Goal: Transaction & Acquisition: Book appointment/travel/reservation

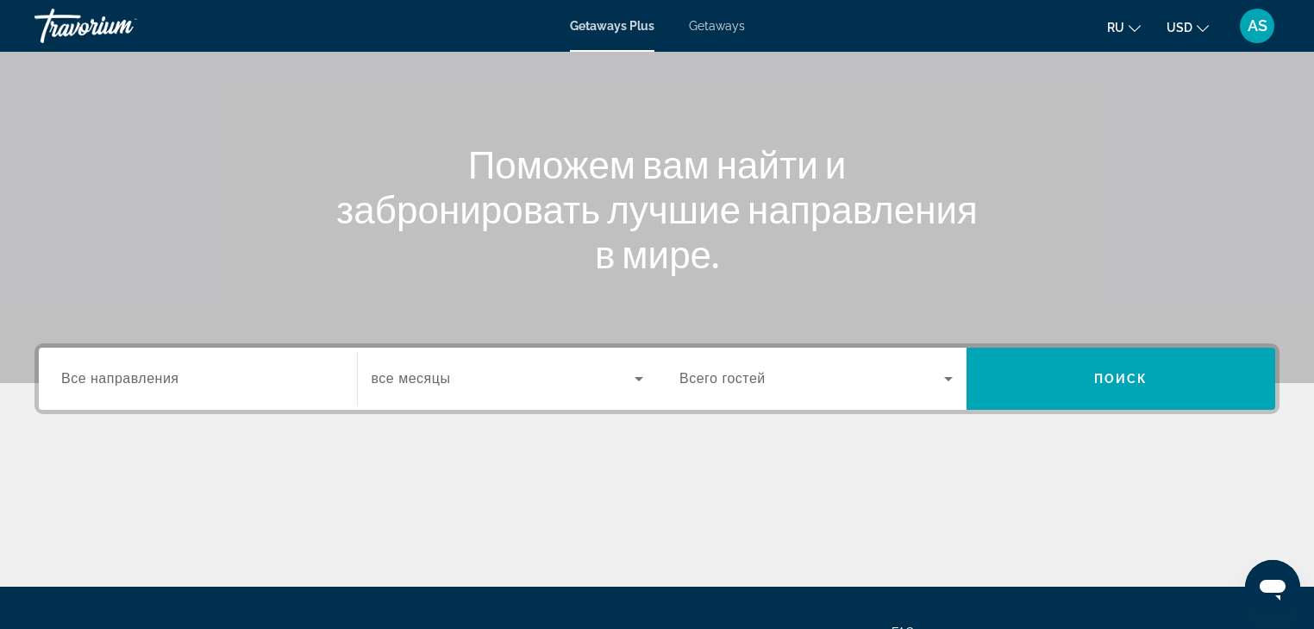
scroll to position [138, 0]
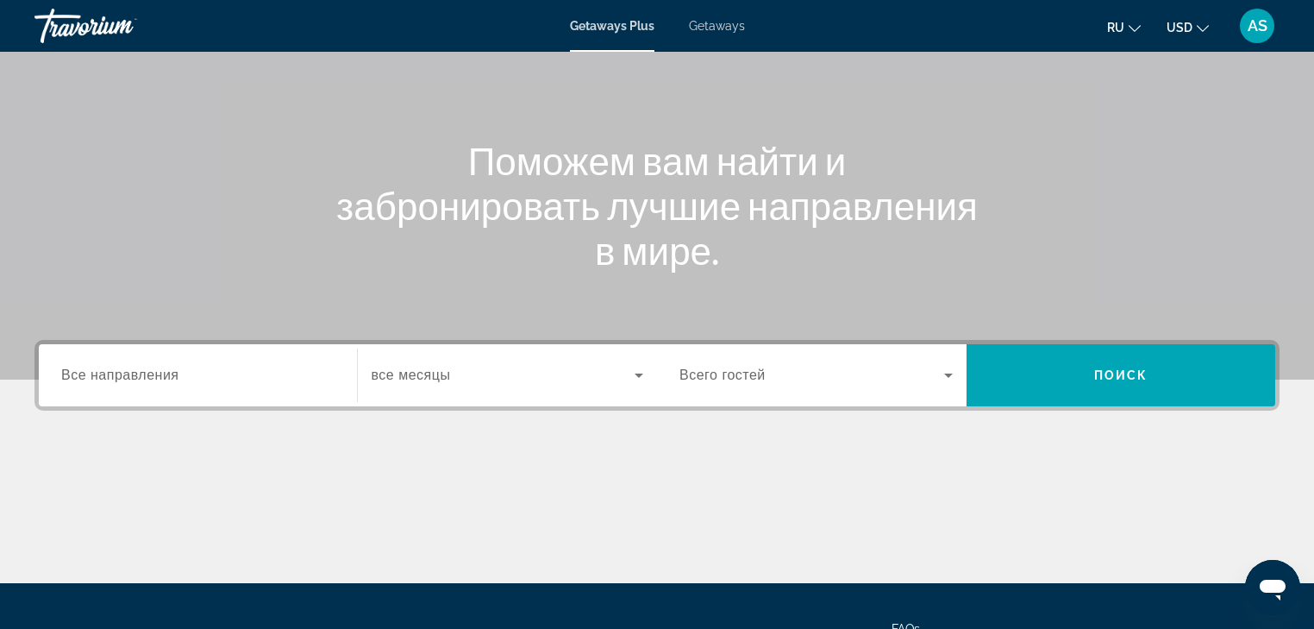
click at [153, 375] on span "Все направления" at bounding box center [120, 374] width 118 height 15
click at [153, 375] on input "Destination Все направления" at bounding box center [197, 376] width 273 height 21
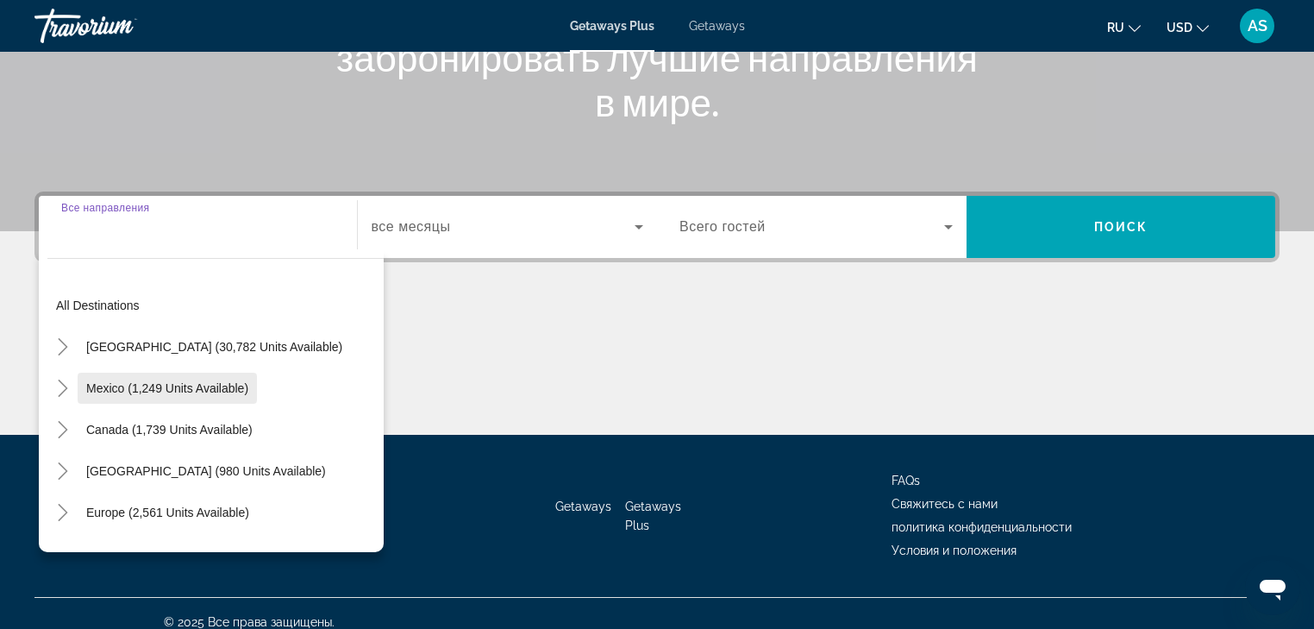
scroll to position [304, 0]
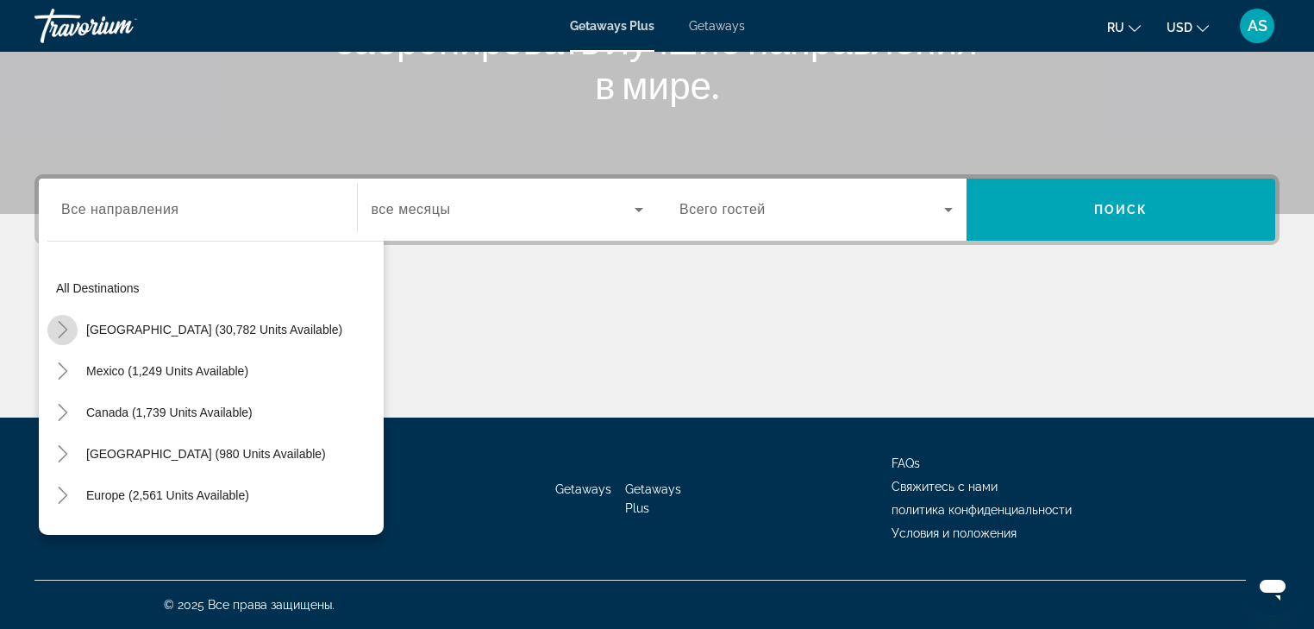
click at [65, 332] on icon "Toggle United States (30,782 units available)" at bounding box center [62, 329] width 17 height 17
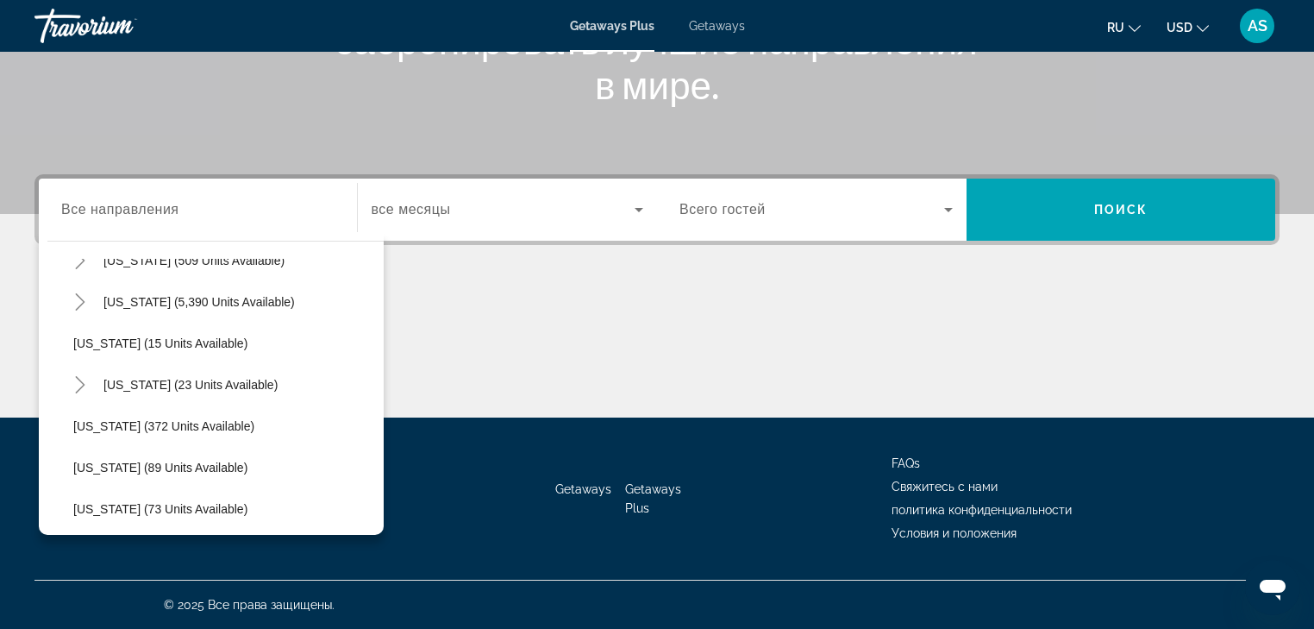
scroll to position [257, 0]
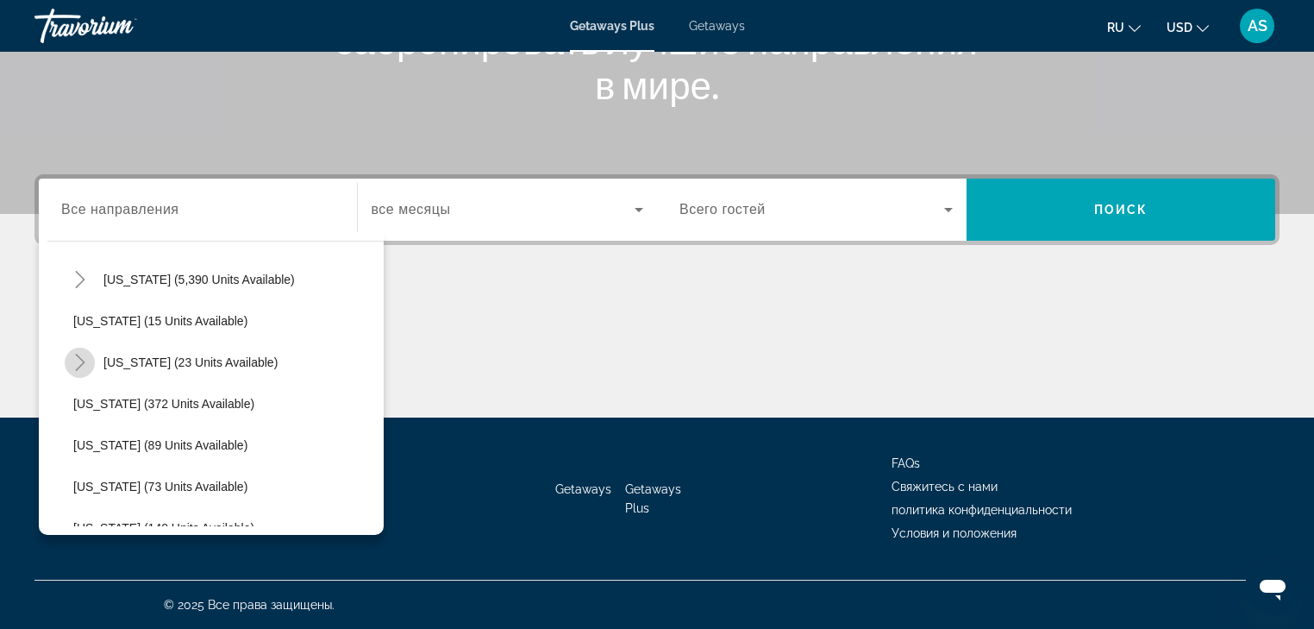
click at [83, 359] on icon "Toggle Hawaii (23 units available)" at bounding box center [80, 362] width 17 height 17
click at [123, 360] on span "[US_STATE] (23 units available)" at bounding box center [190, 362] width 174 height 14
type input "**********"
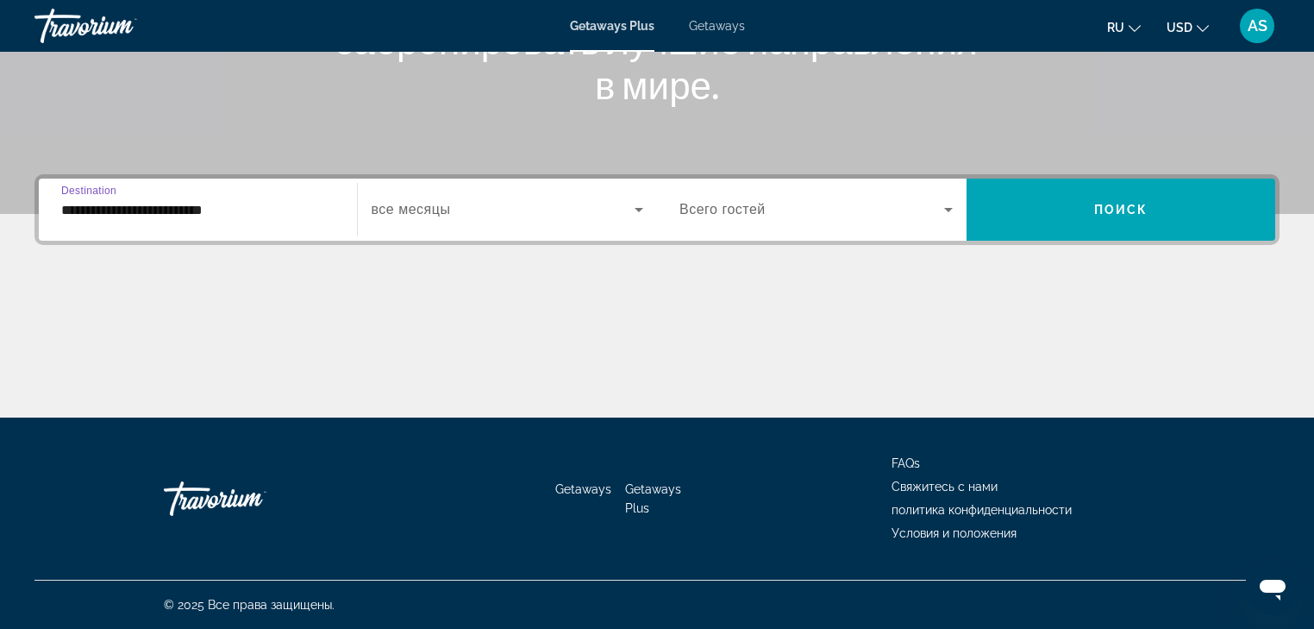
click at [638, 210] on icon "Search widget" at bounding box center [639, 210] width 9 height 4
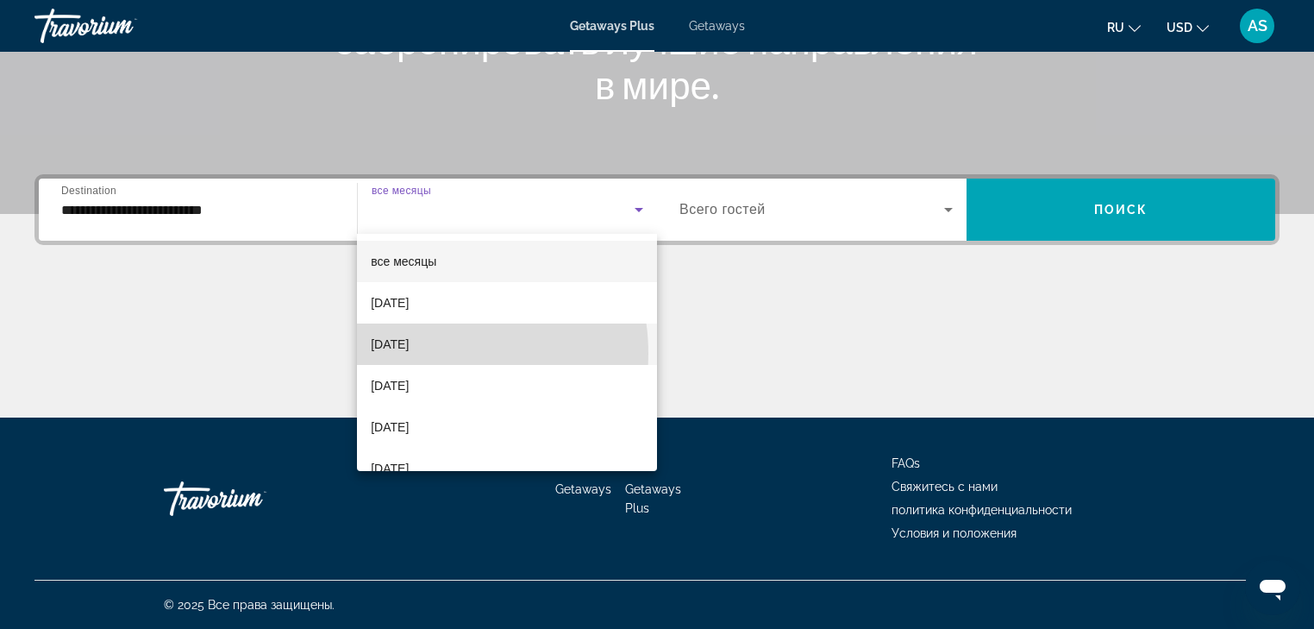
click at [409, 354] on span "[DATE]" at bounding box center [390, 344] width 38 height 21
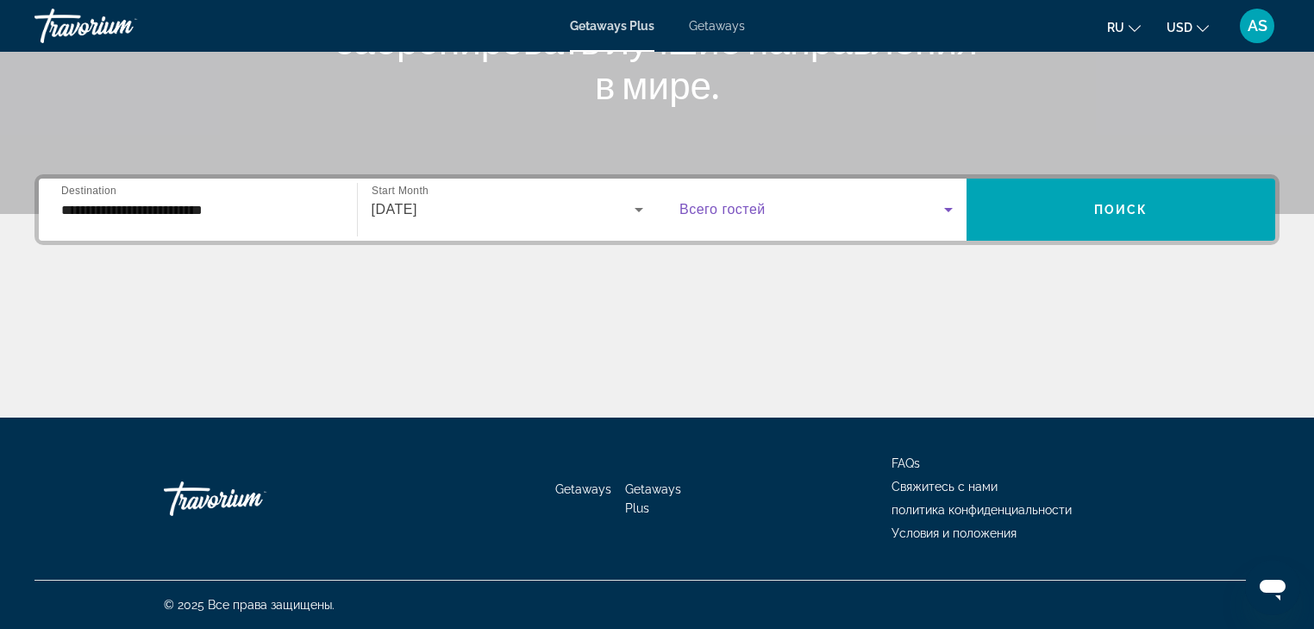
click at [945, 207] on icon "Search widget" at bounding box center [948, 209] width 21 height 21
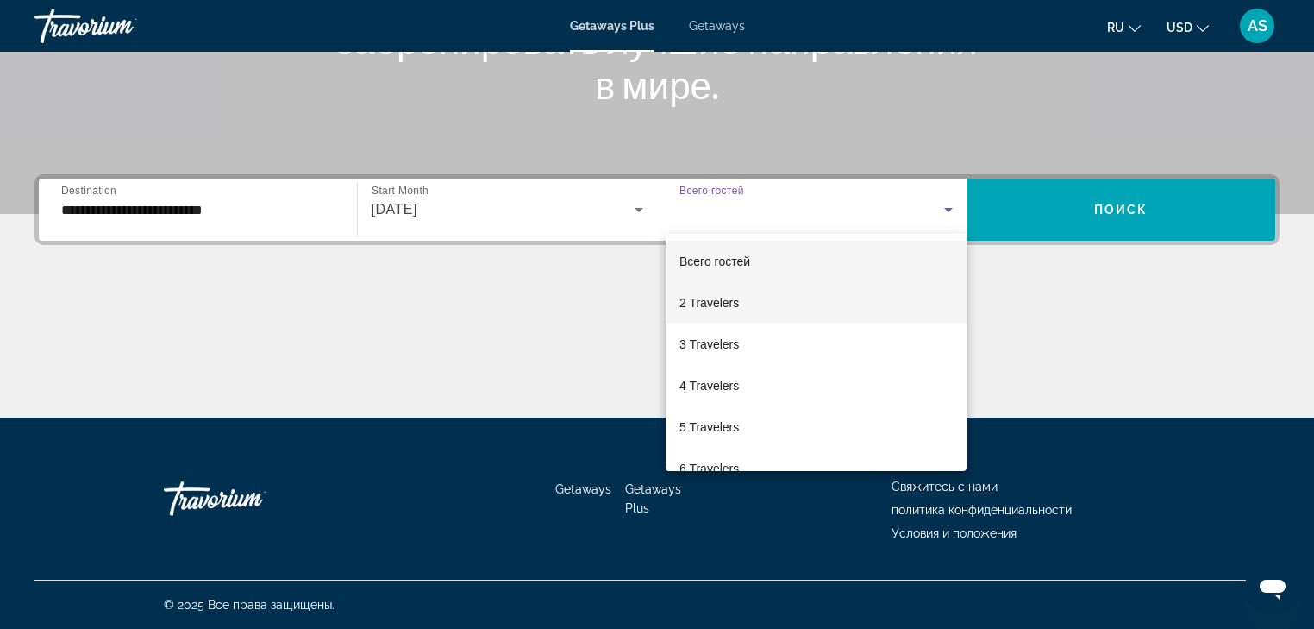
click at [726, 304] on span "2 Travelers" at bounding box center [710, 302] width 60 height 21
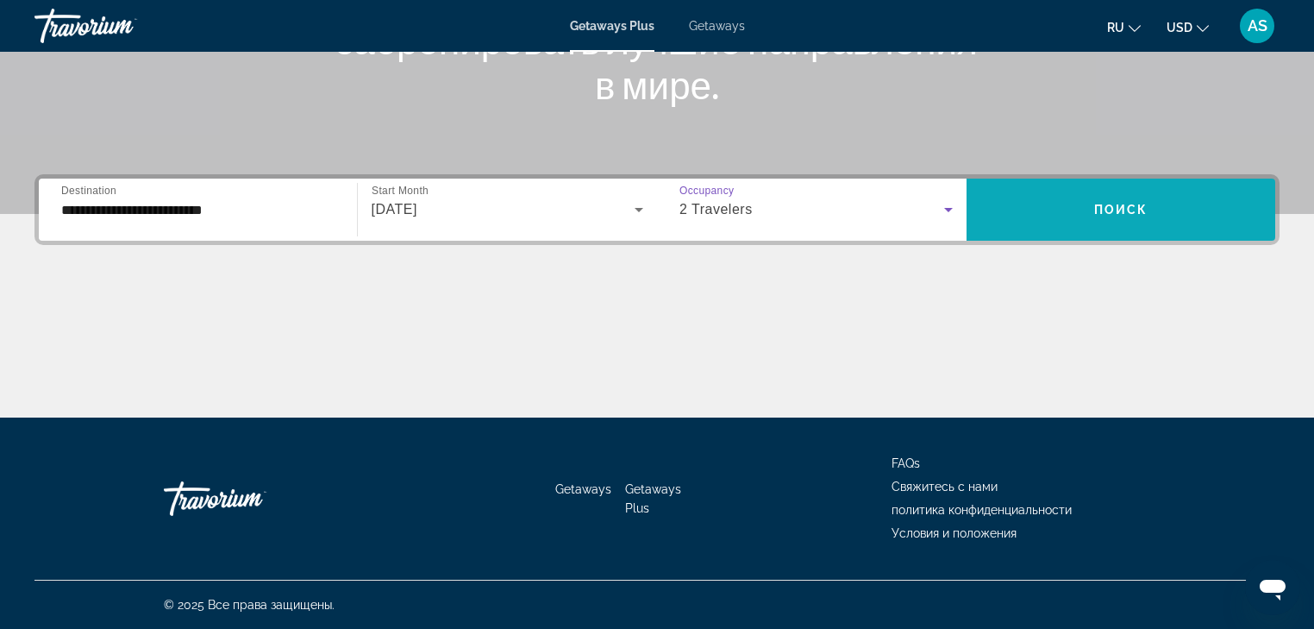
click at [1153, 203] on span "Search widget" at bounding box center [1122, 209] width 310 height 41
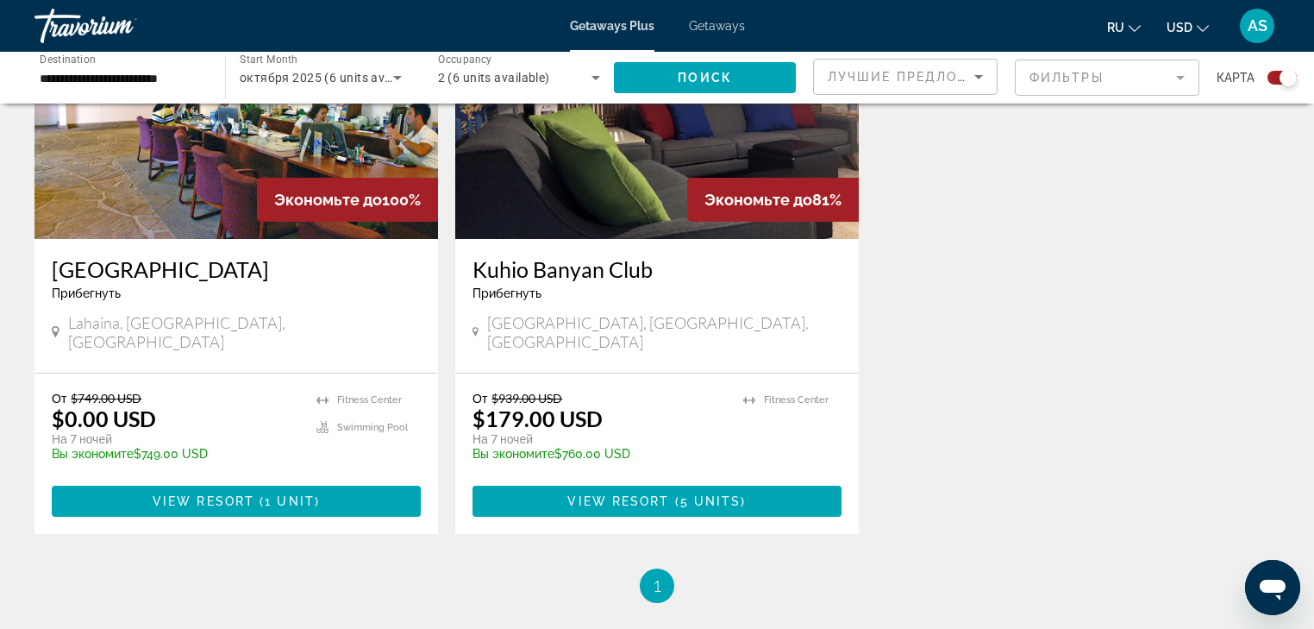
scroll to position [729, 0]
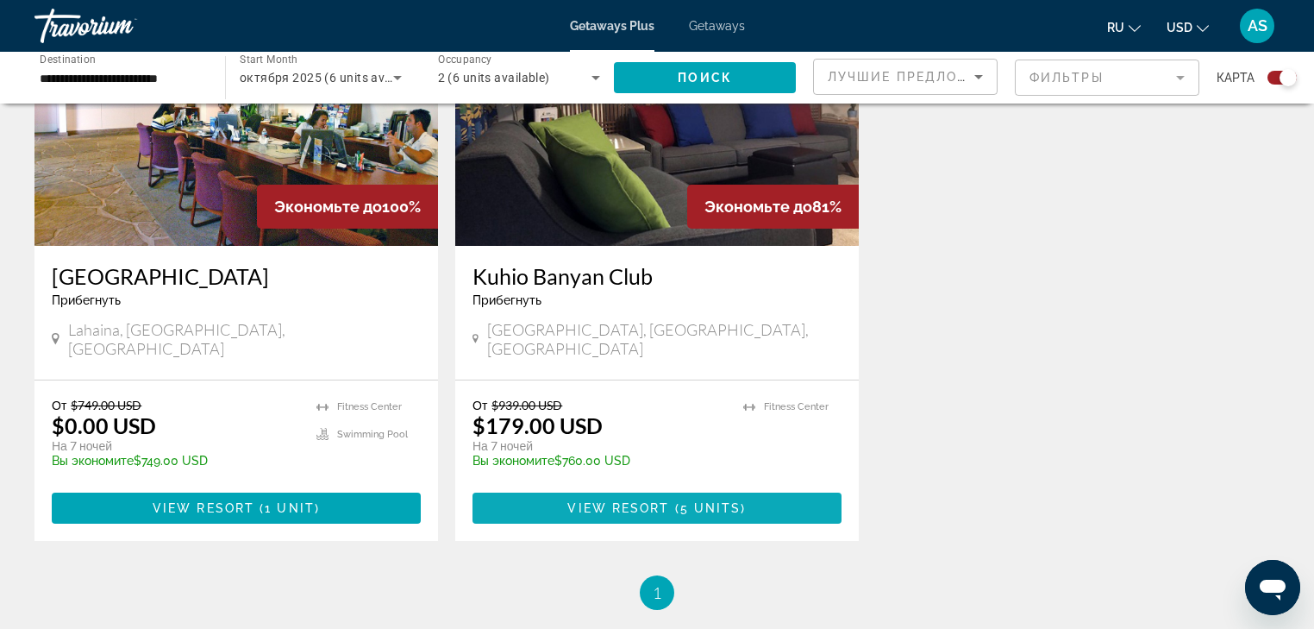
click at [654, 501] on span "View Resort" at bounding box center [618, 508] width 102 height 14
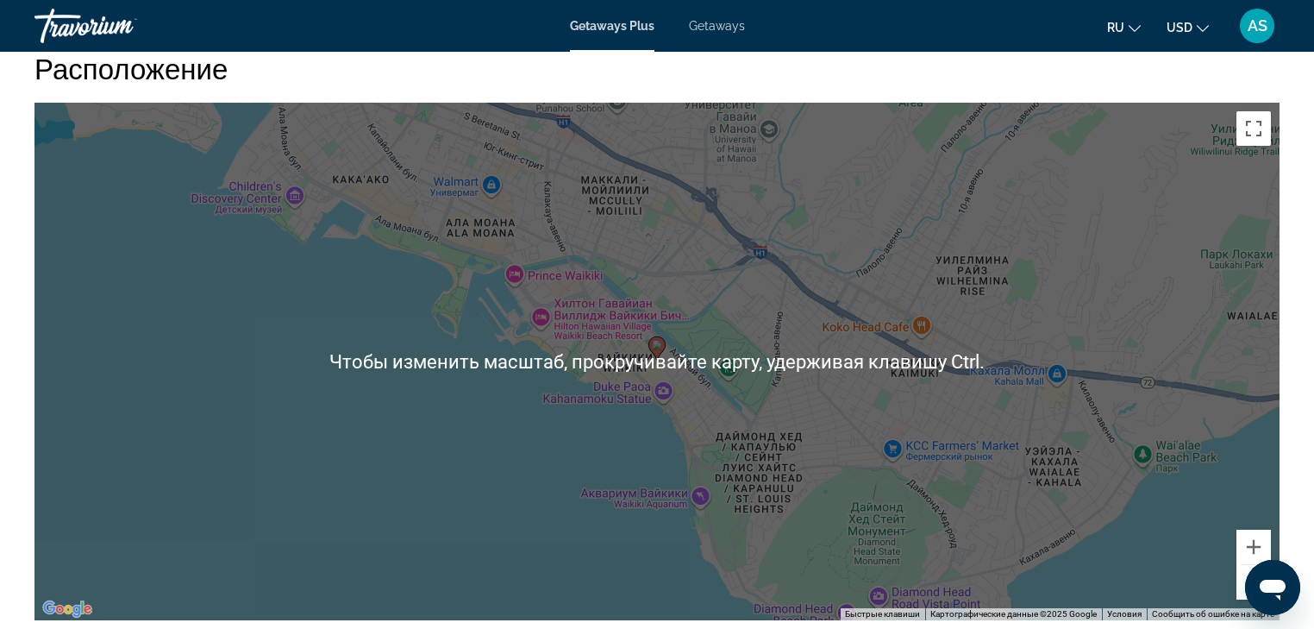
scroll to position [2277, 0]
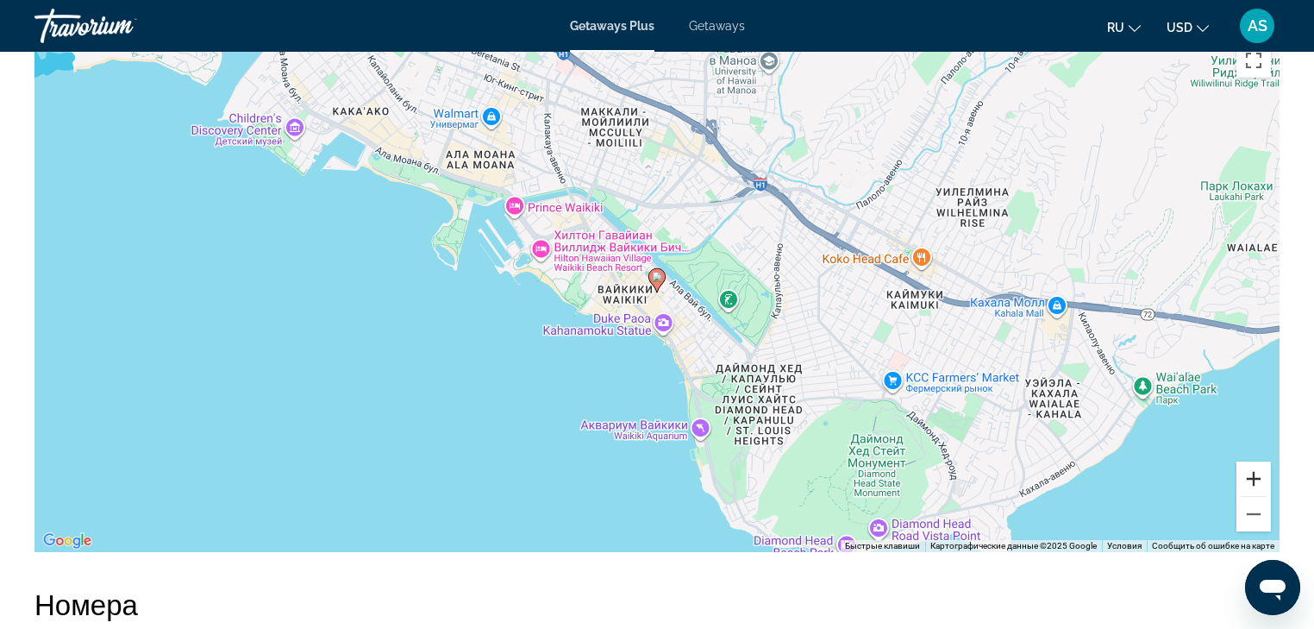
click at [1253, 473] on button "Увеличить" at bounding box center [1254, 478] width 34 height 34
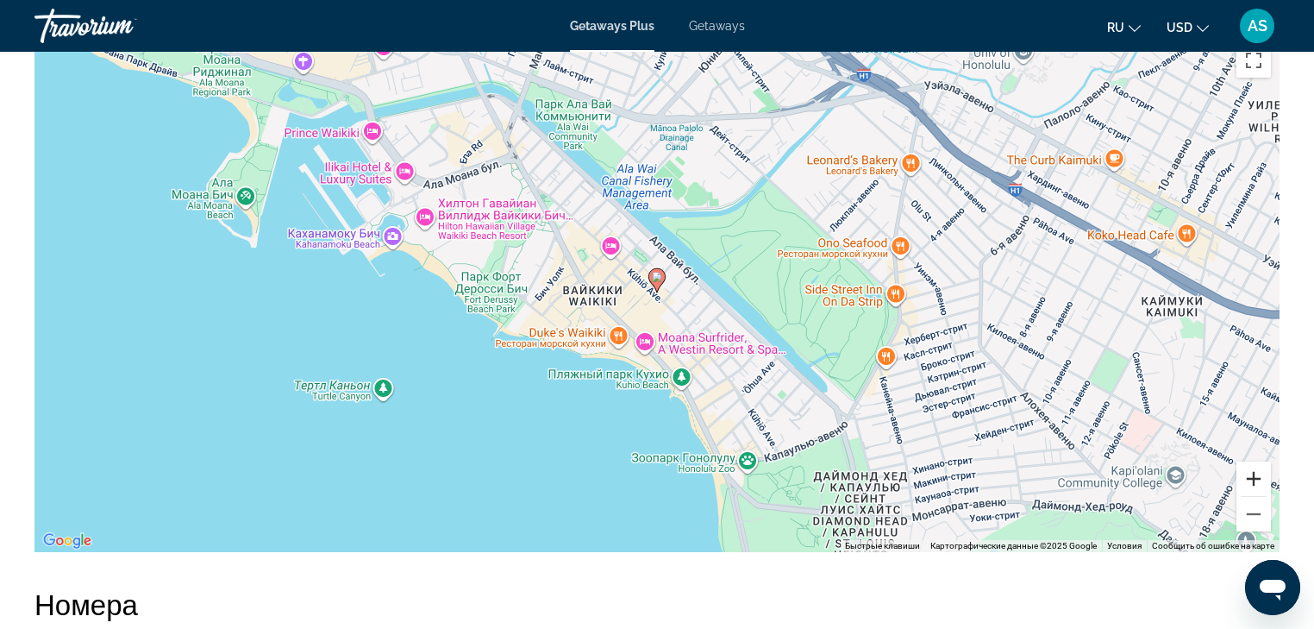
click at [1253, 473] on button "Увеличить" at bounding box center [1254, 478] width 34 height 34
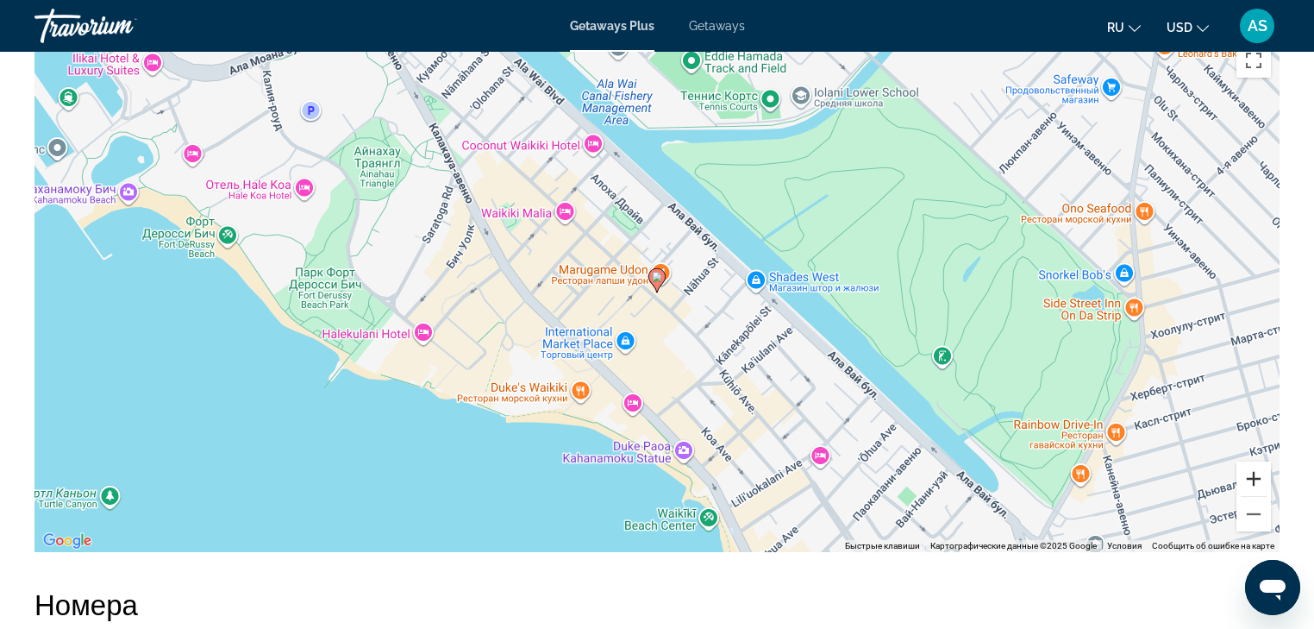
click at [1253, 473] on button "Увеличить" at bounding box center [1254, 478] width 34 height 34
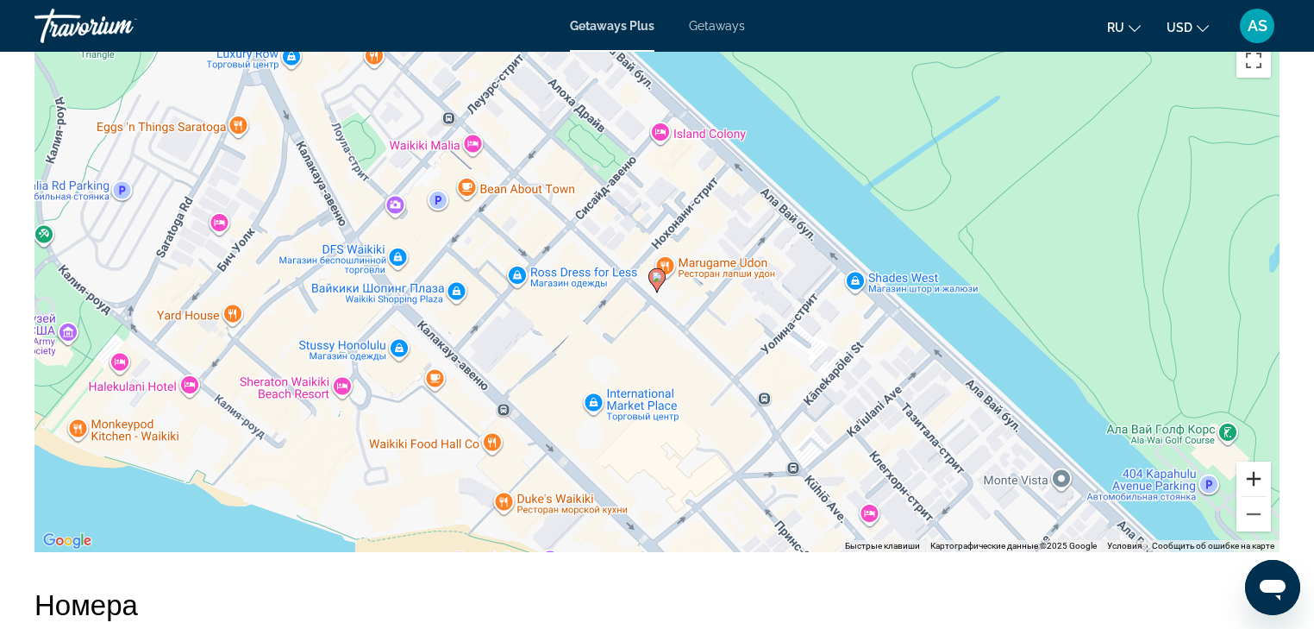
click at [1253, 473] on button "Увеличить" at bounding box center [1254, 478] width 34 height 34
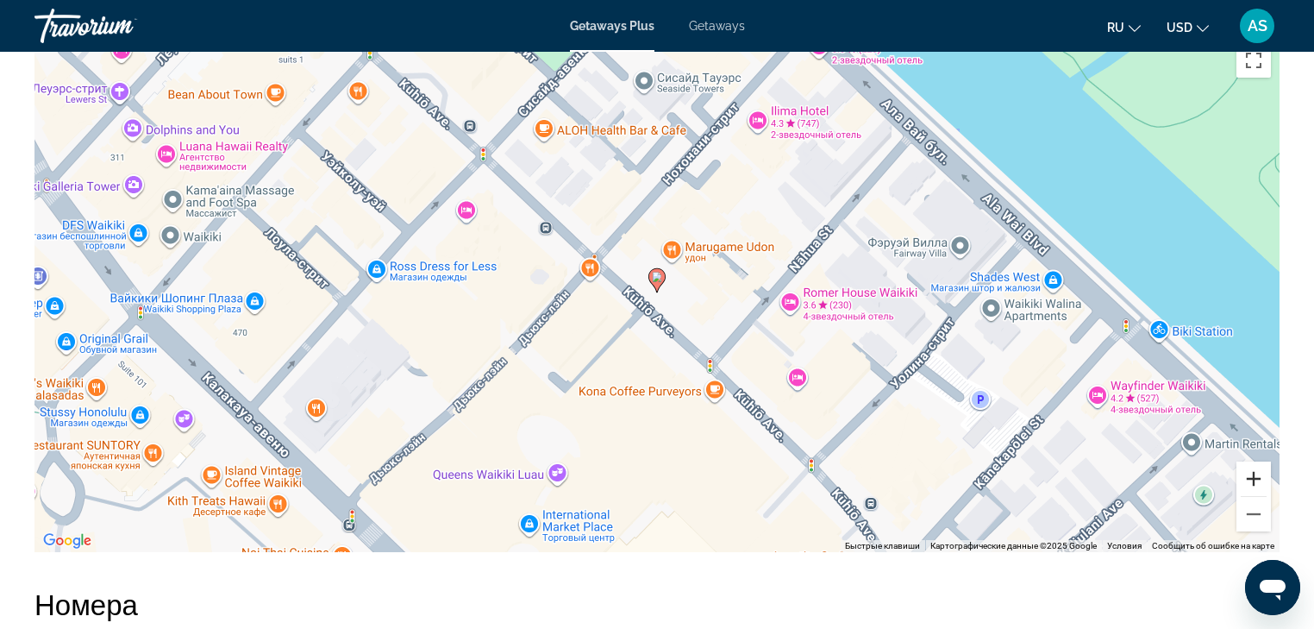
click at [1253, 473] on button "Увеличить" at bounding box center [1254, 478] width 34 height 34
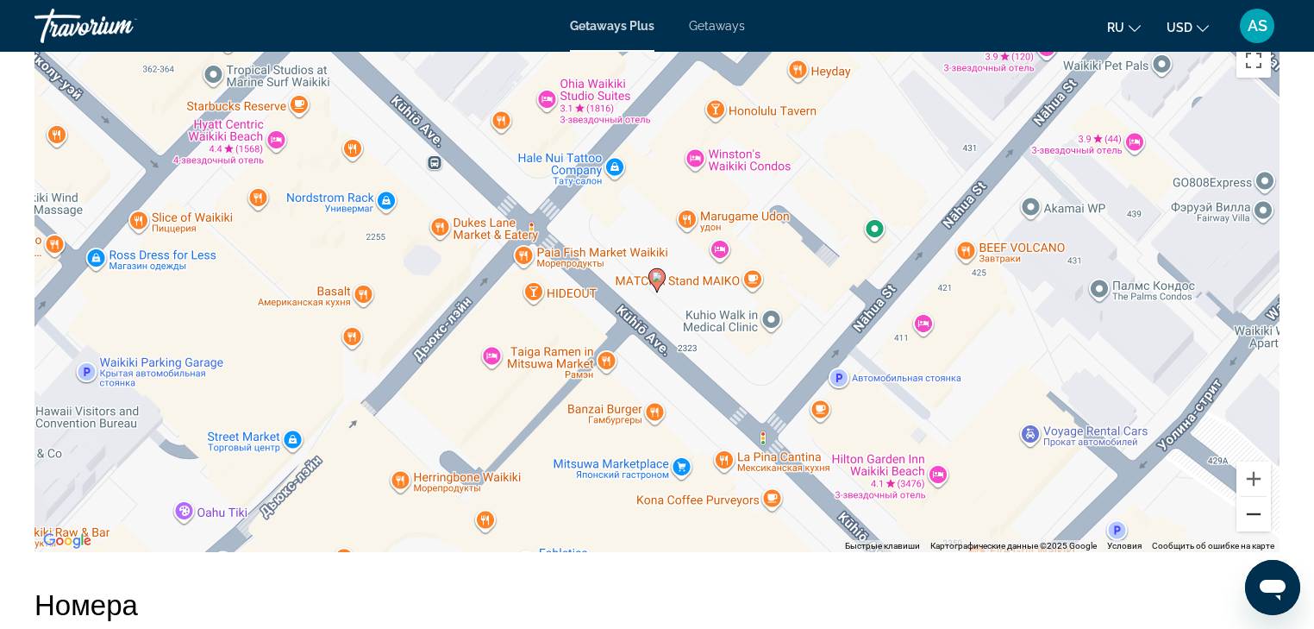
click at [1257, 511] on button "Уменьшить" at bounding box center [1254, 514] width 34 height 34
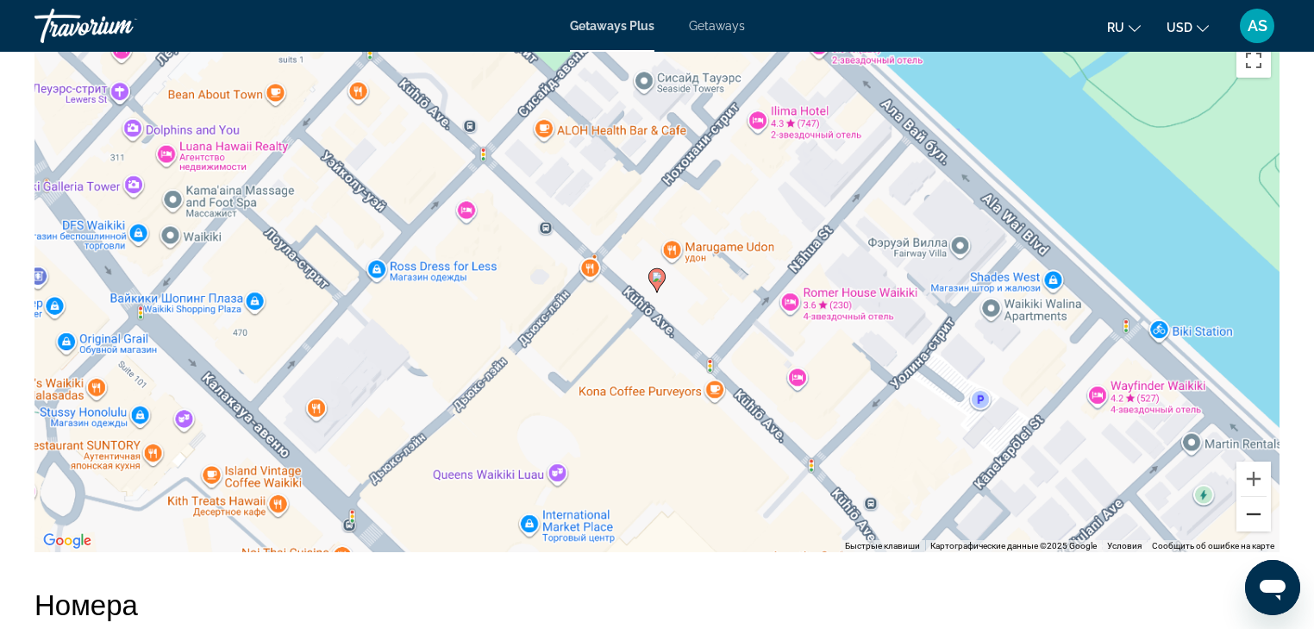
click at [1257, 511] on button "Уменьшить" at bounding box center [1254, 514] width 34 height 34
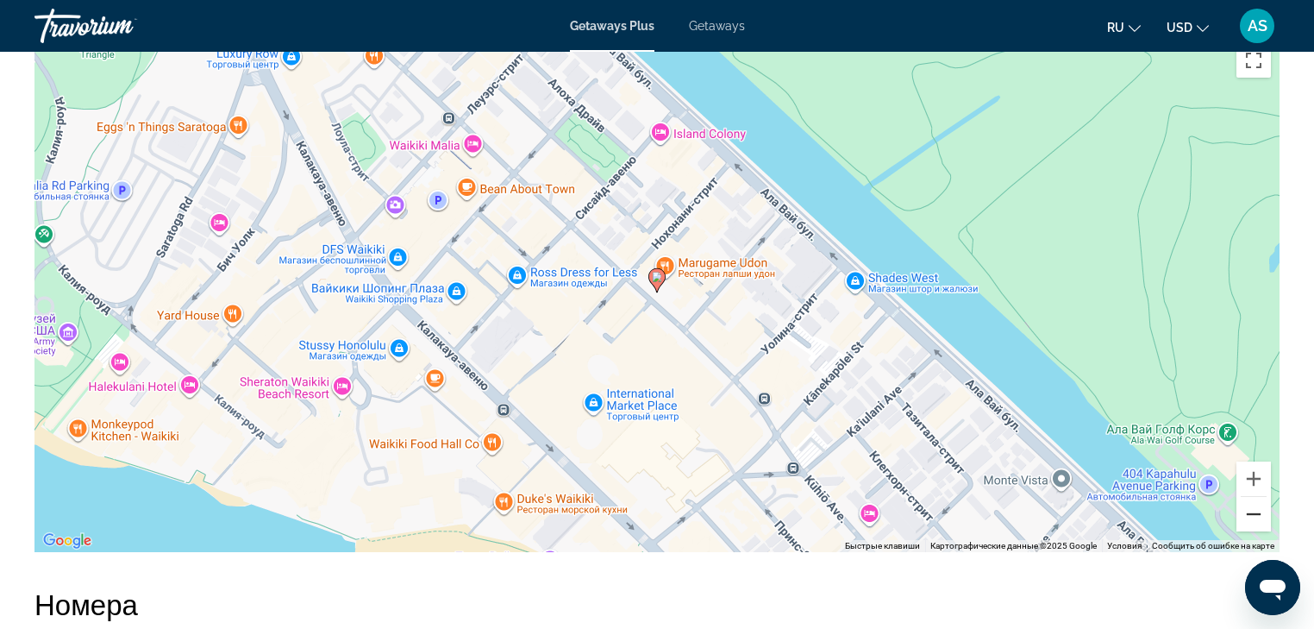
click at [1257, 511] on button "Уменьшить" at bounding box center [1254, 514] width 34 height 34
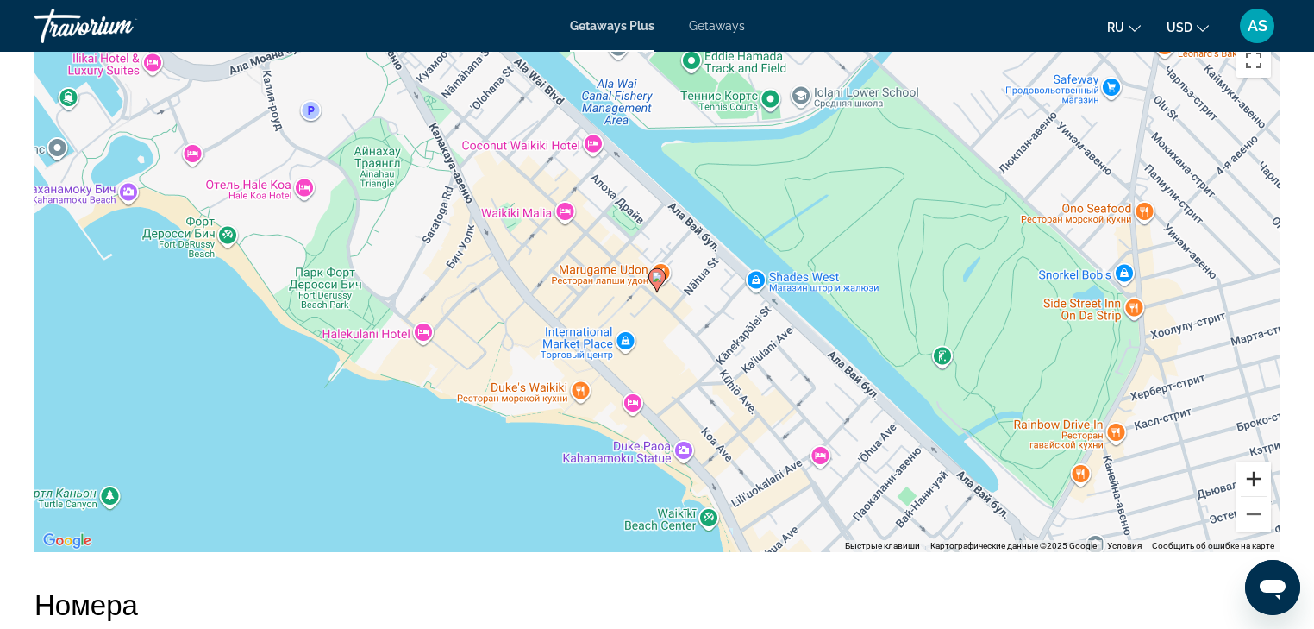
click at [1257, 472] on button "Увеличить" at bounding box center [1254, 478] width 34 height 34
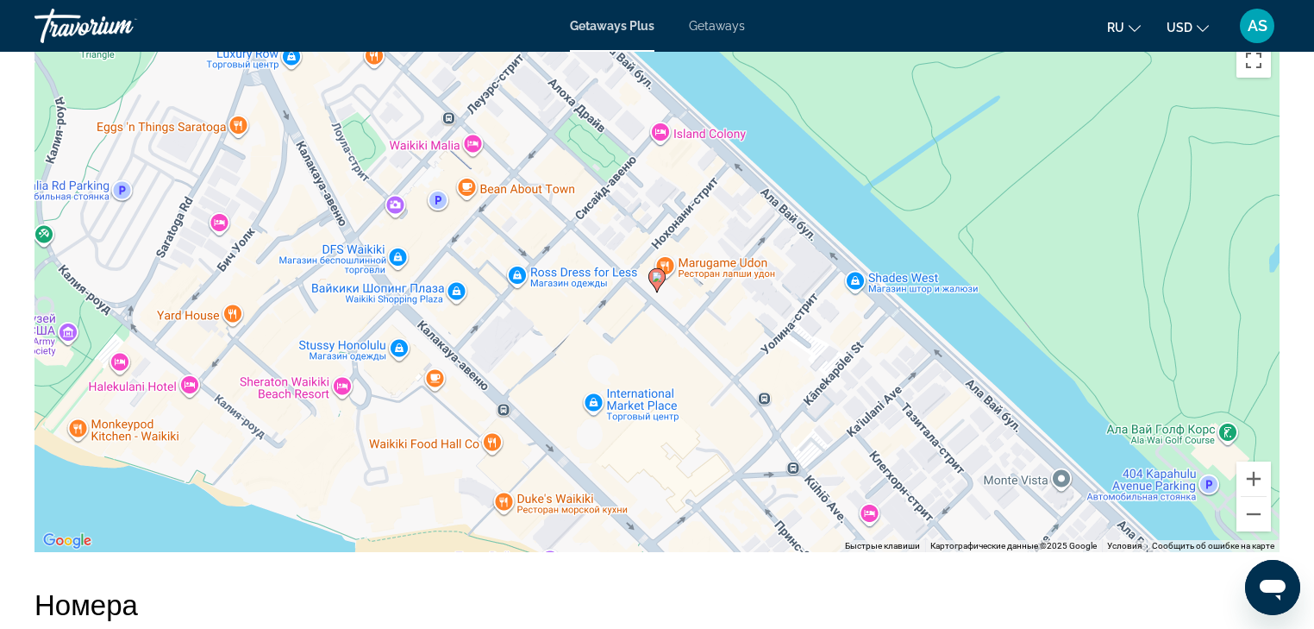
click at [656, 279] on image "Main content" at bounding box center [657, 277] width 10 height 10
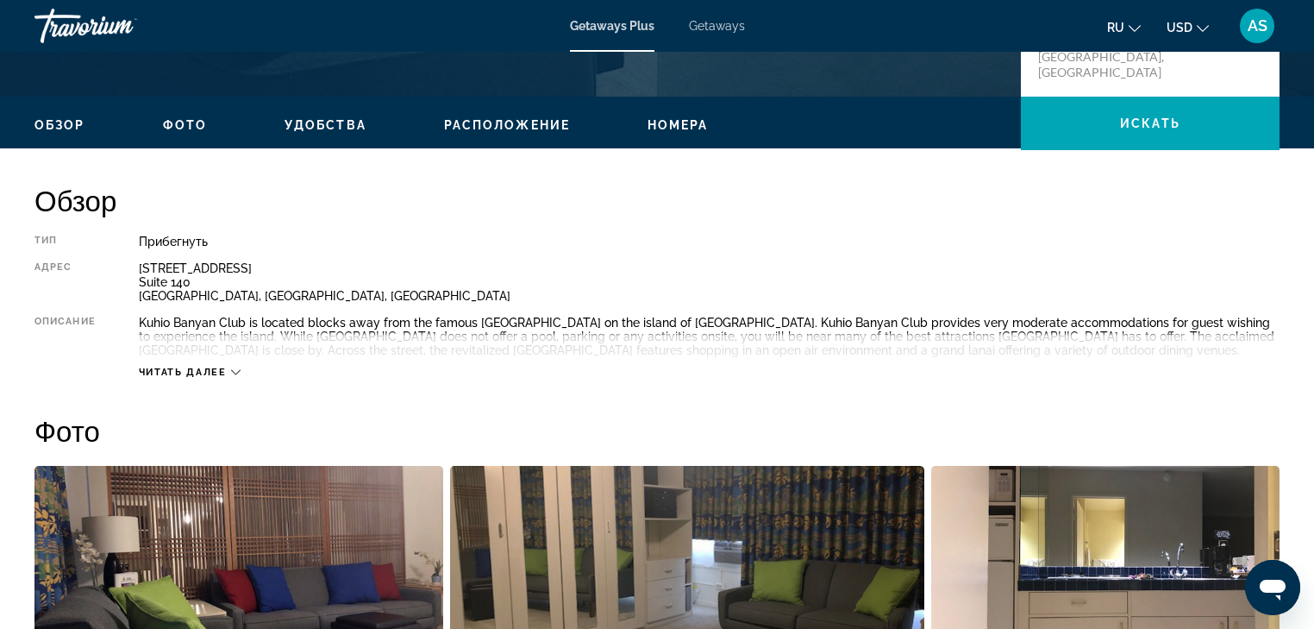
scroll to position [483, 0]
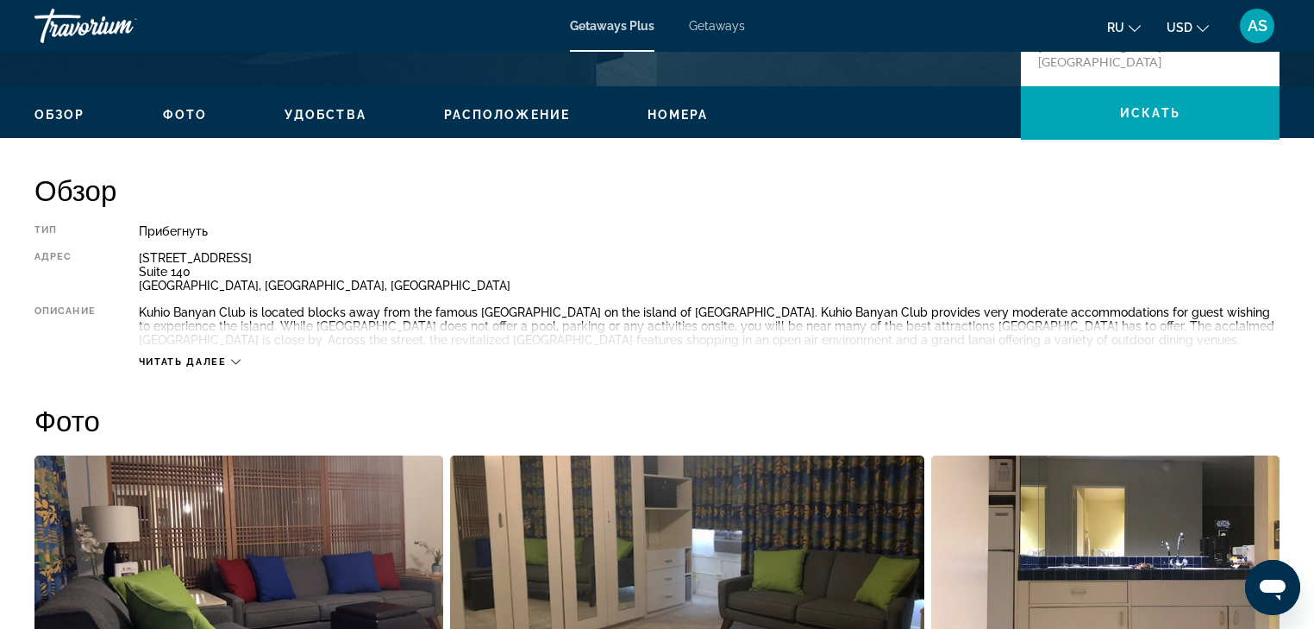
click at [235, 363] on icon "Main content" at bounding box center [235, 361] width 9 height 9
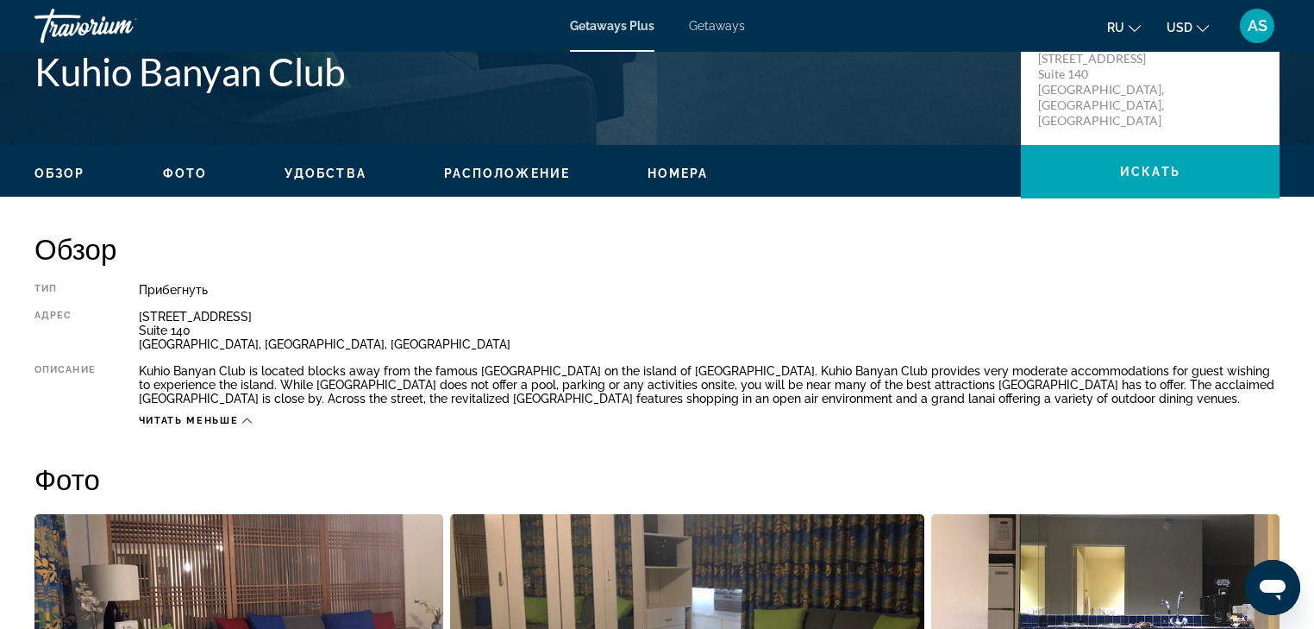
scroll to position [690, 0]
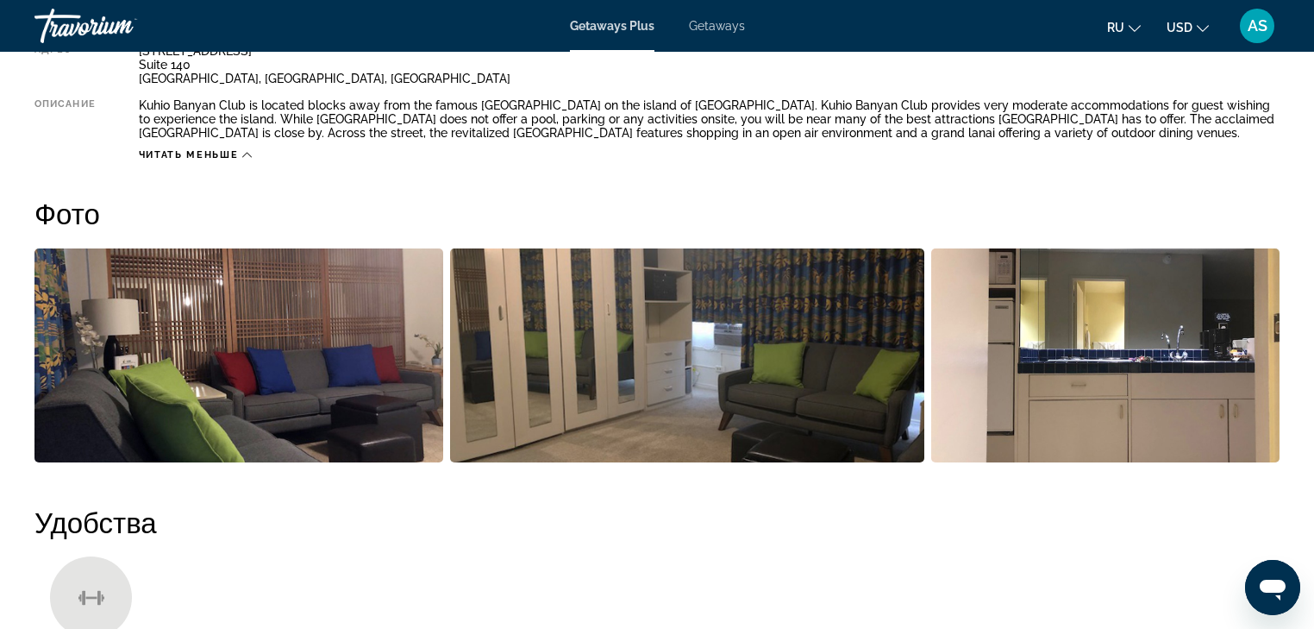
click at [404, 348] on img "Open full-screen image slider" at bounding box center [238, 355] width 409 height 214
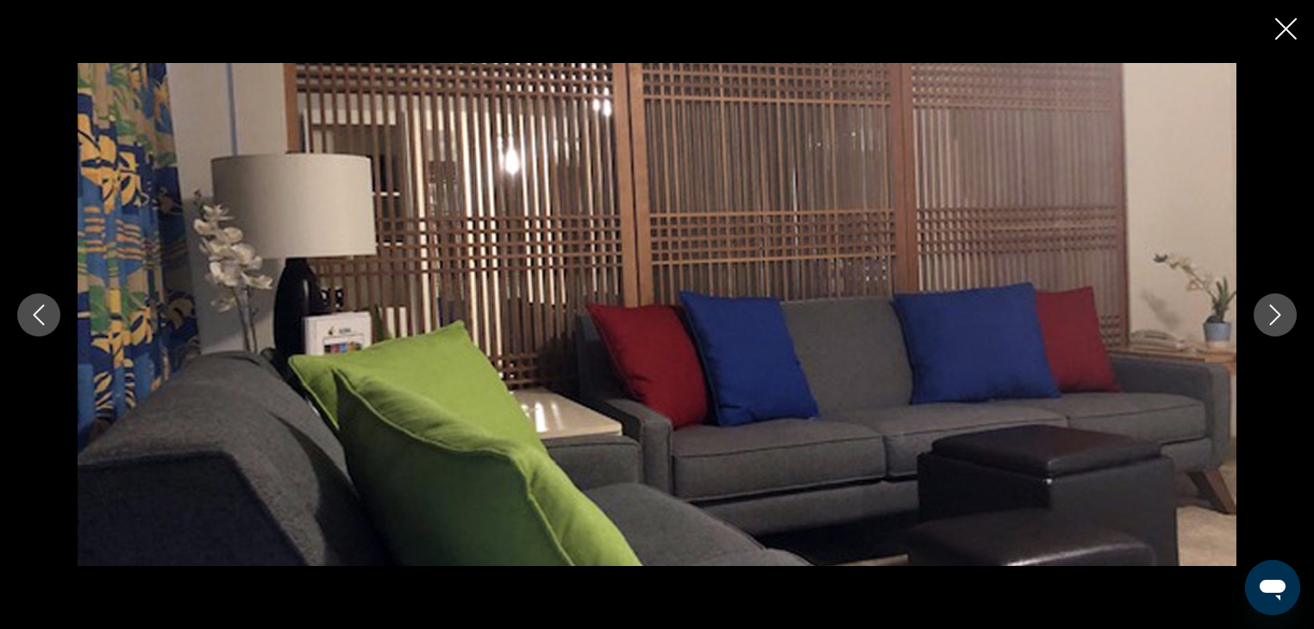
click at [1283, 317] on icon "Next image" at bounding box center [1275, 314] width 21 height 21
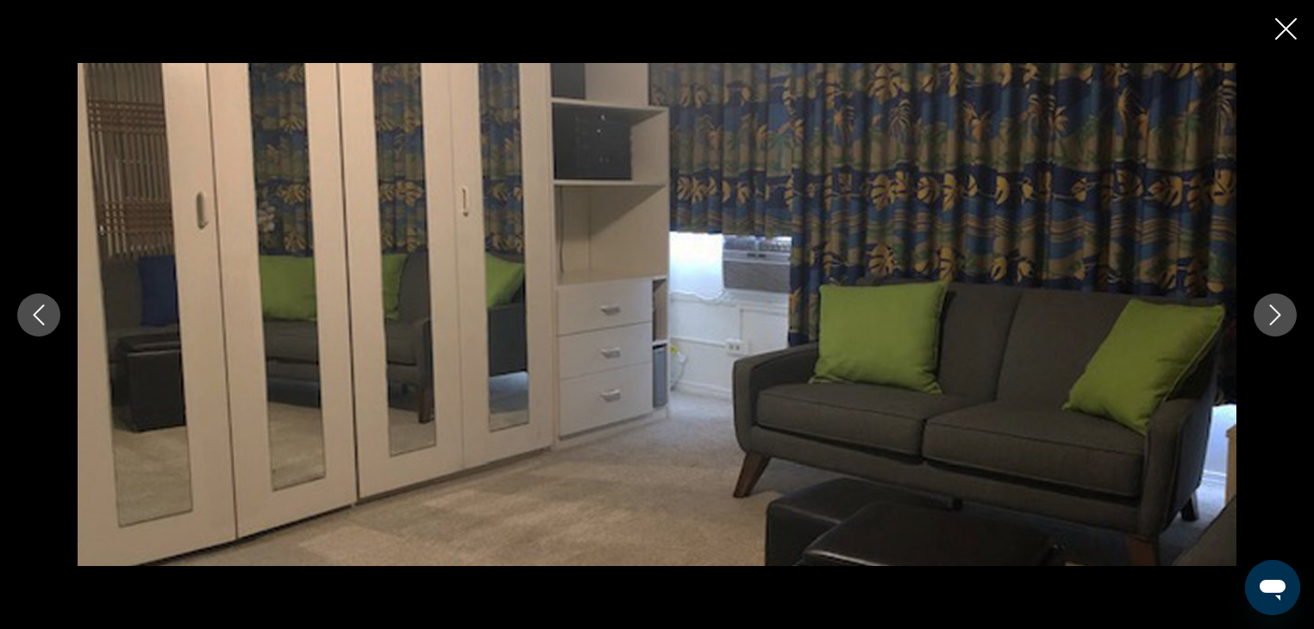
click at [1283, 317] on icon "Next image" at bounding box center [1275, 314] width 21 height 21
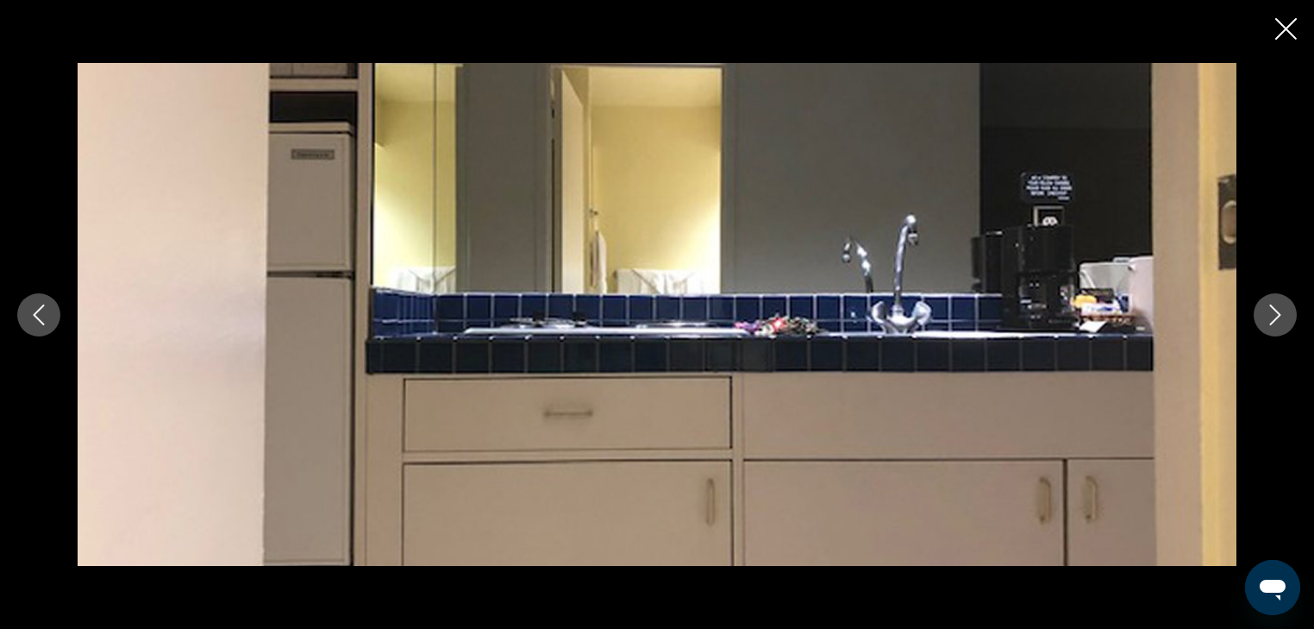
click at [1283, 317] on icon "Next image" at bounding box center [1275, 314] width 21 height 21
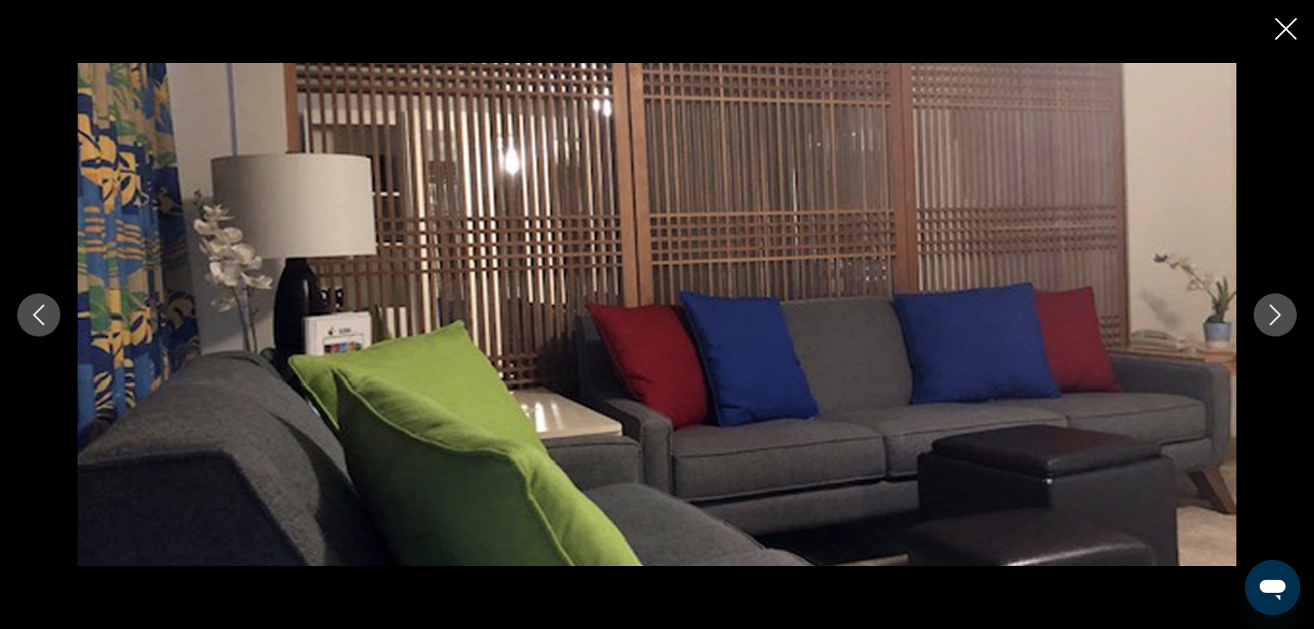
click at [1283, 317] on icon "Next image" at bounding box center [1275, 314] width 21 height 21
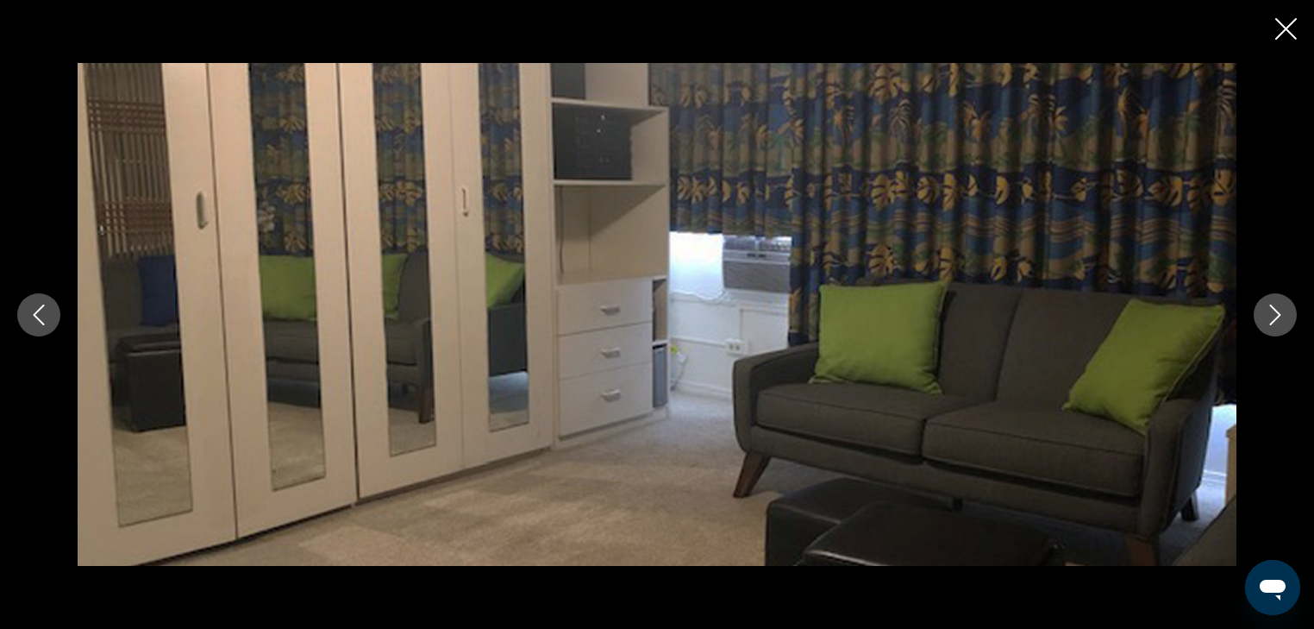
click at [1283, 317] on icon "Next image" at bounding box center [1275, 314] width 21 height 21
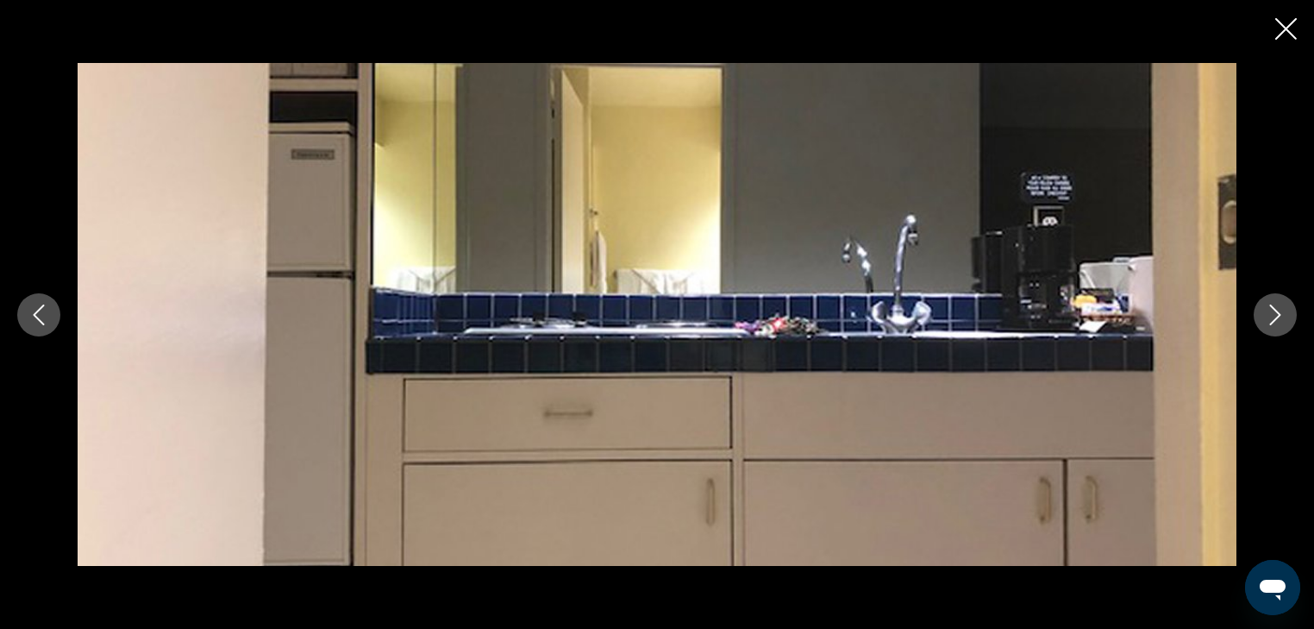
click at [1291, 24] on icon "Close slideshow" at bounding box center [1287, 29] width 22 height 22
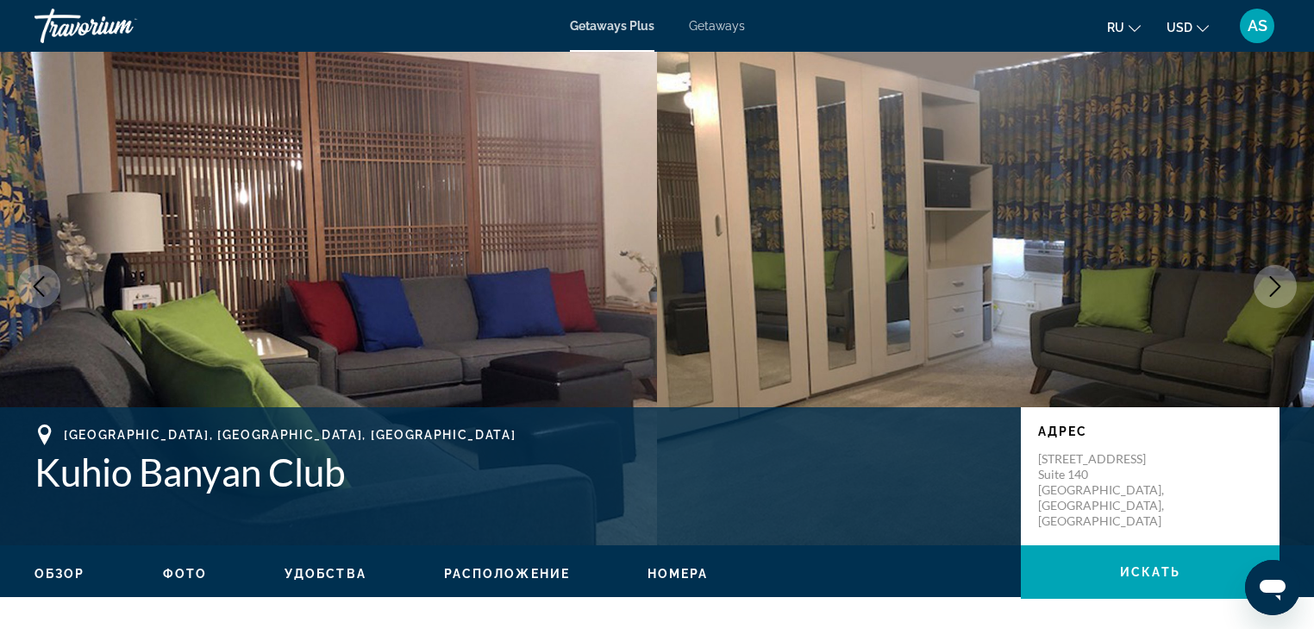
scroll to position [0, 0]
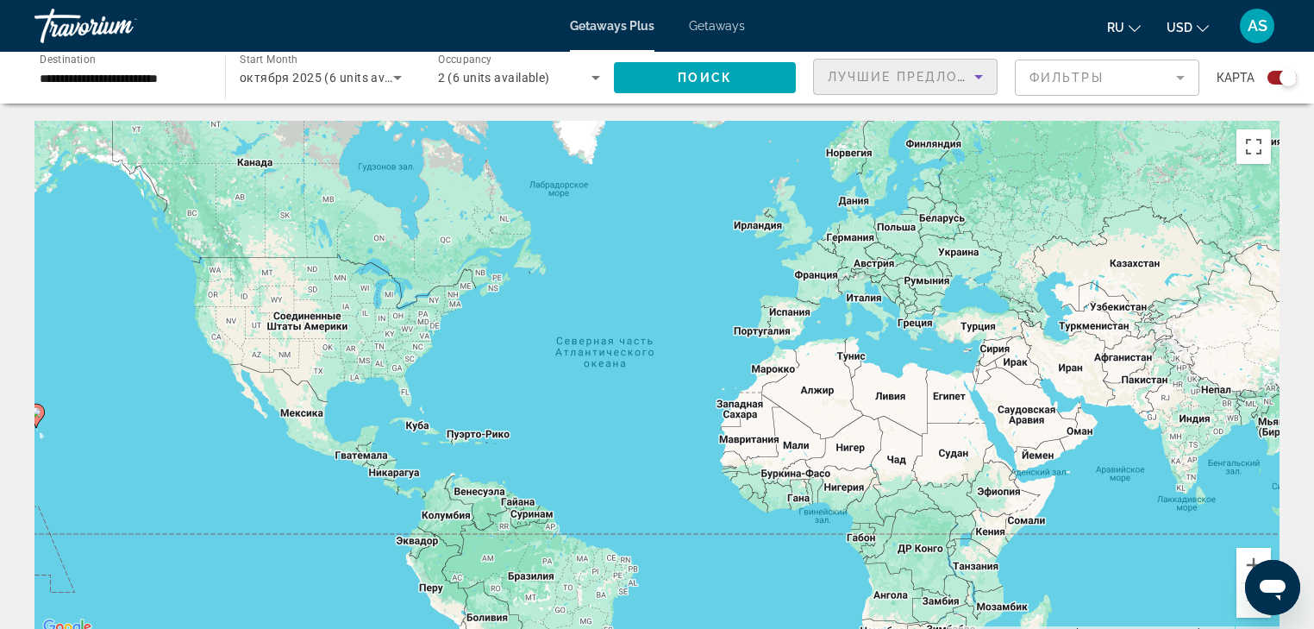
click at [976, 76] on icon "Sort by" at bounding box center [979, 77] width 9 height 4
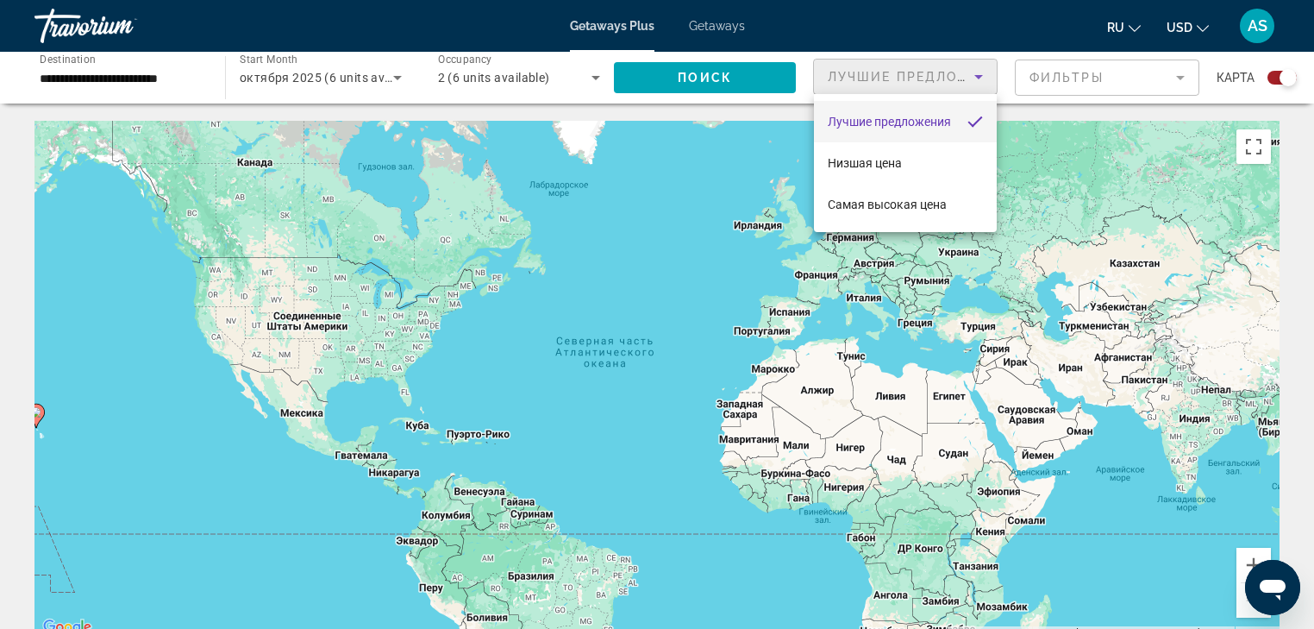
click at [402, 75] on div at bounding box center [657, 314] width 1314 height 629
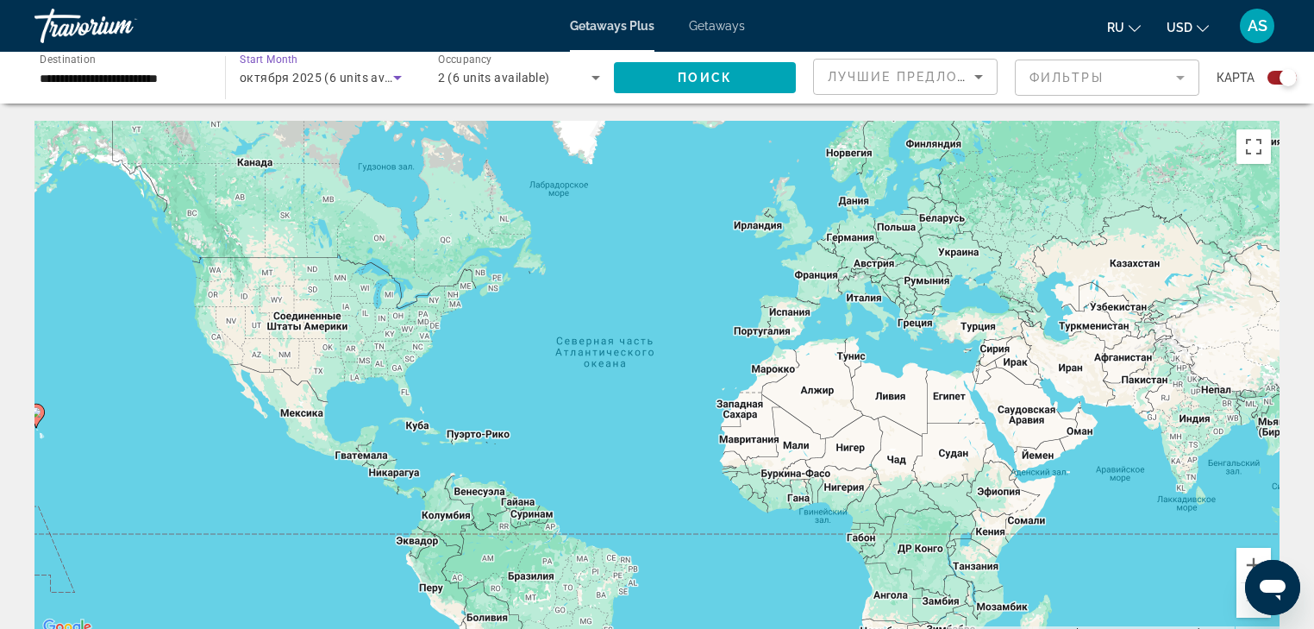
click at [400, 74] on icon "Search widget" at bounding box center [397, 77] width 21 height 21
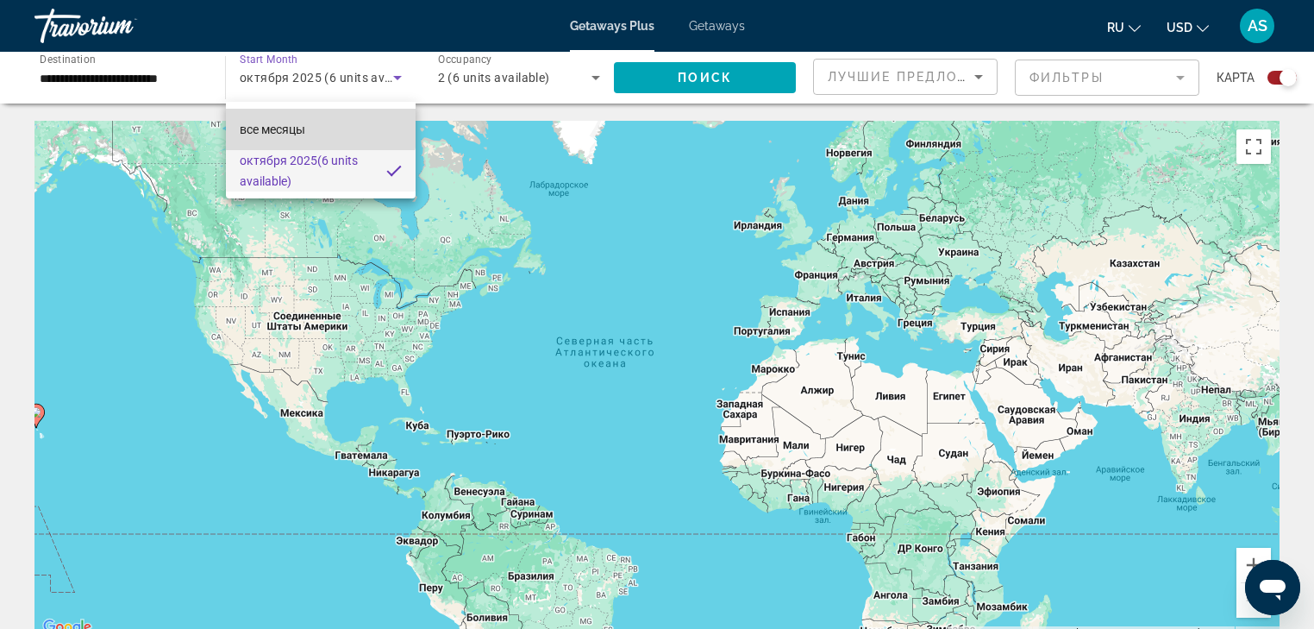
click at [305, 124] on span "все месяцы" at bounding box center [273, 129] width 66 height 14
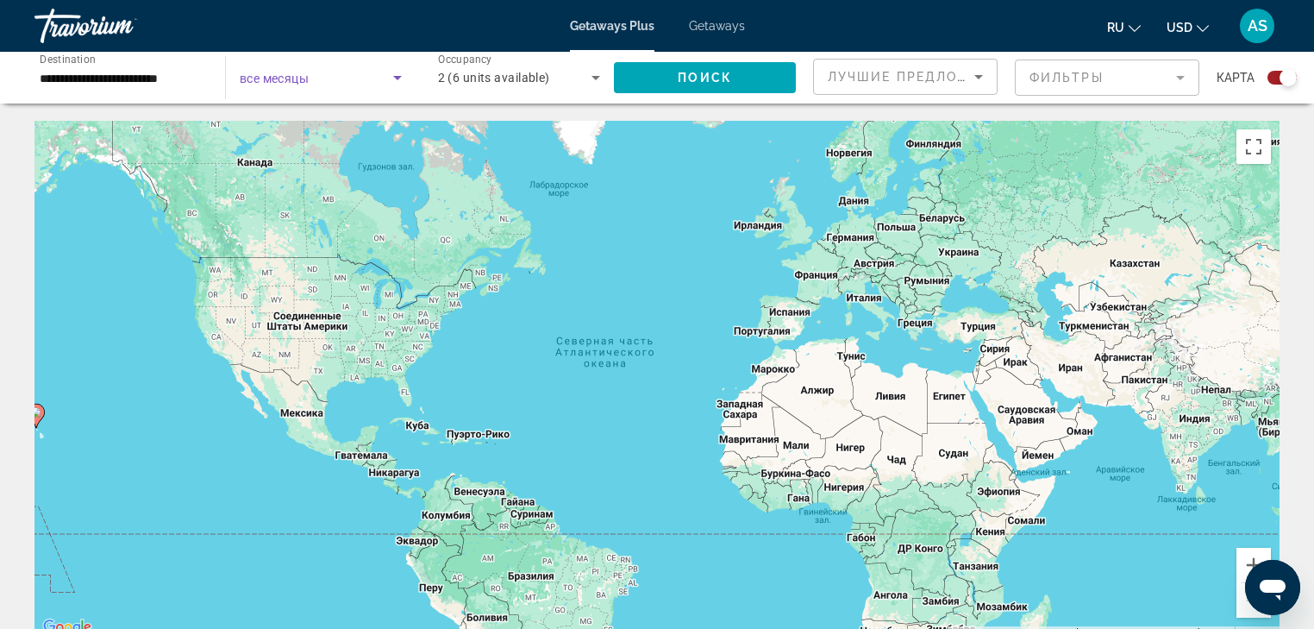
click at [401, 74] on icon "Search widget" at bounding box center [397, 77] width 21 height 21
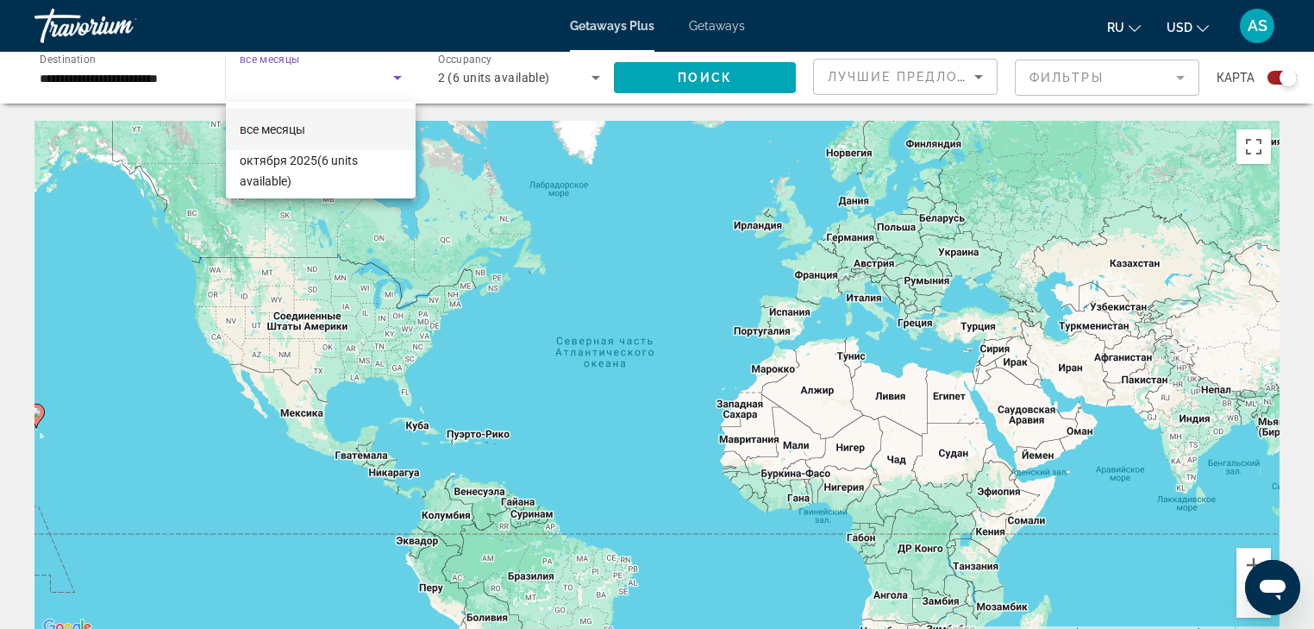
click at [725, 21] on div at bounding box center [657, 314] width 1314 height 629
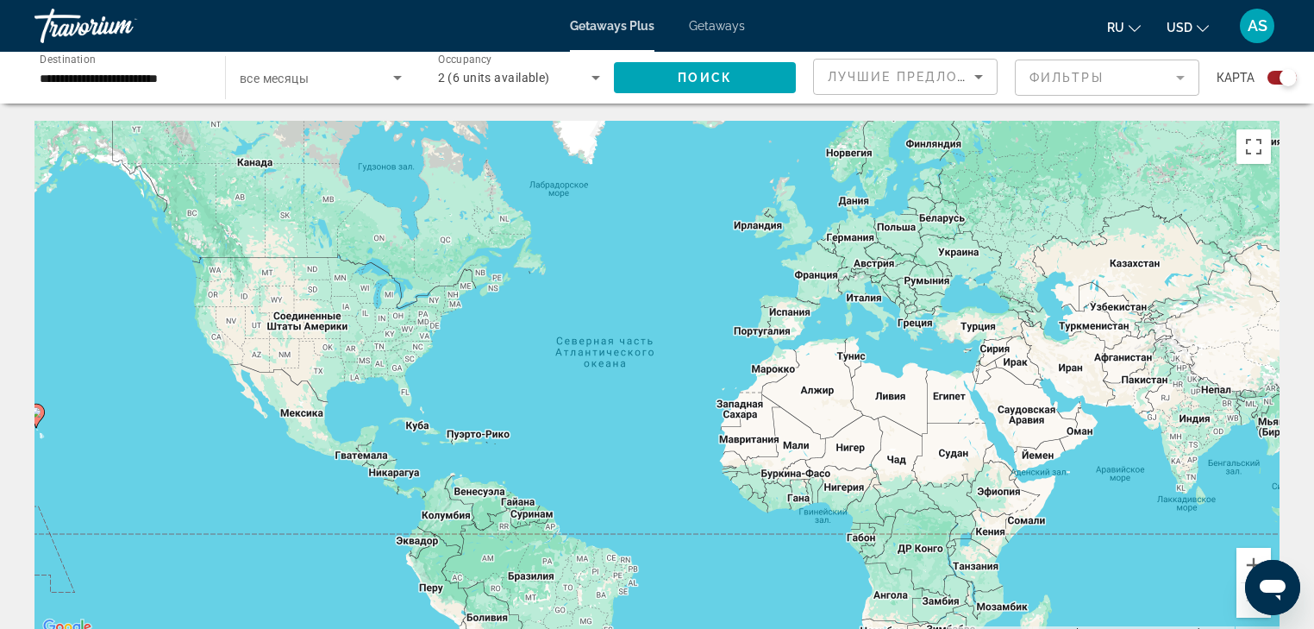
click at [724, 22] on span "Getaways" at bounding box center [717, 26] width 56 height 14
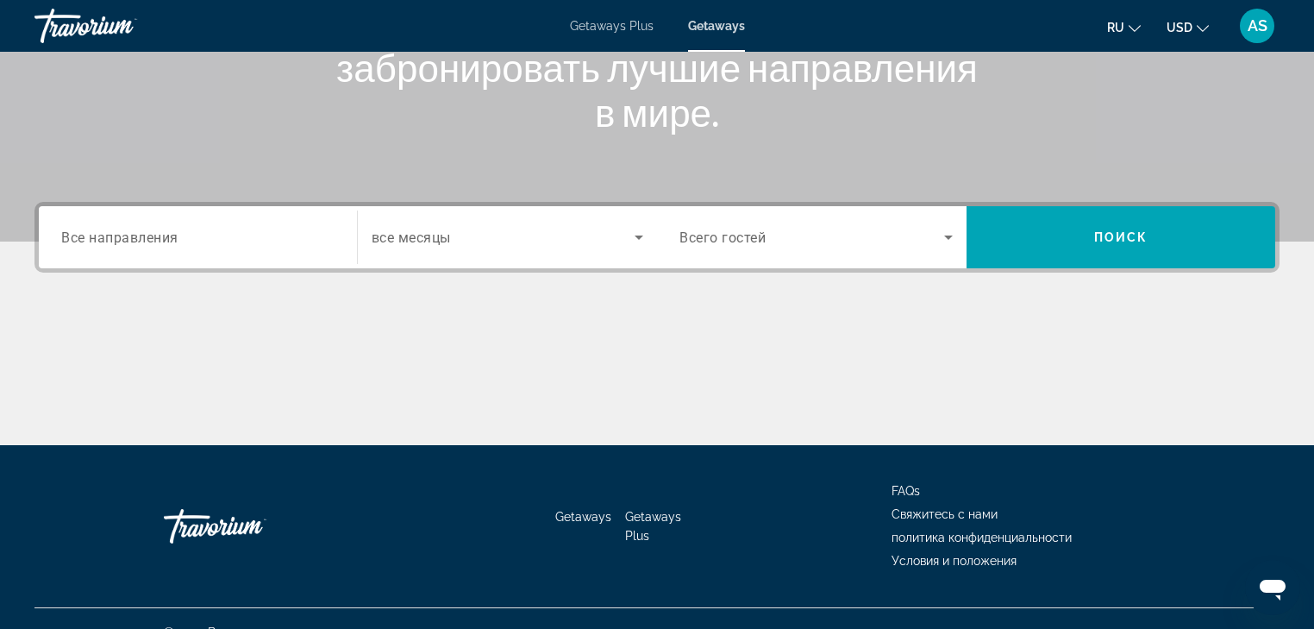
click at [136, 241] on span "Все направления" at bounding box center [119, 237] width 117 height 16
click at [136, 241] on input "Destination Все направления" at bounding box center [197, 238] width 273 height 21
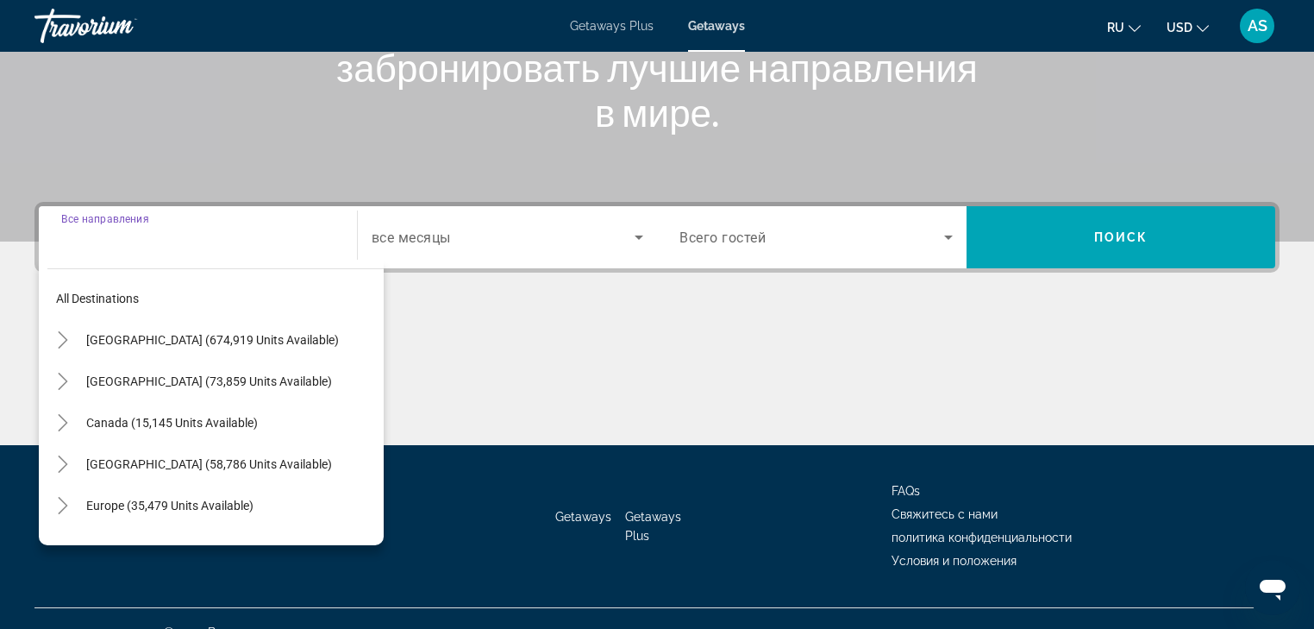
scroll to position [304, 0]
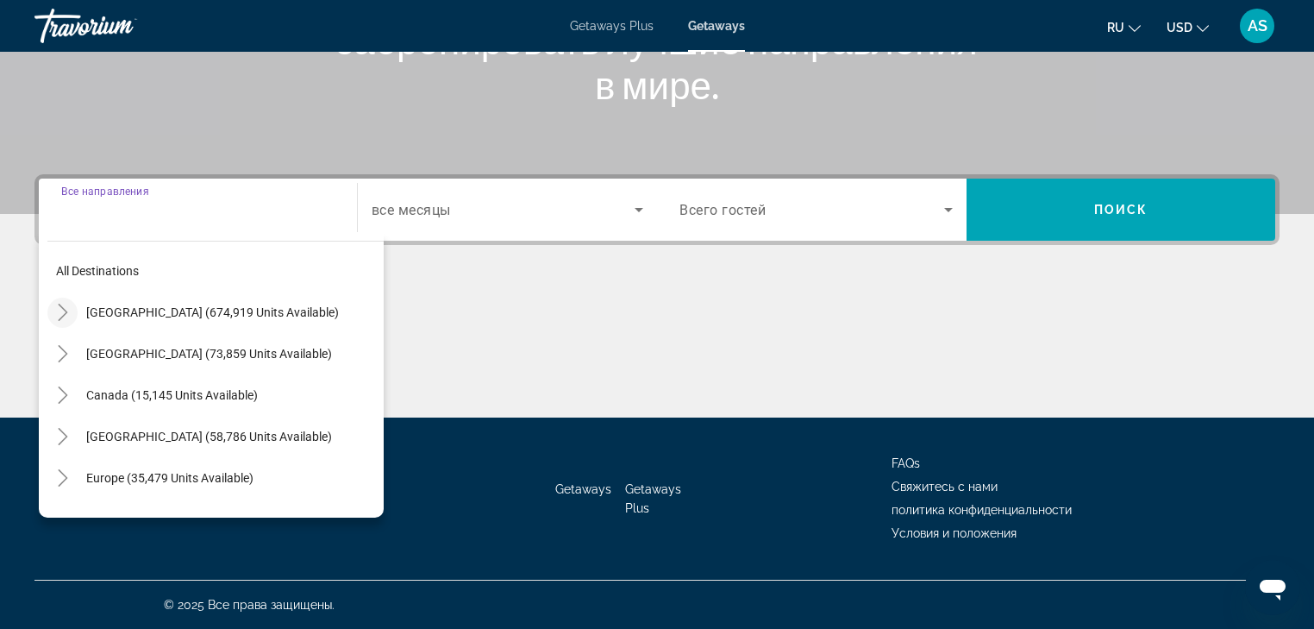
click at [57, 317] on icon "Toggle United States (674,919 units available)" at bounding box center [62, 312] width 17 height 17
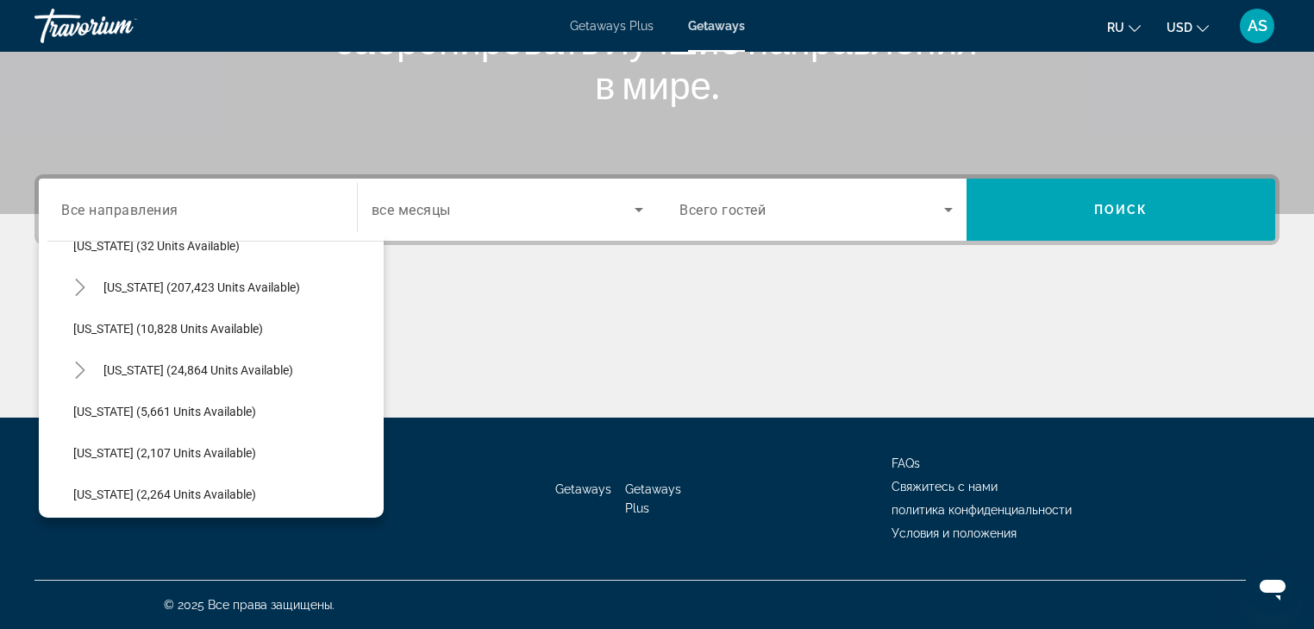
scroll to position [326, 0]
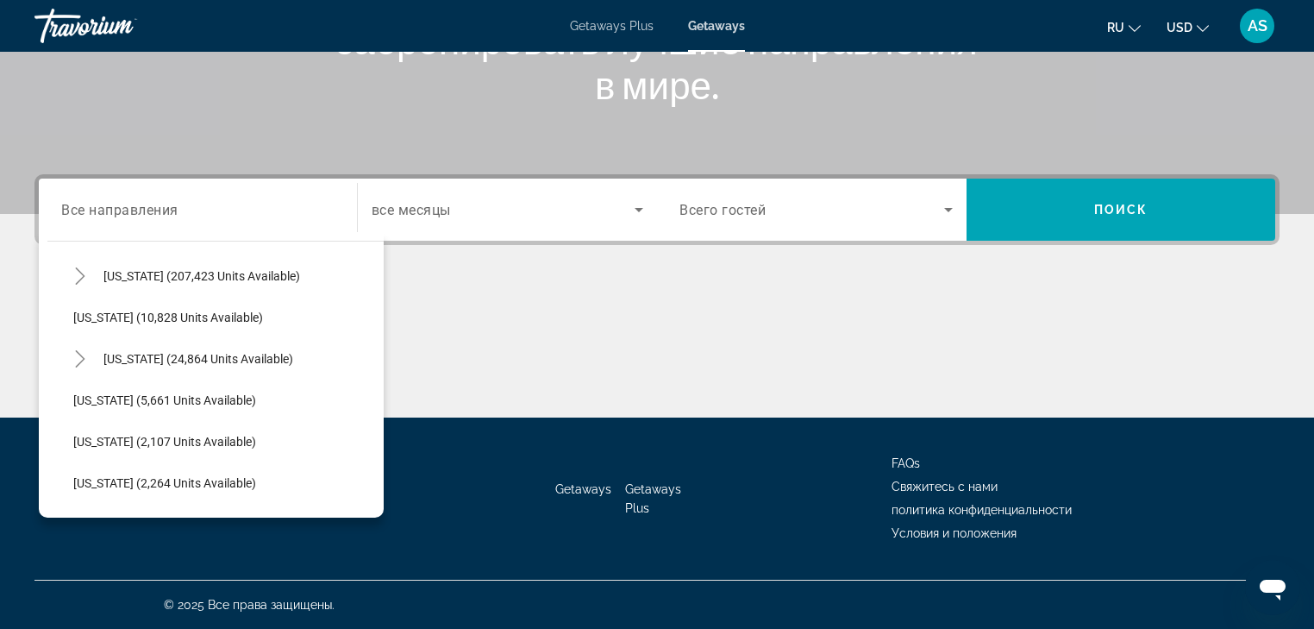
click at [120, 352] on span "[US_STATE] (24,864 units available)" at bounding box center [198, 359] width 190 height 14
type input "**********"
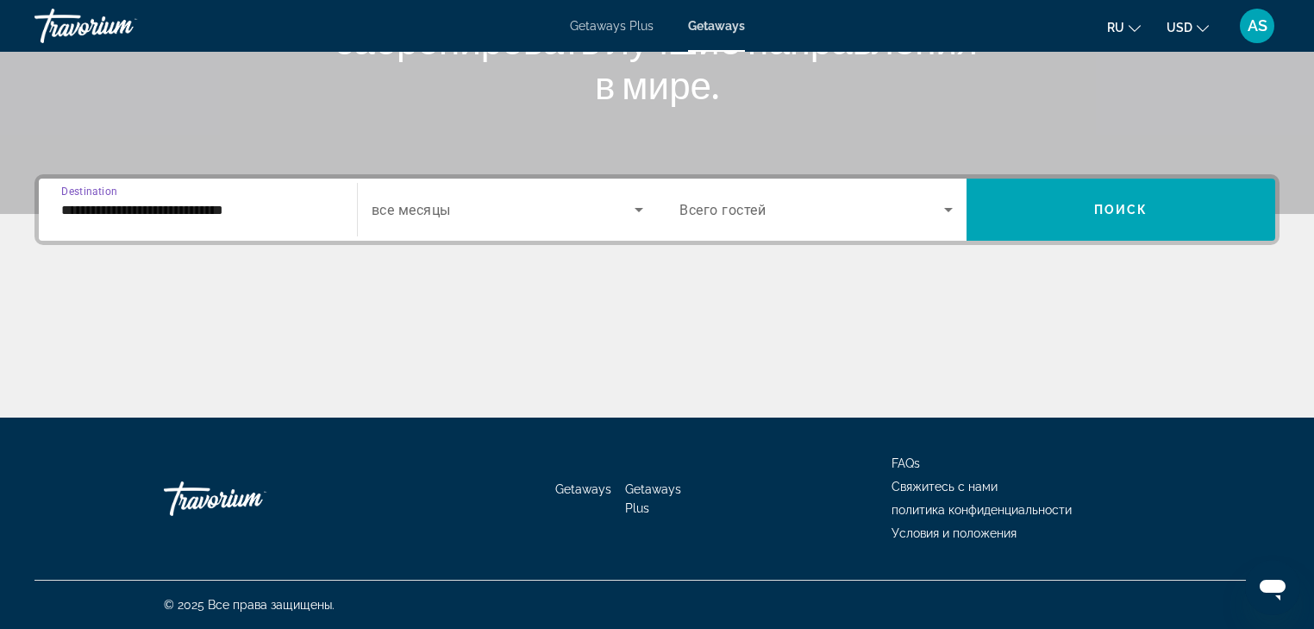
click at [633, 214] on icon "Search widget" at bounding box center [639, 209] width 21 height 21
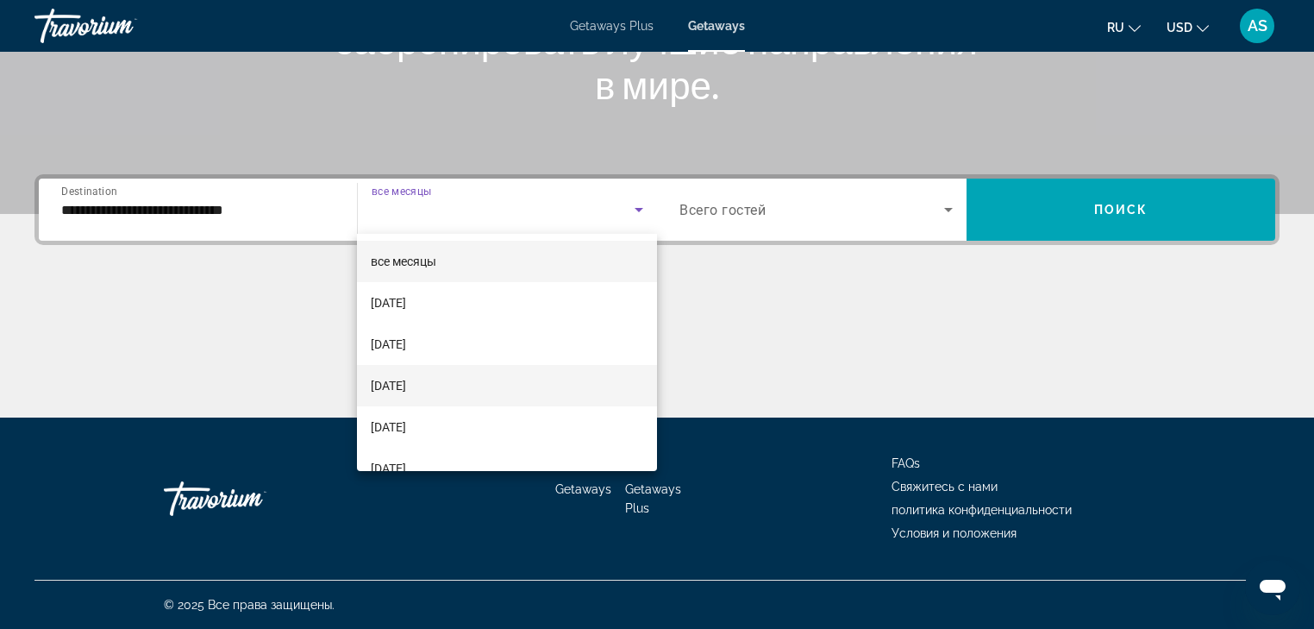
click at [401, 379] on span "[DATE]" at bounding box center [388, 385] width 35 height 21
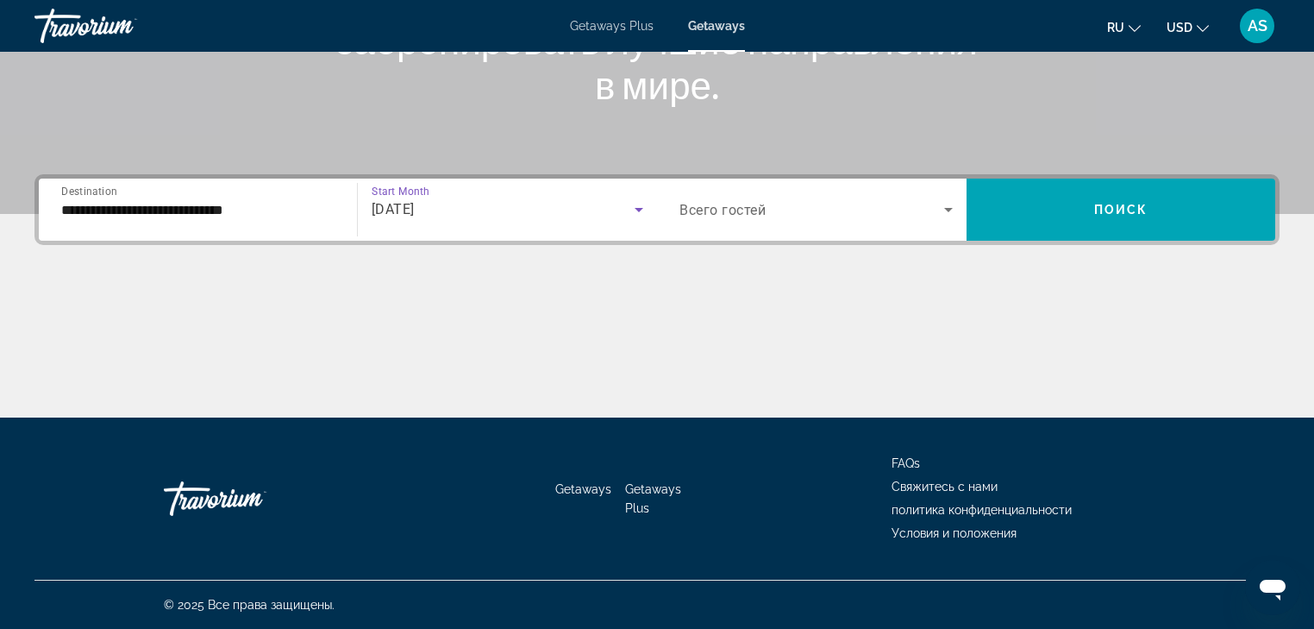
click at [951, 210] on icon "Search widget" at bounding box center [948, 209] width 21 height 21
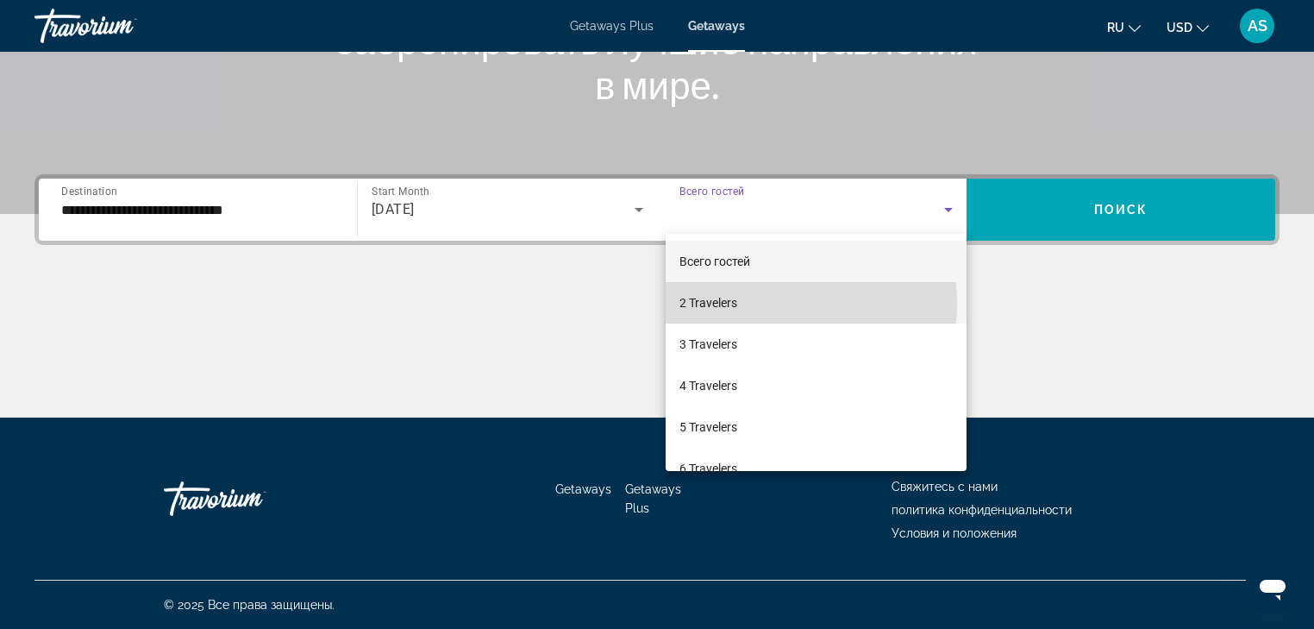
click at [748, 304] on mat-option "2 Travelers" at bounding box center [816, 302] width 301 height 41
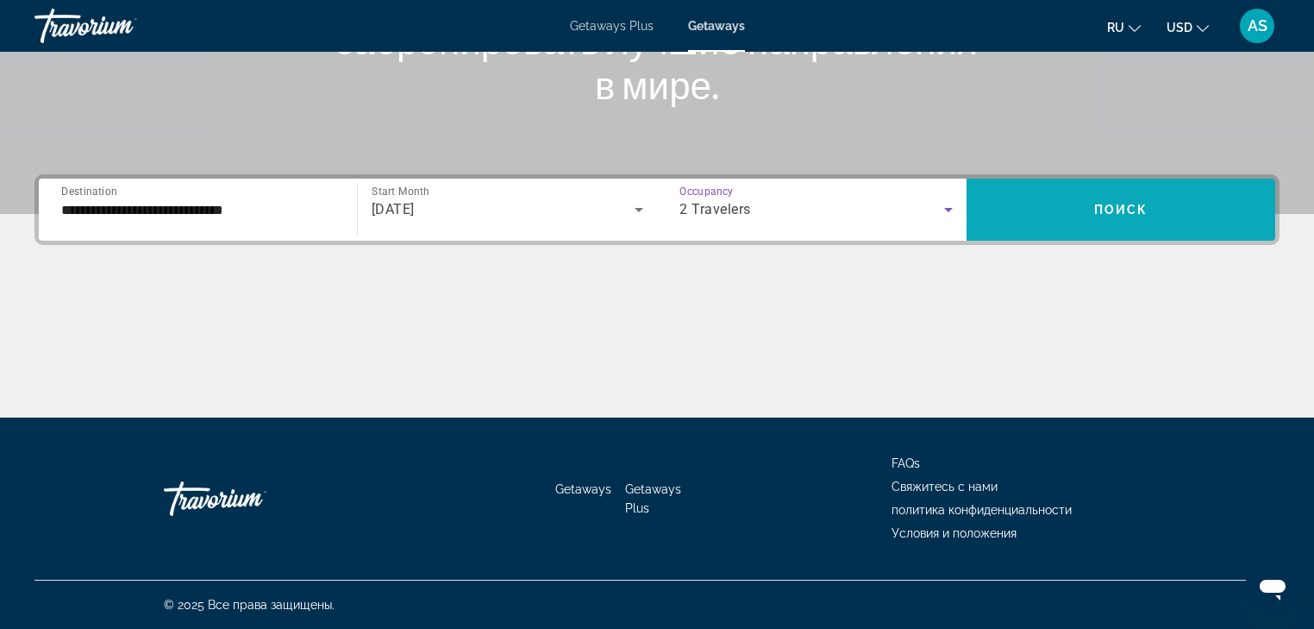
click at [1118, 209] on span "Поиск" at bounding box center [1121, 210] width 54 height 14
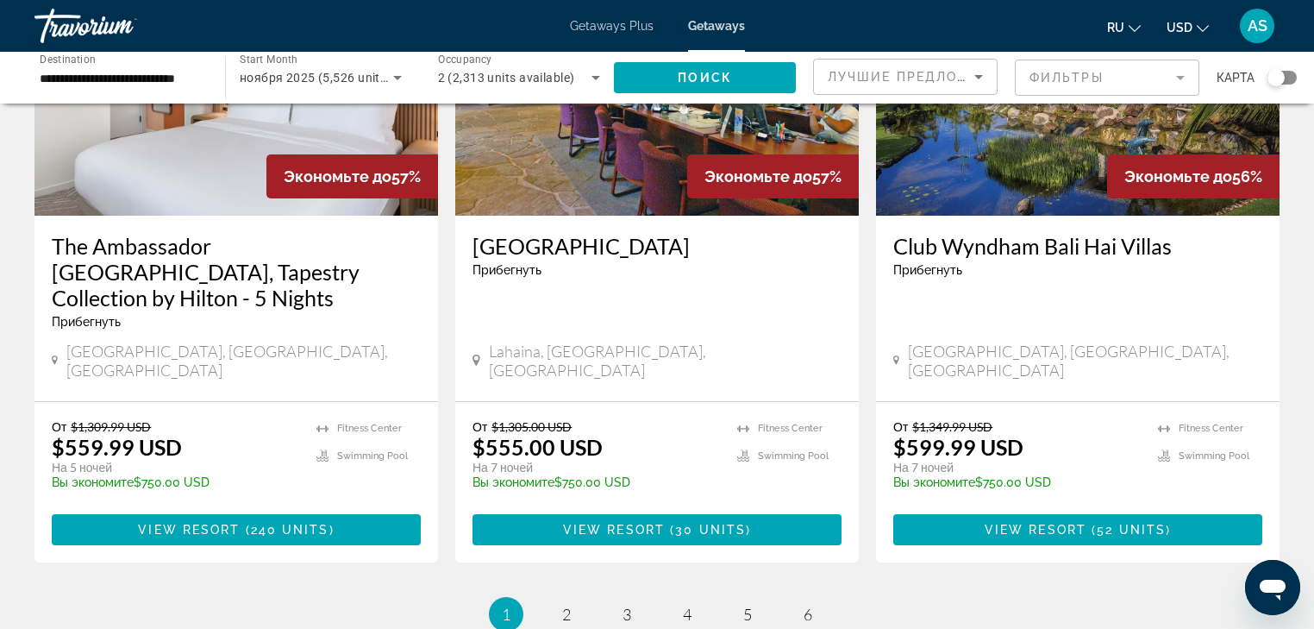
scroll to position [2239, 0]
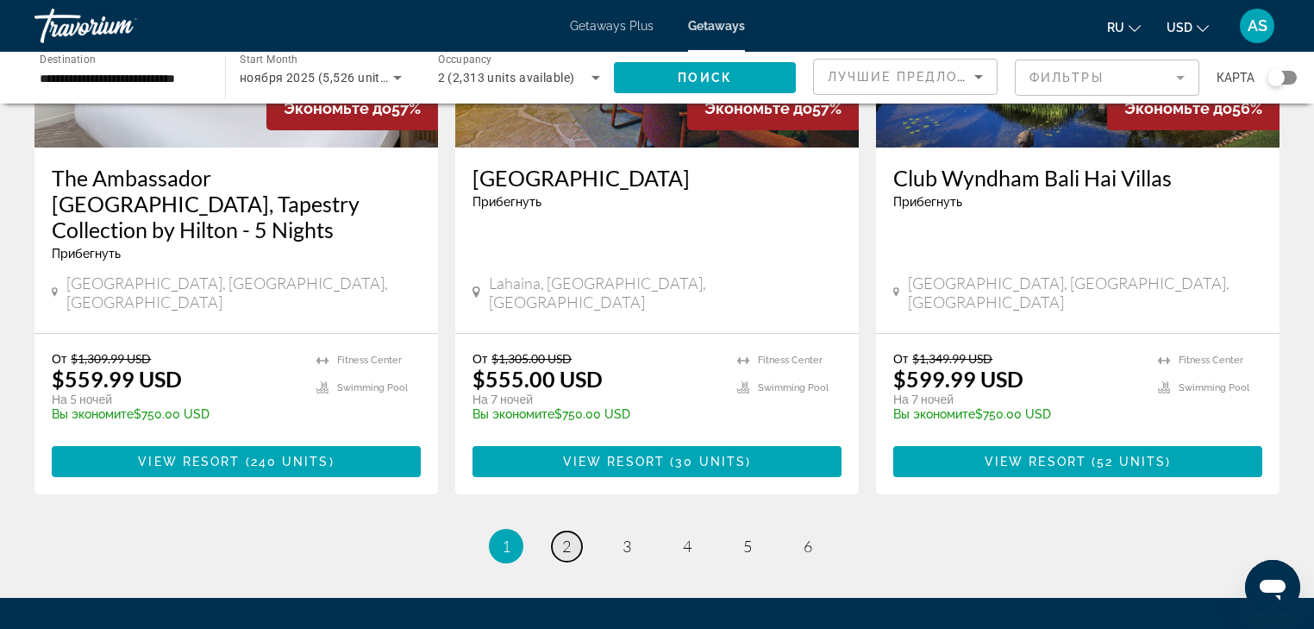
click at [565, 536] on span "2" at bounding box center [566, 545] width 9 height 19
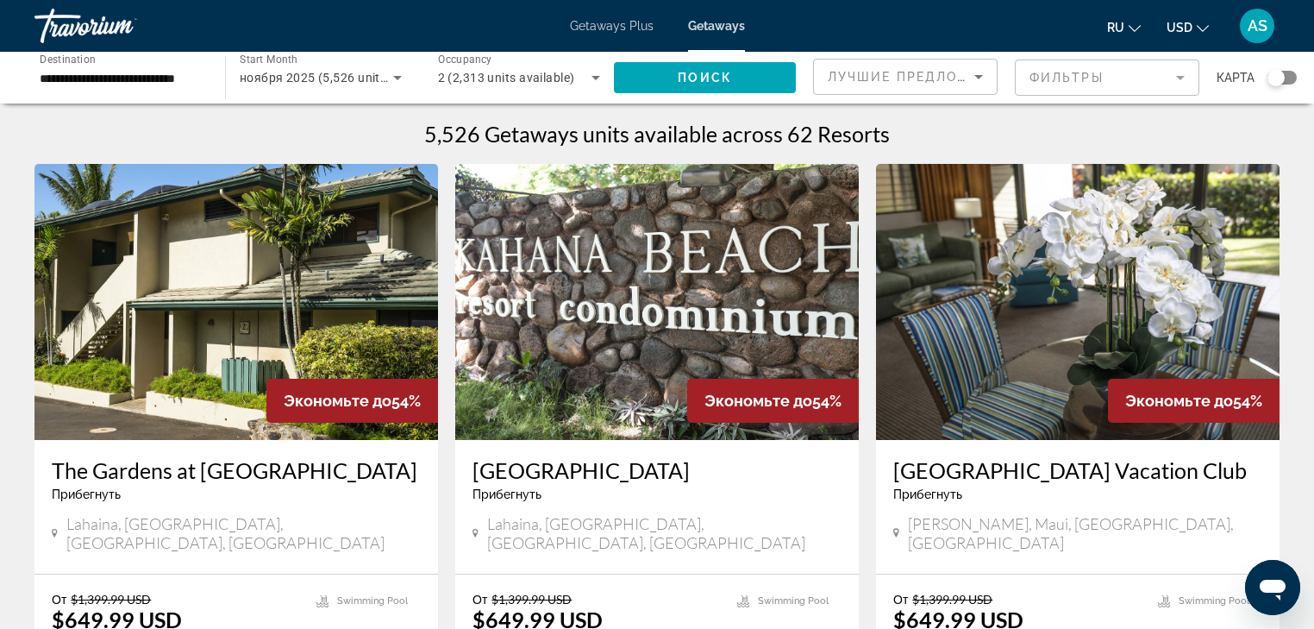
click at [976, 72] on icon "Sort by" at bounding box center [978, 76] width 21 height 21
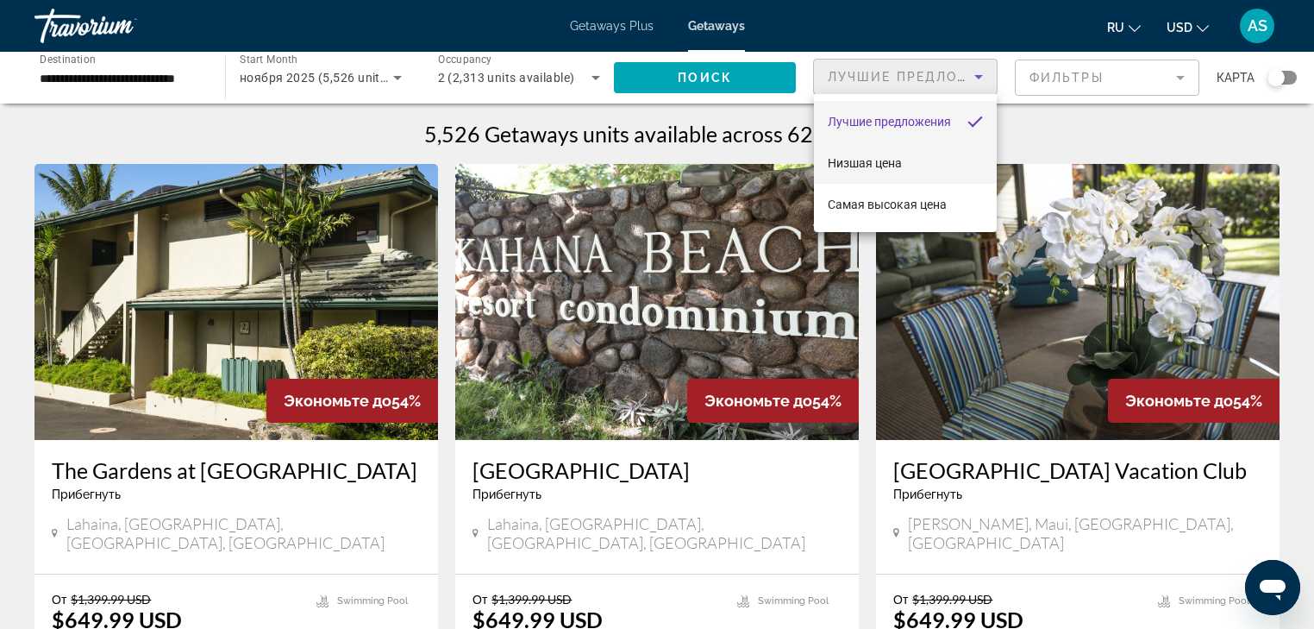
click at [912, 160] on mat-option "Низшая цена" at bounding box center [905, 162] width 183 height 41
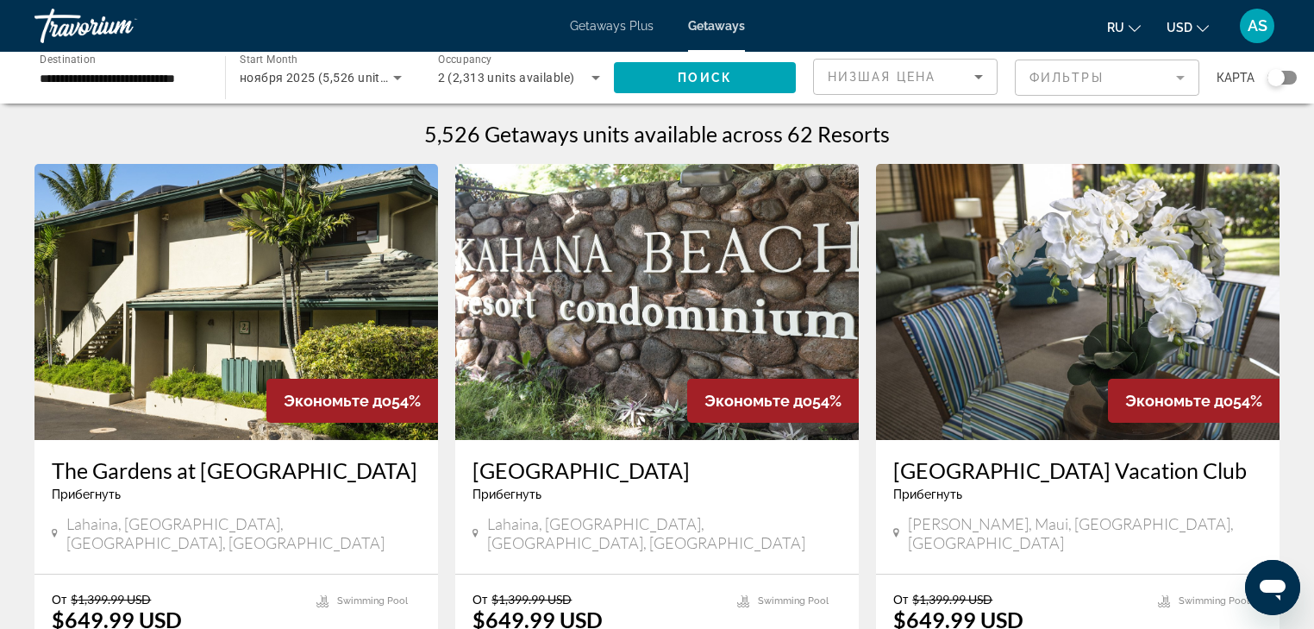
click at [1180, 74] on mat-form-field "Фильтры" at bounding box center [1107, 78] width 185 height 36
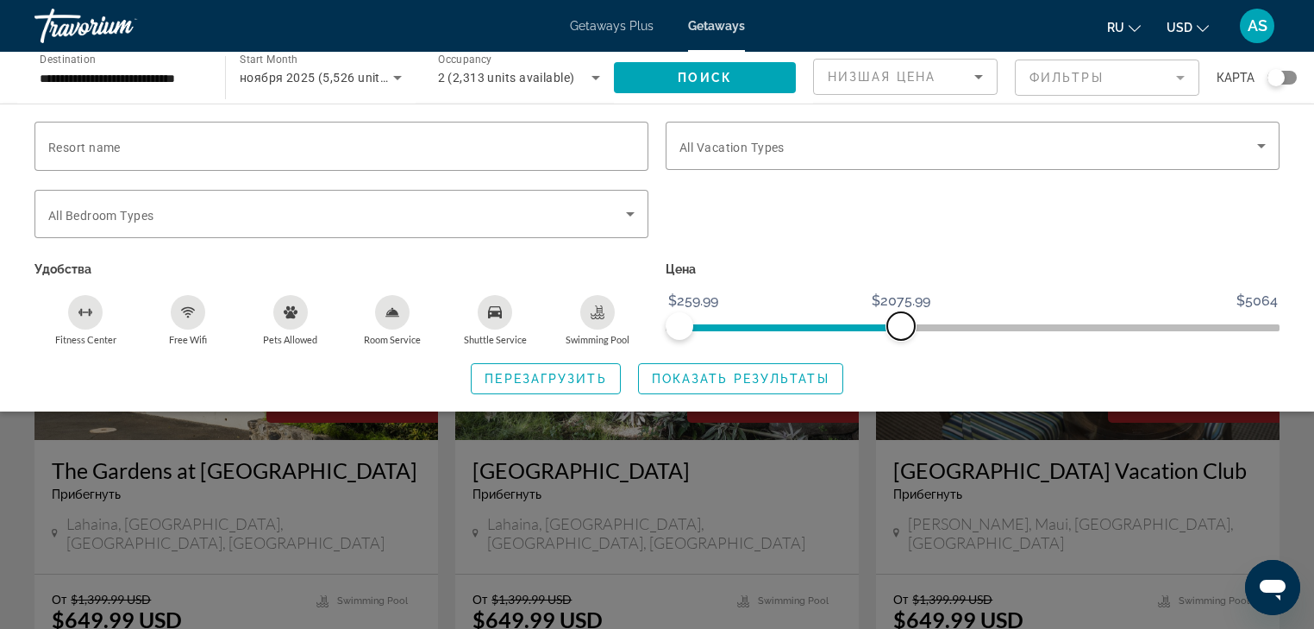
drag, startPoint x: 1266, startPoint y: 317, endPoint x: 901, endPoint y: 321, distance: 364.8
click at [901, 321] on span "ngx-slider-max" at bounding box center [901, 326] width 28 height 28
click at [776, 379] on span "Показать результаты" at bounding box center [741, 379] width 178 height 14
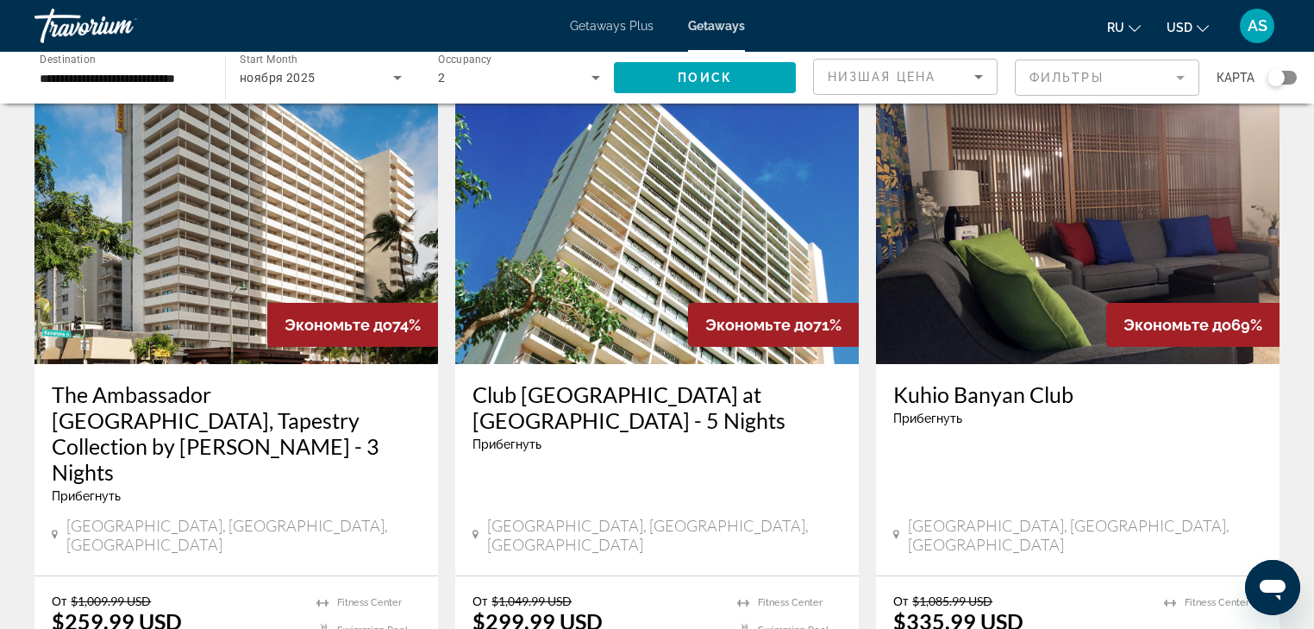
scroll to position [207, 0]
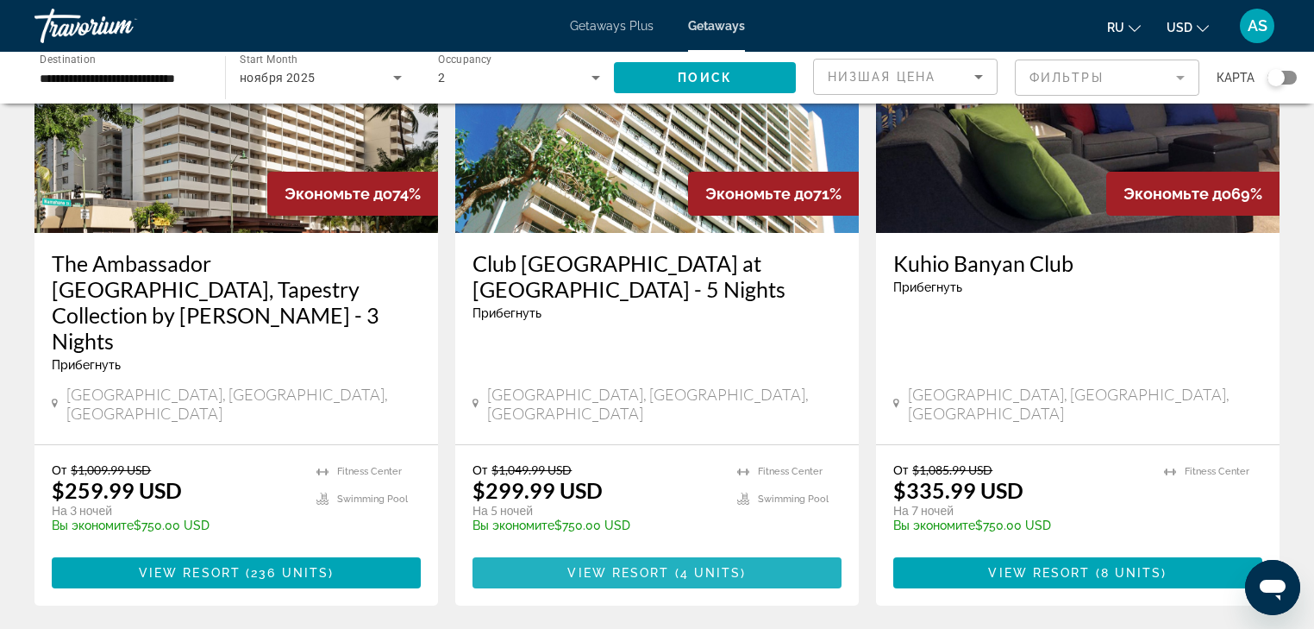
click at [652, 566] on span "View Resort" at bounding box center [618, 573] width 102 height 14
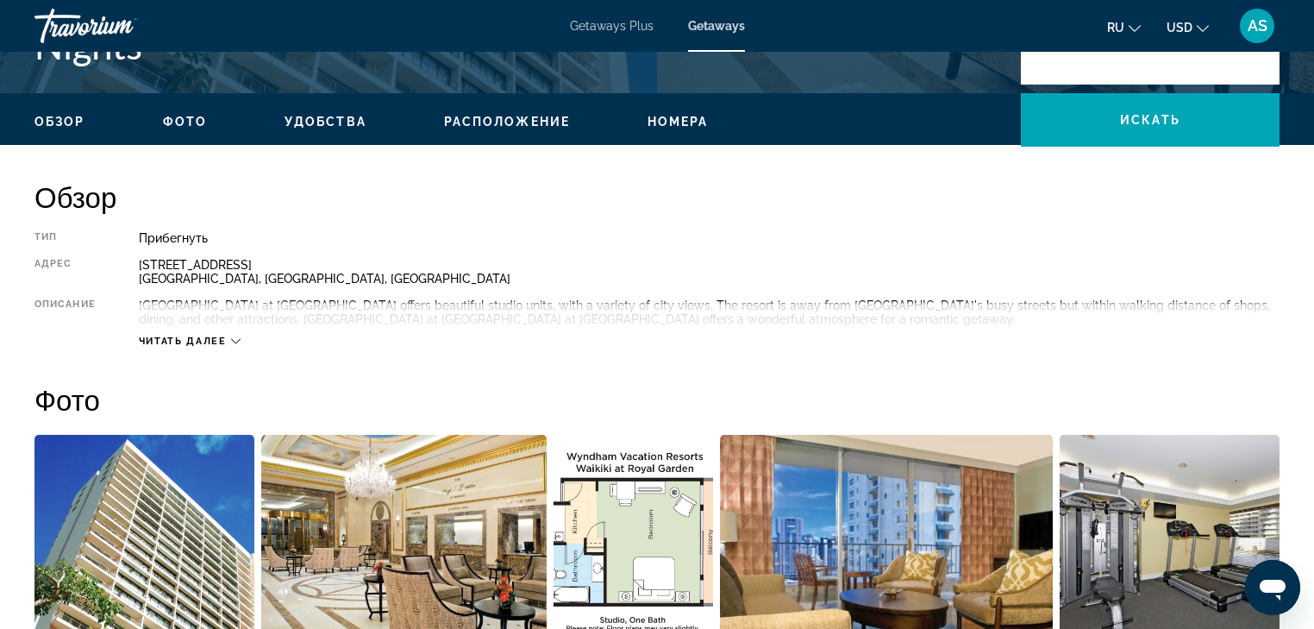
scroll to position [345, 0]
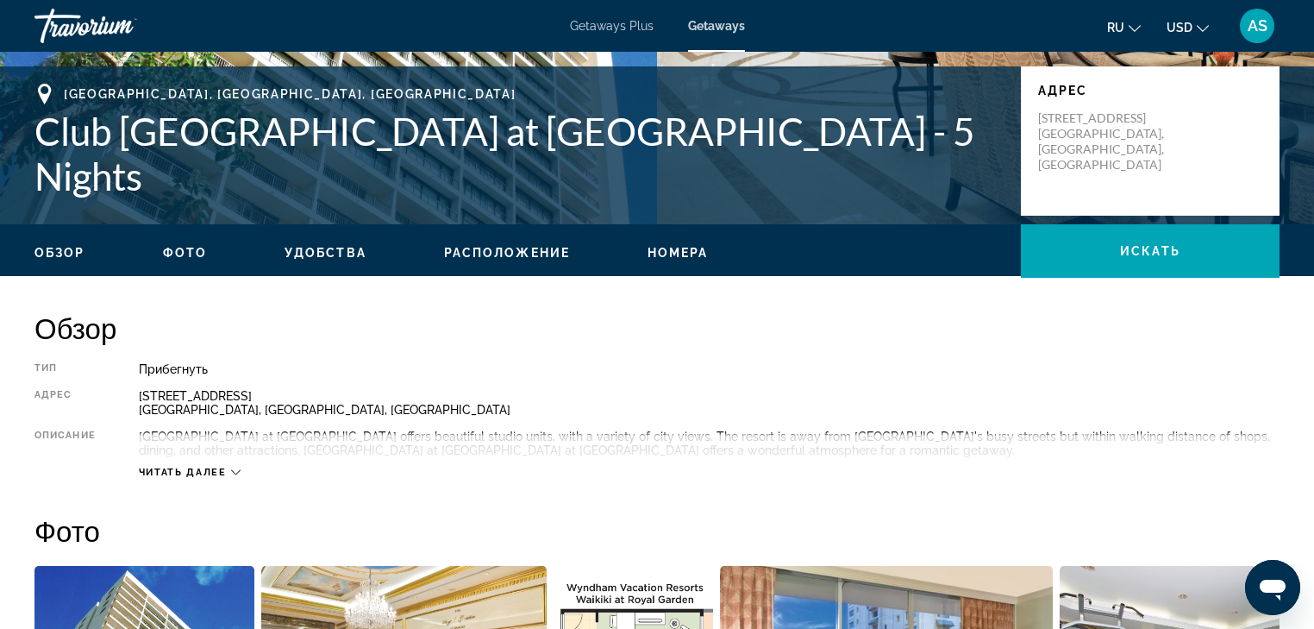
click at [228, 469] on div "Читать далее" at bounding box center [190, 472] width 102 height 11
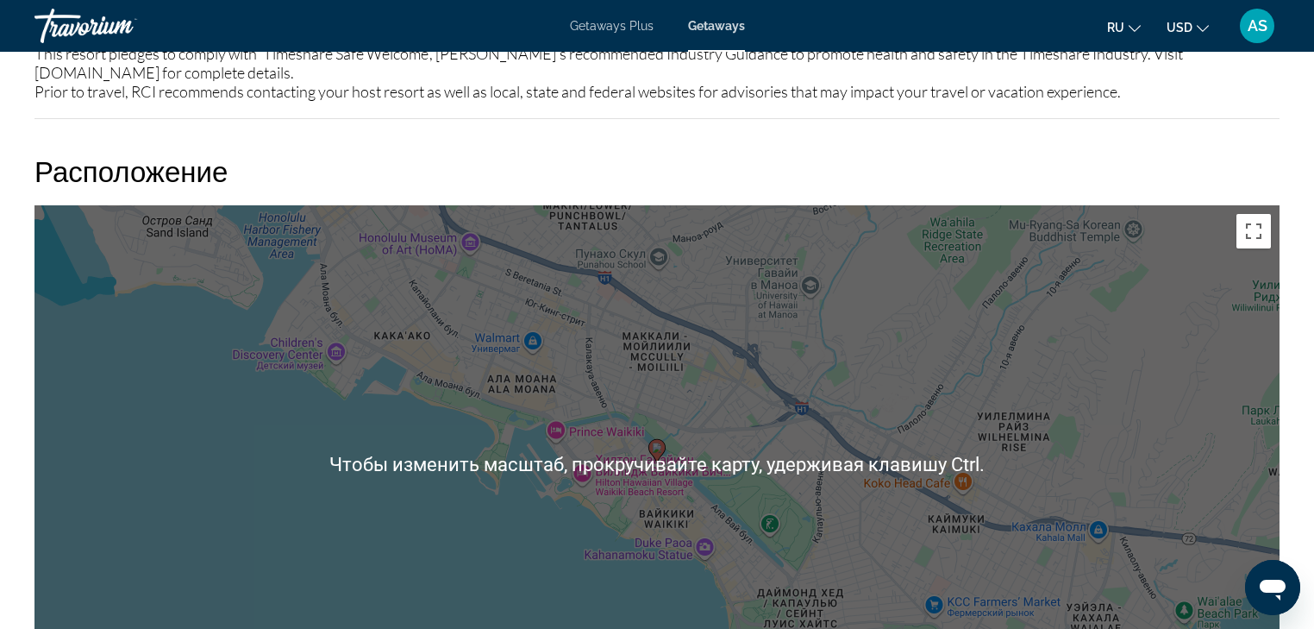
scroll to position [2277, 0]
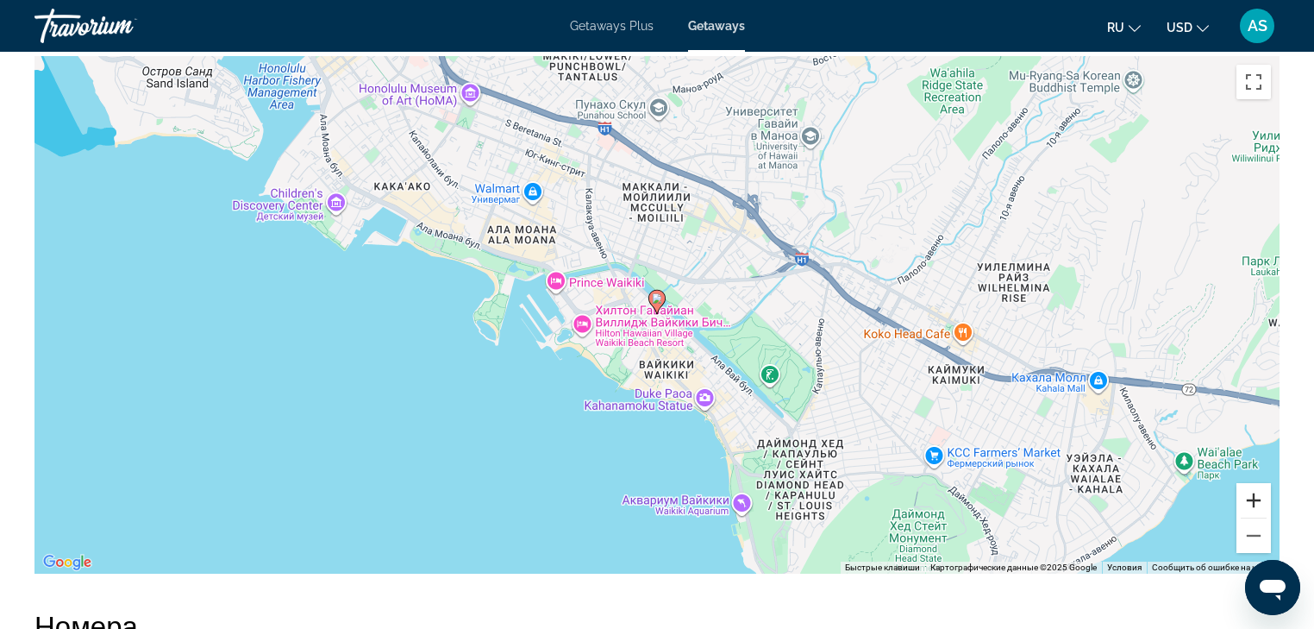
click at [1254, 490] on button "Увеличить" at bounding box center [1254, 500] width 34 height 34
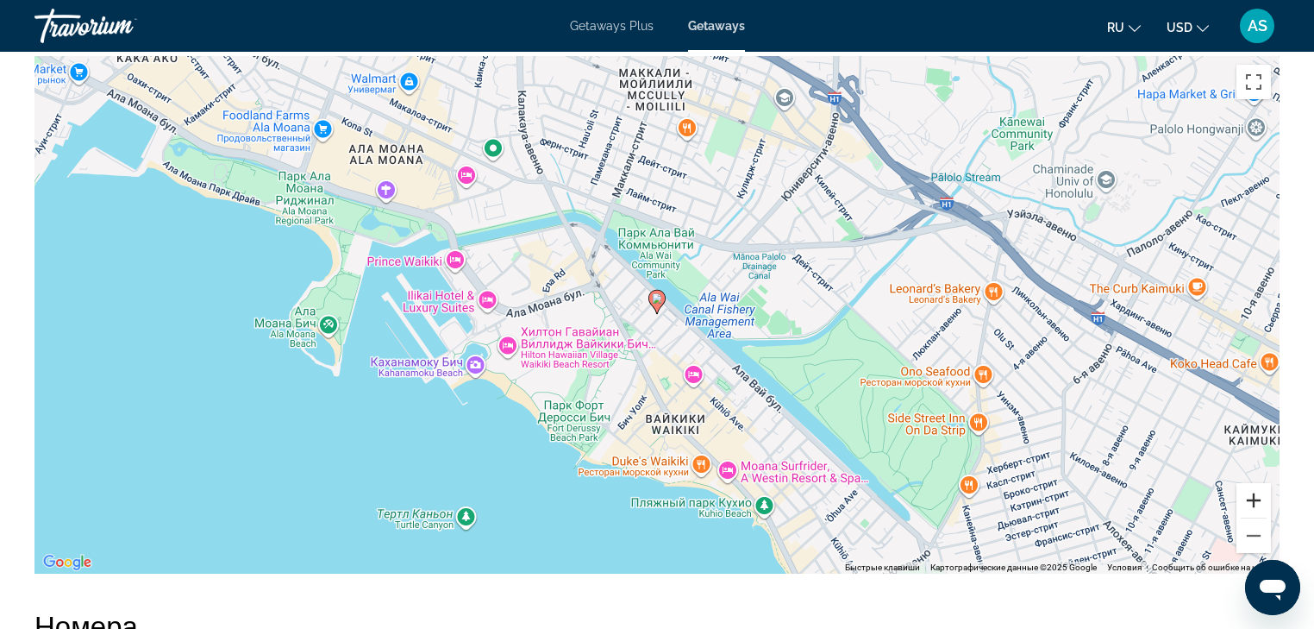
click at [1254, 489] on button "Увеличить" at bounding box center [1254, 500] width 34 height 34
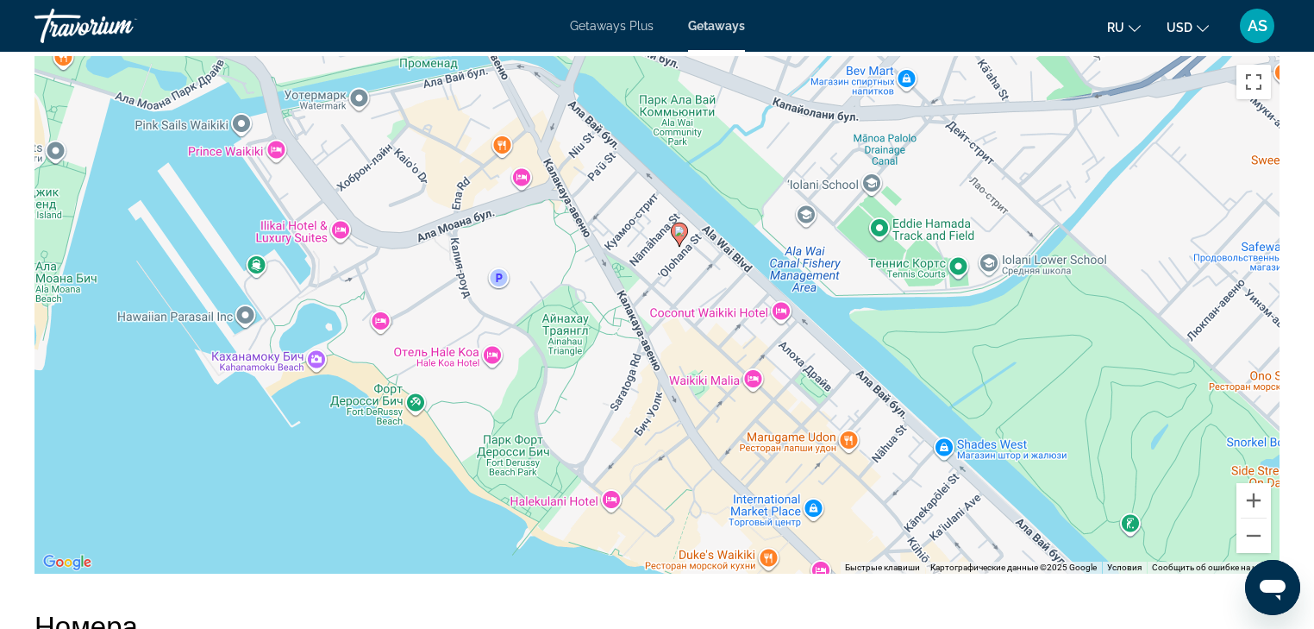
drag, startPoint x: 742, startPoint y: 364, endPoint x: 771, endPoint y: 275, distance: 93.5
click at [771, 275] on div "Чтобы активировать перетаскивание с помощью клавиатуры, нажмите Alt + Ввод. Пос…" at bounding box center [656, 314] width 1245 height 517
click at [1252, 532] on button "Уменьшить" at bounding box center [1254, 535] width 34 height 34
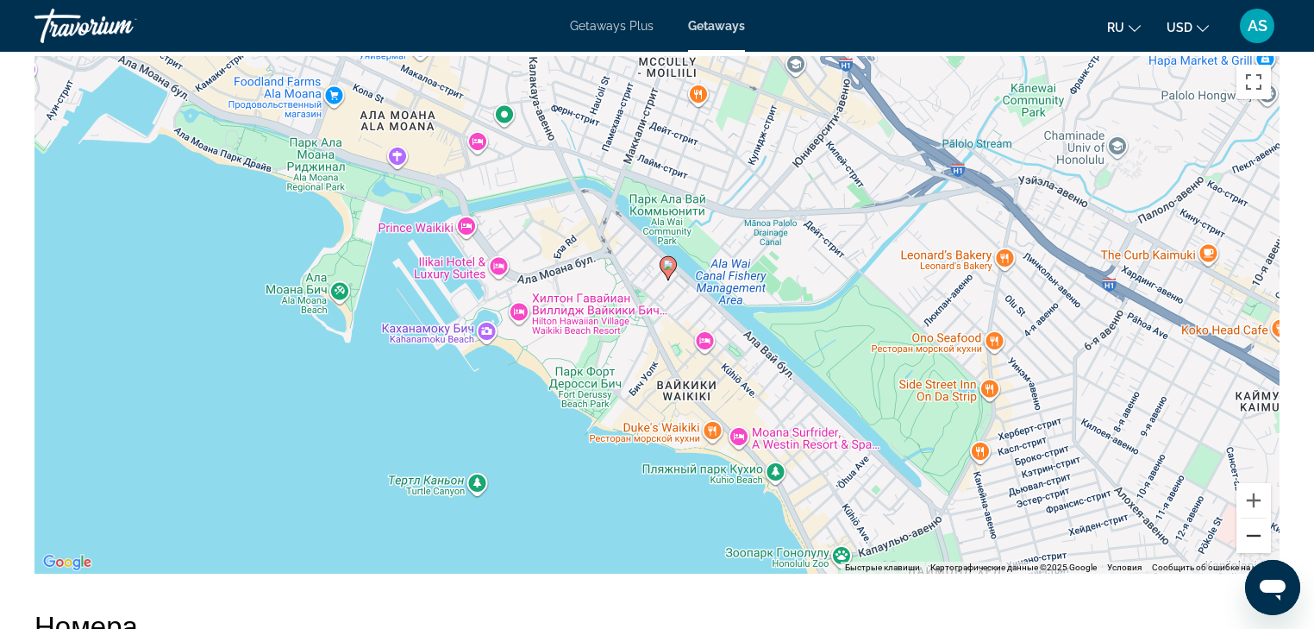
click at [1252, 532] on button "Уменьшить" at bounding box center [1254, 535] width 34 height 34
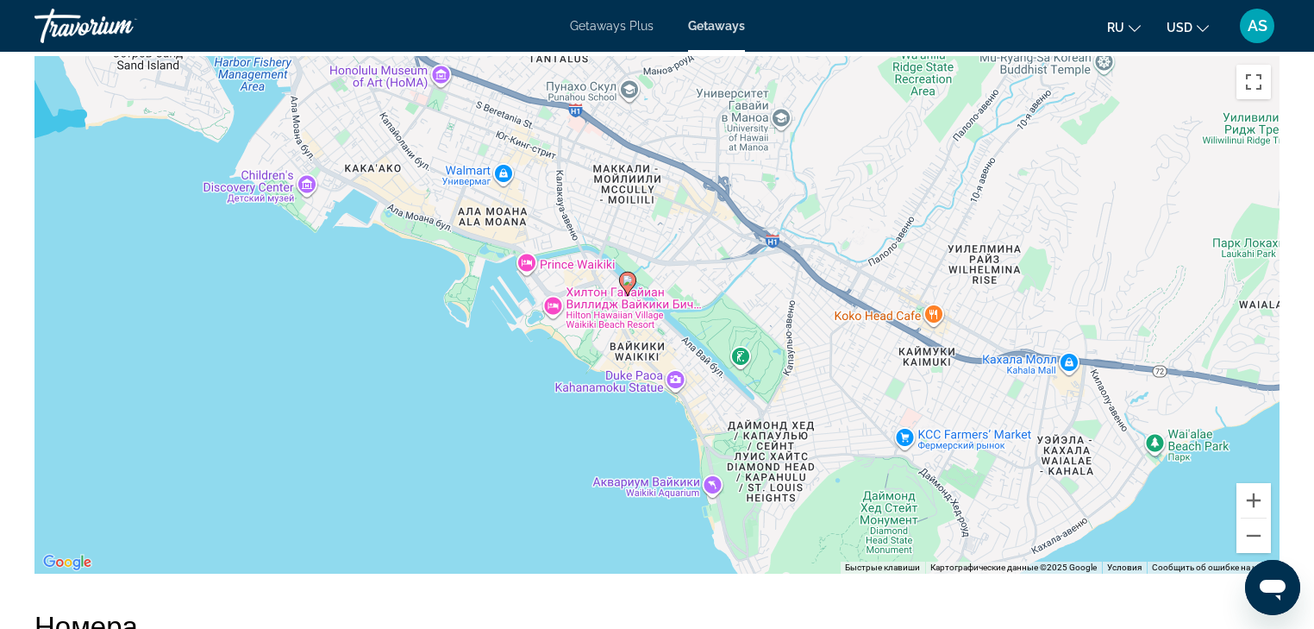
drag, startPoint x: 801, startPoint y: 264, endPoint x: 727, endPoint y: 289, distance: 78.3
click at [727, 289] on div "Чтобы активировать перетаскивание с помощью клавиатуры, нажмите Alt + Ввод. Пос…" at bounding box center [656, 314] width 1245 height 517
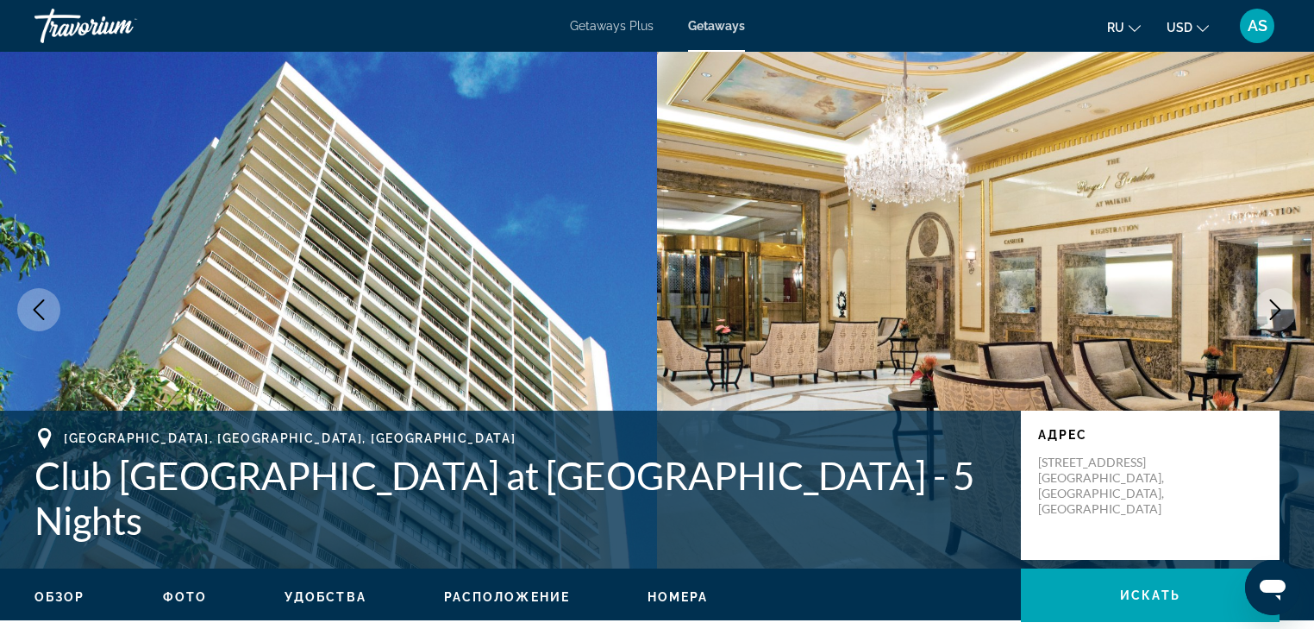
scroll to position [0, 0]
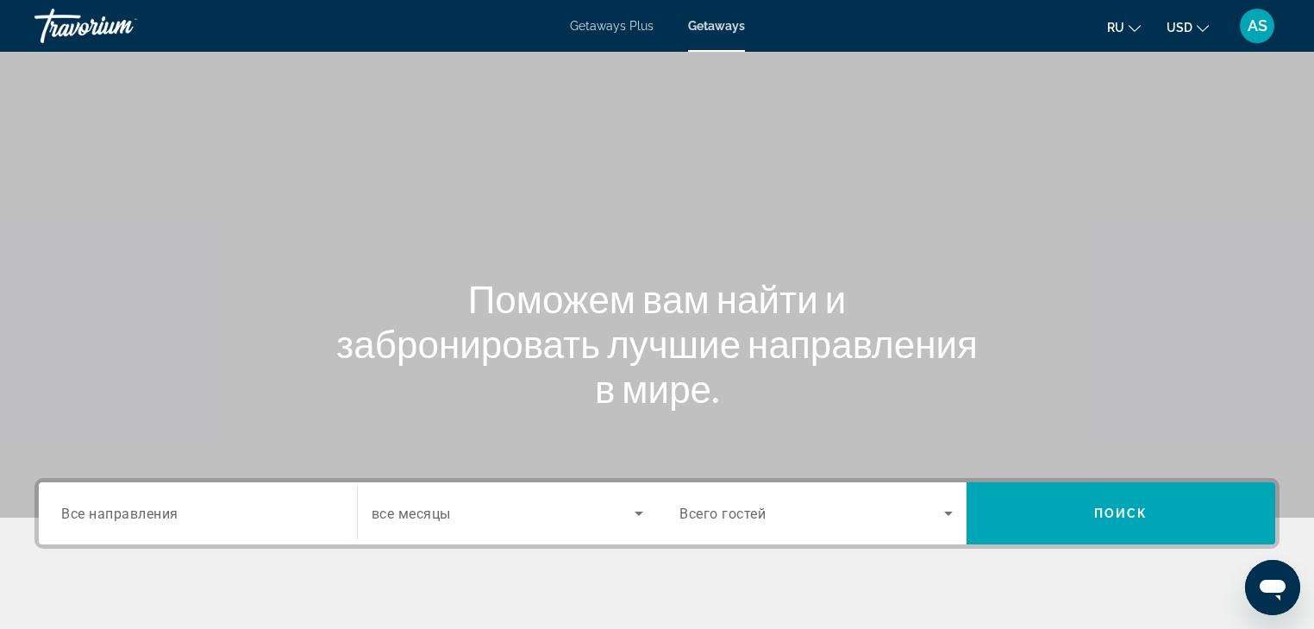
click at [64, 510] on span "Все направления" at bounding box center [119, 513] width 117 height 16
click at [64, 510] on input "Destination Все направления" at bounding box center [197, 514] width 273 height 21
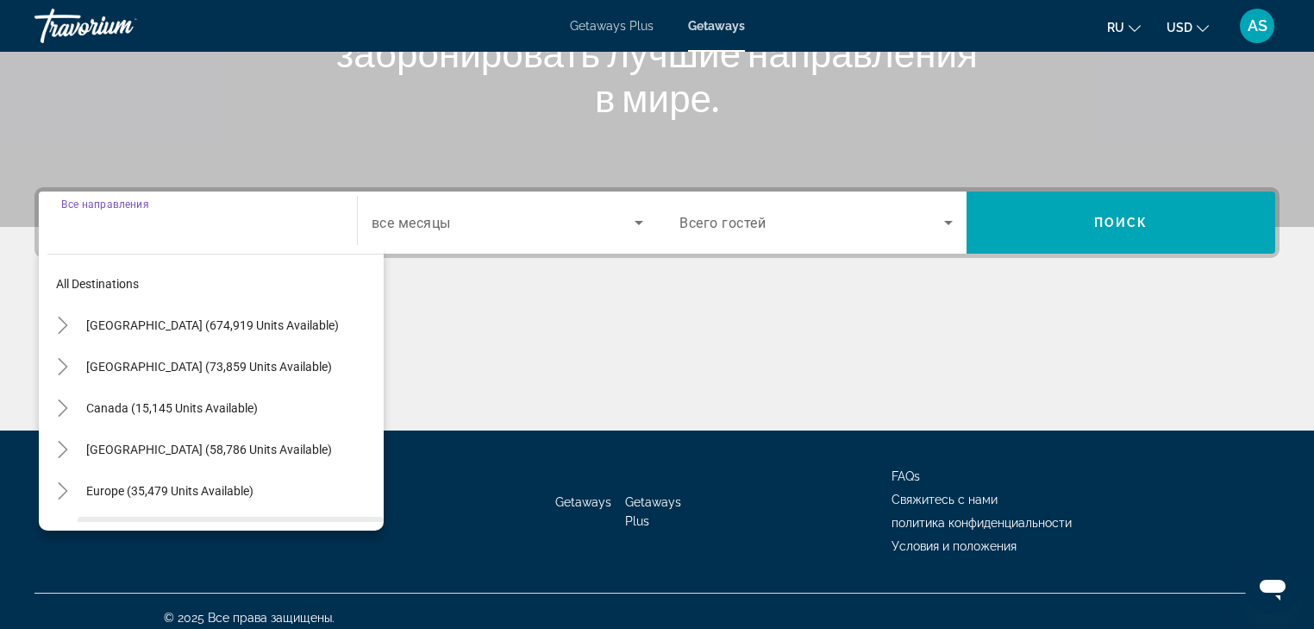
scroll to position [304, 0]
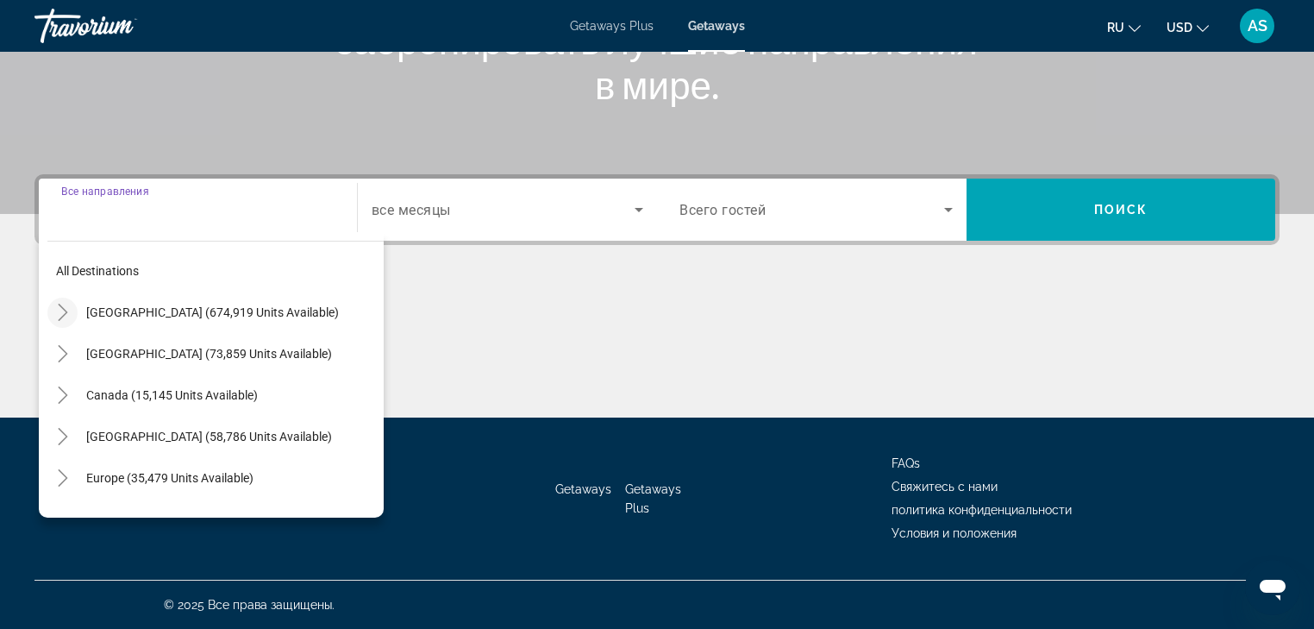
click at [63, 310] on icon "Toggle United States (674,919 units available)" at bounding box center [62, 312] width 17 height 17
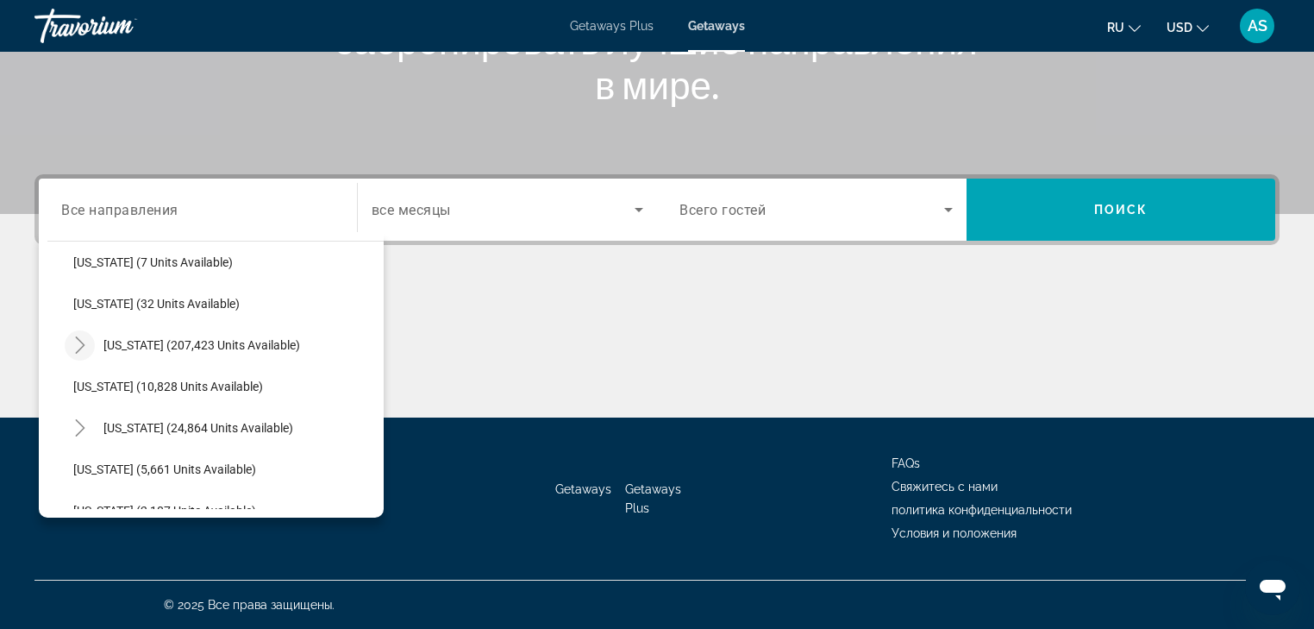
scroll to position [326, 0]
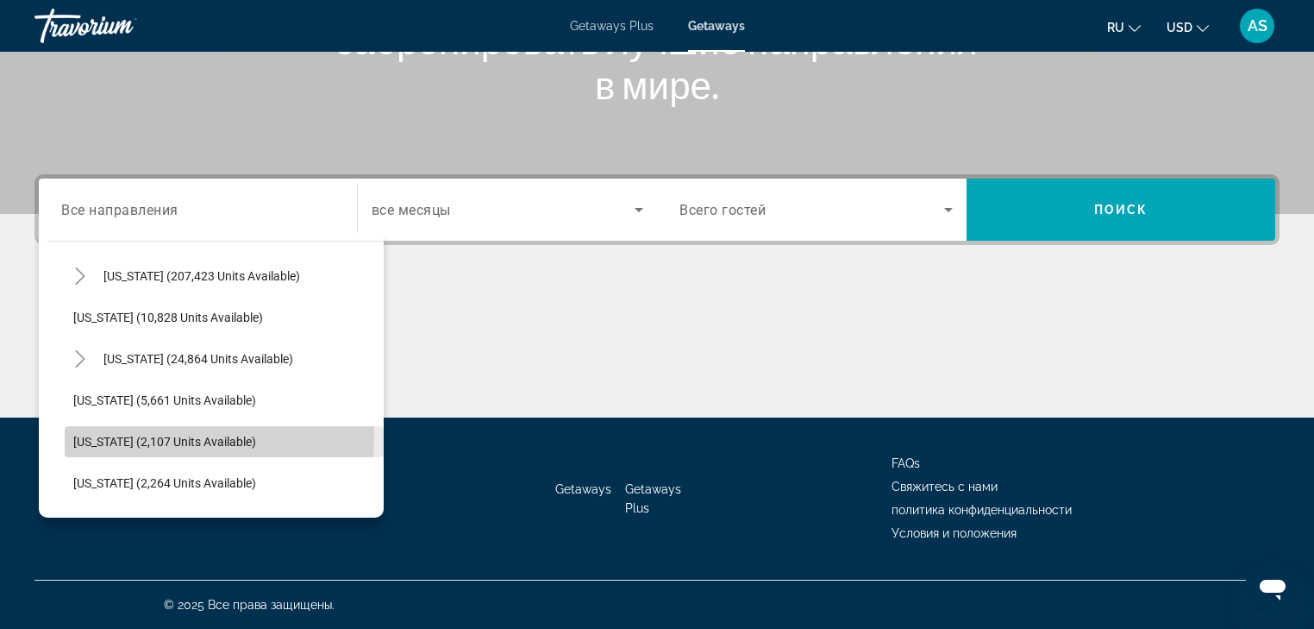
click at [95, 435] on span "[US_STATE] (2,107 units available)" at bounding box center [164, 442] width 183 height 14
type input "**********"
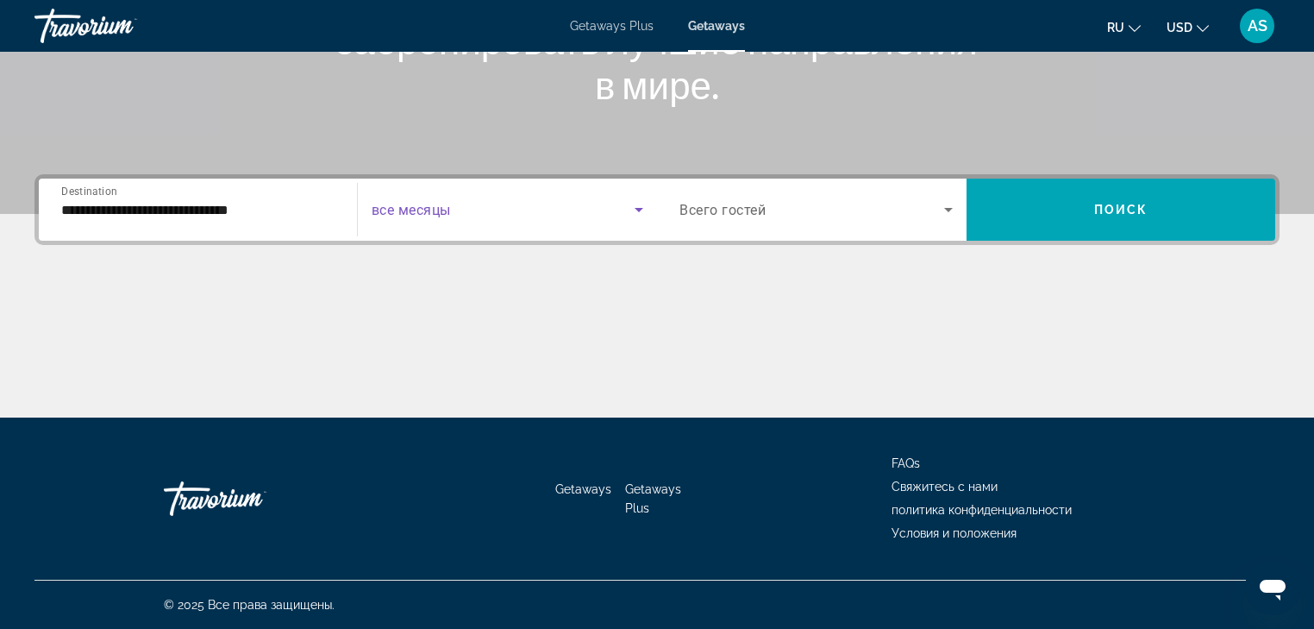
click at [635, 205] on icon "Search widget" at bounding box center [639, 209] width 21 height 21
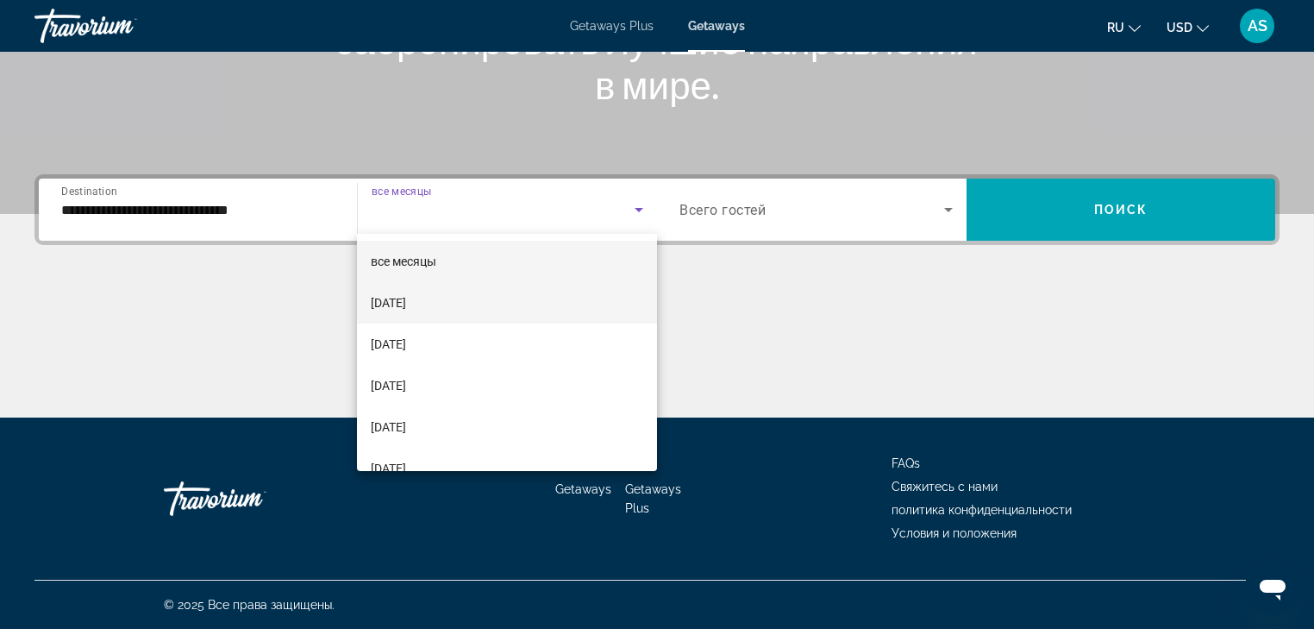
click at [406, 298] on span "[DATE]" at bounding box center [388, 302] width 35 height 21
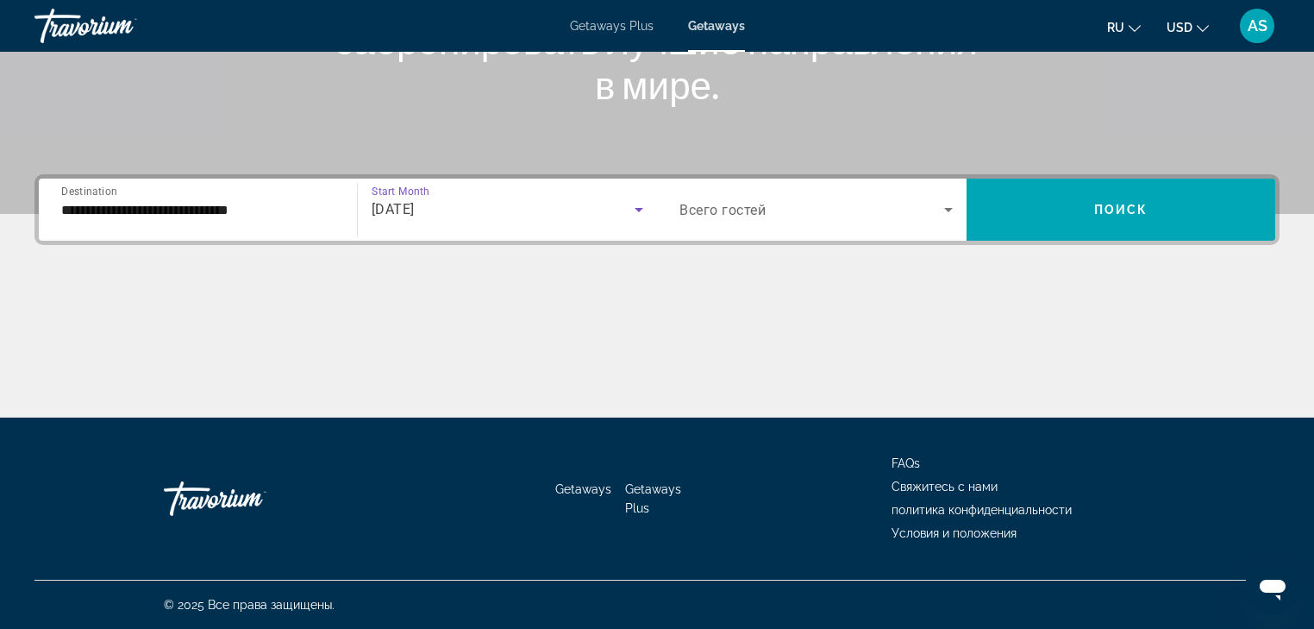
drag, startPoint x: 945, startPoint y: 203, endPoint x: 951, endPoint y: 210, distance: 9.8
click at [951, 210] on icon "Search widget" at bounding box center [948, 209] width 21 height 21
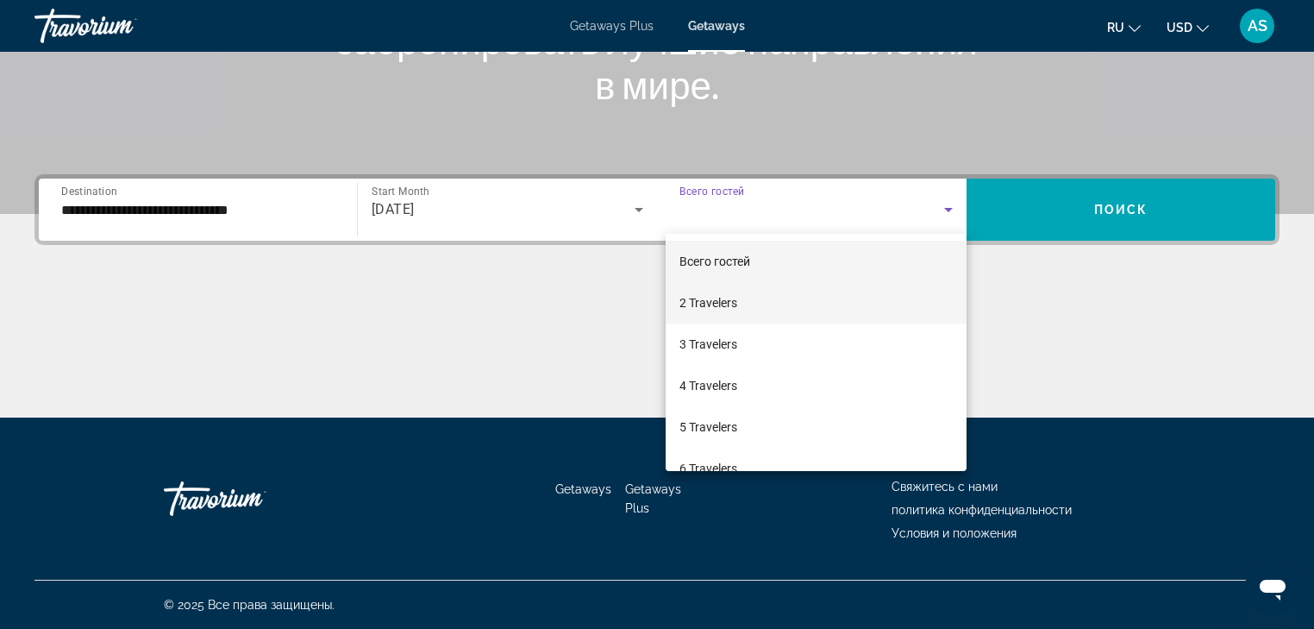
click at [712, 300] on span "2 Travelers" at bounding box center [709, 302] width 58 height 21
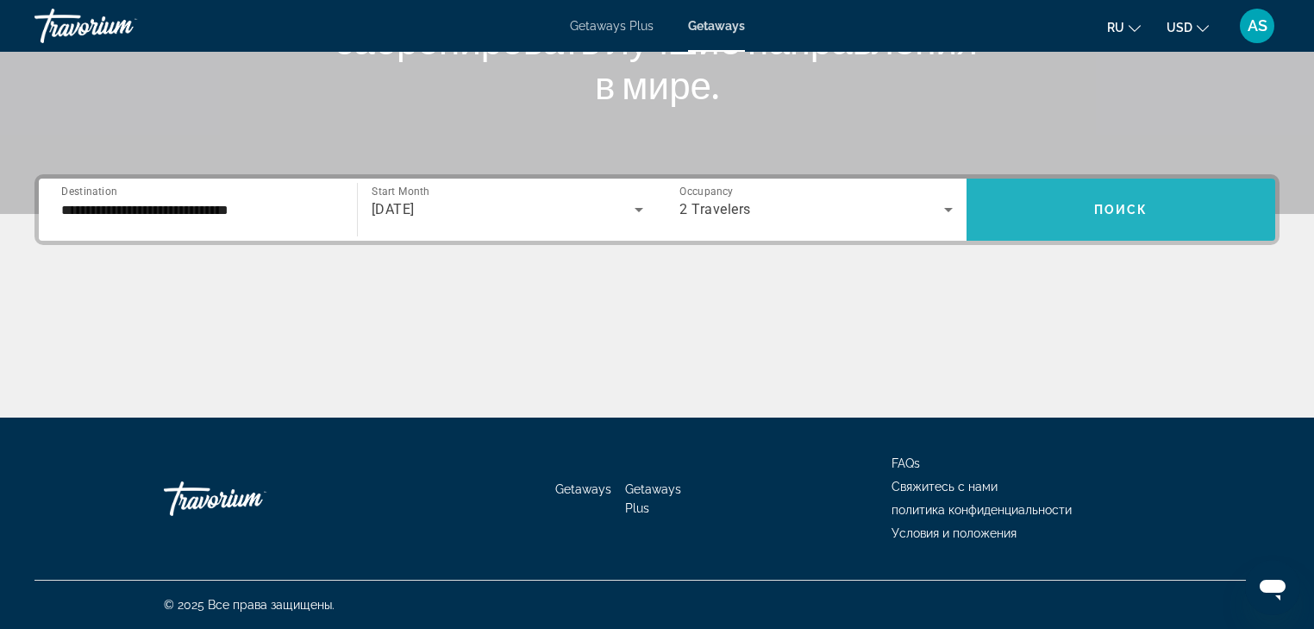
click at [1104, 206] on span "Поиск" at bounding box center [1121, 210] width 54 height 14
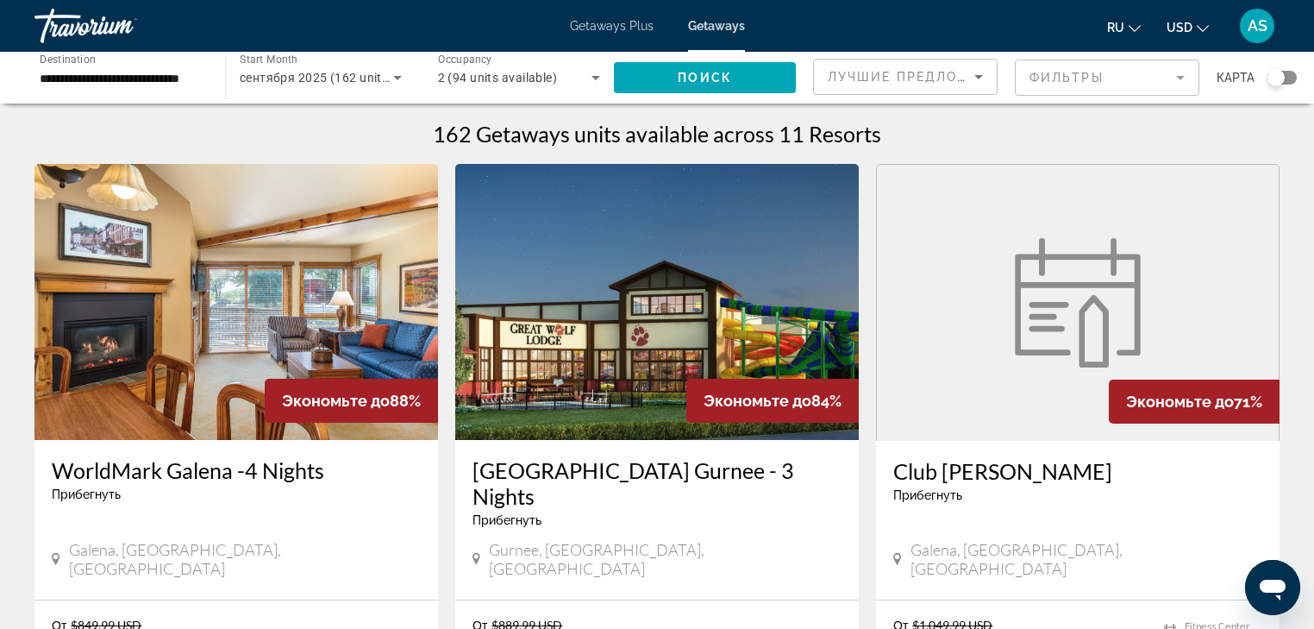
click at [255, 334] on img "Main content" at bounding box center [236, 302] width 404 height 276
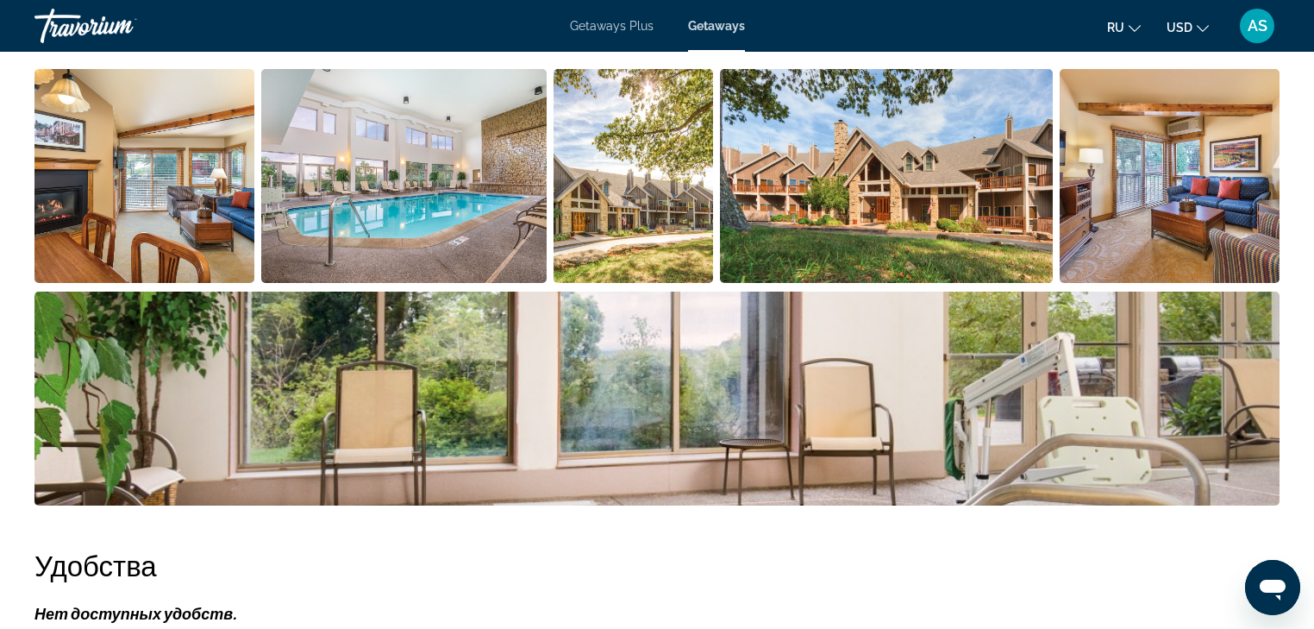
scroll to position [759, 0]
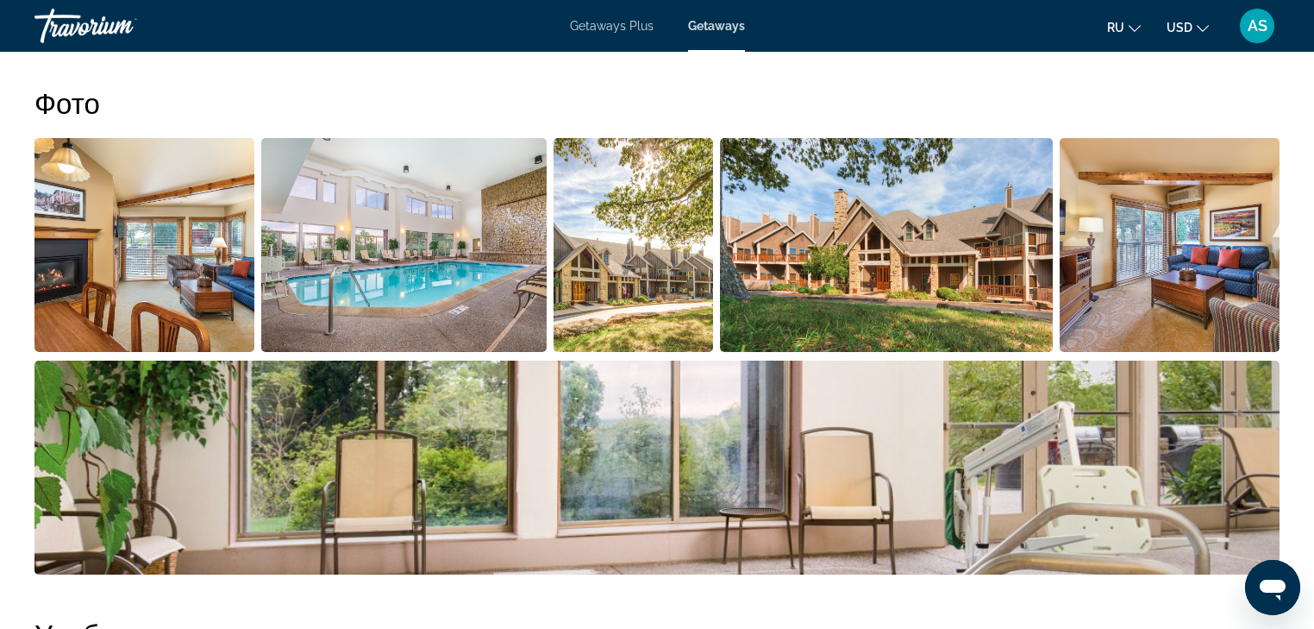
click at [433, 233] on img "Open full-screen image slider" at bounding box center [403, 245] width 285 height 214
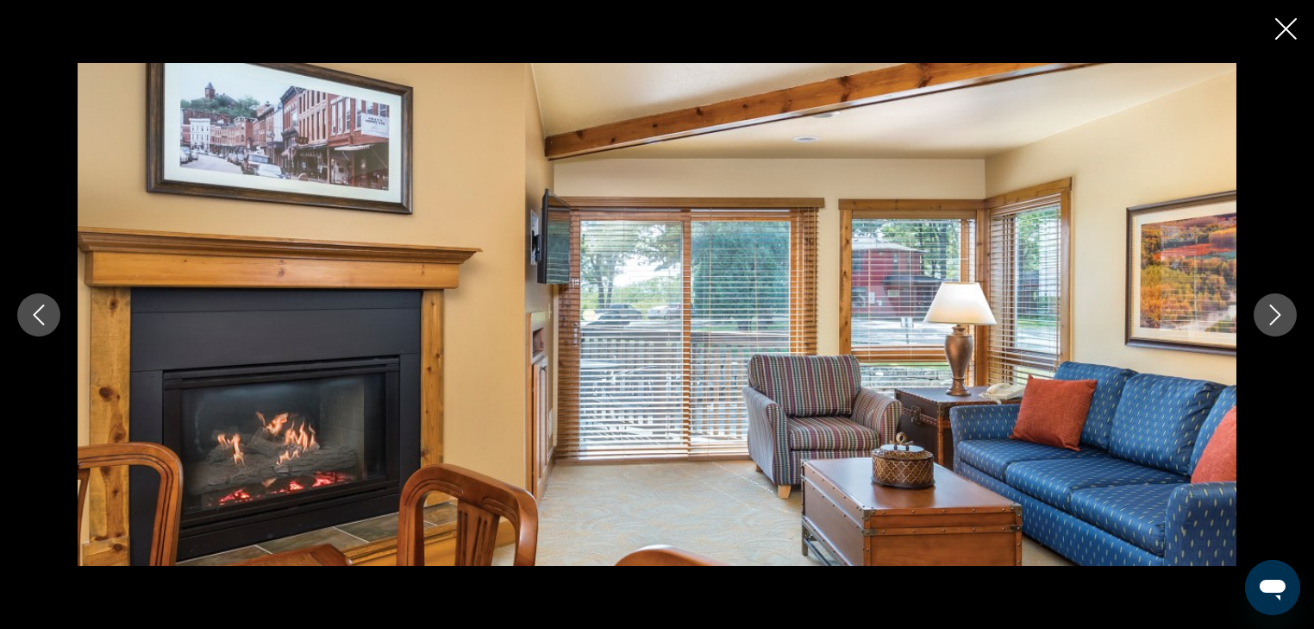
click at [1282, 316] on icon "Next image" at bounding box center [1275, 314] width 21 height 21
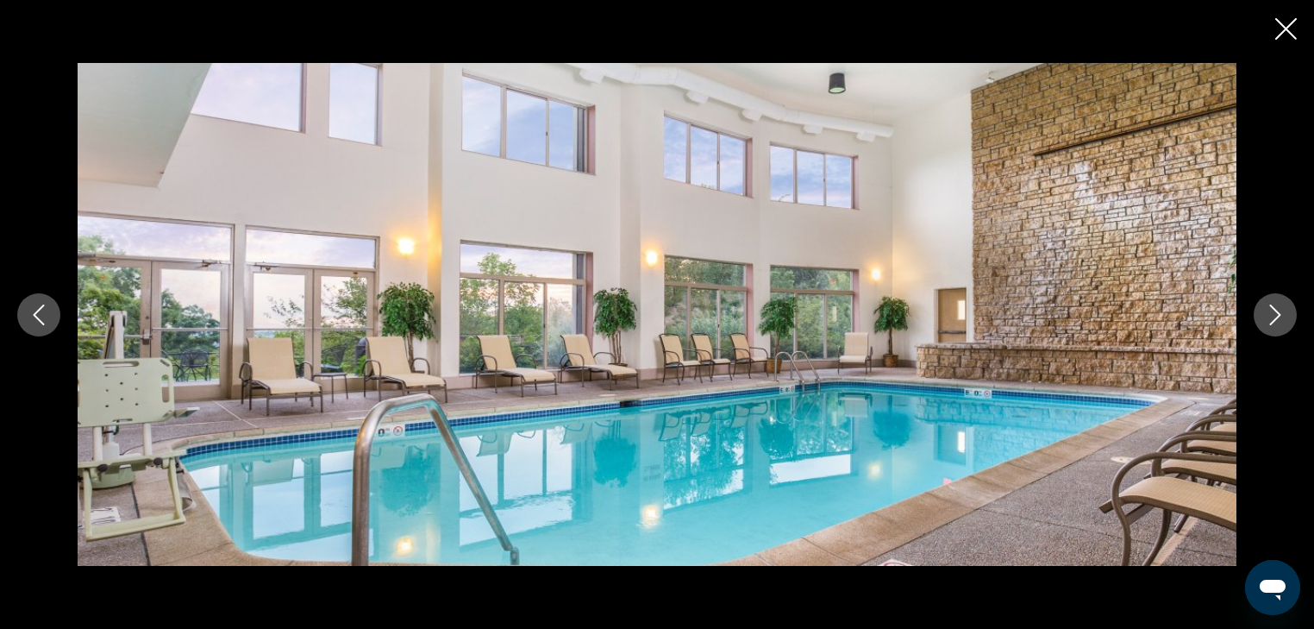
click at [1282, 316] on icon "Next image" at bounding box center [1275, 314] width 21 height 21
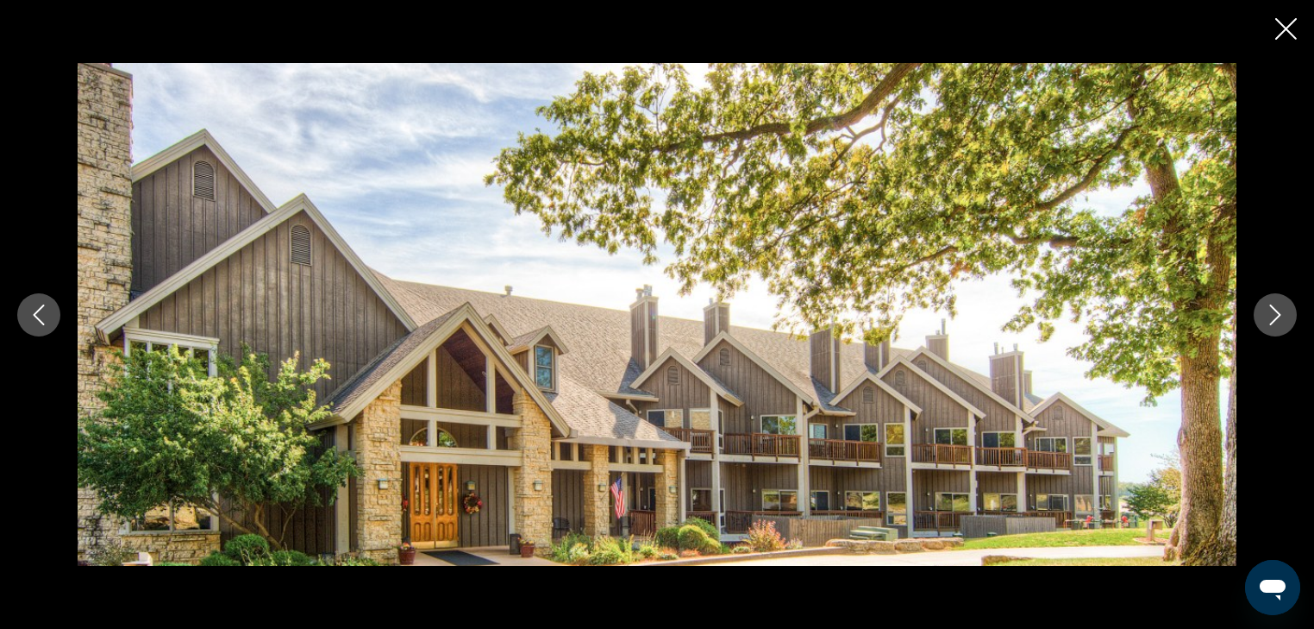
click at [1282, 316] on icon "Next image" at bounding box center [1275, 314] width 21 height 21
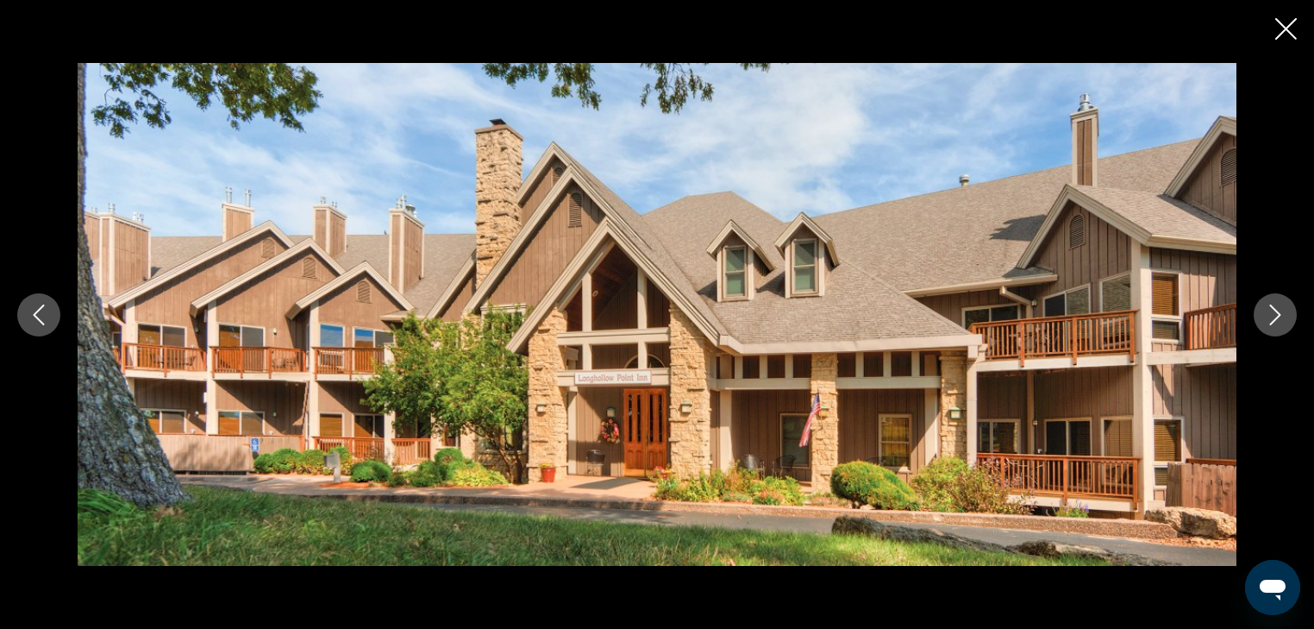
click at [1282, 316] on icon "Next image" at bounding box center [1275, 314] width 21 height 21
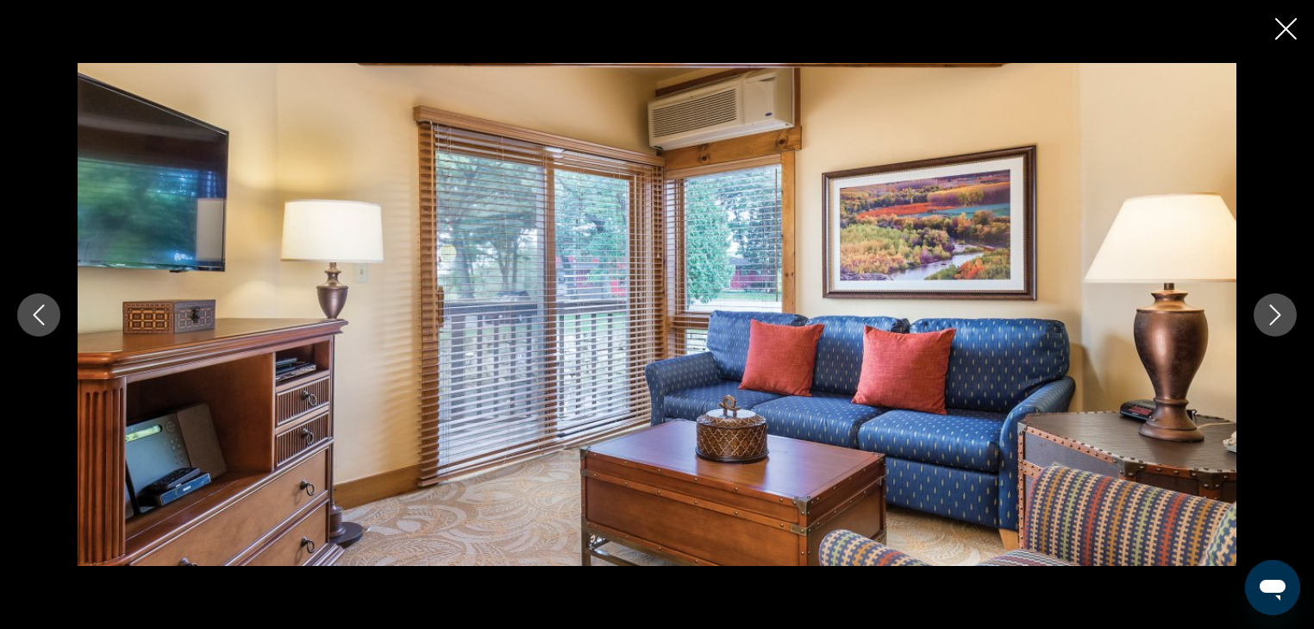
click at [1282, 316] on icon "Next image" at bounding box center [1275, 314] width 21 height 21
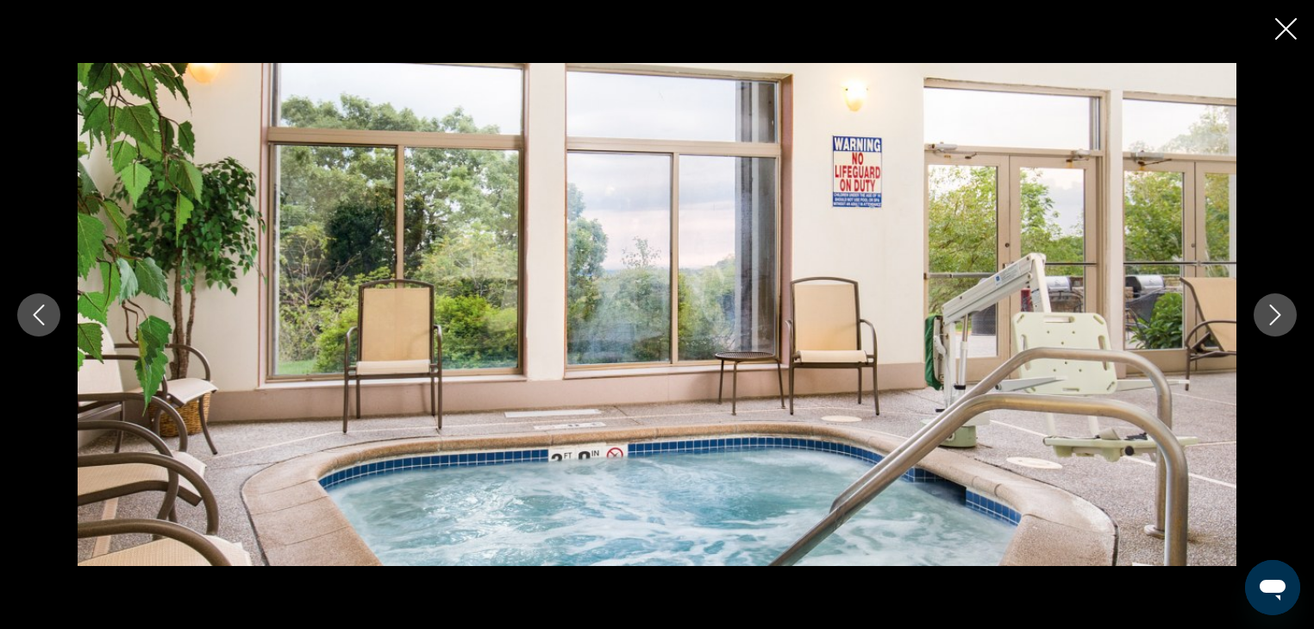
click at [1282, 316] on icon "Next image" at bounding box center [1275, 314] width 21 height 21
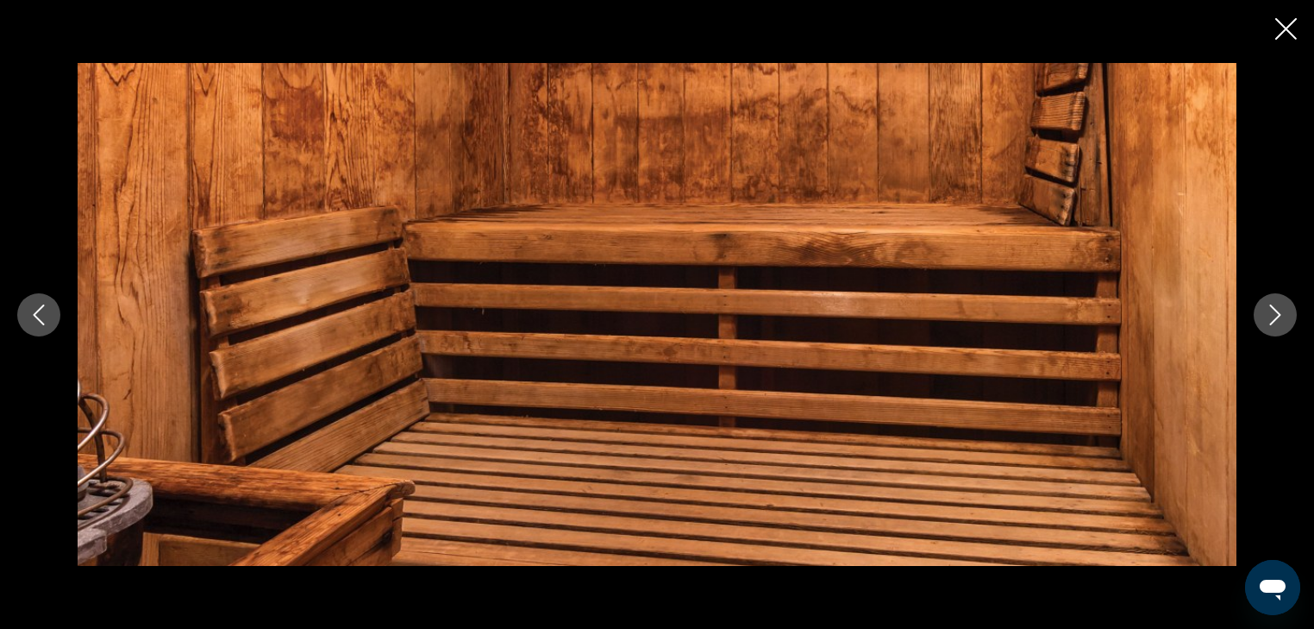
click at [1282, 316] on icon "Next image" at bounding box center [1275, 314] width 21 height 21
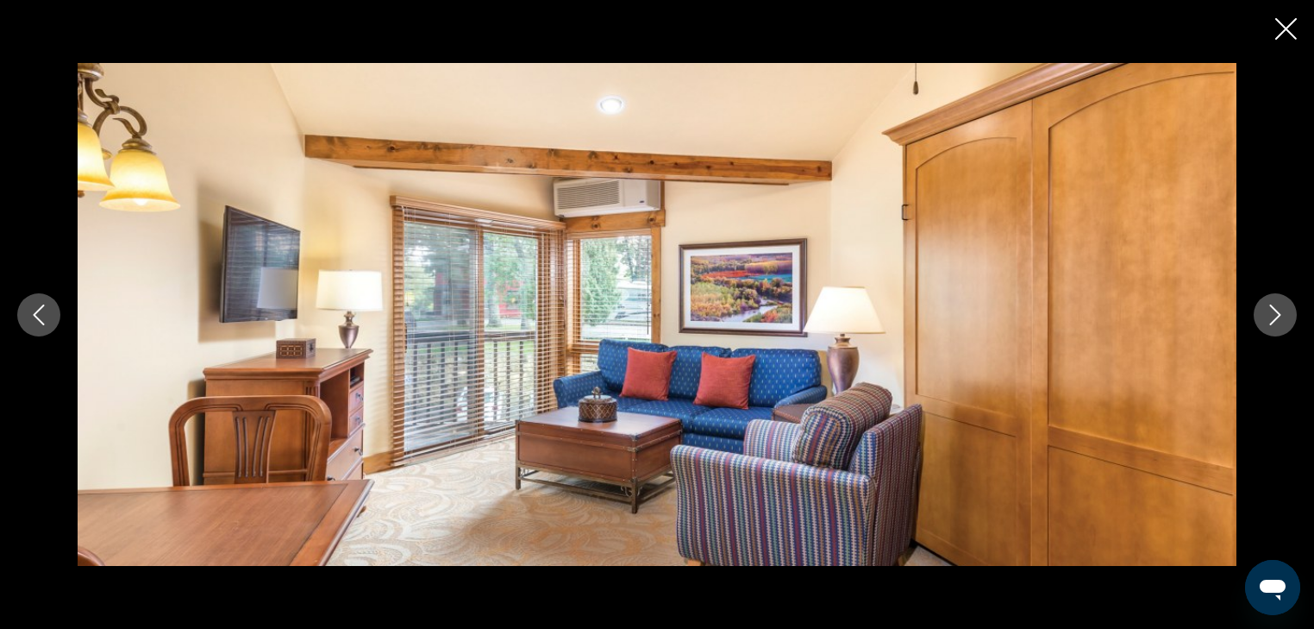
click at [1282, 316] on icon "Next image" at bounding box center [1275, 314] width 21 height 21
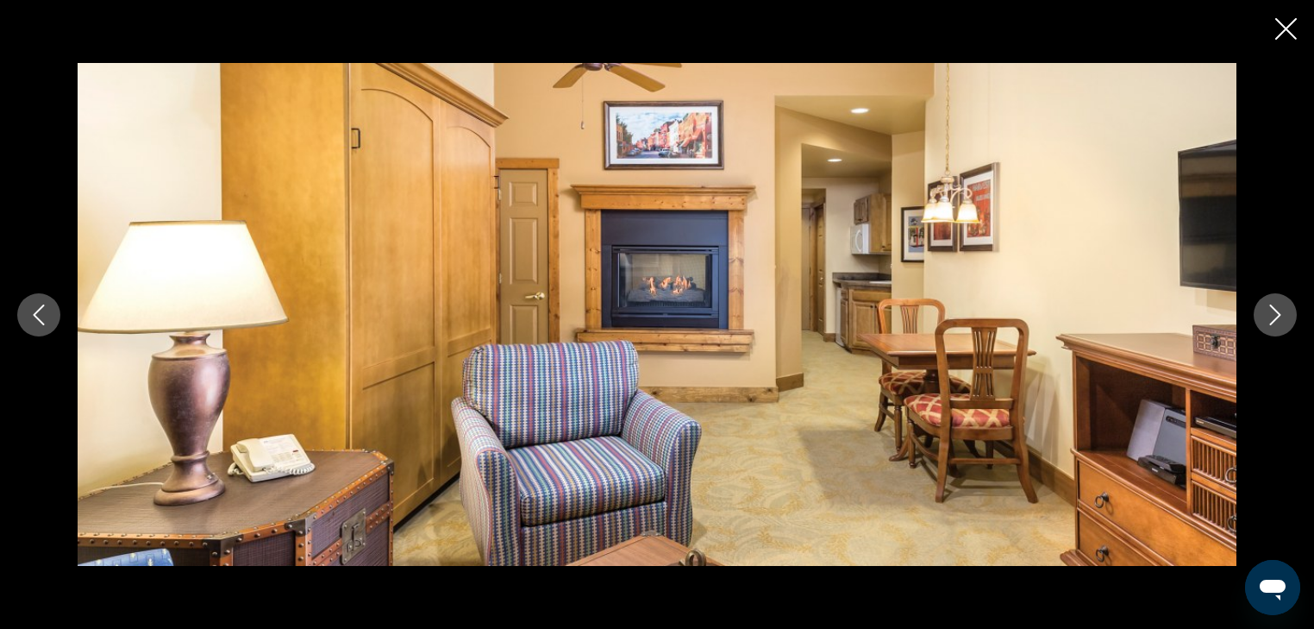
click at [1282, 316] on icon "Next image" at bounding box center [1275, 314] width 21 height 21
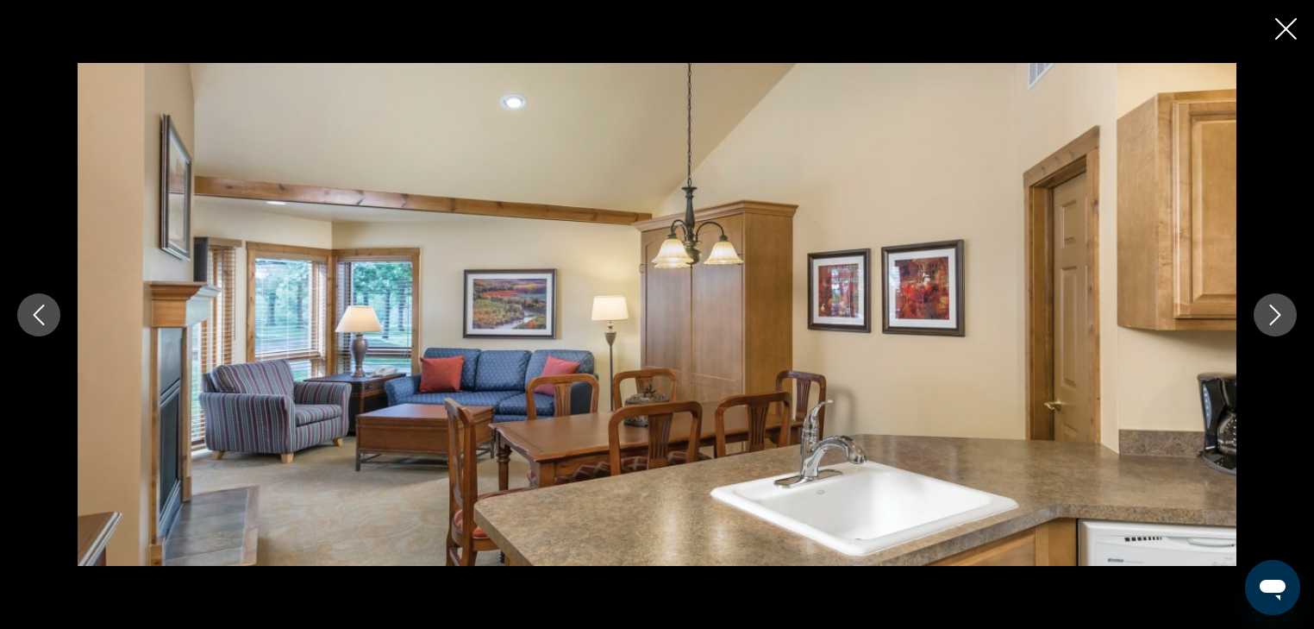
click at [1282, 316] on icon "Next image" at bounding box center [1275, 314] width 21 height 21
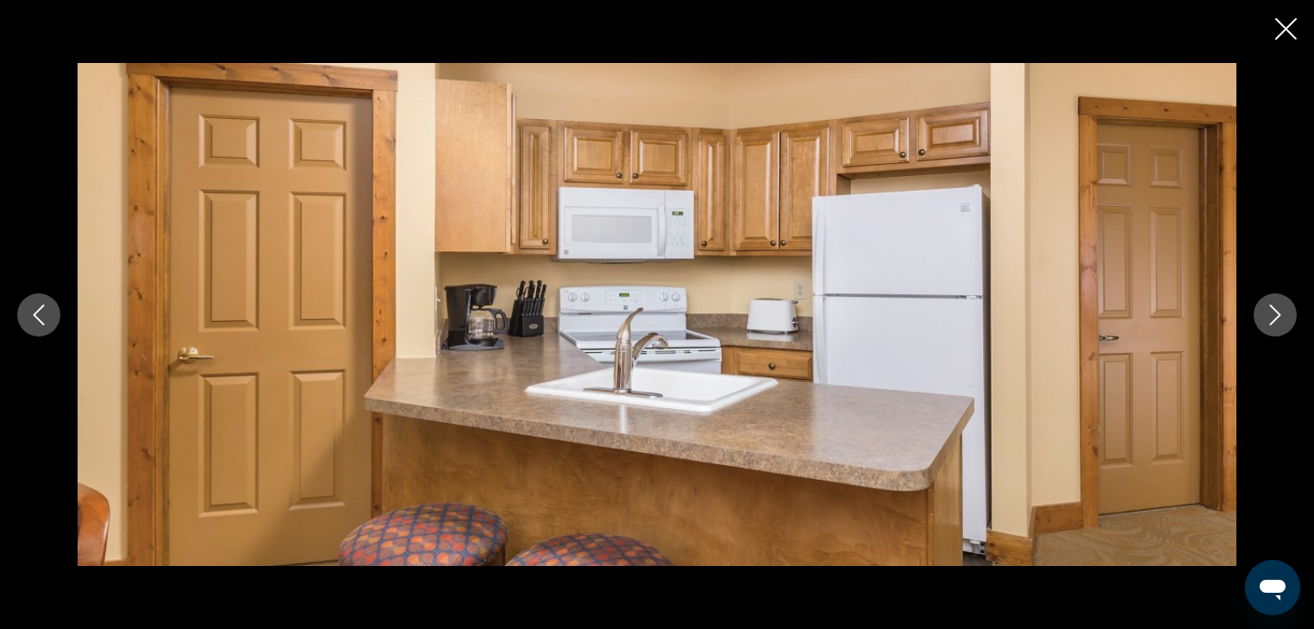
click at [1282, 316] on icon "Next image" at bounding box center [1275, 314] width 21 height 21
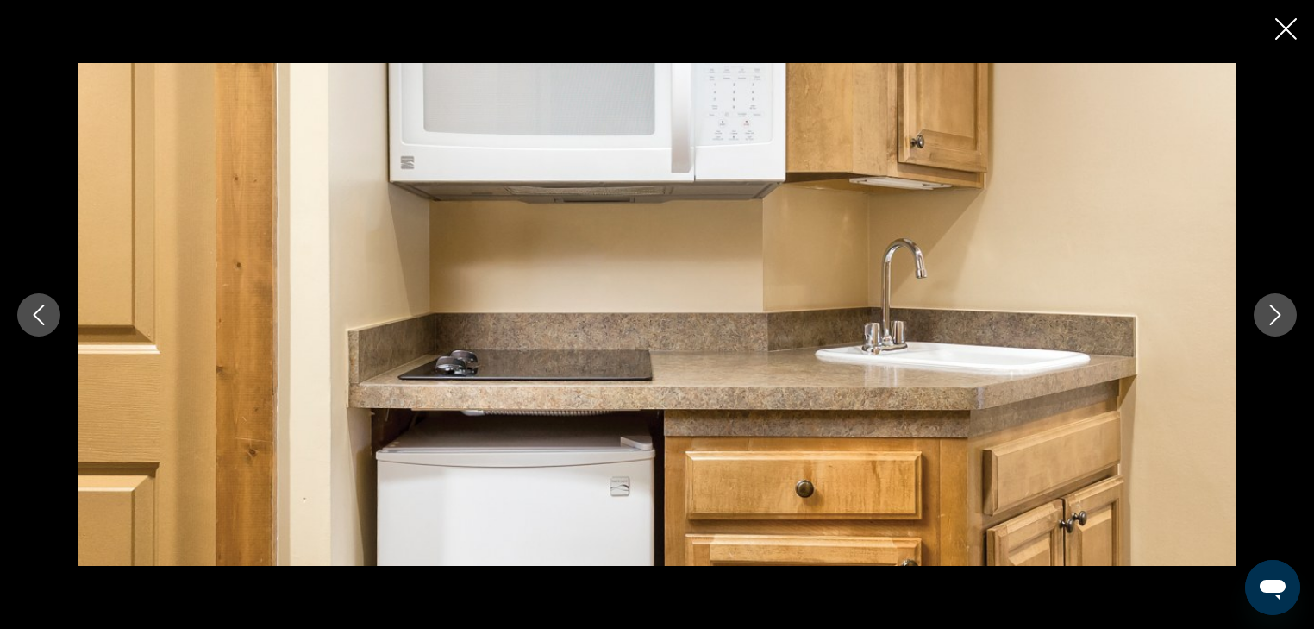
click at [1282, 316] on icon "Next image" at bounding box center [1275, 314] width 21 height 21
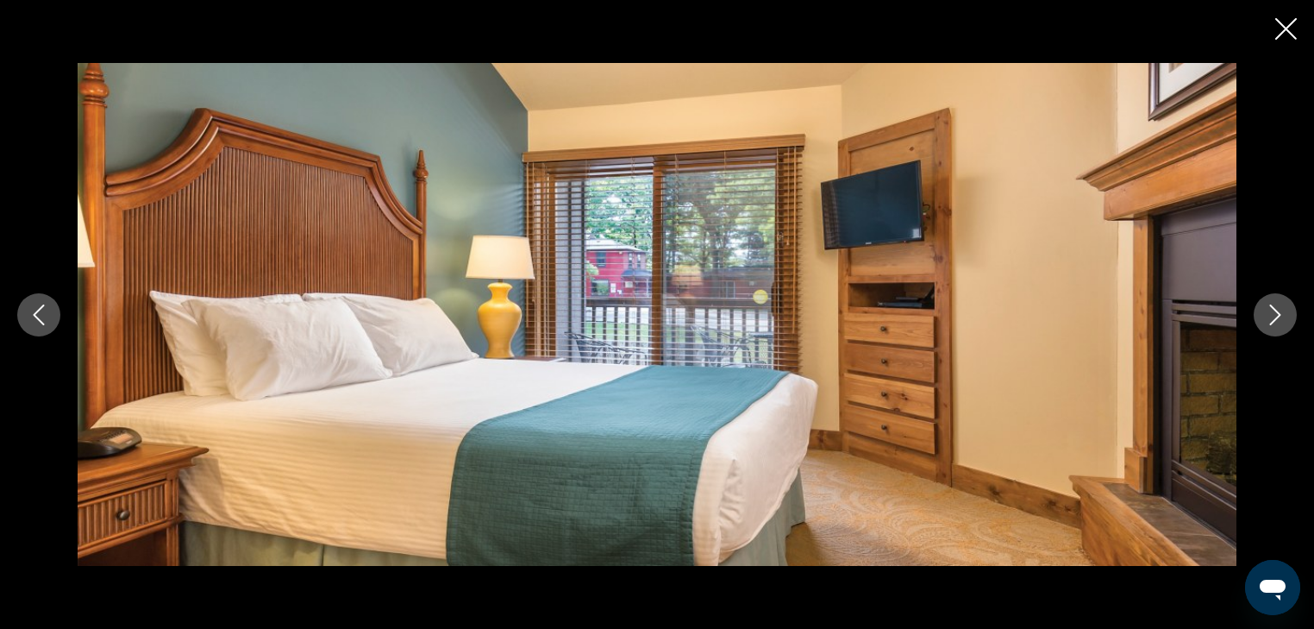
click at [1282, 316] on icon "Next image" at bounding box center [1275, 314] width 21 height 21
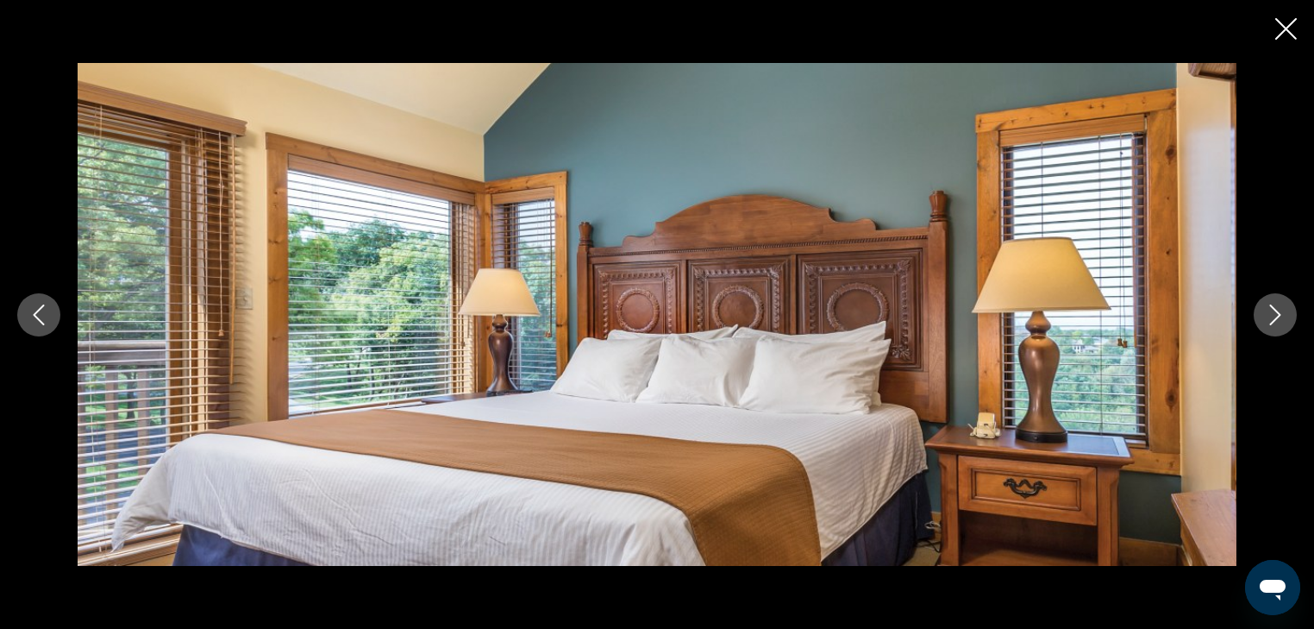
click at [1282, 316] on icon "Next image" at bounding box center [1275, 314] width 21 height 21
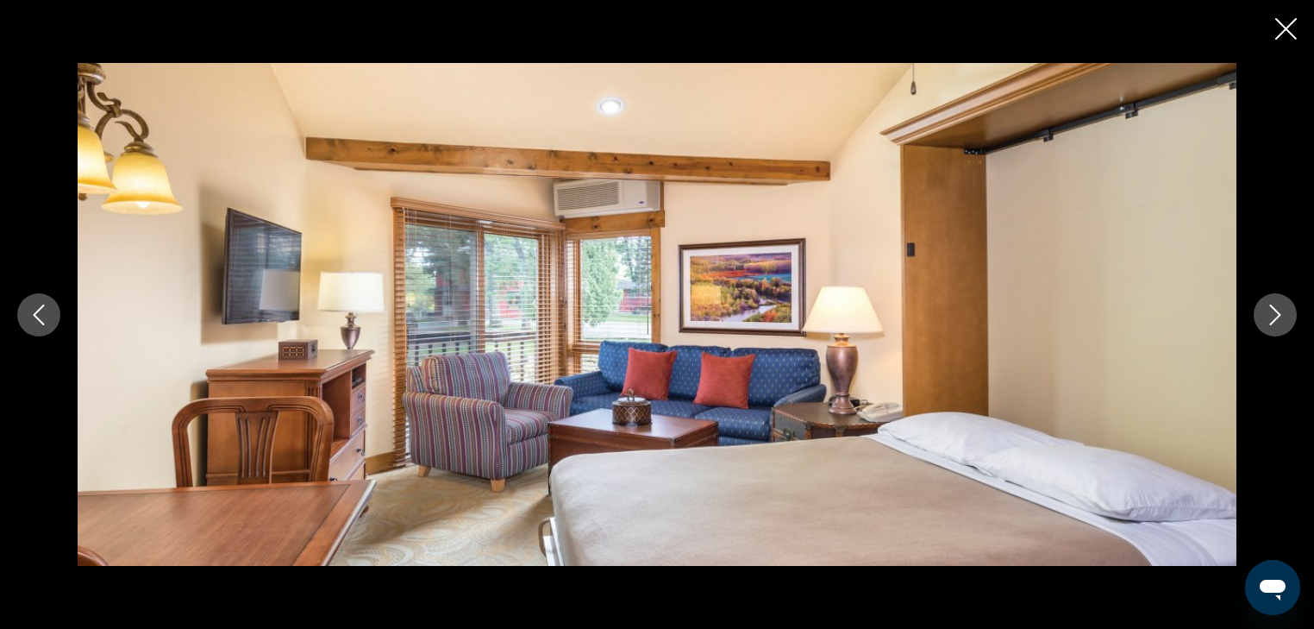
click at [1282, 316] on icon "Next image" at bounding box center [1275, 314] width 21 height 21
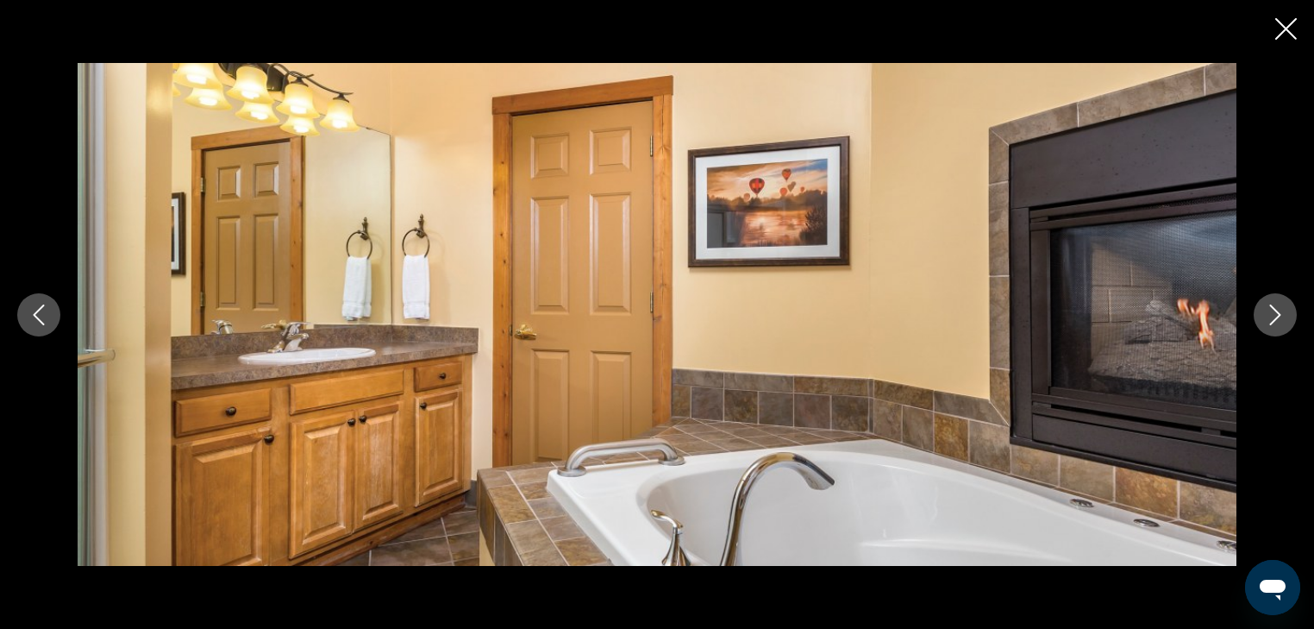
click at [1282, 316] on icon "Next image" at bounding box center [1275, 314] width 21 height 21
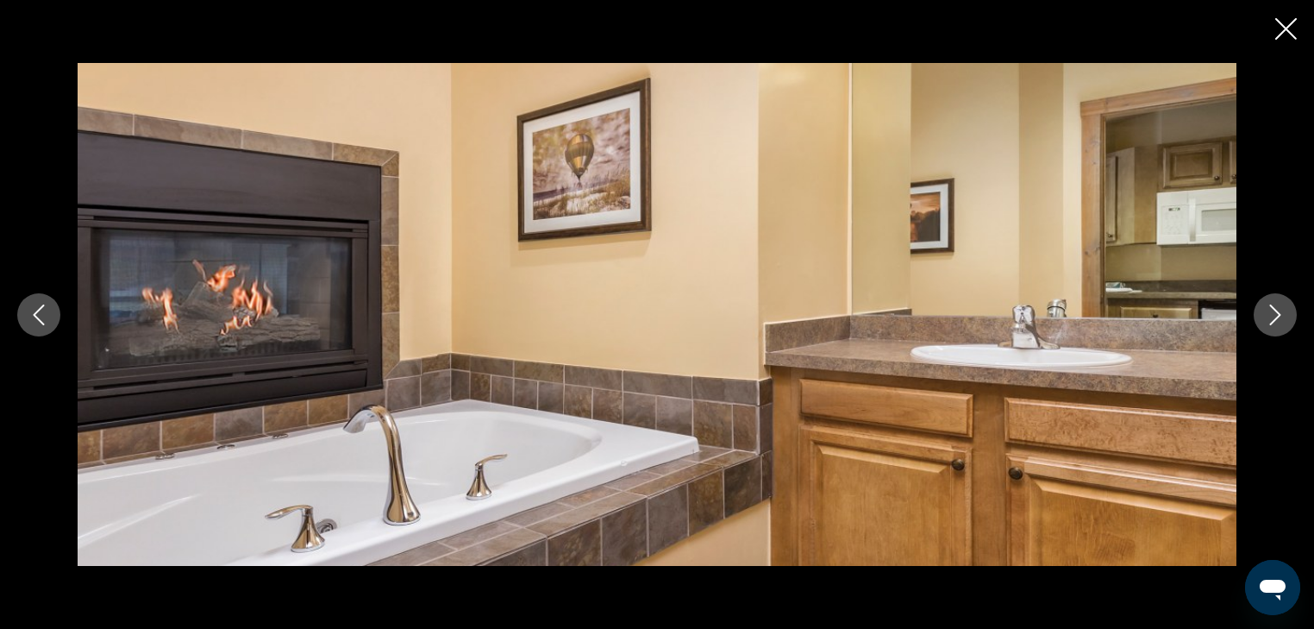
click at [1282, 316] on icon "Next image" at bounding box center [1275, 314] width 21 height 21
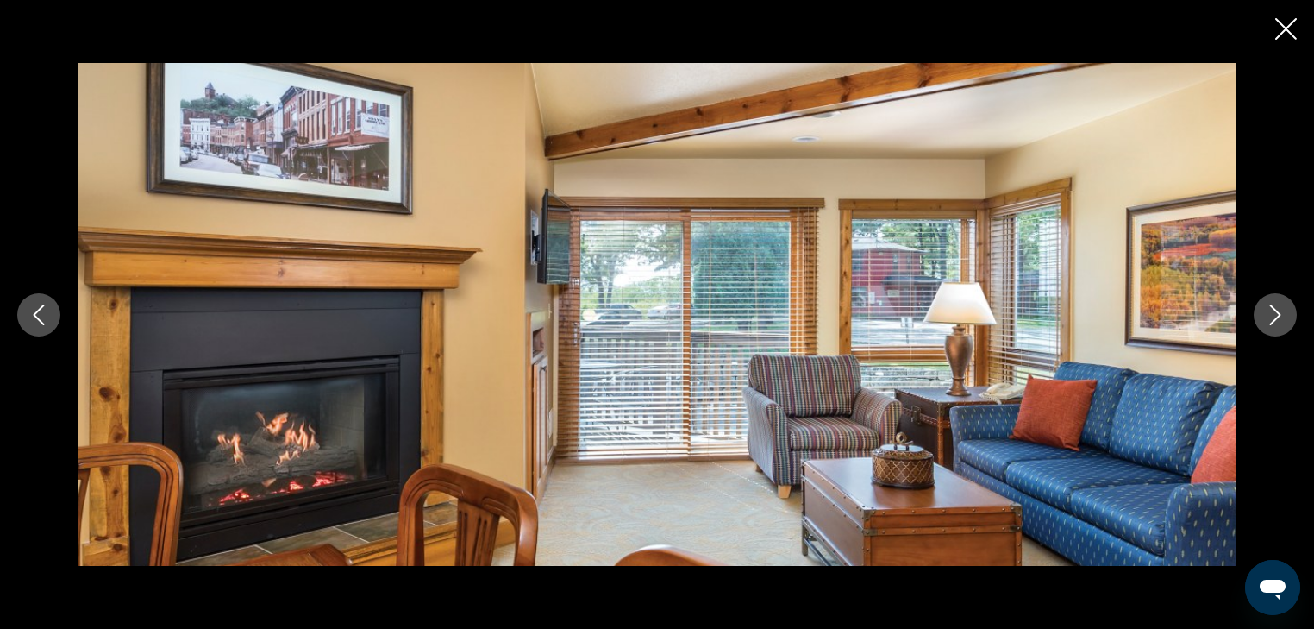
click at [1282, 316] on icon "Next image" at bounding box center [1275, 314] width 21 height 21
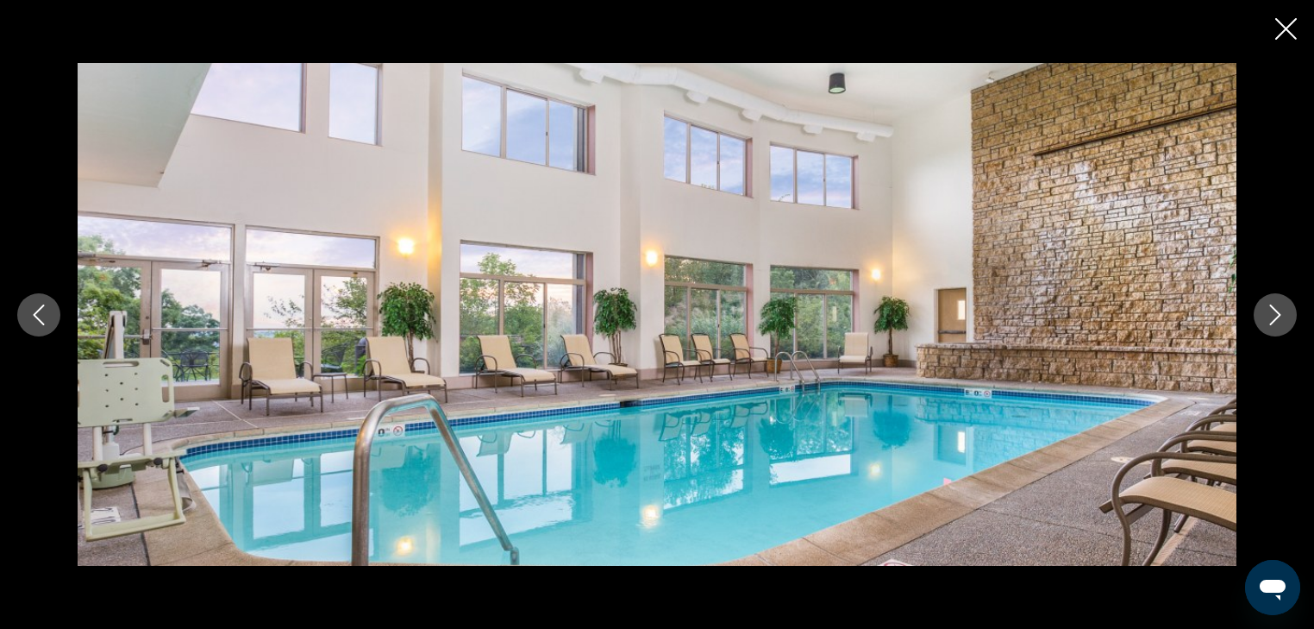
click at [1282, 316] on icon "Next image" at bounding box center [1275, 314] width 21 height 21
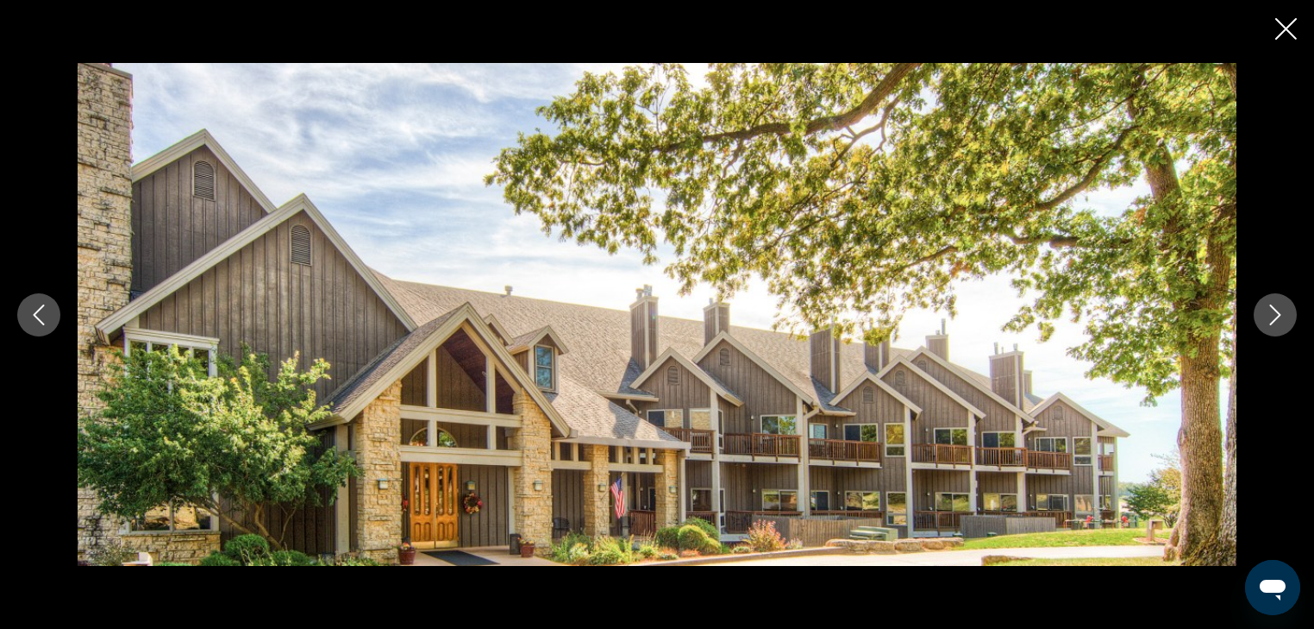
click at [1282, 316] on icon "Next image" at bounding box center [1275, 314] width 21 height 21
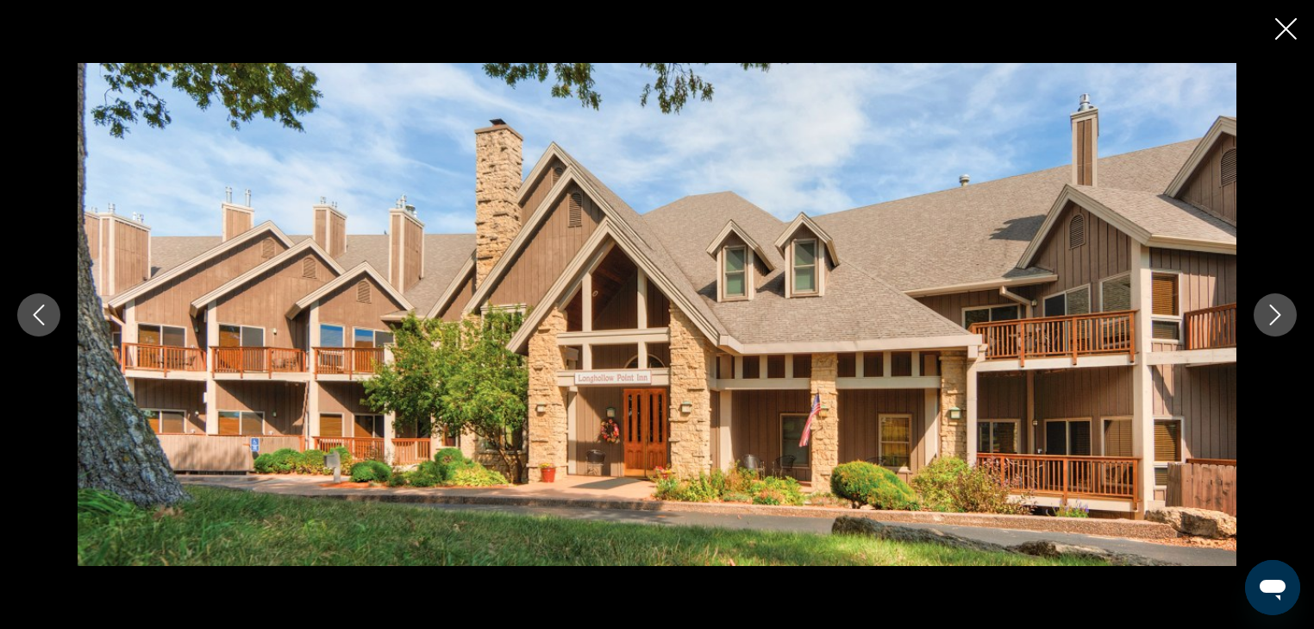
click at [1277, 30] on icon "Close slideshow" at bounding box center [1287, 29] width 22 height 22
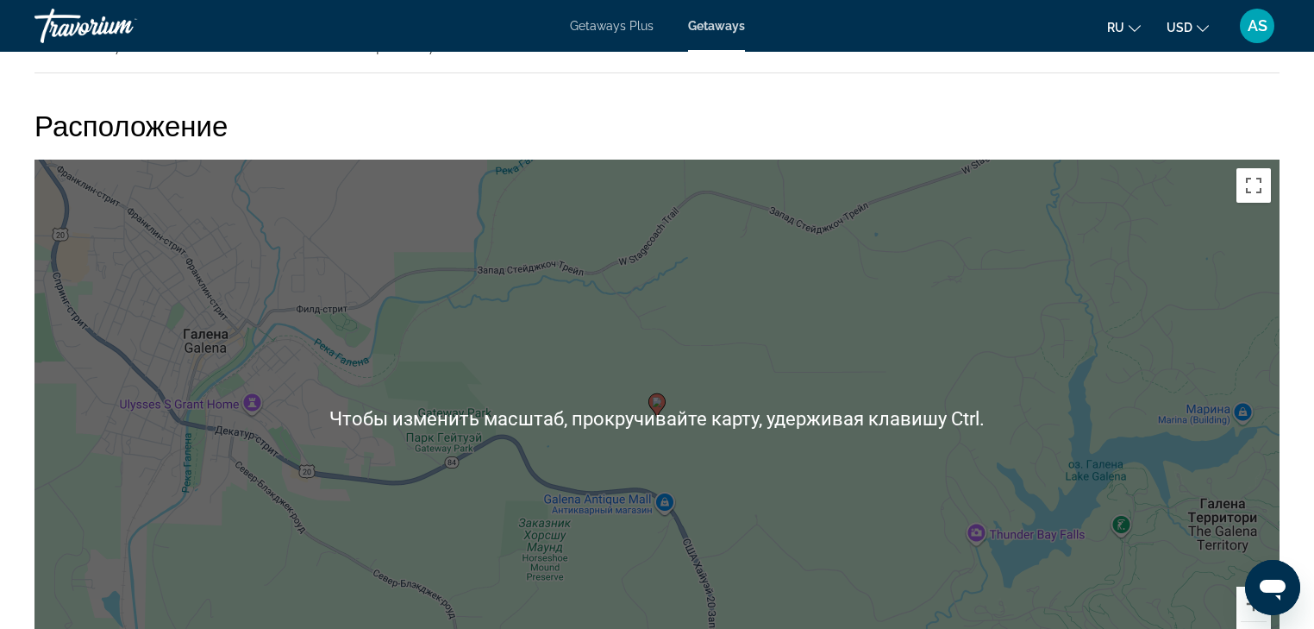
scroll to position [2070, 0]
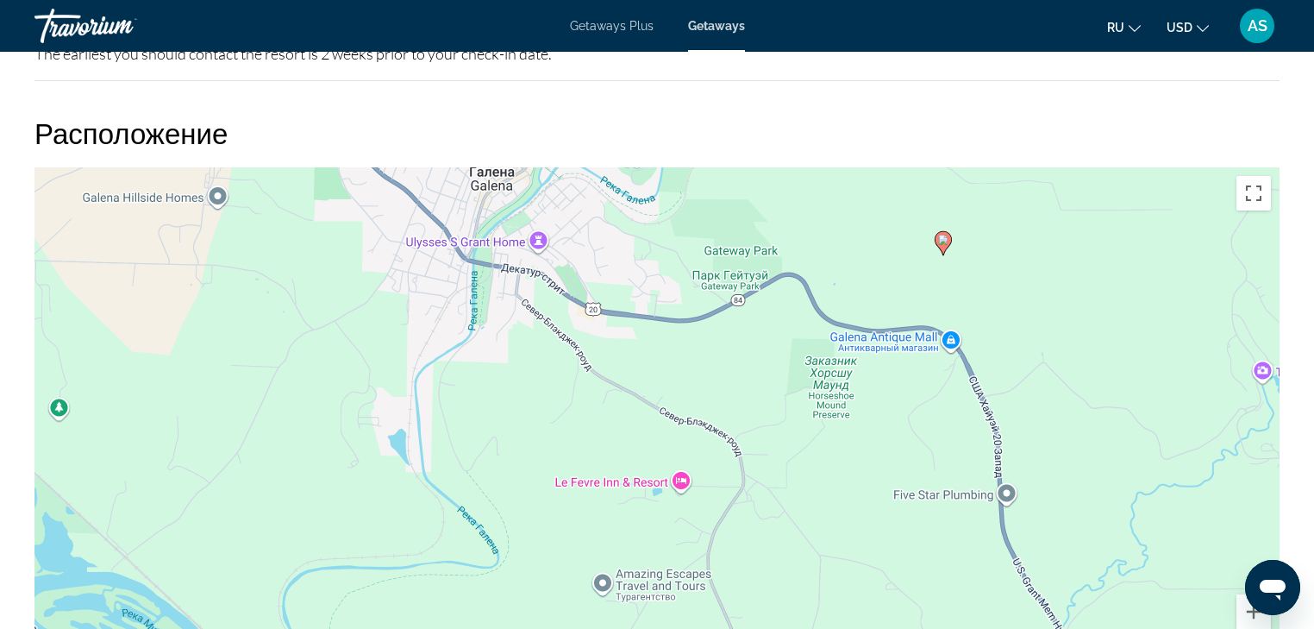
drag, startPoint x: 383, startPoint y: 430, endPoint x: 672, endPoint y: 260, distance: 335.2
click at [672, 260] on div "Чтобы активировать перетаскивание с помощью клавиатуры, нажмите Alt + Ввод. Пос…" at bounding box center [656, 425] width 1245 height 517
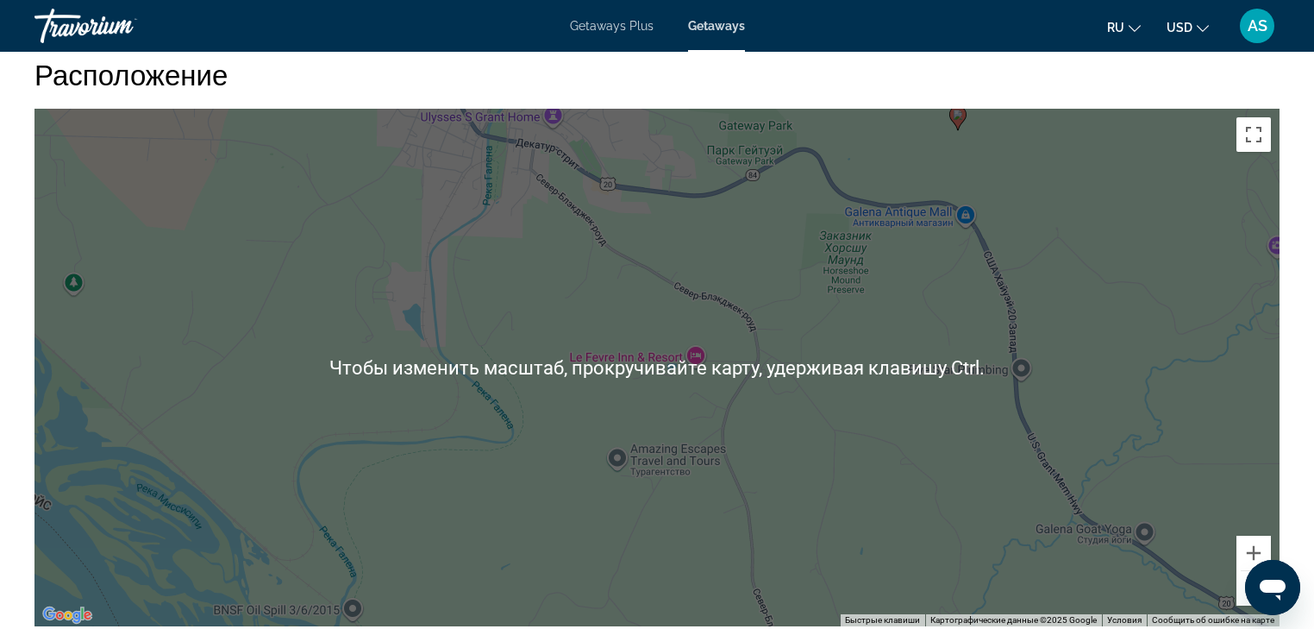
scroll to position [2139, 0]
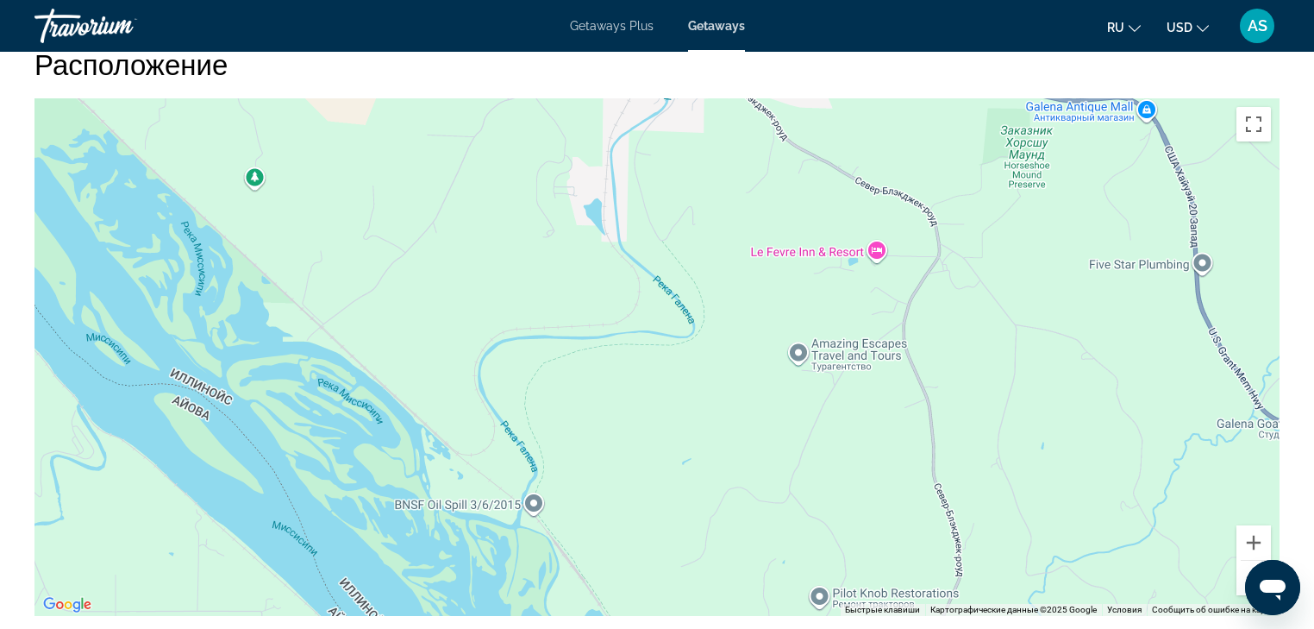
drag, startPoint x: 576, startPoint y: 446, endPoint x: 800, endPoint y: 325, distance: 254.7
click at [800, 325] on div "Чтобы активировать перетаскивание с помощью клавиатуры, нажмите Alt + Ввод. Пос…" at bounding box center [656, 356] width 1245 height 517
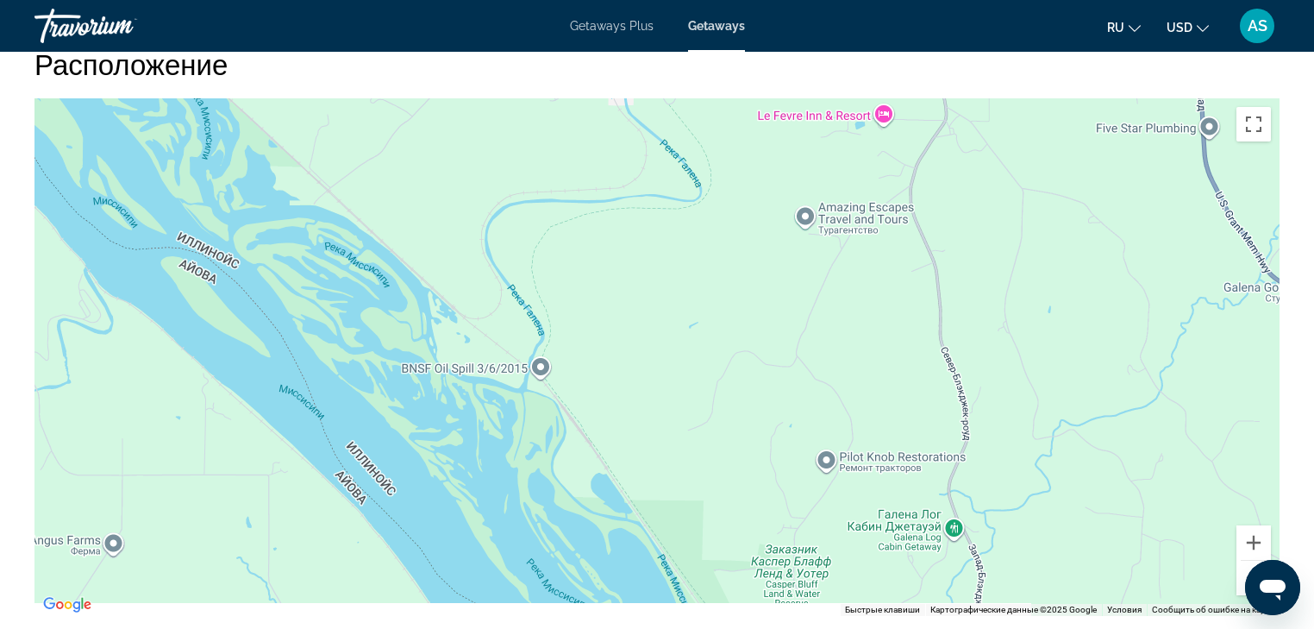
drag, startPoint x: 566, startPoint y: 424, endPoint x: 573, endPoint y: 291, distance: 133.0
click at [573, 291] on div "Чтобы активировать перетаскивание с помощью клавиатуры, нажмите Alt + Ввод. Пос…" at bounding box center [656, 356] width 1245 height 517
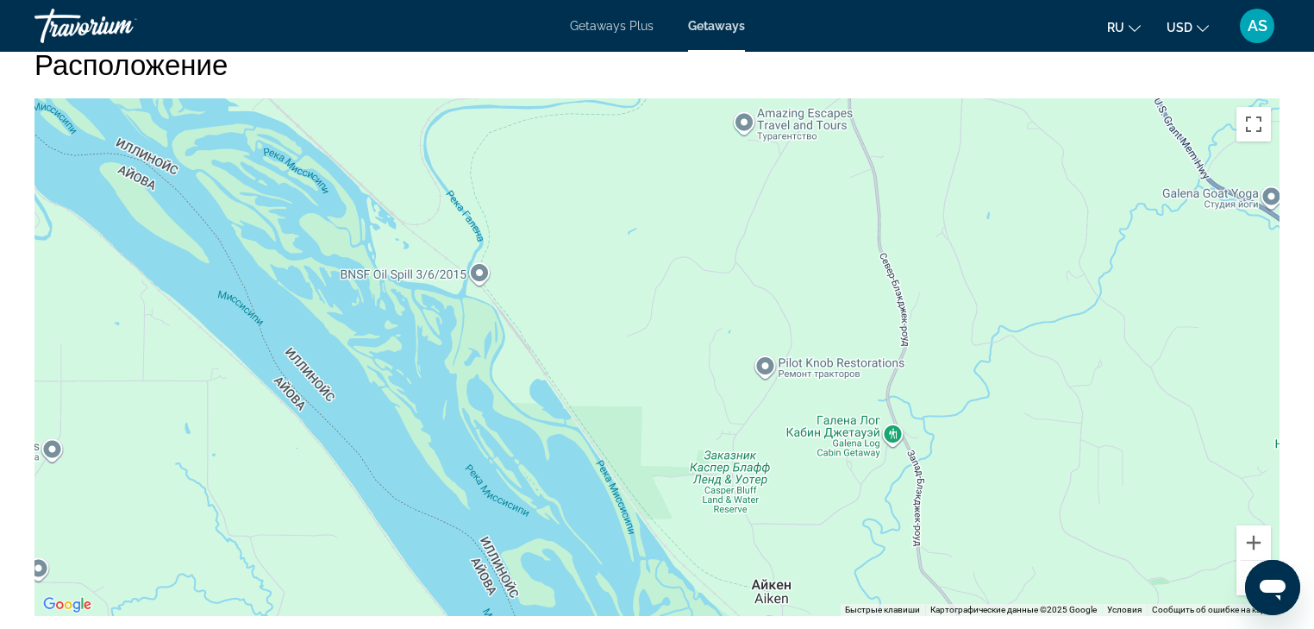
drag, startPoint x: 486, startPoint y: 510, endPoint x: 424, endPoint y: 416, distance: 112.2
click at [424, 416] on div "Main content" at bounding box center [656, 356] width 1245 height 517
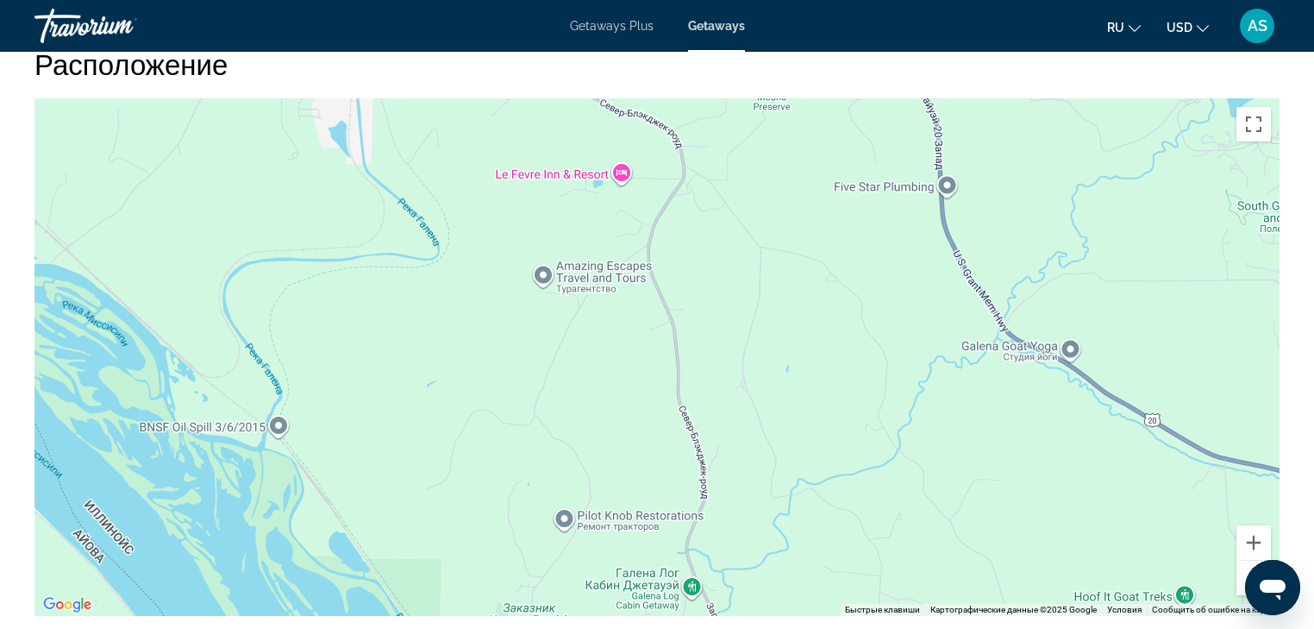
drag, startPoint x: 603, startPoint y: 304, endPoint x: 399, endPoint y: 456, distance: 254.4
click at [399, 456] on div "Main content" at bounding box center [656, 356] width 1245 height 517
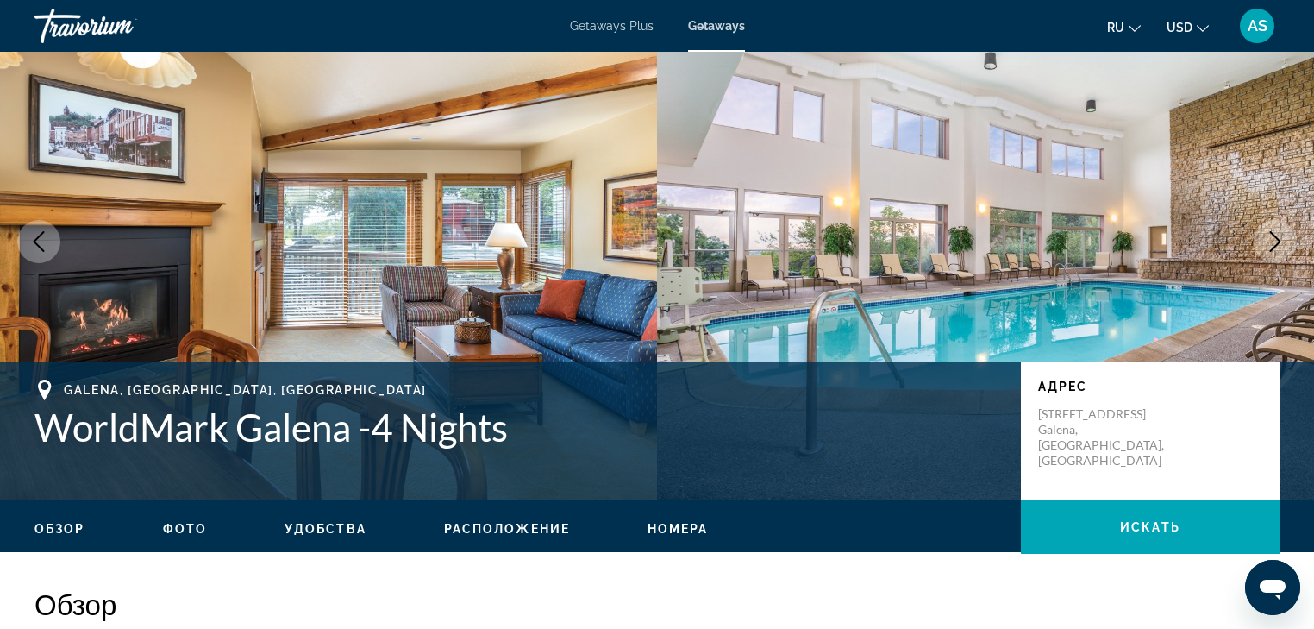
scroll to position [0, 0]
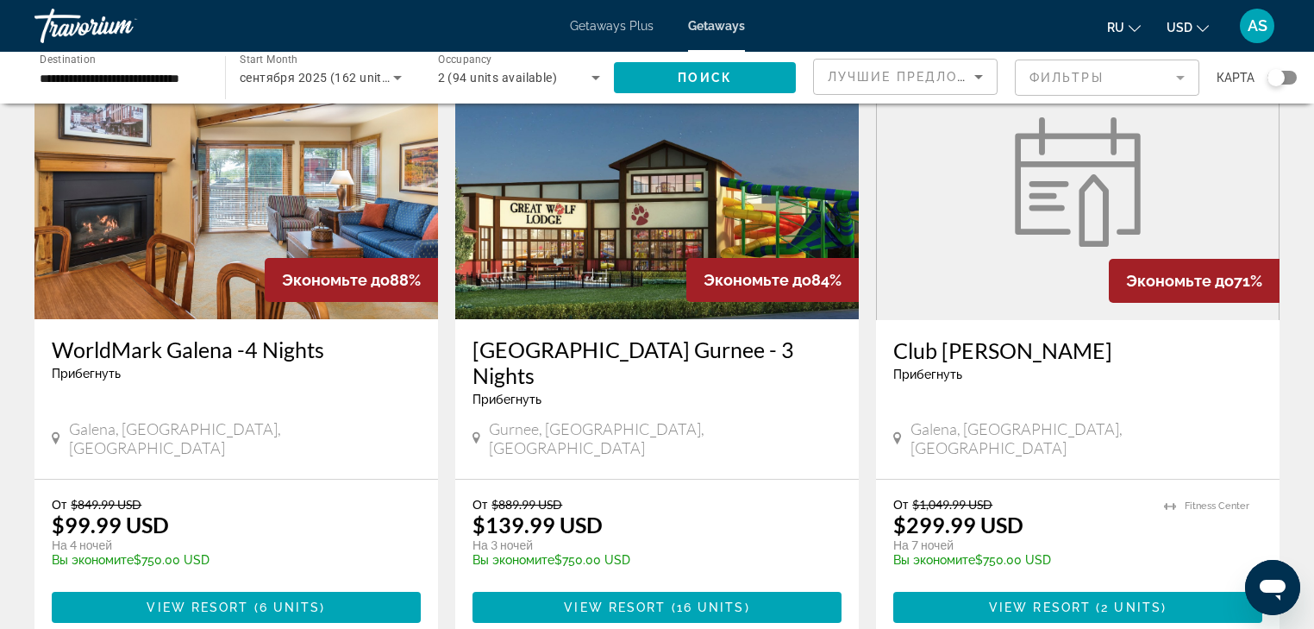
scroll to position [138, 0]
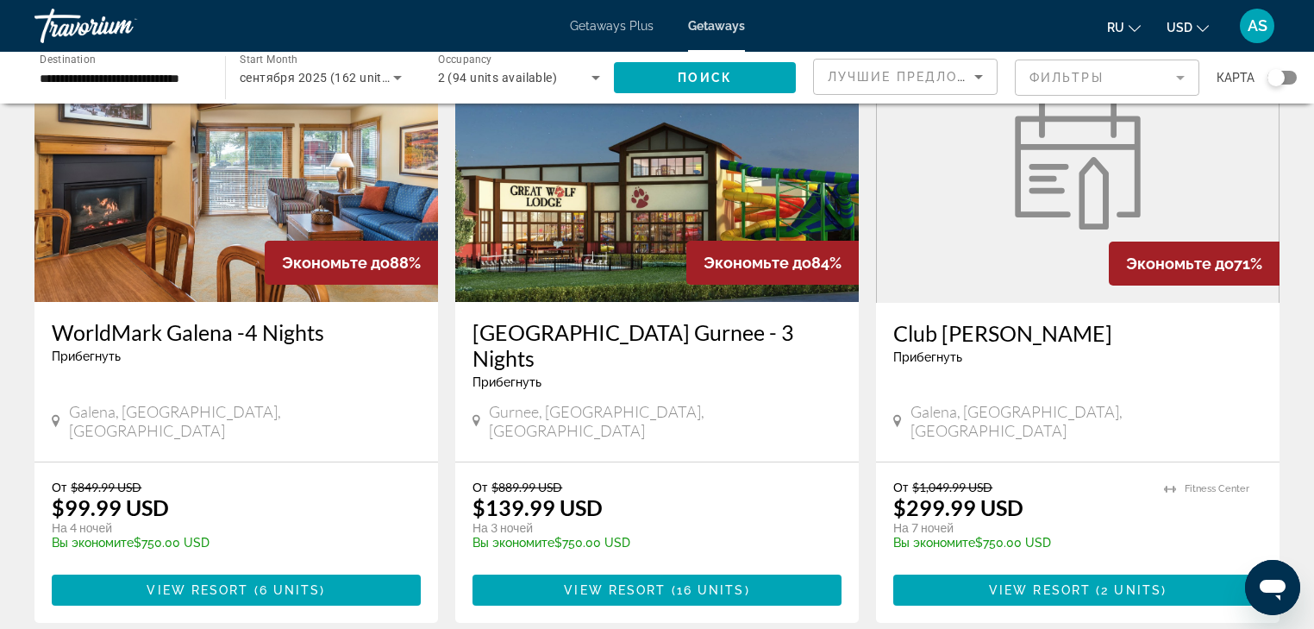
click at [555, 369] on div "[GEOGRAPHIC_DATA] Gurnee - 3 Nights Прибегнуть - Это курорт только для взрослых" at bounding box center [657, 360] width 369 height 83
click at [574, 324] on h3 "[GEOGRAPHIC_DATA] Gurnee - 3 Nights" at bounding box center [657, 345] width 369 height 52
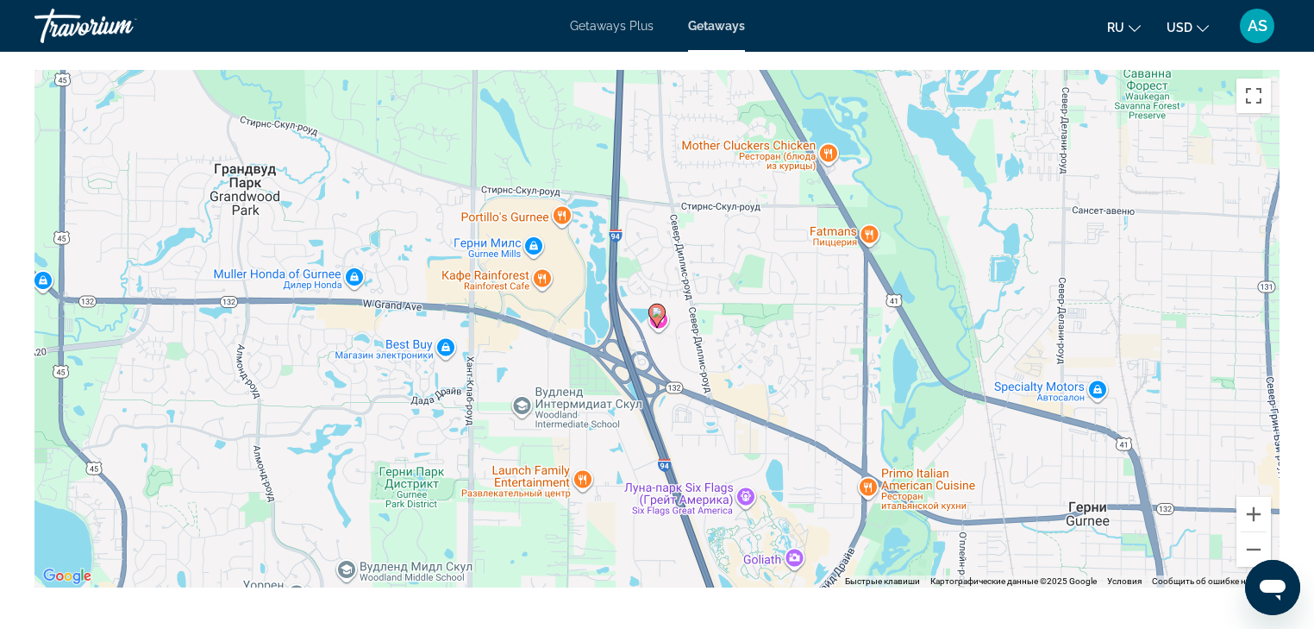
scroll to position [1932, 0]
click at [1254, 530] on button "Уменьшить" at bounding box center [1254, 547] width 34 height 34
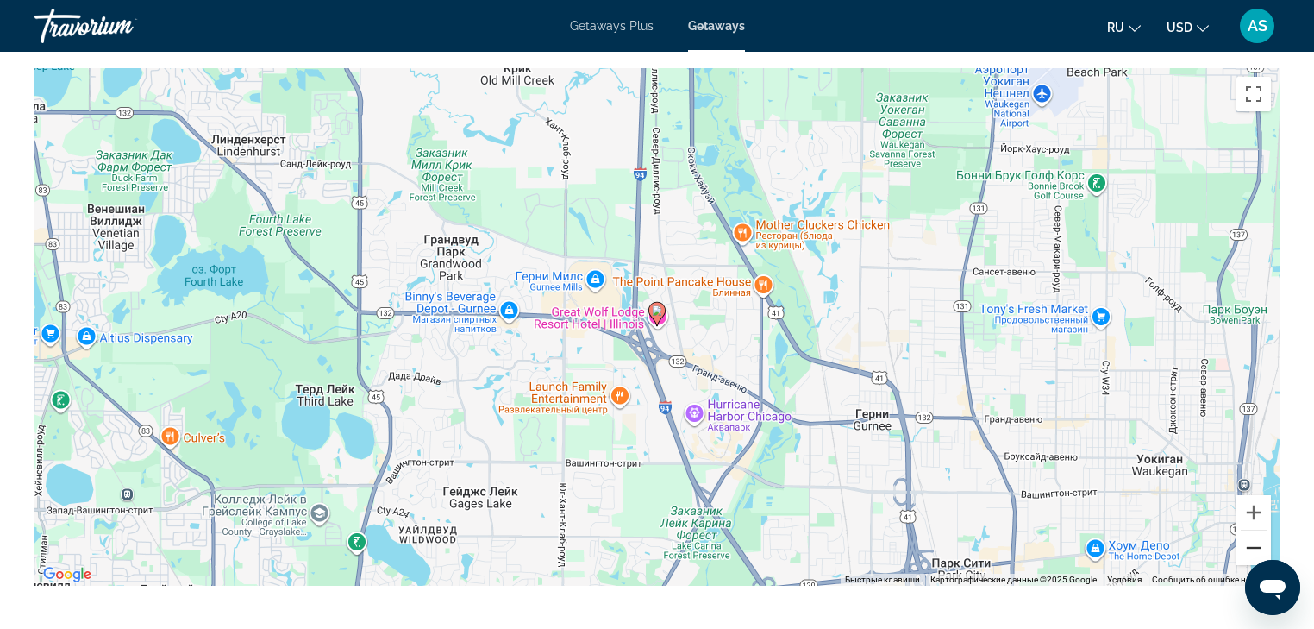
click at [1254, 530] on button "Уменьшить" at bounding box center [1254, 547] width 34 height 34
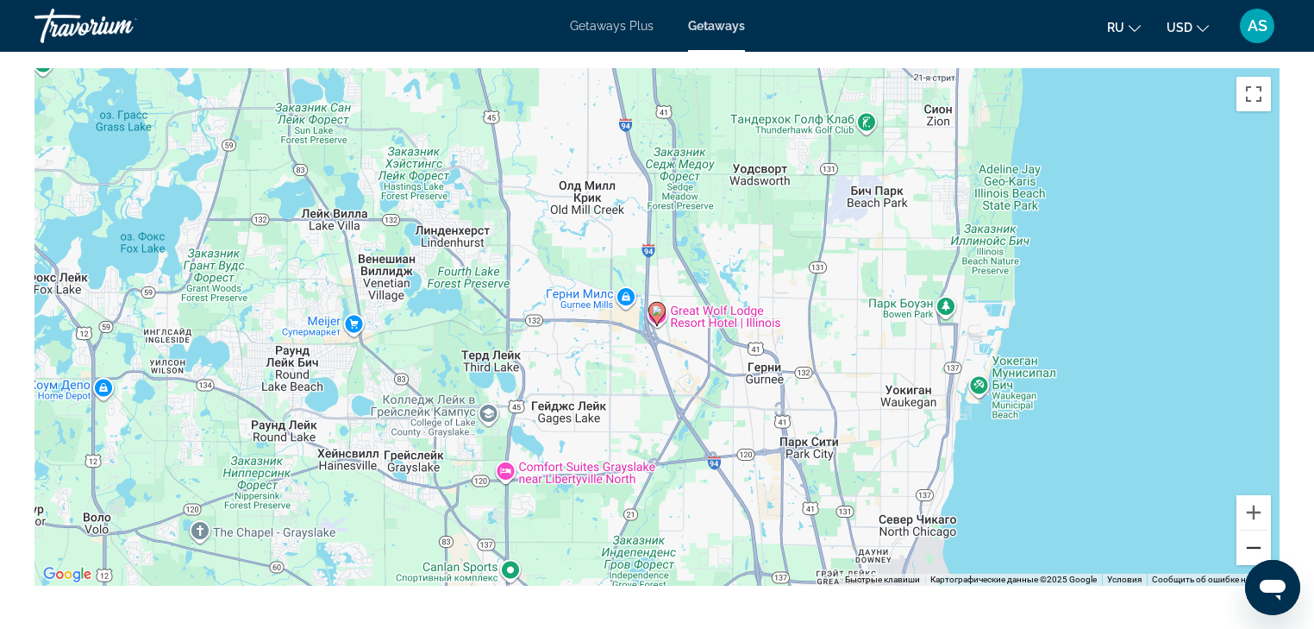
click at [1254, 530] on button "Уменьшить" at bounding box center [1254, 547] width 34 height 34
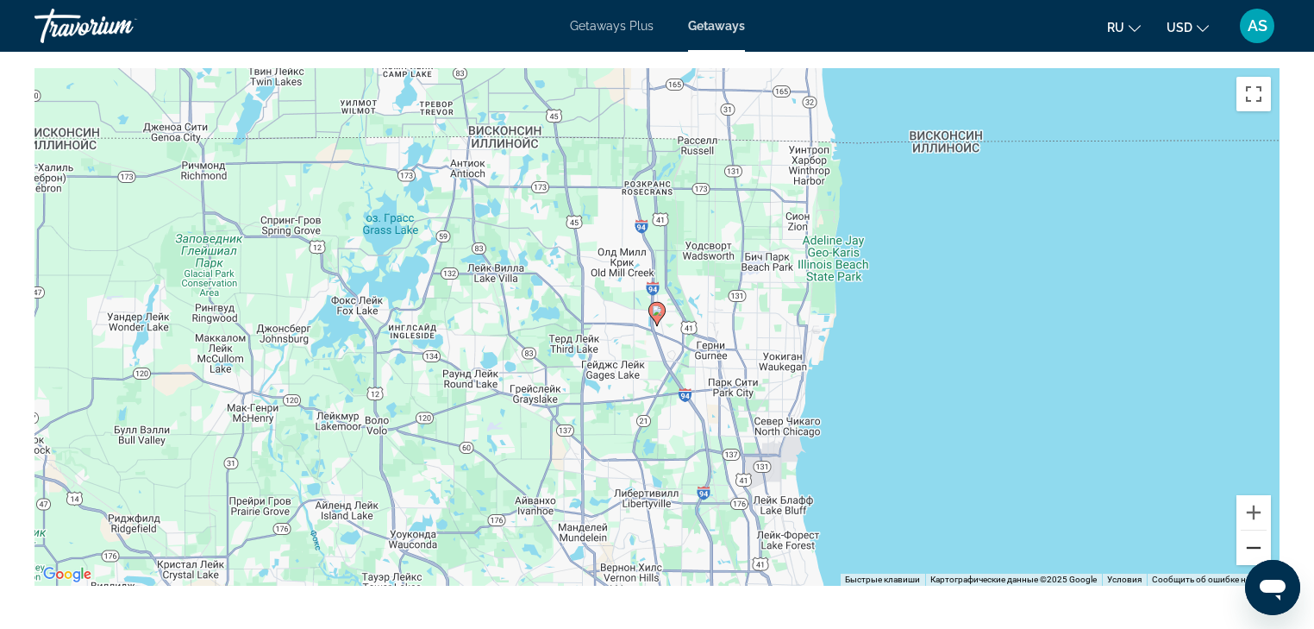
click at [1254, 530] on button "Уменьшить" at bounding box center [1254, 547] width 34 height 34
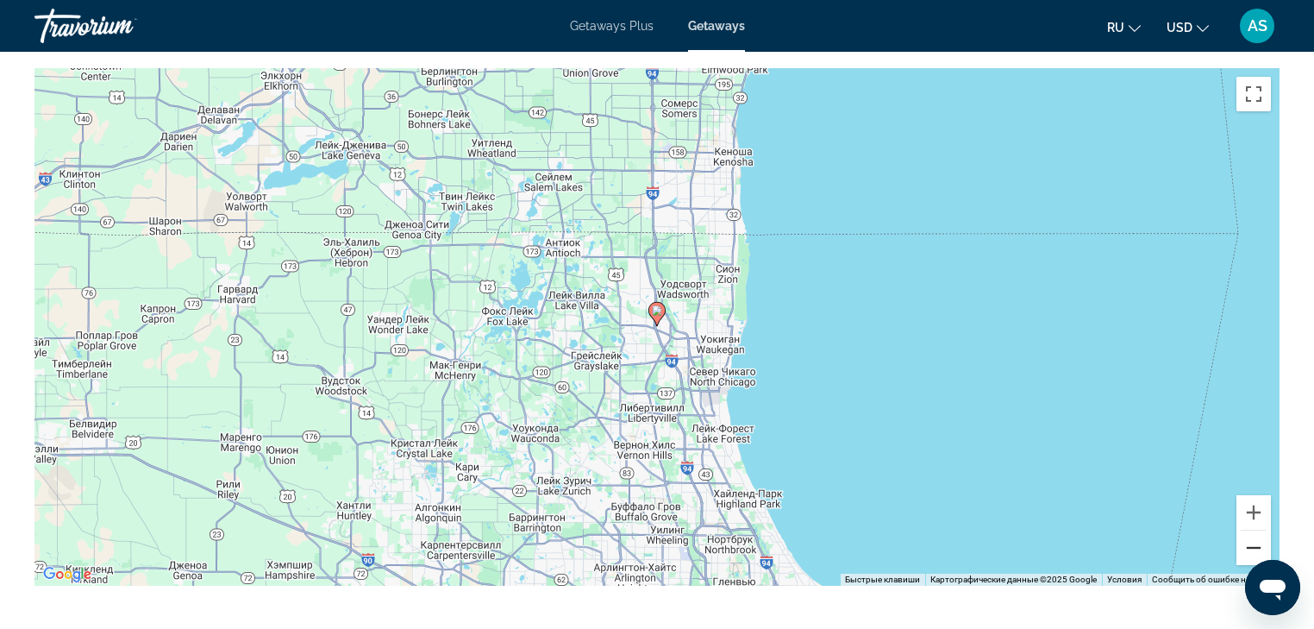
click at [1254, 530] on button "Уменьшить" at bounding box center [1254, 547] width 34 height 34
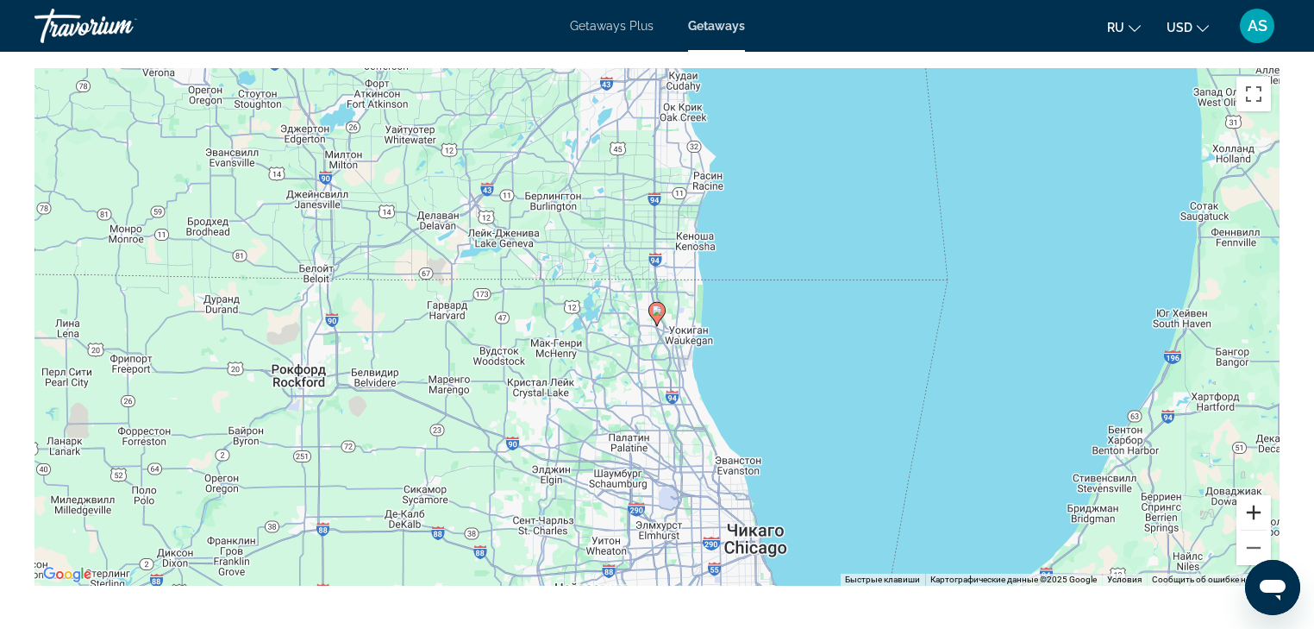
click at [1252, 495] on button "Увеличить" at bounding box center [1254, 512] width 34 height 34
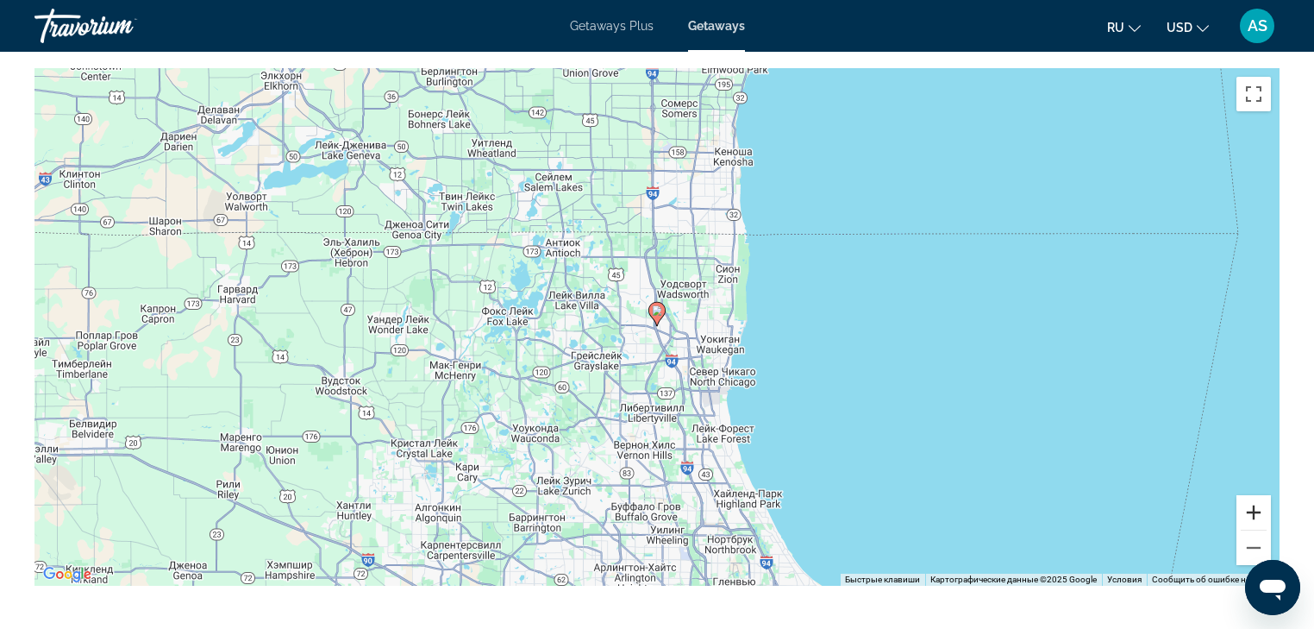
click at [1252, 495] on button "Увеличить" at bounding box center [1254, 512] width 34 height 34
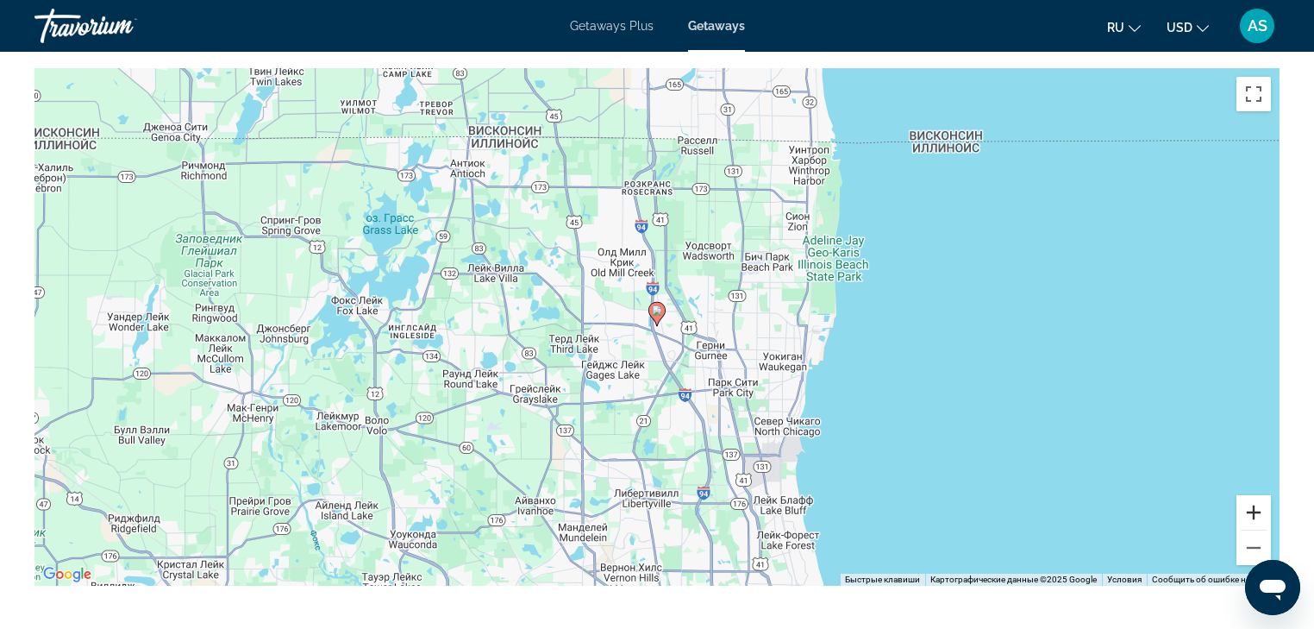
click at [1252, 495] on button "Увеличить" at bounding box center [1254, 512] width 34 height 34
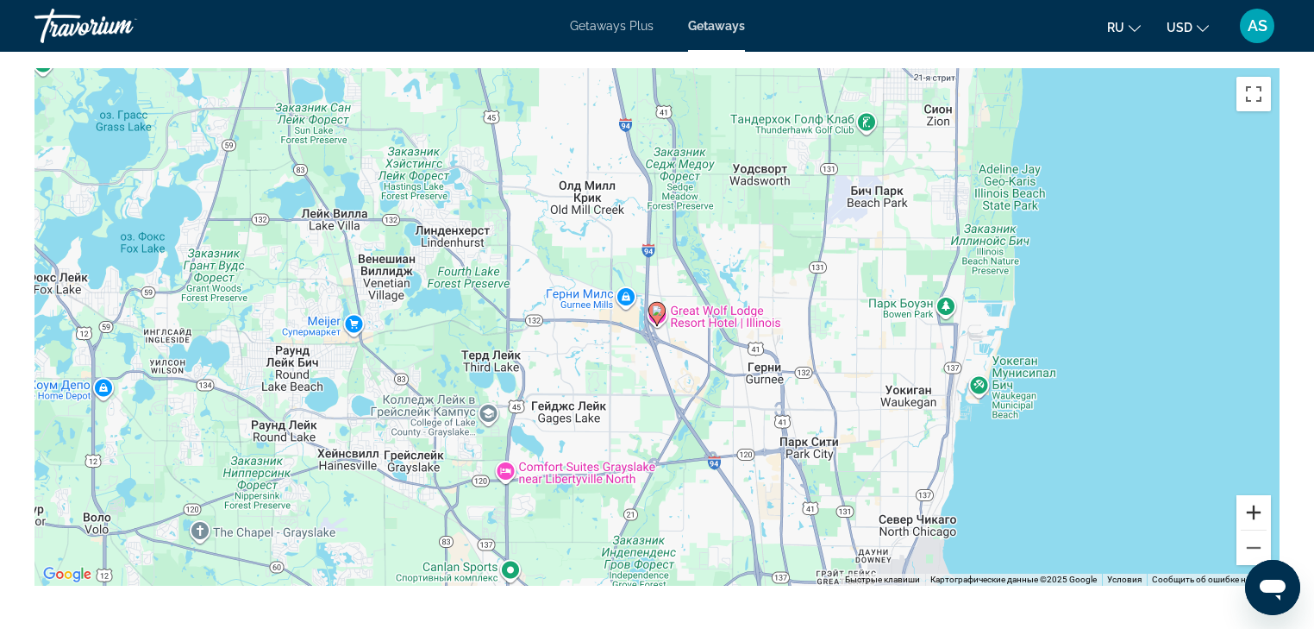
click at [1252, 495] on button "Увеличить" at bounding box center [1254, 512] width 34 height 34
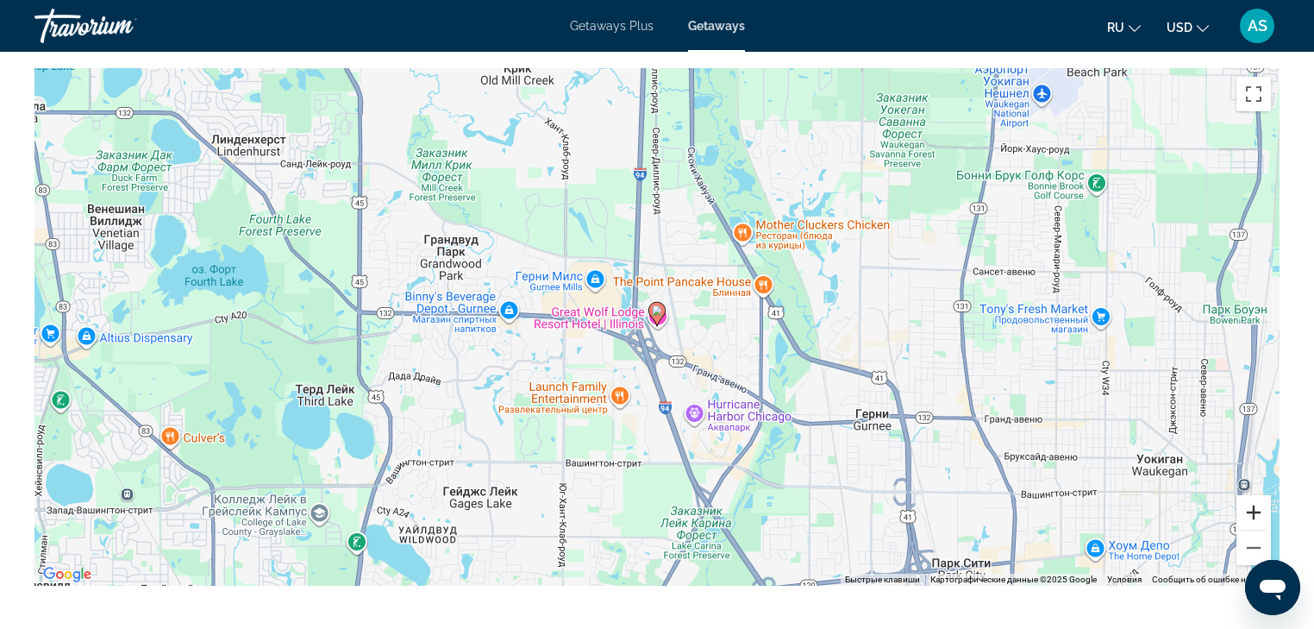
click at [1252, 495] on button "Увеличить" at bounding box center [1254, 512] width 34 height 34
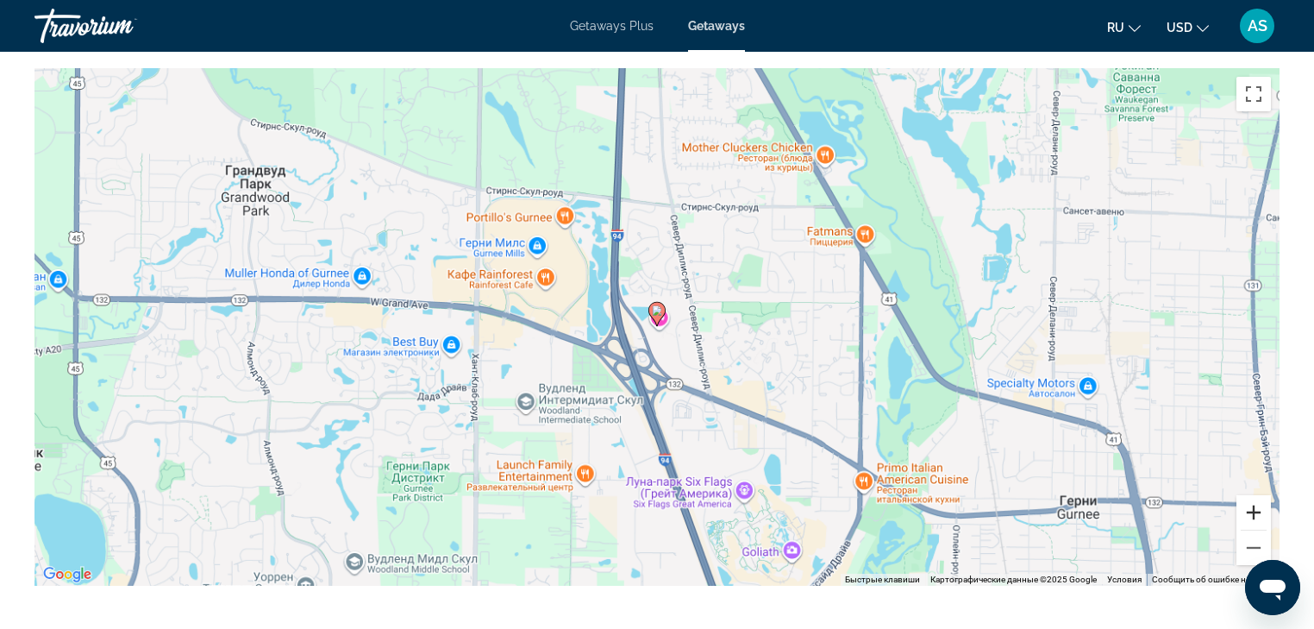
click at [1252, 495] on button "Увеличить" at bounding box center [1254, 512] width 34 height 34
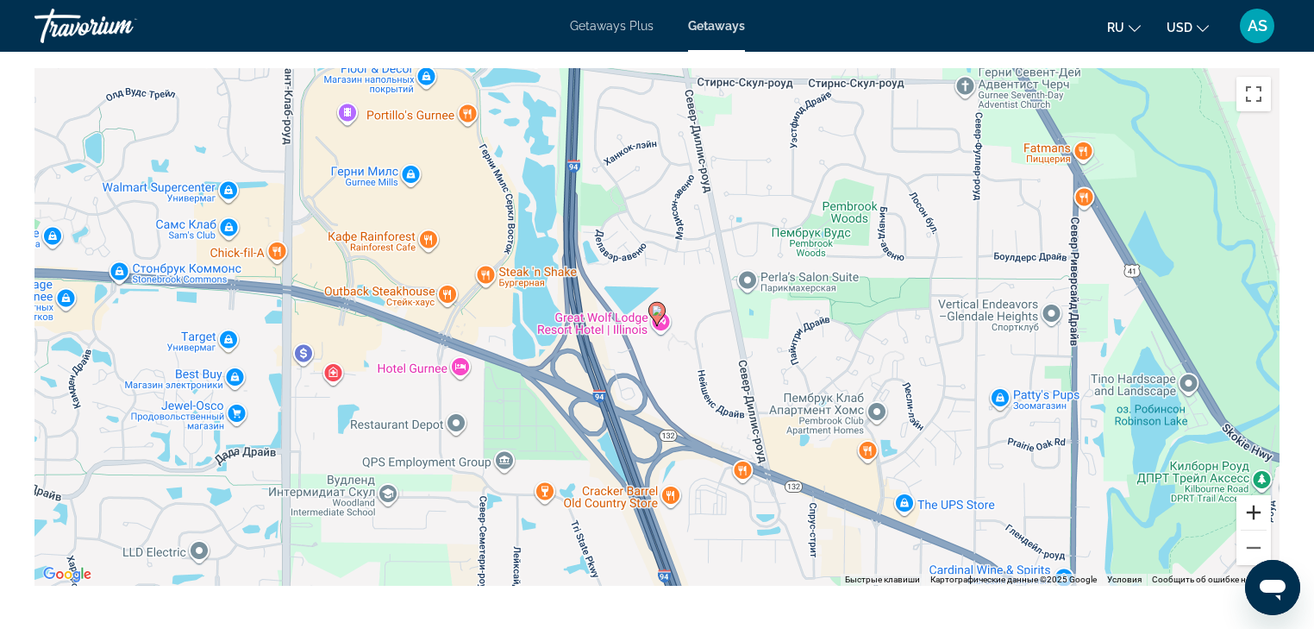
click at [1252, 495] on button "Увеличить" at bounding box center [1254, 512] width 34 height 34
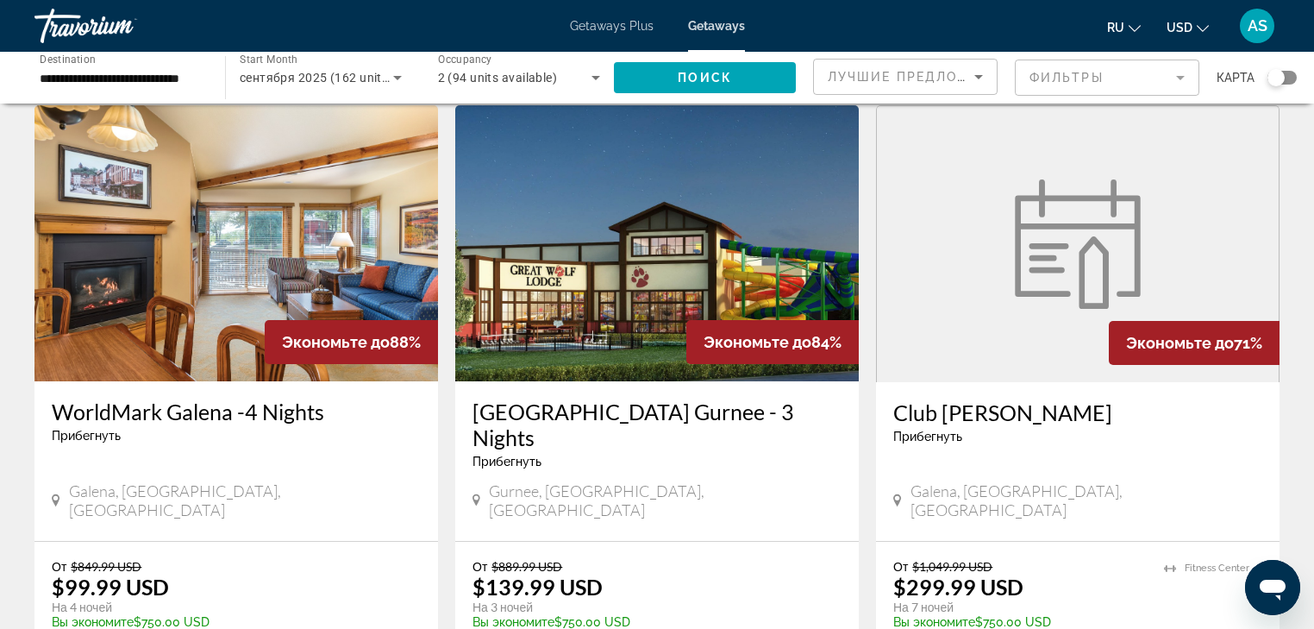
scroll to position [138, 0]
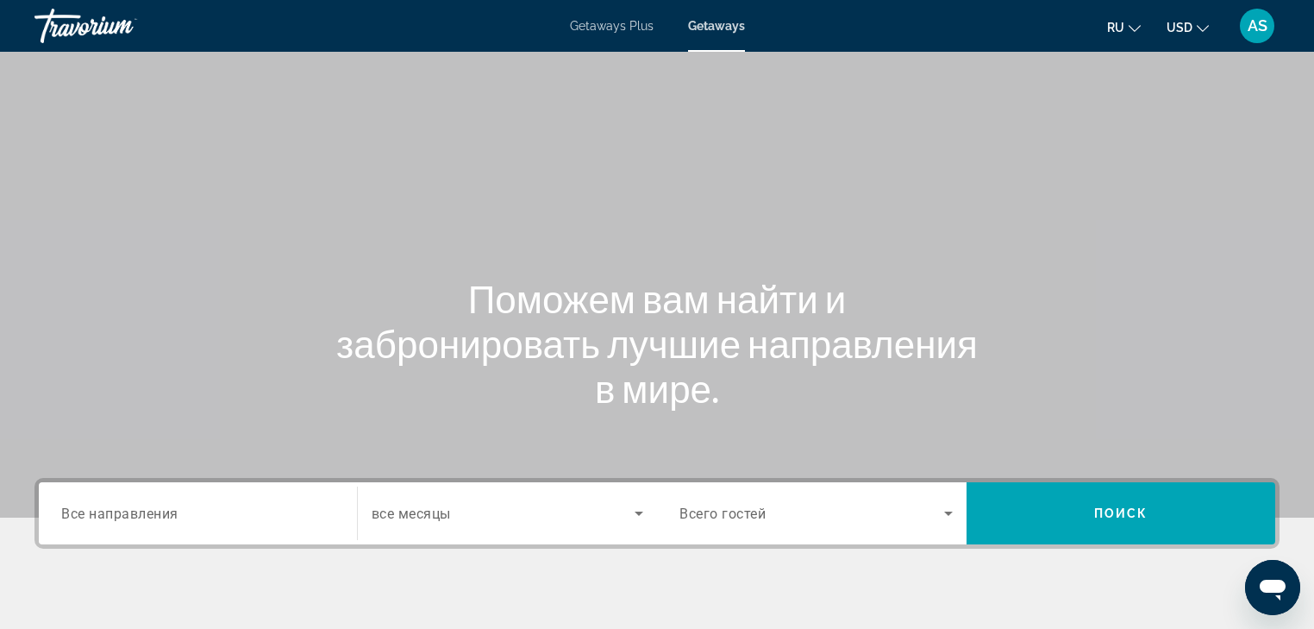
click at [165, 515] on span "Все направления" at bounding box center [119, 513] width 117 height 16
click at [165, 515] on input "Destination Все направления" at bounding box center [197, 514] width 273 height 21
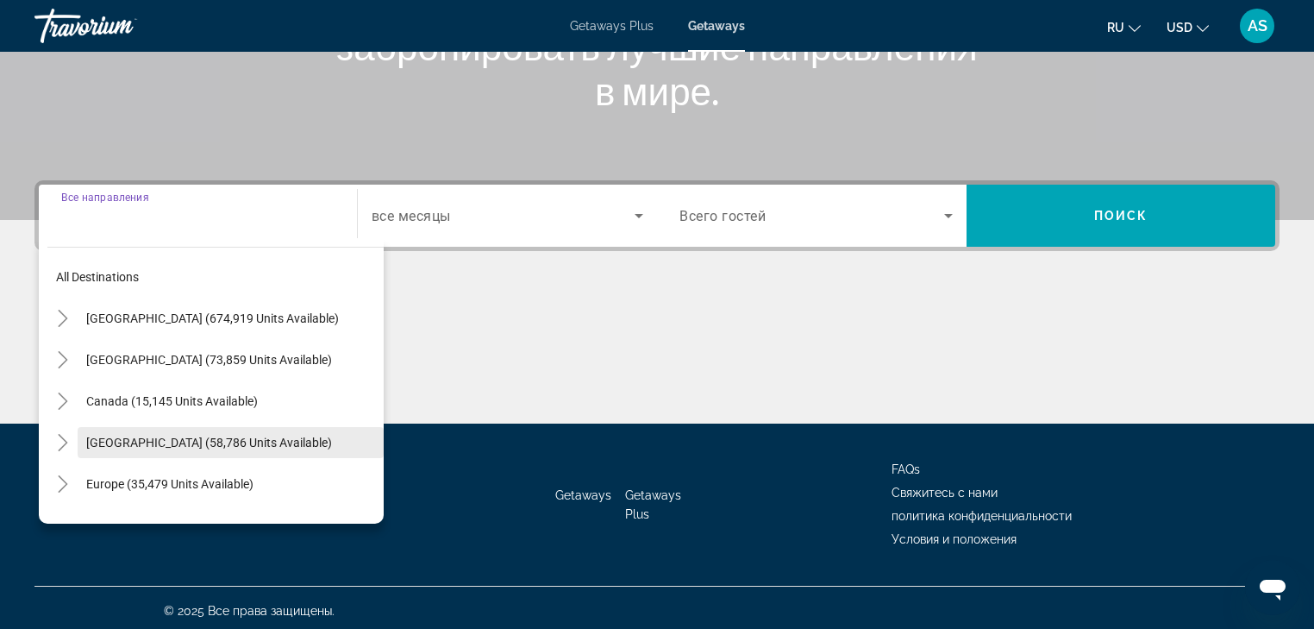
scroll to position [304, 0]
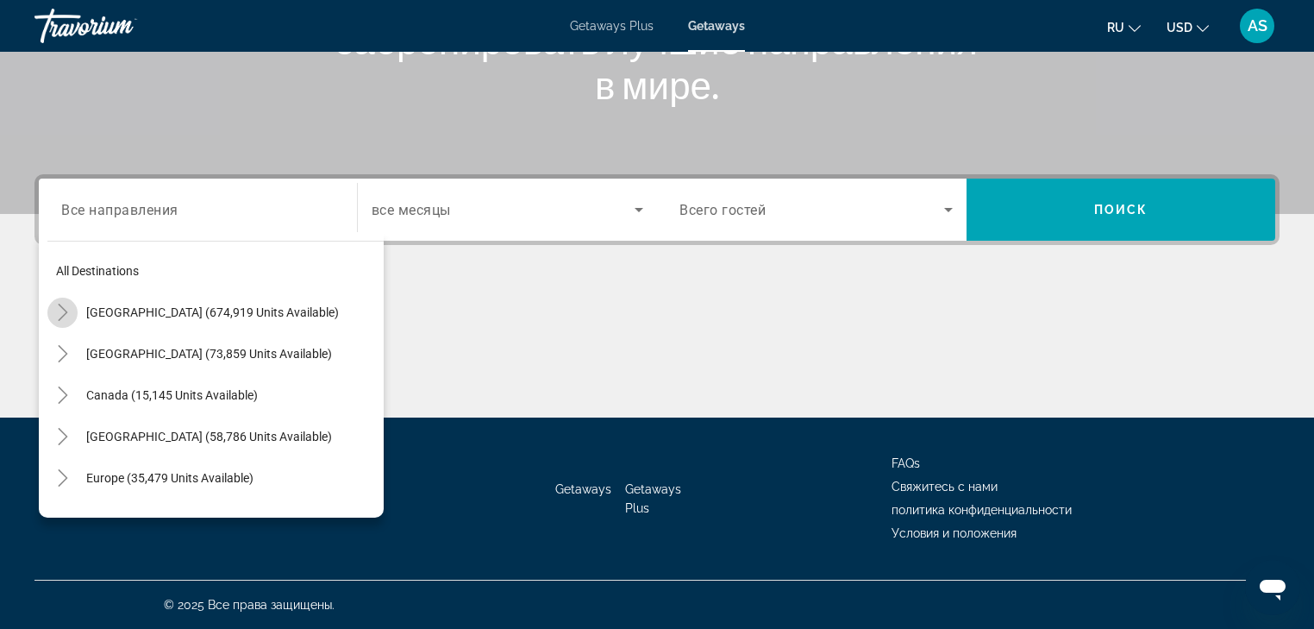
click at [66, 316] on icon "Toggle United States (674,919 units available)" at bounding box center [62, 312] width 17 height 17
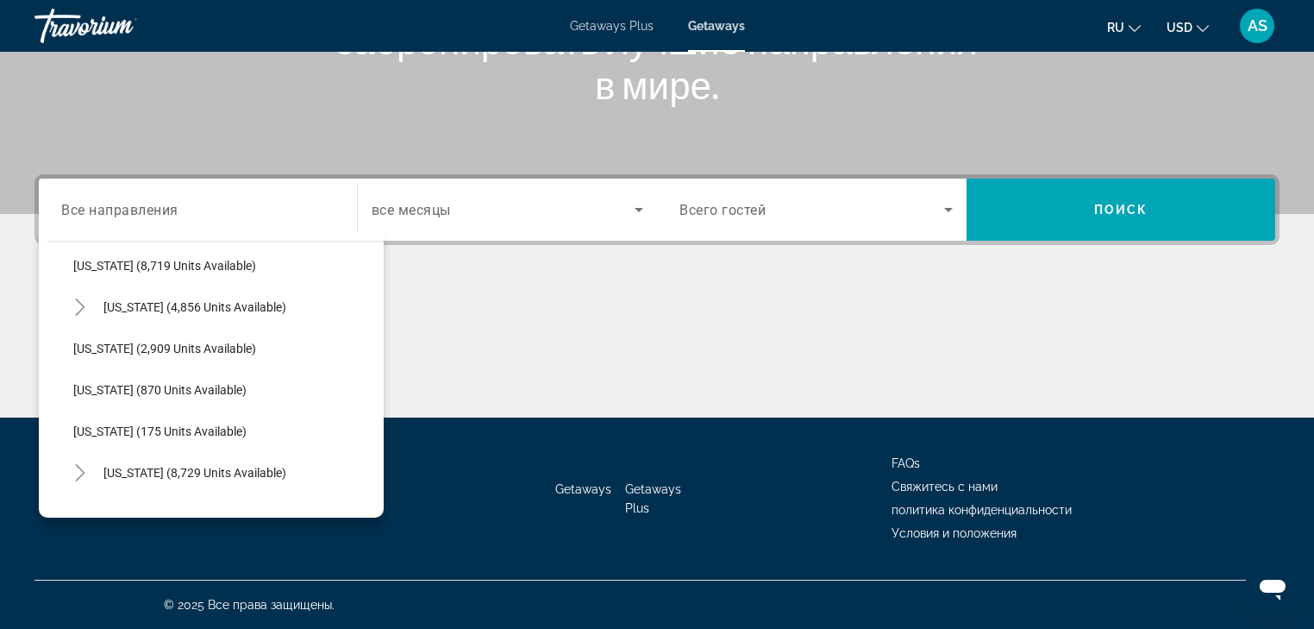
scroll to position [740, 0]
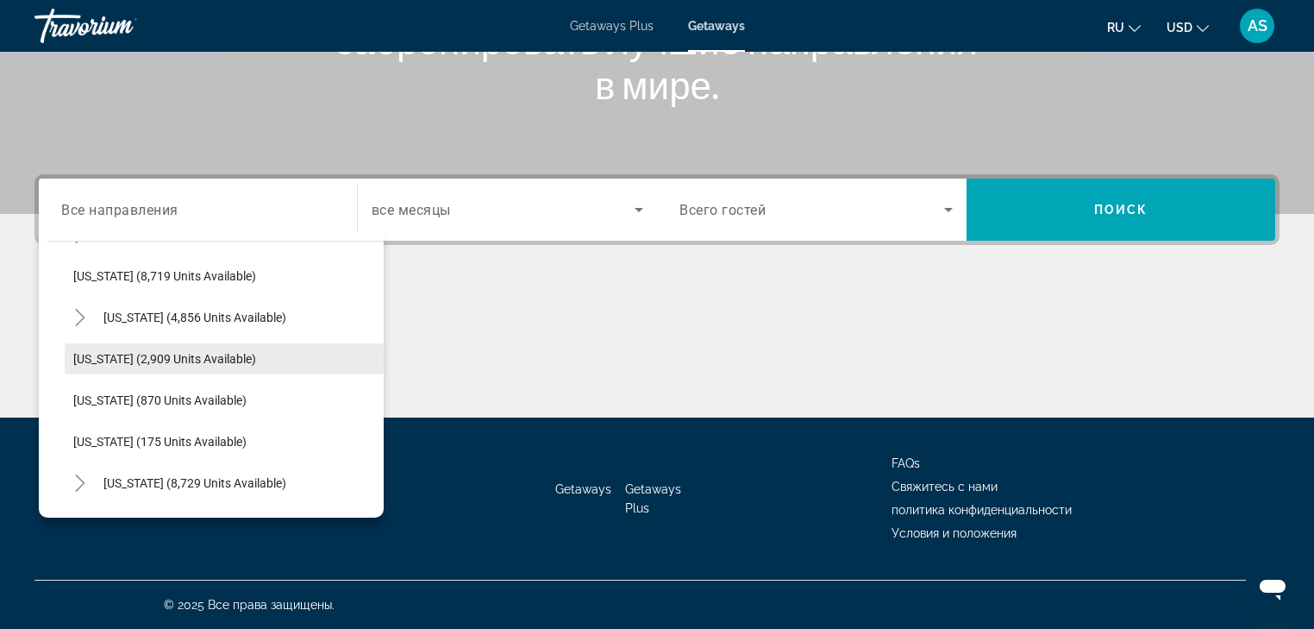
click at [103, 354] on span "[US_STATE] (2,909 units available)" at bounding box center [164, 359] width 183 height 14
type input "**********"
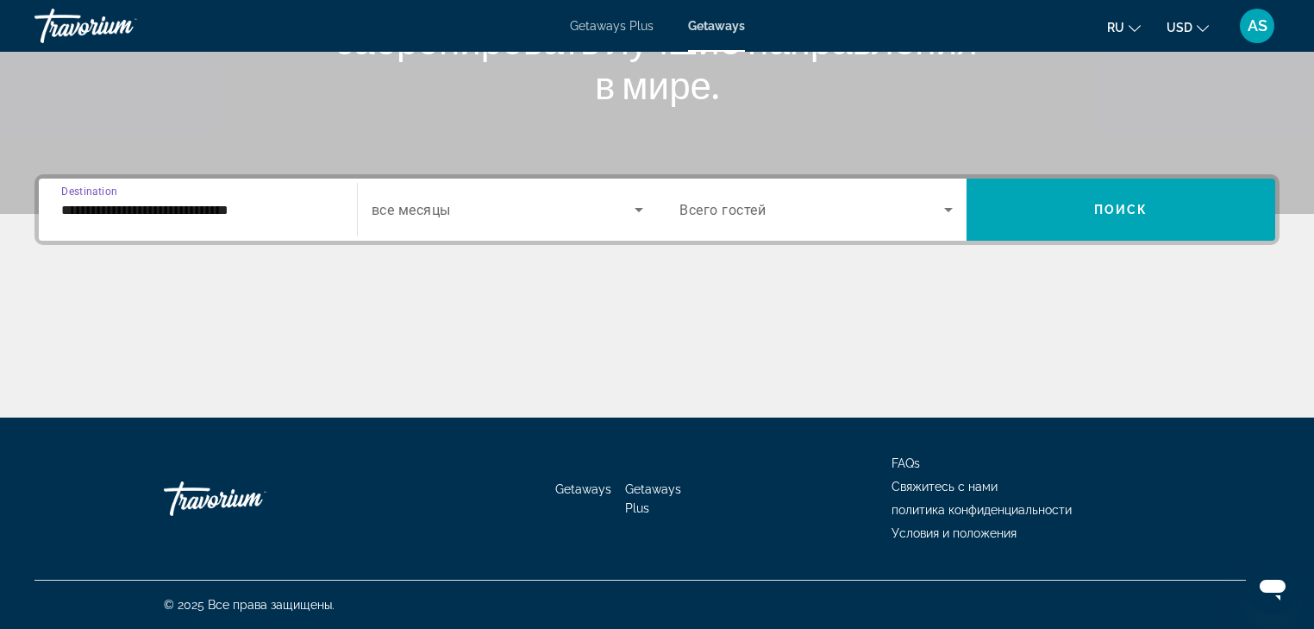
click at [637, 209] on icon "Search widget" at bounding box center [639, 210] width 9 height 4
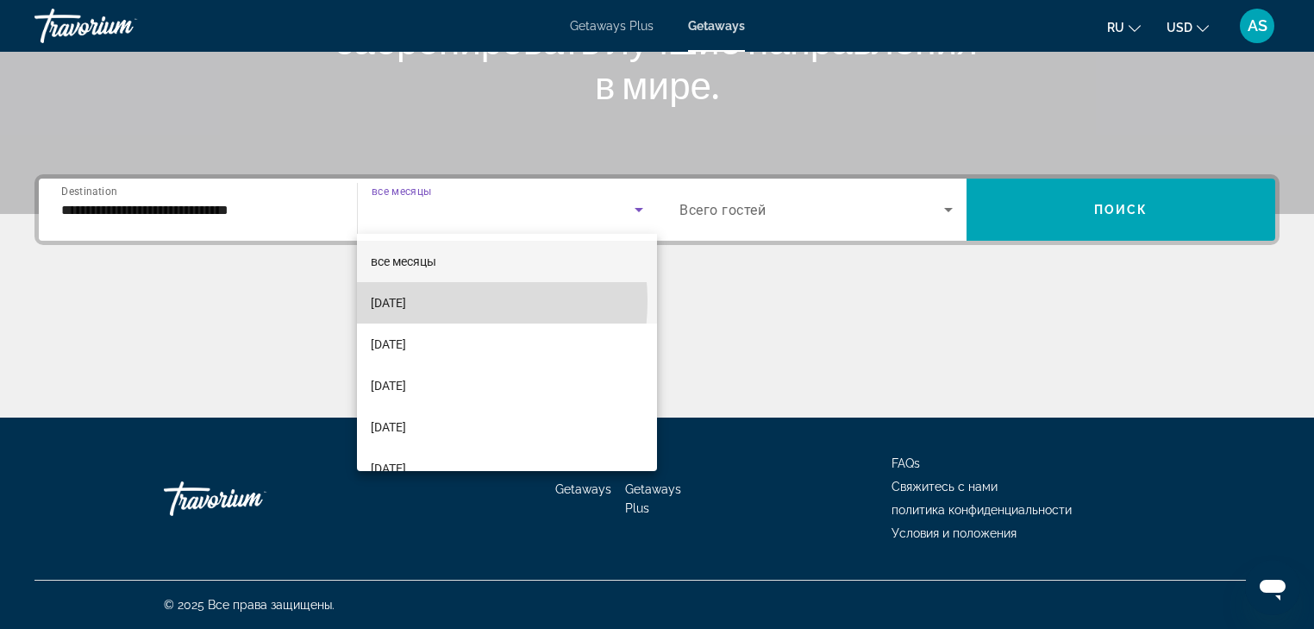
click at [406, 301] on span "[DATE]" at bounding box center [388, 302] width 35 height 21
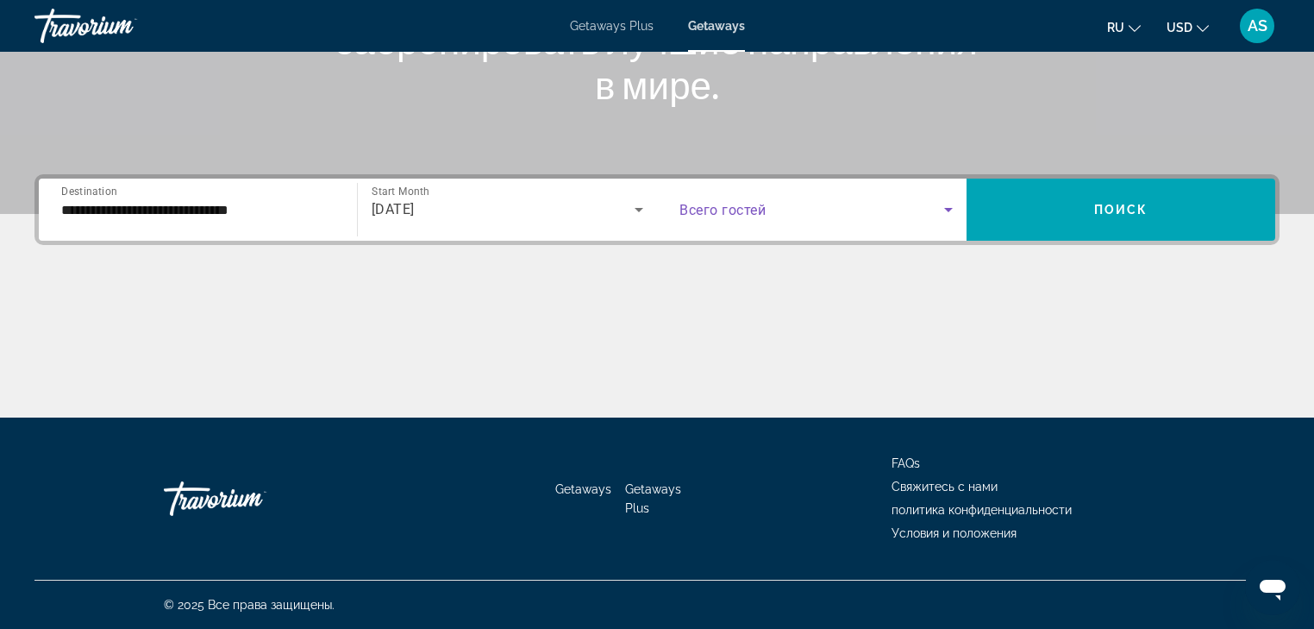
click at [953, 209] on icon "Search widget" at bounding box center [948, 209] width 21 height 21
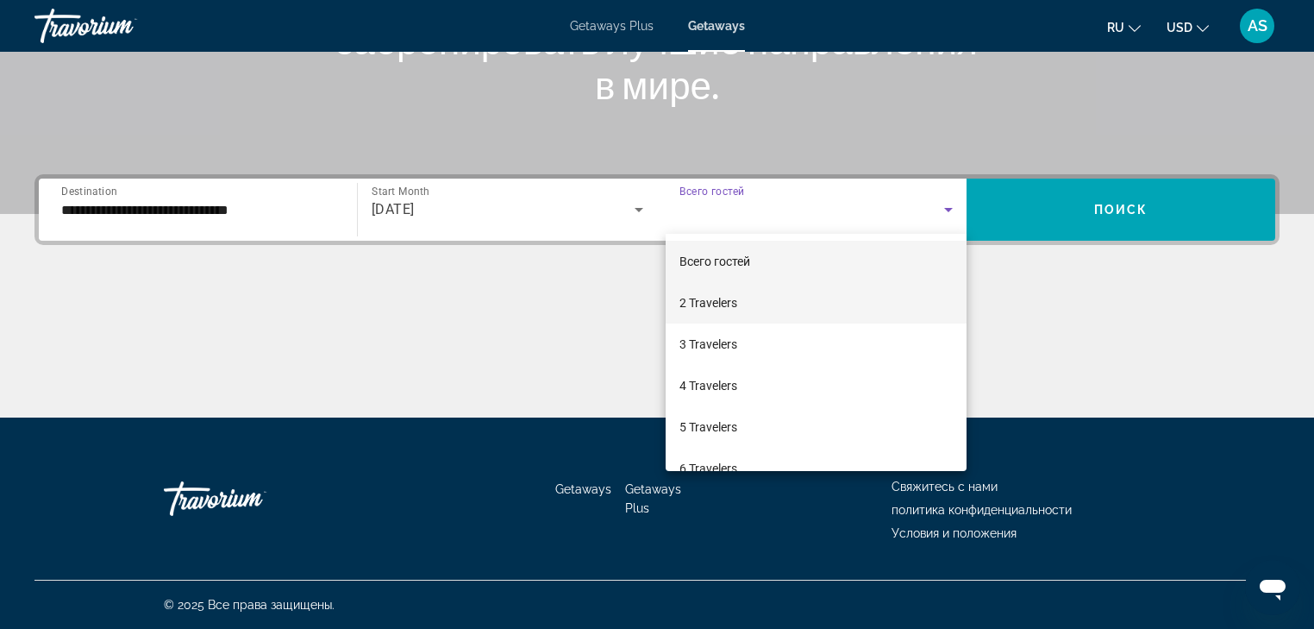
click at [752, 302] on mat-option "2 Travelers" at bounding box center [816, 302] width 301 height 41
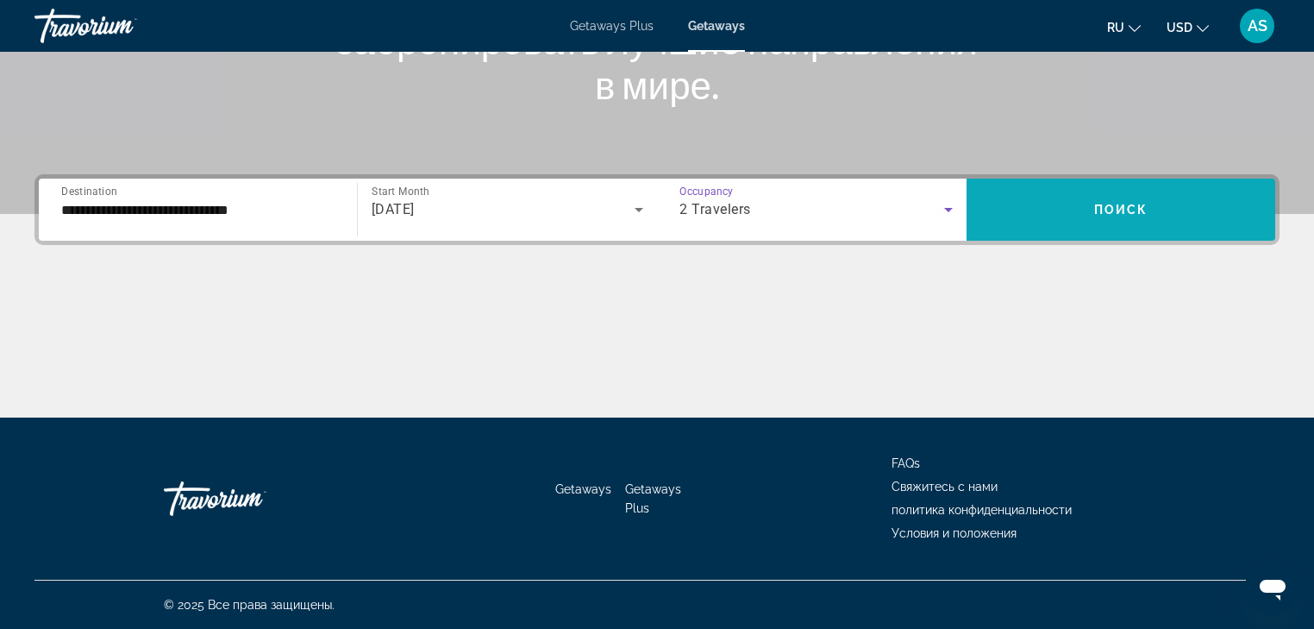
click at [1142, 208] on span "Поиск" at bounding box center [1121, 210] width 54 height 14
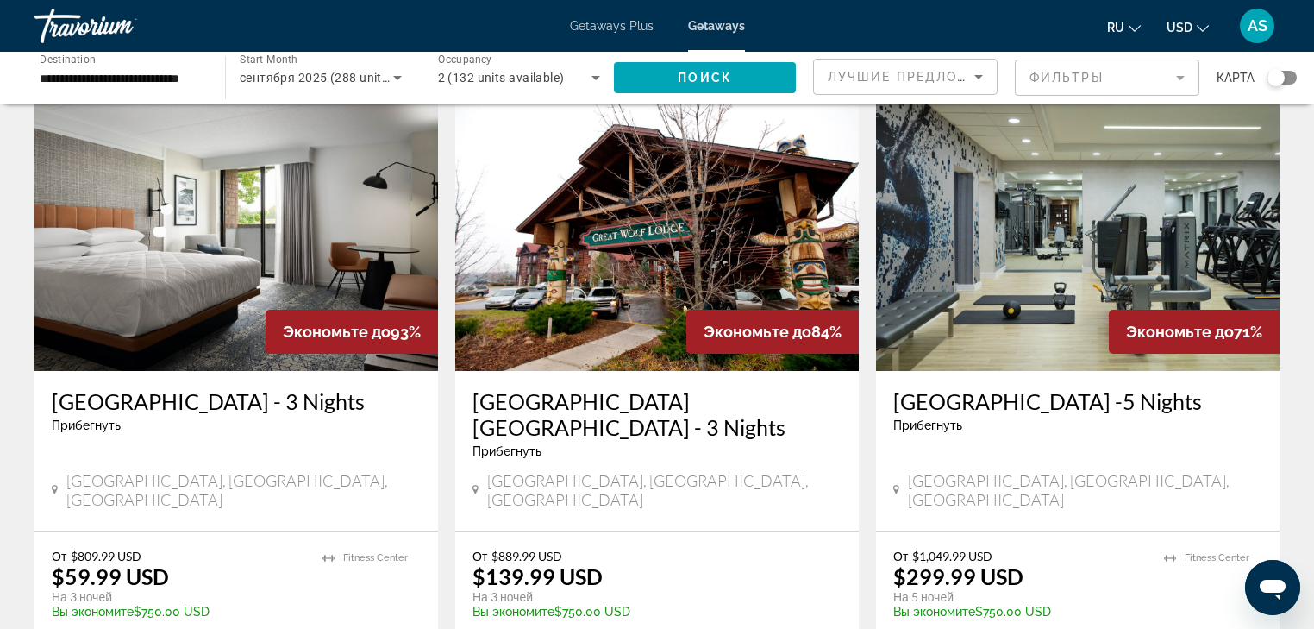
scroll to position [138, 0]
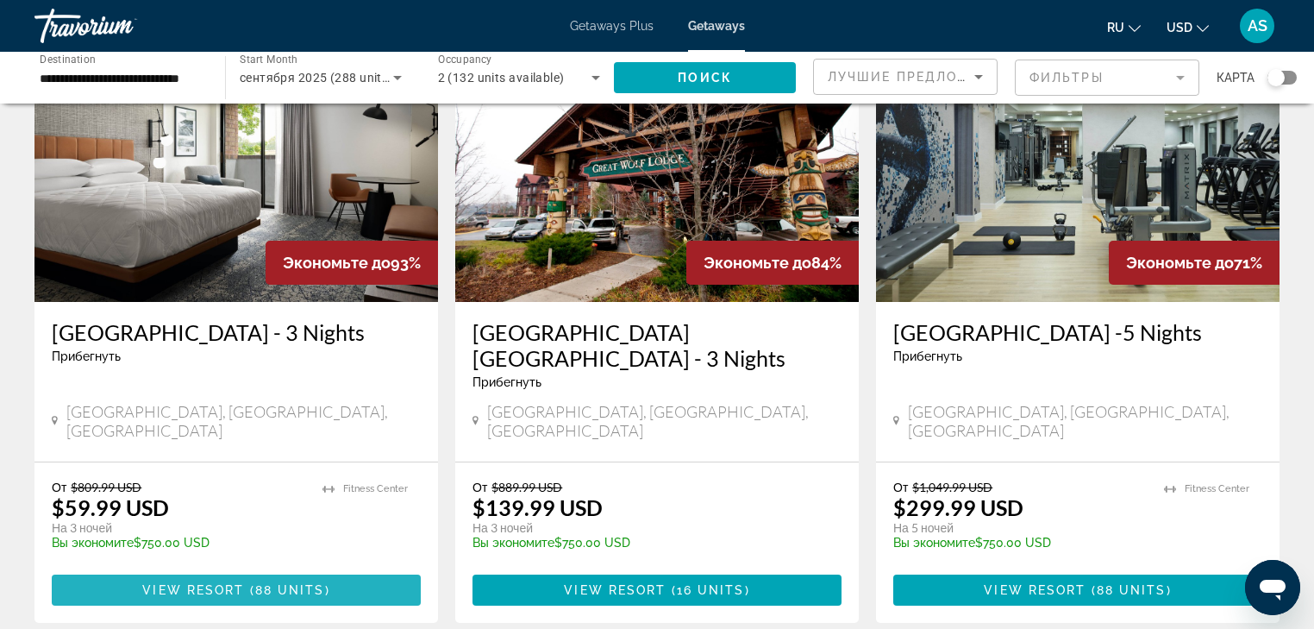
click at [254, 569] on span "Main content" at bounding box center [236, 589] width 369 height 41
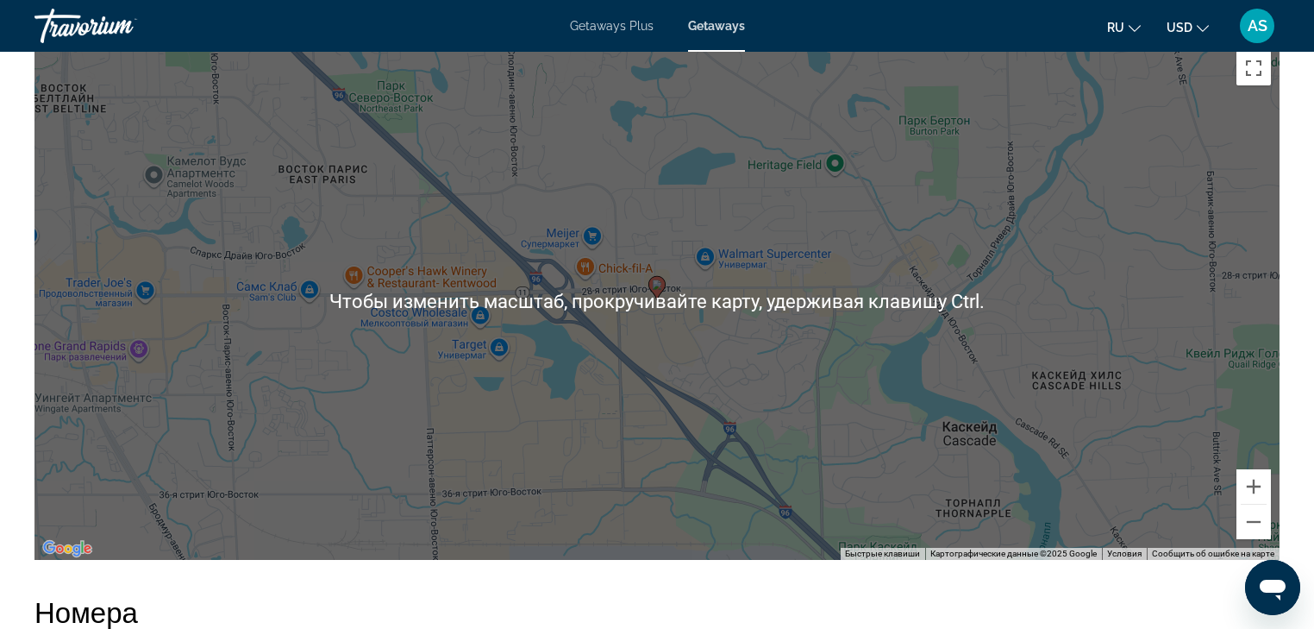
scroll to position [1656, 0]
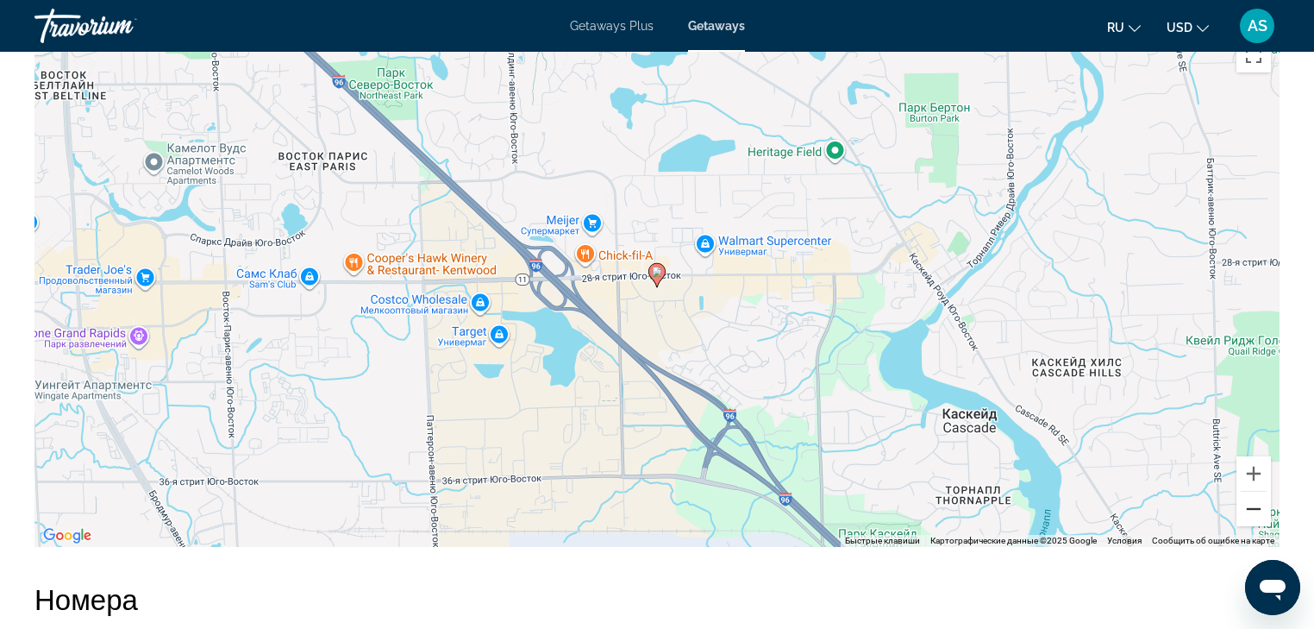
click at [1254, 507] on button "Уменьшить" at bounding box center [1254, 509] width 34 height 34
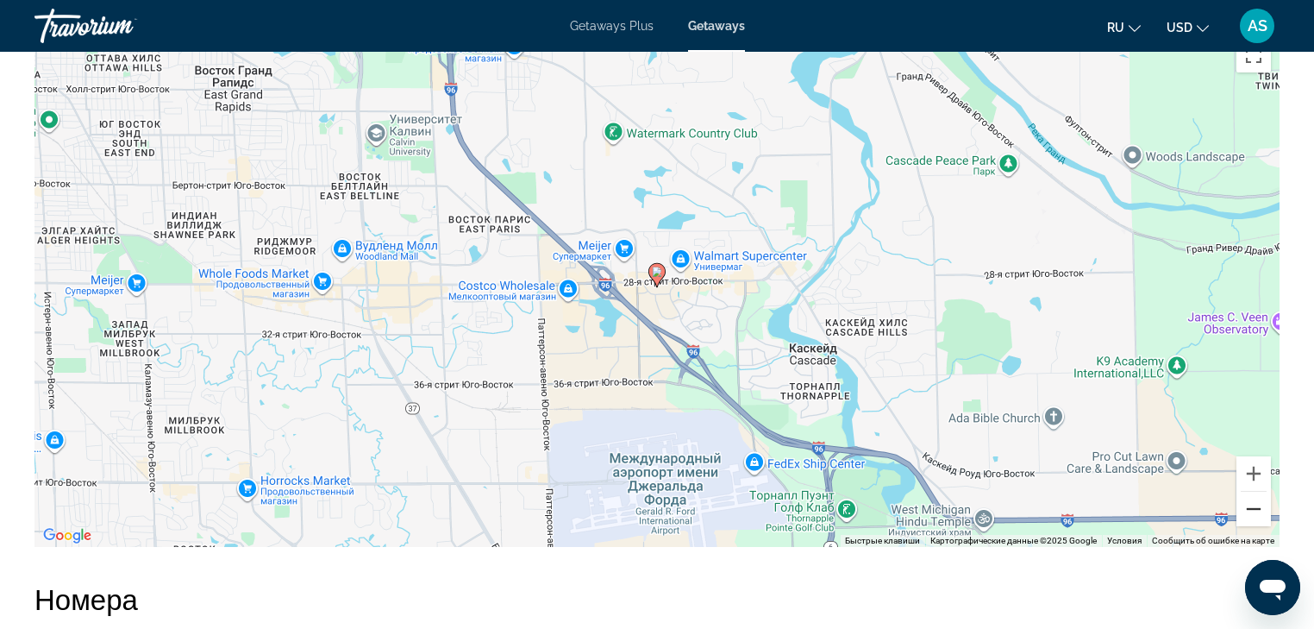
click at [1254, 507] on button "Уменьшить" at bounding box center [1254, 509] width 34 height 34
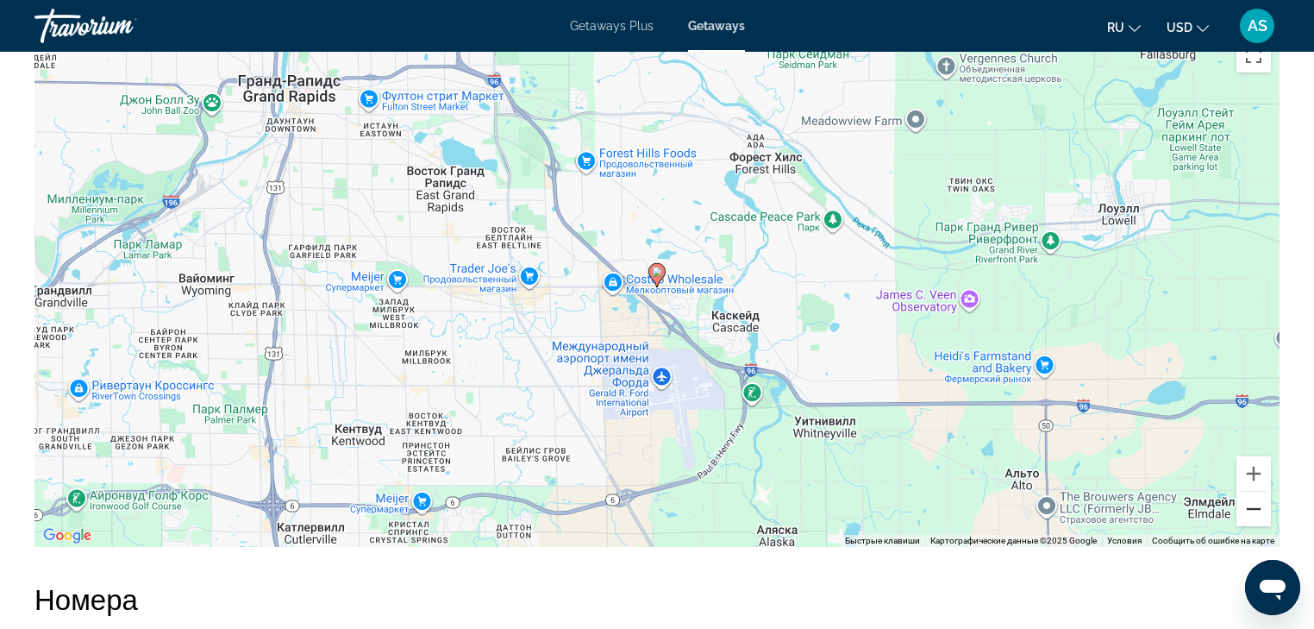
click at [1254, 507] on button "Уменьшить" at bounding box center [1254, 509] width 34 height 34
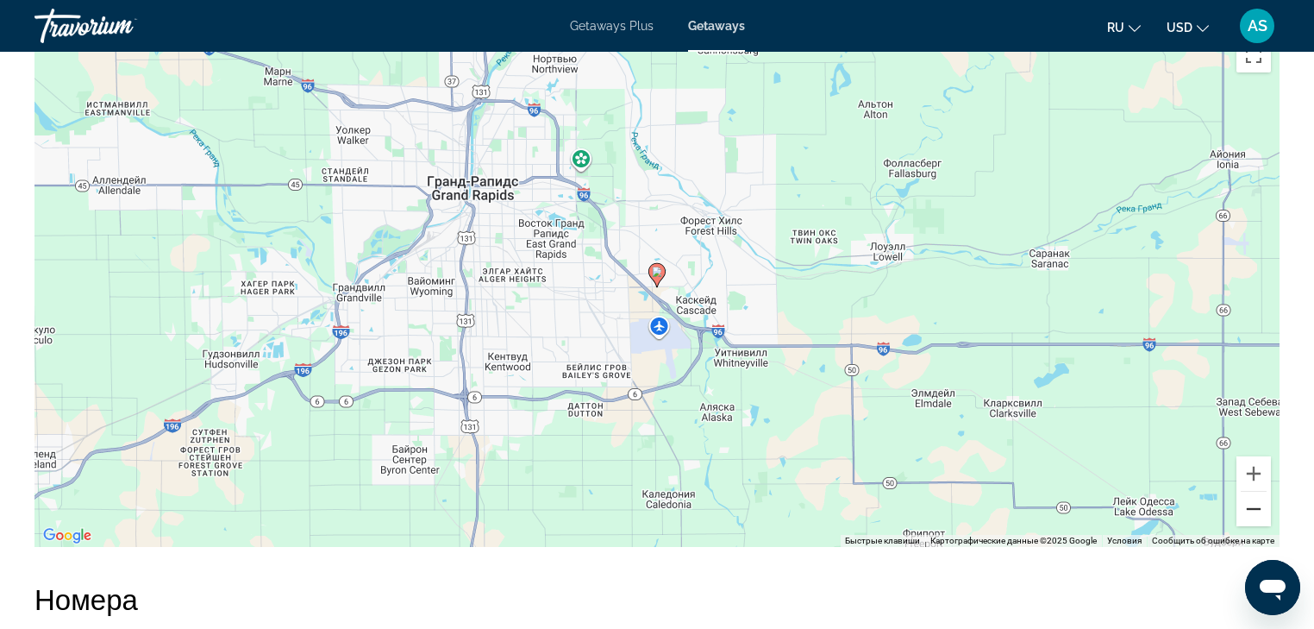
click at [1254, 507] on button "Уменьшить" at bounding box center [1254, 509] width 34 height 34
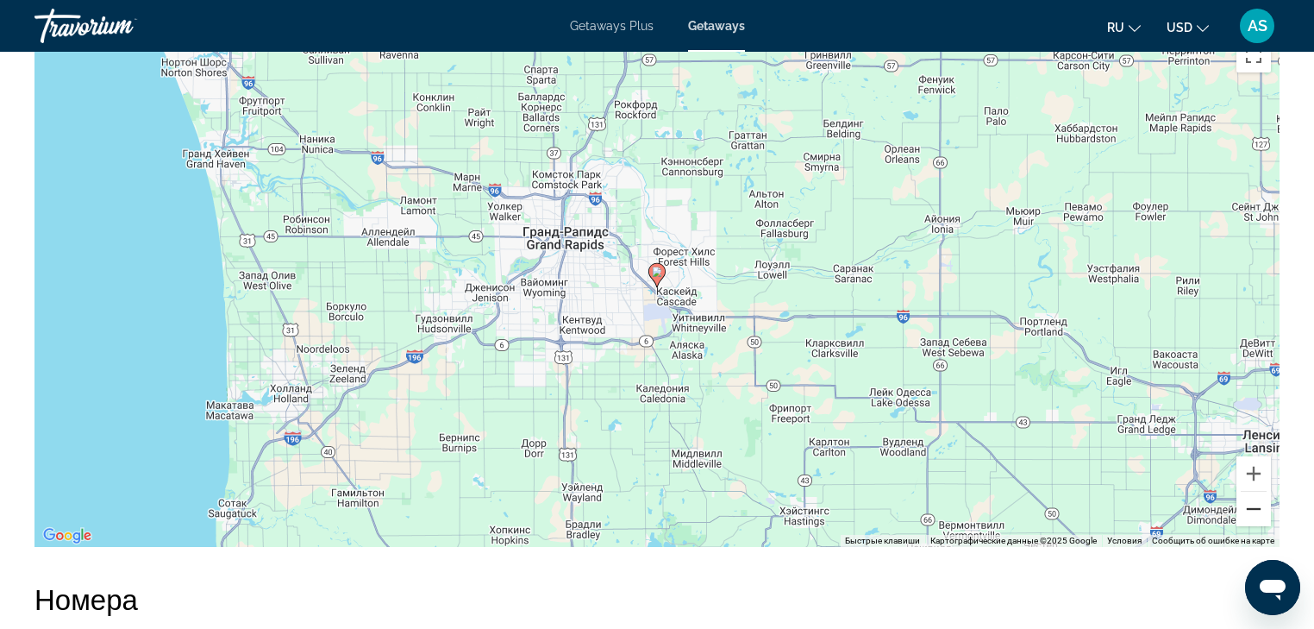
click at [1254, 507] on button "Уменьшить" at bounding box center [1254, 509] width 34 height 34
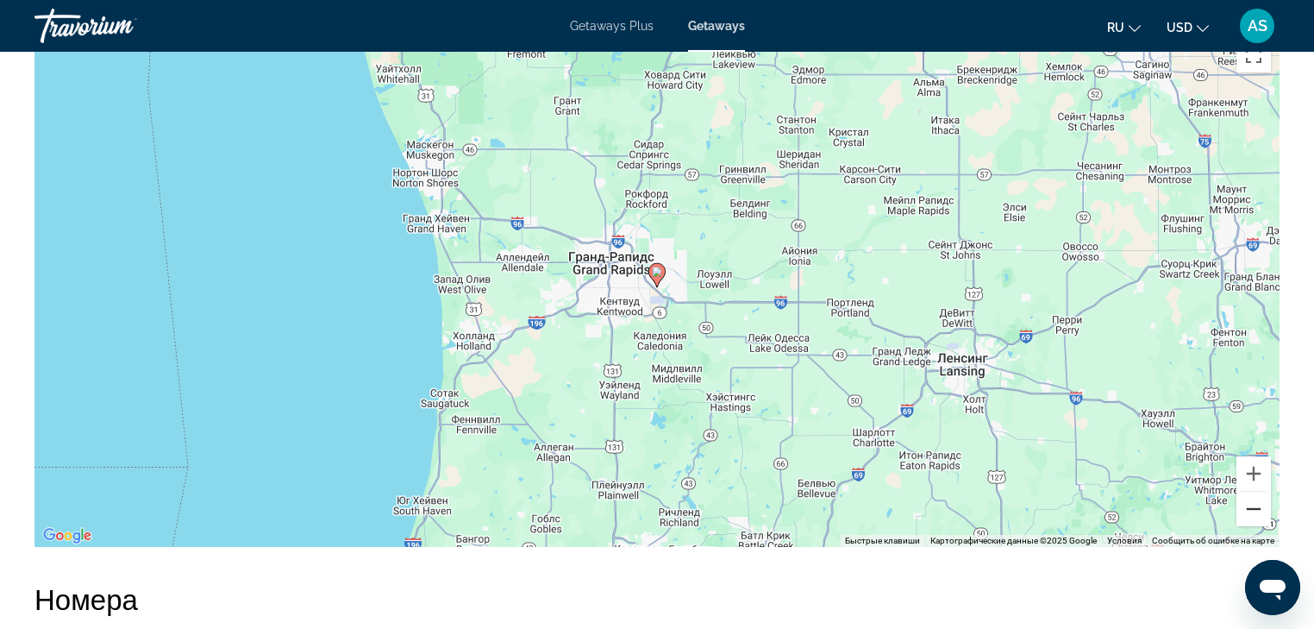
click at [1254, 507] on button "Уменьшить" at bounding box center [1254, 509] width 34 height 34
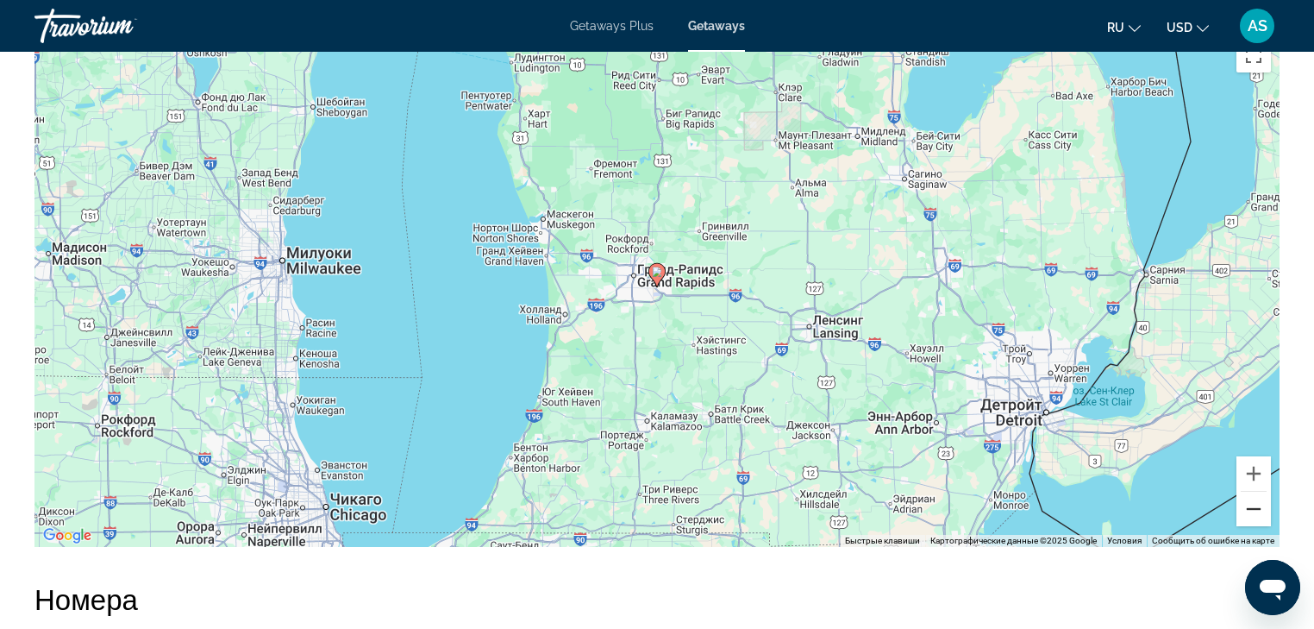
click at [1254, 507] on button "Уменьшить" at bounding box center [1254, 509] width 34 height 34
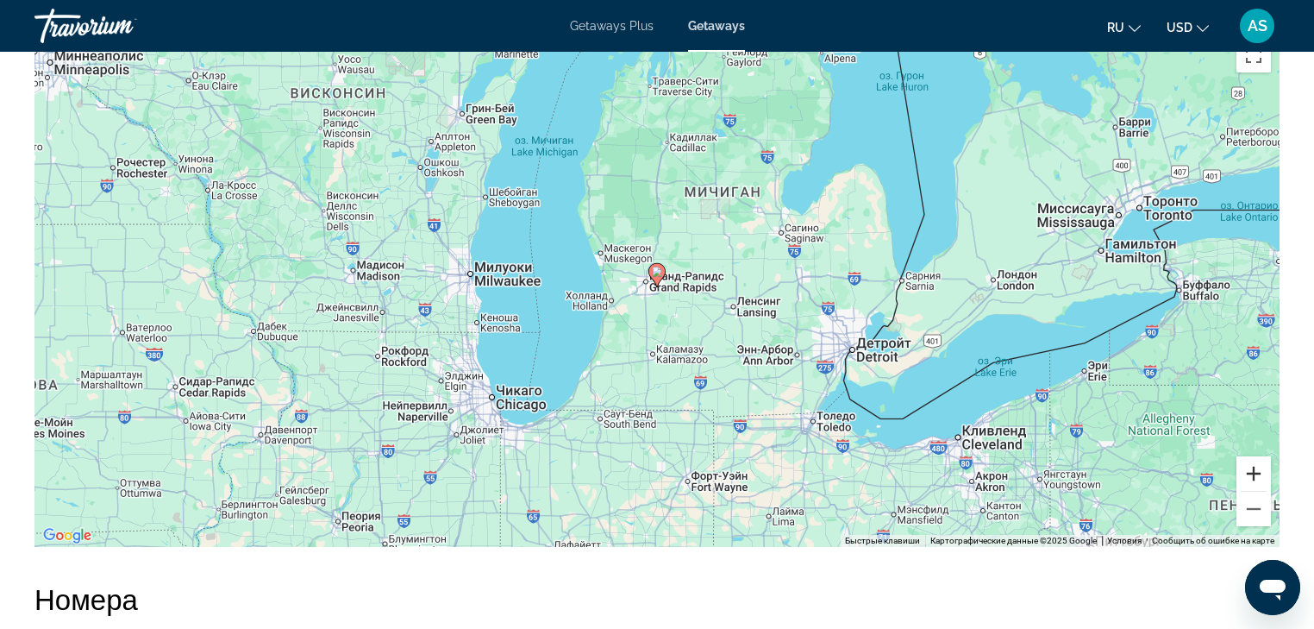
click at [1253, 466] on button "Увеличить" at bounding box center [1254, 473] width 34 height 34
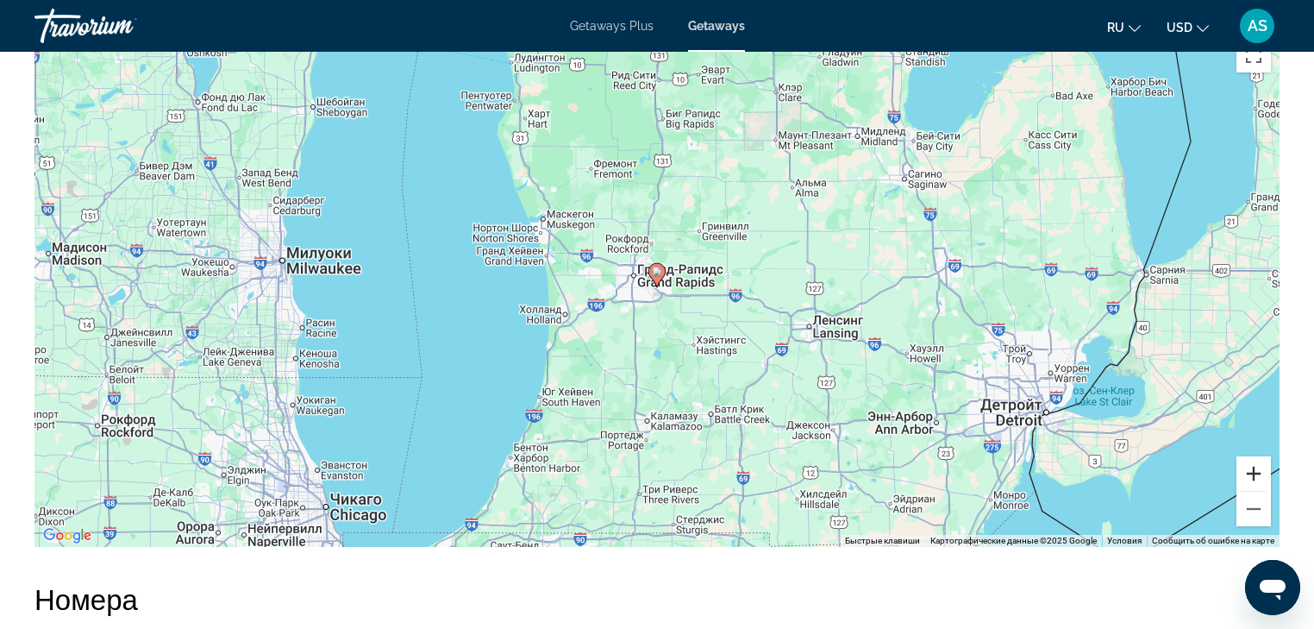
click at [1253, 466] on button "Увеличить" at bounding box center [1254, 473] width 34 height 34
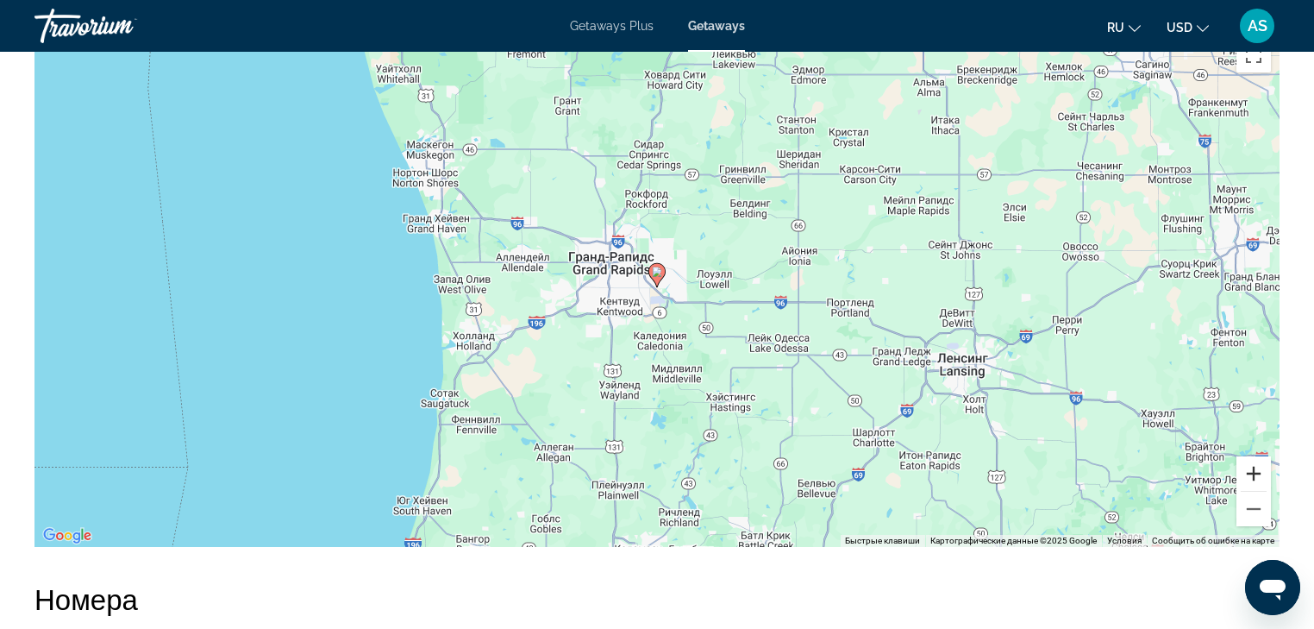
click at [1253, 466] on button "Увеличить" at bounding box center [1254, 473] width 34 height 34
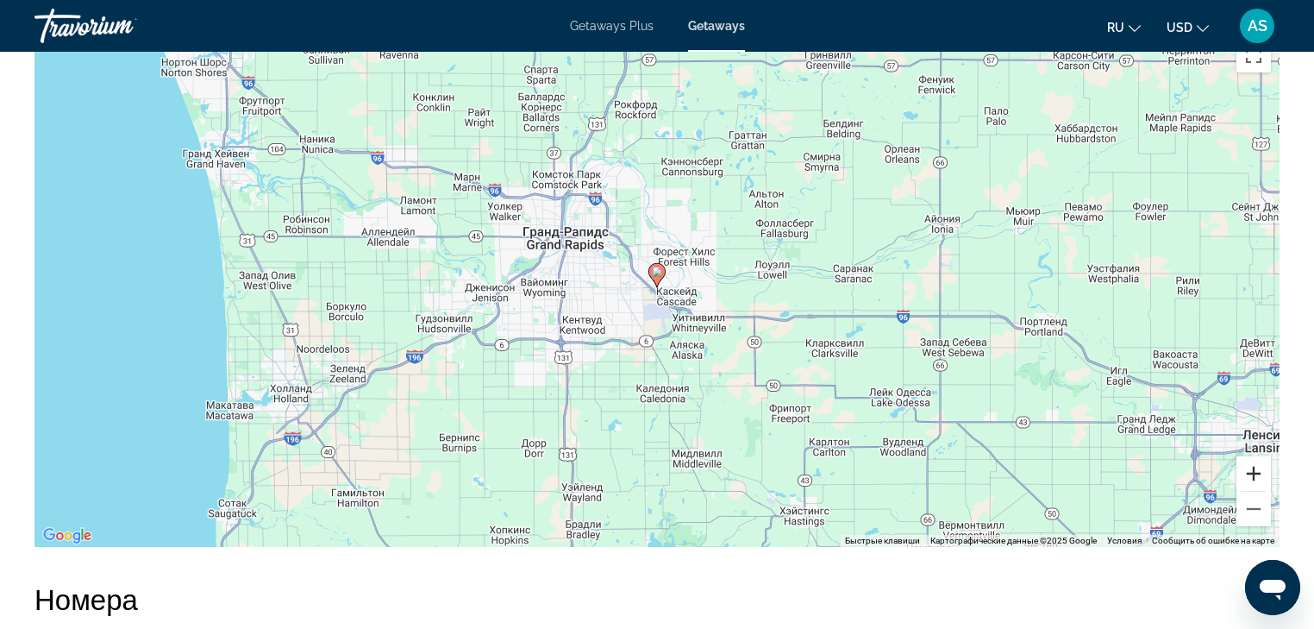
click at [1253, 466] on button "Увеличить" at bounding box center [1254, 473] width 34 height 34
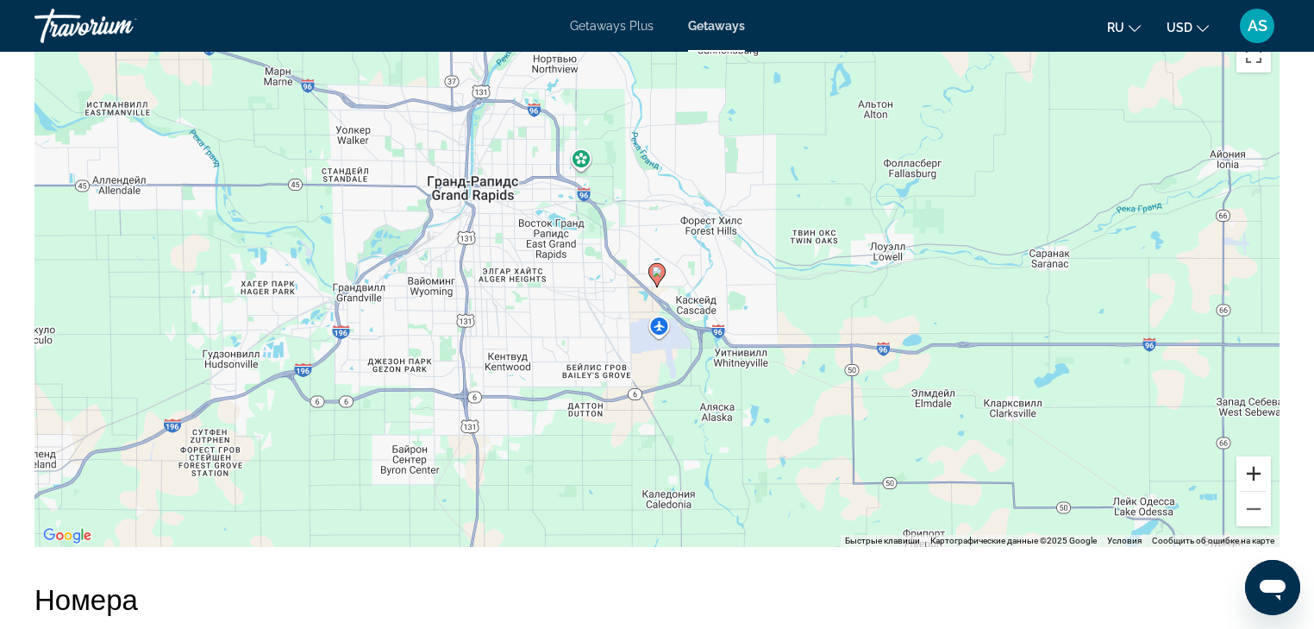
click at [1253, 466] on button "Увеличить" at bounding box center [1254, 473] width 34 height 34
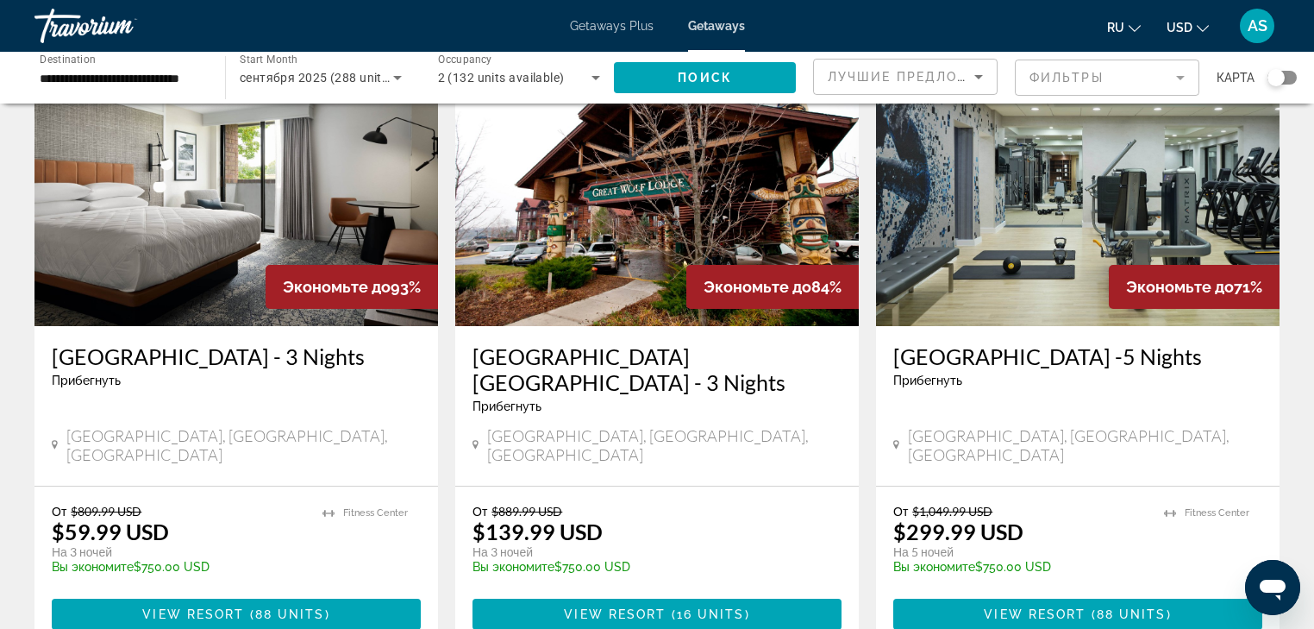
scroll to position [138, 0]
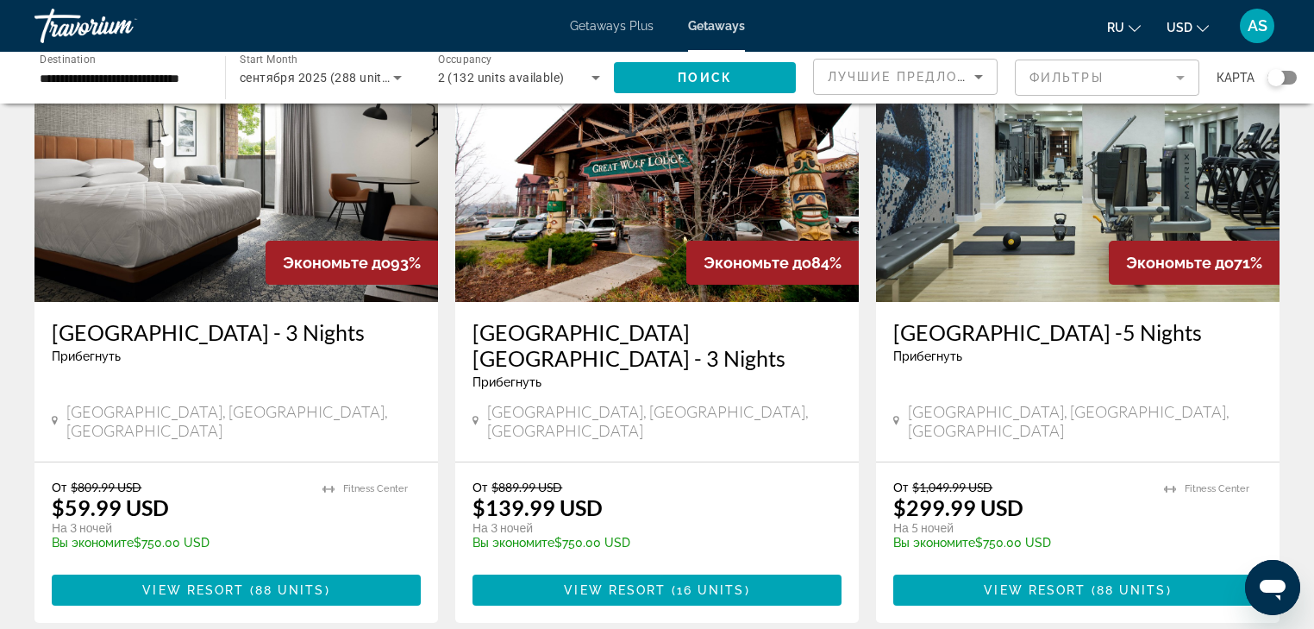
click at [611, 277] on img "Main content" at bounding box center [657, 164] width 404 height 276
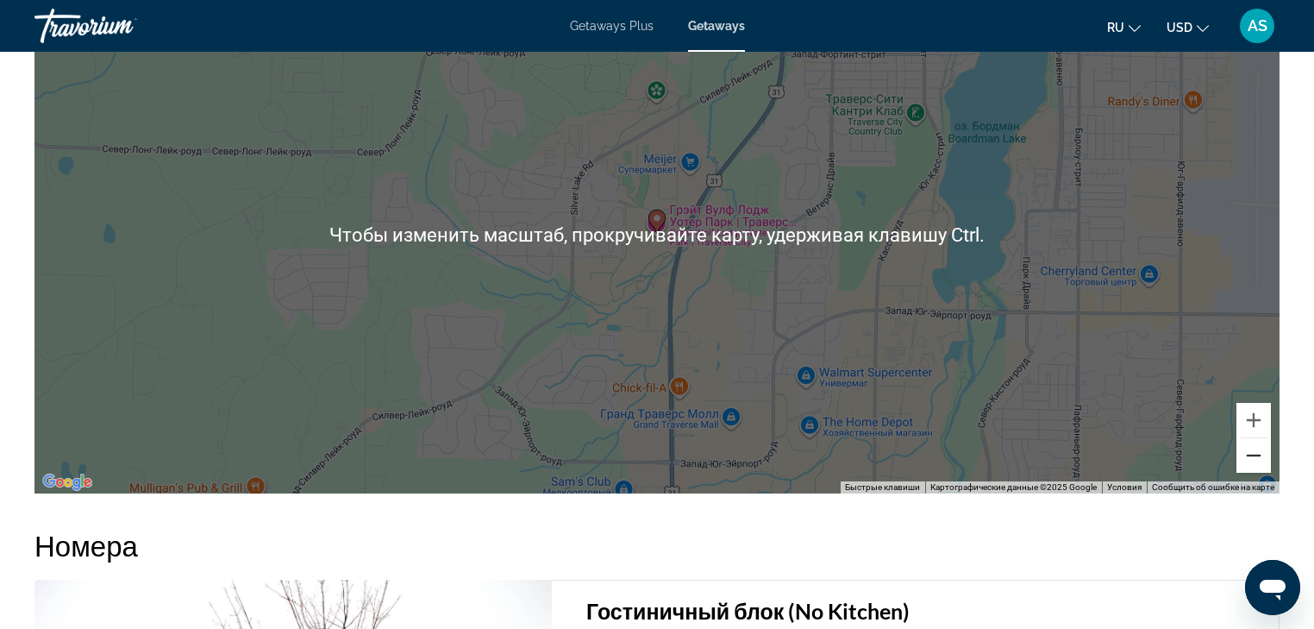
scroll to position [2070, 0]
click at [1257, 447] on button "Уменьшить" at bounding box center [1254, 454] width 34 height 34
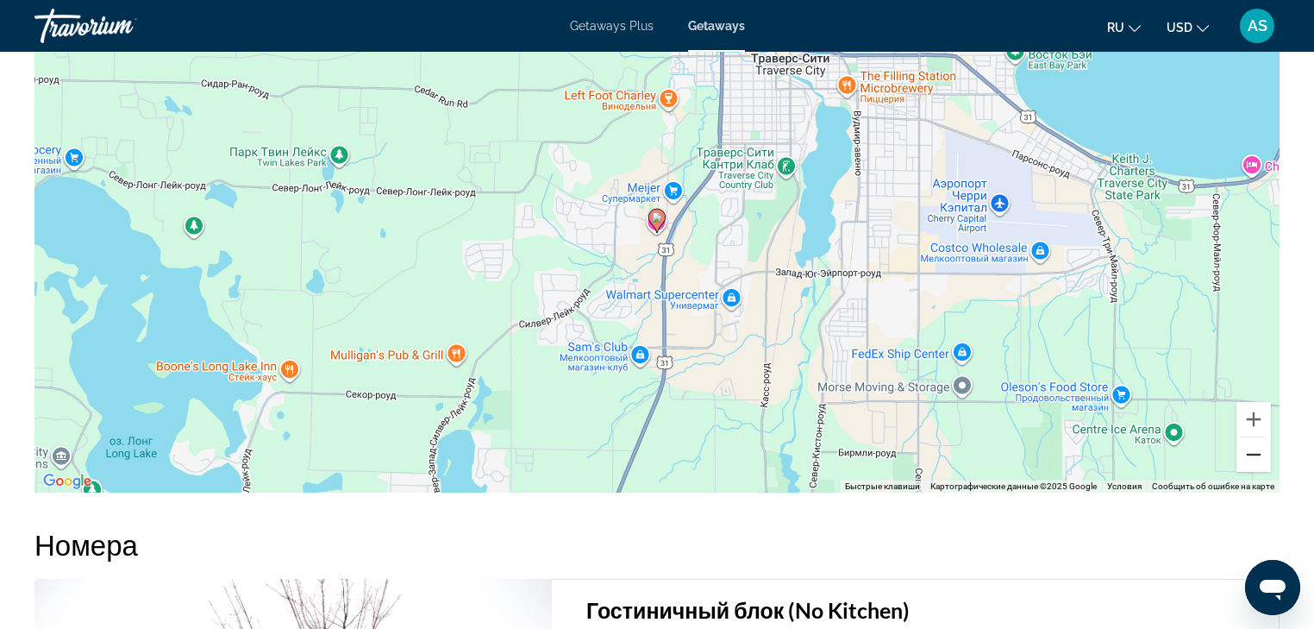
click at [1257, 447] on button "Уменьшить" at bounding box center [1254, 454] width 34 height 34
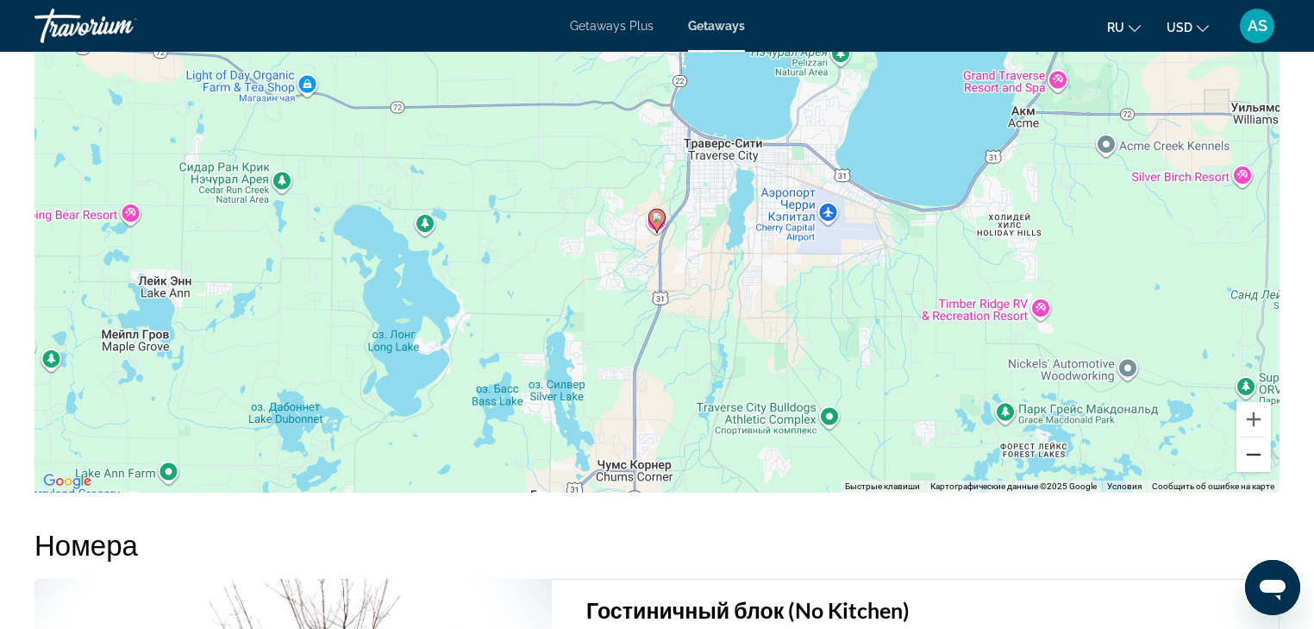
click at [1257, 447] on button "Уменьшить" at bounding box center [1254, 454] width 34 height 34
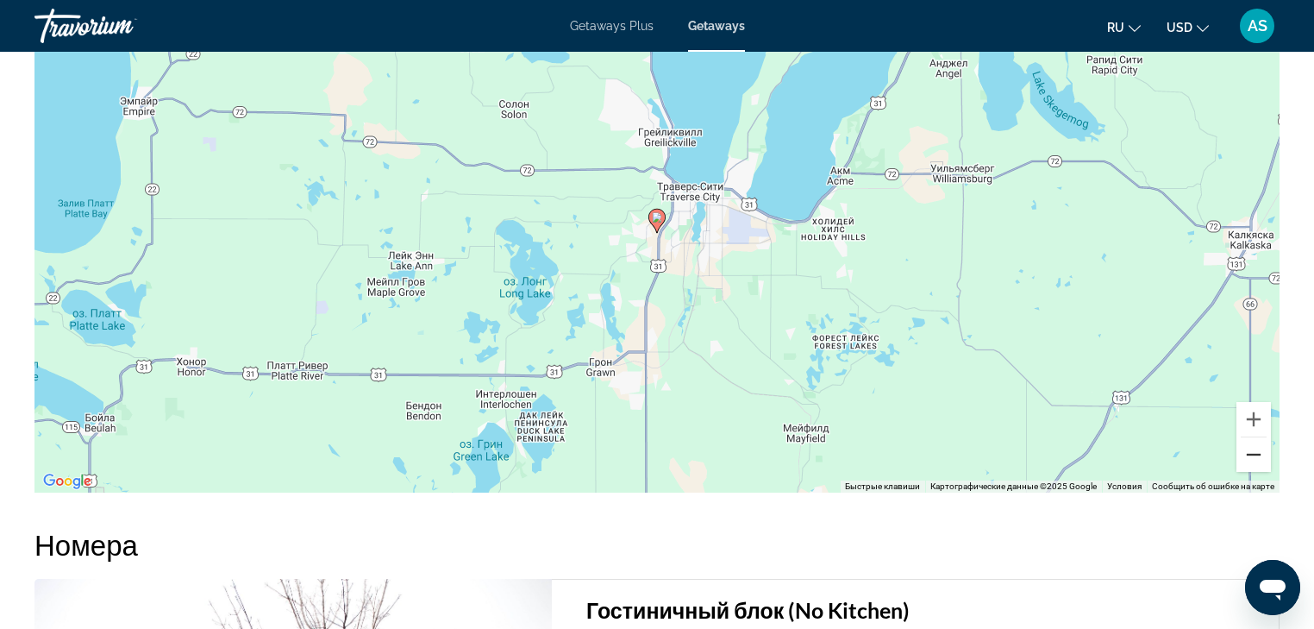
click at [1257, 447] on button "Уменьшить" at bounding box center [1254, 454] width 34 height 34
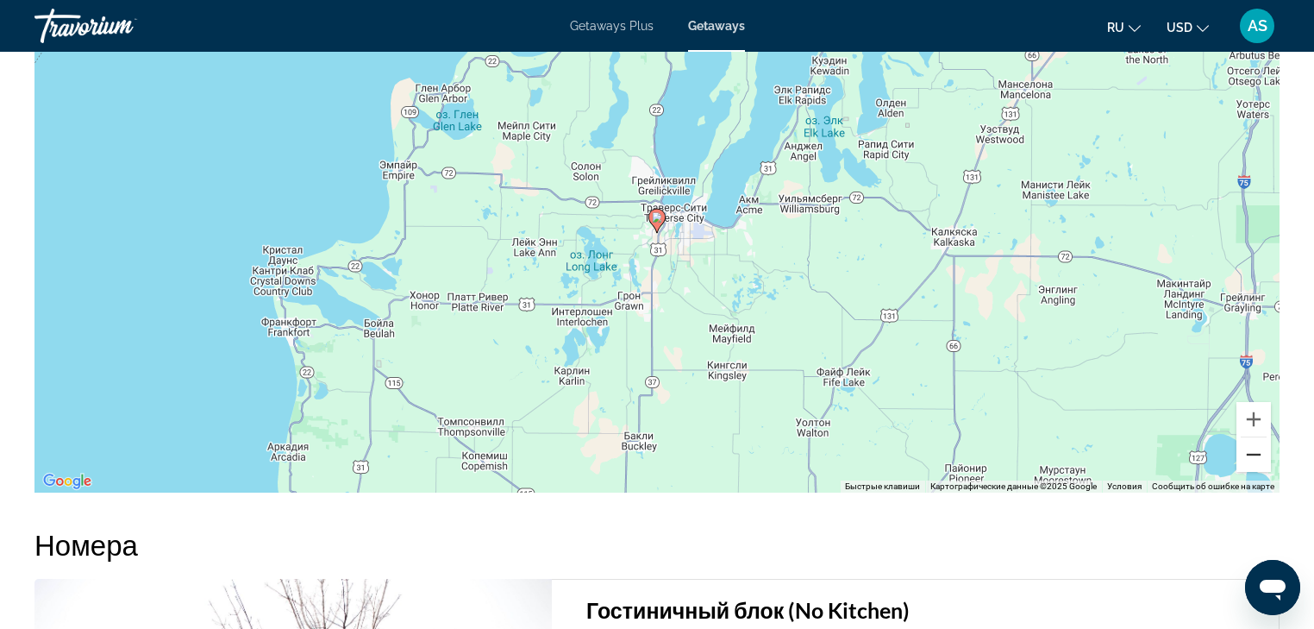
click at [1257, 447] on button "Уменьшить" at bounding box center [1254, 454] width 34 height 34
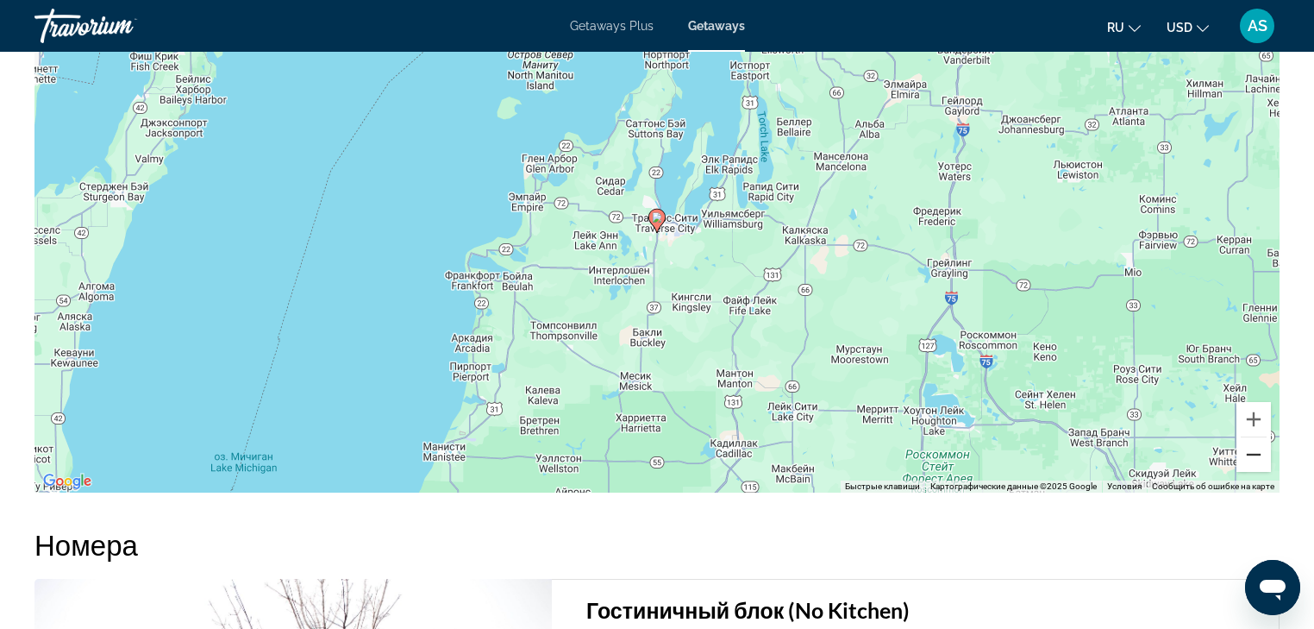
click at [1257, 447] on button "Уменьшить" at bounding box center [1254, 454] width 34 height 34
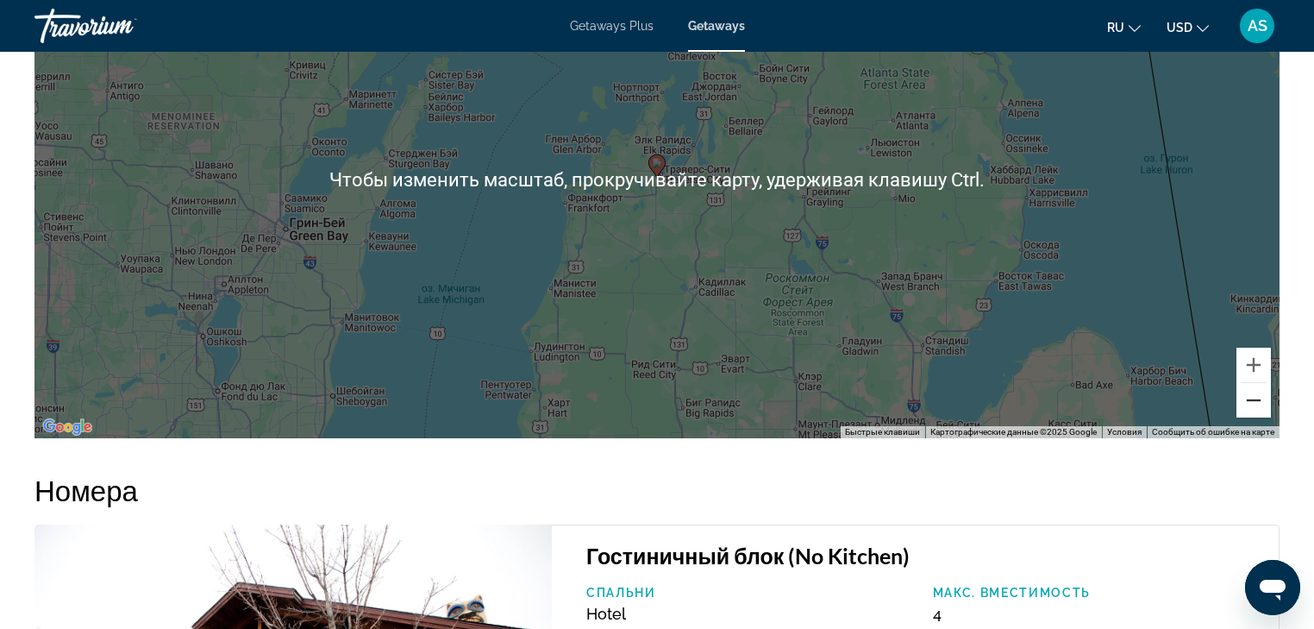
scroll to position [2139, 0]
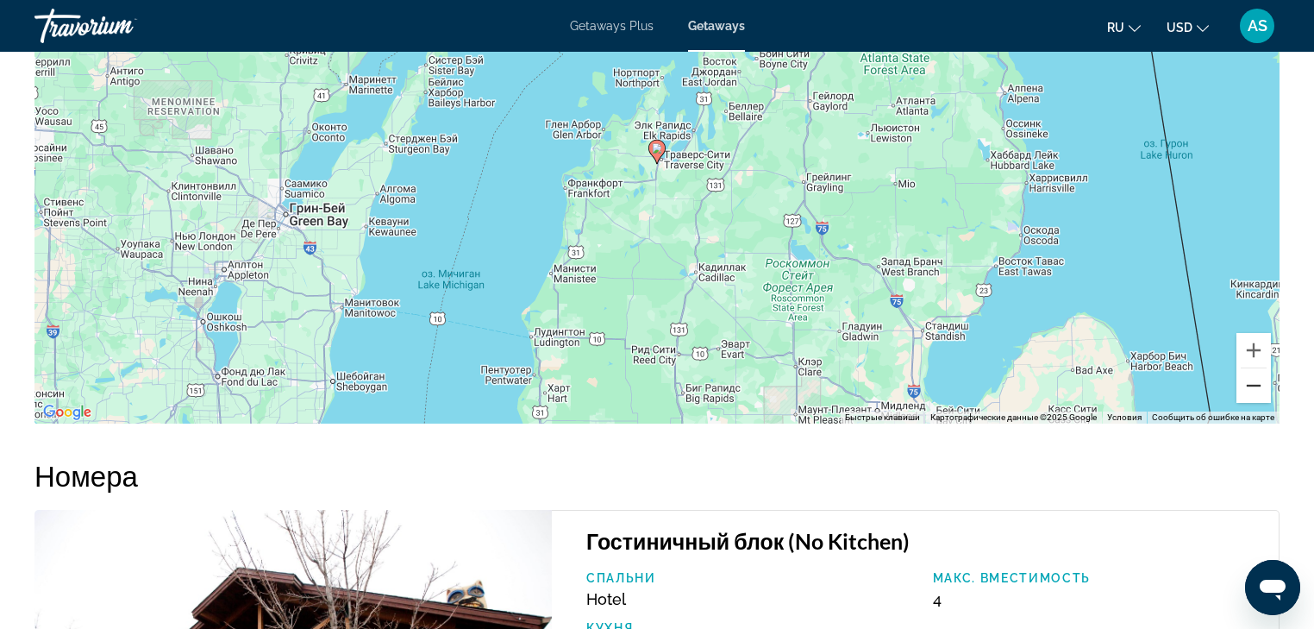
click at [1256, 386] on button "Уменьшить" at bounding box center [1254, 385] width 34 height 34
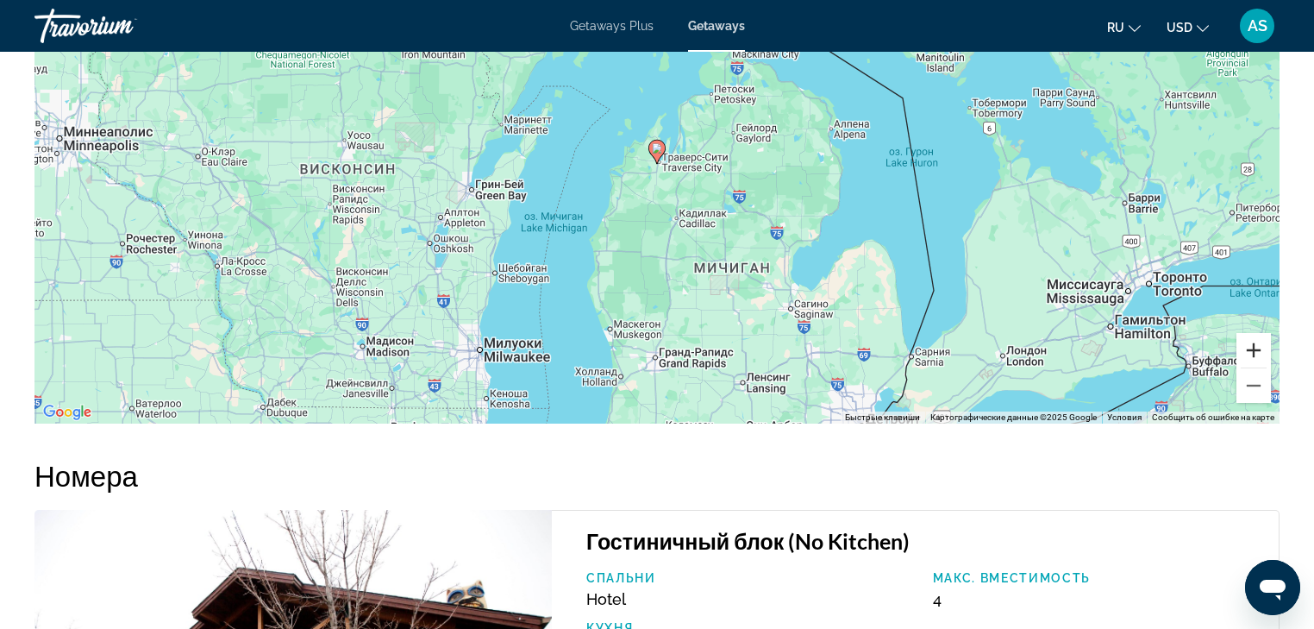
click at [1257, 348] on button "Увеличить" at bounding box center [1254, 350] width 34 height 34
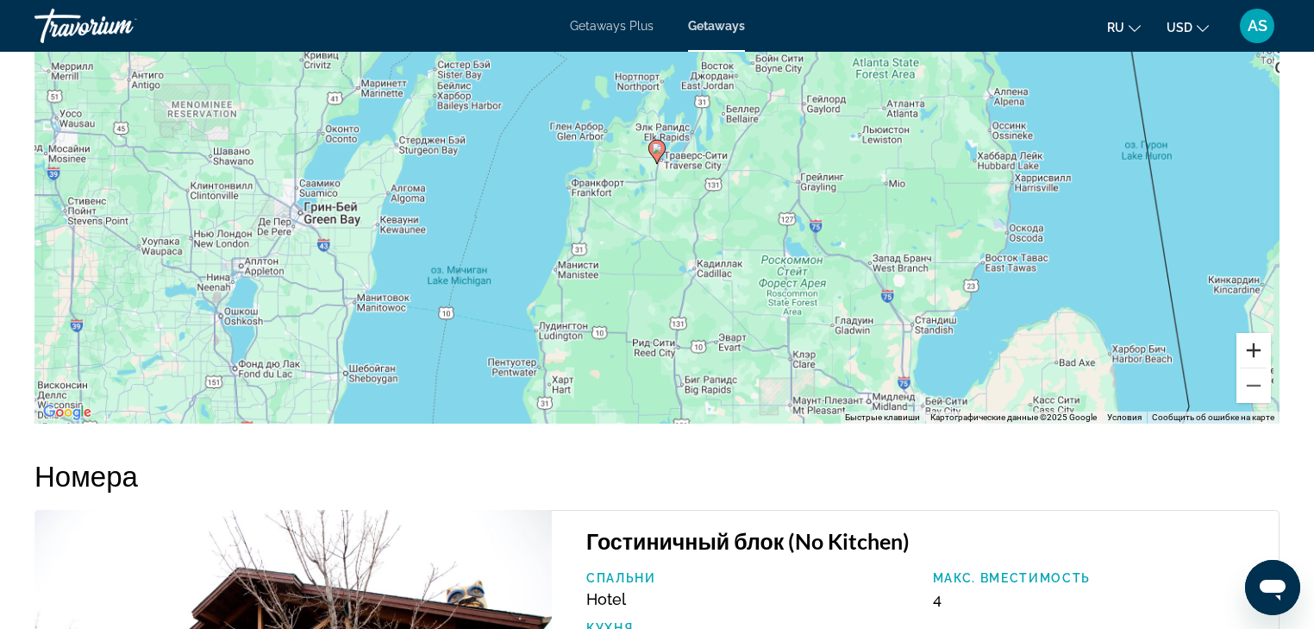
click at [1257, 348] on button "Увеличить" at bounding box center [1254, 350] width 34 height 34
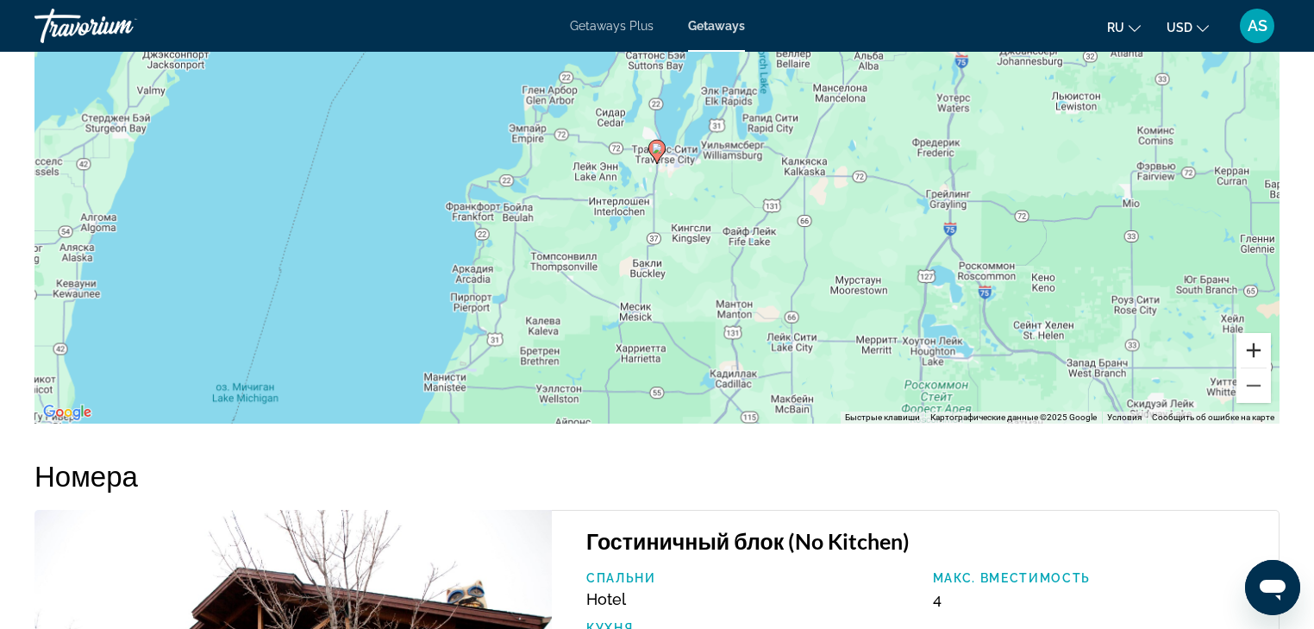
click at [1257, 348] on button "Увеличить" at bounding box center [1254, 350] width 34 height 34
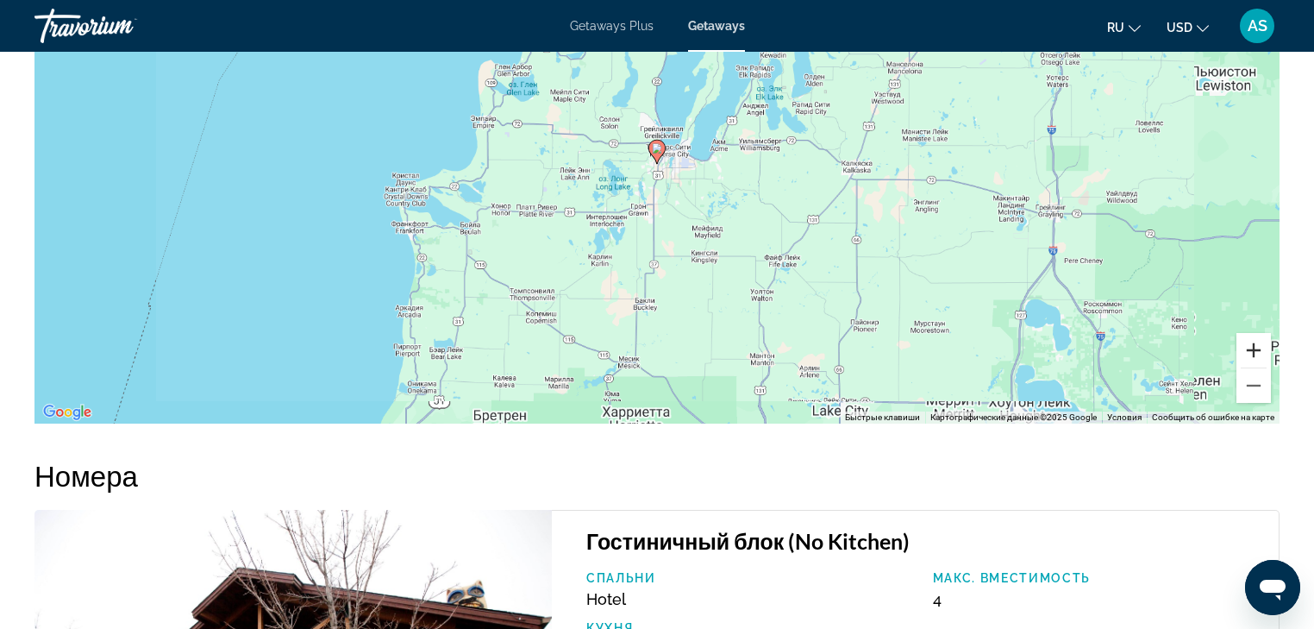
click at [1257, 348] on button "Увеличить" at bounding box center [1254, 350] width 34 height 34
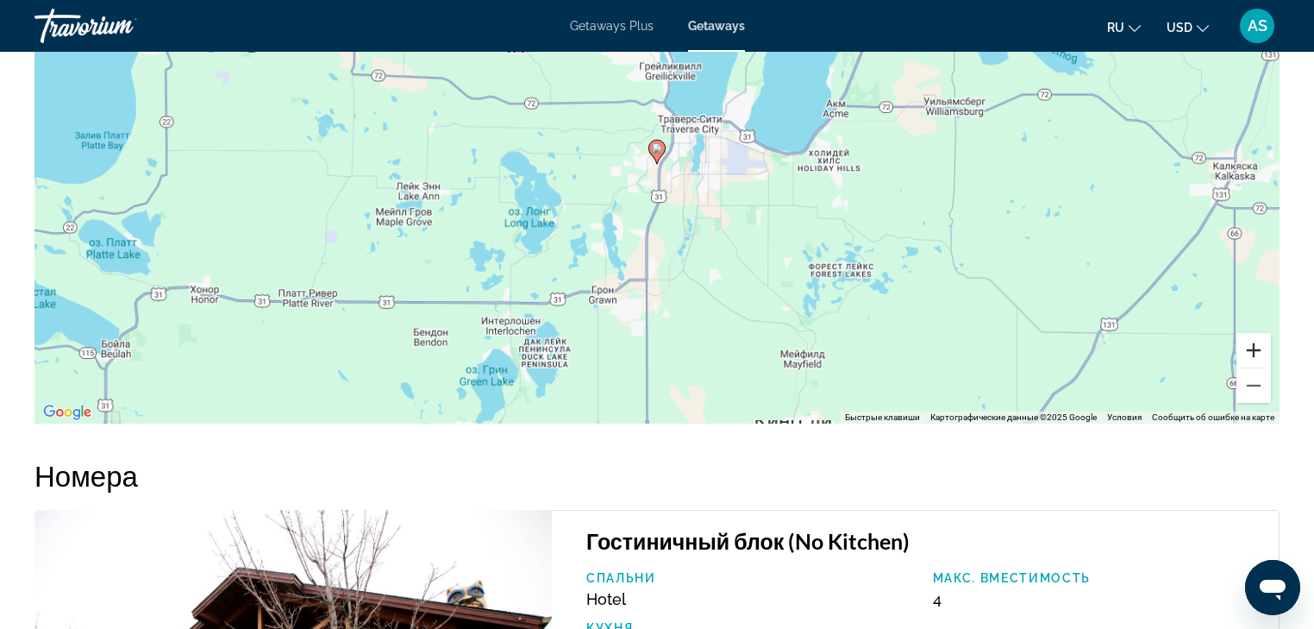
click at [1257, 348] on button "Увеличить" at bounding box center [1254, 350] width 34 height 34
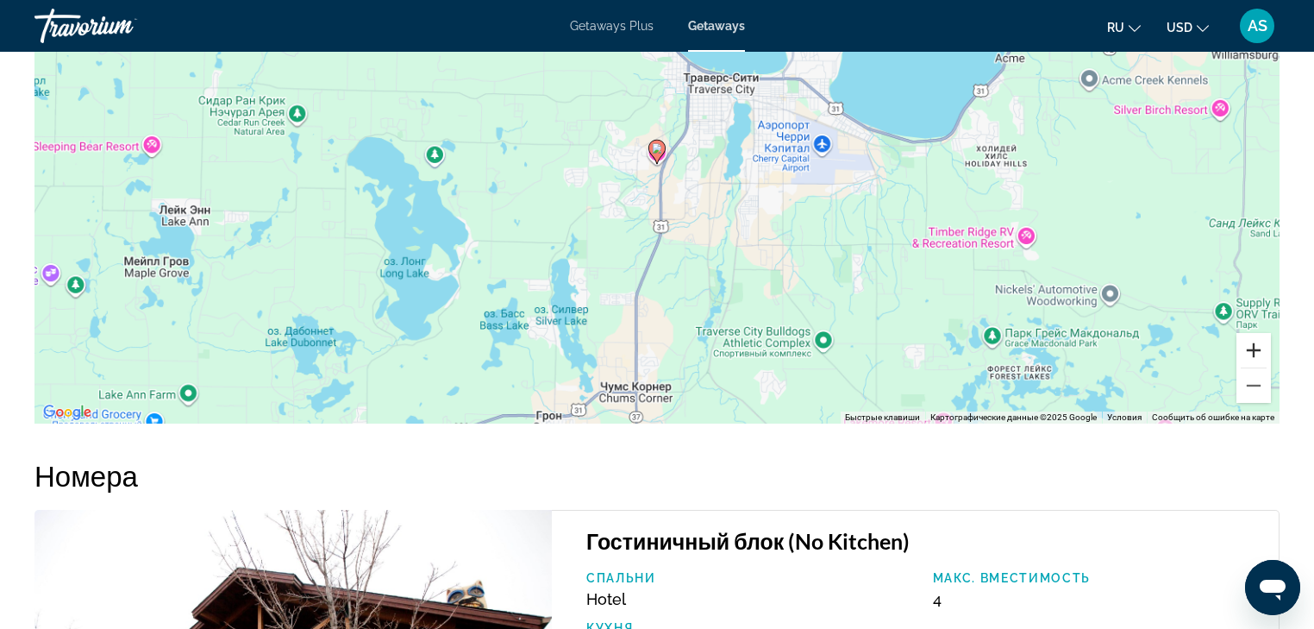
click at [1257, 348] on button "Увеличить" at bounding box center [1254, 350] width 34 height 34
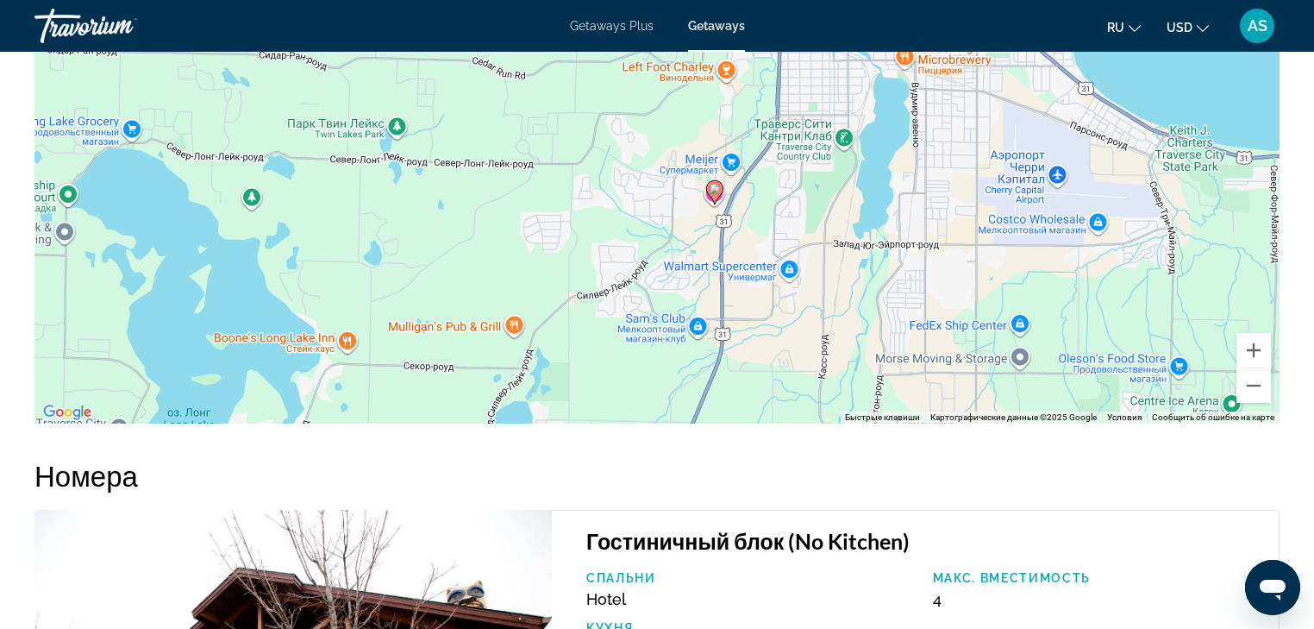
drag, startPoint x: 779, startPoint y: 141, endPoint x: 837, endPoint y: 182, distance: 71.1
click at [837, 182] on div "Чтобы активировать перетаскивание с помощью клавиатуры, нажмите Alt + Ввод. Пос…" at bounding box center [656, 164] width 1245 height 517
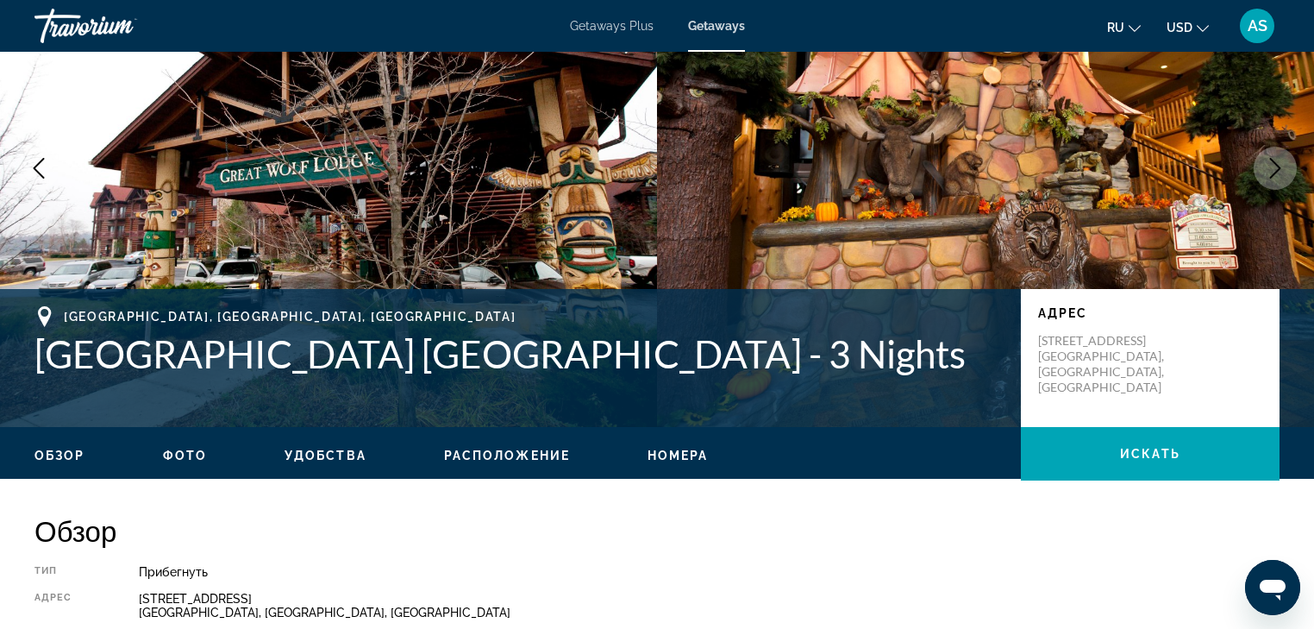
scroll to position [0, 0]
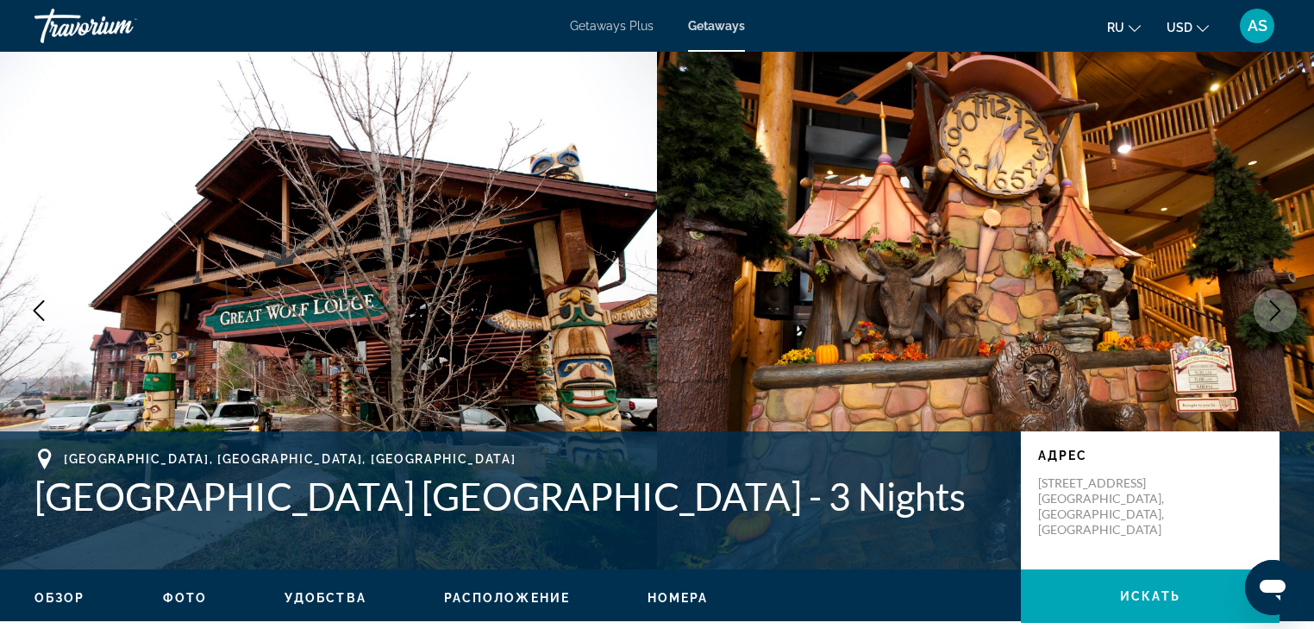
click at [36, 316] on icon "Previous image" at bounding box center [38, 310] width 21 height 21
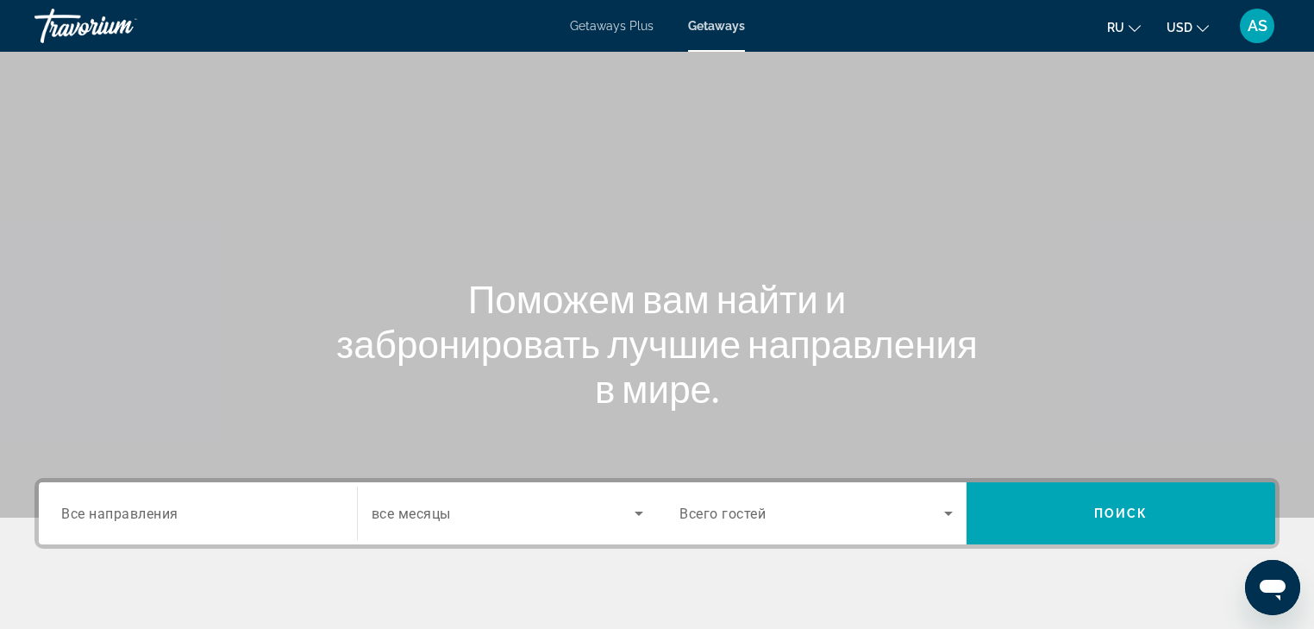
click at [79, 504] on input "Destination Все направления" at bounding box center [197, 514] width 273 height 21
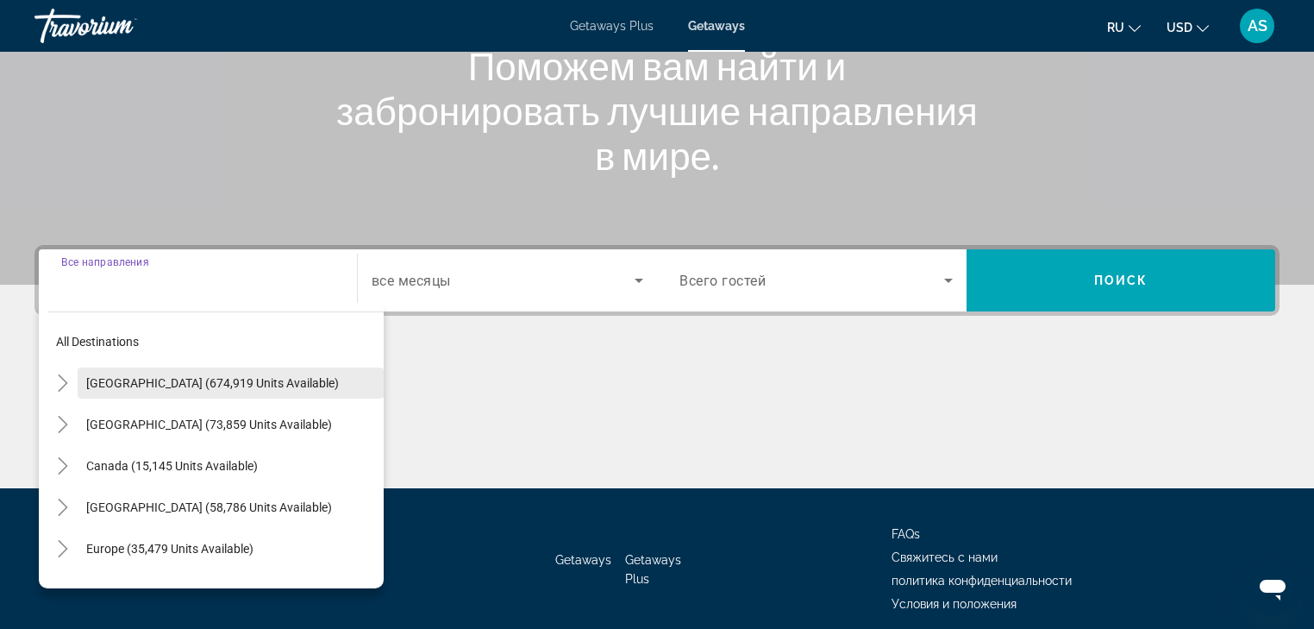
scroll to position [304, 0]
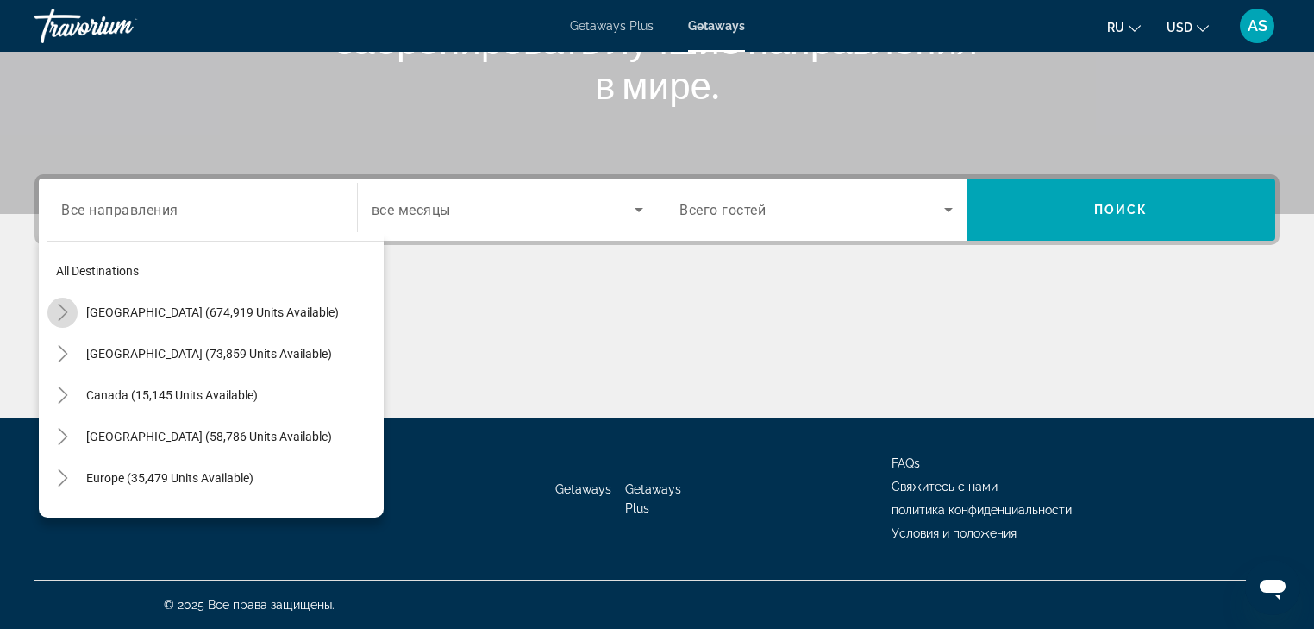
click at [64, 314] on icon "Toggle United States (674,919 units available)" at bounding box center [62, 312] width 9 height 17
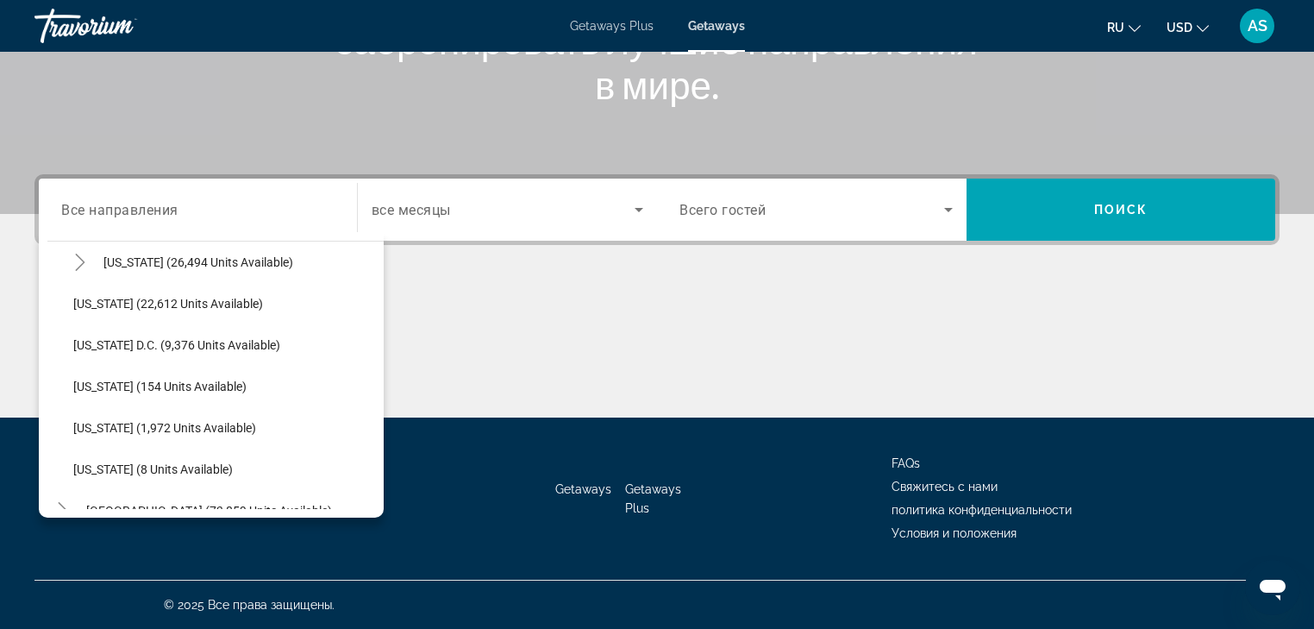
scroll to position [1775, 0]
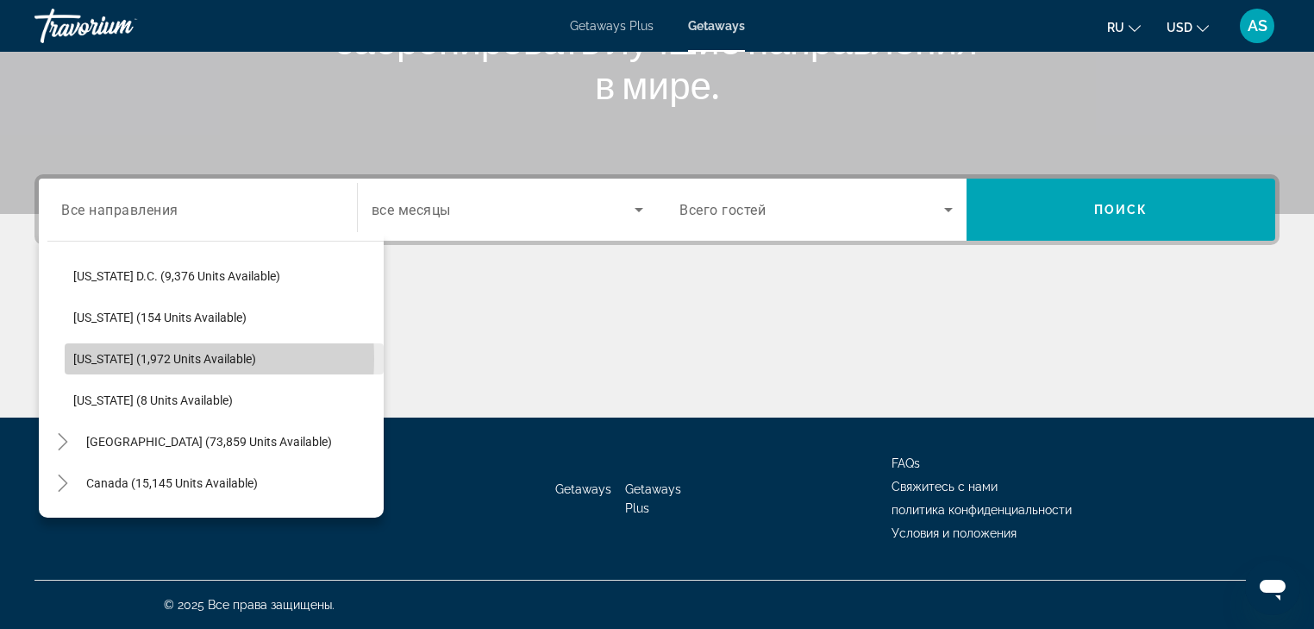
click at [119, 358] on span "[US_STATE] (1,972 units available)" at bounding box center [164, 359] width 183 height 14
type input "**********"
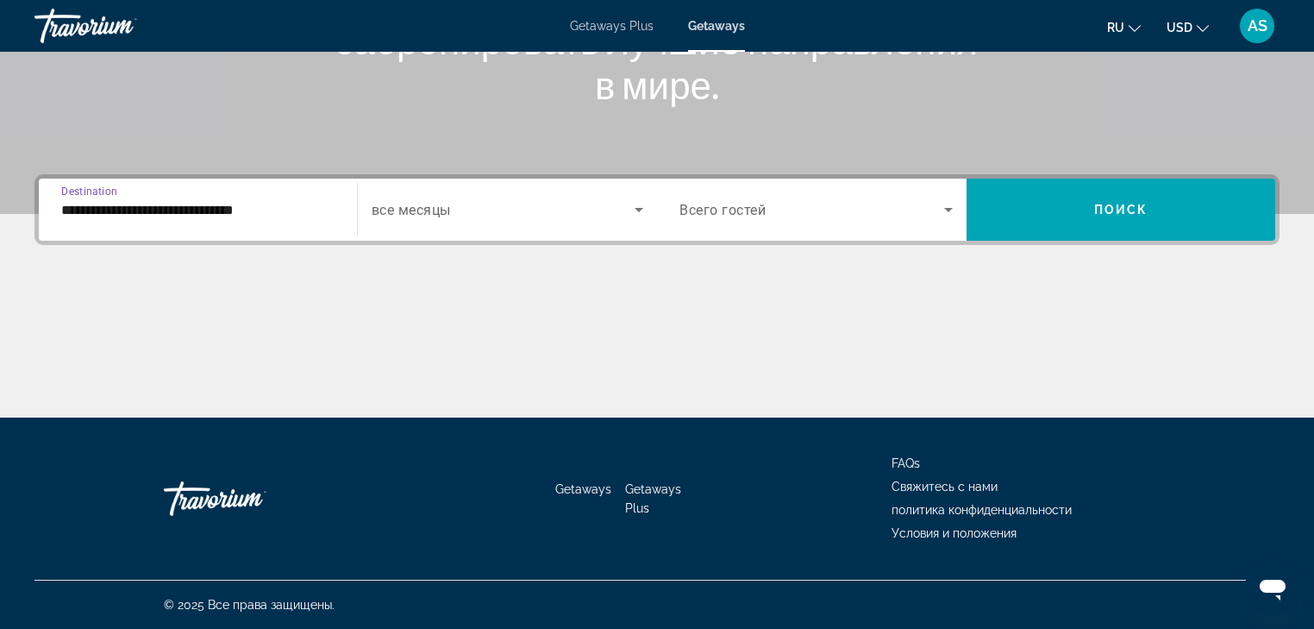
click at [643, 210] on icon "Search widget" at bounding box center [639, 209] width 21 height 21
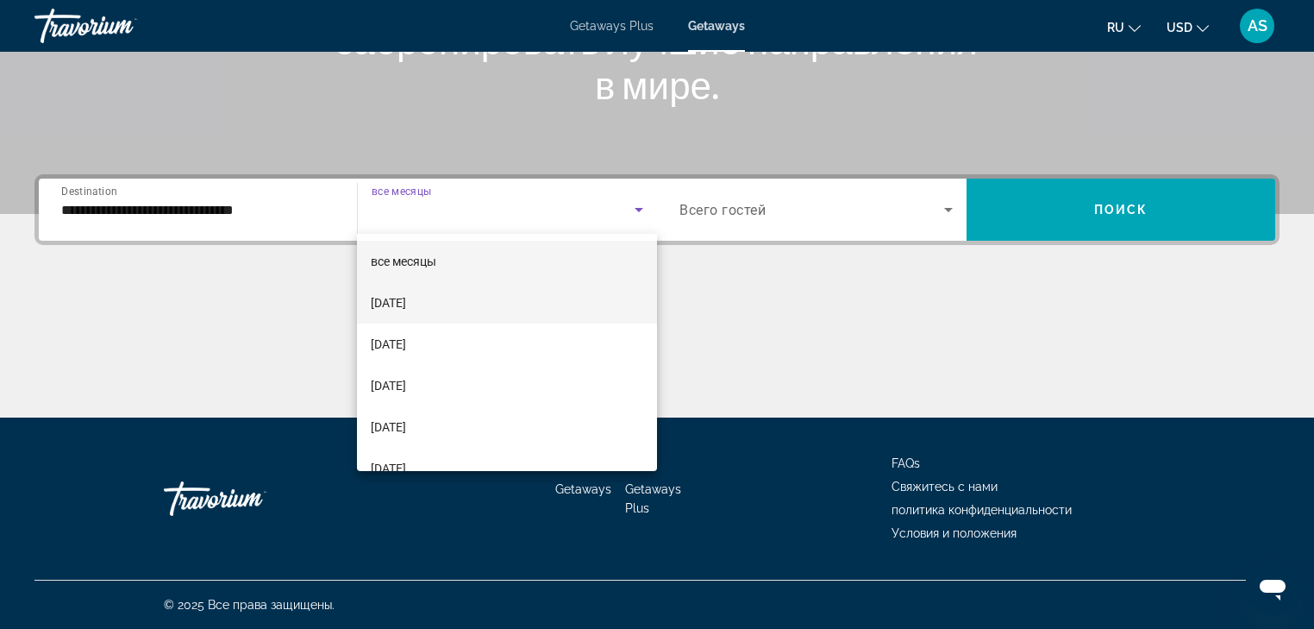
click at [400, 304] on span "[DATE]" at bounding box center [388, 302] width 35 height 21
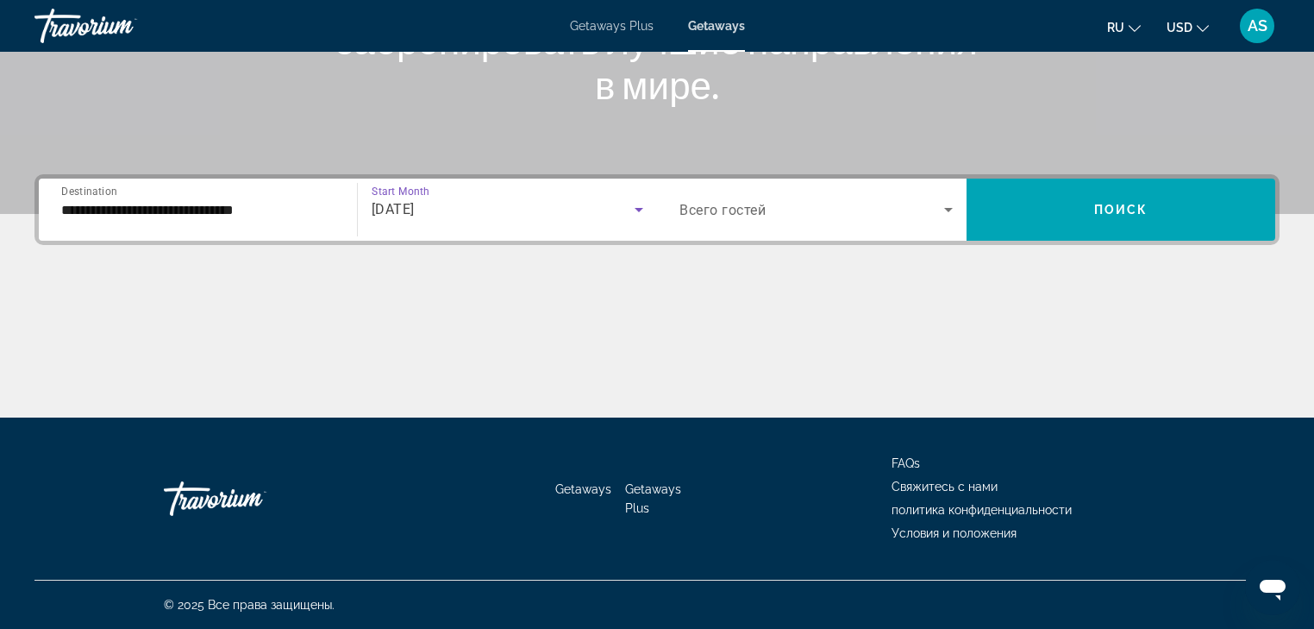
click at [955, 206] on icon "Search widget" at bounding box center [948, 209] width 21 height 21
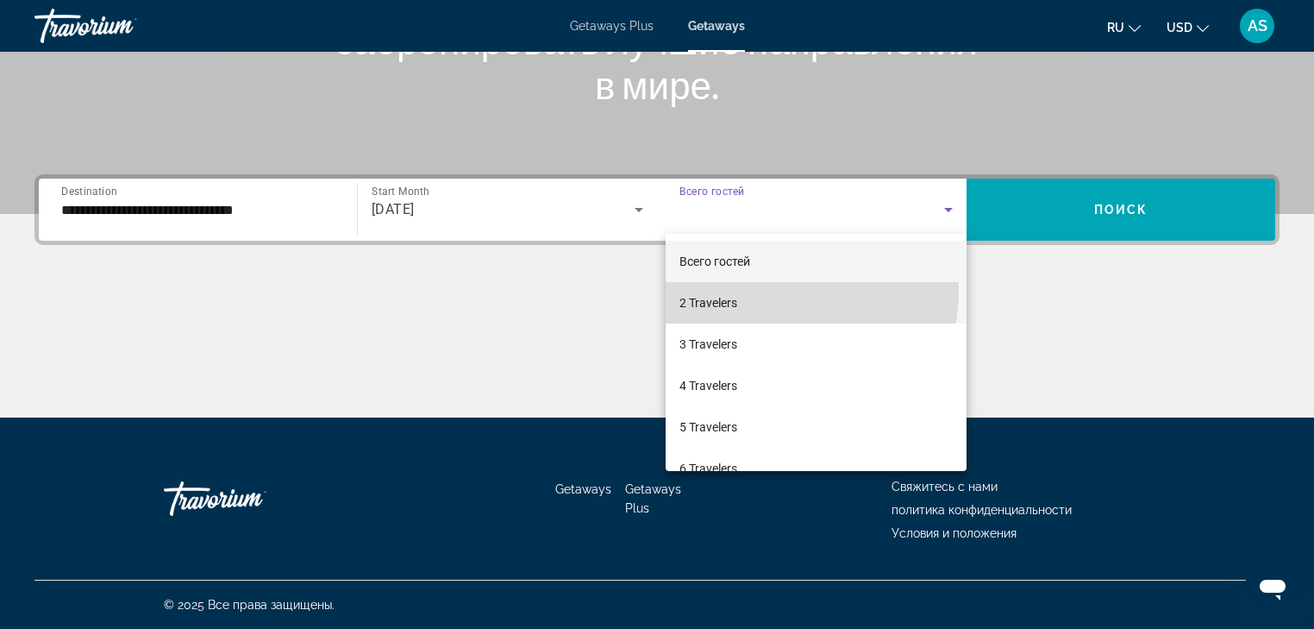
click at [762, 290] on mat-option "2 Travelers" at bounding box center [816, 302] width 301 height 41
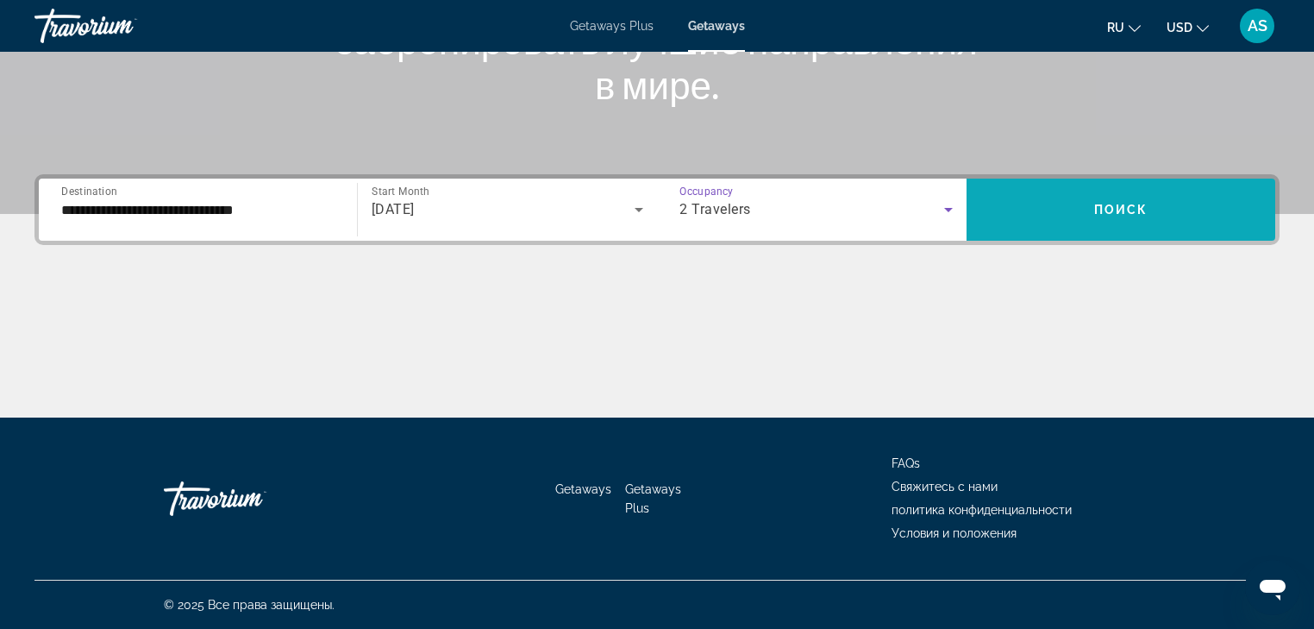
click at [1104, 210] on span "Поиск" at bounding box center [1121, 210] width 54 height 14
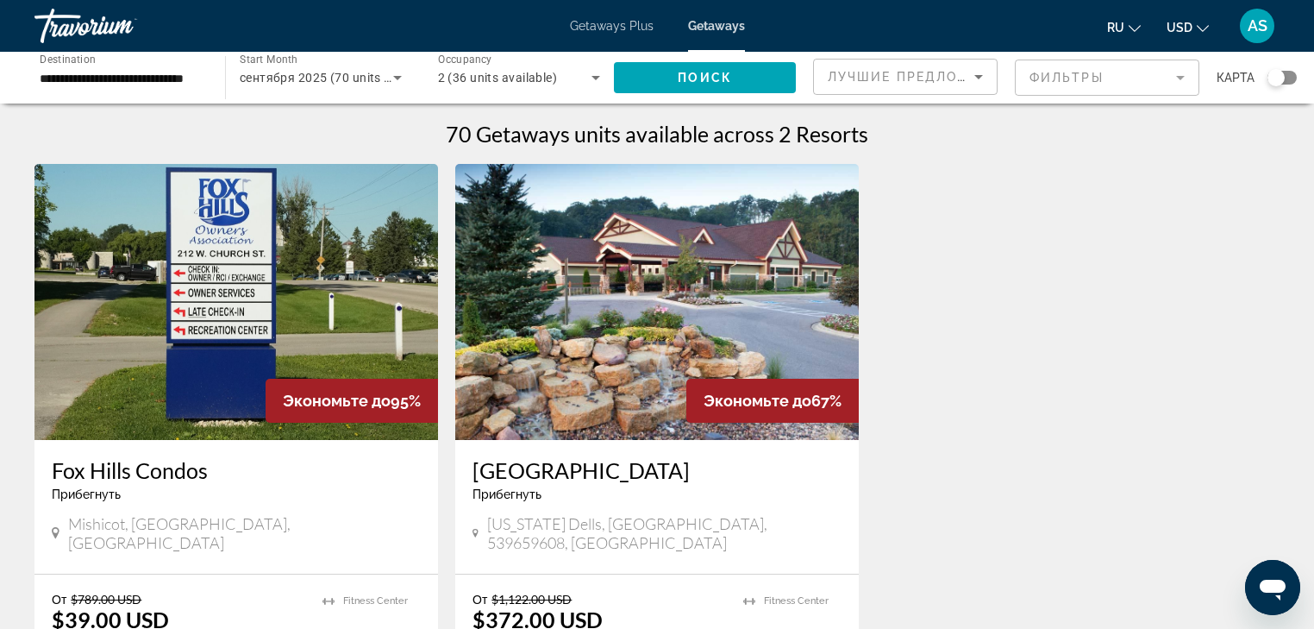
scroll to position [138, 0]
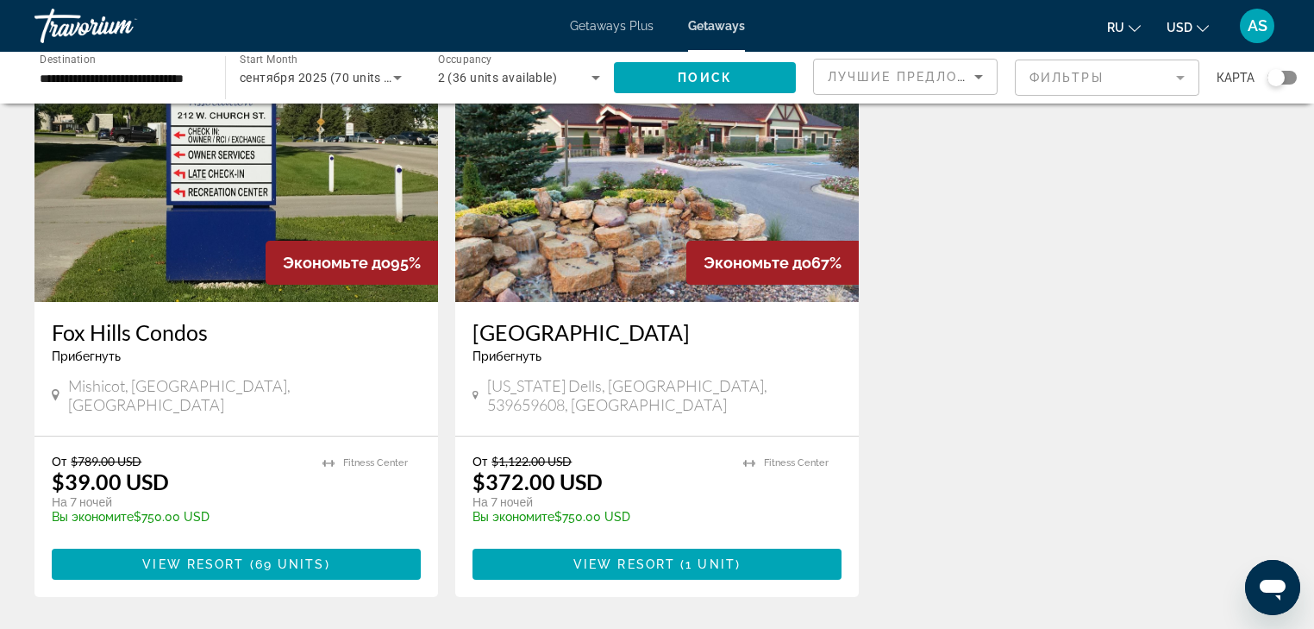
click at [227, 366] on div "Fox Hills Condos Прибегнуть - Это курорт только для взрослых" at bounding box center [236, 347] width 369 height 57
click at [243, 557] on span "View Resort" at bounding box center [193, 564] width 102 height 14
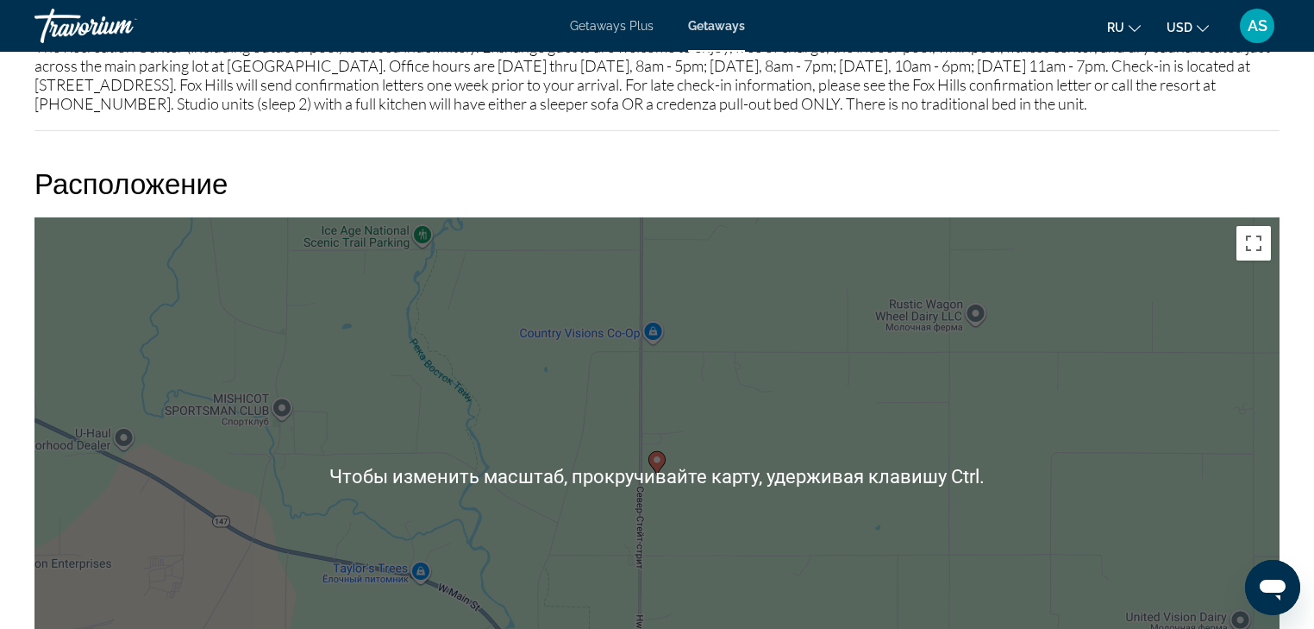
scroll to position [2760, 0]
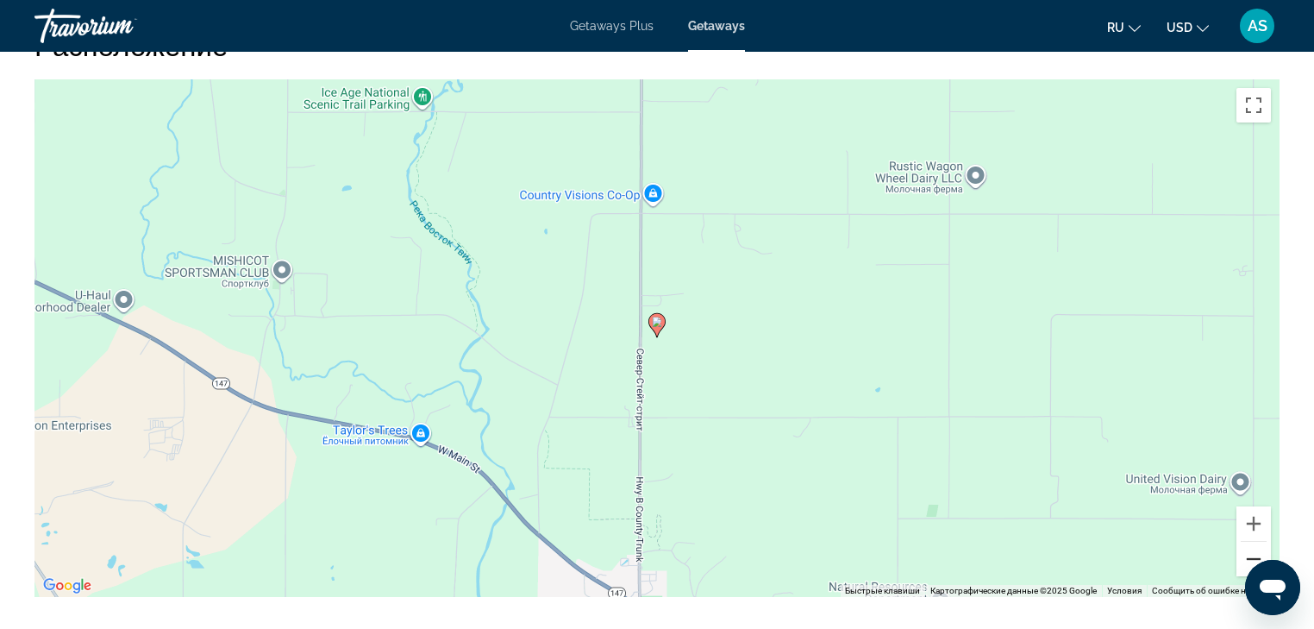
click at [1260, 542] on button "Уменьшить" at bounding box center [1254, 559] width 34 height 34
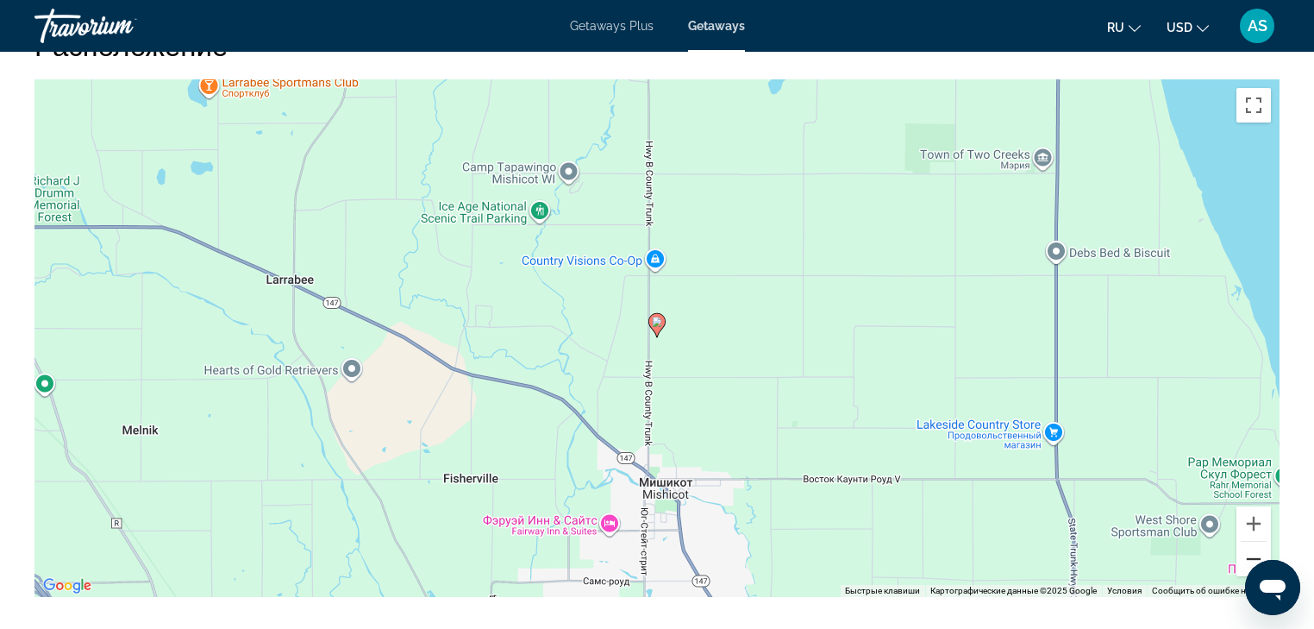
click at [1260, 542] on button "Уменьшить" at bounding box center [1254, 559] width 34 height 34
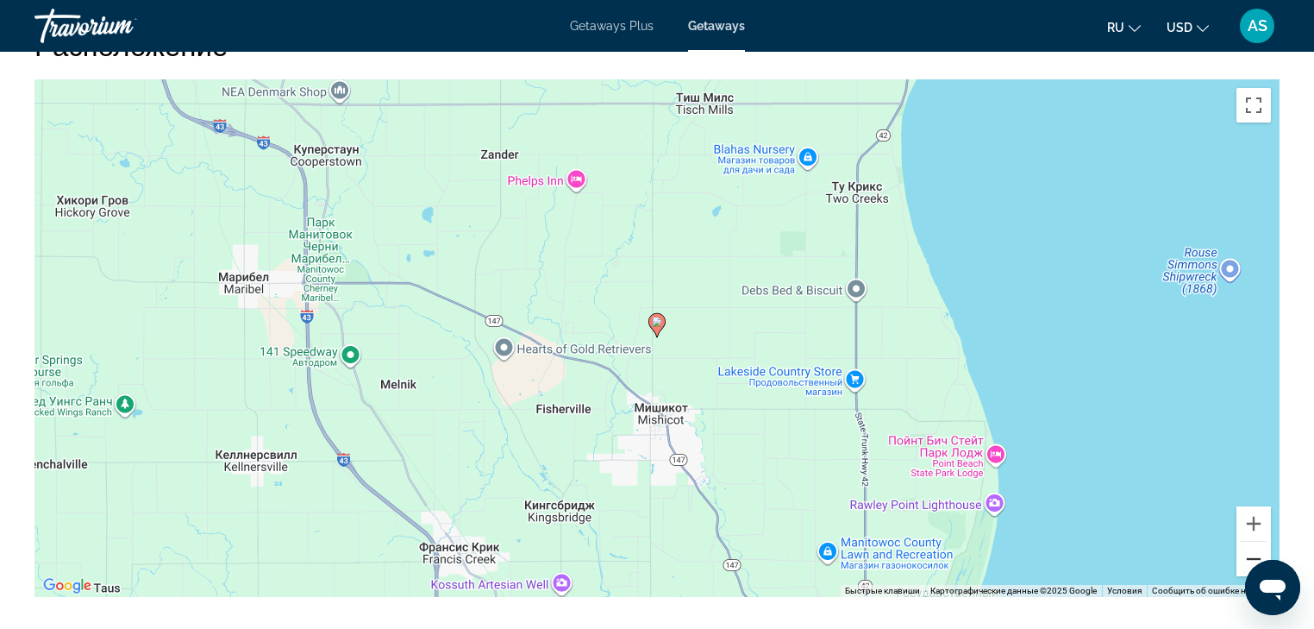
click at [1260, 542] on button "Уменьшить" at bounding box center [1254, 559] width 34 height 34
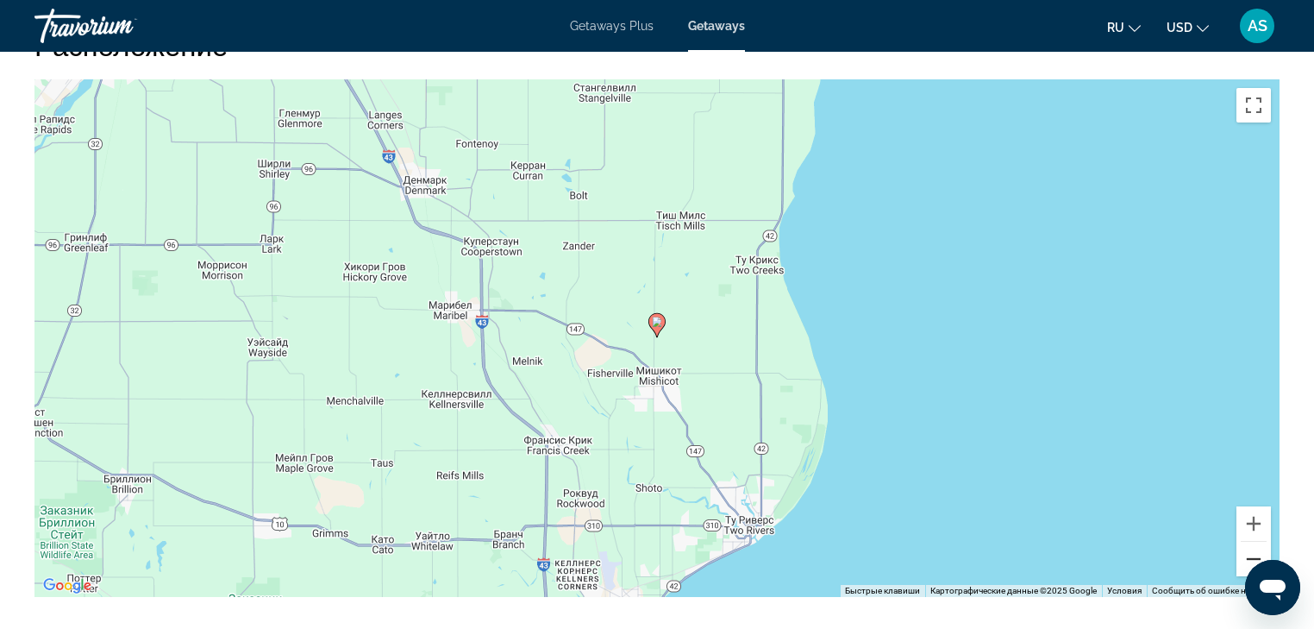
click at [1260, 542] on button "Уменьшить" at bounding box center [1254, 559] width 34 height 34
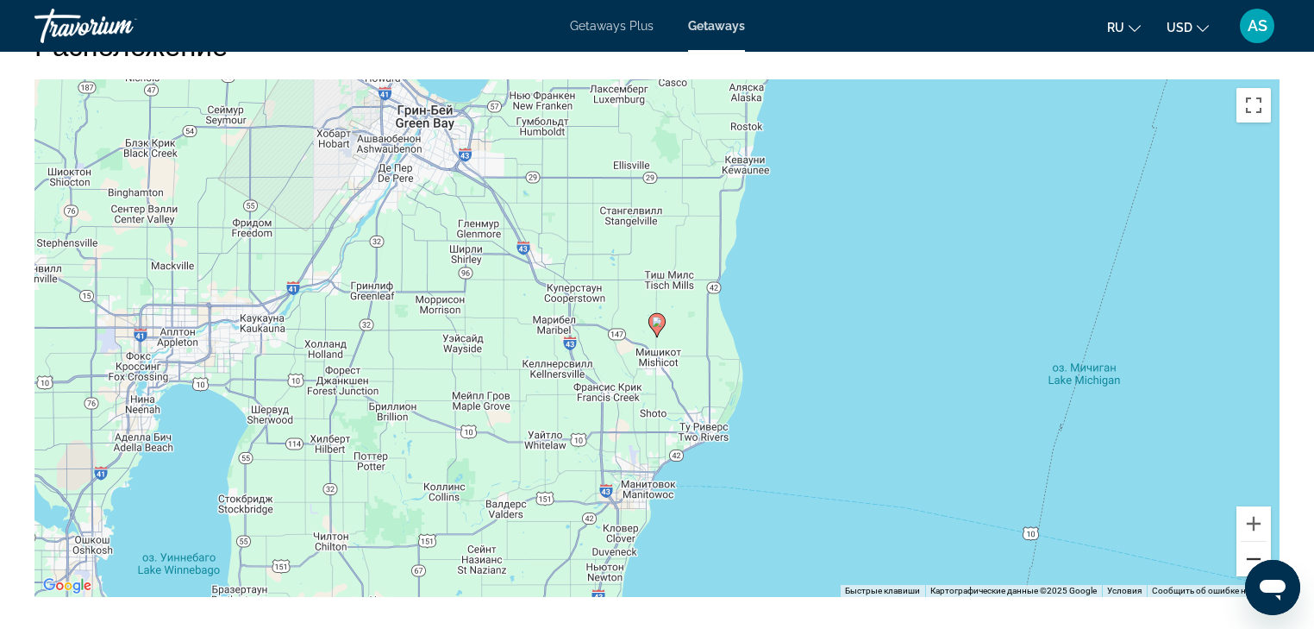
click at [1260, 542] on button "Уменьшить" at bounding box center [1254, 559] width 34 height 34
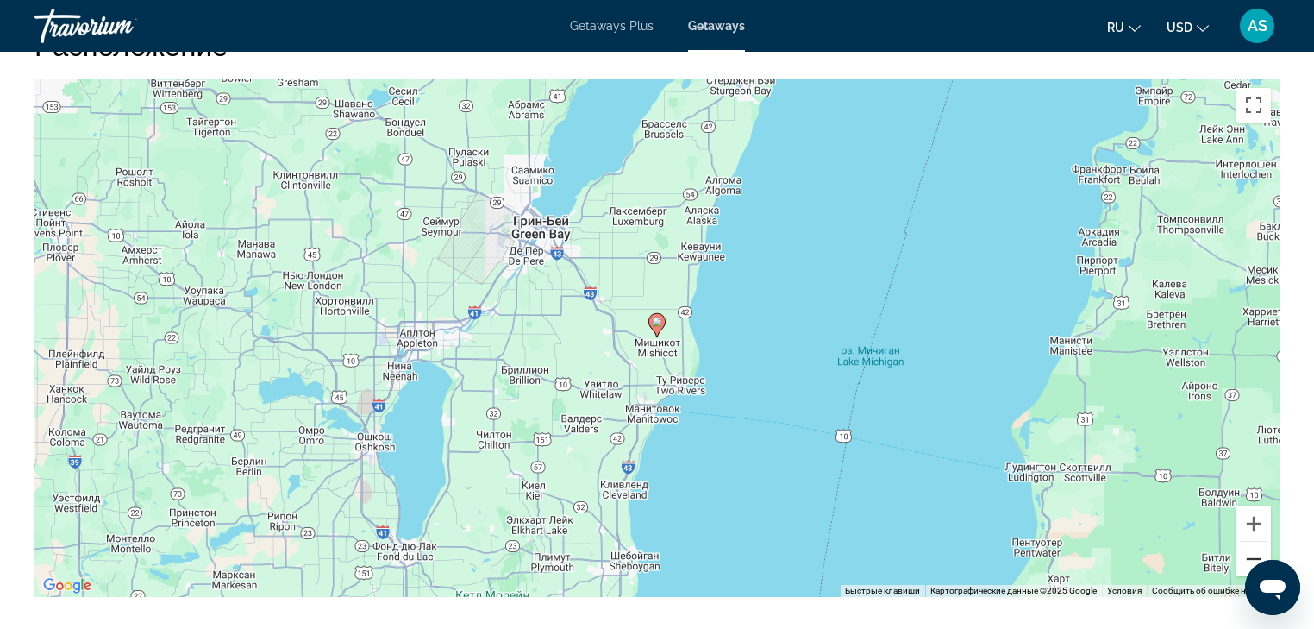
click at [1260, 542] on button "Уменьшить" at bounding box center [1254, 559] width 34 height 34
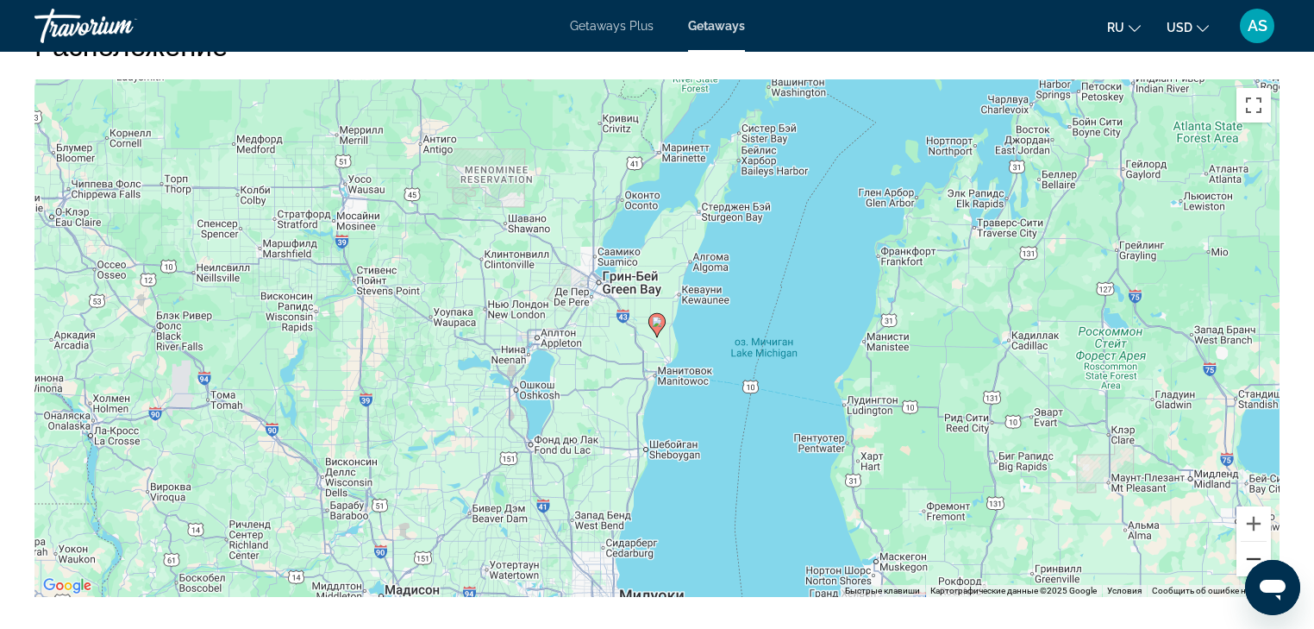
click at [1260, 542] on button "Уменьшить" at bounding box center [1254, 559] width 34 height 34
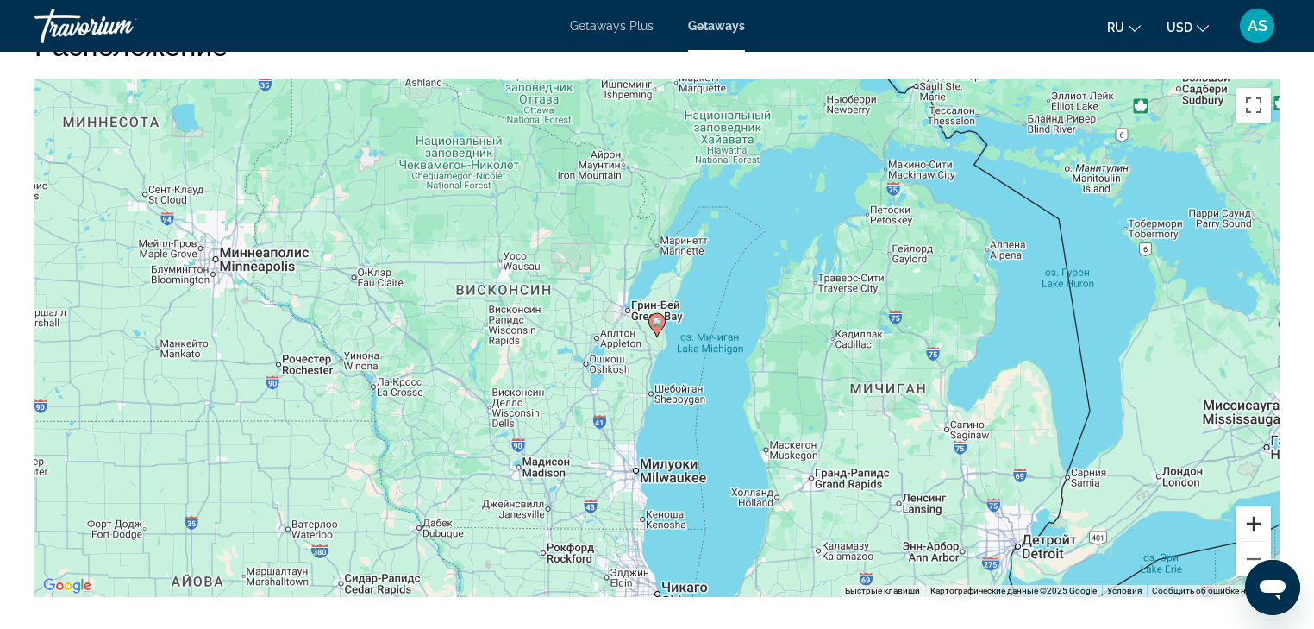
click at [1250, 506] on button "Увеличить" at bounding box center [1254, 523] width 34 height 34
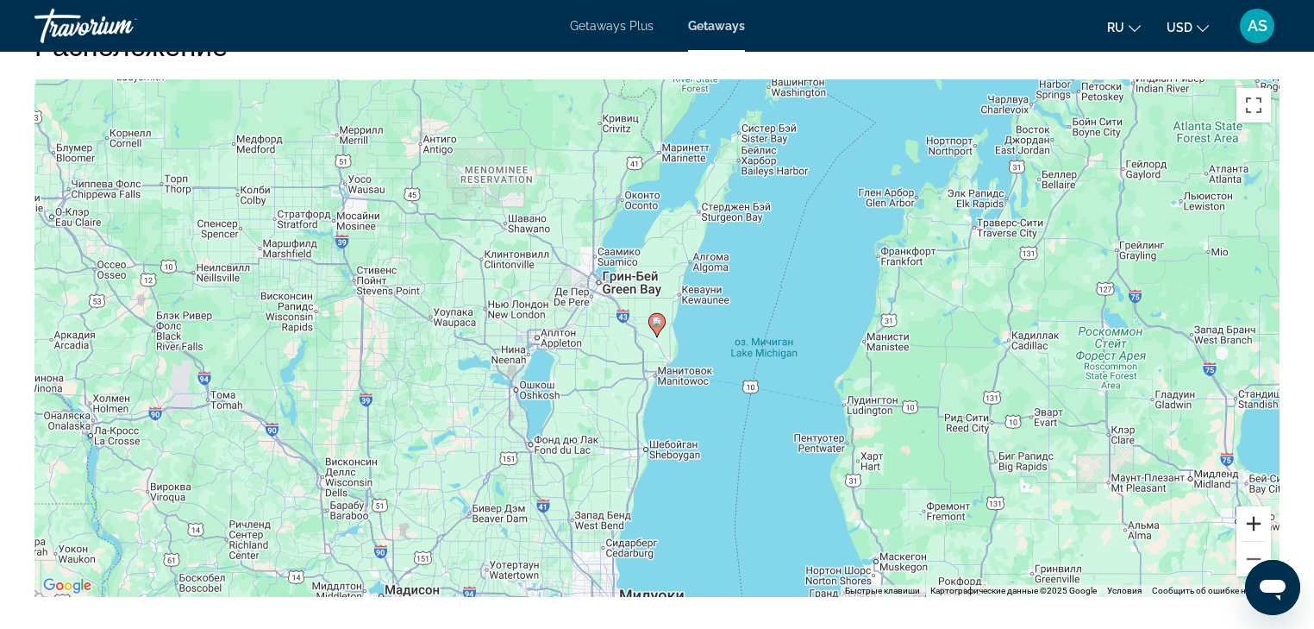
click at [1250, 506] on button "Увеличить" at bounding box center [1254, 523] width 34 height 34
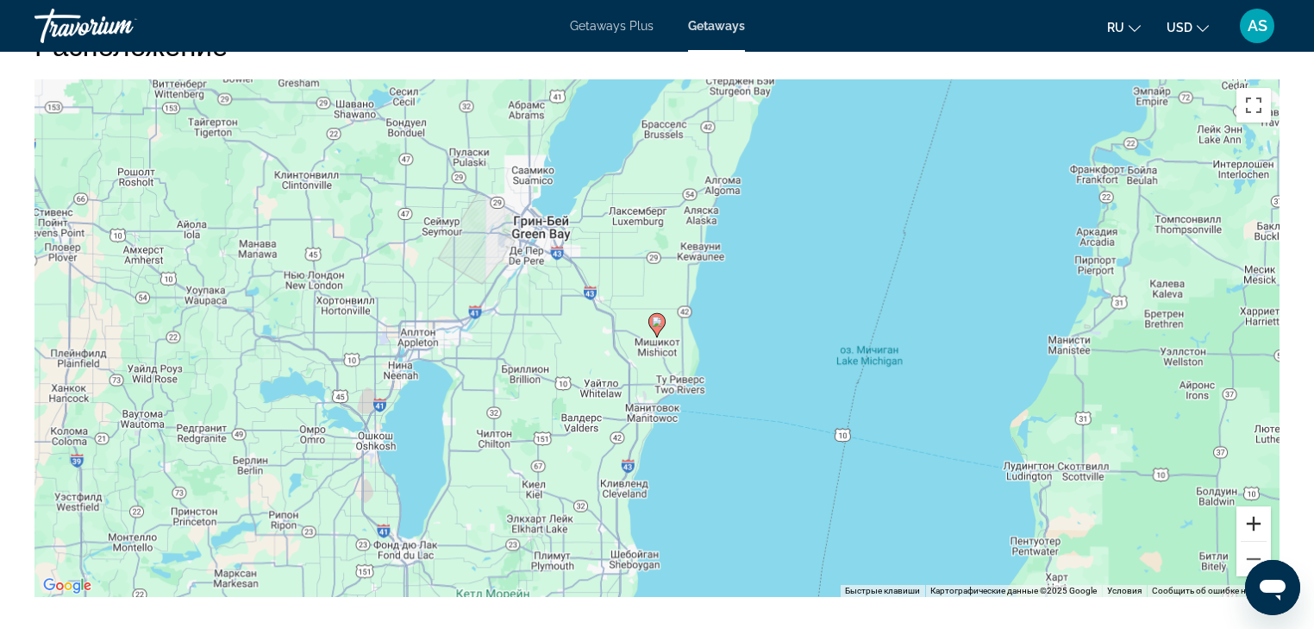
click at [1250, 506] on button "Увеличить" at bounding box center [1254, 523] width 34 height 34
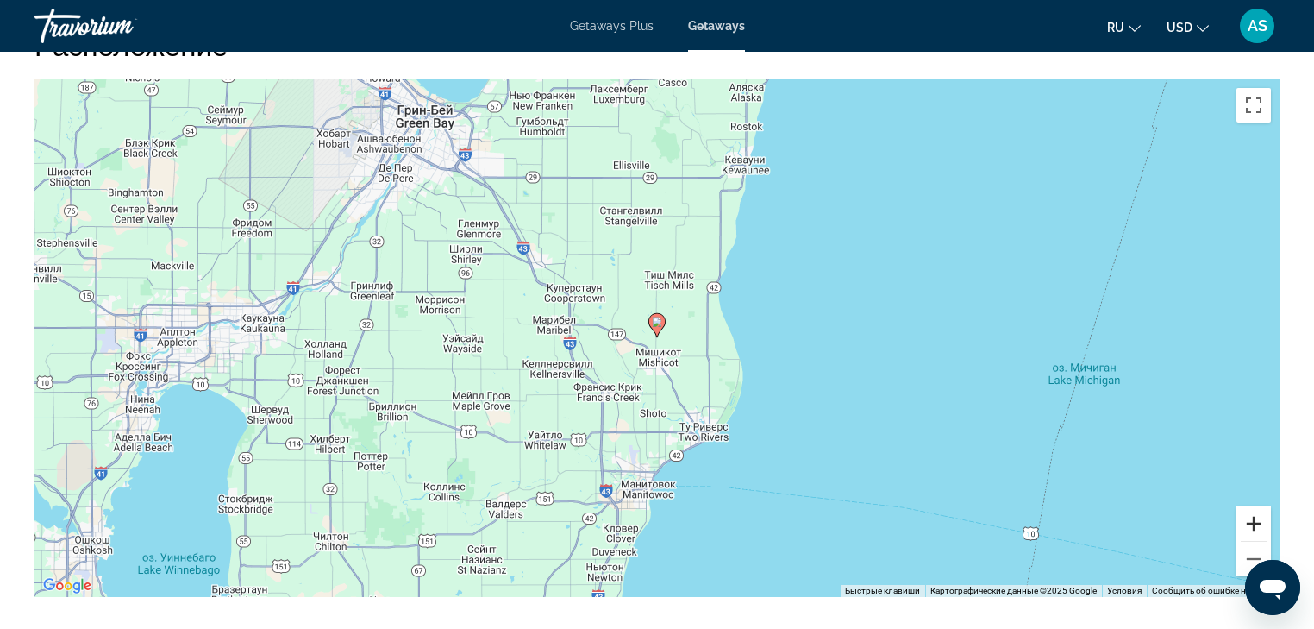
click at [1250, 506] on button "Увеличить" at bounding box center [1254, 523] width 34 height 34
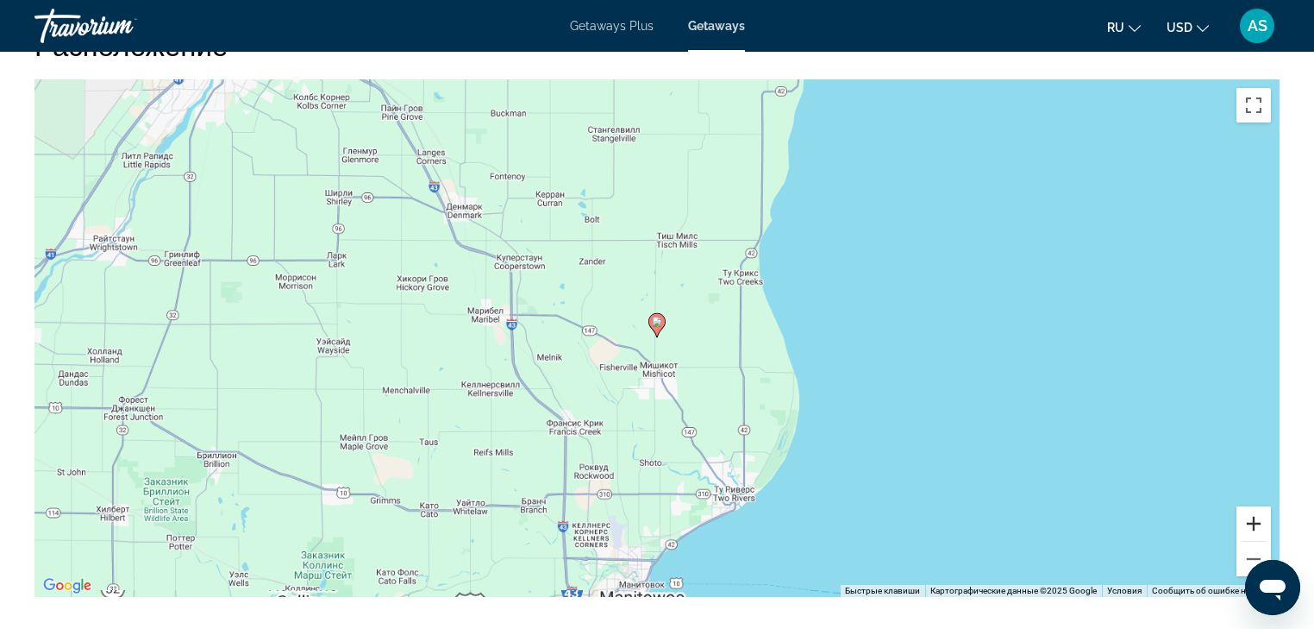
click at [1250, 506] on button "Увеличить" at bounding box center [1254, 523] width 34 height 34
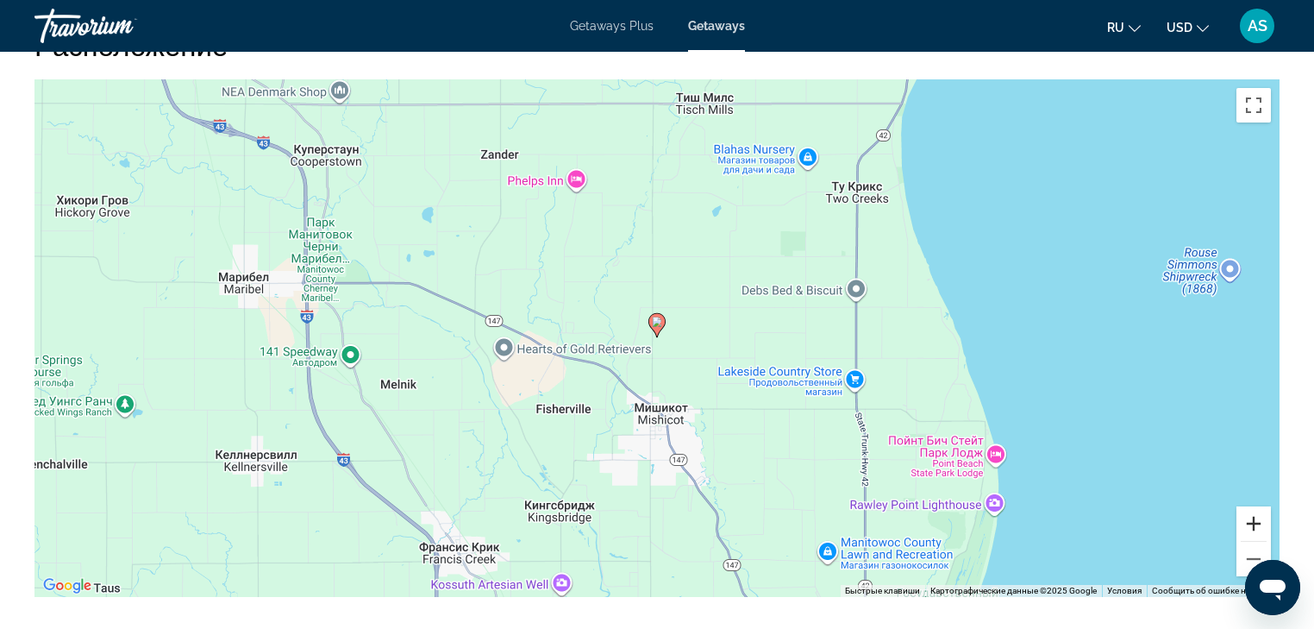
click at [1250, 506] on button "Увеличить" at bounding box center [1254, 523] width 34 height 34
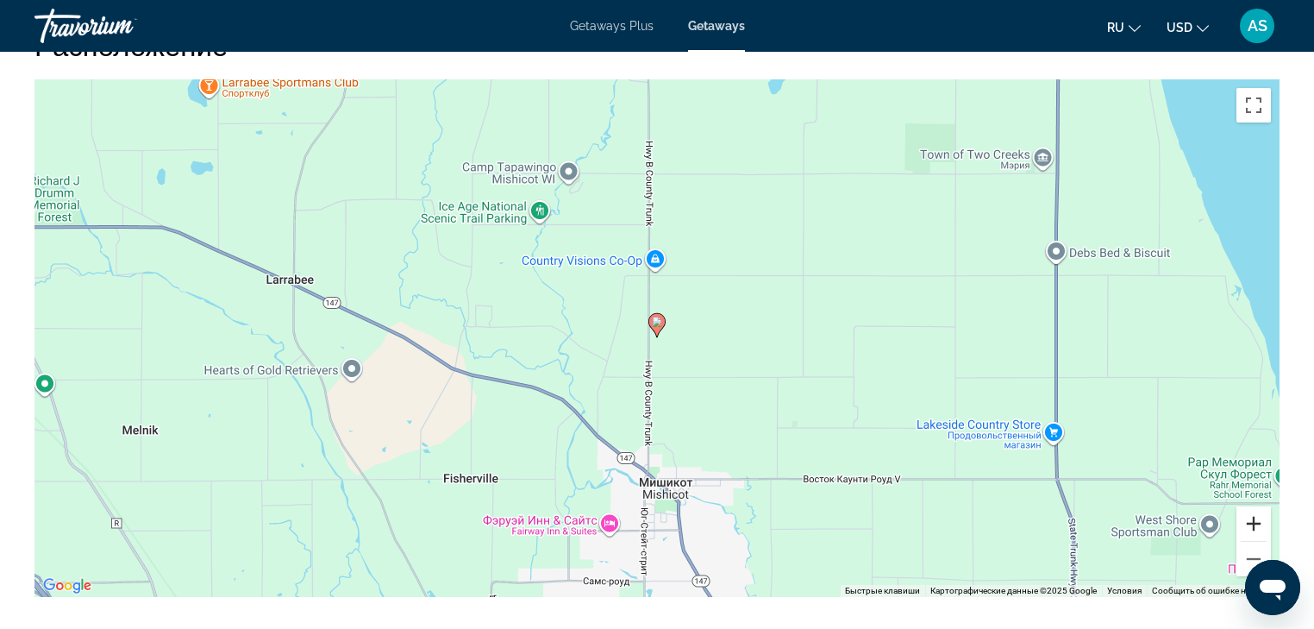
click at [1250, 506] on button "Увеличить" at bounding box center [1254, 523] width 34 height 34
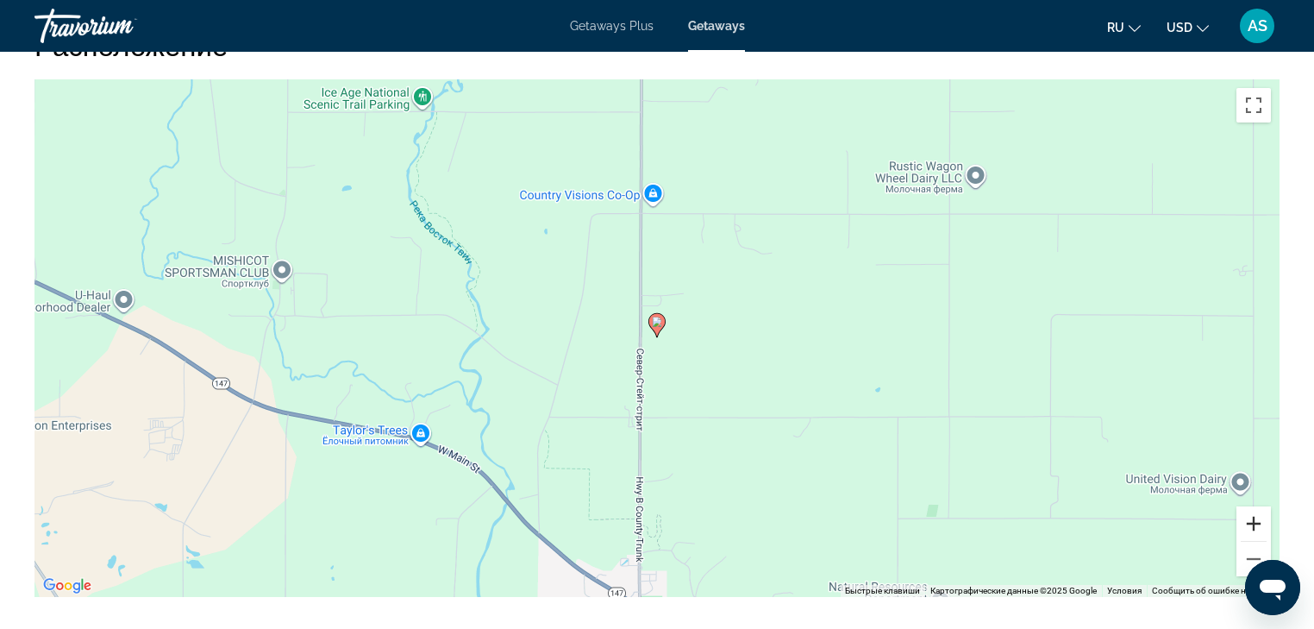
click at [1250, 506] on button "Увеличить" at bounding box center [1254, 523] width 34 height 34
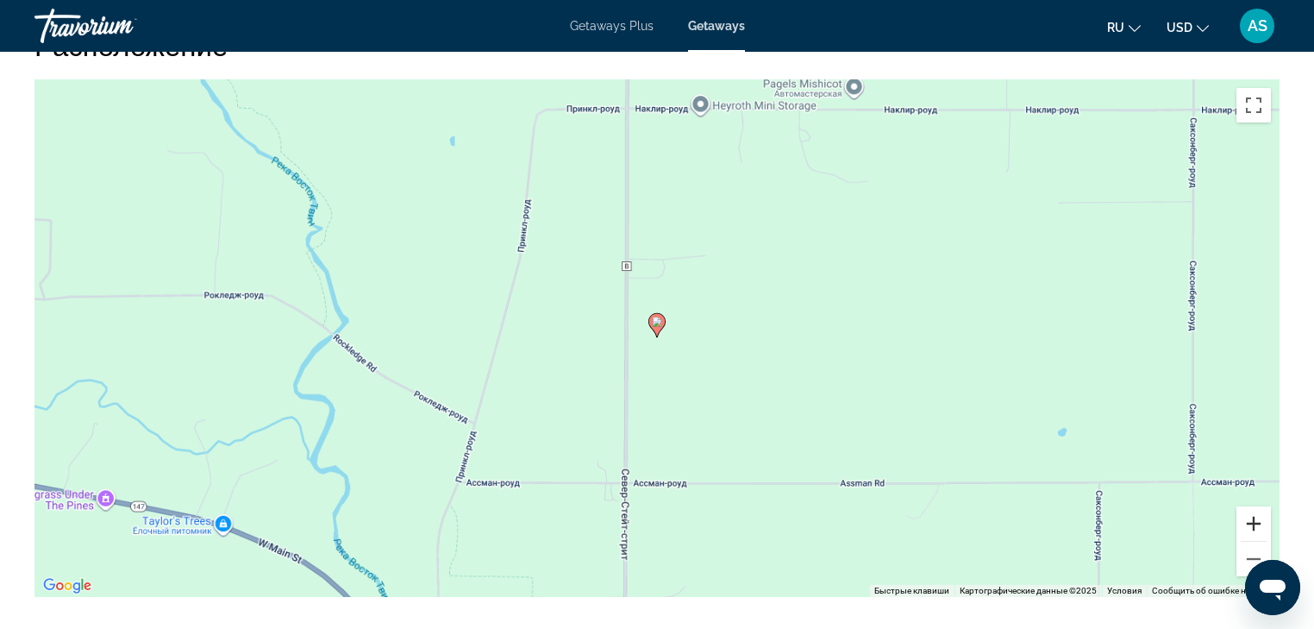
click at [1250, 506] on button "Увеличить" at bounding box center [1254, 523] width 34 height 34
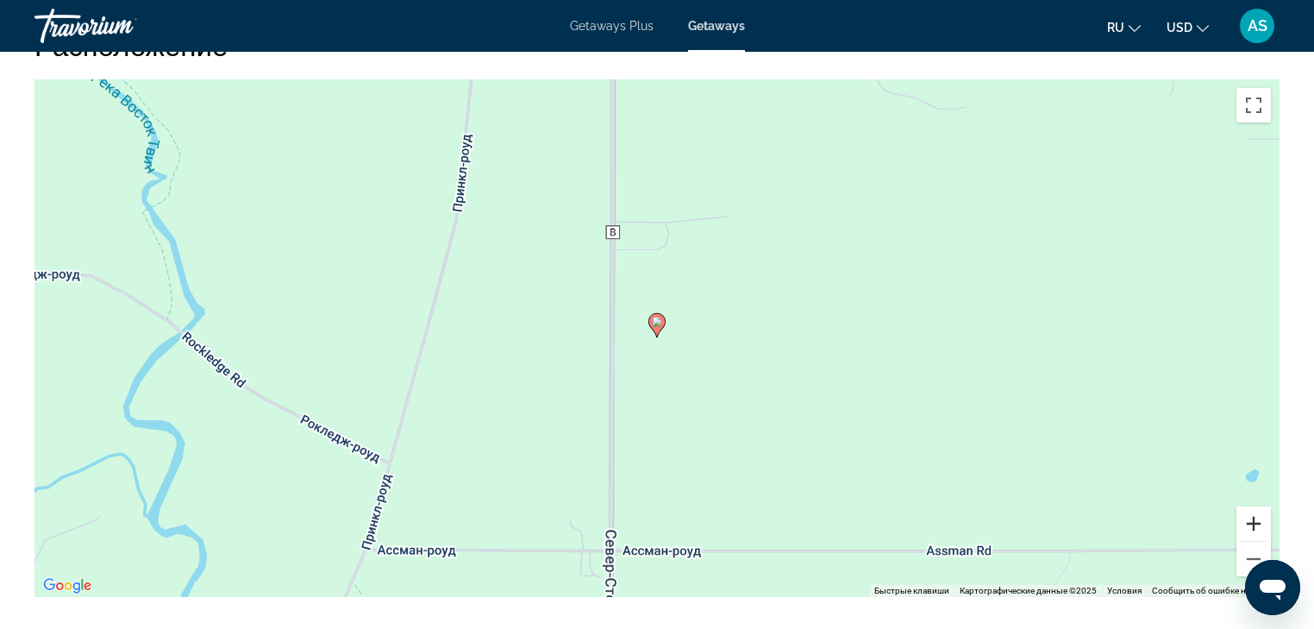
click at [1250, 506] on button "Увеличить" at bounding box center [1254, 523] width 34 height 34
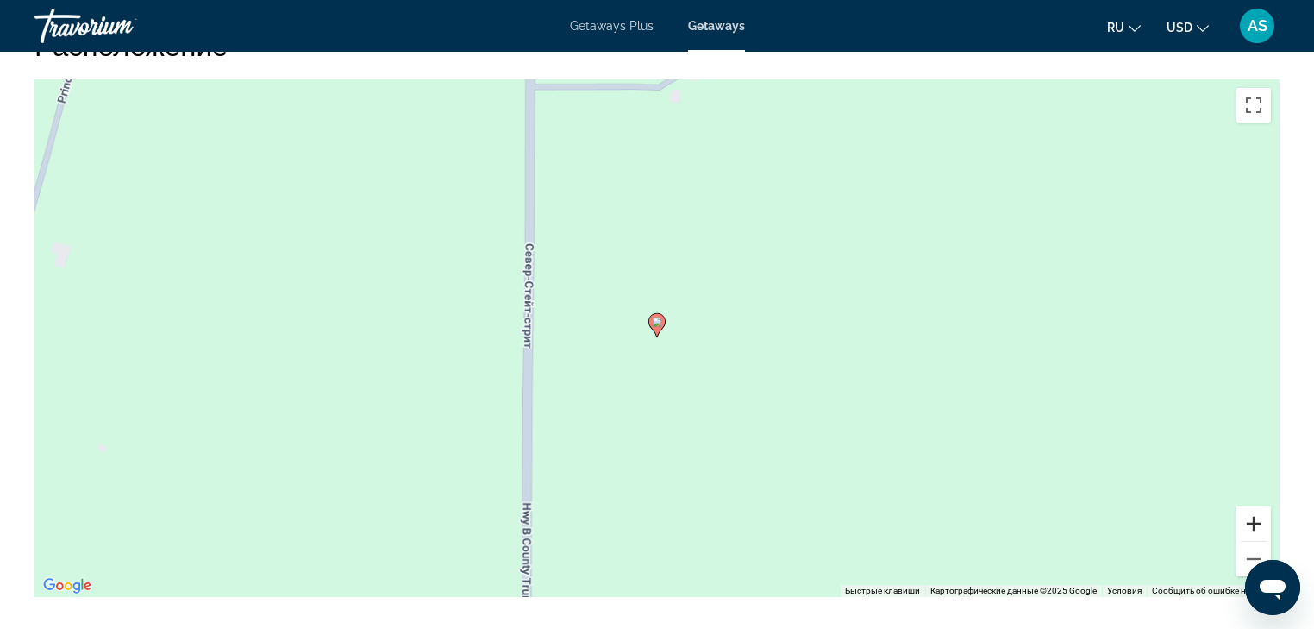
click at [1250, 506] on button "Увеличить" at bounding box center [1254, 523] width 34 height 34
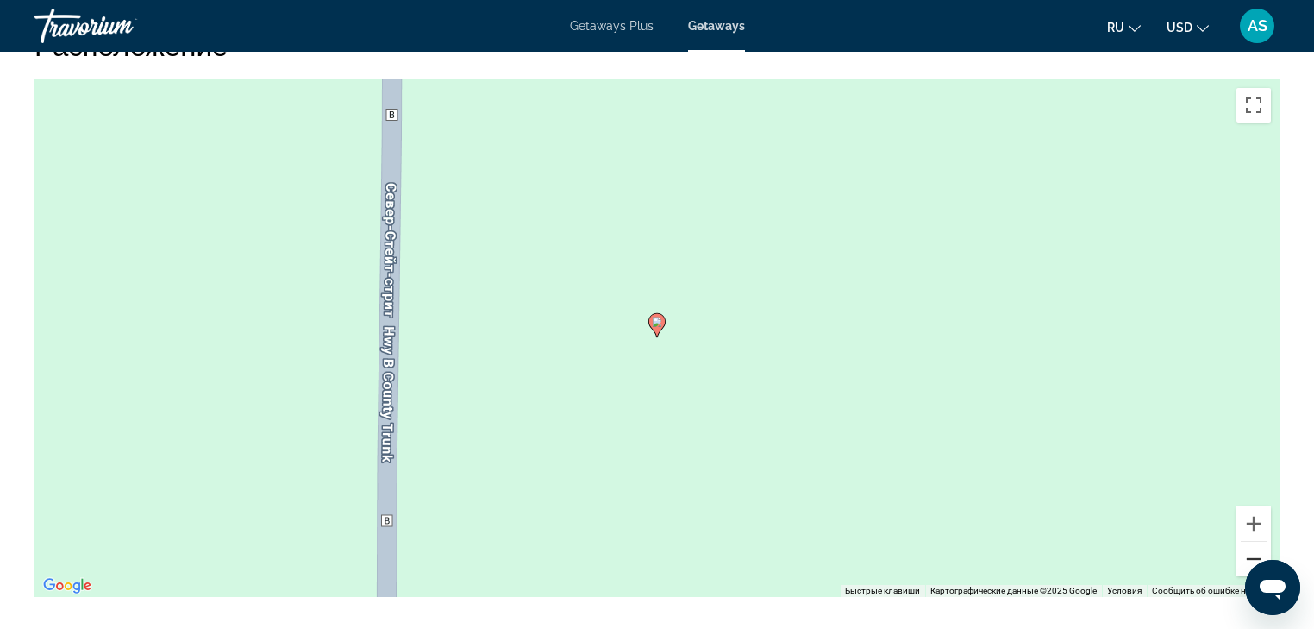
click at [1257, 542] on button "Уменьшить" at bounding box center [1254, 559] width 34 height 34
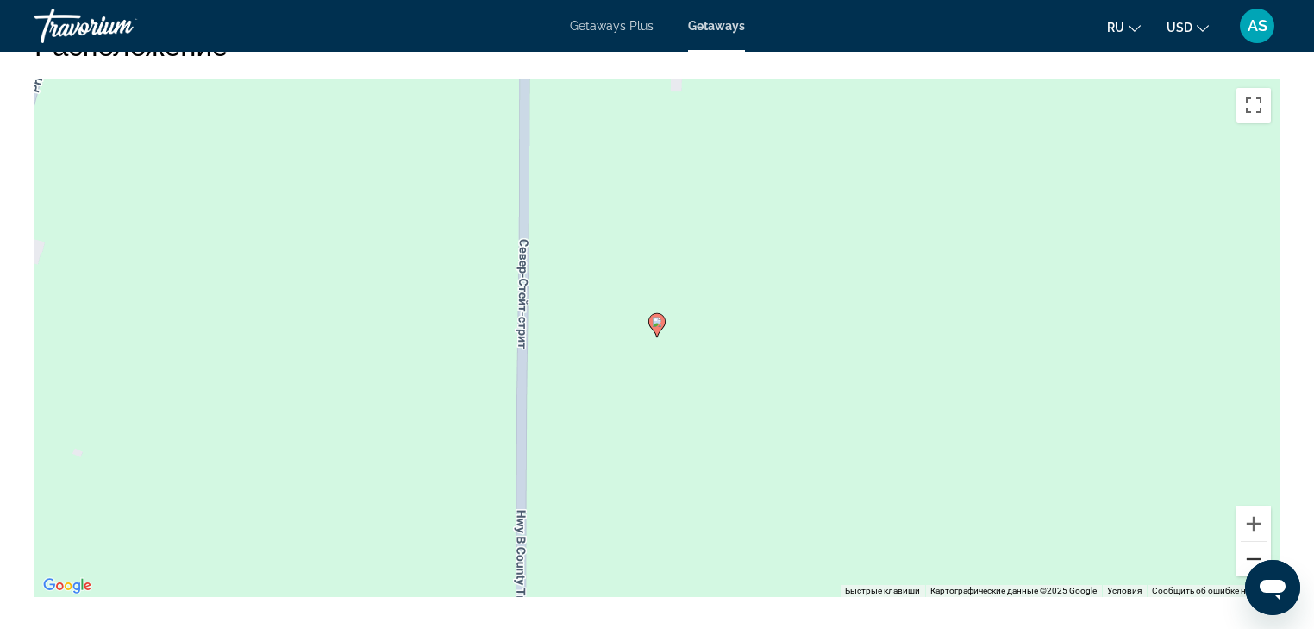
click at [1257, 542] on button "Уменьшить" at bounding box center [1254, 559] width 34 height 34
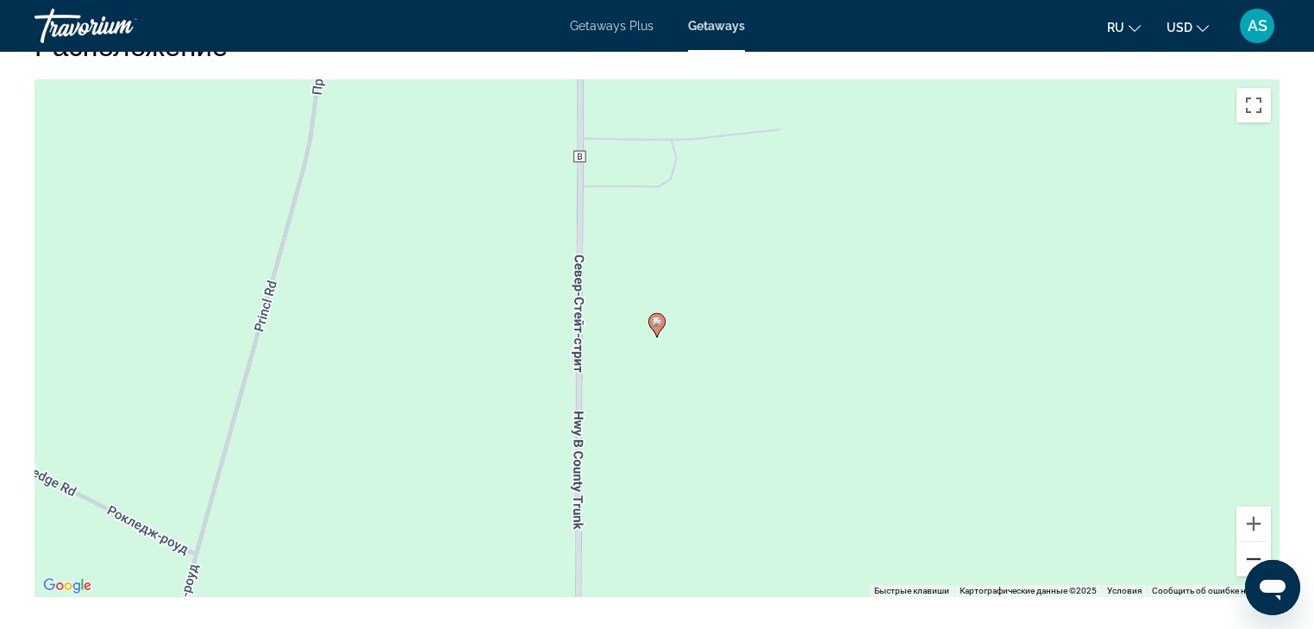
click at [1257, 542] on button "Уменьшить" at bounding box center [1254, 559] width 34 height 34
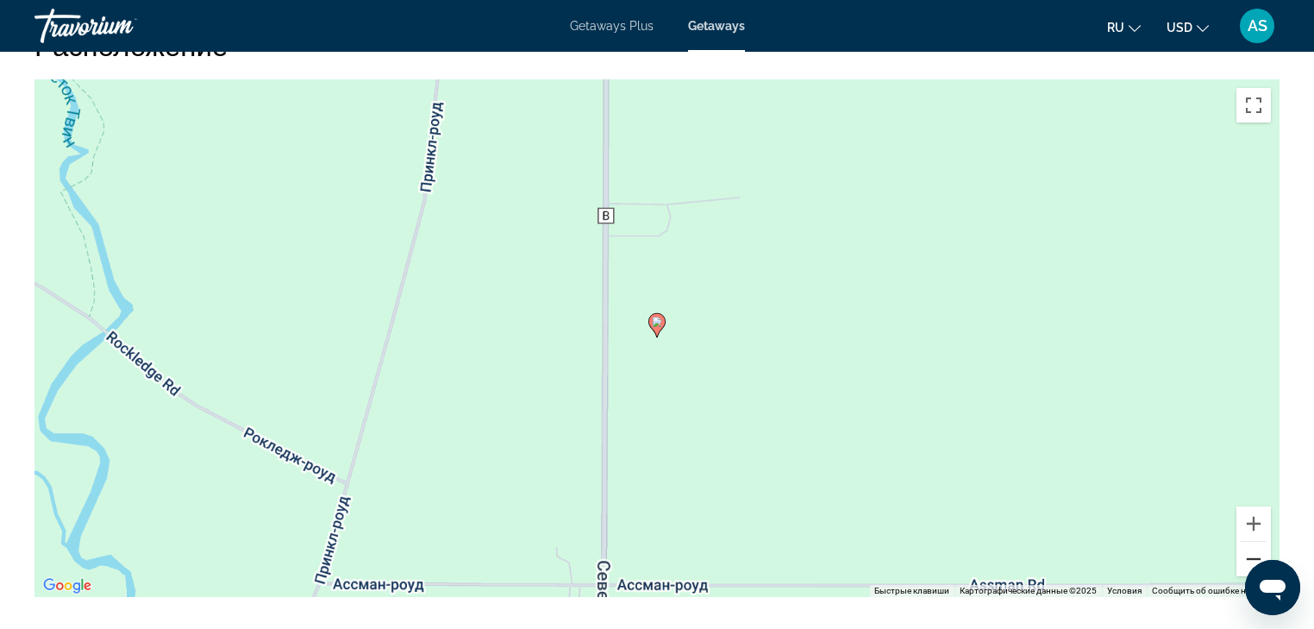
click at [1257, 542] on button "Уменьшить" at bounding box center [1254, 559] width 34 height 34
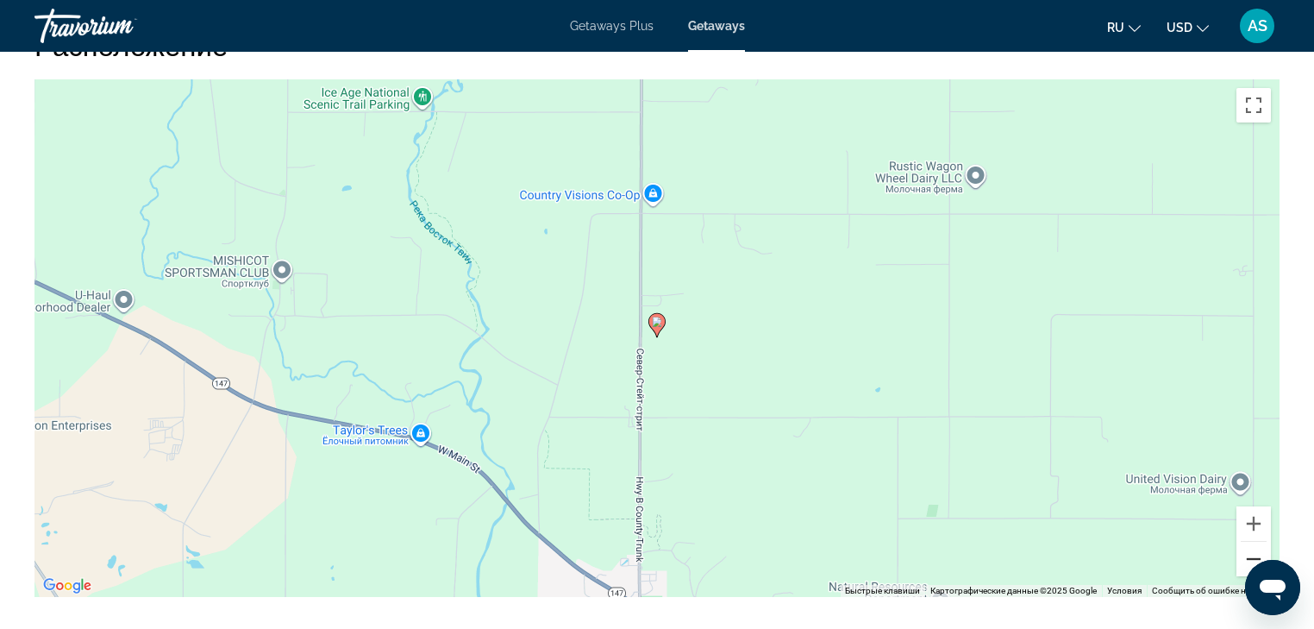
click at [1257, 542] on button "Уменьшить" at bounding box center [1254, 559] width 34 height 34
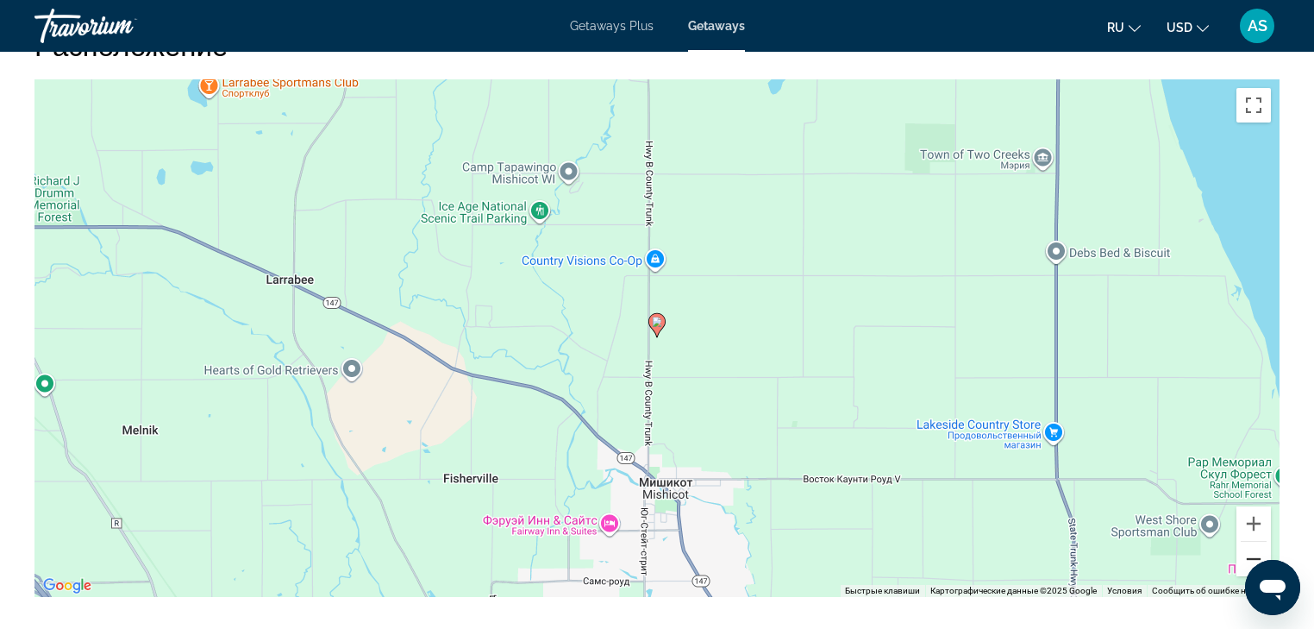
click at [1257, 542] on button "Уменьшить" at bounding box center [1254, 559] width 34 height 34
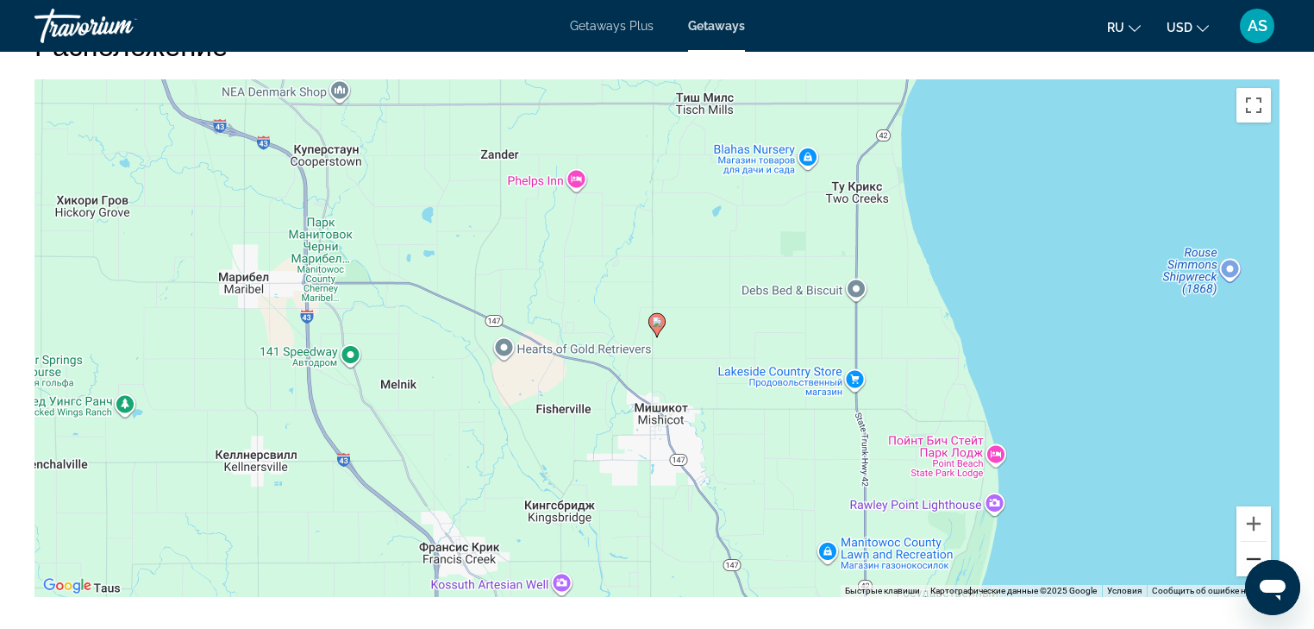
click at [1257, 542] on button "Уменьшить" at bounding box center [1254, 559] width 34 height 34
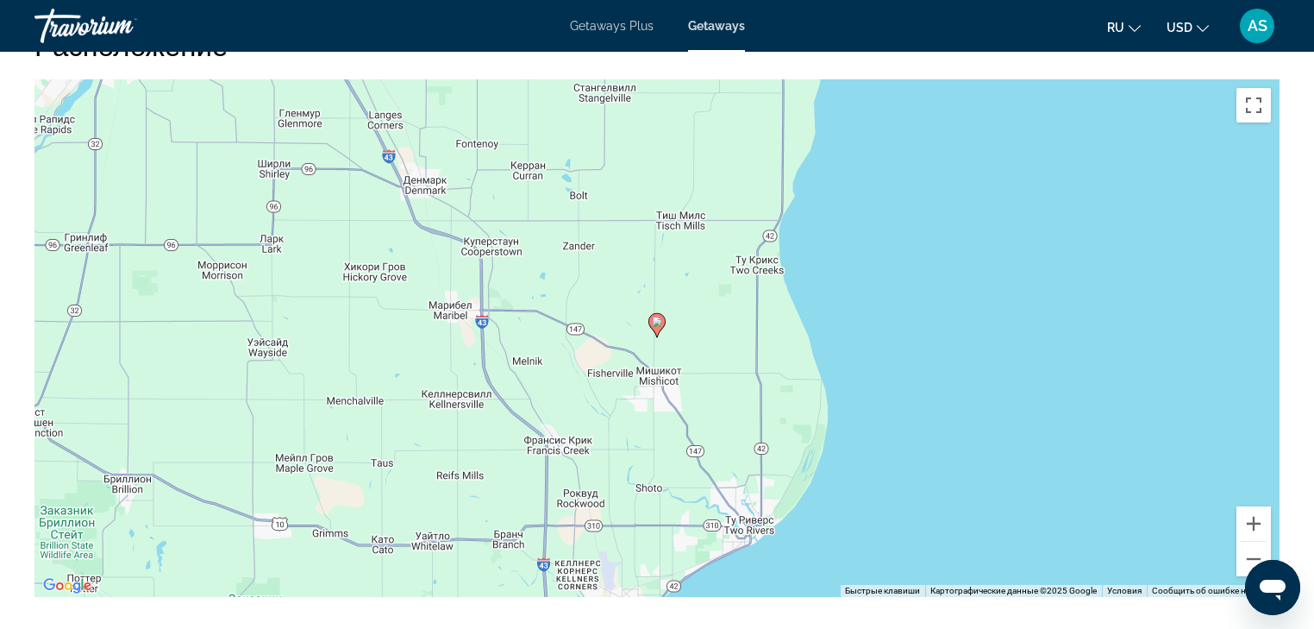
click at [1276, 497] on div "Чтобы активировать перетаскивание с помощью клавиатуры, нажмите Alt + Ввод. Пос…" at bounding box center [656, 337] width 1245 height 517
click at [1252, 506] on button "Увеличить" at bounding box center [1254, 523] width 34 height 34
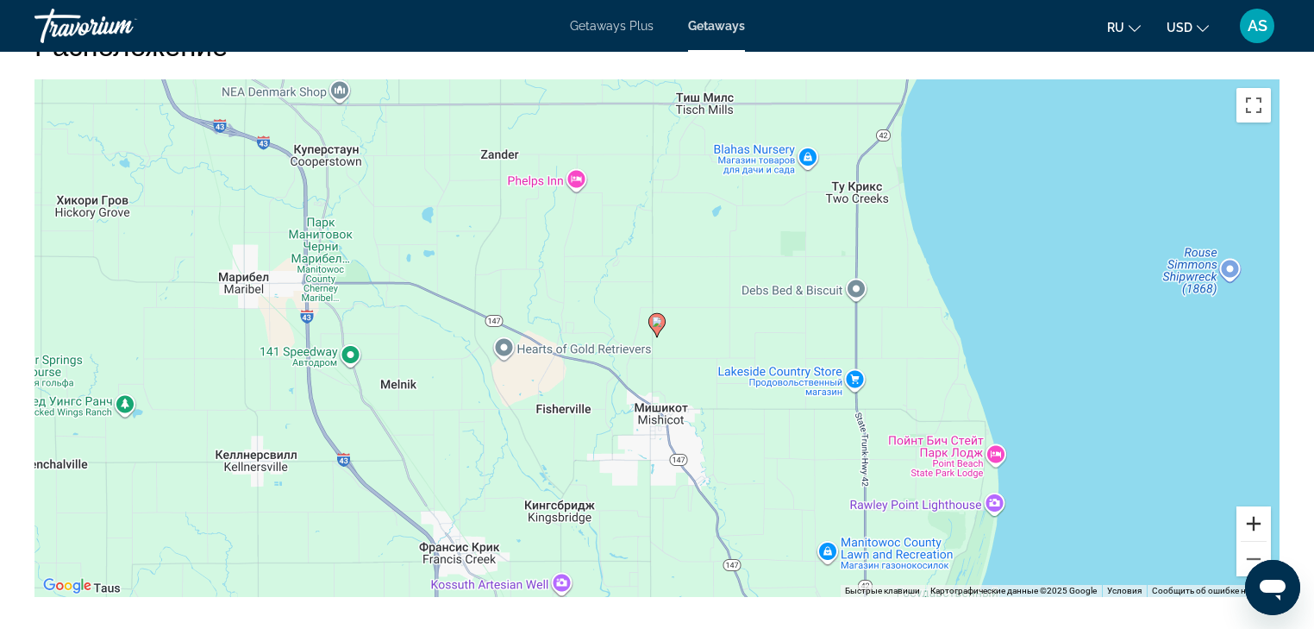
click at [1252, 506] on button "Увеличить" at bounding box center [1254, 523] width 34 height 34
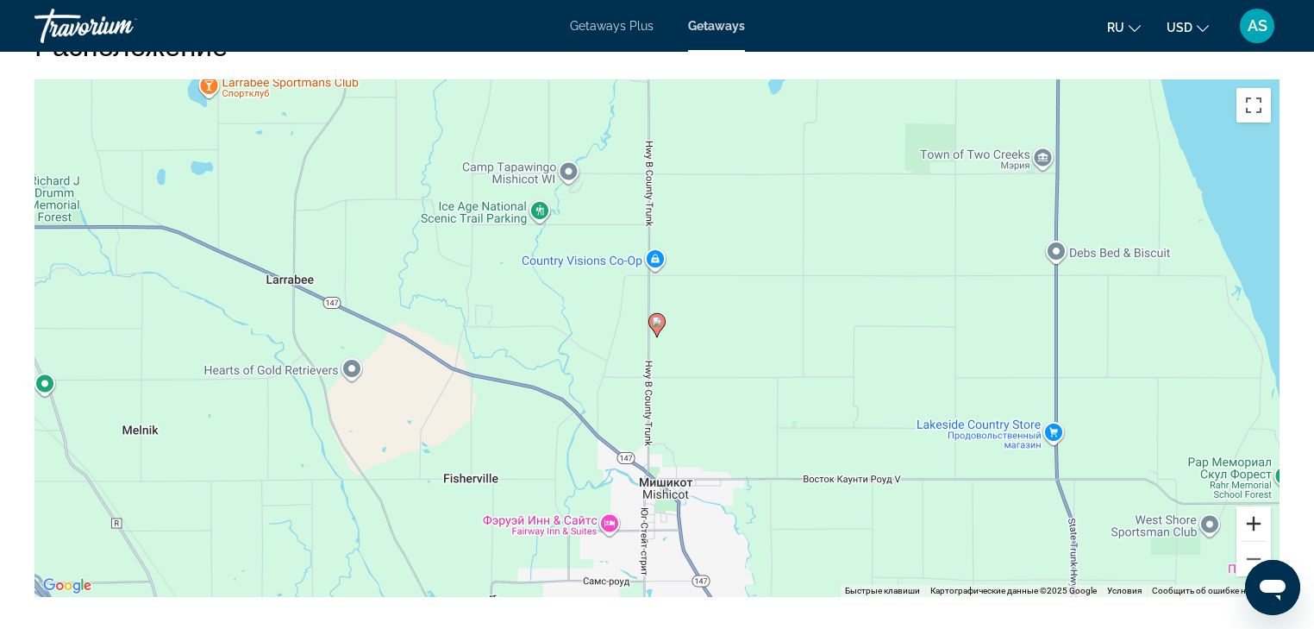
click at [1252, 506] on button "Увеличить" at bounding box center [1254, 523] width 34 height 34
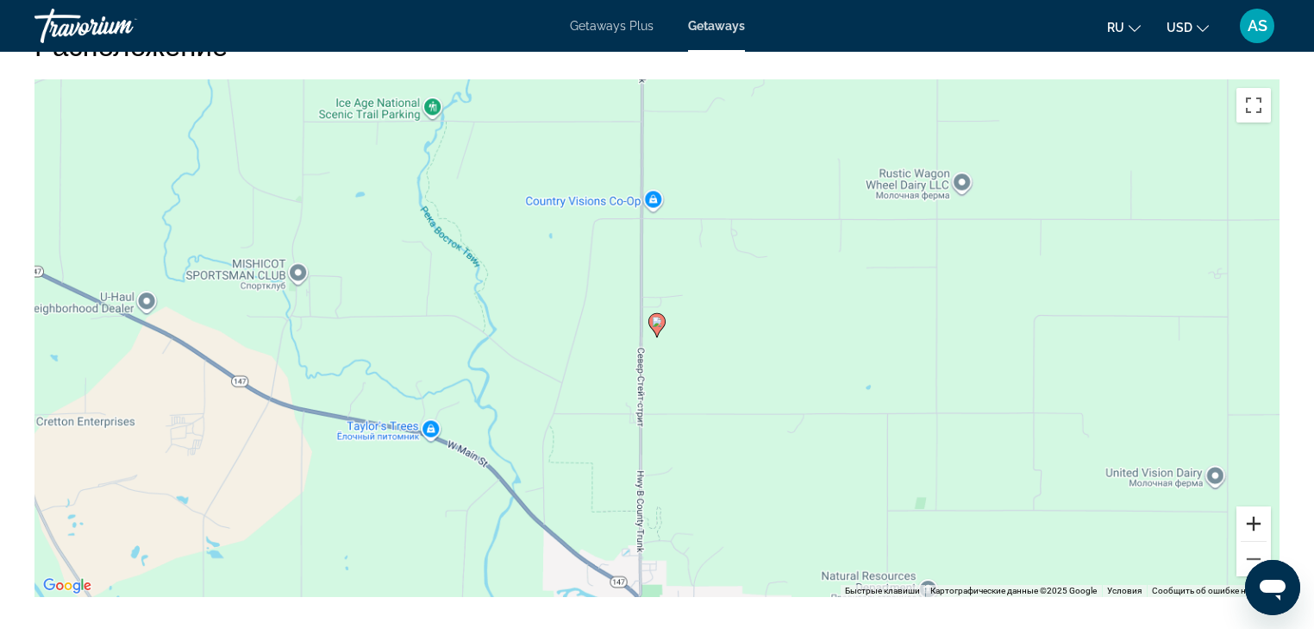
click at [1252, 506] on button "Увеличить" at bounding box center [1254, 523] width 34 height 34
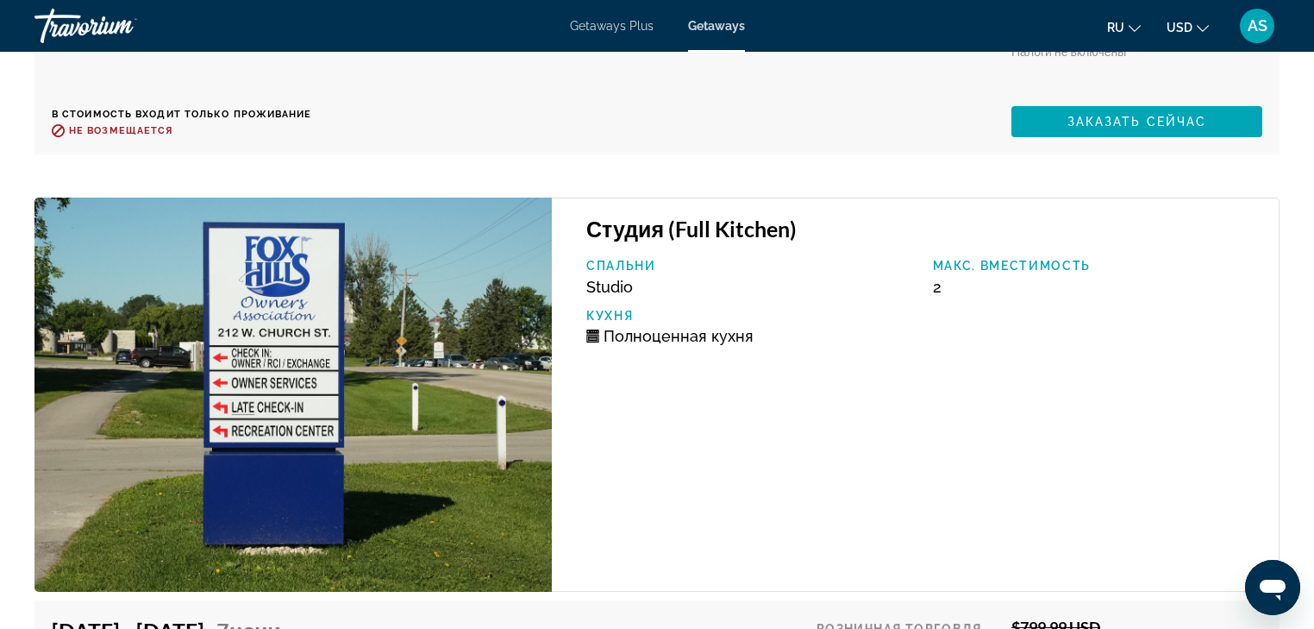
scroll to position [5795, 0]
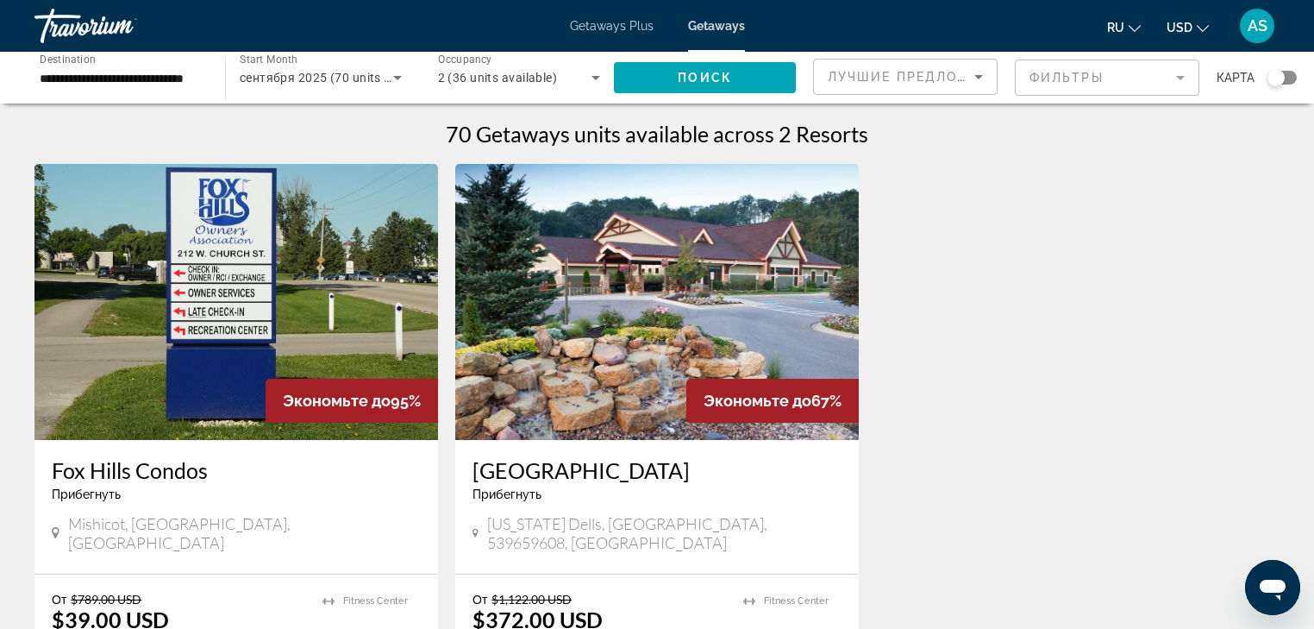
click at [663, 473] on h3 "[GEOGRAPHIC_DATA]" at bounding box center [657, 470] width 369 height 26
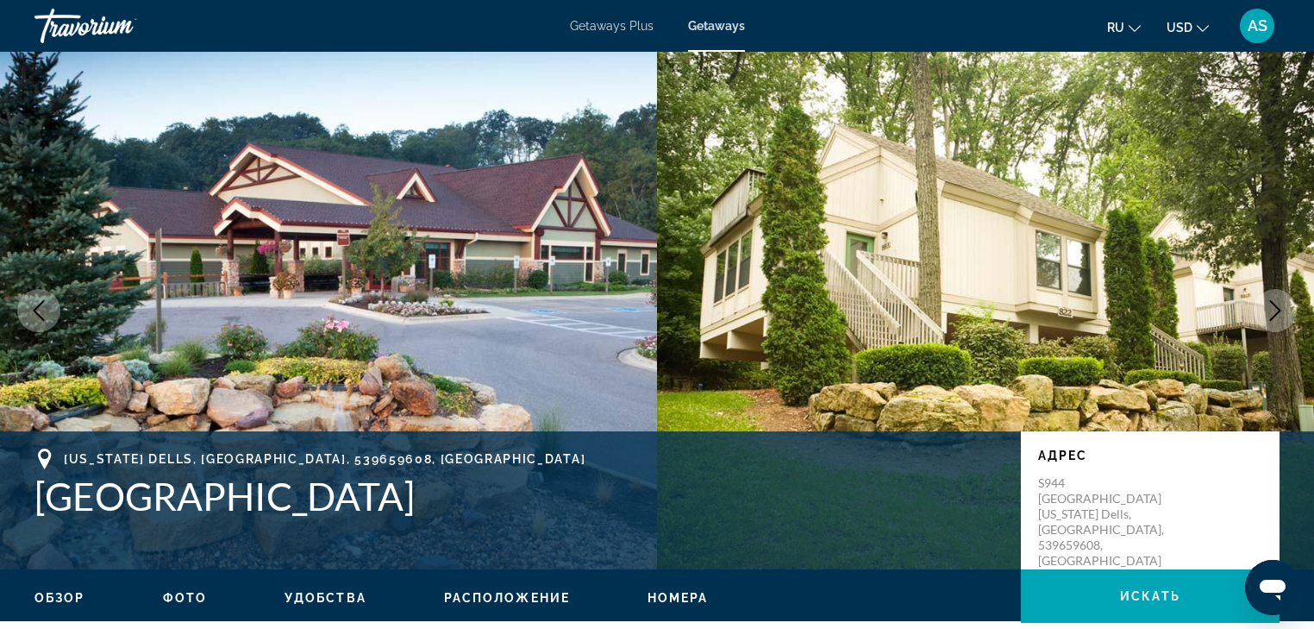
click at [1287, 310] on button "Next image" at bounding box center [1275, 310] width 43 height 43
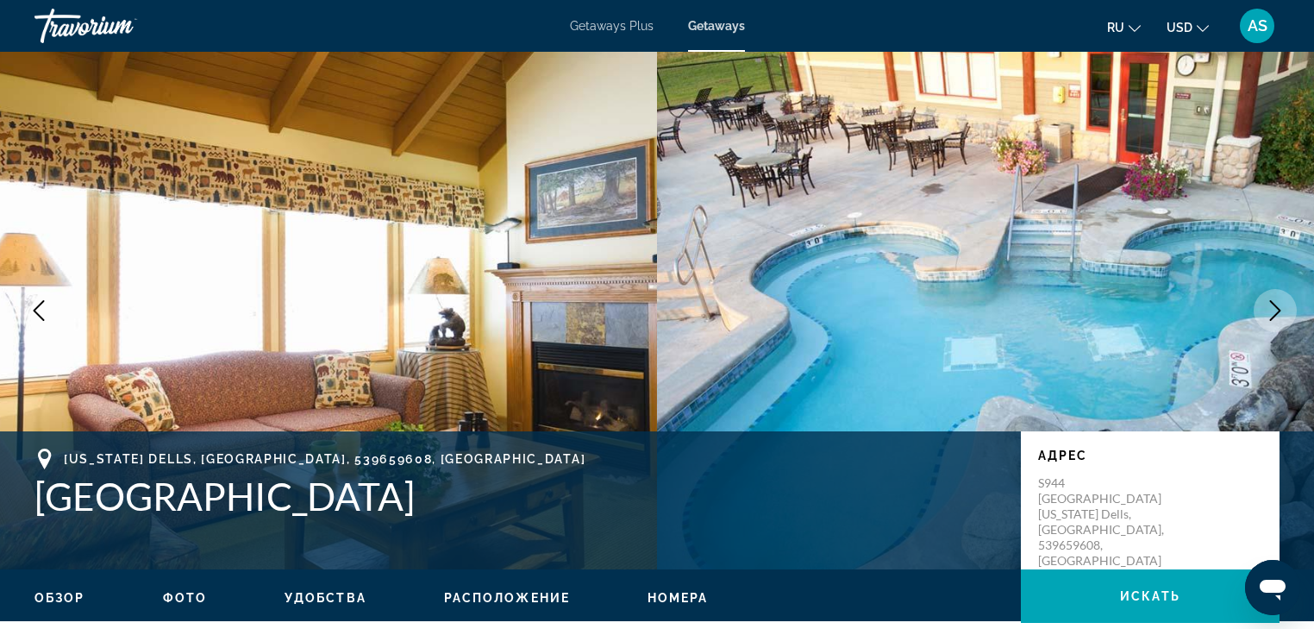
click at [1273, 310] on icon "Next image" at bounding box center [1275, 310] width 21 height 21
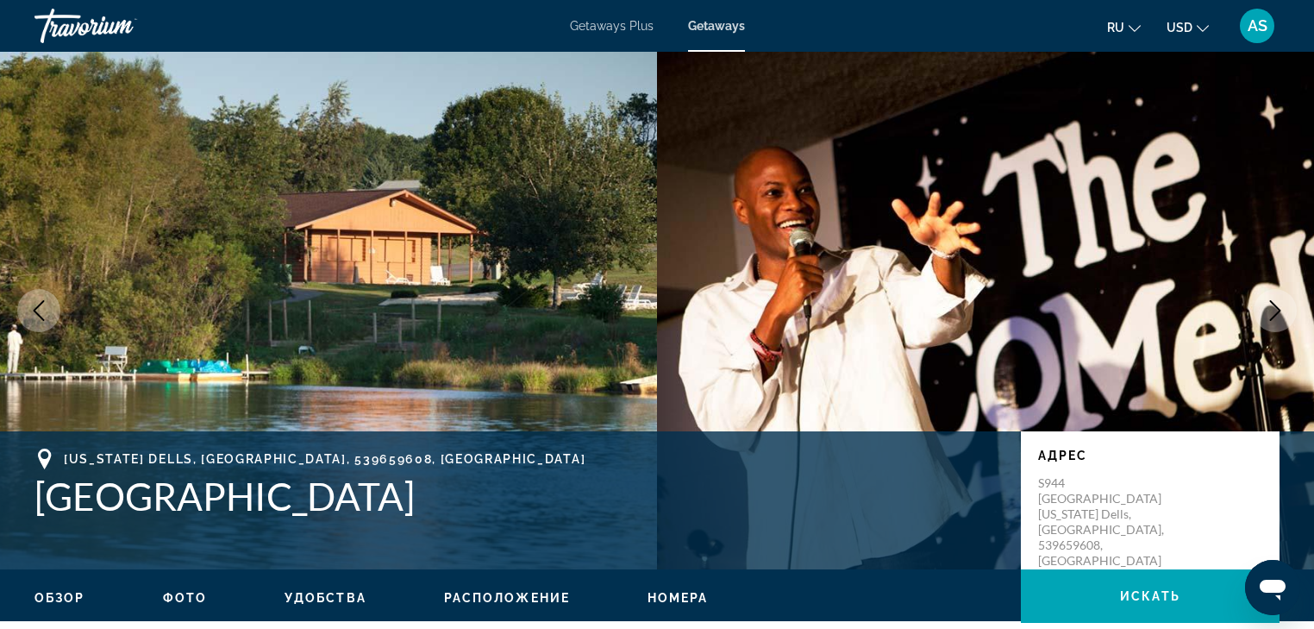
click at [1273, 310] on icon "Next image" at bounding box center [1275, 310] width 21 height 21
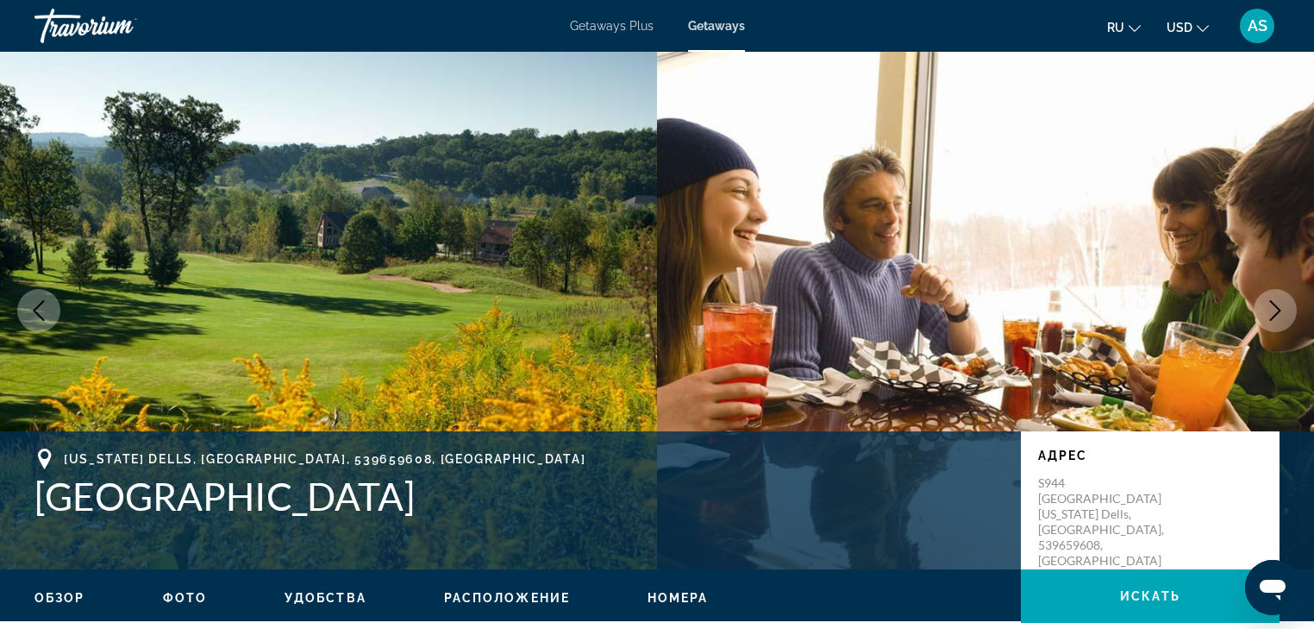
click at [1273, 310] on icon "Next image" at bounding box center [1275, 310] width 21 height 21
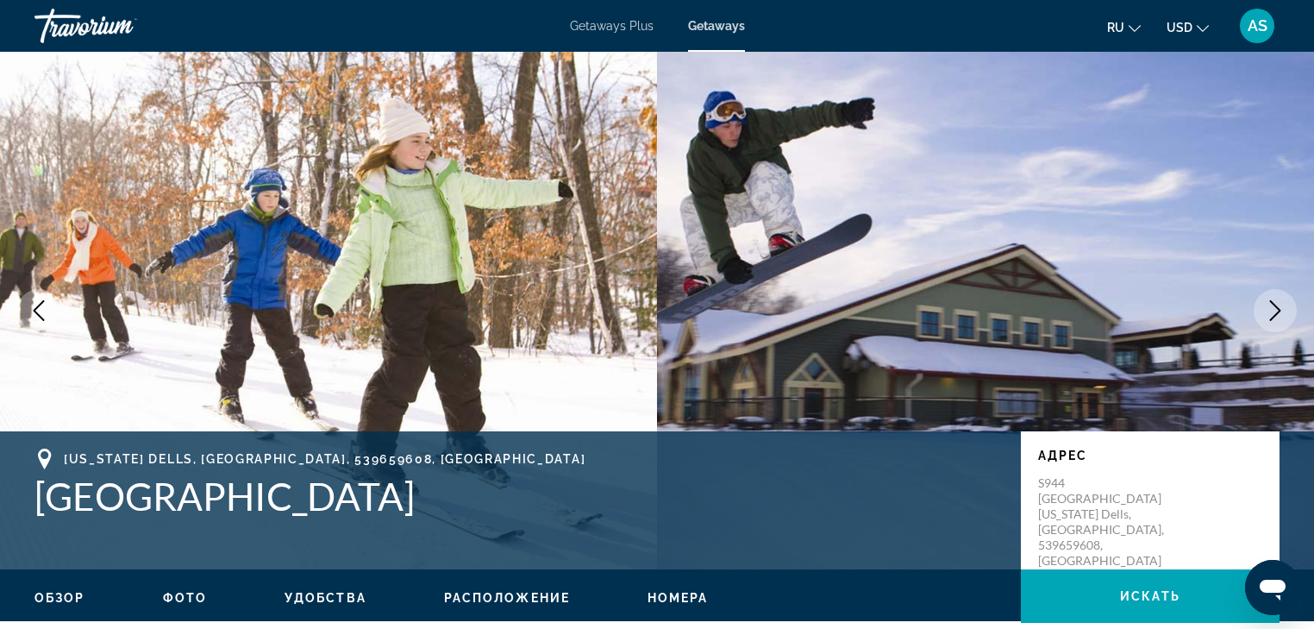
click at [1273, 310] on icon "Next image" at bounding box center [1275, 310] width 21 height 21
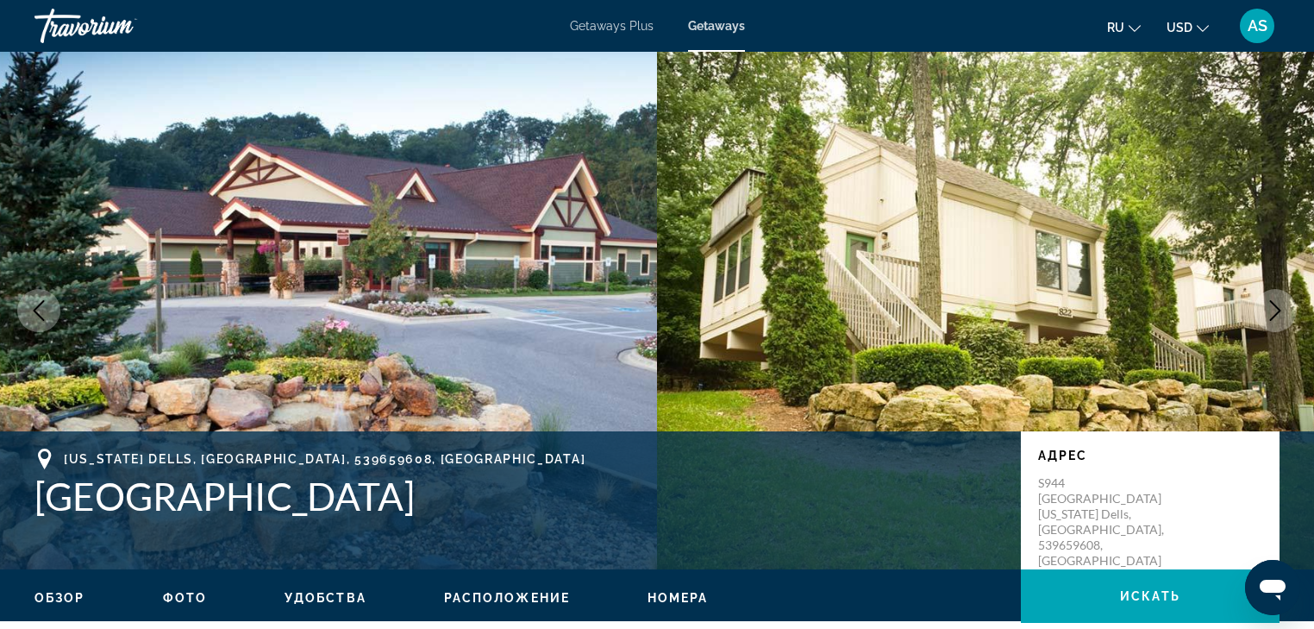
click at [1273, 310] on icon "Next image" at bounding box center [1275, 310] width 21 height 21
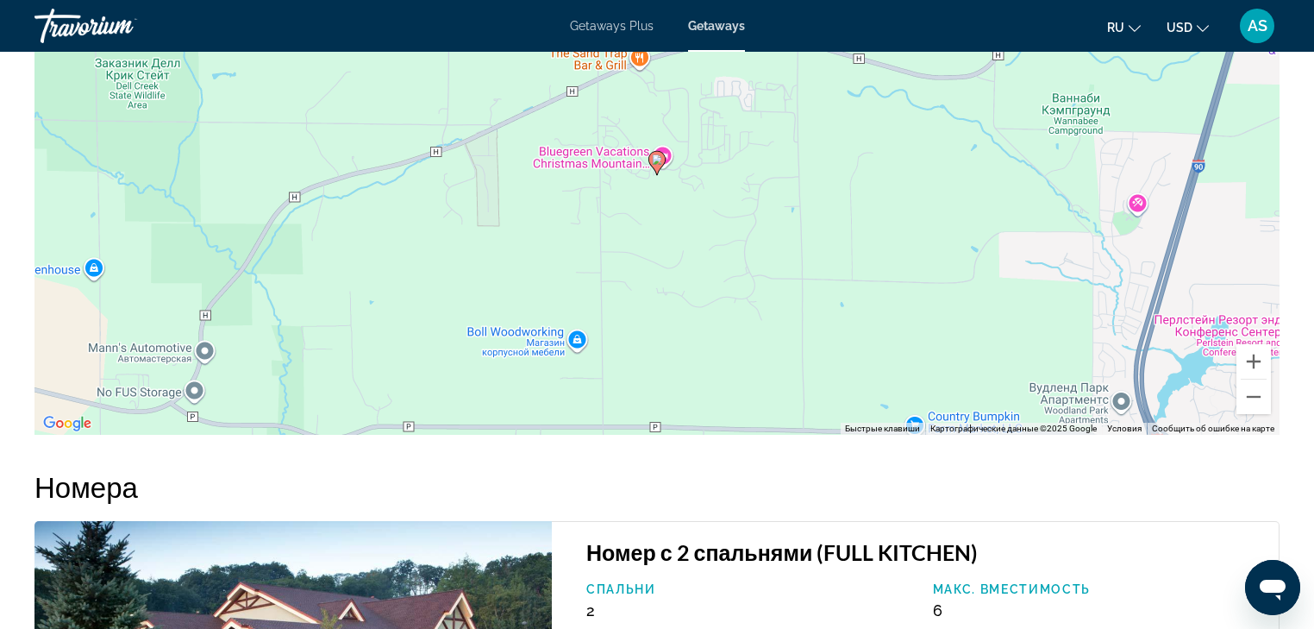
scroll to position [1863, 0]
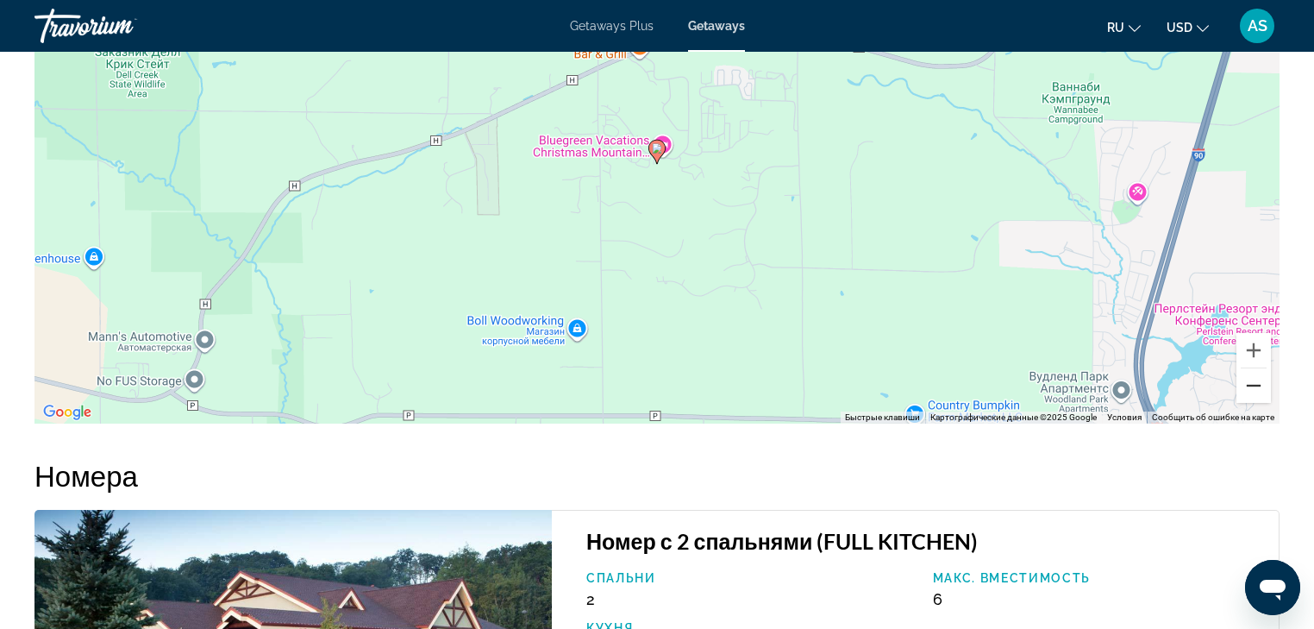
click at [1254, 385] on button "Уменьшить" at bounding box center [1254, 385] width 34 height 34
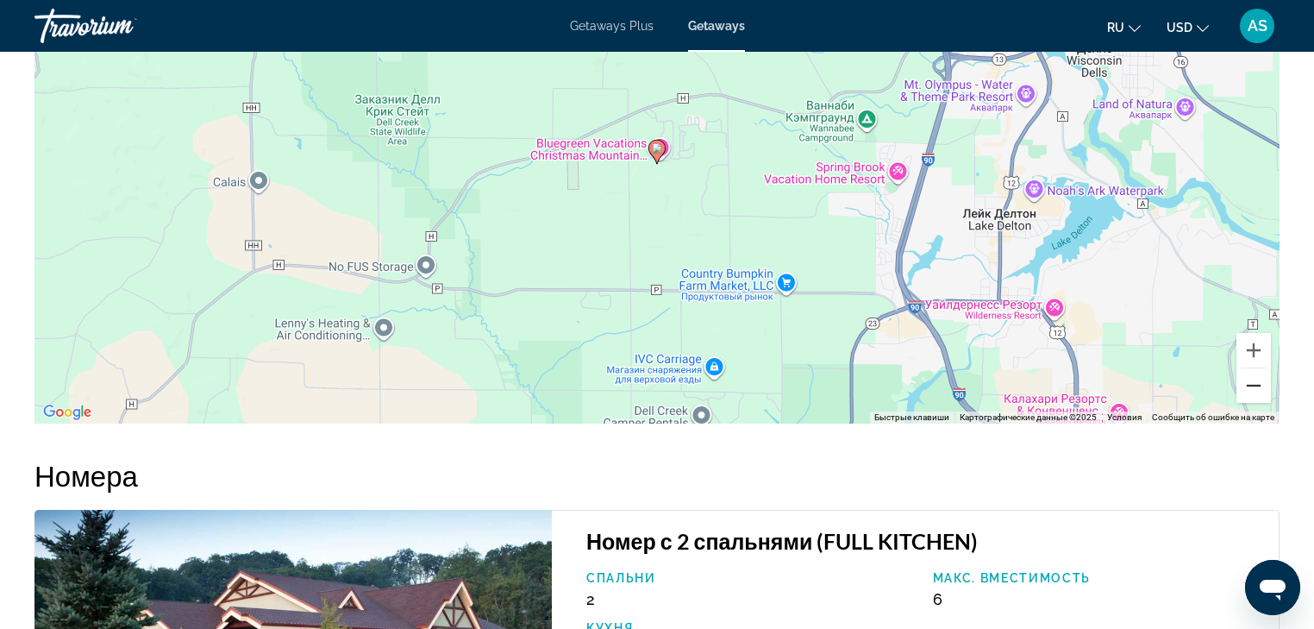
click at [1254, 385] on button "Уменьшить" at bounding box center [1254, 385] width 34 height 34
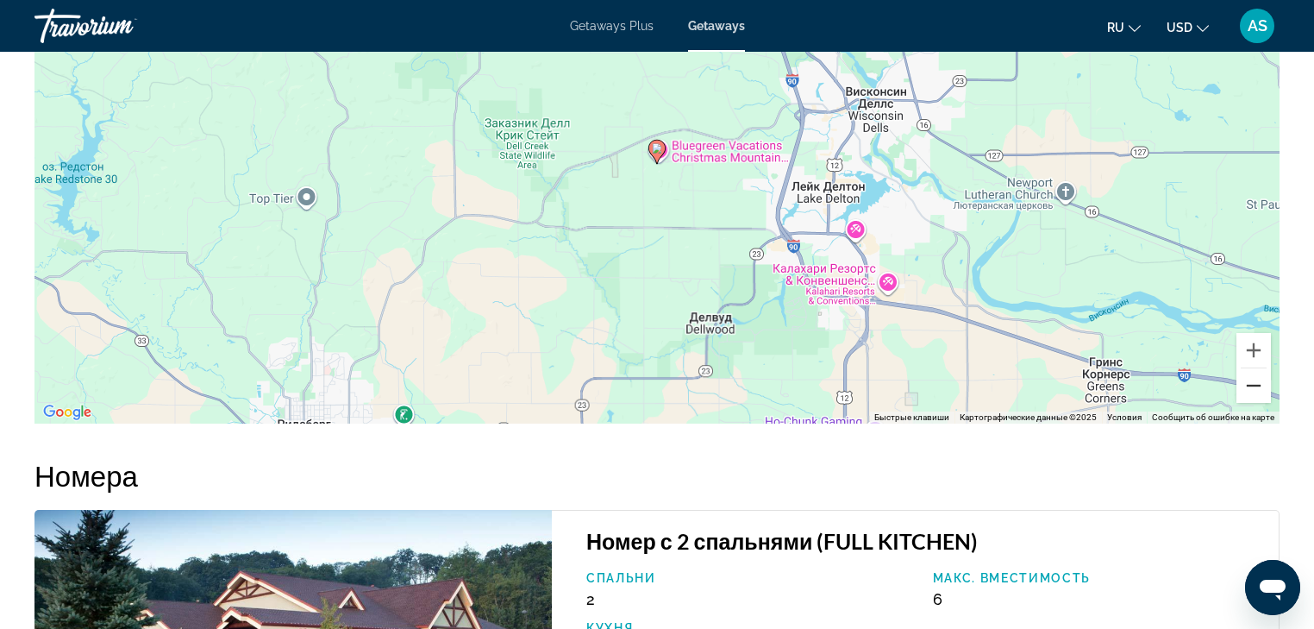
click at [1254, 385] on button "Уменьшить" at bounding box center [1254, 385] width 34 height 34
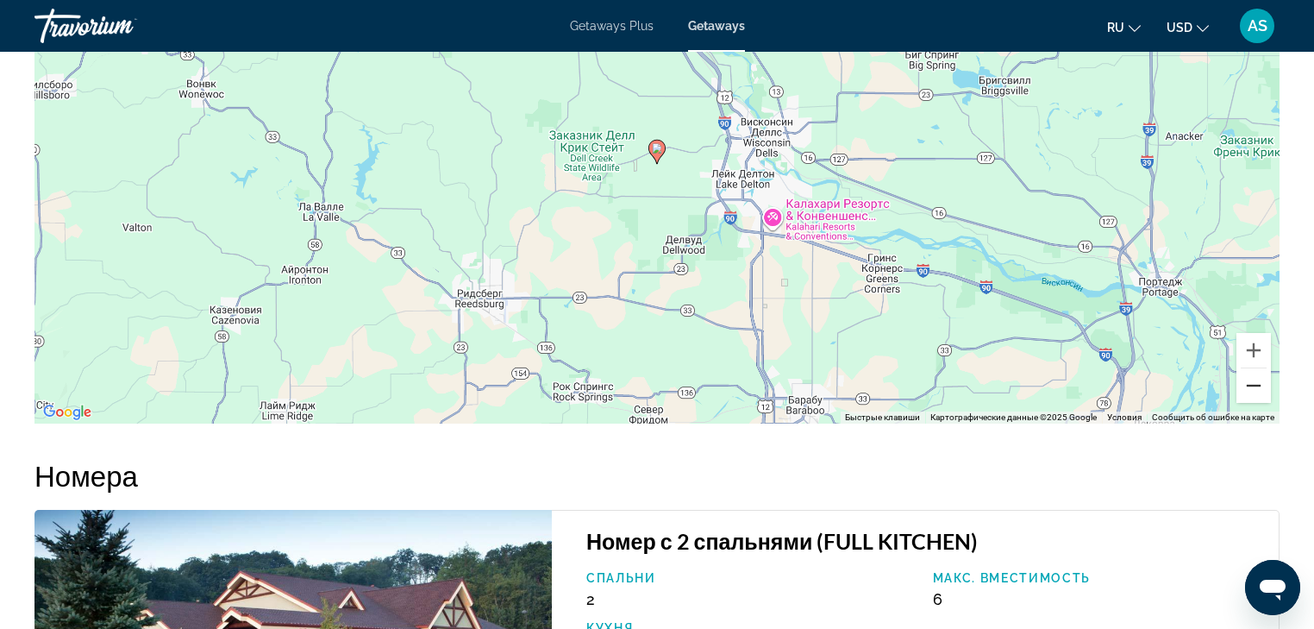
click at [1254, 385] on button "Уменьшить" at bounding box center [1254, 385] width 34 height 34
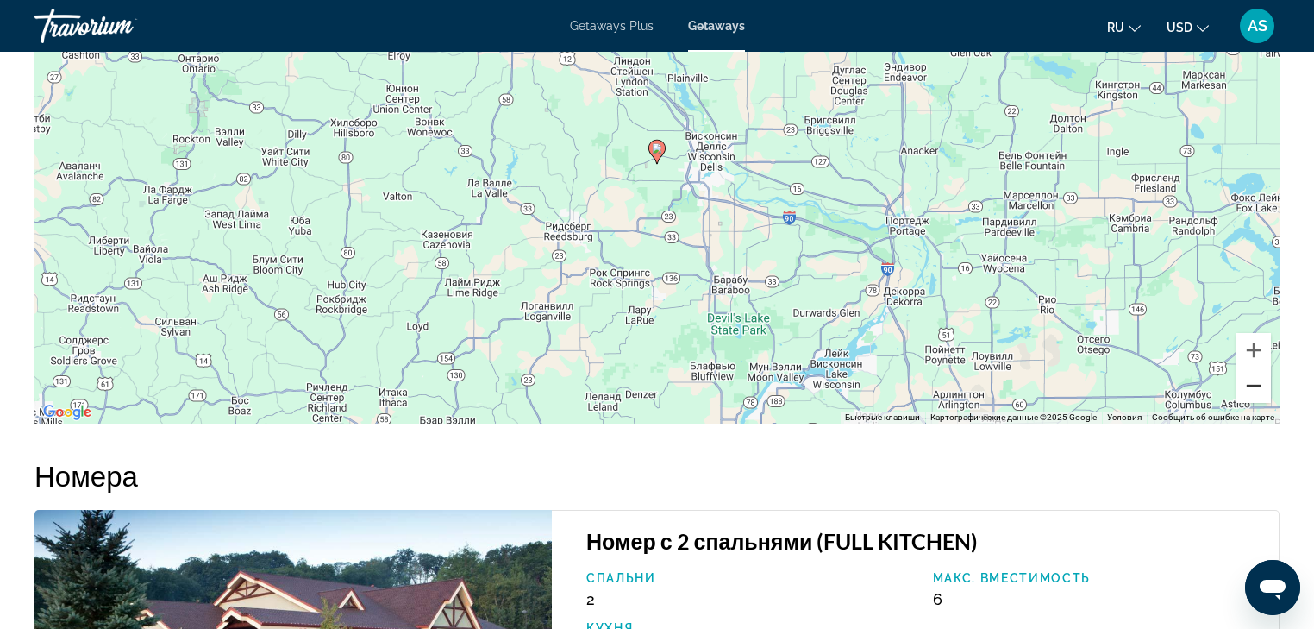
click at [1254, 385] on button "Уменьшить" at bounding box center [1254, 385] width 34 height 34
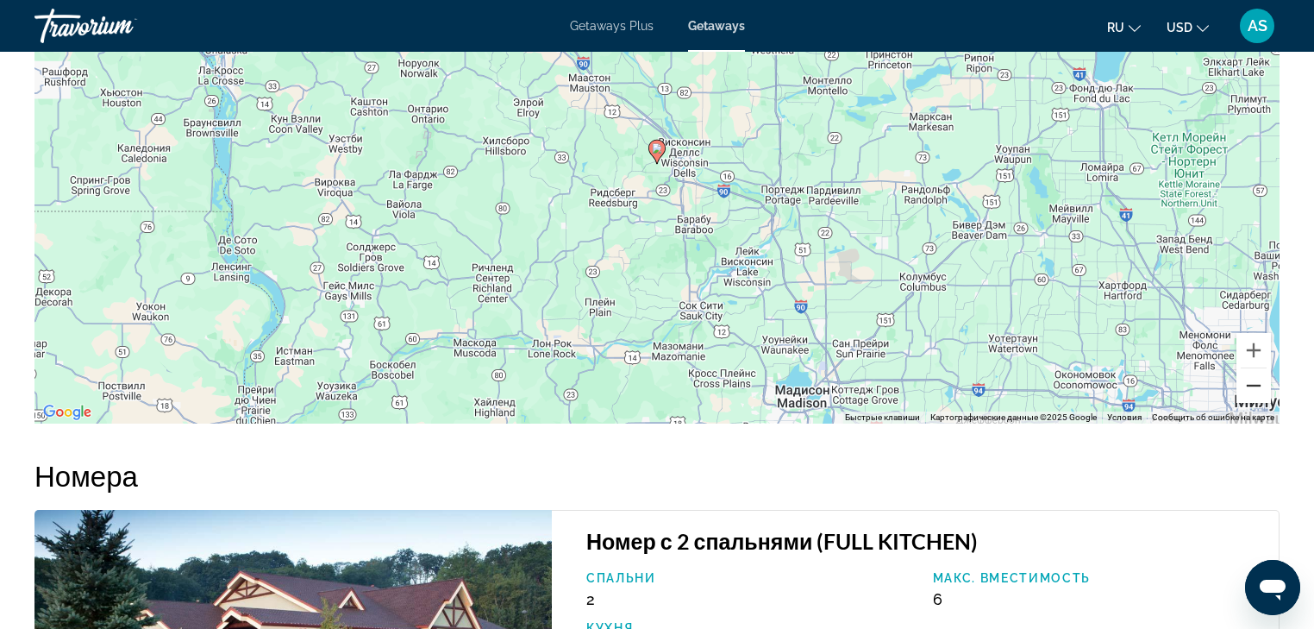
click at [1254, 385] on button "Уменьшить" at bounding box center [1254, 385] width 34 height 34
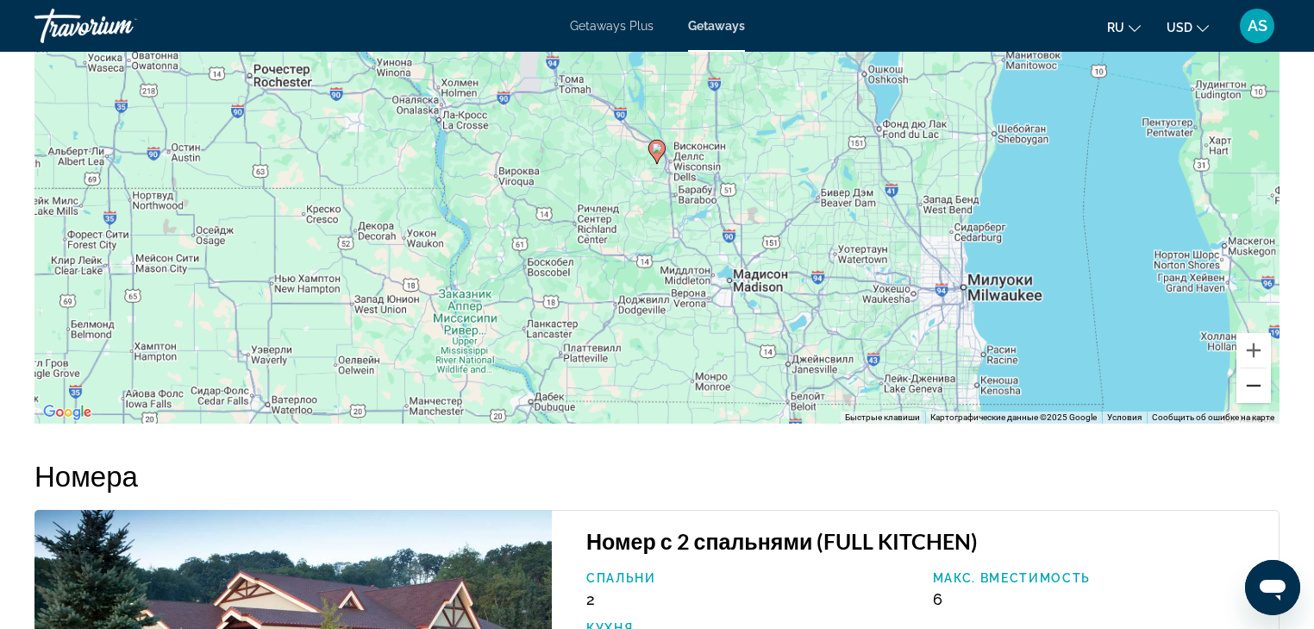
click at [1254, 385] on button "Уменьшить" at bounding box center [1254, 385] width 34 height 34
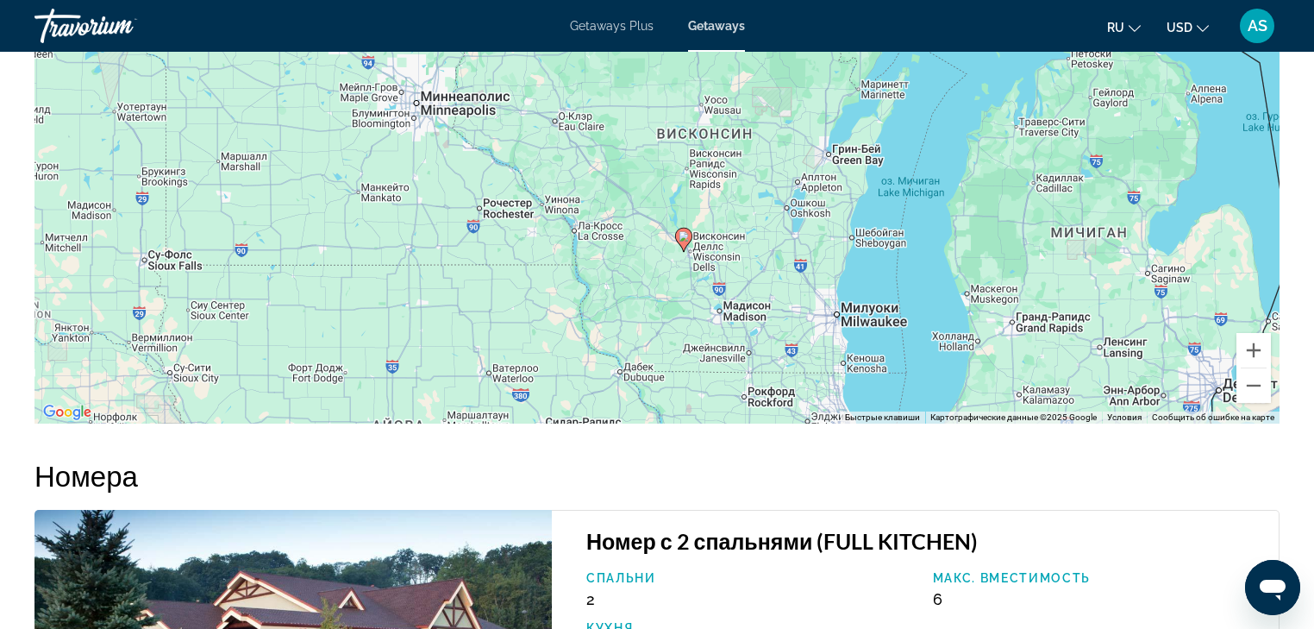
drag, startPoint x: 724, startPoint y: 231, endPoint x: 742, endPoint y: 291, distance: 62.2
click at [742, 291] on div "Чтобы активировать перетаскивание с помощью клавиатуры, нажмите Alt + Ввод. Пос…" at bounding box center [656, 164] width 1245 height 517
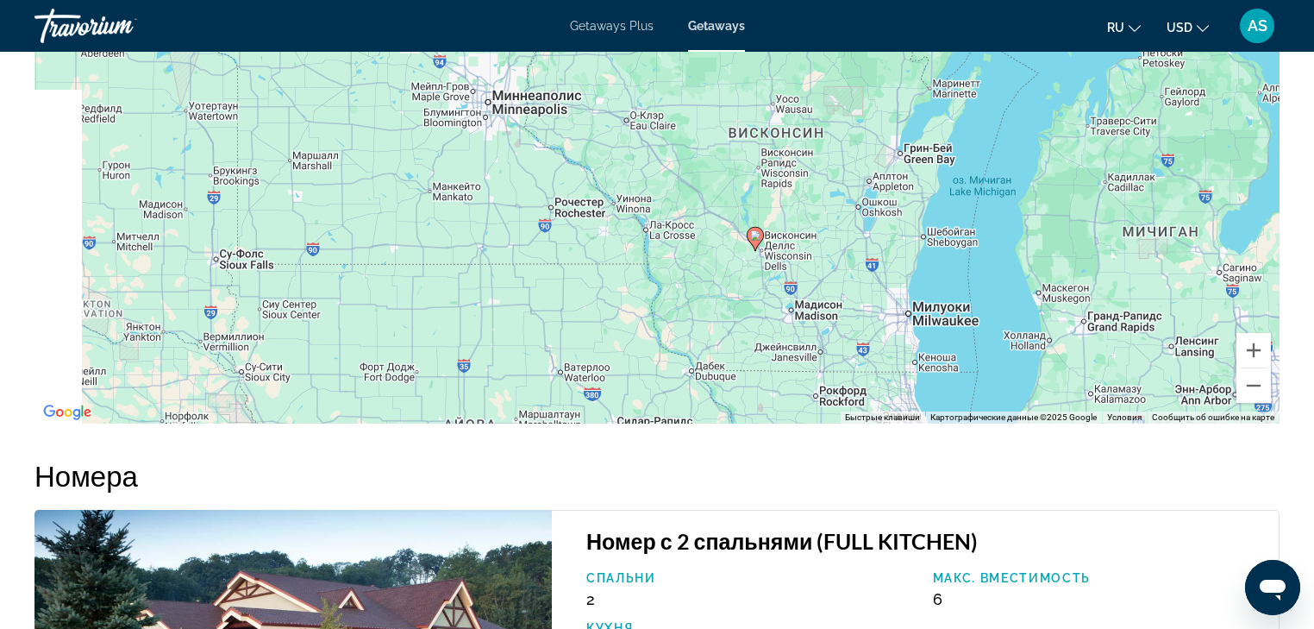
drag, startPoint x: 624, startPoint y: 312, endPoint x: 724, endPoint y: 313, distance: 100.0
click at [724, 313] on div "Чтобы активировать перетаскивание с помощью клавиатуры, нажмите Alt + Ввод. Пос…" at bounding box center [656, 164] width 1245 height 517
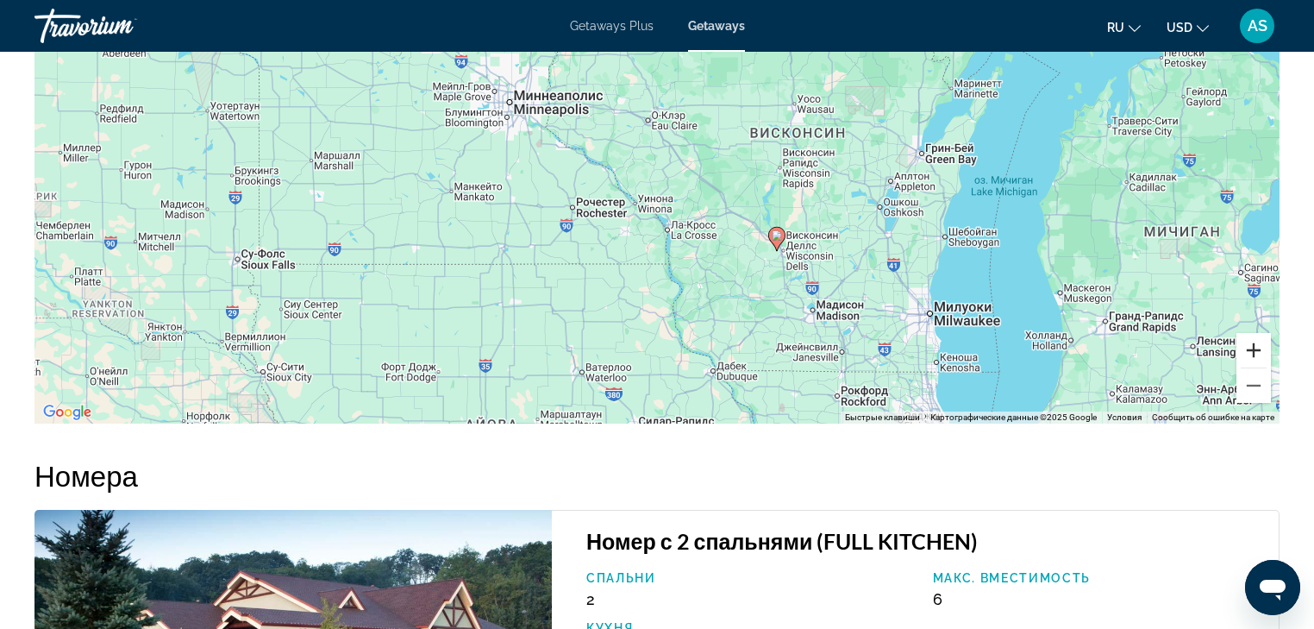
click at [1253, 348] on button "Увеличить" at bounding box center [1254, 350] width 34 height 34
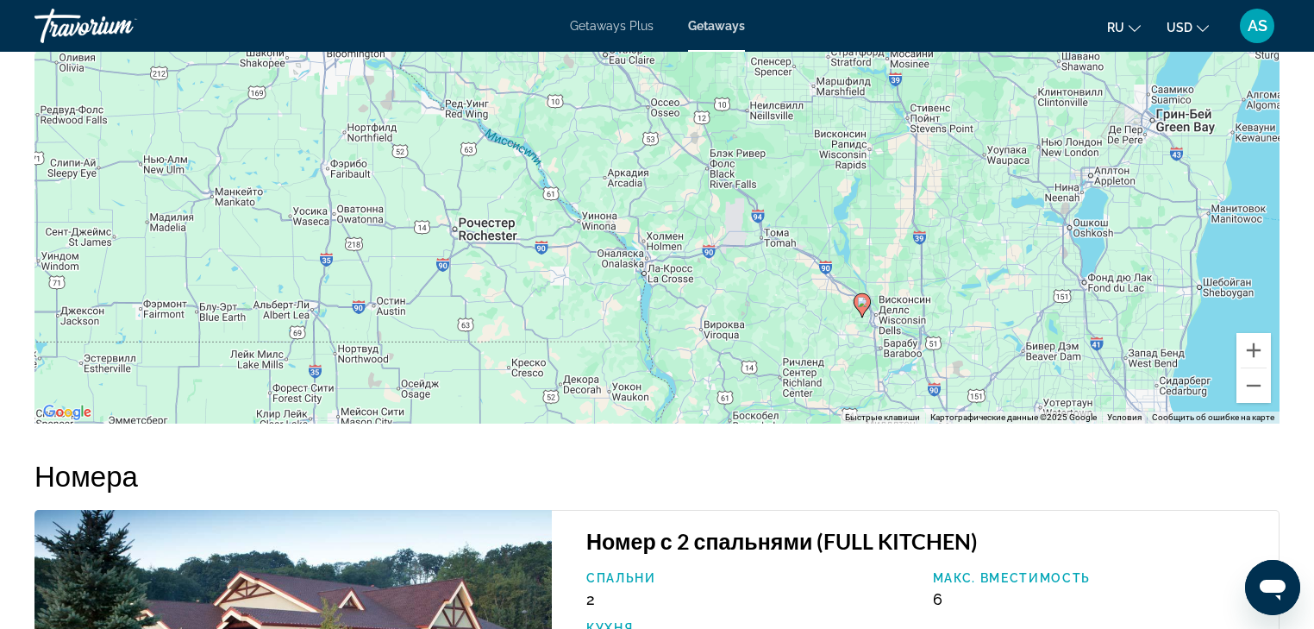
drag, startPoint x: 1072, startPoint y: 342, endPoint x: 899, endPoint y: 258, distance: 192.1
click at [899, 258] on div "Чтобы активировать перетаскивание с помощью клавиатуры, нажмите Alt + Ввод. Пос…" at bounding box center [656, 164] width 1245 height 517
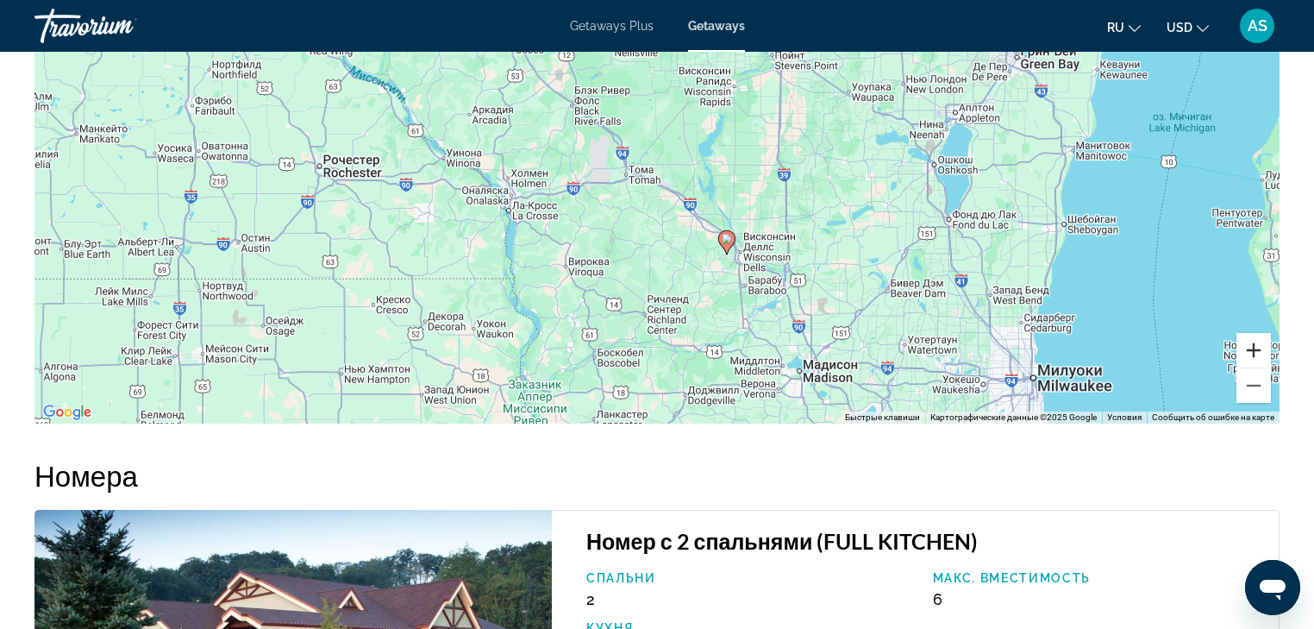
click at [1257, 345] on button "Увеличить" at bounding box center [1254, 350] width 34 height 34
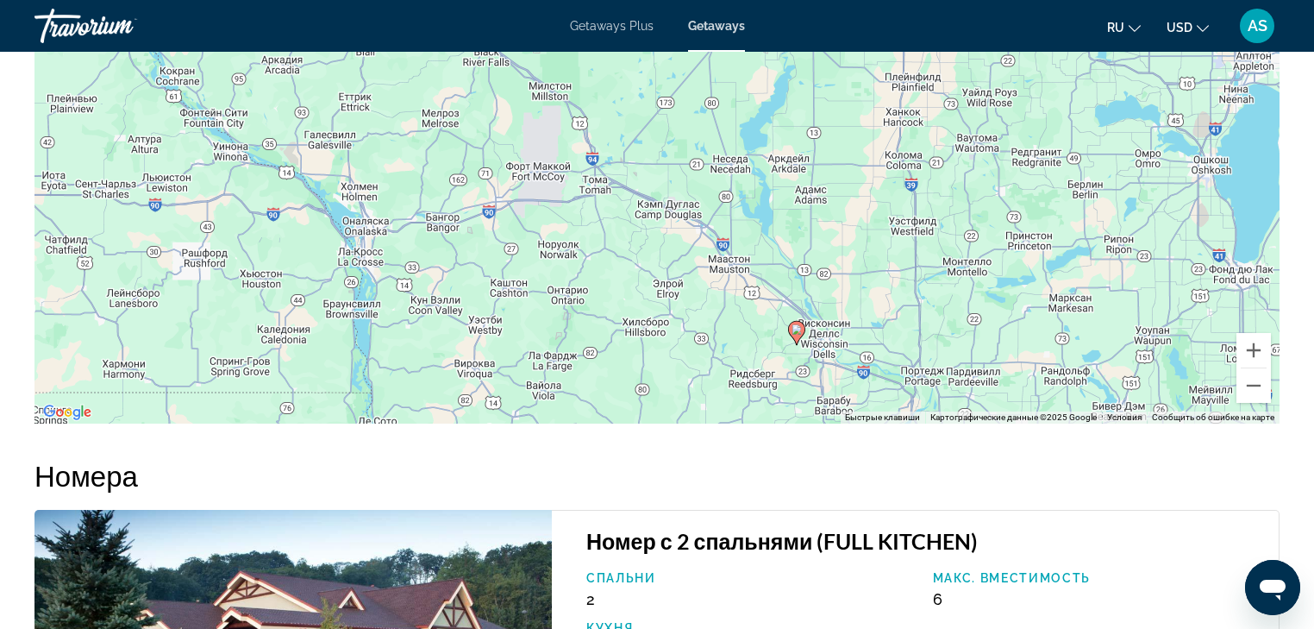
drag, startPoint x: 849, startPoint y: 345, endPoint x: 863, endPoint y: 262, distance: 84.1
click at [860, 276] on div "Чтобы активировать перетаскивание с помощью клавиатуры, нажмите Alt + Ввод. Пос…" at bounding box center [656, 164] width 1245 height 517
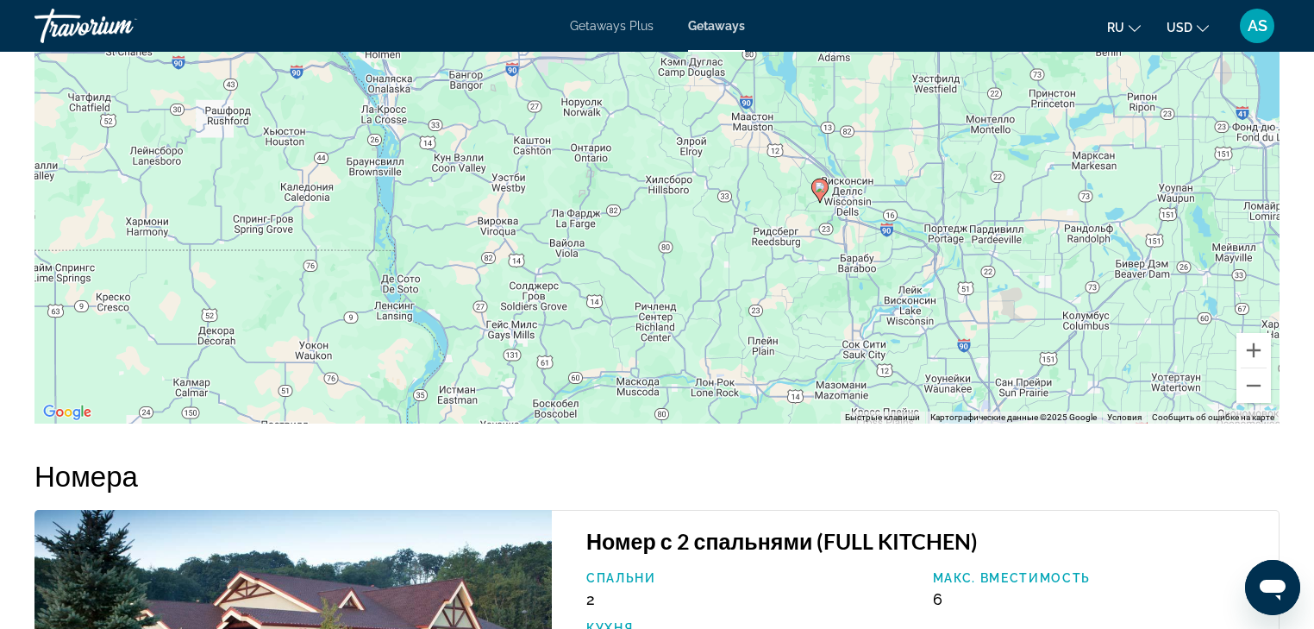
click at [866, 255] on div "Чтобы активировать перетаскивание с помощью клавиатуры, нажмите Alt + Ввод. Пос…" at bounding box center [656, 164] width 1245 height 517
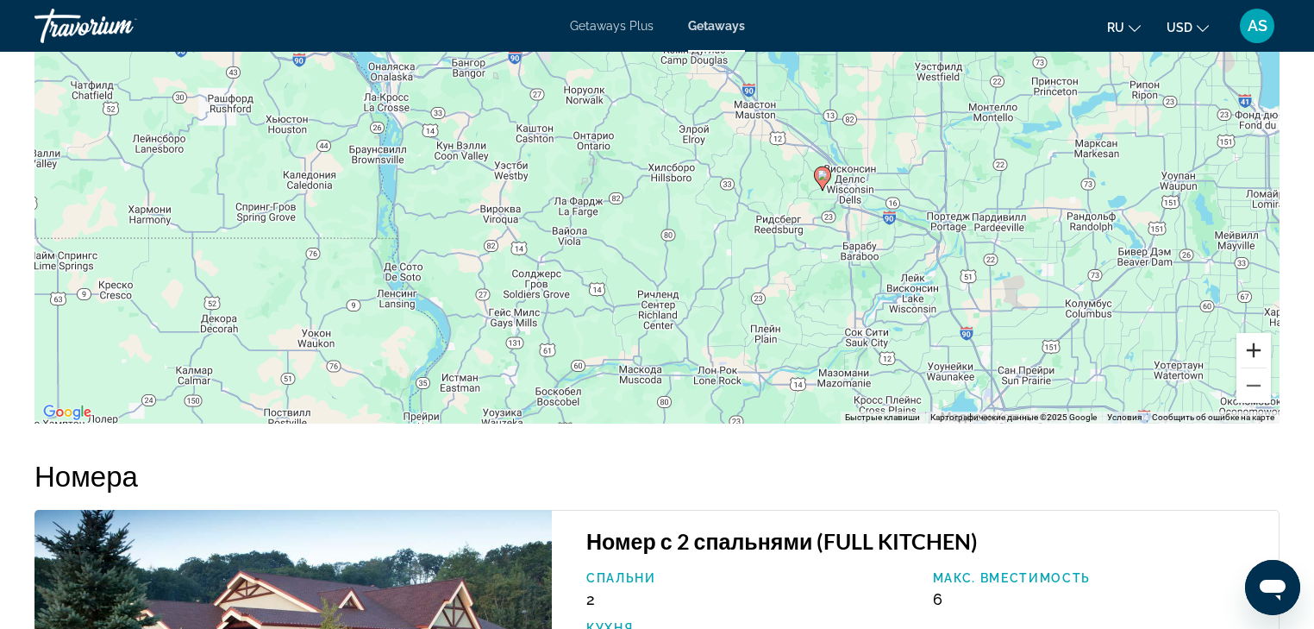
click at [1256, 357] on button "Увеличить" at bounding box center [1254, 350] width 34 height 34
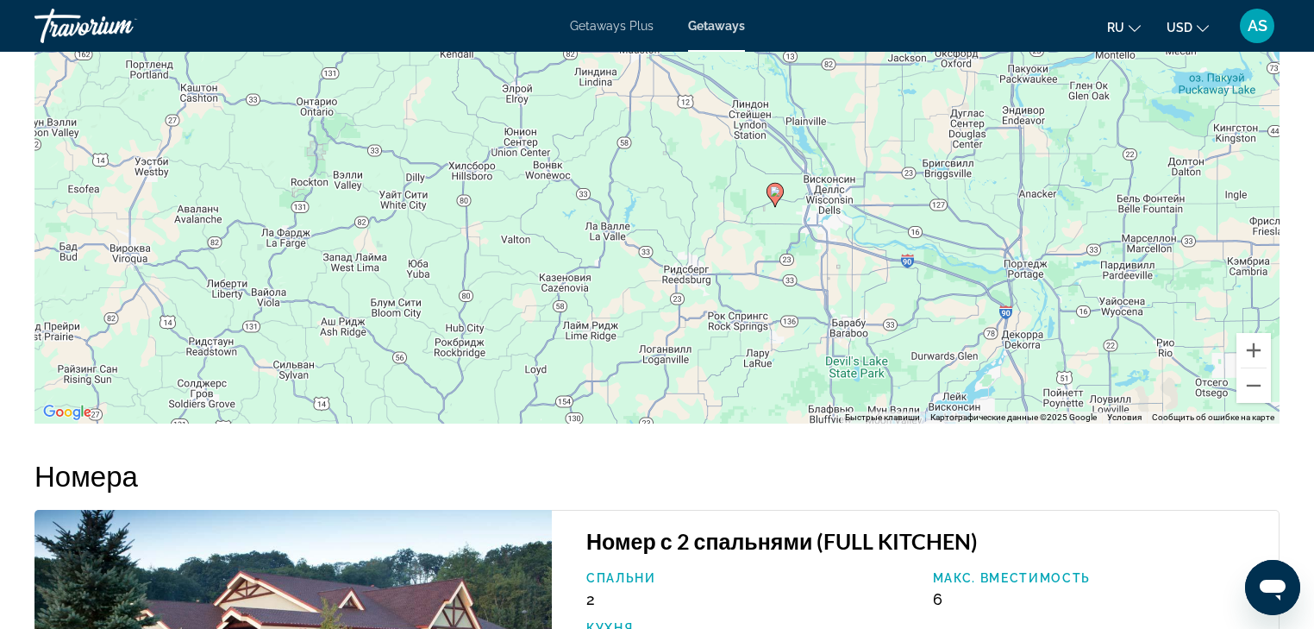
drag, startPoint x: 1131, startPoint y: 259, endPoint x: 895, endPoint y: 248, distance: 235.7
click at [895, 248] on div "Чтобы активировать перетаскивание с помощью клавиатуры, нажмите Alt + Ввод. Пос…" at bounding box center [656, 164] width 1245 height 517
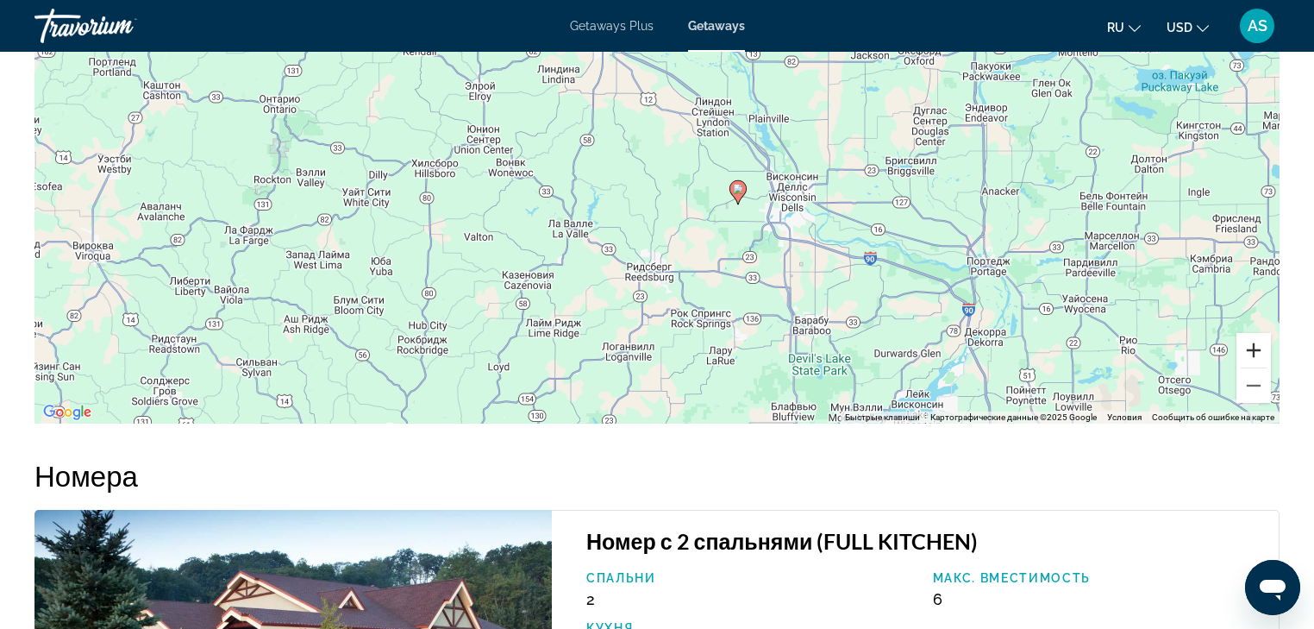
click at [1251, 348] on button "Увеличить" at bounding box center [1254, 350] width 34 height 34
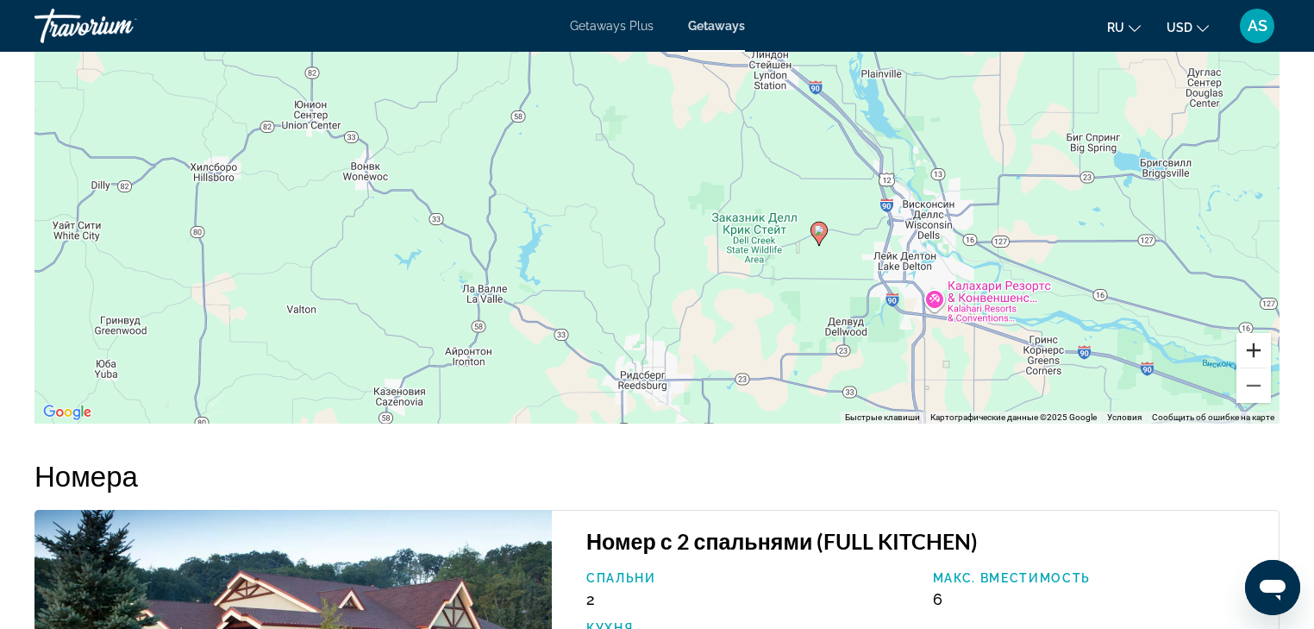
click at [1251, 348] on button "Увеличить" at bounding box center [1254, 350] width 34 height 34
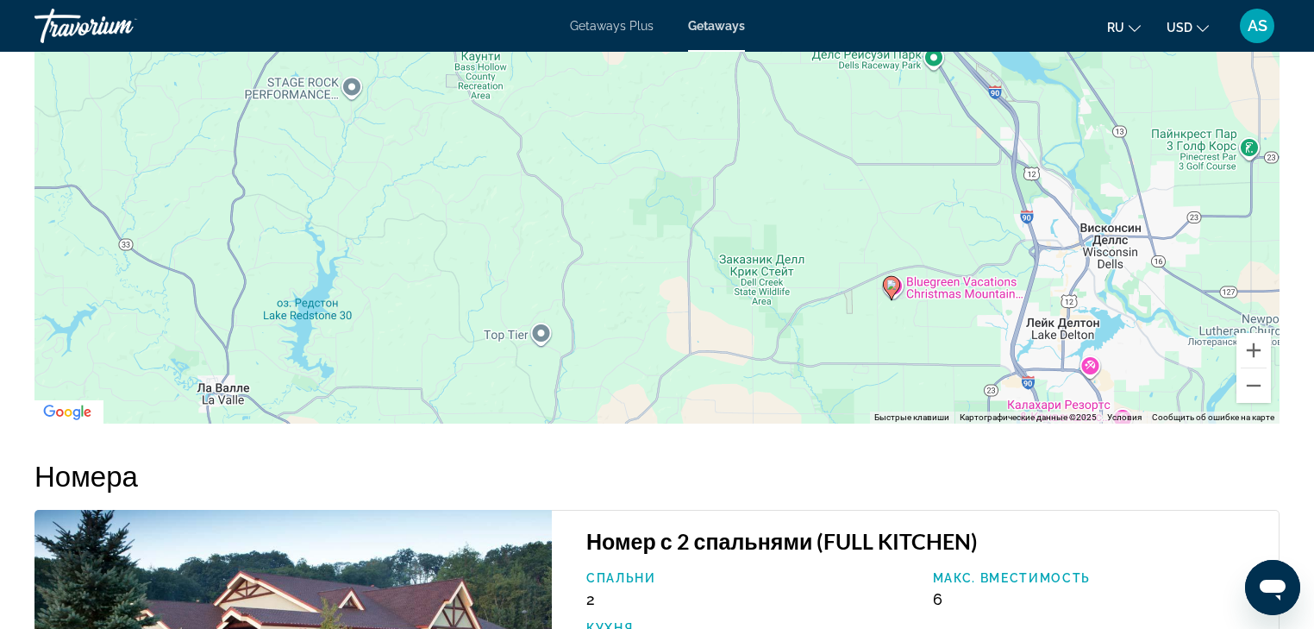
drag, startPoint x: 1156, startPoint y: 325, endPoint x: 994, endPoint y: 269, distance: 170.7
click at [994, 269] on div "Чтобы активировать перетаскивание с помощью клавиатуры, нажмите Alt + Ввод. Пос…" at bounding box center [656, 164] width 1245 height 517
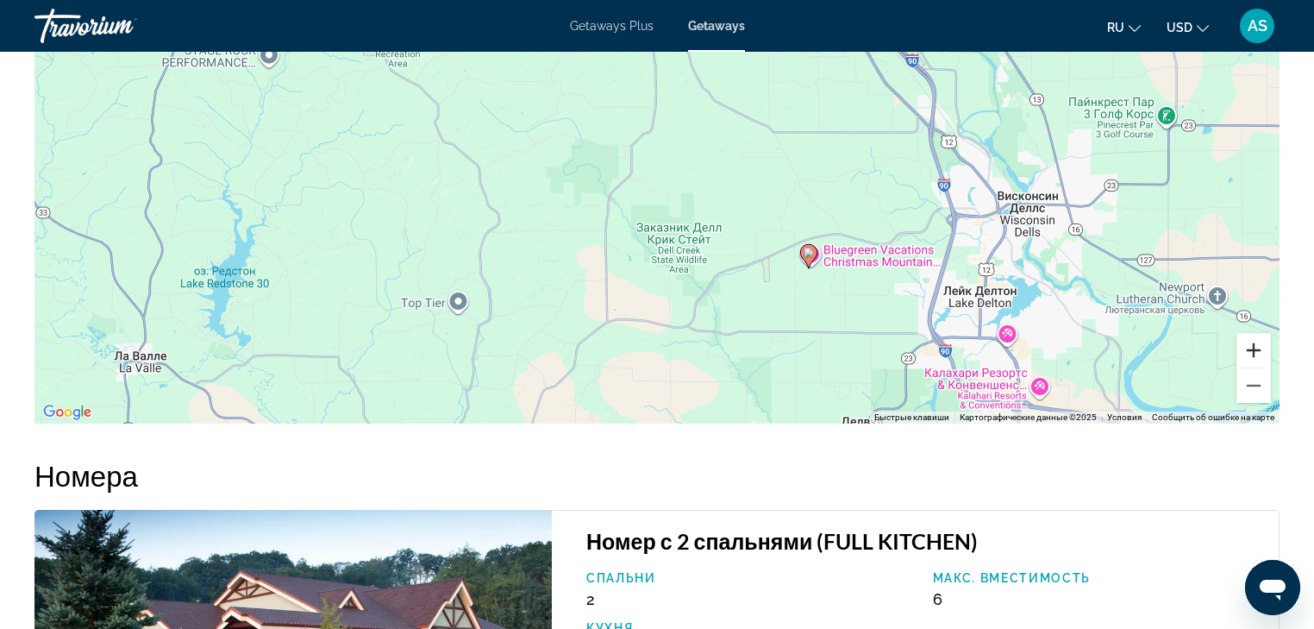
click at [1254, 351] on button "Увеличить" at bounding box center [1254, 350] width 34 height 34
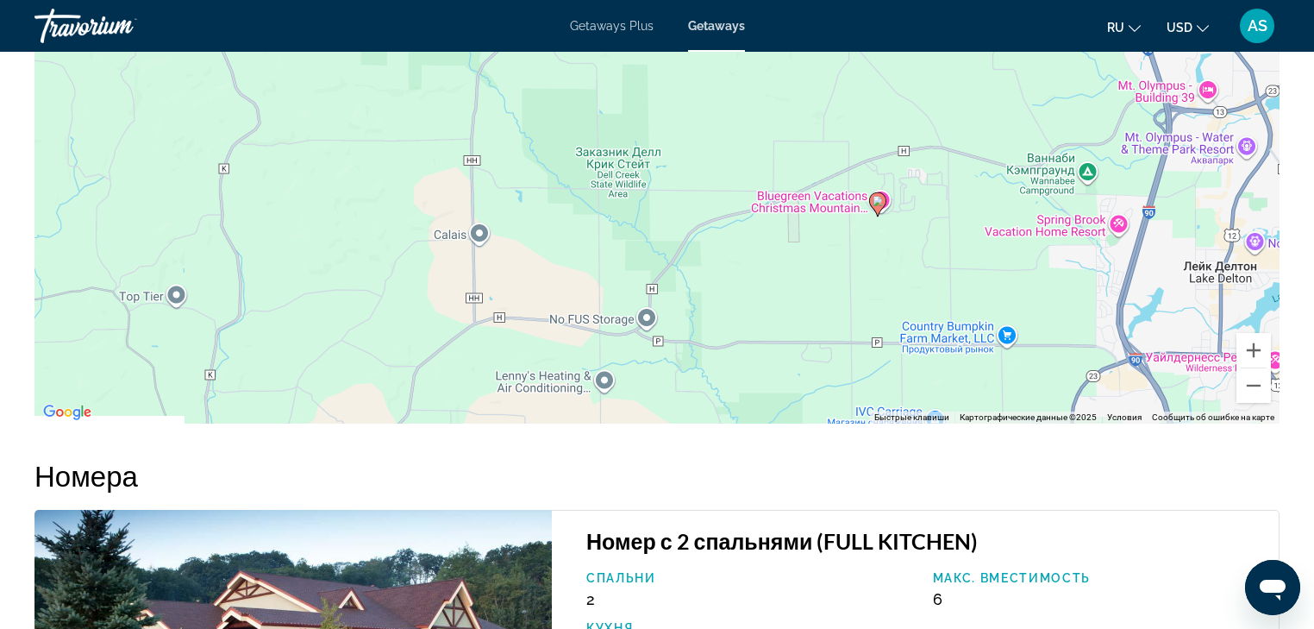
drag, startPoint x: 1046, startPoint y: 292, endPoint x: 981, endPoint y: 172, distance: 136.2
click at [981, 172] on div "Чтобы активировать перетаскивание с помощью клавиатуры, нажмите Alt + Ввод. Пос…" at bounding box center [656, 164] width 1245 height 517
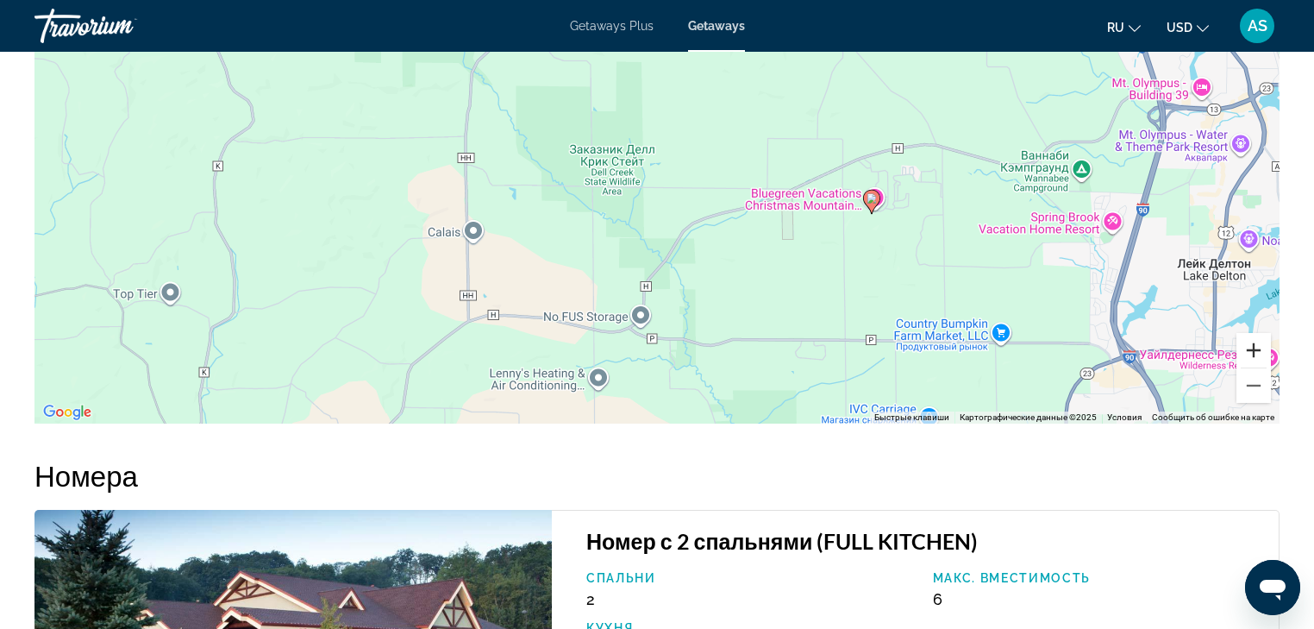
click at [1252, 347] on button "Увеличить" at bounding box center [1254, 350] width 34 height 34
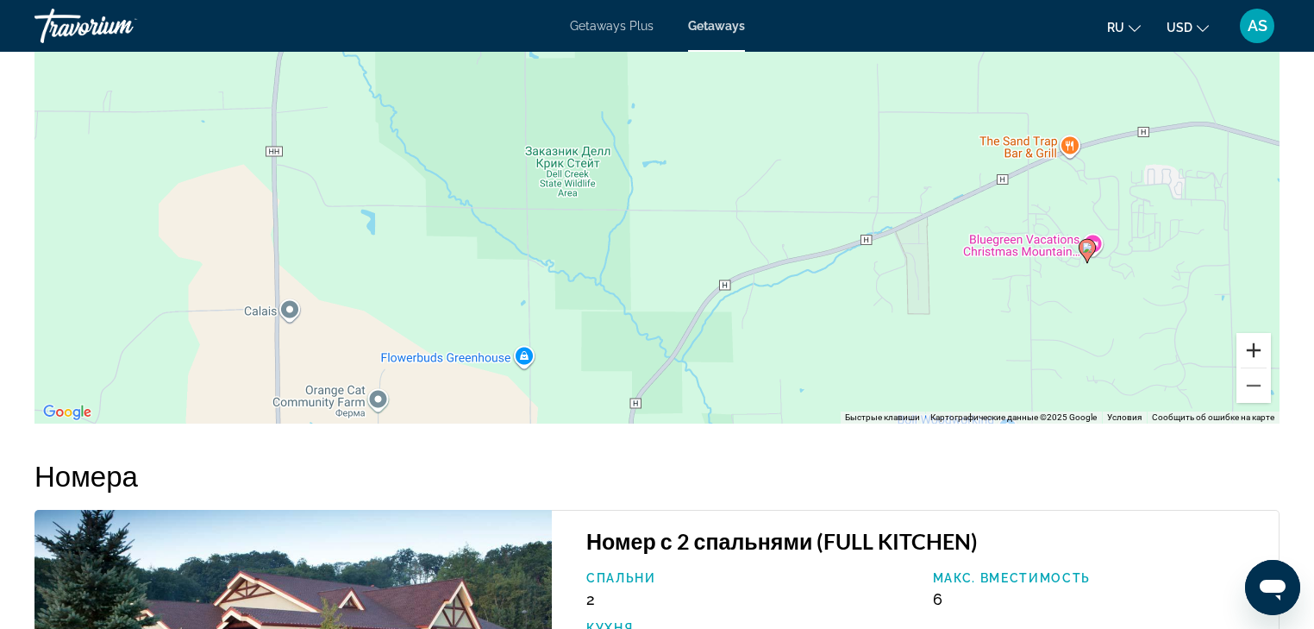
click at [1252, 347] on button "Увеличить" at bounding box center [1254, 350] width 34 height 34
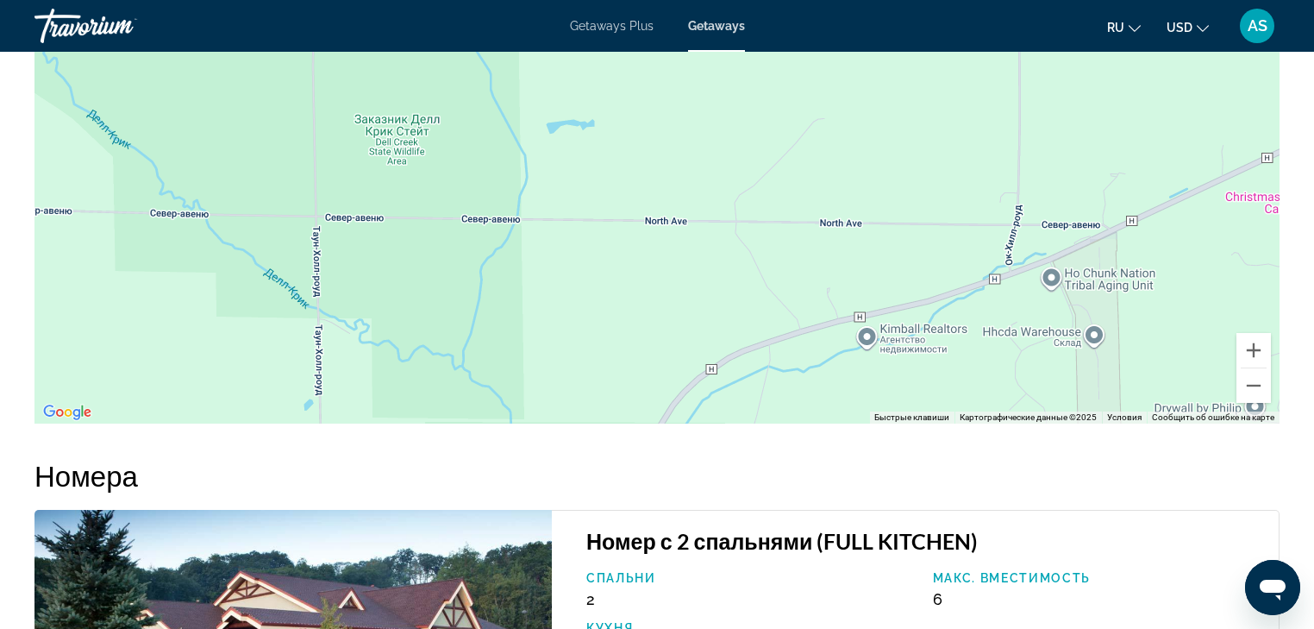
drag, startPoint x: 1094, startPoint y: 290, endPoint x: 526, endPoint y: 110, distance: 595.4
click at [526, 110] on div "Чтобы активировать перетаскивание с помощью клавиатуры, нажмите Alt + Ввод. Пос…" at bounding box center [656, 164] width 1245 height 517
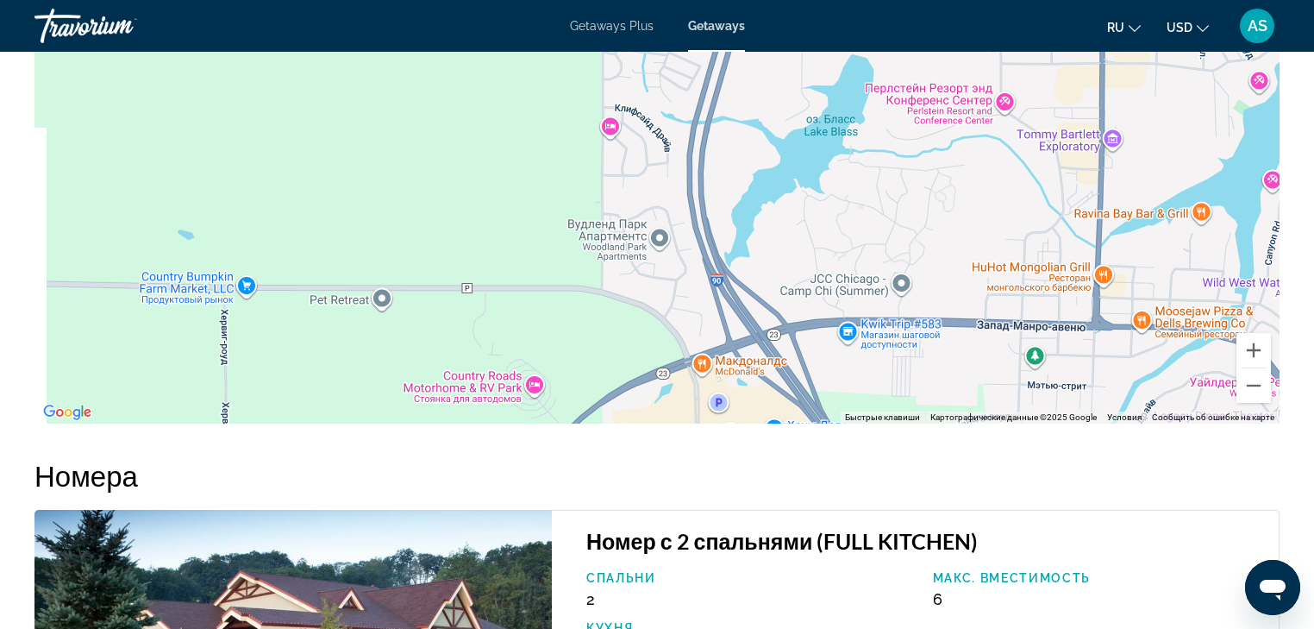
drag, startPoint x: 770, startPoint y: 237, endPoint x: 952, endPoint y: 244, distance: 182.1
click at [952, 244] on div "Main content" at bounding box center [656, 164] width 1245 height 517
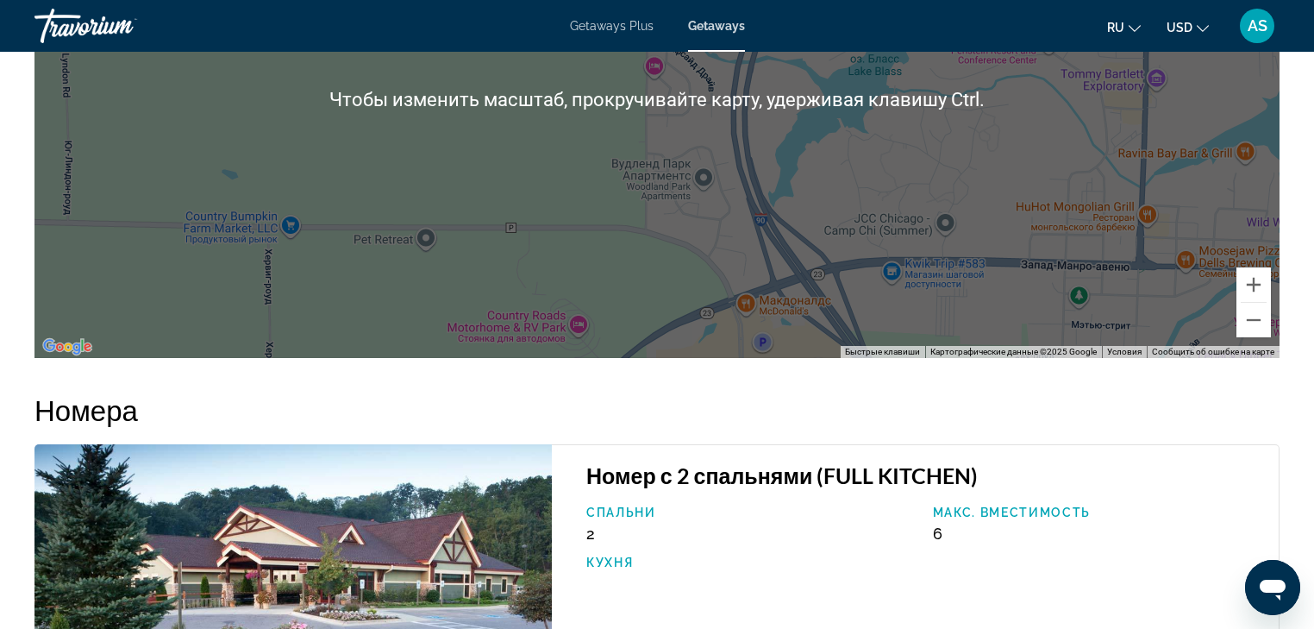
scroll to position [1932, 0]
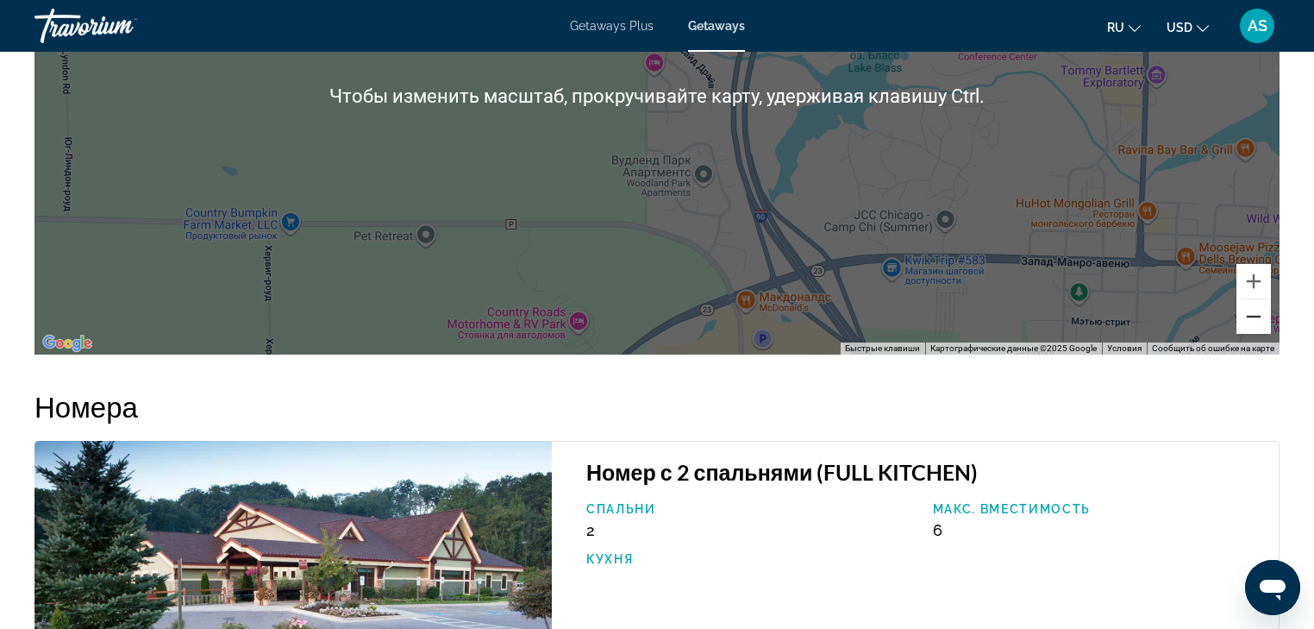
click at [1256, 315] on button "Уменьшить" at bounding box center [1254, 316] width 34 height 34
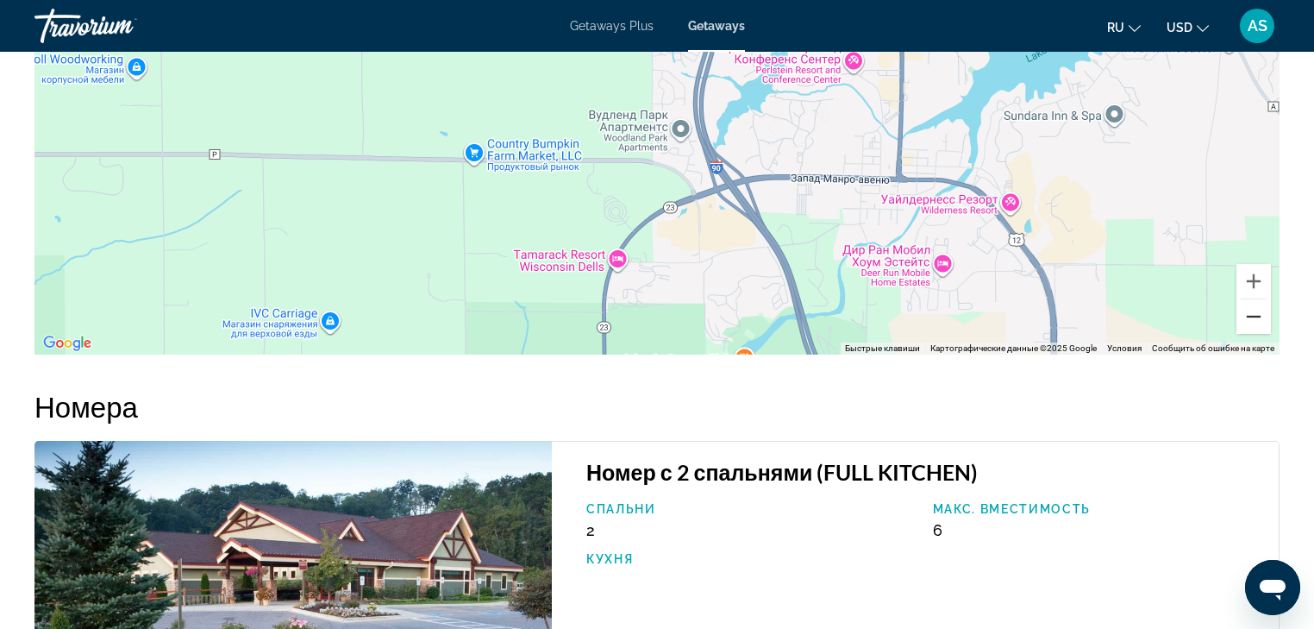
click at [1256, 315] on button "Уменьшить" at bounding box center [1254, 316] width 34 height 34
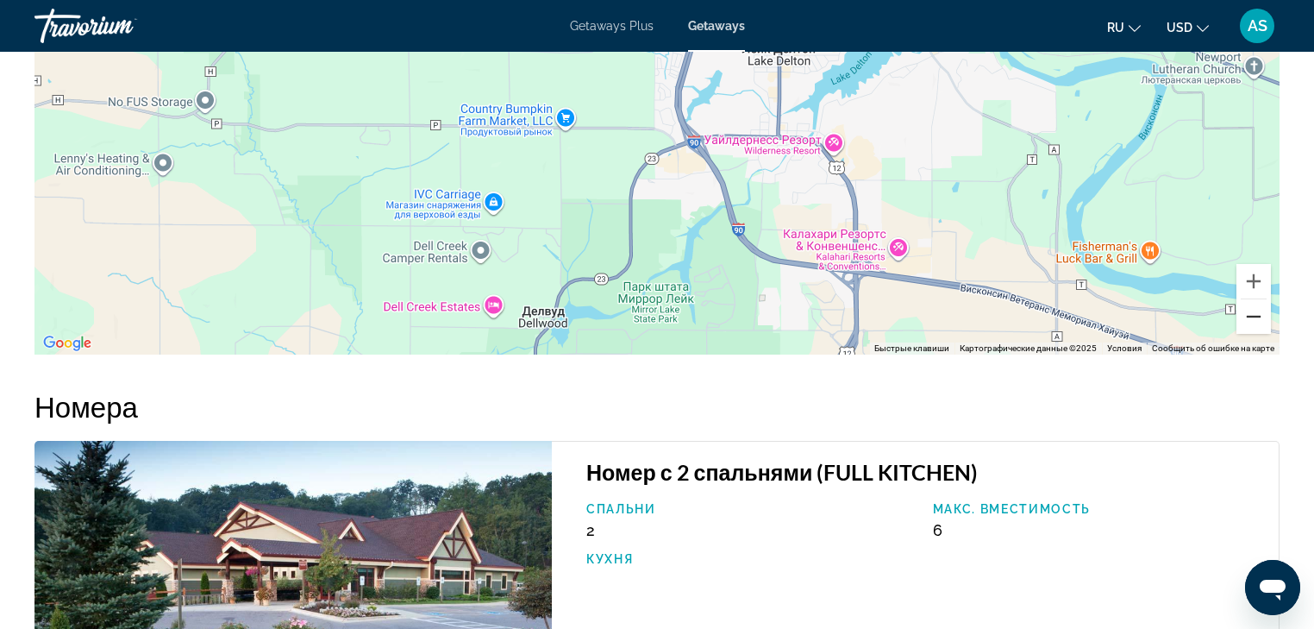
click at [1256, 315] on button "Уменьшить" at bounding box center [1254, 316] width 34 height 34
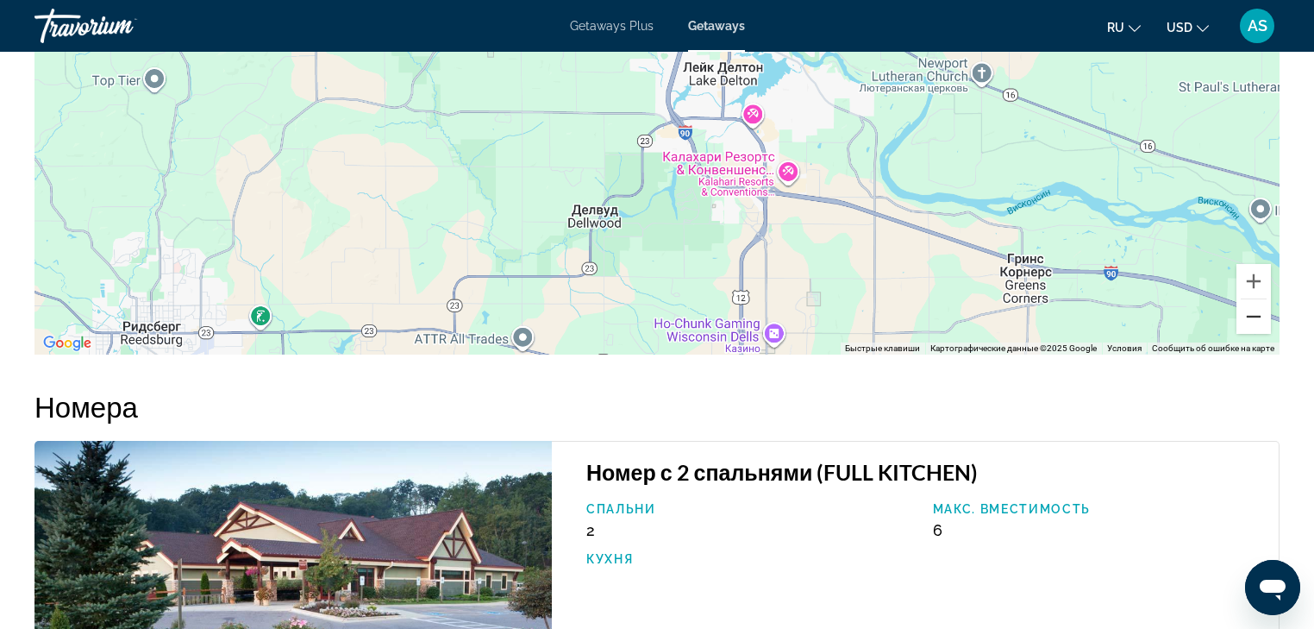
click at [1256, 315] on button "Уменьшить" at bounding box center [1254, 316] width 34 height 34
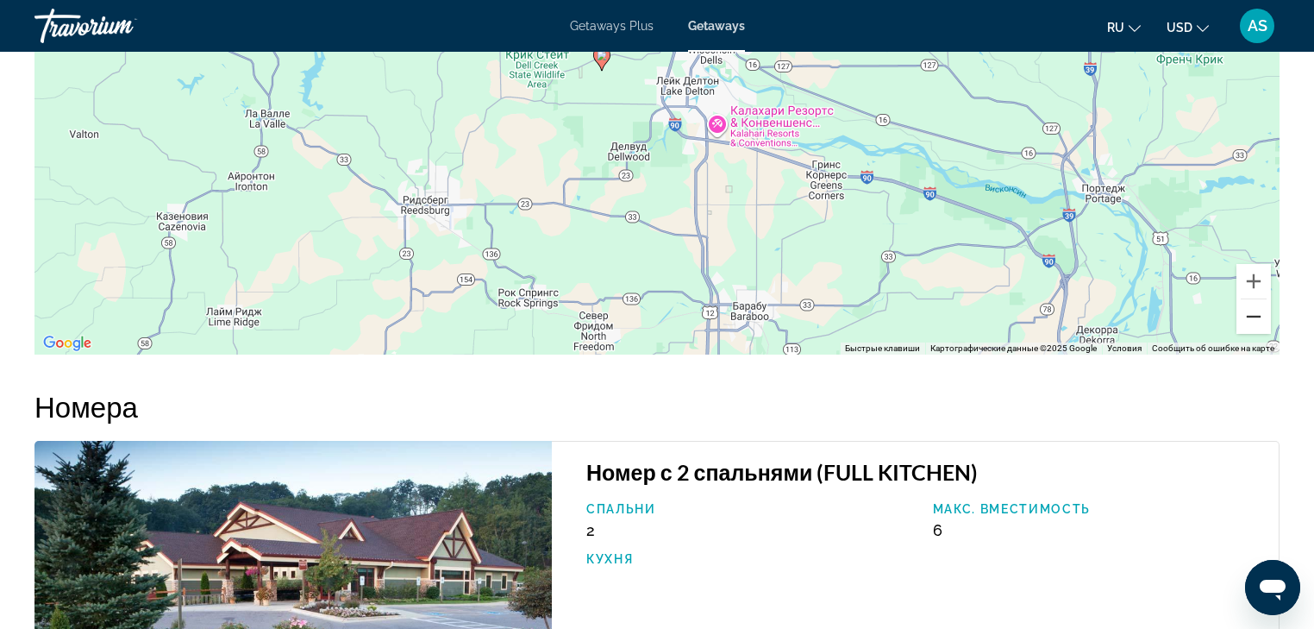
click at [1256, 315] on button "Уменьшить" at bounding box center [1254, 316] width 34 height 34
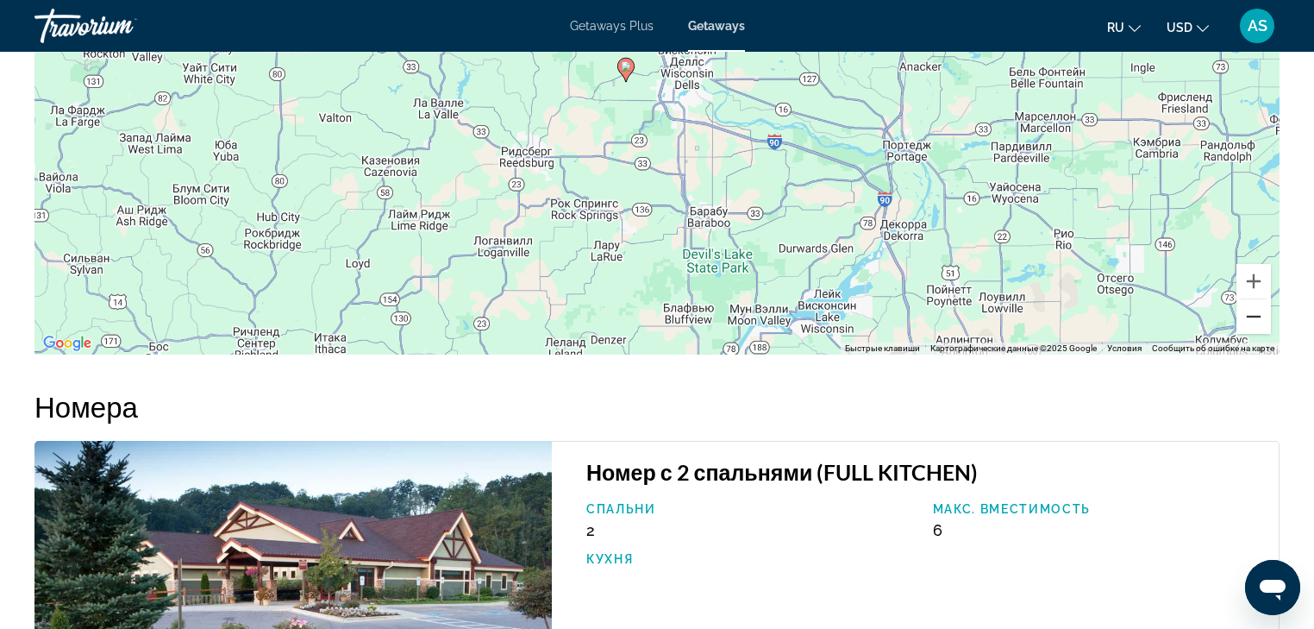
click at [1256, 315] on button "Уменьшить" at bounding box center [1254, 316] width 34 height 34
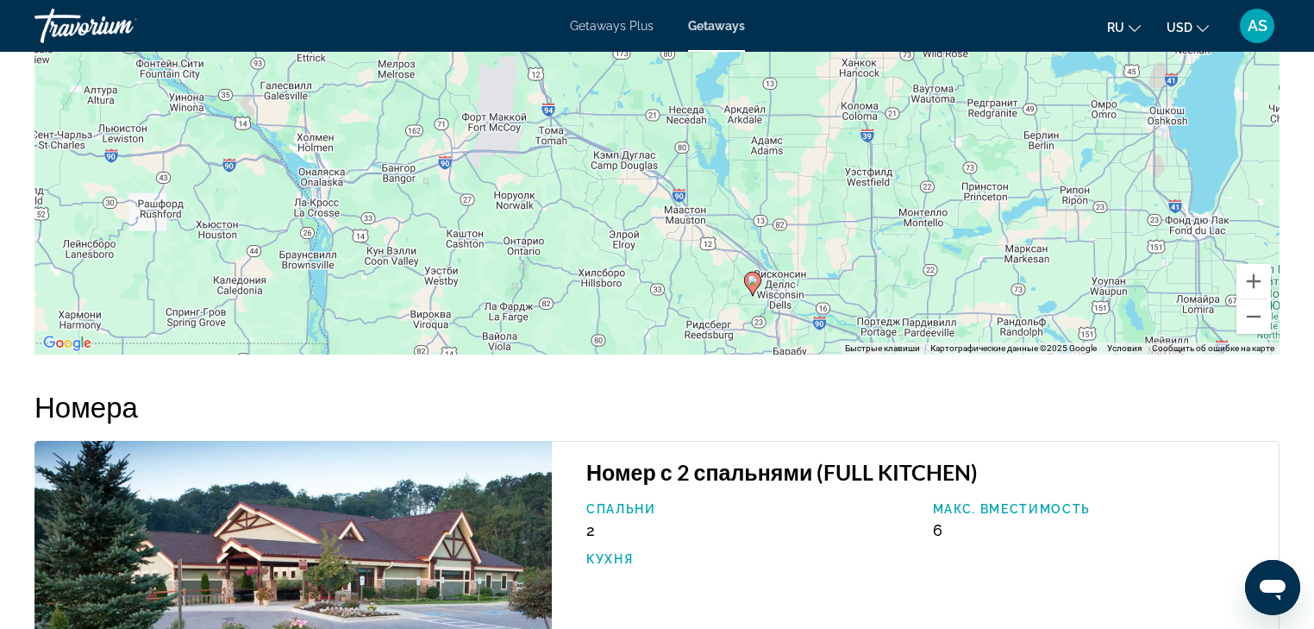
drag, startPoint x: 569, startPoint y: 93, endPoint x: 642, endPoint y: 254, distance: 176.4
click at [652, 260] on div "Чтобы активировать перетаскивание с помощью клавиатуры, нажмите Alt + Ввод. Пос…" at bounding box center [656, 95] width 1245 height 517
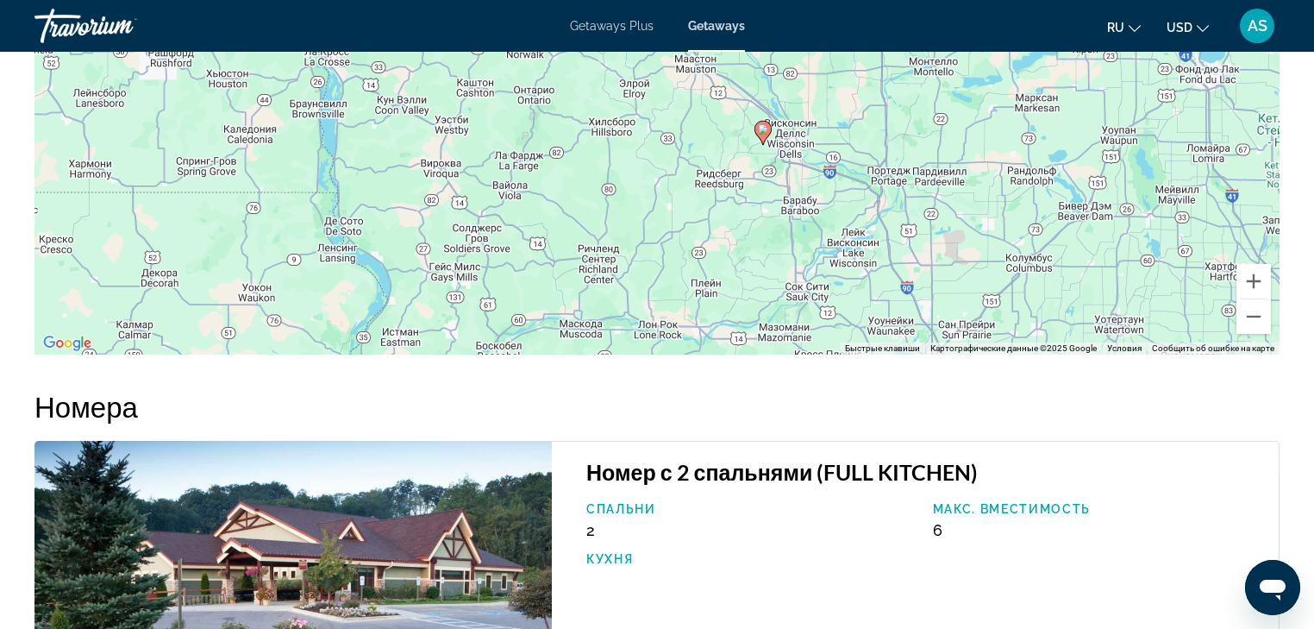
drag, startPoint x: 869, startPoint y: 259, endPoint x: 890, endPoint y: 109, distance: 151.5
click at [890, 109] on div "Чтобы активировать перетаскивание с помощью клавиатуры, нажмите Alt + Ввод. Пос…" at bounding box center [656, 95] width 1245 height 517
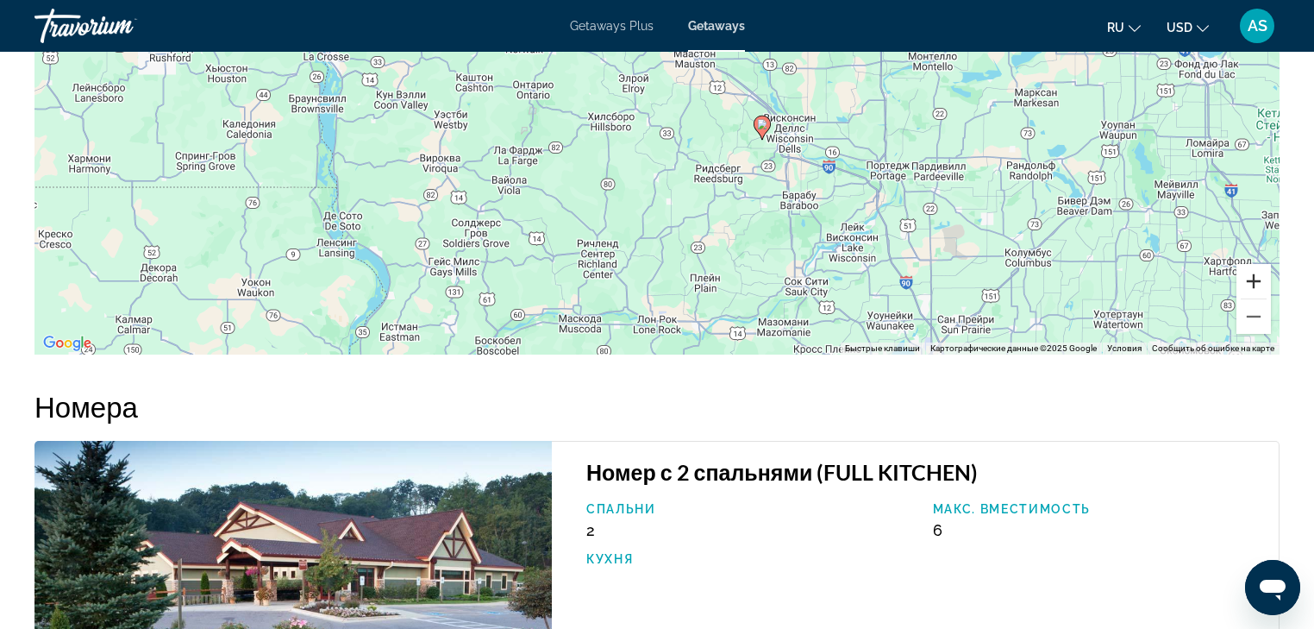
click at [1255, 279] on button "Увеличить" at bounding box center [1254, 281] width 34 height 34
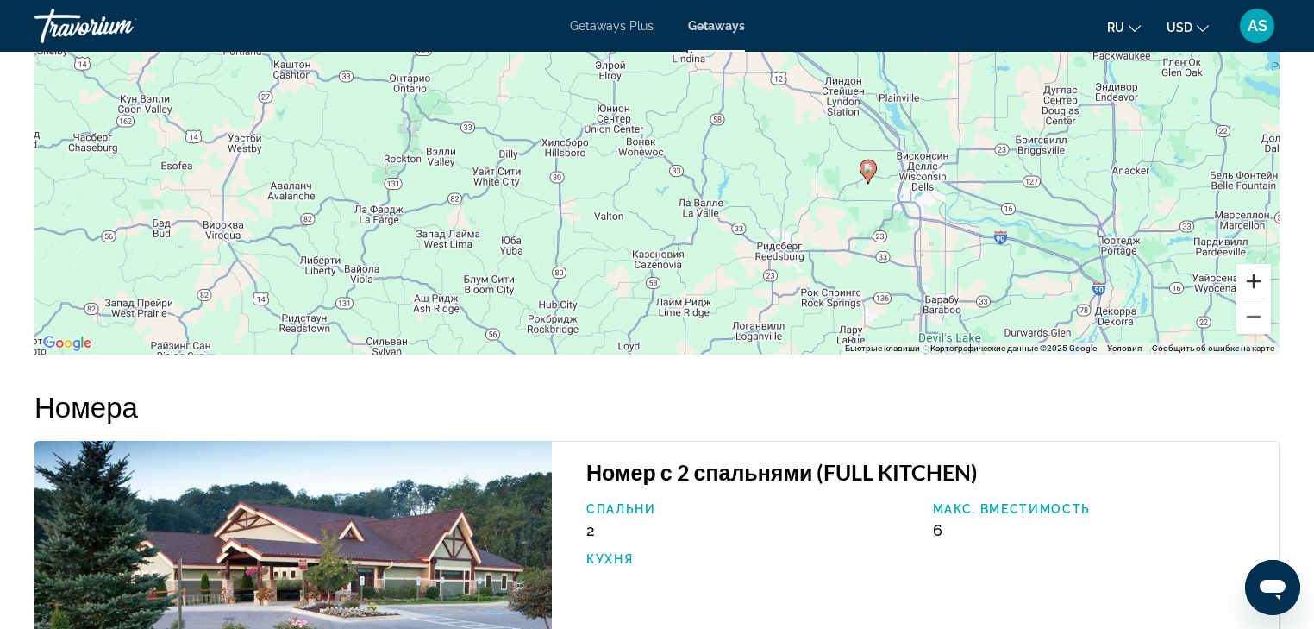
click at [1255, 279] on button "Увеличить" at bounding box center [1254, 281] width 34 height 34
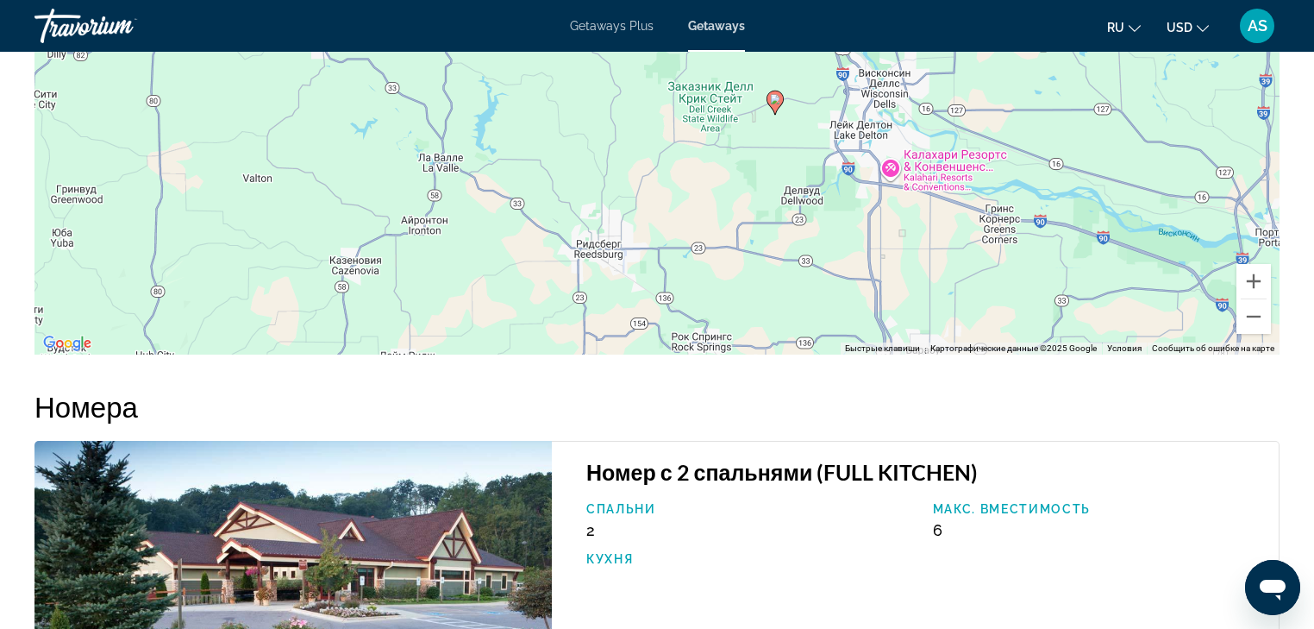
drag, startPoint x: 1151, startPoint y: 241, endPoint x: 841, endPoint y: 78, distance: 351.1
click at [841, 78] on div "Чтобы активировать перетаскивание с помощью клавиатуры, нажмите Alt + Ввод. Пос…" at bounding box center [656, 95] width 1245 height 517
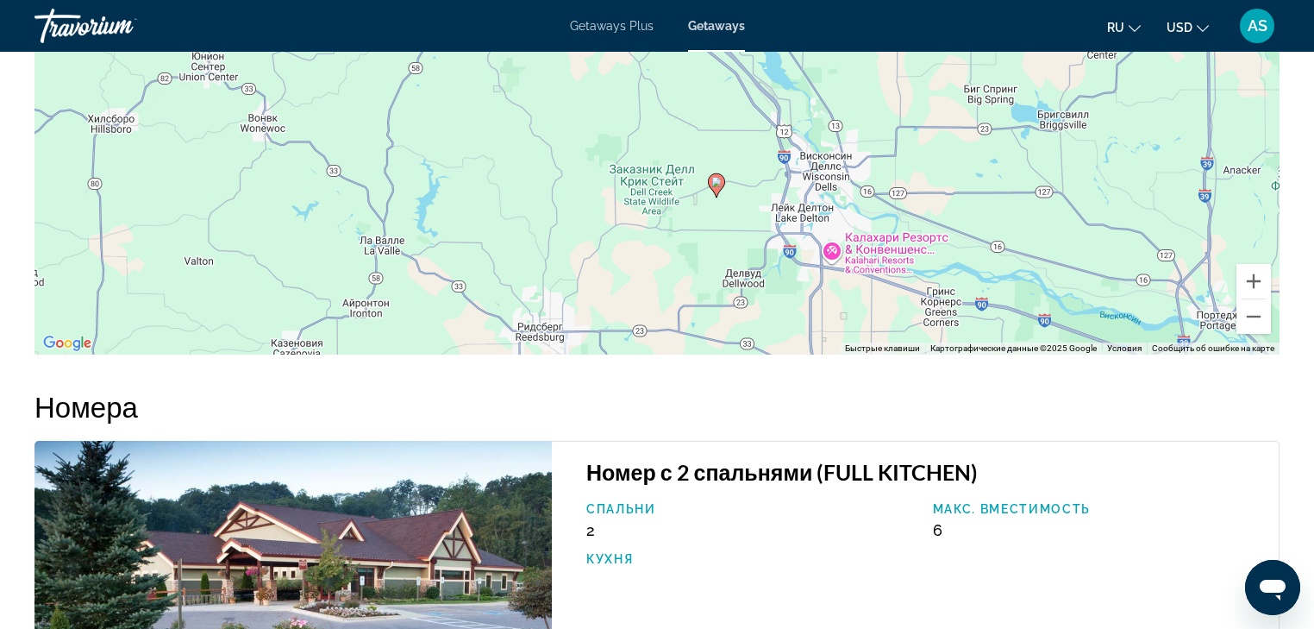
drag, startPoint x: 848, startPoint y: 83, endPoint x: 797, endPoint y: 192, distance: 120.8
click at [790, 186] on div "Чтобы активировать перетаскивание с помощью клавиатуры, нажмите Alt + Ввод. Пос…" at bounding box center [656, 95] width 1245 height 517
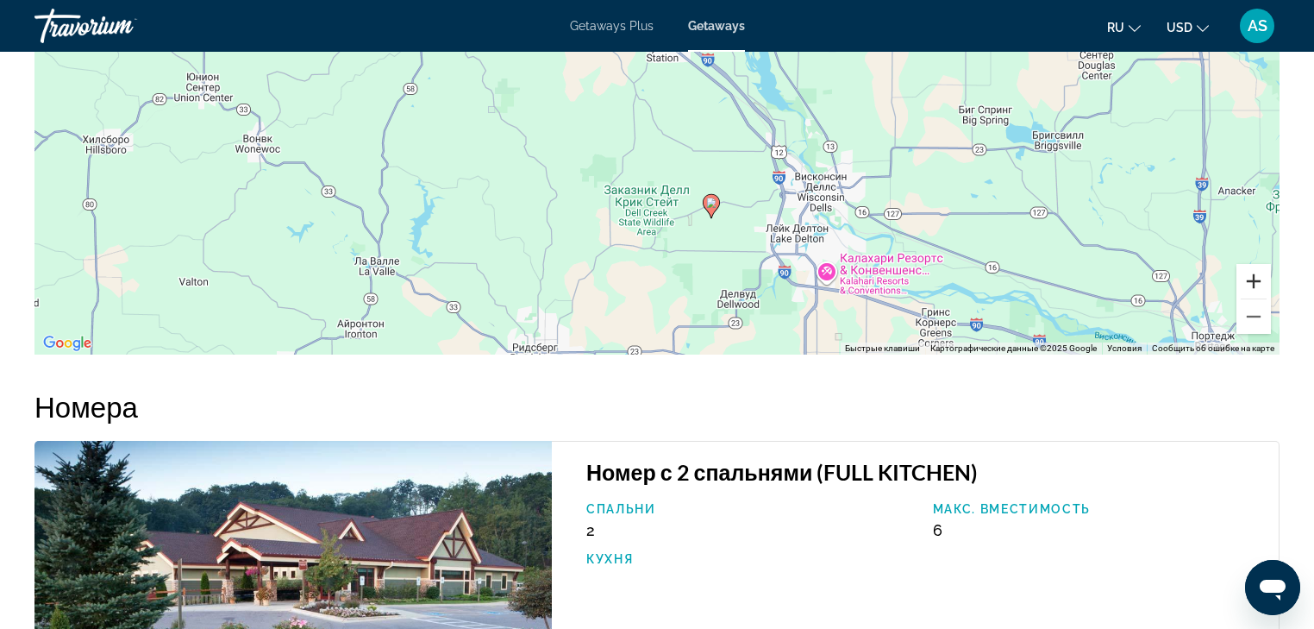
click at [1257, 283] on button "Увеличить" at bounding box center [1254, 281] width 34 height 34
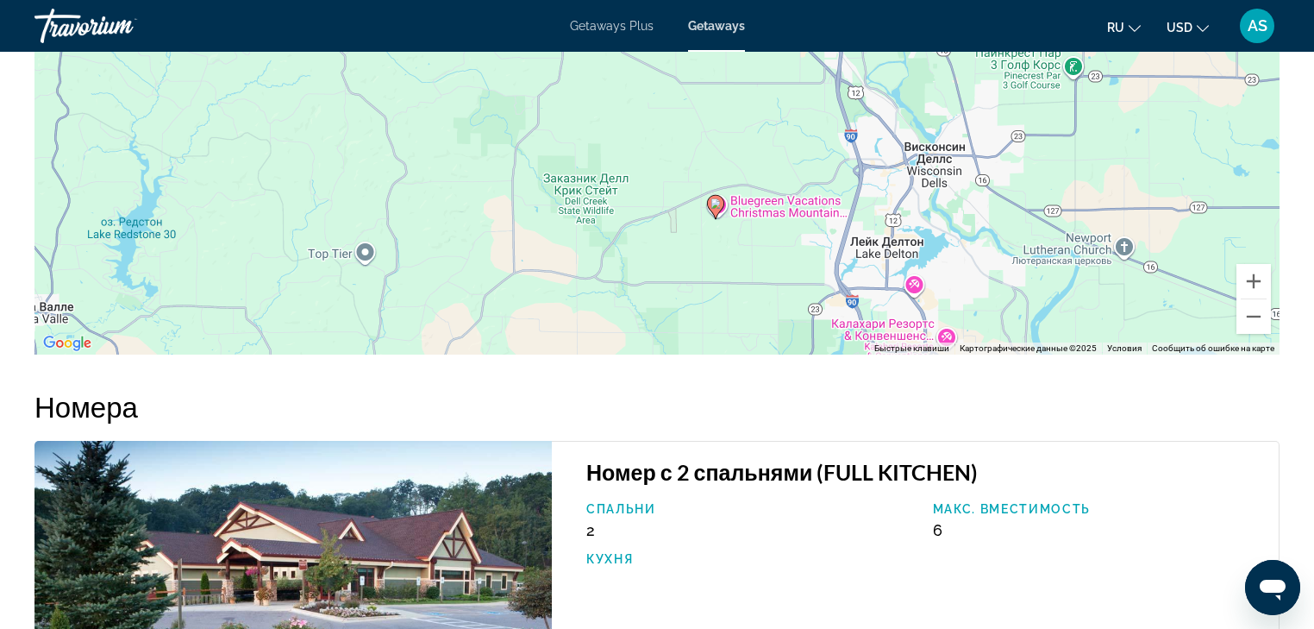
drag, startPoint x: 997, startPoint y: 239, endPoint x: 950, endPoint y: 85, distance: 160.7
click at [950, 85] on div "Чтобы активировать перетаскивание с помощью клавиатуры, нажмите Alt + Ввод. Пос…" at bounding box center [656, 95] width 1245 height 517
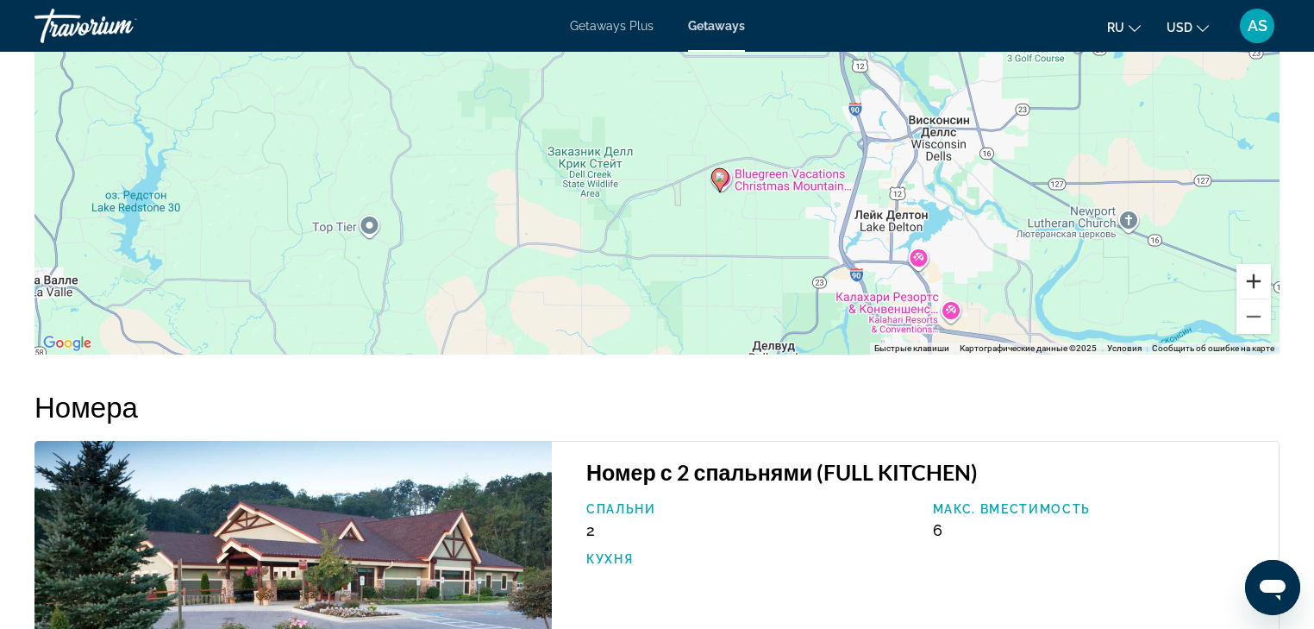
click at [1256, 286] on button "Увеличить" at bounding box center [1254, 281] width 34 height 34
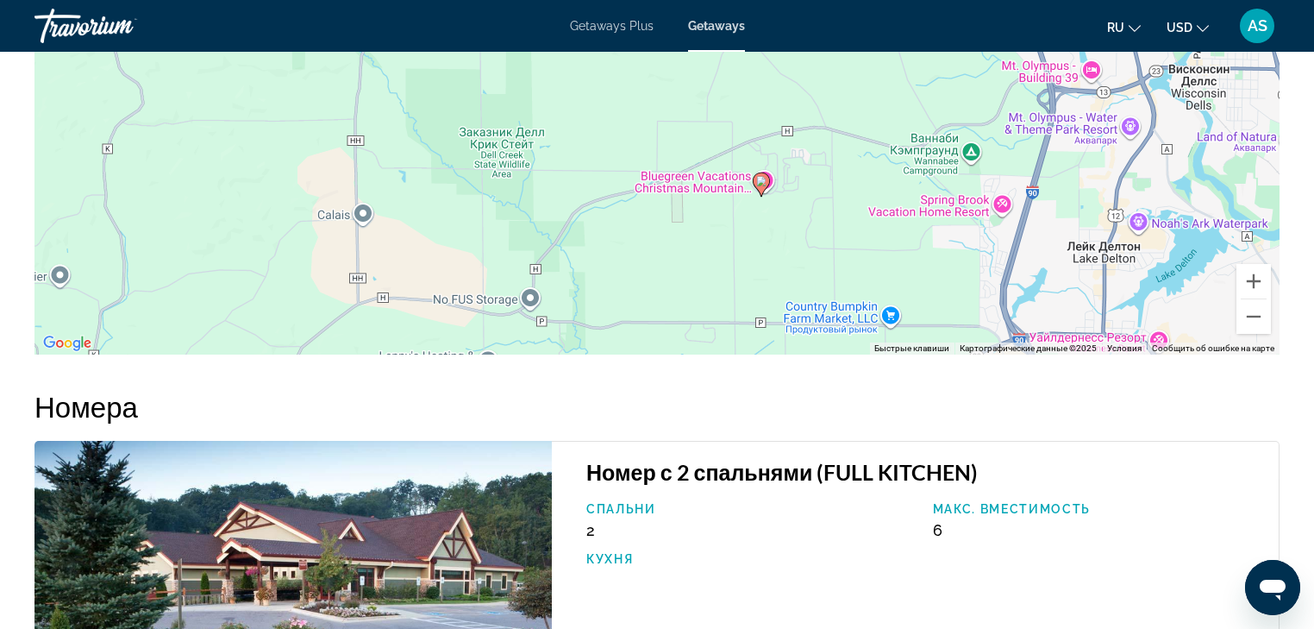
drag, startPoint x: 1038, startPoint y: 313, endPoint x: 1028, endPoint y: 203, distance: 110.9
click at [1014, 206] on div "Чтобы активировать перетаскивание с помощью клавиатуры, нажмите Alt + Ввод. Пос…" at bounding box center [656, 95] width 1245 height 517
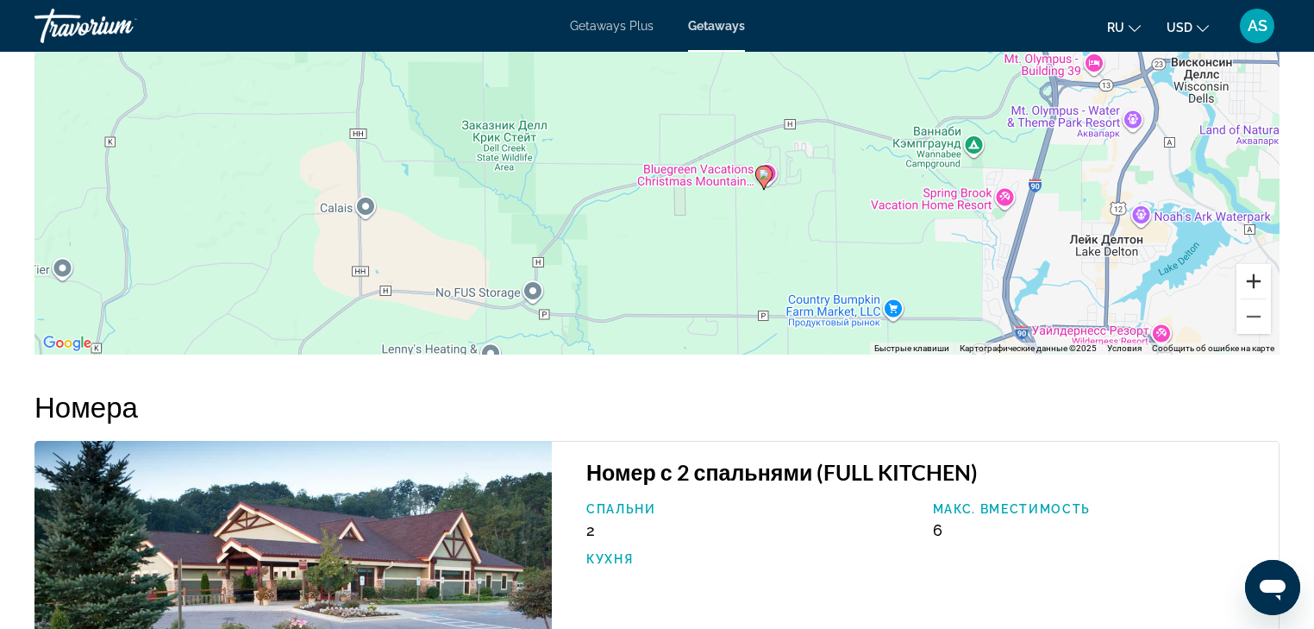
click at [1257, 284] on button "Увеличить" at bounding box center [1254, 281] width 34 height 34
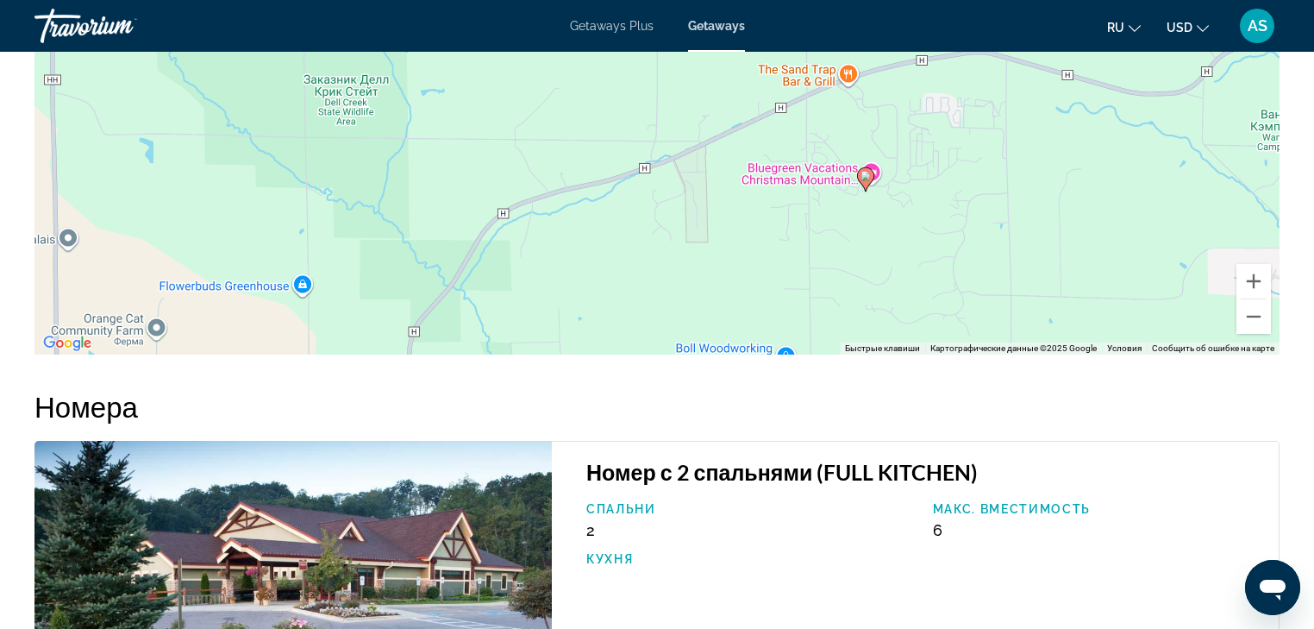
drag, startPoint x: 981, startPoint y: 260, endPoint x: 976, endPoint y: 158, distance: 101.9
click at [976, 158] on div "Чтобы активировать перетаскивание с помощью клавиатуры, нажмите Alt + Ввод. Пос…" at bounding box center [656, 95] width 1245 height 517
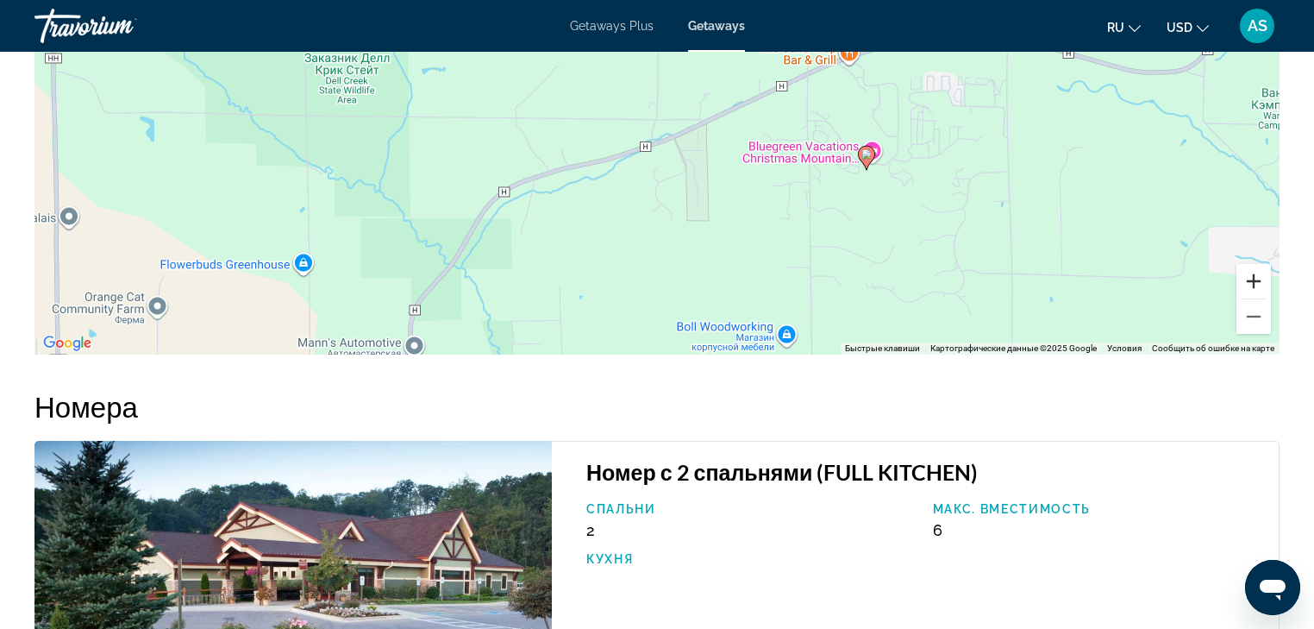
click at [1252, 279] on button "Увеличить" at bounding box center [1254, 281] width 34 height 34
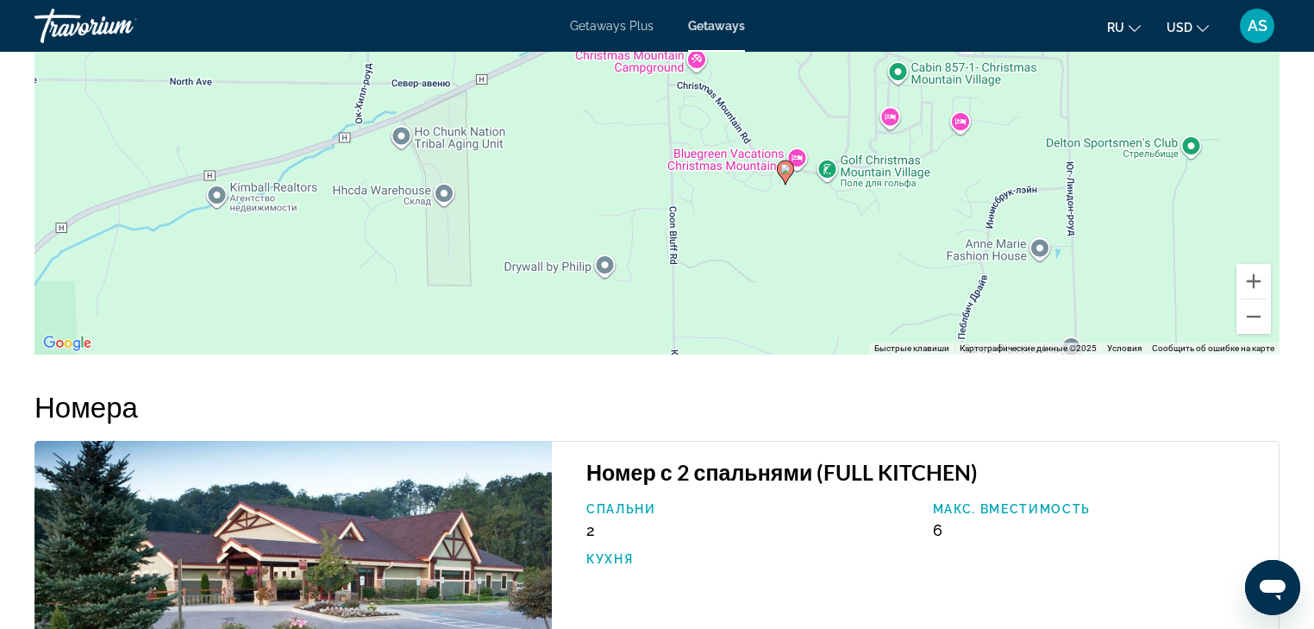
drag, startPoint x: 1174, startPoint y: 262, endPoint x: 872, endPoint y: 197, distance: 308.9
click at [872, 197] on div "Чтобы активировать перетаскивание с помощью клавиатуры, нажмите Alt + Ввод. Пос…" at bounding box center [656, 95] width 1245 height 517
click at [1252, 286] on button "Увеличить" at bounding box center [1254, 281] width 34 height 34
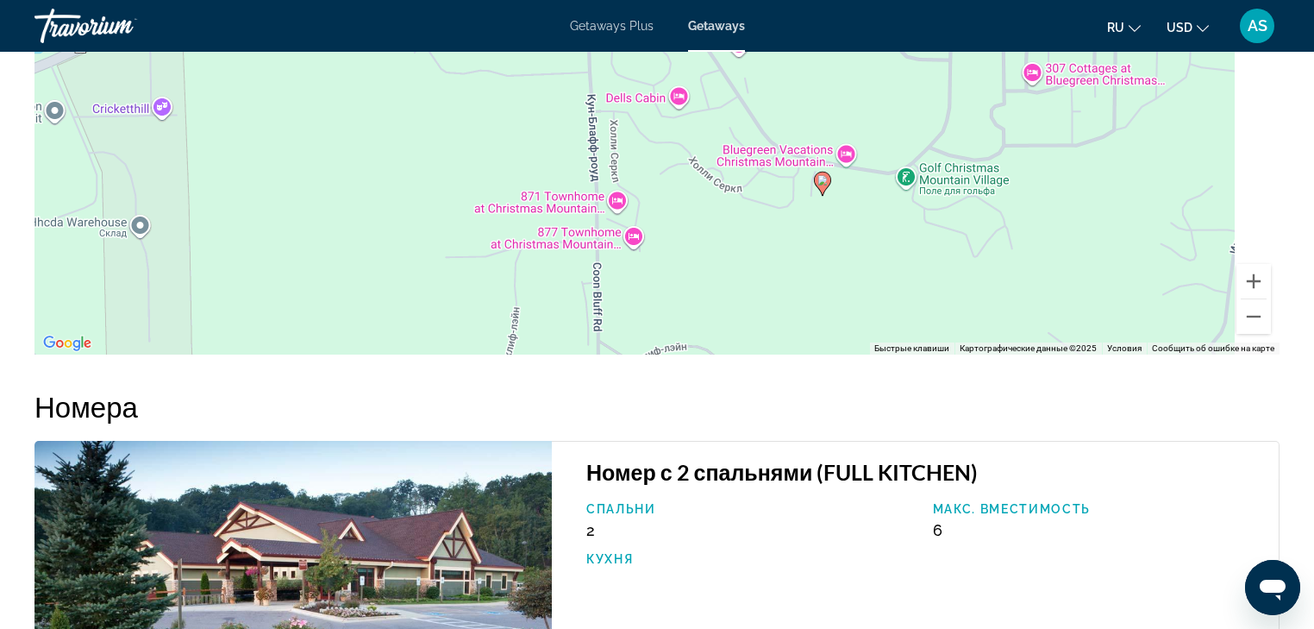
drag, startPoint x: 1058, startPoint y: 266, endPoint x: 956, endPoint y: 170, distance: 139.7
click at [956, 170] on div "Чтобы активировать перетаскивание с помощью клавиатуры, нажмите Alt + Ввод. Пос…" at bounding box center [656, 95] width 1245 height 517
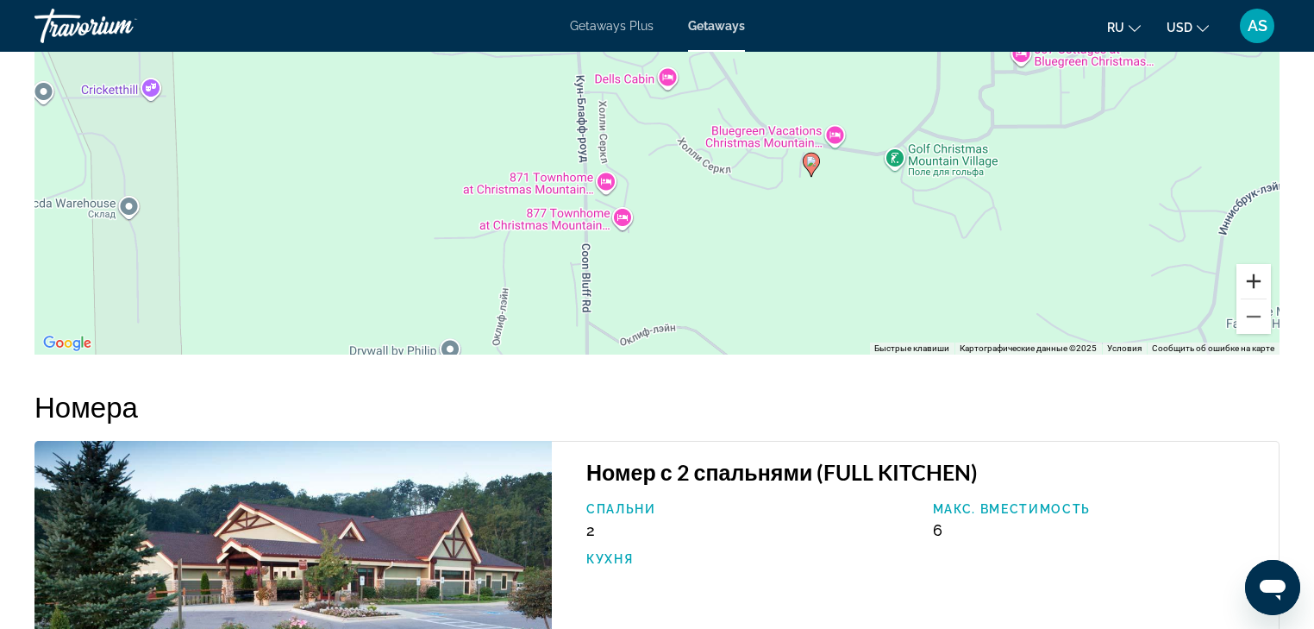
click at [1251, 283] on button "Увеличить" at bounding box center [1254, 281] width 34 height 34
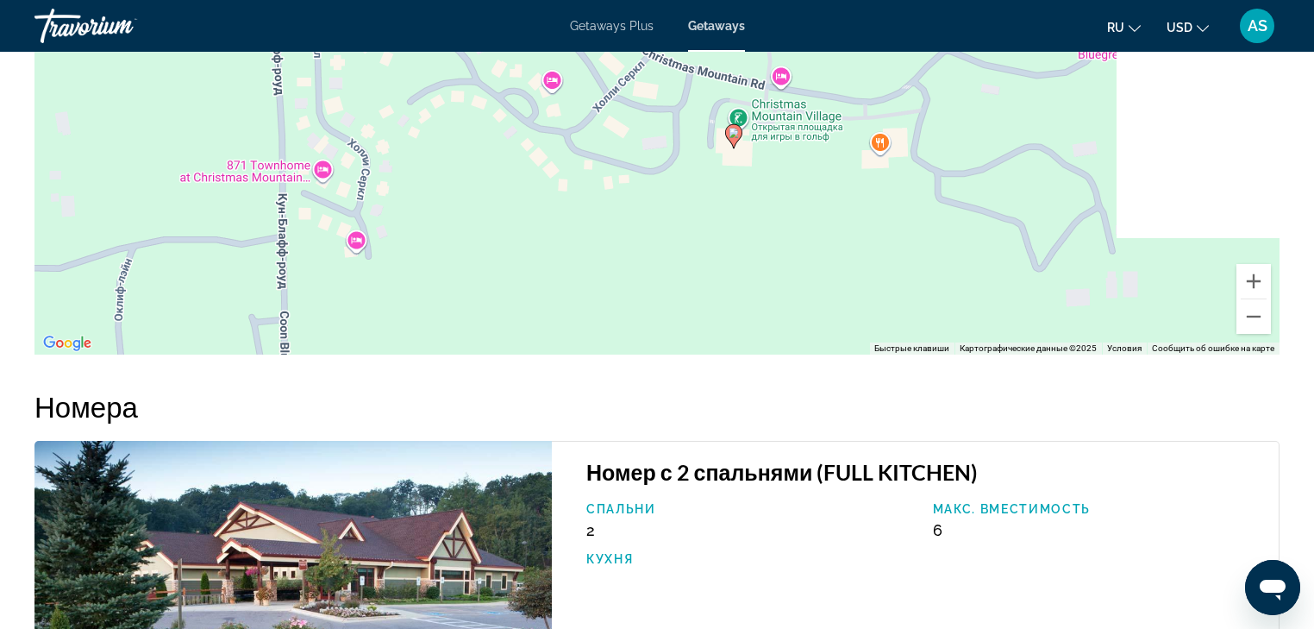
drag, startPoint x: 1118, startPoint y: 279, endPoint x: 876, endPoint y: 163, distance: 268.1
click at [876, 163] on div "Чтобы активировать перетаскивание с помощью клавиатуры, нажмите Alt + Ввод. Пос…" at bounding box center [656, 95] width 1245 height 517
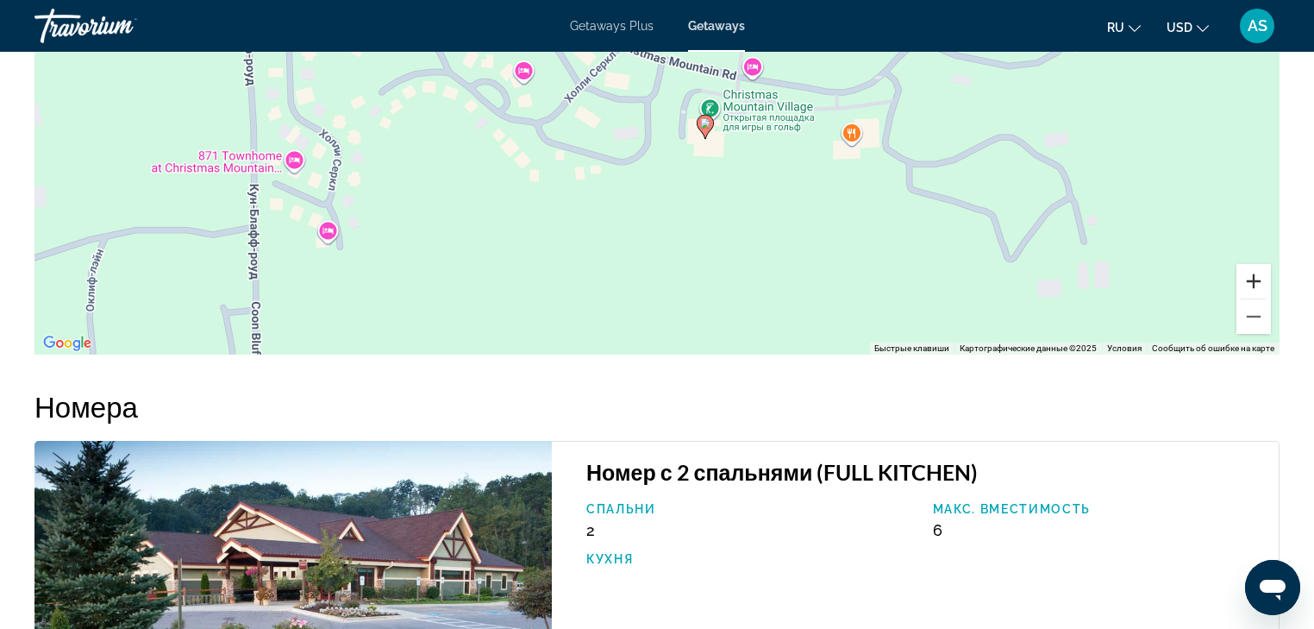
click at [1257, 285] on button "Увеличить" at bounding box center [1254, 281] width 34 height 34
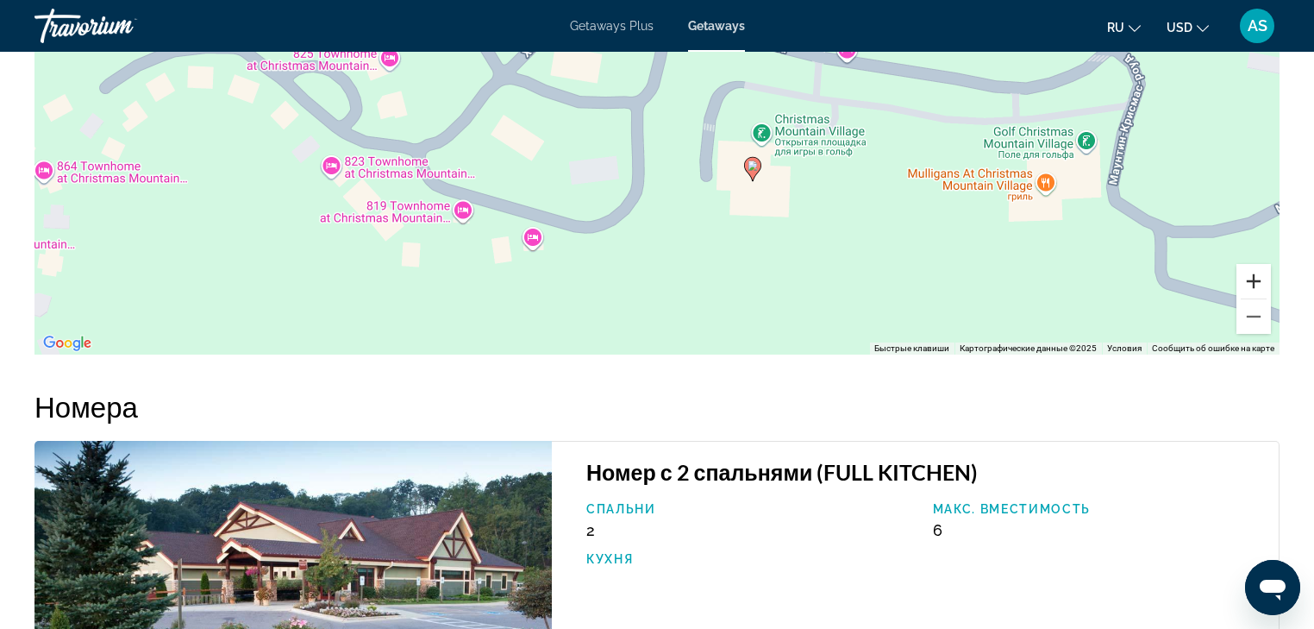
click at [1259, 283] on button "Увеличить" at bounding box center [1254, 281] width 34 height 34
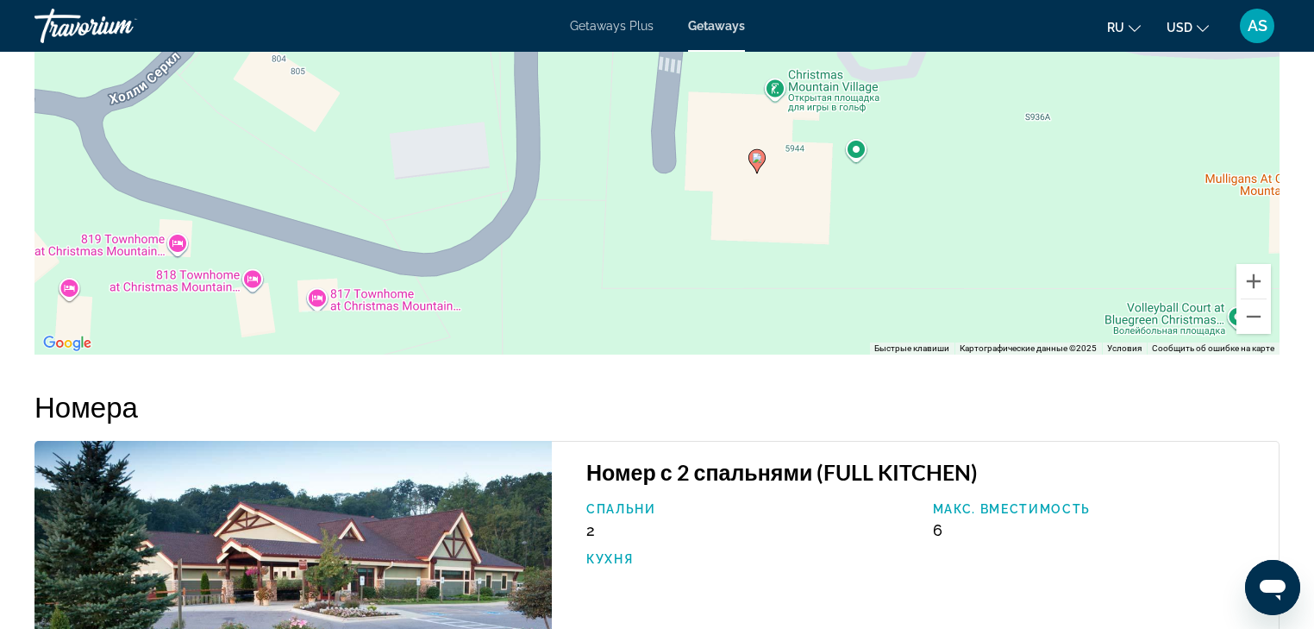
drag, startPoint x: 1056, startPoint y: 288, endPoint x: 973, endPoint y: 197, distance: 122.7
click at [973, 197] on div "Чтобы активировать перетаскивание с помощью клавиатуры, нажмите Alt + Ввод. Пос…" at bounding box center [656, 95] width 1245 height 517
click at [1256, 284] on button "Увеличить" at bounding box center [1254, 281] width 34 height 34
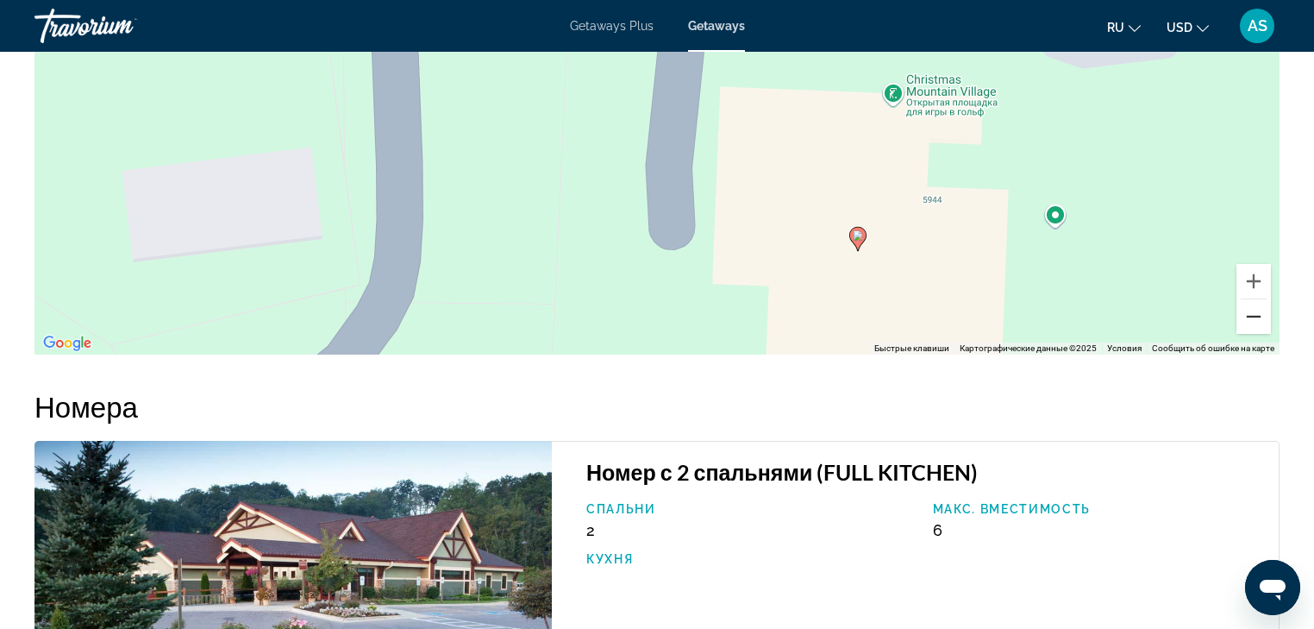
click at [1256, 317] on button "Уменьшить" at bounding box center [1254, 316] width 34 height 34
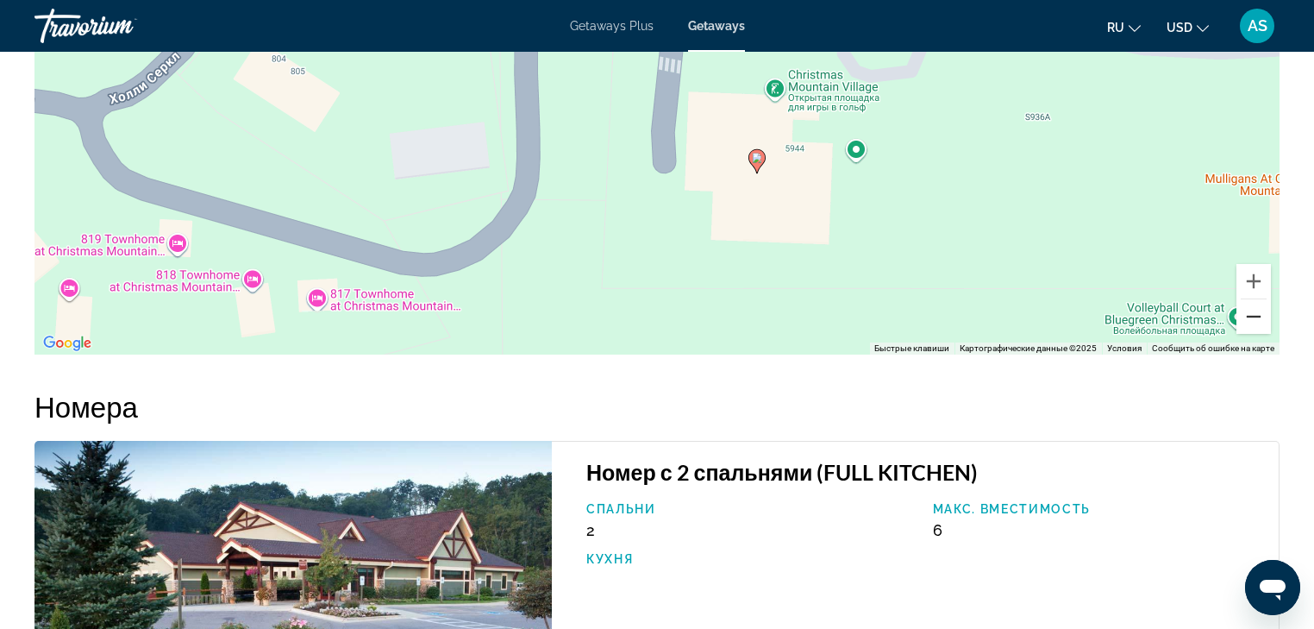
click at [1256, 317] on button "Уменьшить" at bounding box center [1254, 316] width 34 height 34
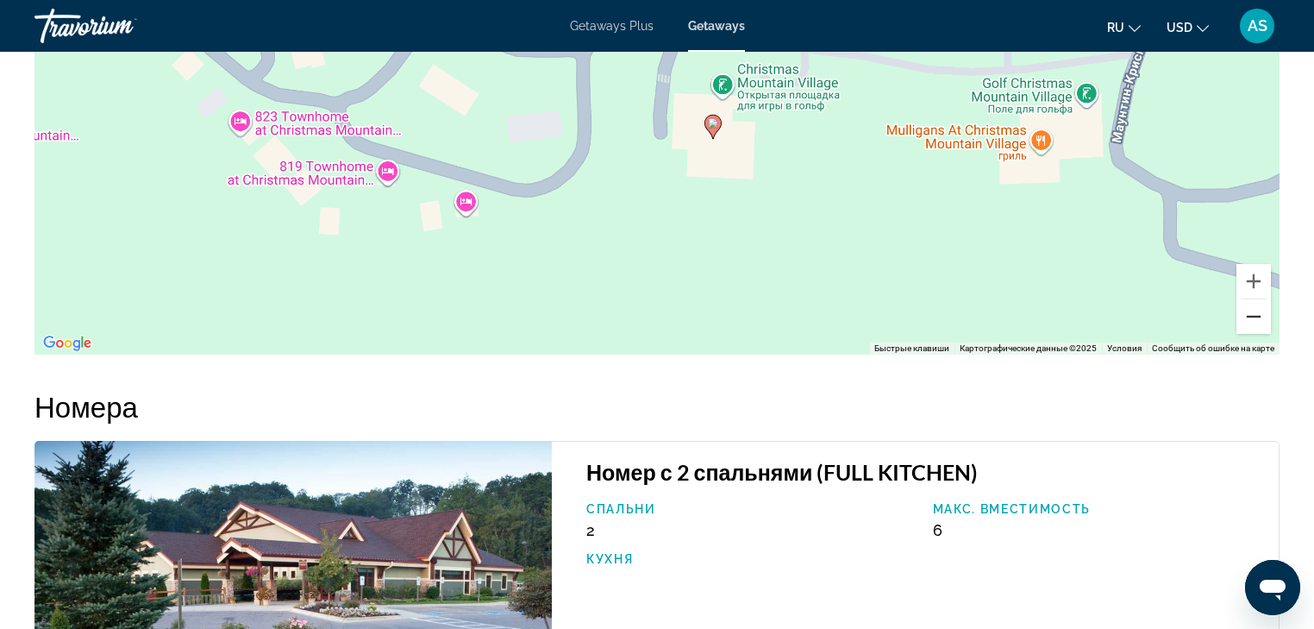
click at [1256, 317] on button "Уменьшить" at bounding box center [1254, 316] width 34 height 34
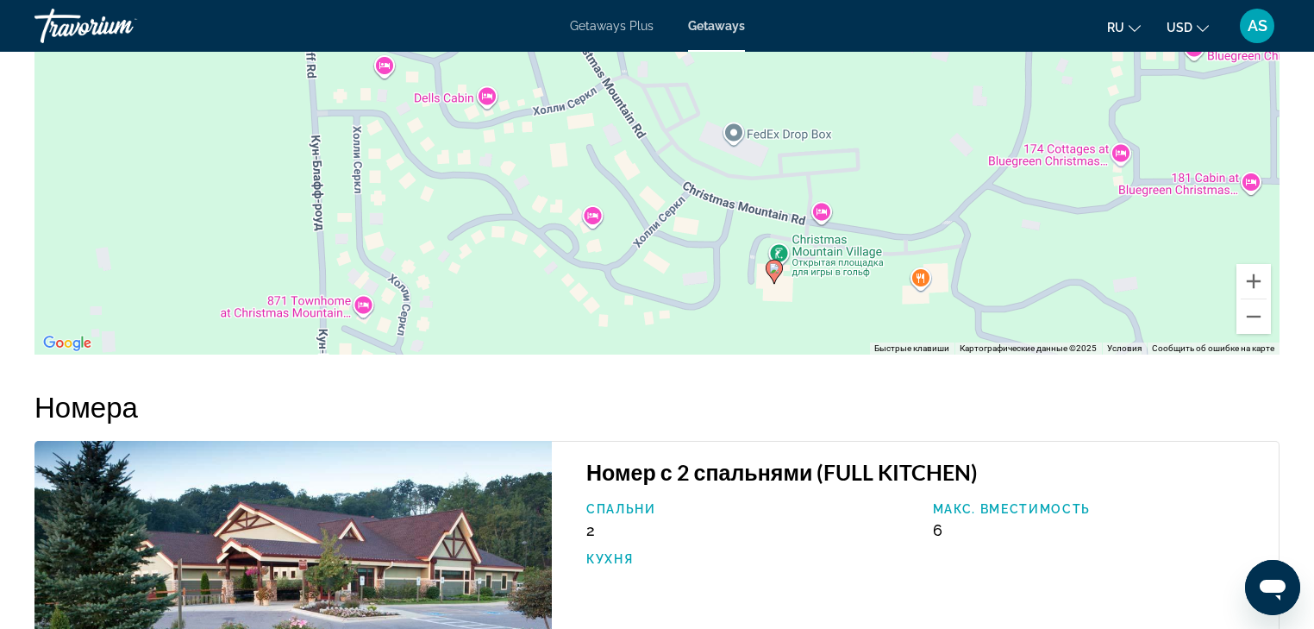
drag, startPoint x: 846, startPoint y: 166, endPoint x: 928, endPoint y: 321, distance: 174.8
click at [937, 348] on div "Чтобы активировать перетаскивание с помощью клавиатуры, нажмите Alt + Ввод. Пос…" at bounding box center [656, 95] width 1245 height 517
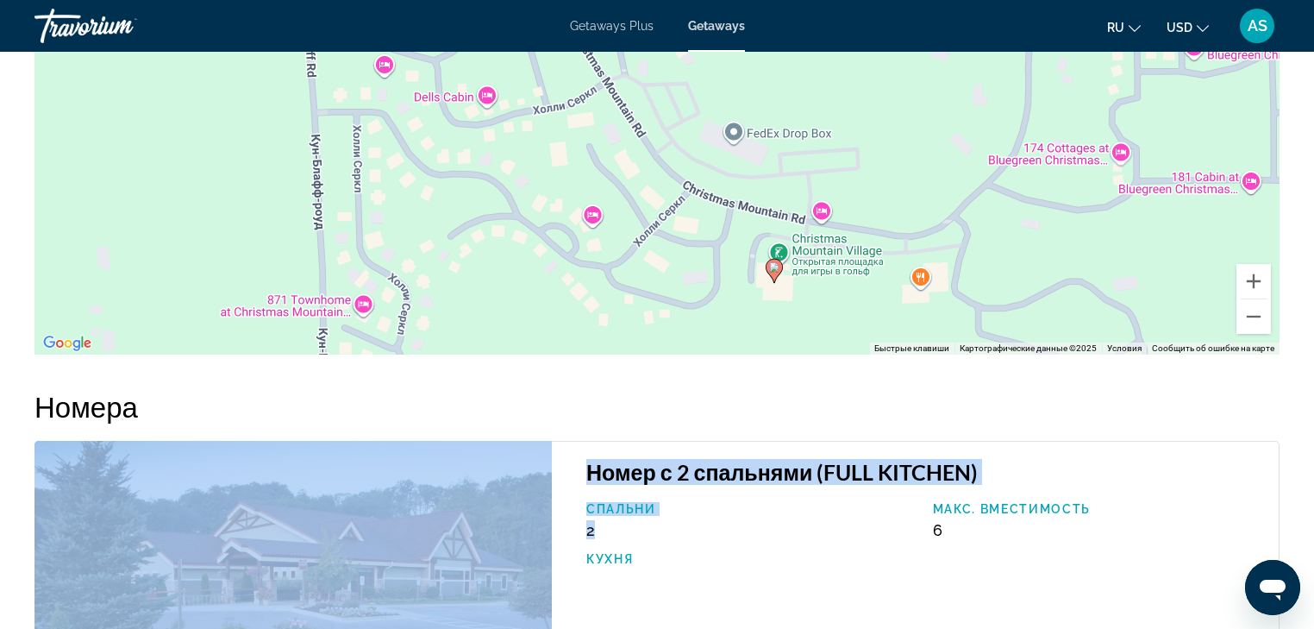
drag, startPoint x: 733, startPoint y: 499, endPoint x: 742, endPoint y: 417, distance: 83.2
click at [745, 531] on div "Спальни 2" at bounding box center [751, 520] width 347 height 37
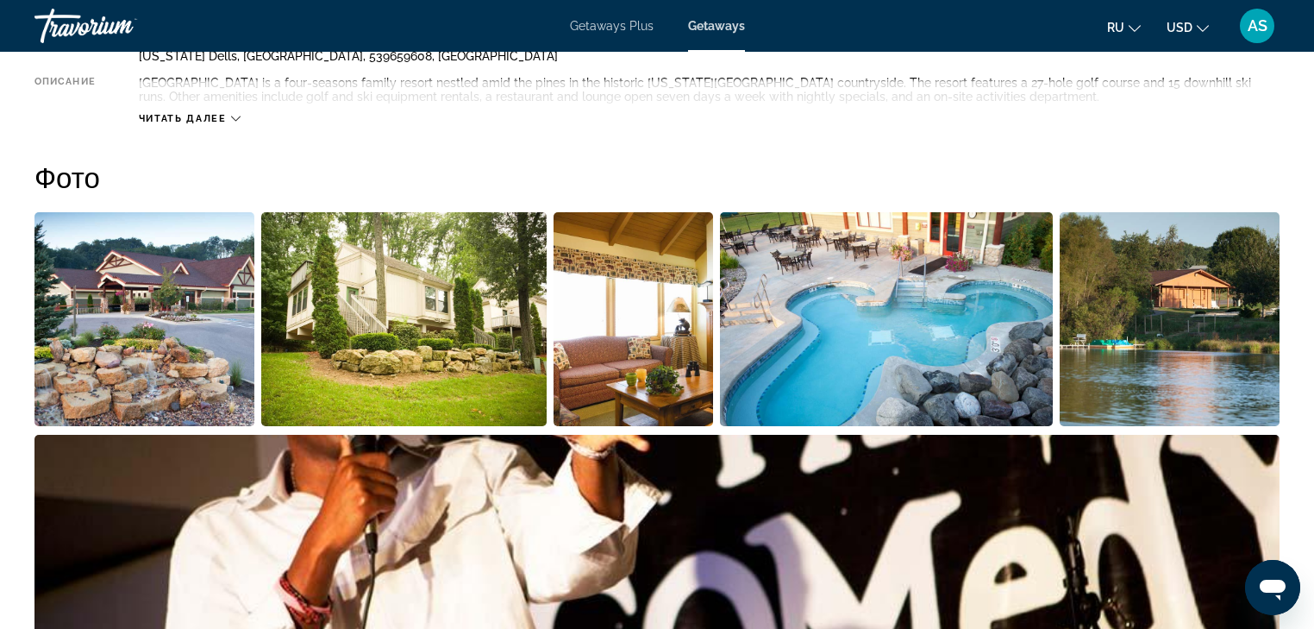
scroll to position [648, 0]
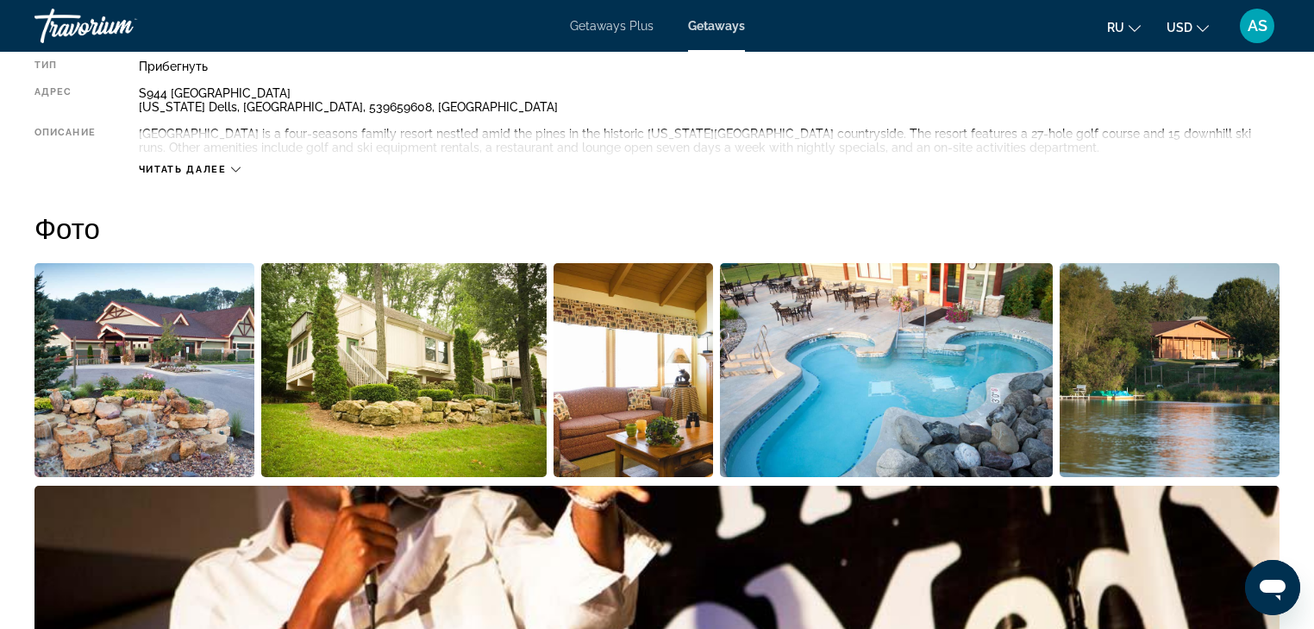
click at [944, 393] on img "Open full-screen image slider" at bounding box center [886, 370] width 332 height 214
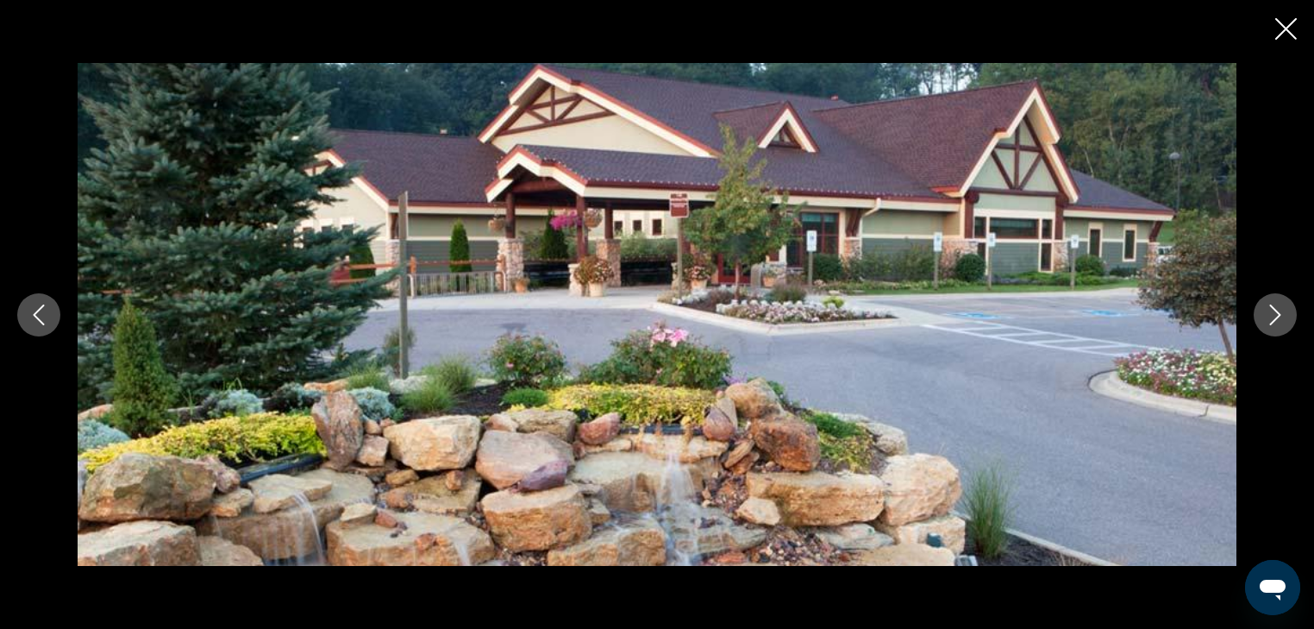
click at [1275, 307] on icon "Next image" at bounding box center [1275, 314] width 21 height 21
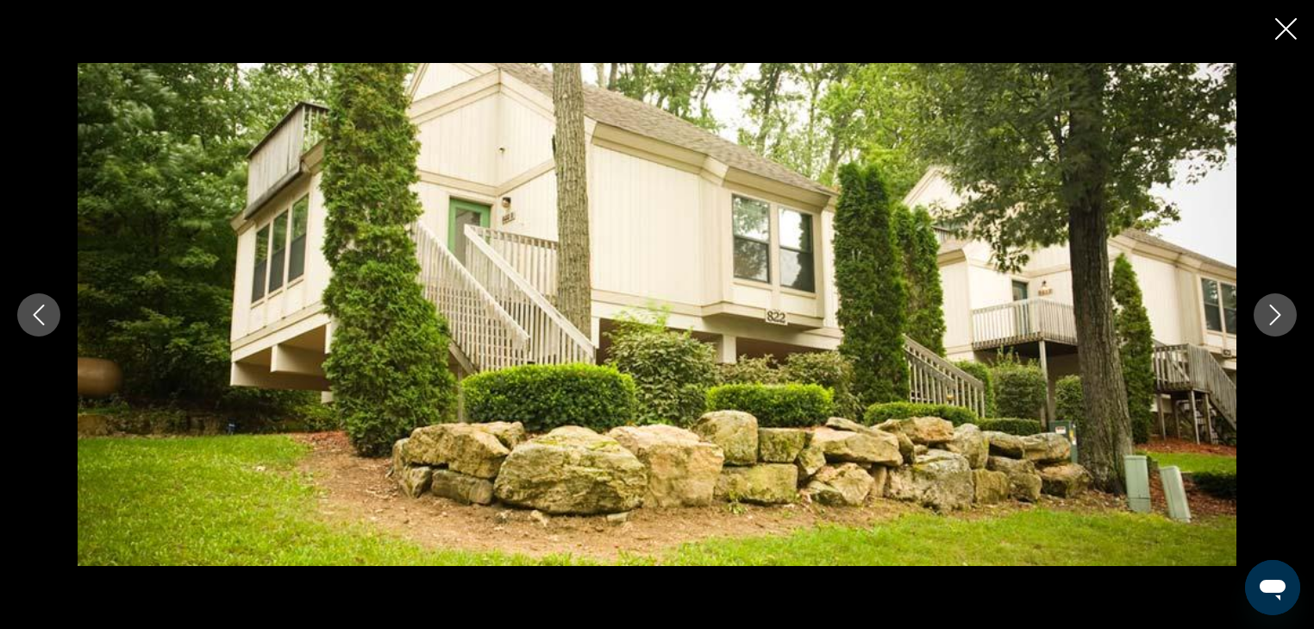
click at [1275, 307] on icon "Next image" at bounding box center [1275, 314] width 21 height 21
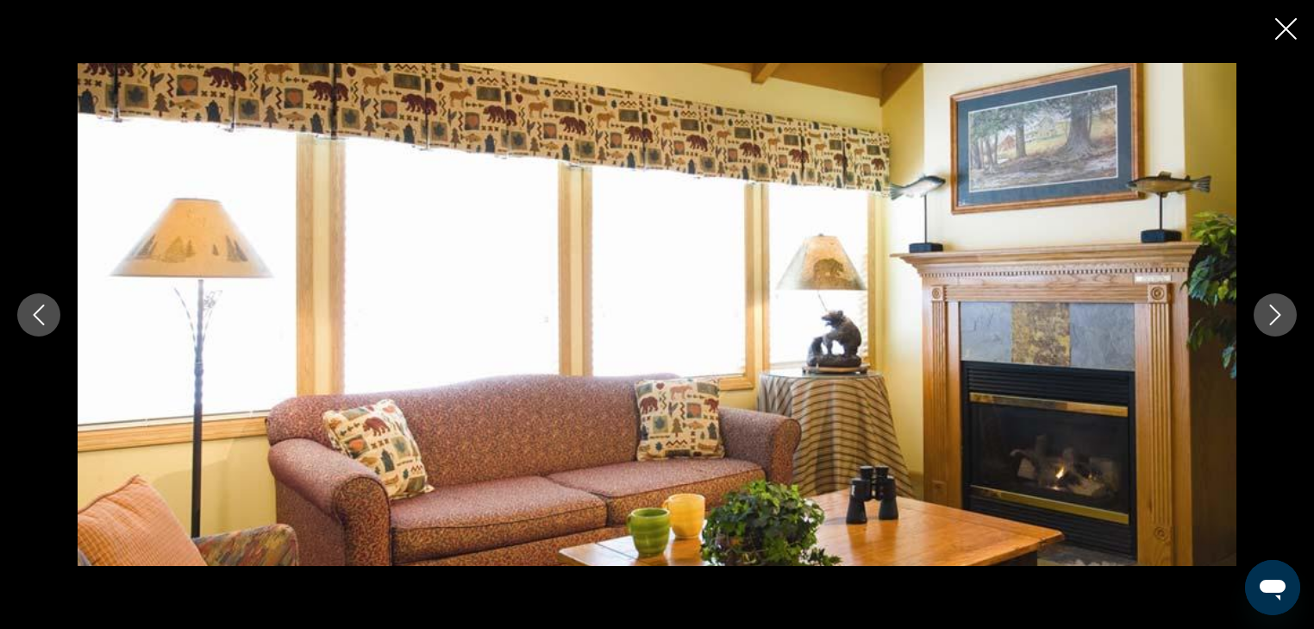
click at [1275, 307] on icon "Next image" at bounding box center [1275, 314] width 21 height 21
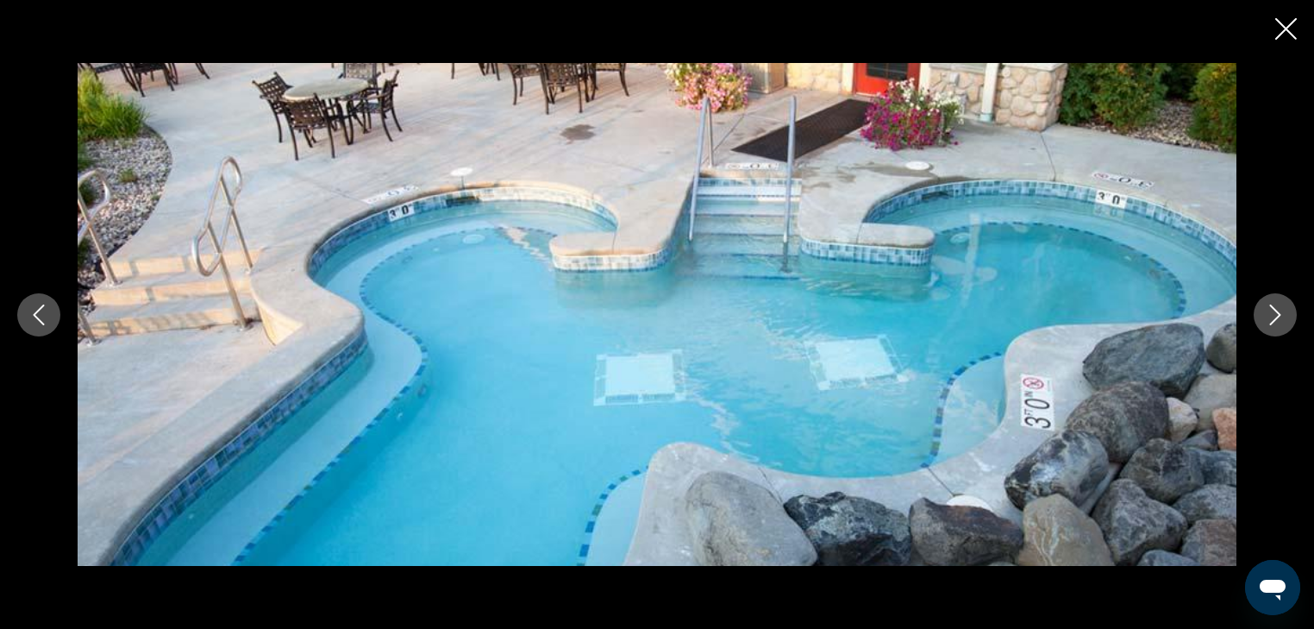
click at [1275, 307] on icon "Next image" at bounding box center [1275, 314] width 21 height 21
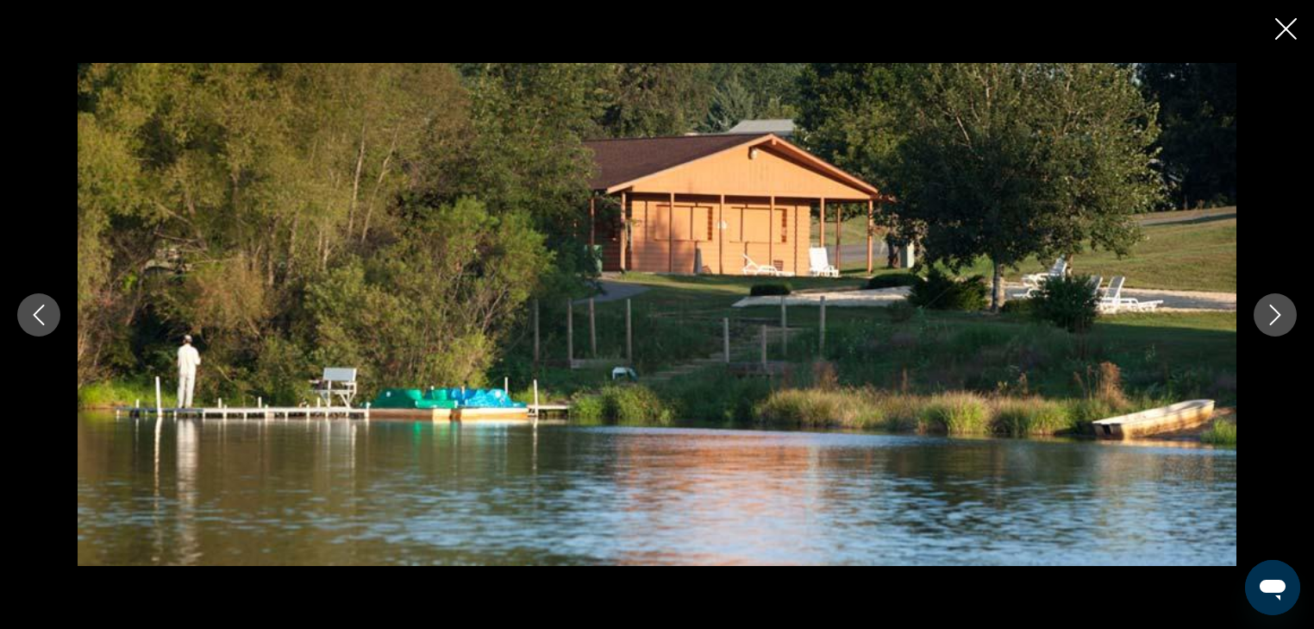
click at [1275, 307] on icon "Next image" at bounding box center [1275, 314] width 21 height 21
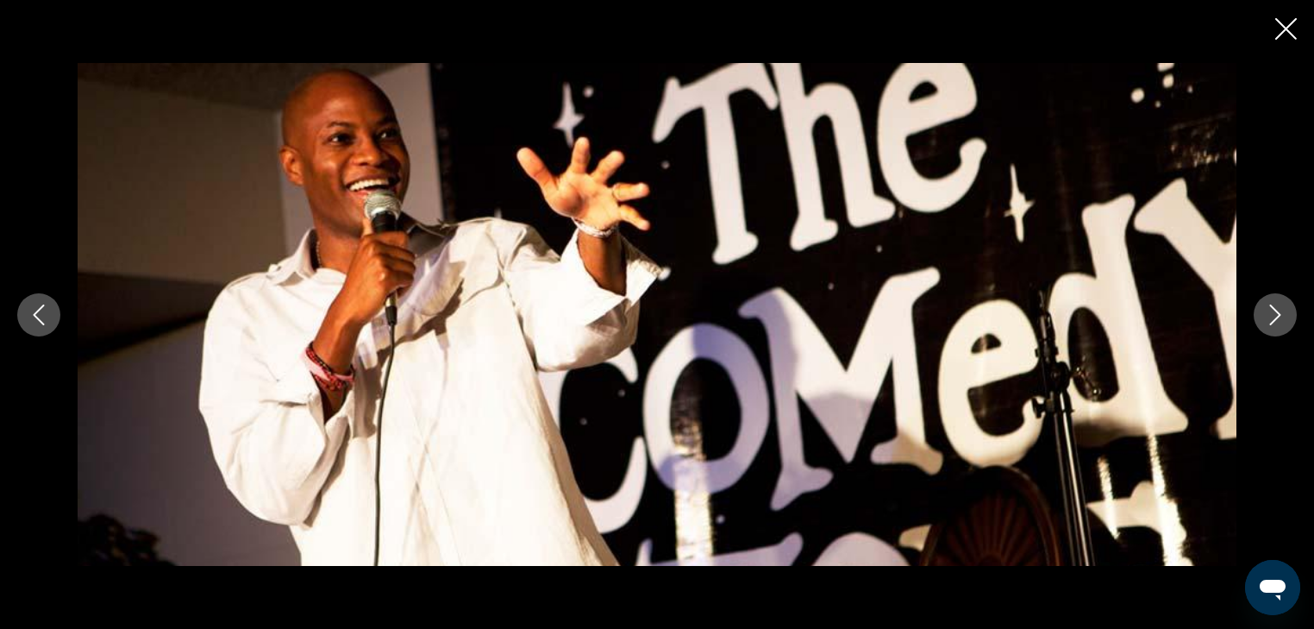
click at [1276, 307] on icon "Next image" at bounding box center [1275, 314] width 21 height 21
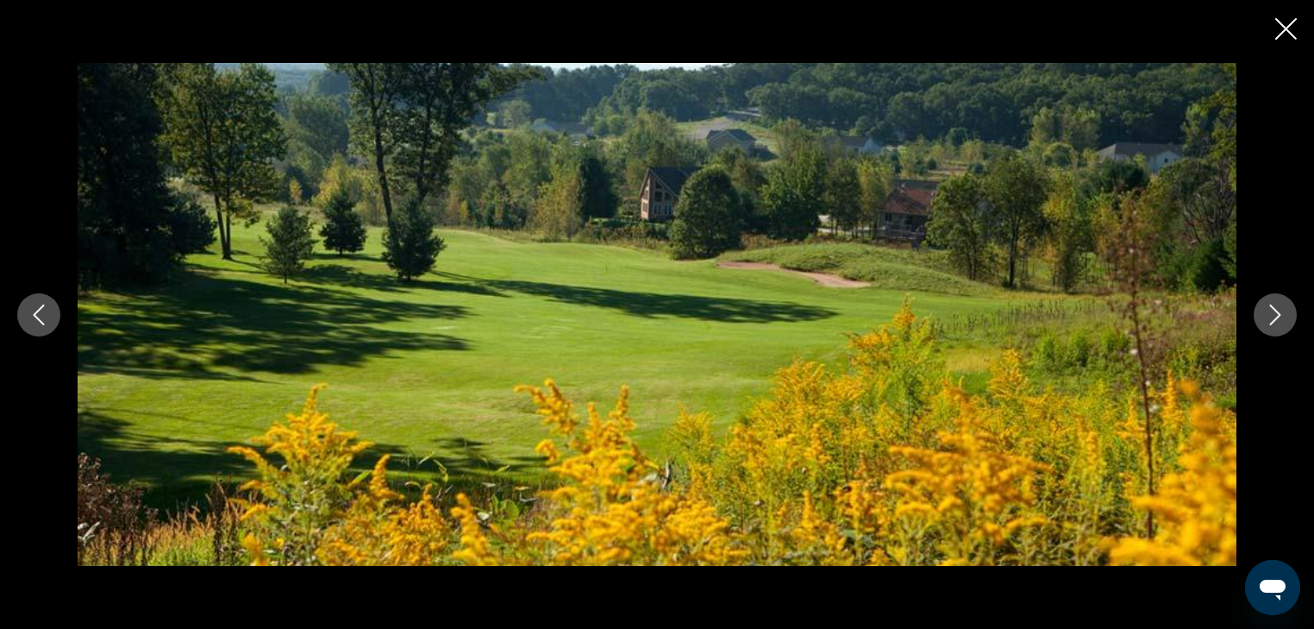
click at [1276, 307] on icon "Next image" at bounding box center [1275, 314] width 21 height 21
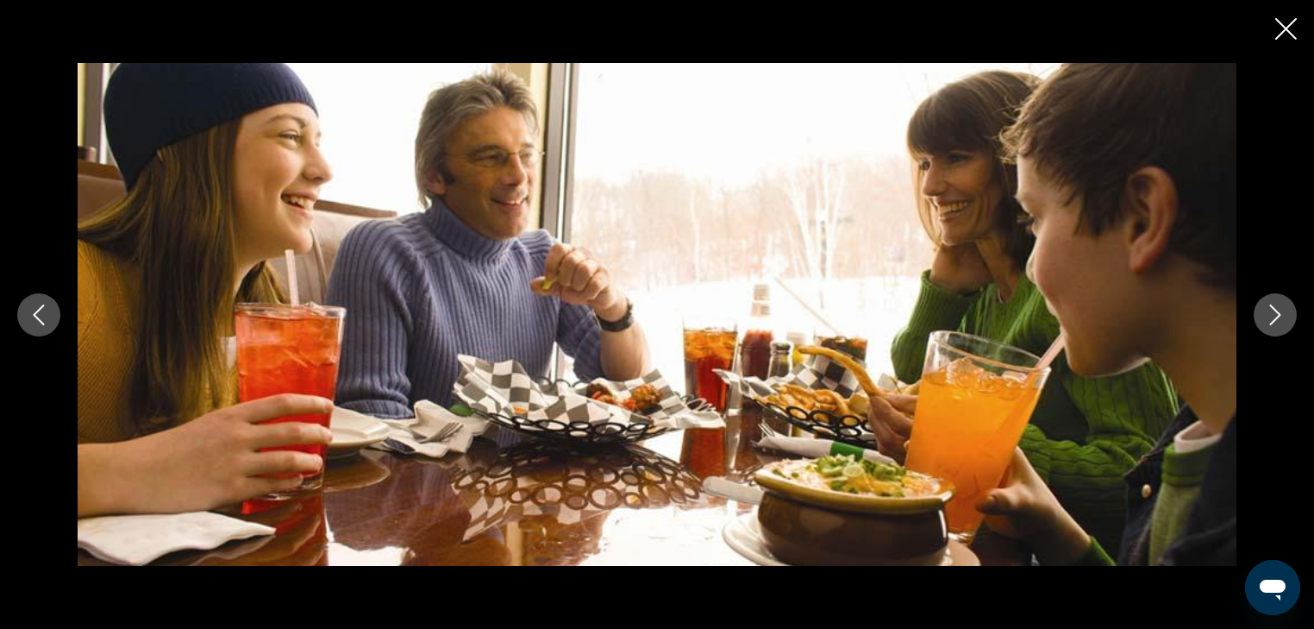
click at [1276, 307] on icon "Next image" at bounding box center [1275, 314] width 21 height 21
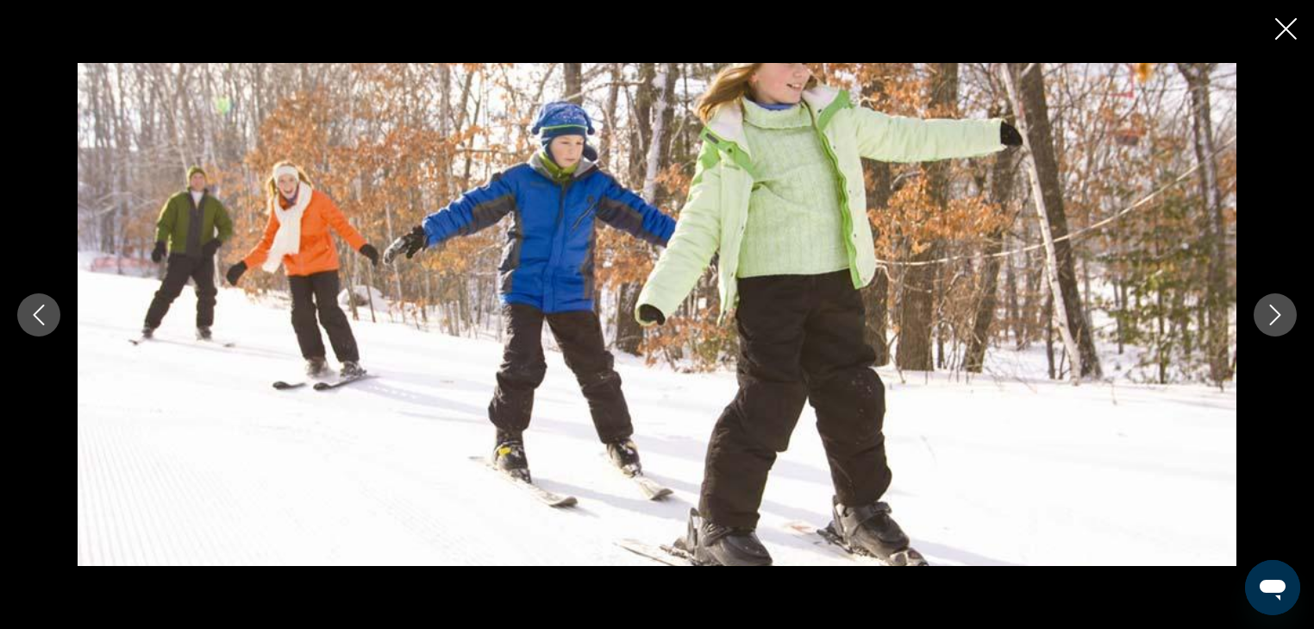
click at [1276, 307] on icon "Next image" at bounding box center [1275, 314] width 21 height 21
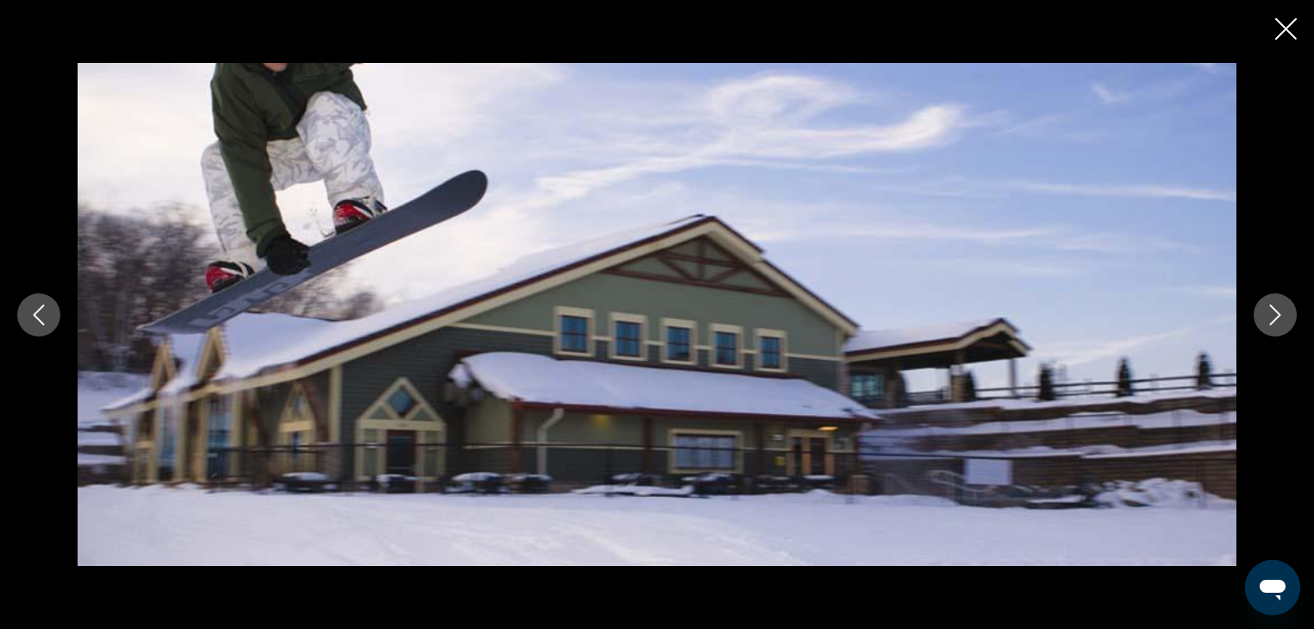
click at [1276, 307] on icon "Next image" at bounding box center [1275, 314] width 21 height 21
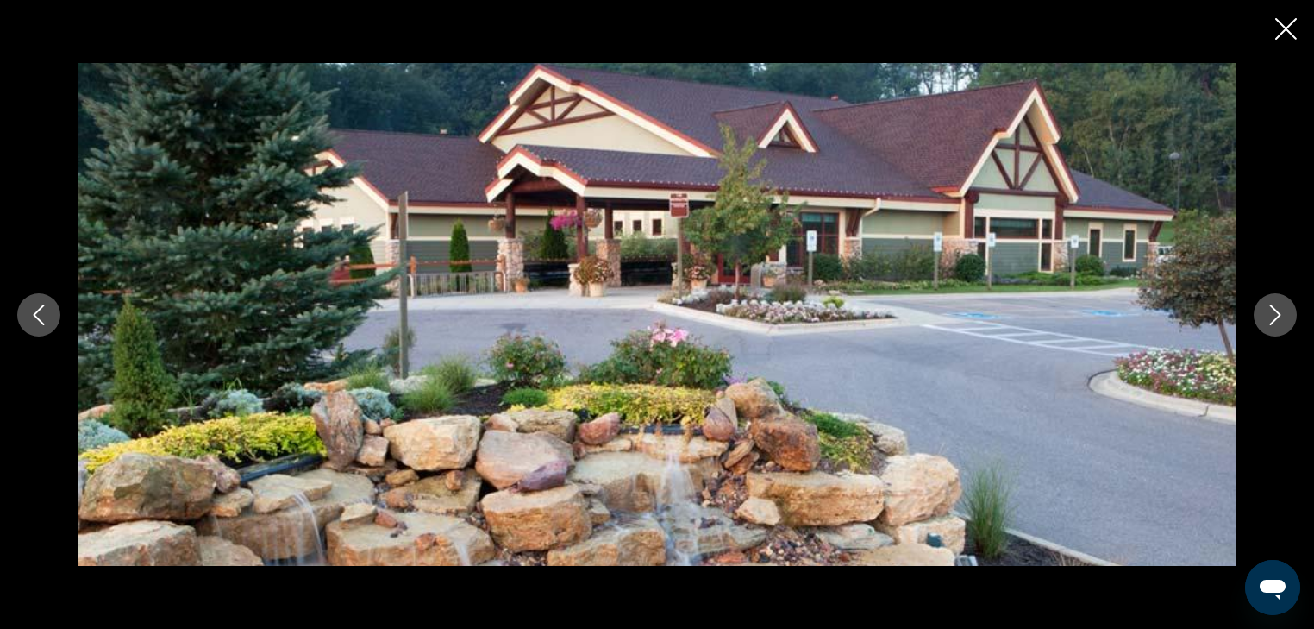
click at [1276, 307] on icon "Next image" at bounding box center [1275, 314] width 21 height 21
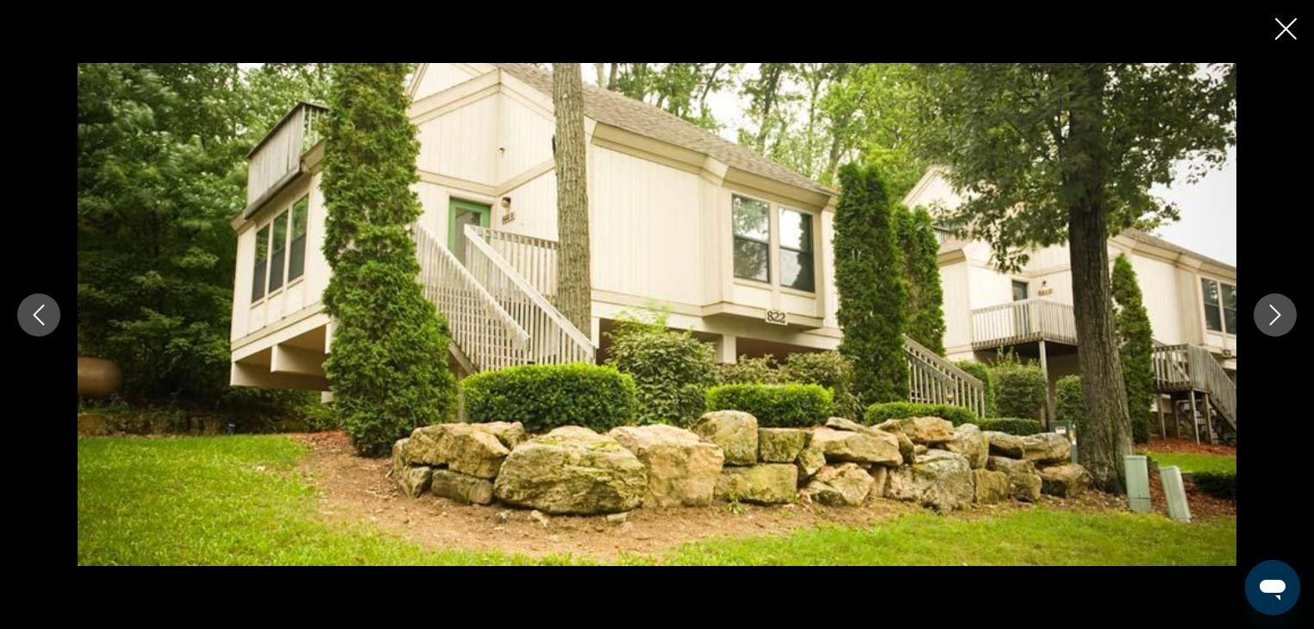
click at [1276, 307] on icon "Next image" at bounding box center [1275, 314] width 21 height 21
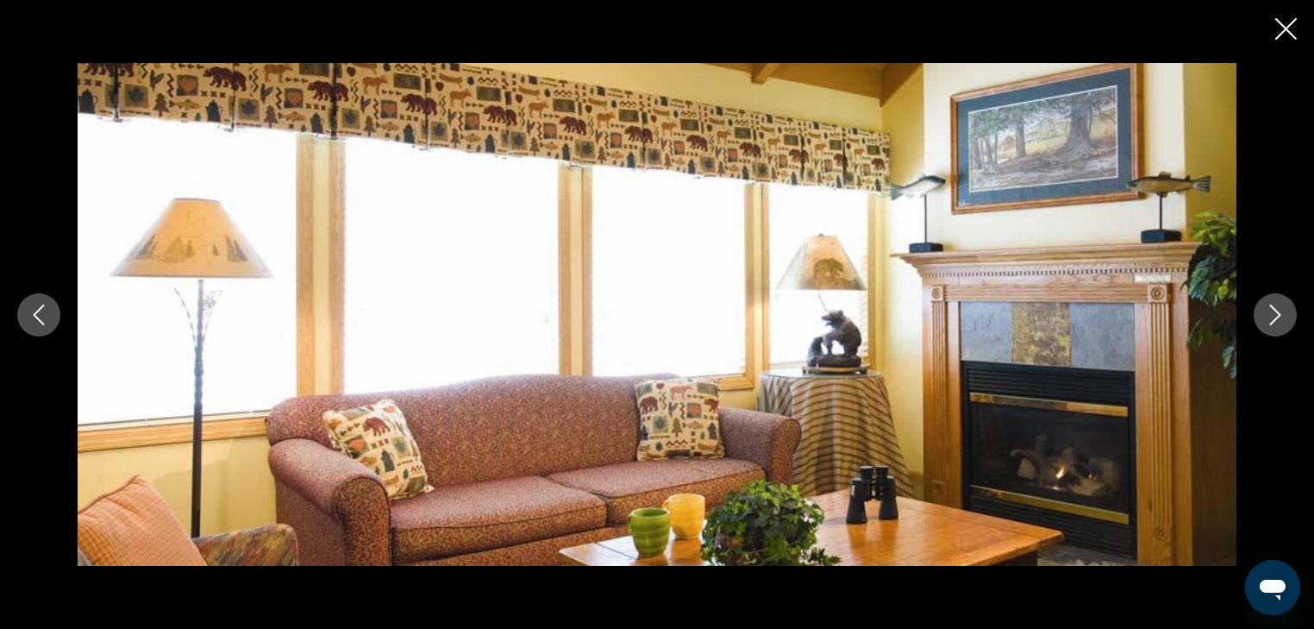
click at [42, 318] on icon "Previous image" at bounding box center [38, 314] width 21 height 21
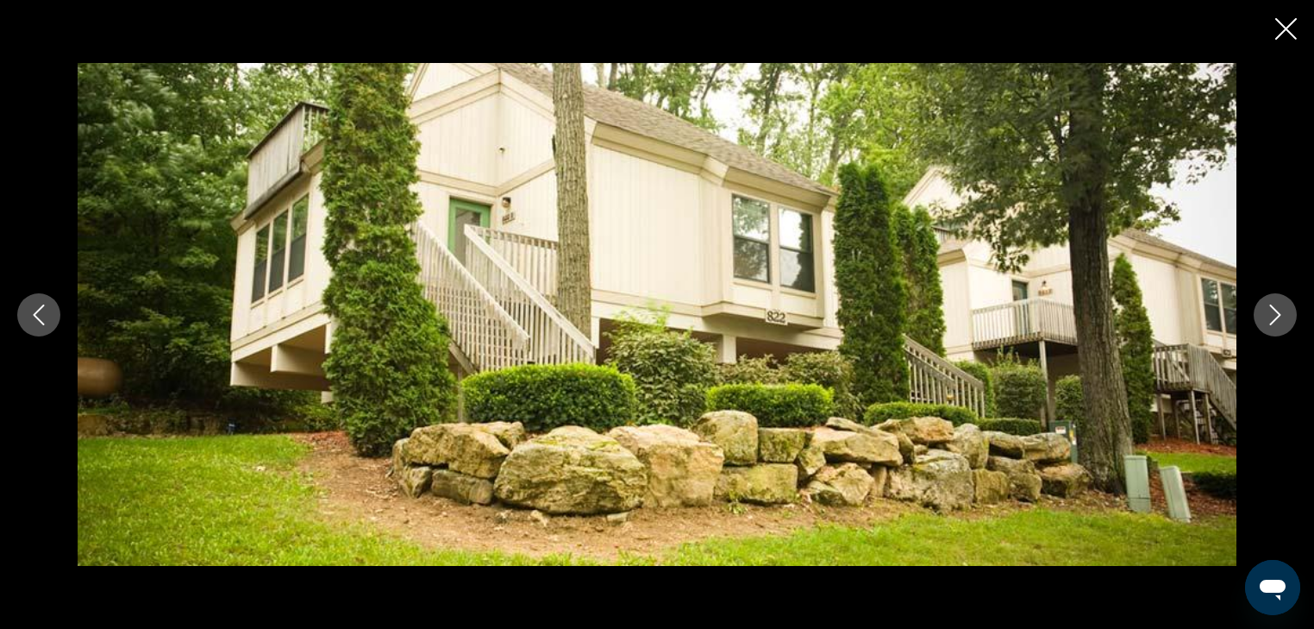
click at [1282, 23] on icon "Close slideshow" at bounding box center [1287, 29] width 22 height 22
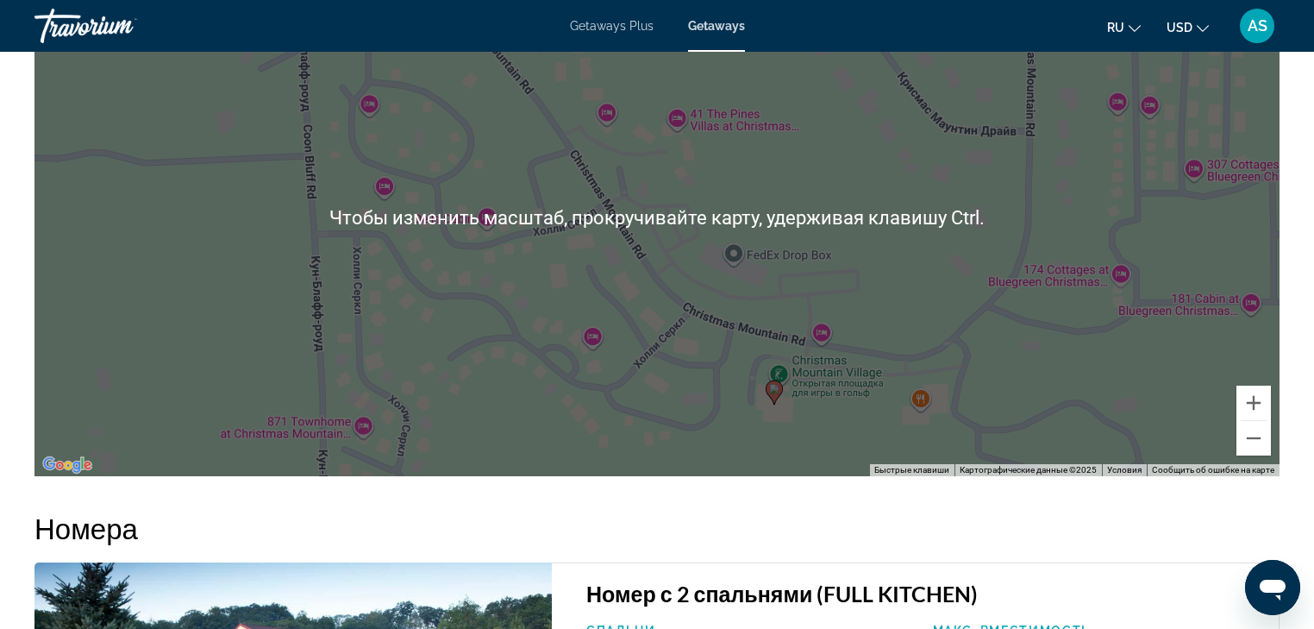
scroll to position [1821, 0]
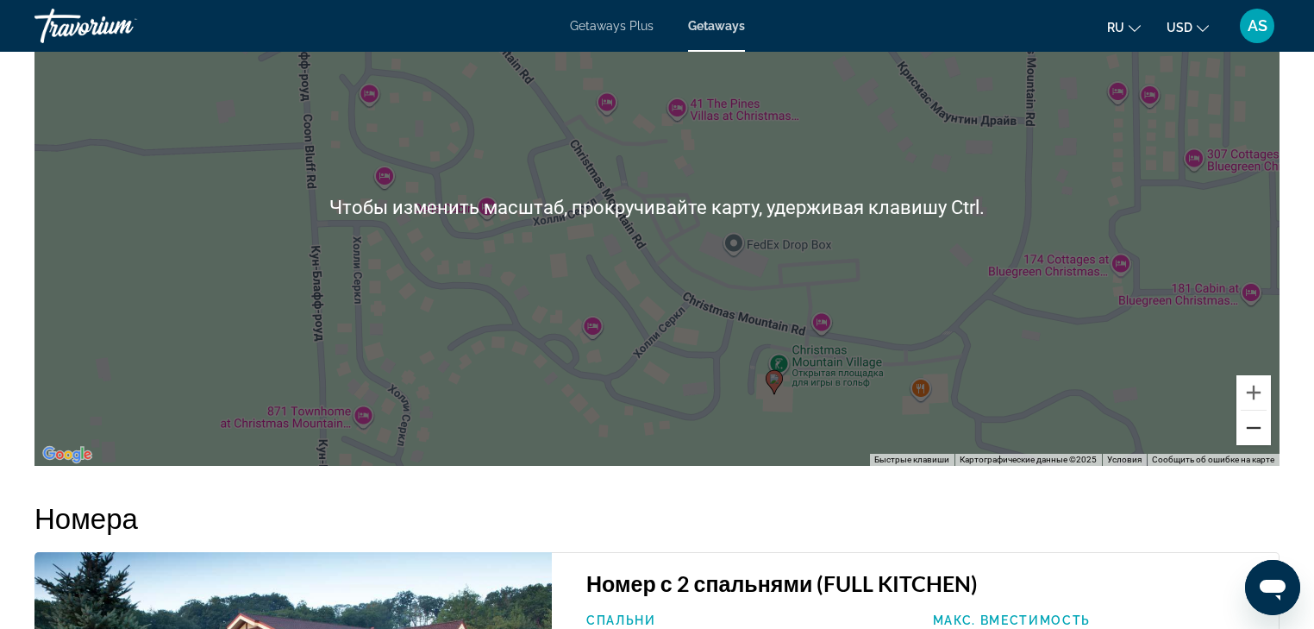
click at [1251, 428] on button "Уменьшить" at bounding box center [1254, 428] width 34 height 34
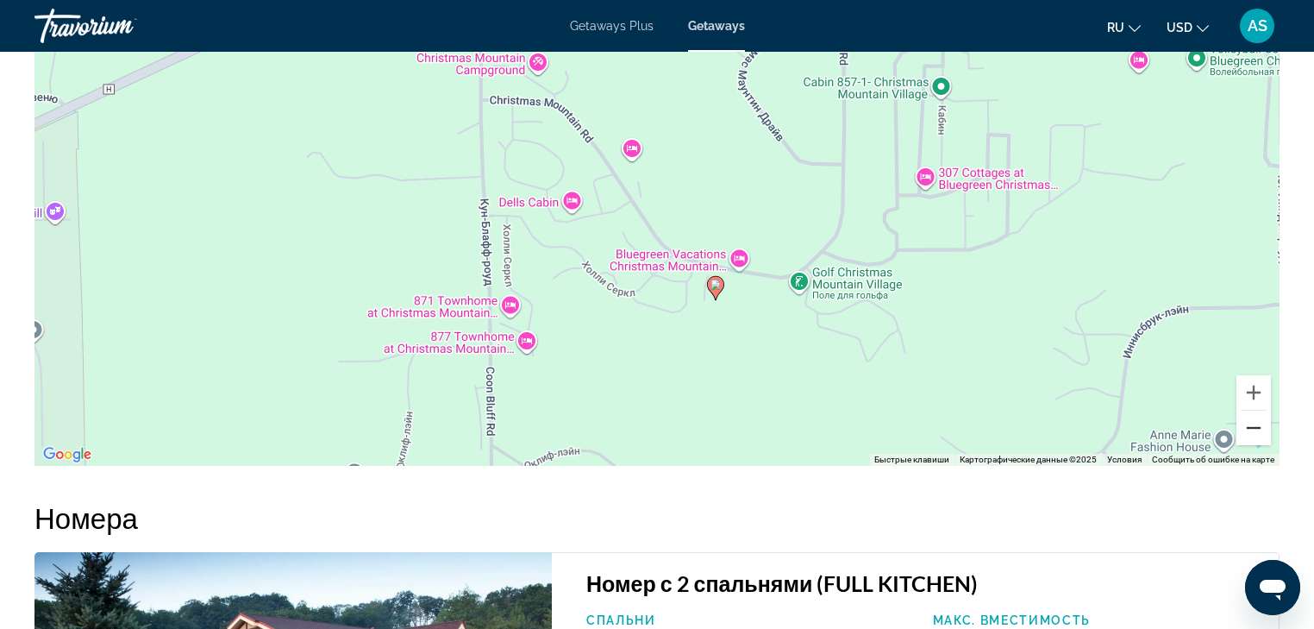
click at [1251, 428] on button "Уменьшить" at bounding box center [1254, 428] width 34 height 34
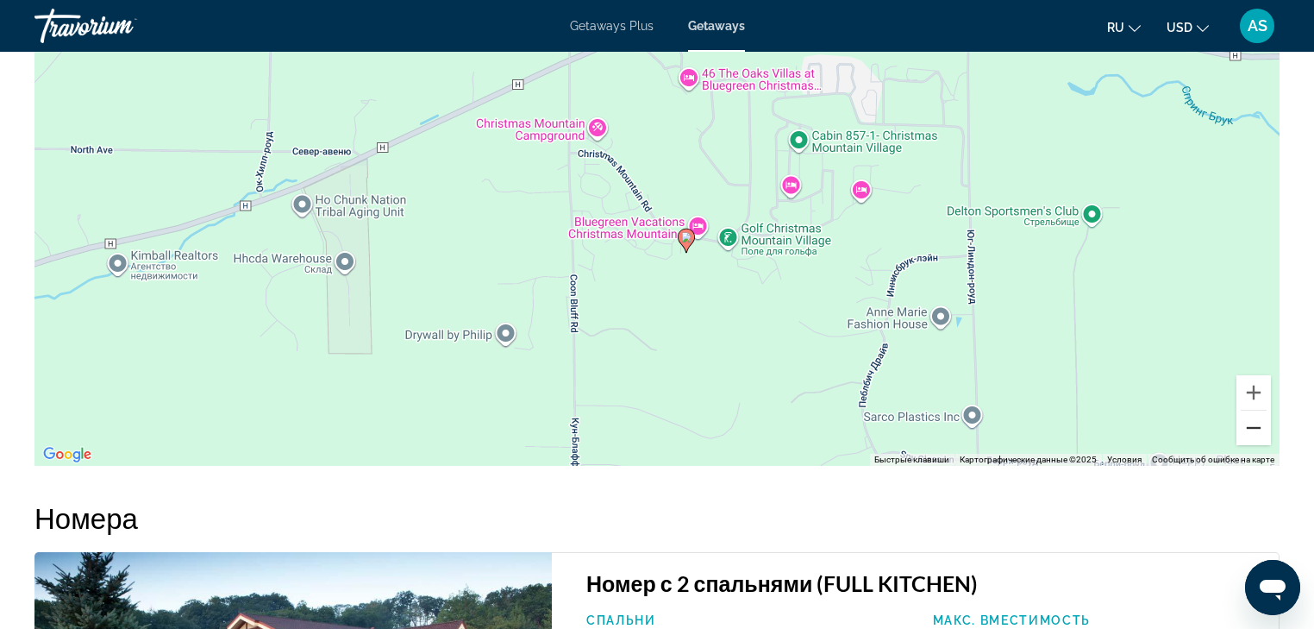
click at [1251, 428] on button "Уменьшить" at bounding box center [1254, 428] width 34 height 34
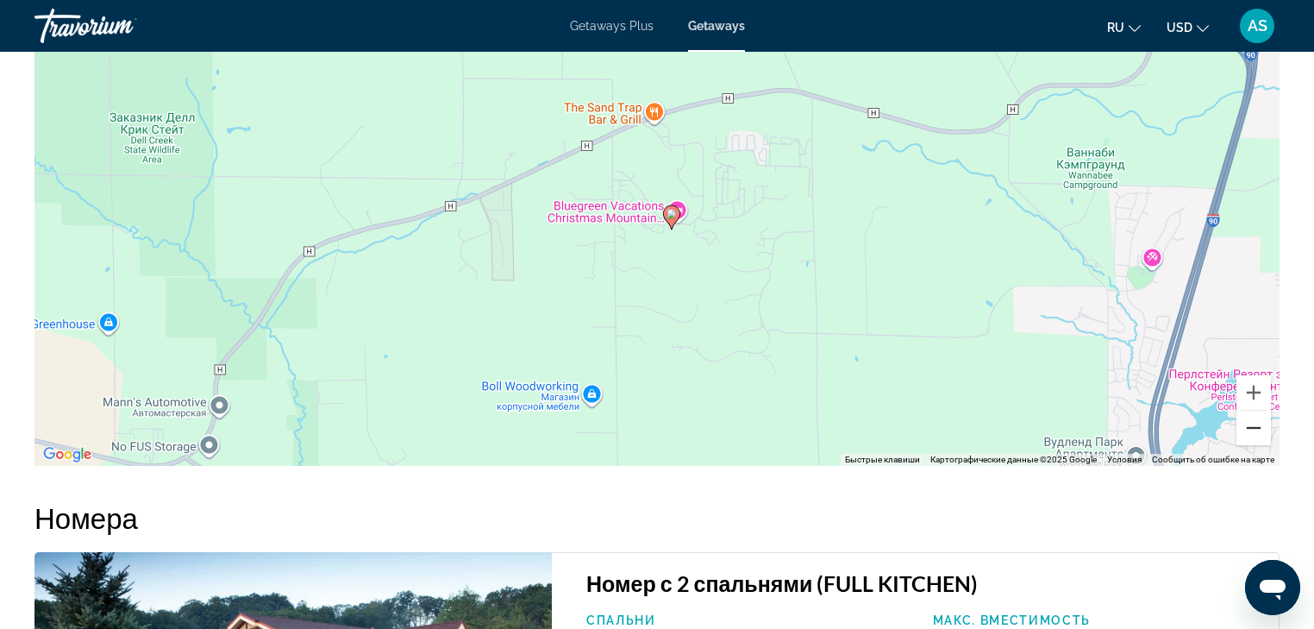
click at [1251, 428] on button "Уменьшить" at bounding box center [1254, 428] width 34 height 34
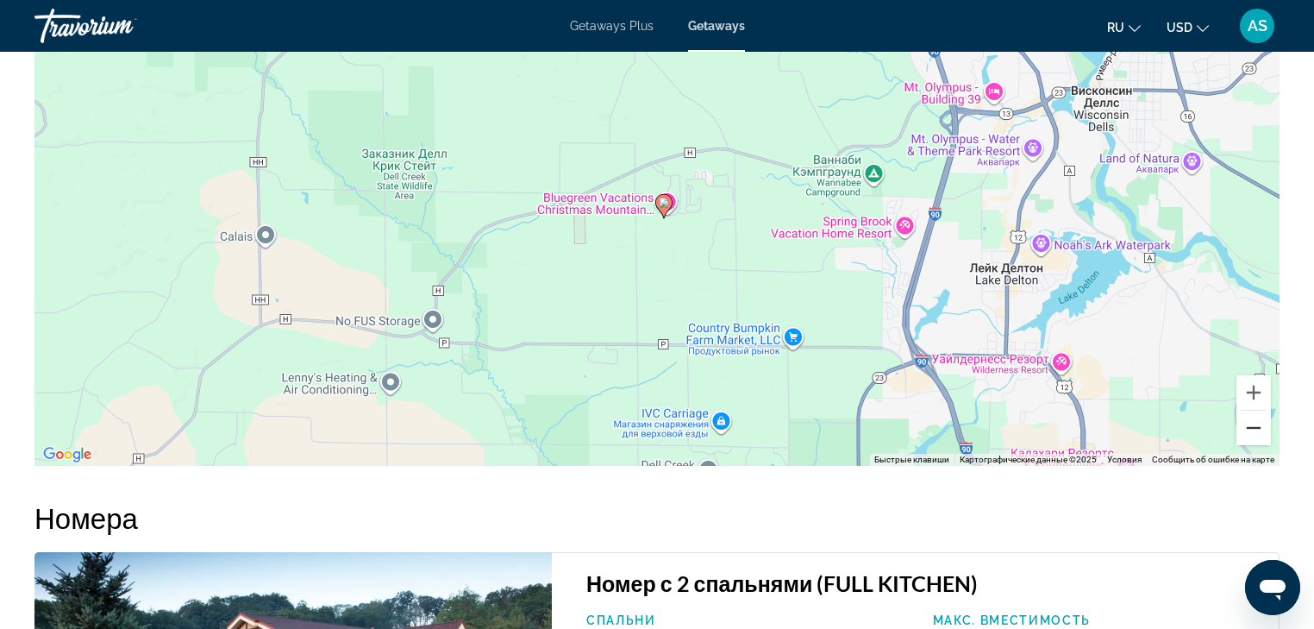
click at [1251, 428] on button "Уменьшить" at bounding box center [1254, 428] width 34 height 34
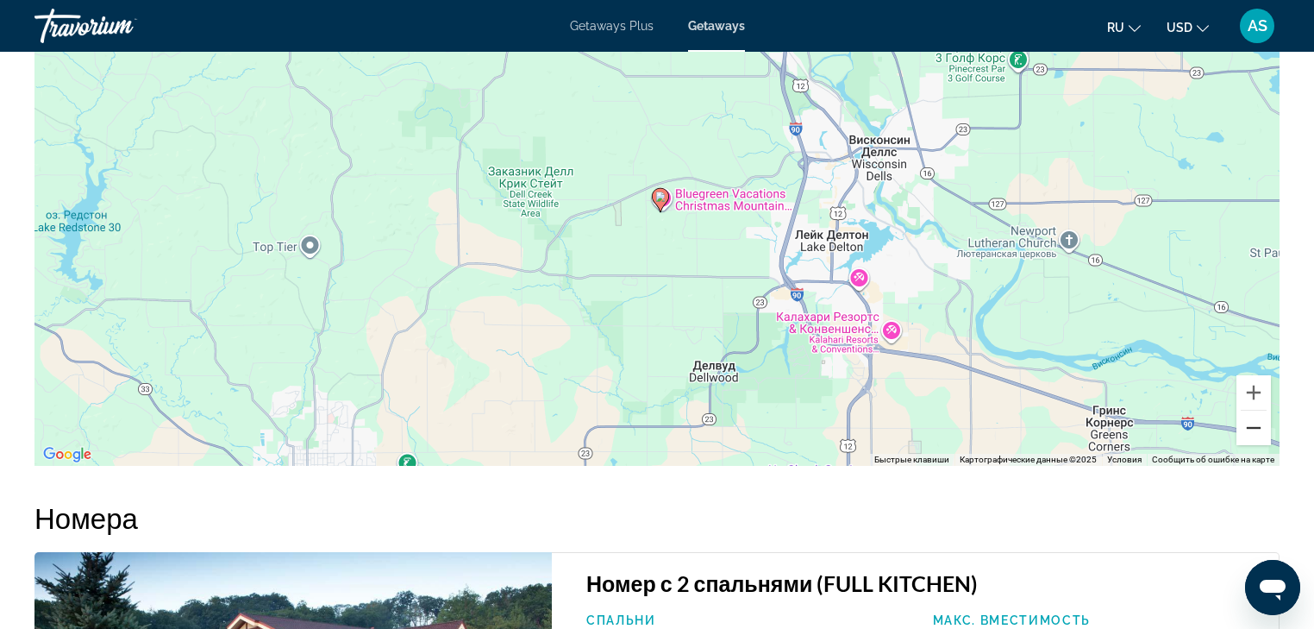
click at [1251, 427] on button "Уменьшить" at bounding box center [1254, 428] width 34 height 34
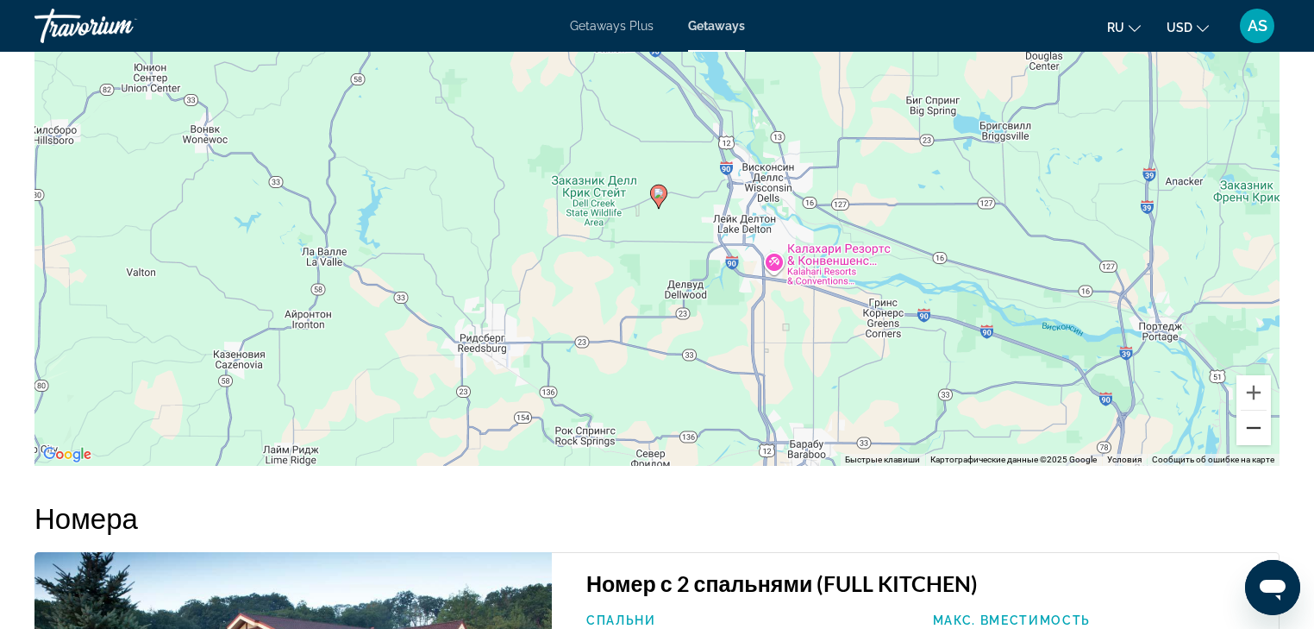
click at [1251, 427] on button "Уменьшить" at bounding box center [1254, 428] width 34 height 34
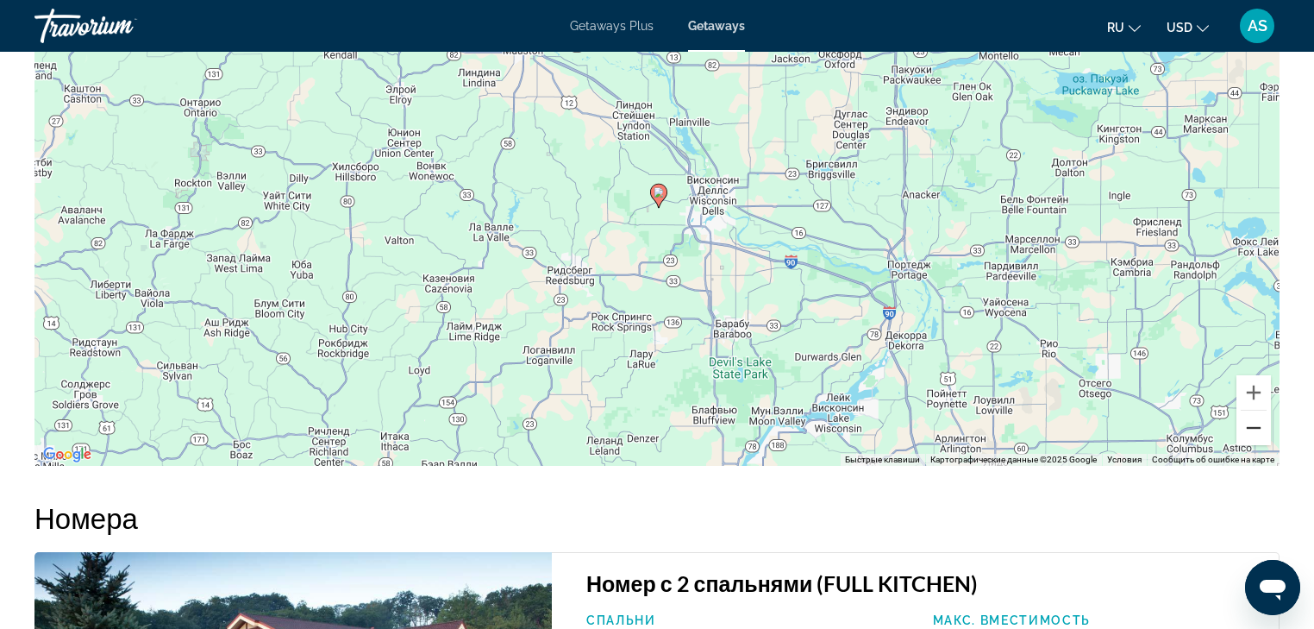
click at [1251, 427] on button "Уменьшить" at bounding box center [1254, 428] width 34 height 34
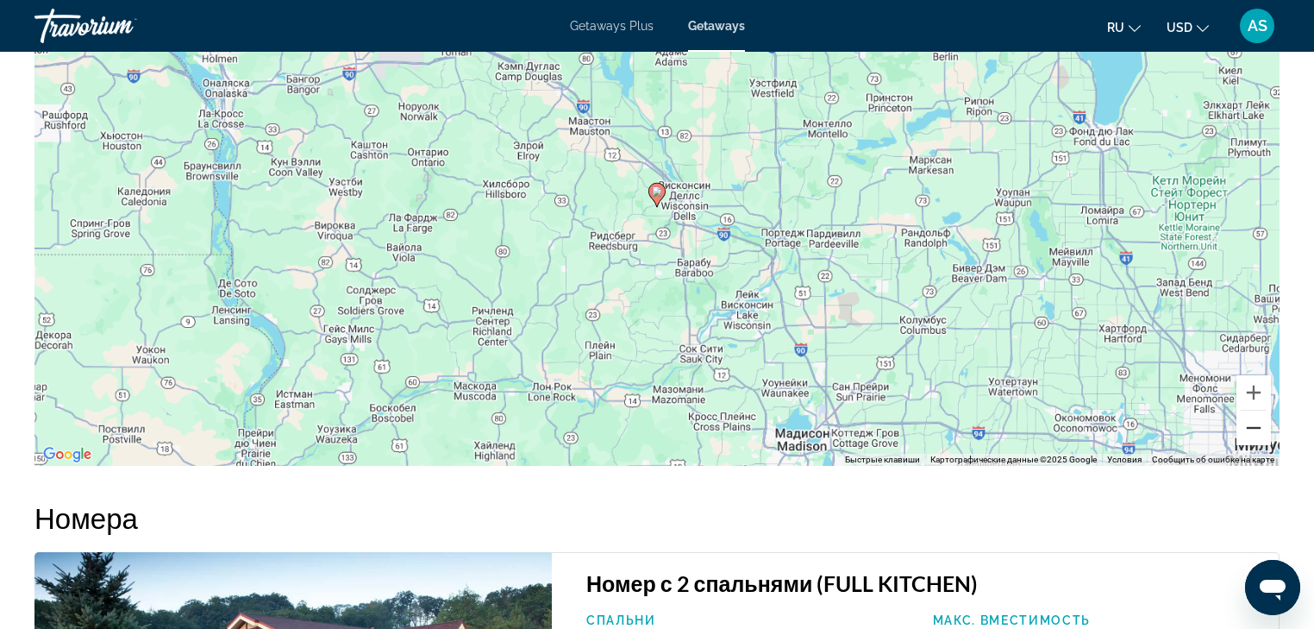
click at [1251, 426] on button "Уменьшить" at bounding box center [1254, 428] width 34 height 34
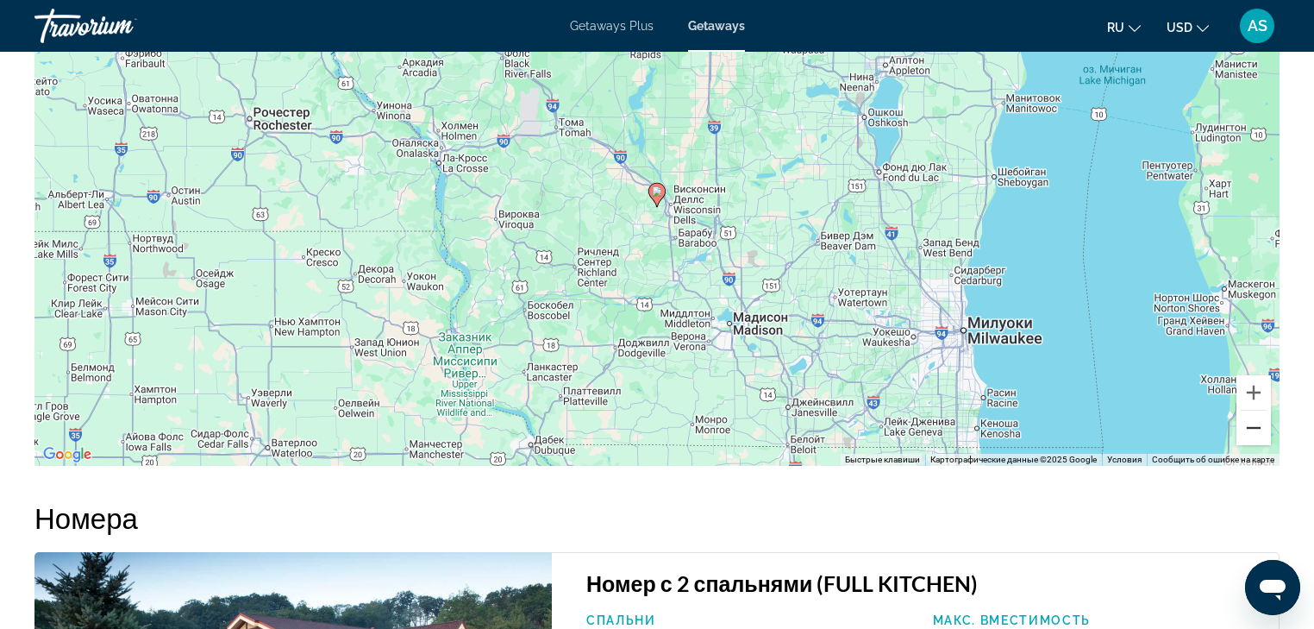
click at [1251, 426] on button "Уменьшить" at bounding box center [1254, 428] width 34 height 34
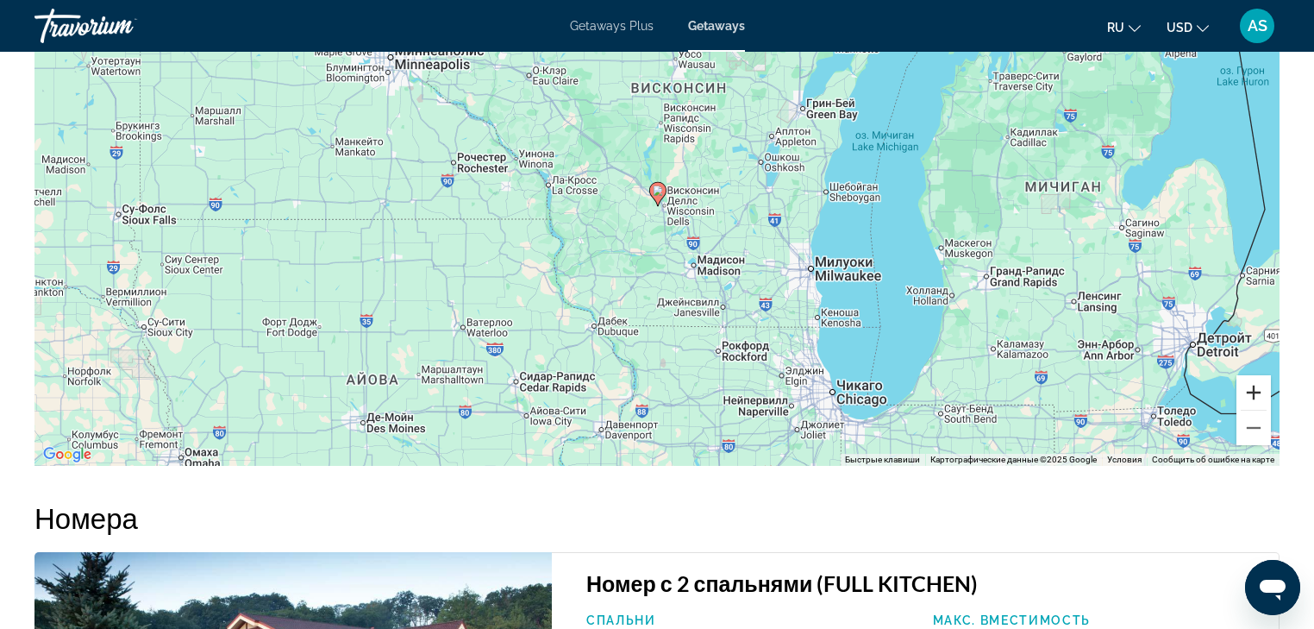
click at [1257, 391] on button "Увеличить" at bounding box center [1254, 392] width 34 height 34
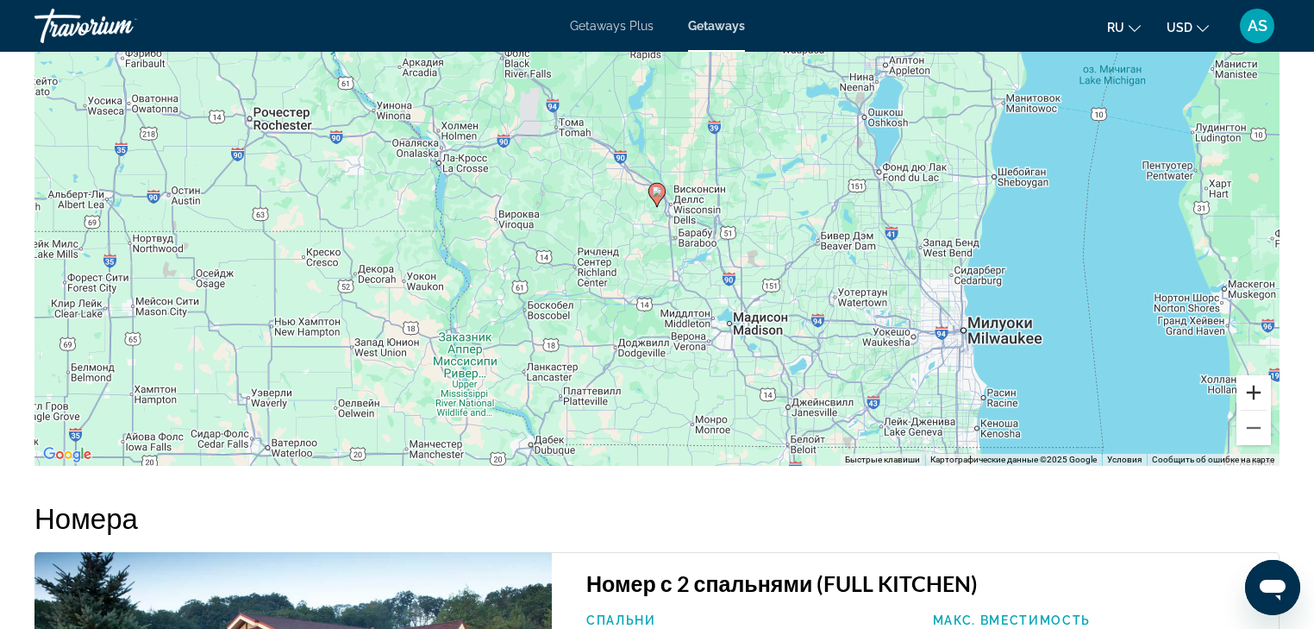
click at [1257, 391] on button "Увеличить" at bounding box center [1254, 392] width 34 height 34
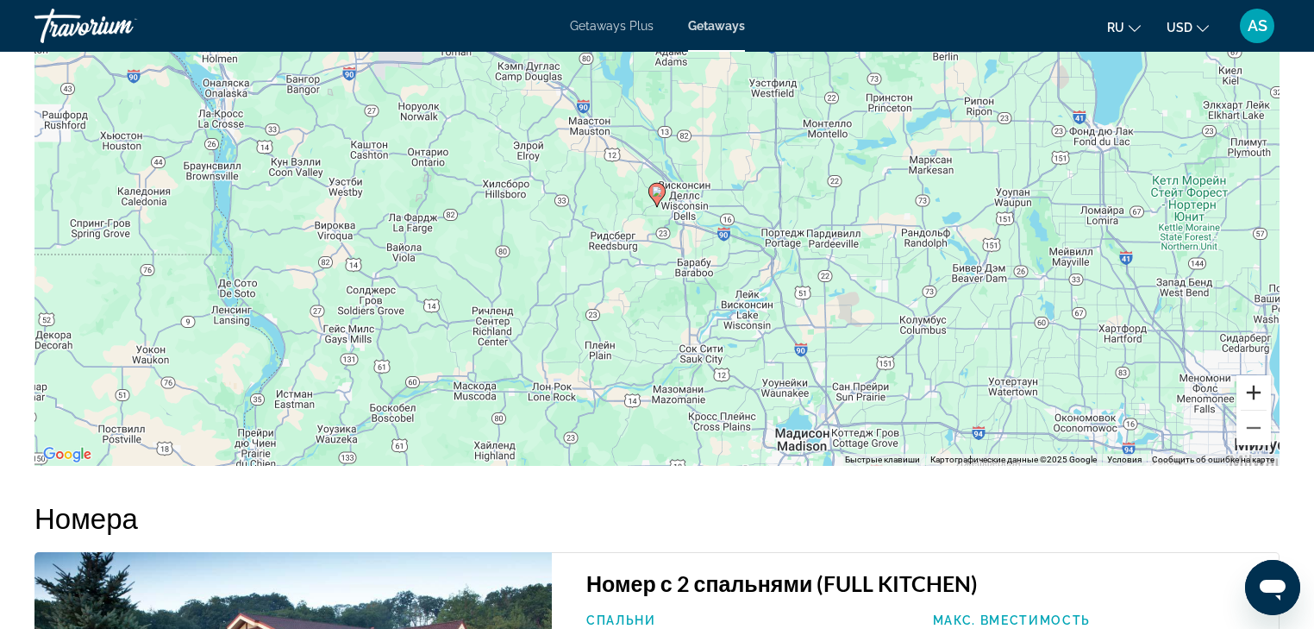
click at [1257, 391] on button "Увеличить" at bounding box center [1254, 392] width 34 height 34
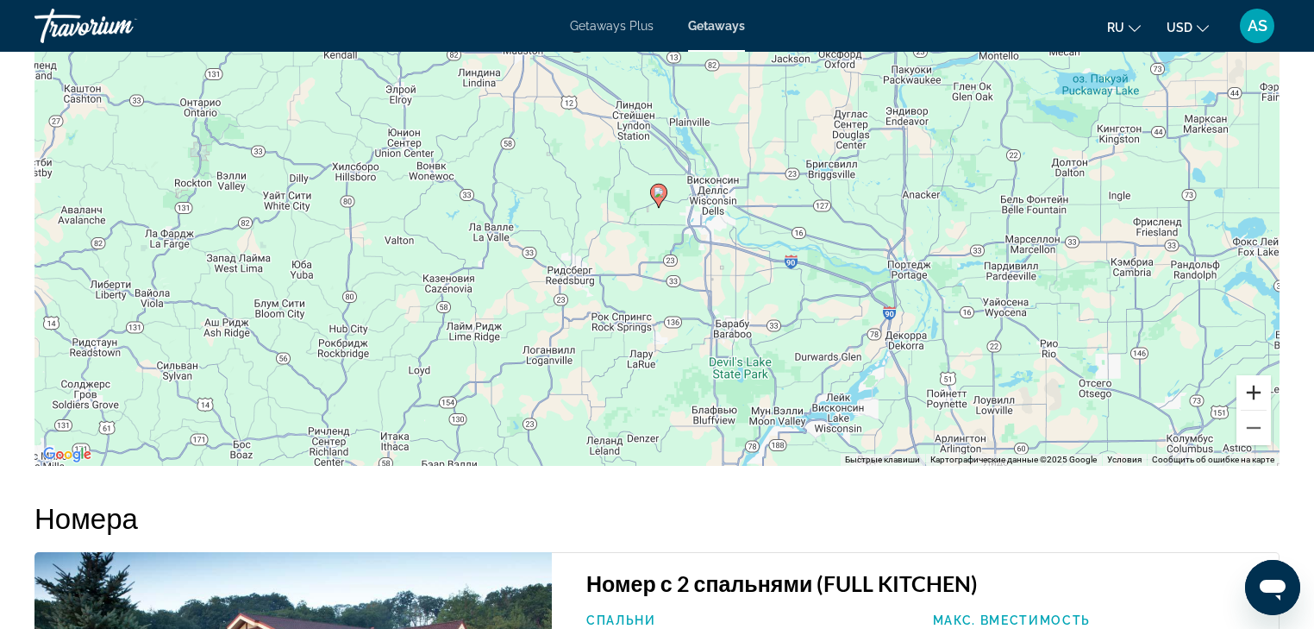
click at [1257, 391] on button "Увеличить" at bounding box center [1254, 392] width 34 height 34
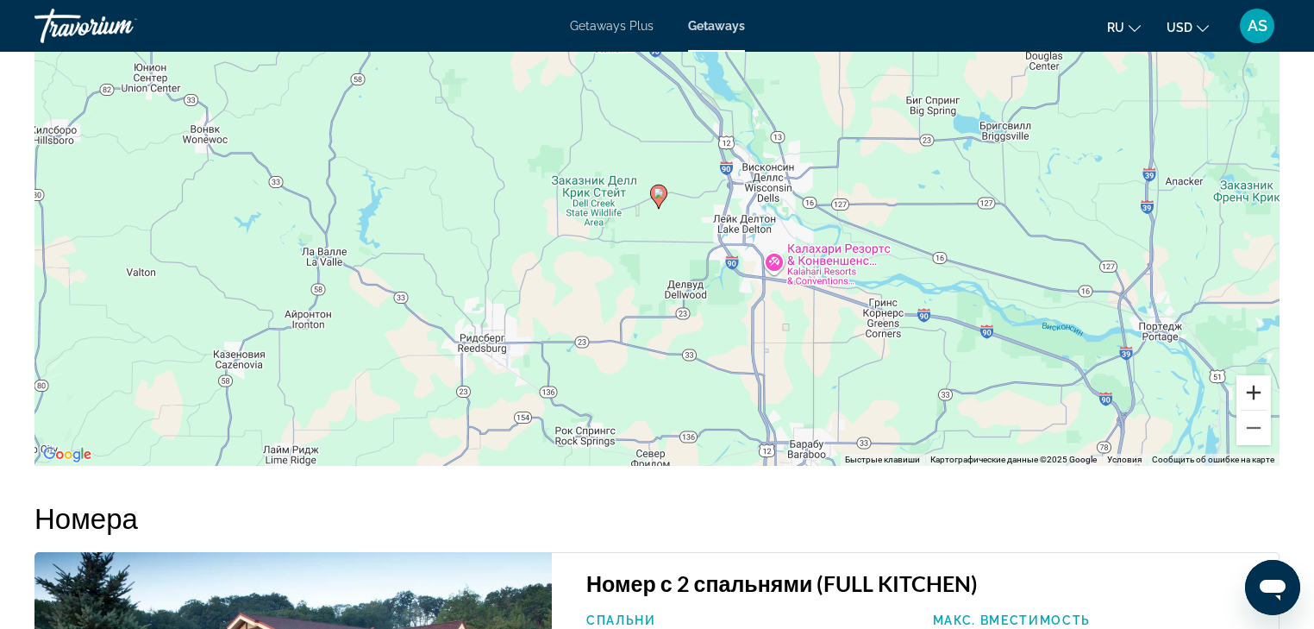
click at [1257, 391] on button "Увеличить" at bounding box center [1254, 392] width 34 height 34
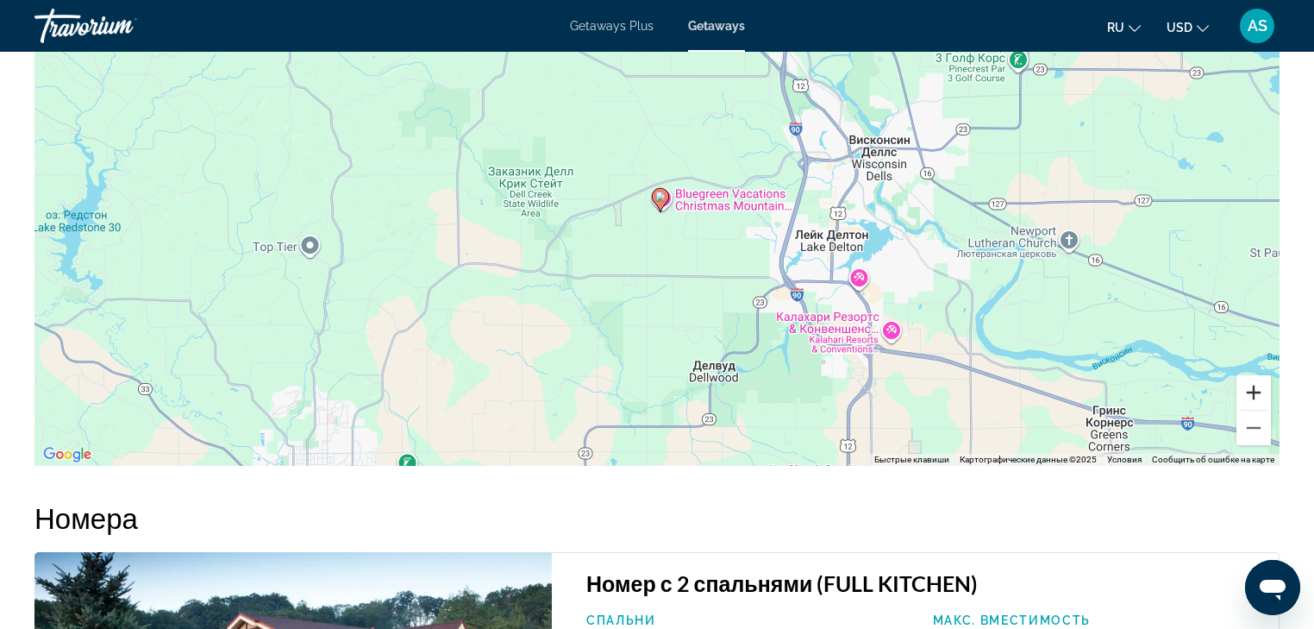
click at [1257, 391] on button "Увеличить" at bounding box center [1254, 392] width 34 height 34
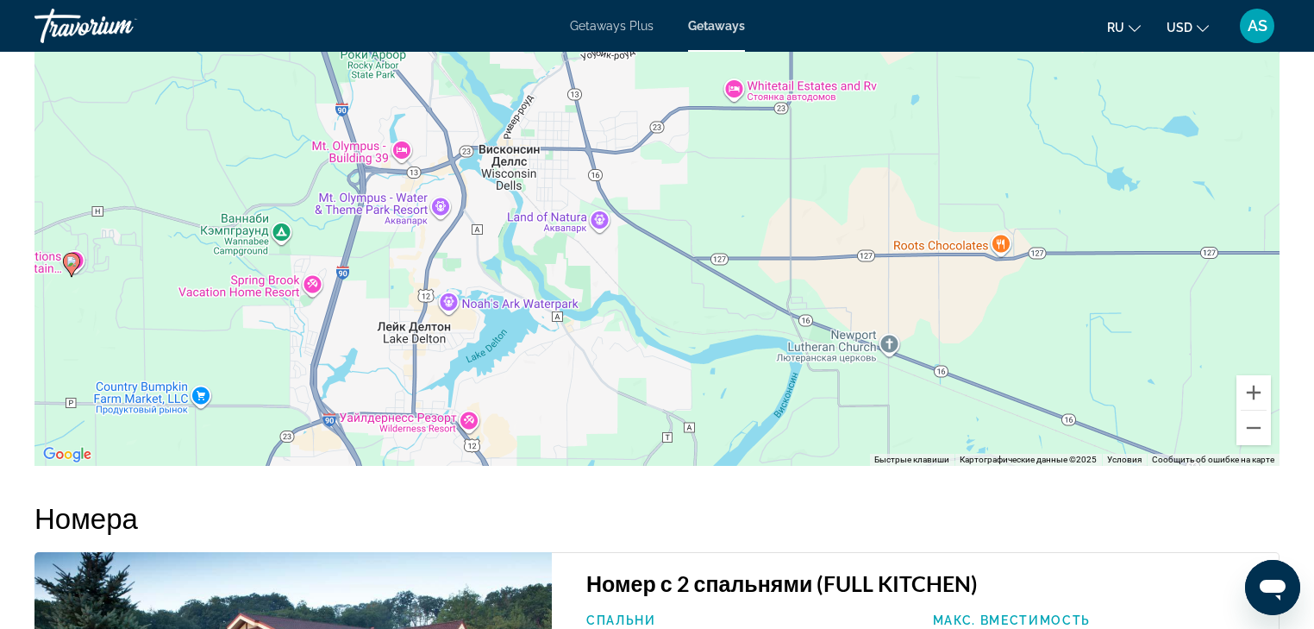
drag, startPoint x: 1129, startPoint y: 212, endPoint x: 533, endPoint y: 273, distance: 599.0
click at [533, 273] on div "Чтобы активировать перетаскивание с помощью клавиатуры, нажмите Alt + Ввод. Пос…" at bounding box center [656, 206] width 1245 height 517
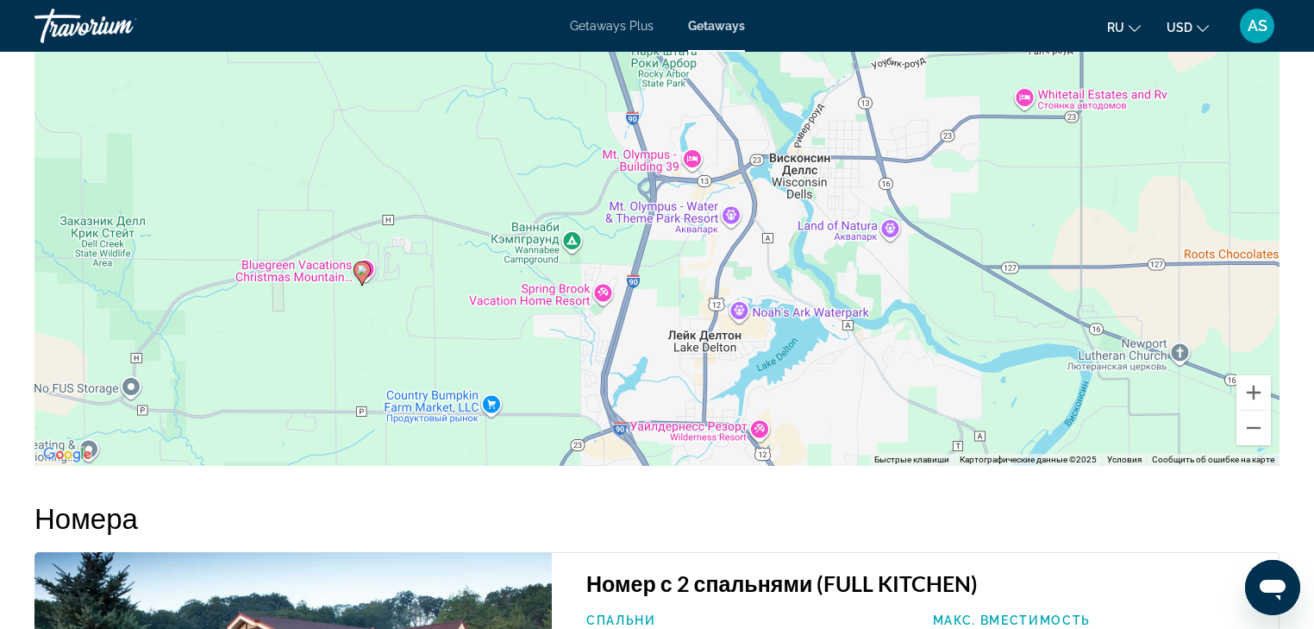
drag, startPoint x: 454, startPoint y: 262, endPoint x: 746, endPoint y: 271, distance: 291.6
click at [746, 271] on div "Чтобы активировать перетаскивание с помощью клавиатуры, нажмите Alt + Ввод. Пос…" at bounding box center [656, 206] width 1245 height 517
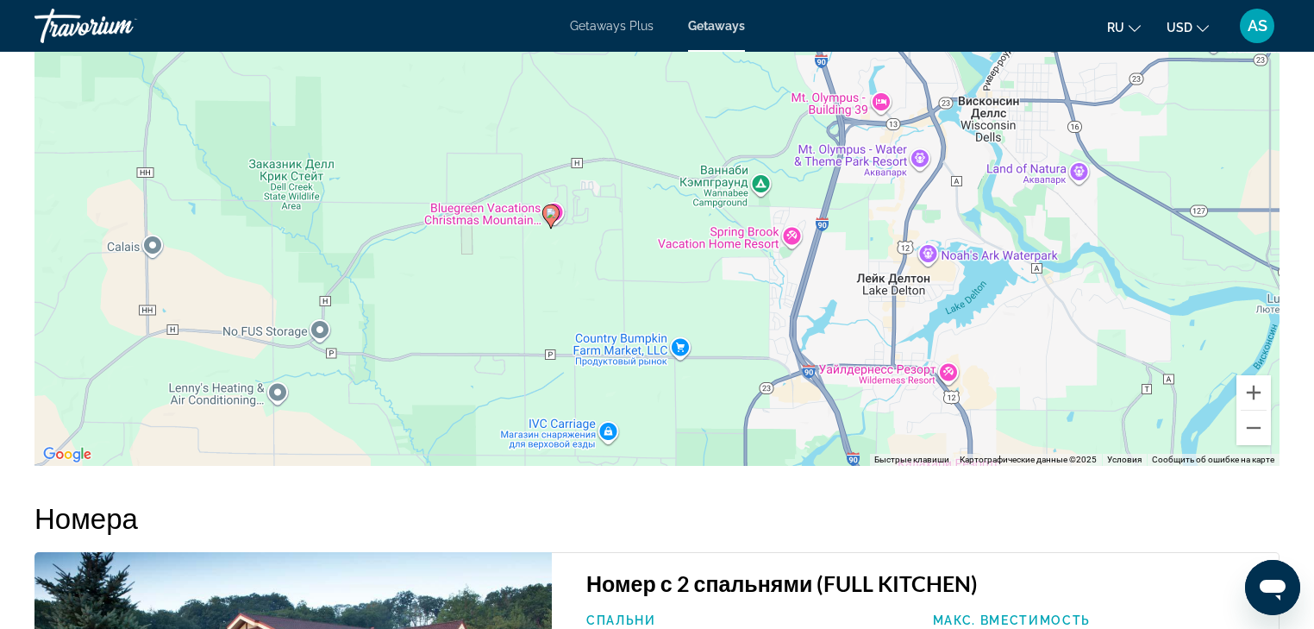
drag, startPoint x: 442, startPoint y: 312, endPoint x: 675, endPoint y: 248, distance: 242.3
click at [675, 248] on div "Чтобы активировать перетаскивание с помощью клавиатуры, нажмите Alt + Ввод. Пос…" at bounding box center [656, 206] width 1245 height 517
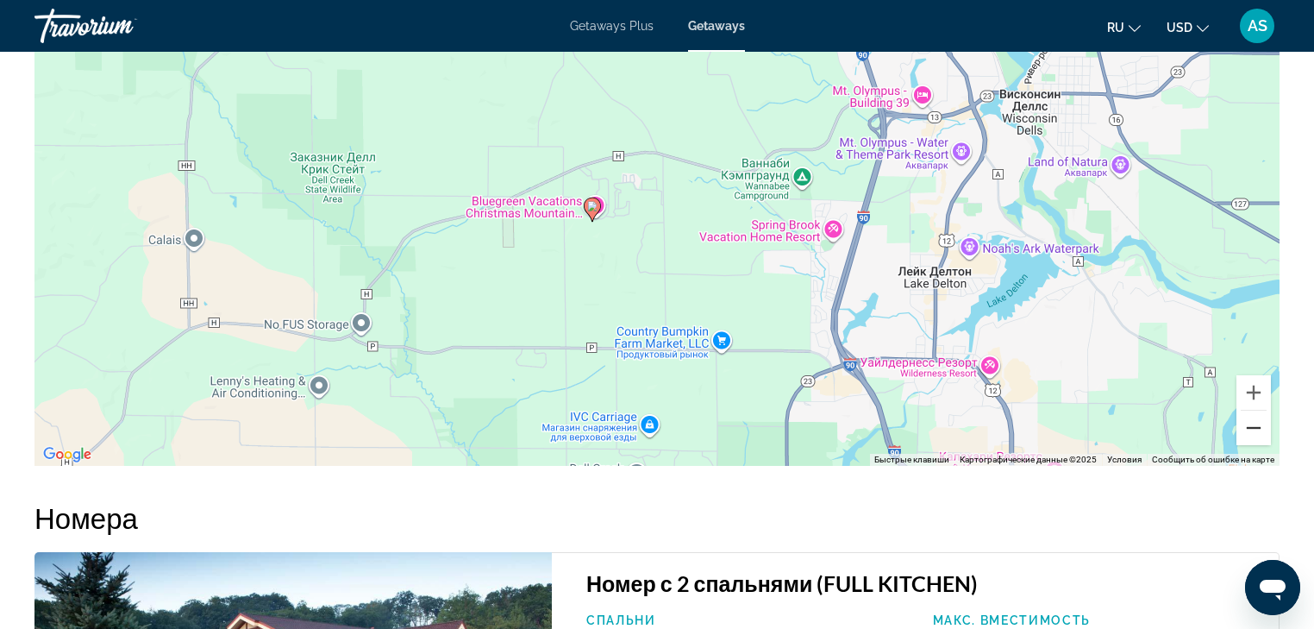
click at [1257, 426] on button "Уменьшить" at bounding box center [1254, 428] width 34 height 34
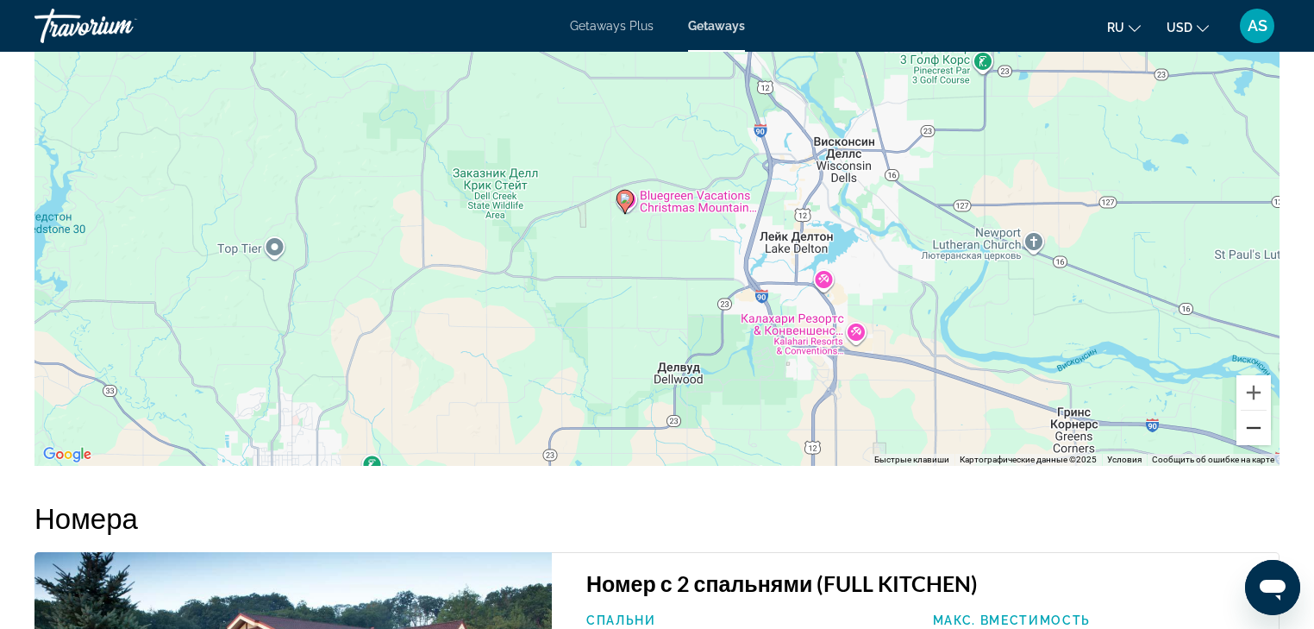
click at [1257, 426] on button "Уменьшить" at bounding box center [1254, 428] width 34 height 34
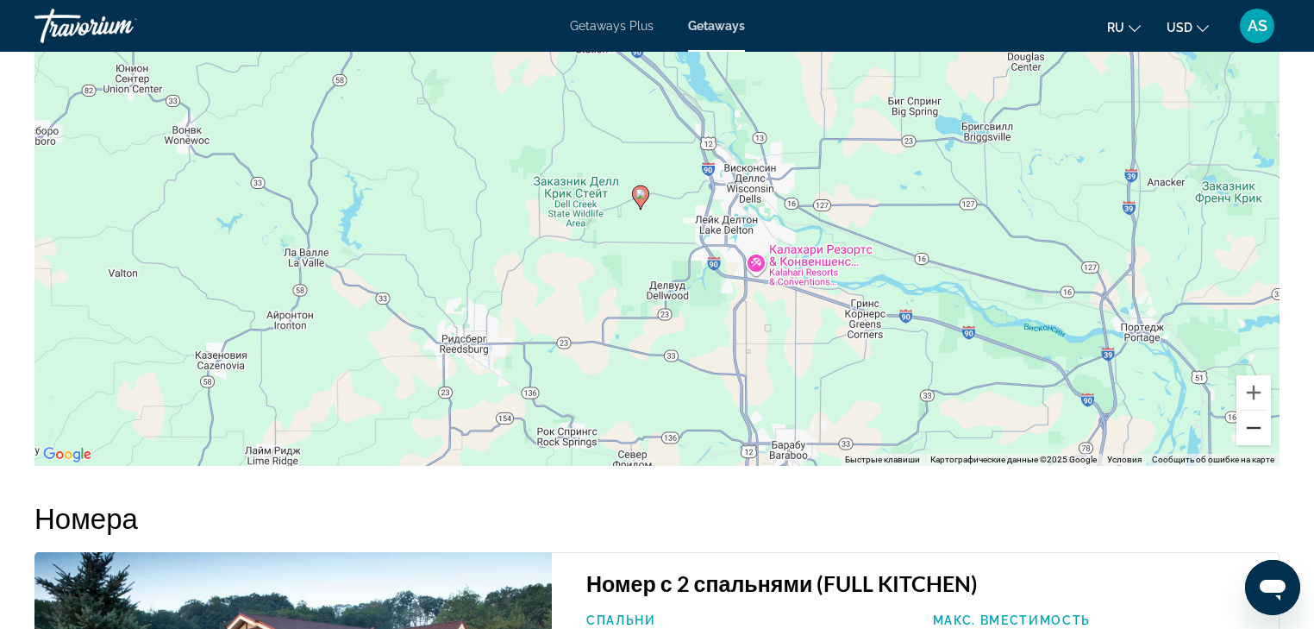
click at [1257, 426] on button "Уменьшить" at bounding box center [1254, 428] width 34 height 34
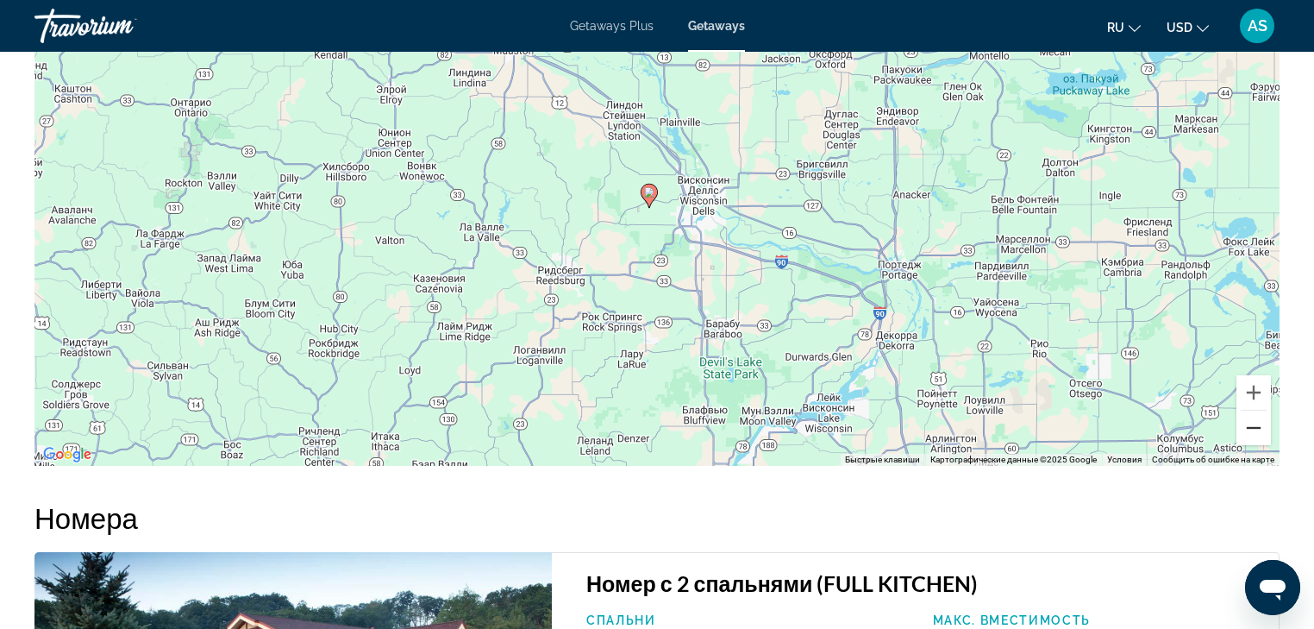
click at [1257, 426] on button "Уменьшить" at bounding box center [1254, 428] width 34 height 34
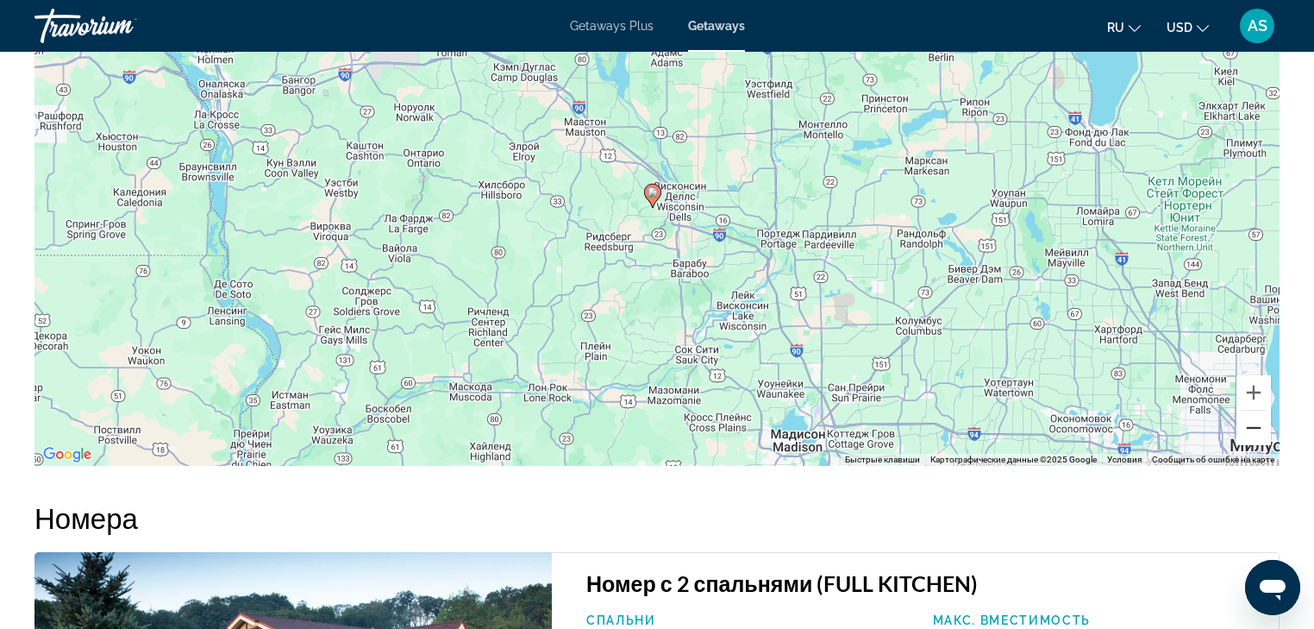
click at [1257, 426] on button "Уменьшить" at bounding box center [1254, 428] width 34 height 34
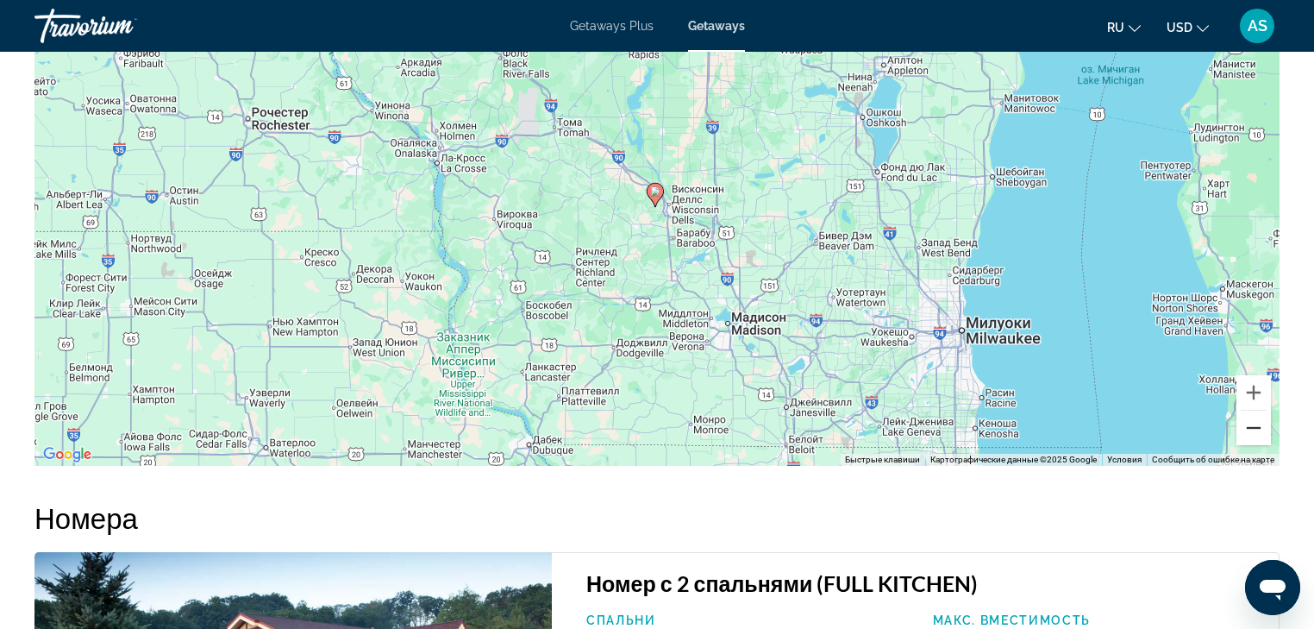
click at [1257, 426] on button "Уменьшить" at bounding box center [1254, 428] width 34 height 34
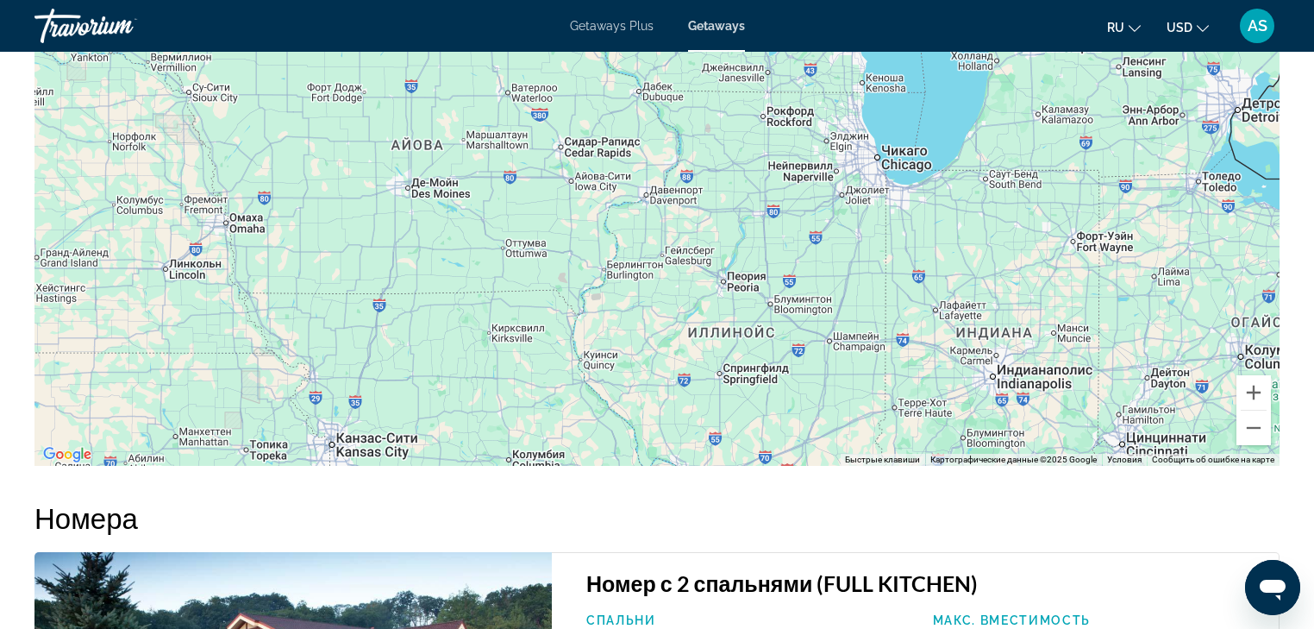
drag, startPoint x: 821, startPoint y: 352, endPoint x: 871, endPoint y: 97, distance: 260.1
click at [871, 97] on div "Чтобы активировать перетаскивание с помощью клавиатуры, нажмите Alt + Ввод. Пос…" at bounding box center [656, 206] width 1245 height 517
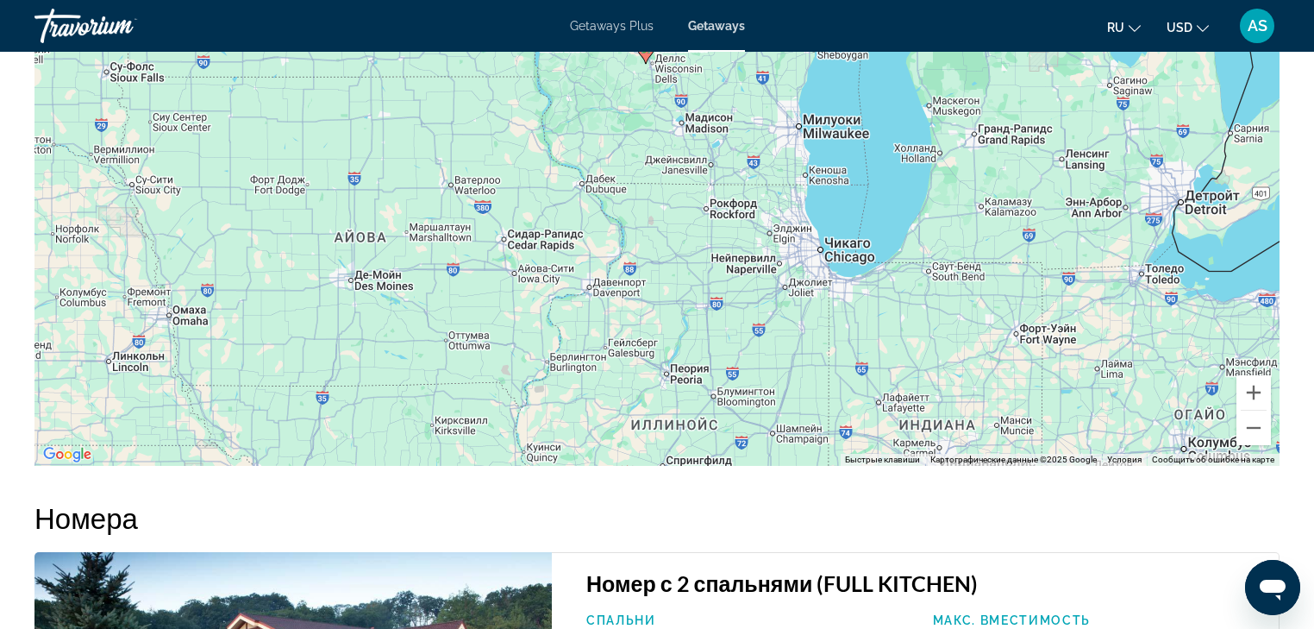
drag, startPoint x: 924, startPoint y: 316, endPoint x: 876, endPoint y: 373, distance: 74.1
click at [876, 373] on div "Чтобы активировать перетаскивание с помощью клавиатуры, нажмите Alt + Ввод. Пос…" at bounding box center [656, 206] width 1245 height 517
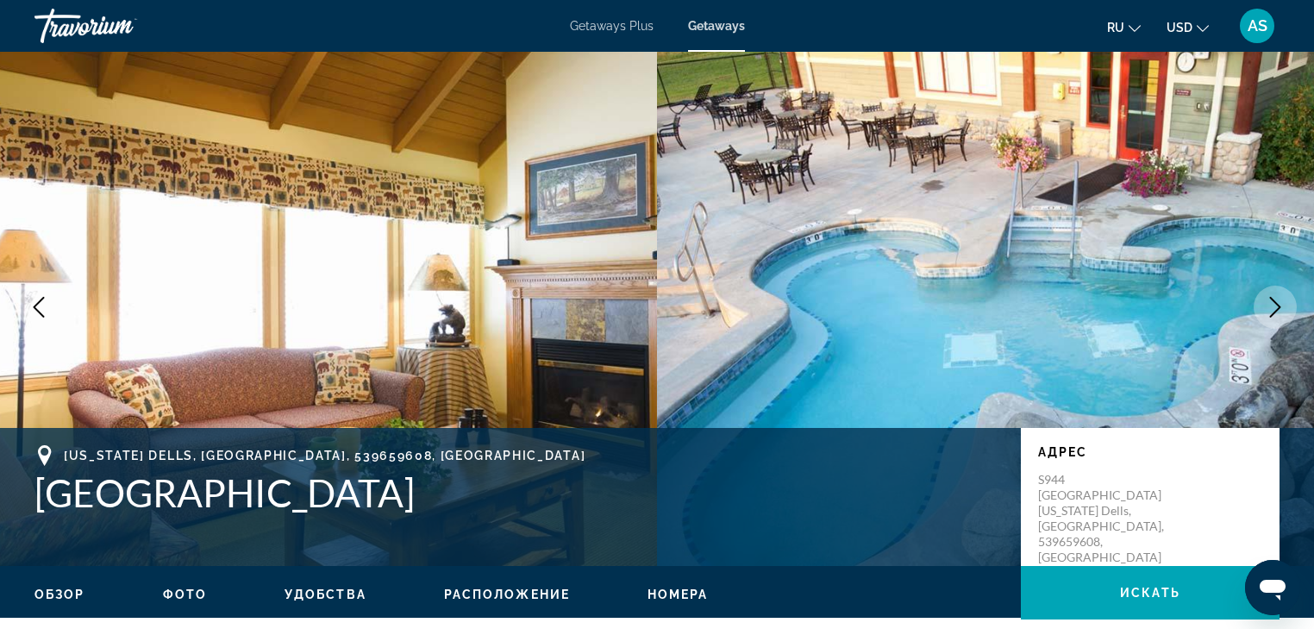
scroll to position [0, 0]
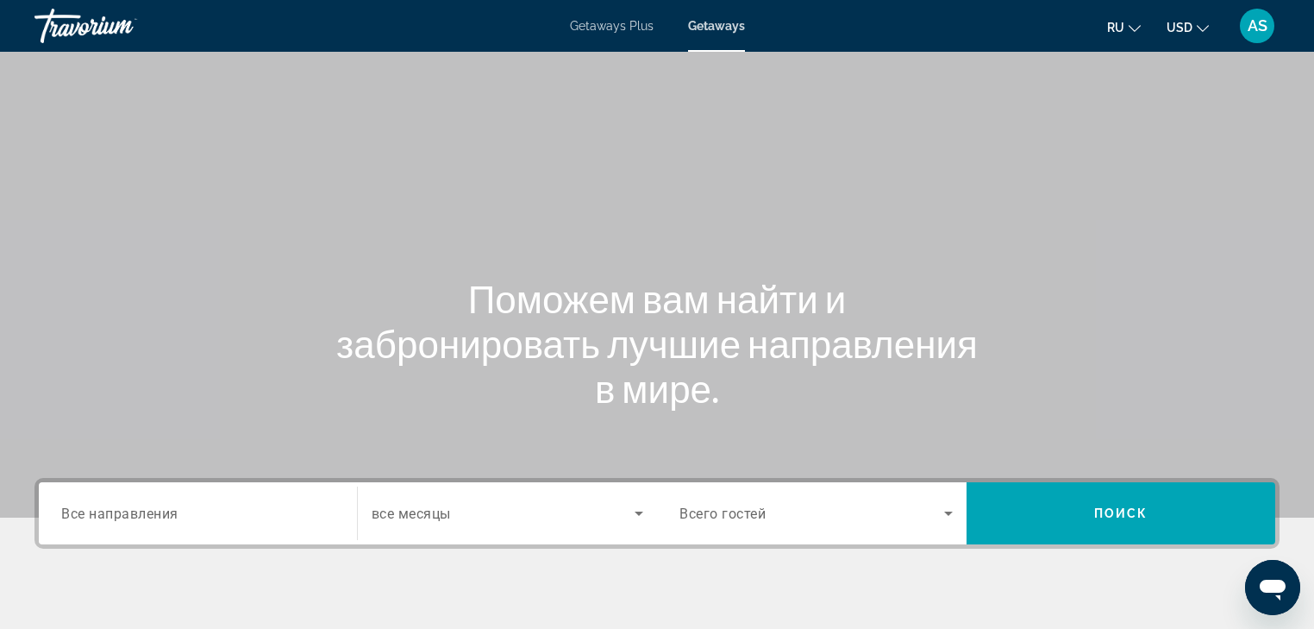
click at [82, 508] on span "Все направления" at bounding box center [119, 513] width 117 height 16
click at [82, 508] on input "Destination Все направления" at bounding box center [197, 514] width 273 height 21
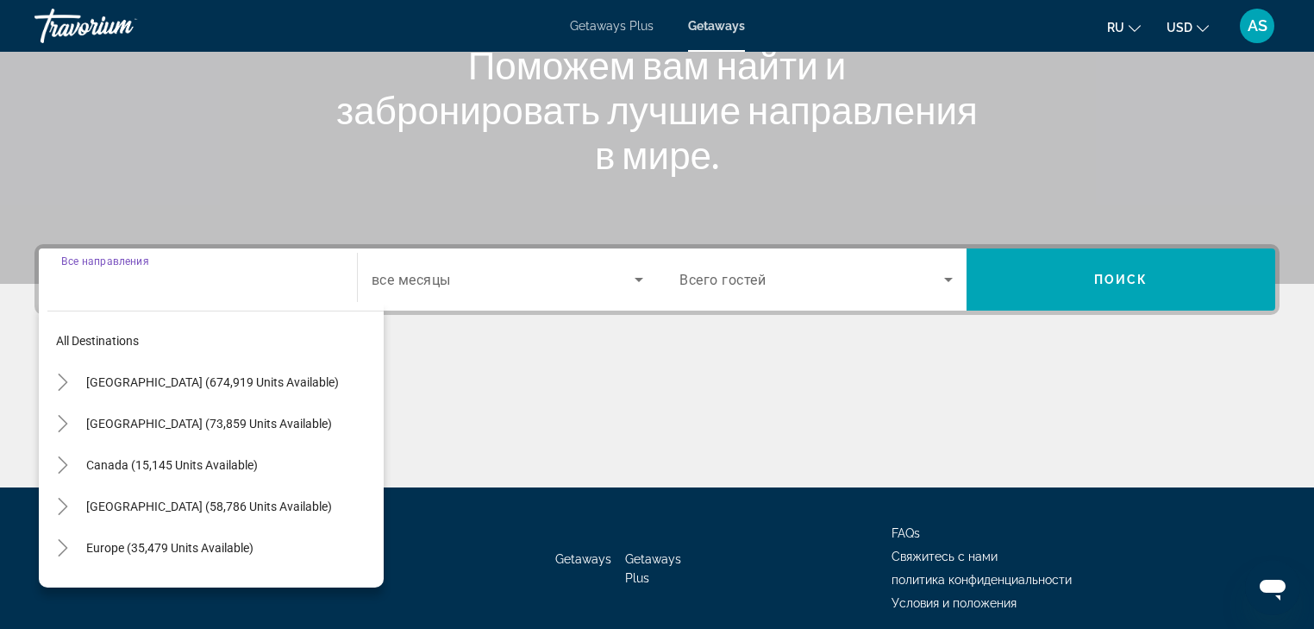
scroll to position [304, 0]
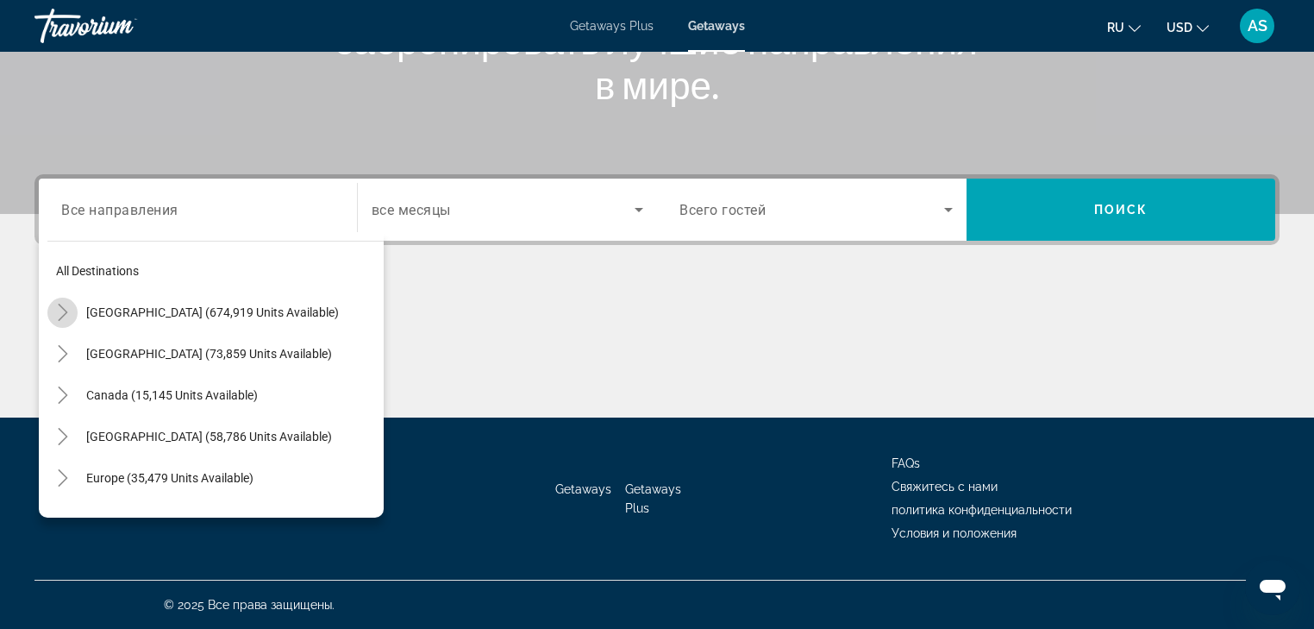
click at [62, 310] on icon "Toggle United States (674,919 units available)" at bounding box center [62, 312] width 17 height 17
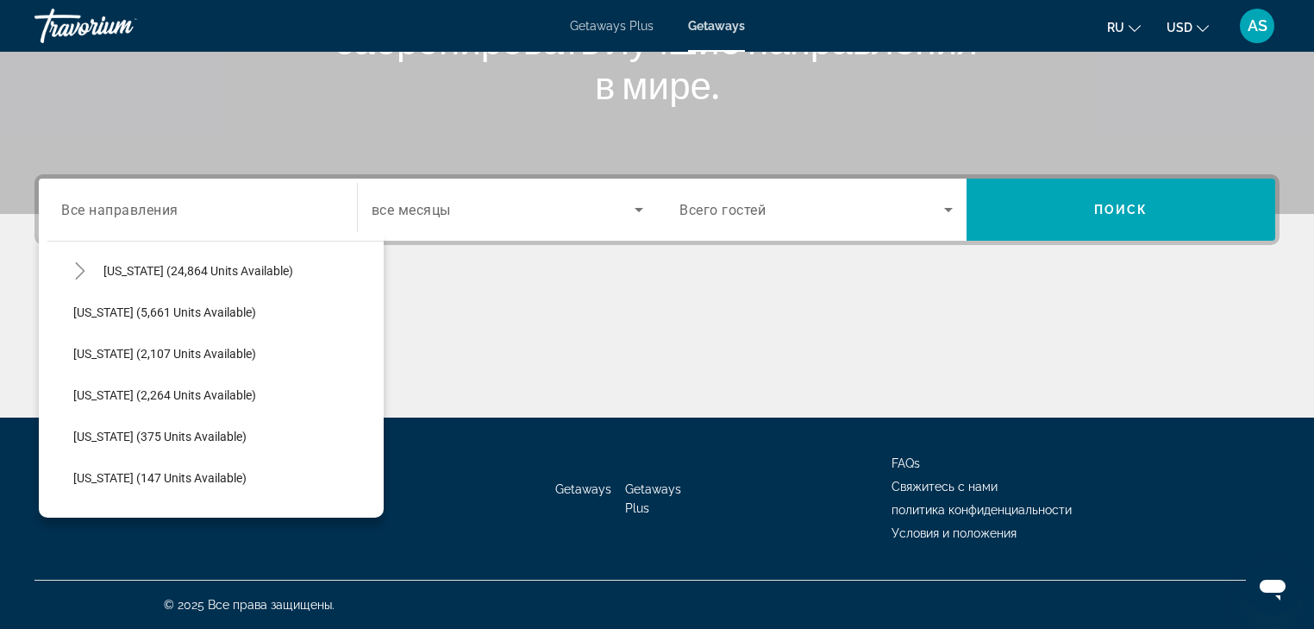
scroll to position [483, 0]
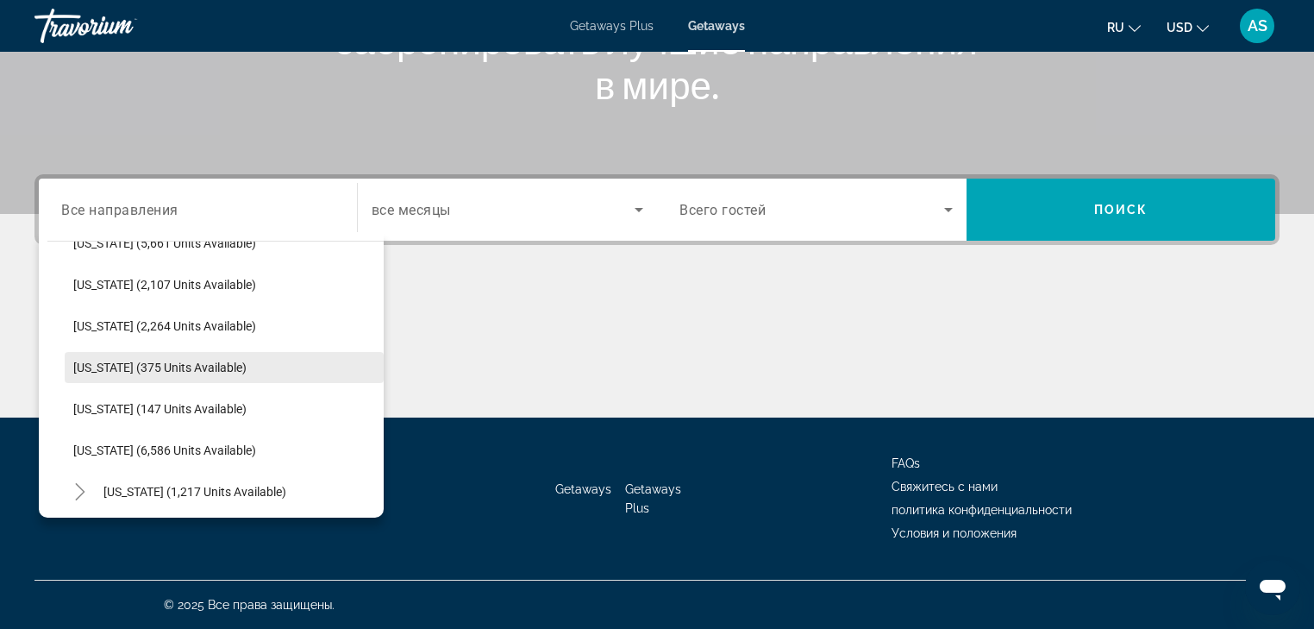
click at [97, 366] on span "[US_STATE] (375 units available)" at bounding box center [159, 367] width 173 height 14
type input "**********"
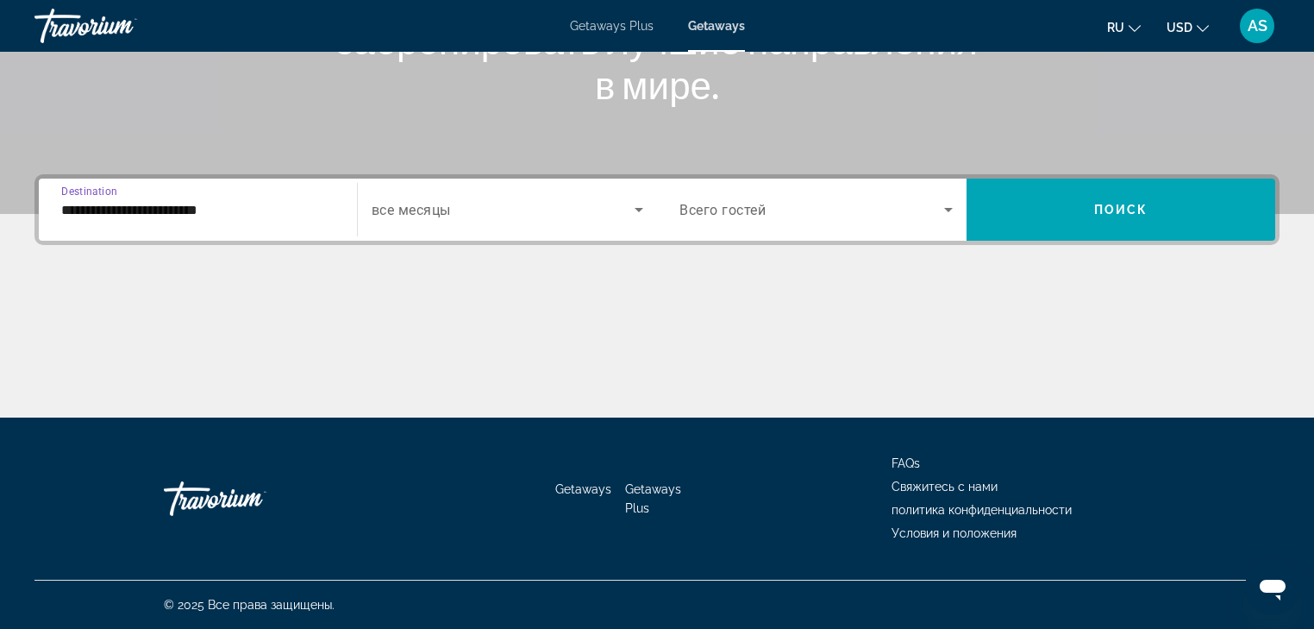
click at [638, 210] on icon "Search widget" at bounding box center [639, 210] width 9 height 4
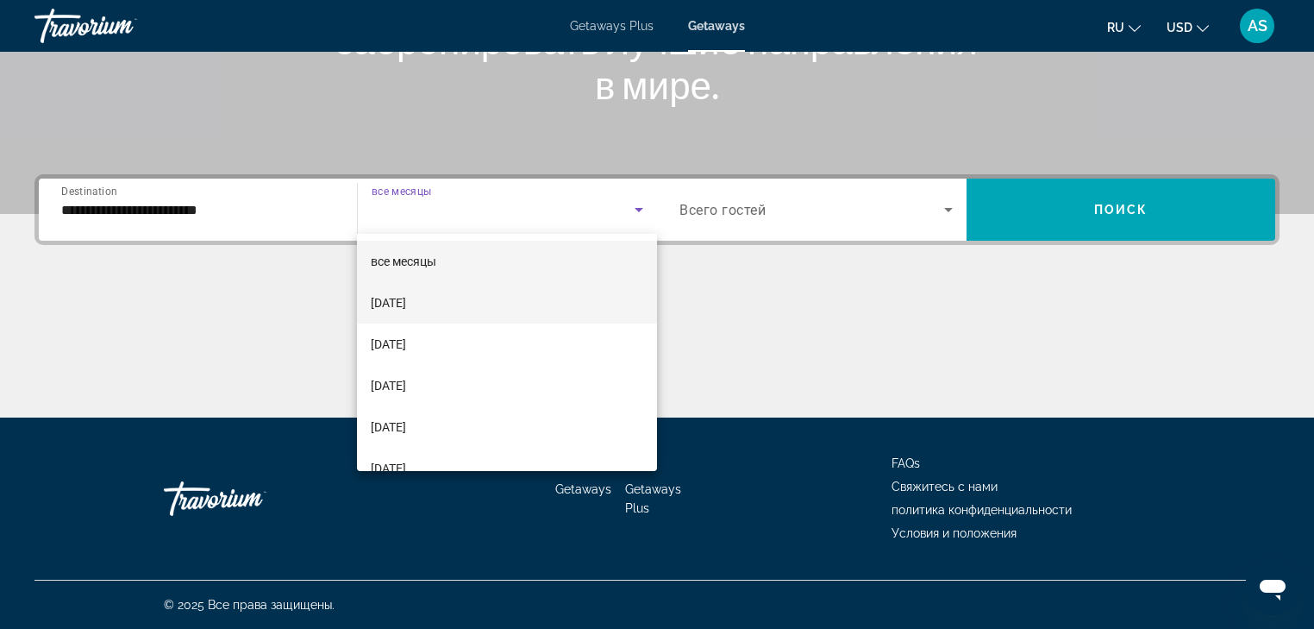
click at [406, 304] on span "[DATE]" at bounding box center [388, 302] width 35 height 21
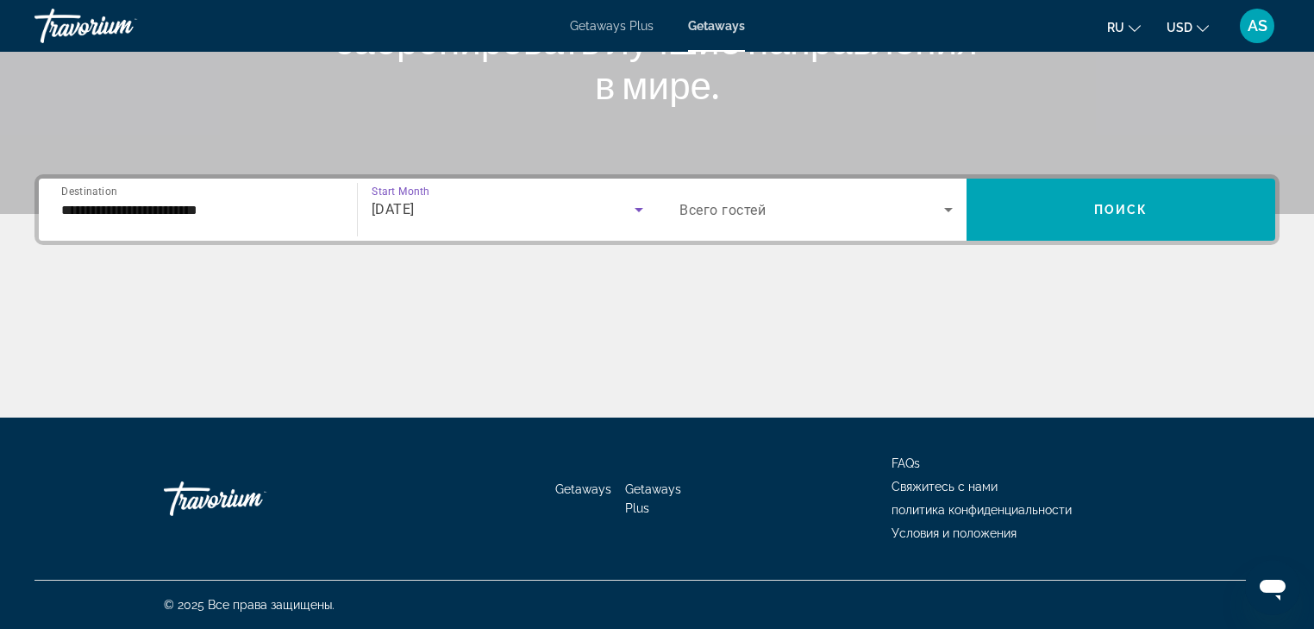
click at [952, 206] on icon "Search widget" at bounding box center [948, 209] width 21 height 21
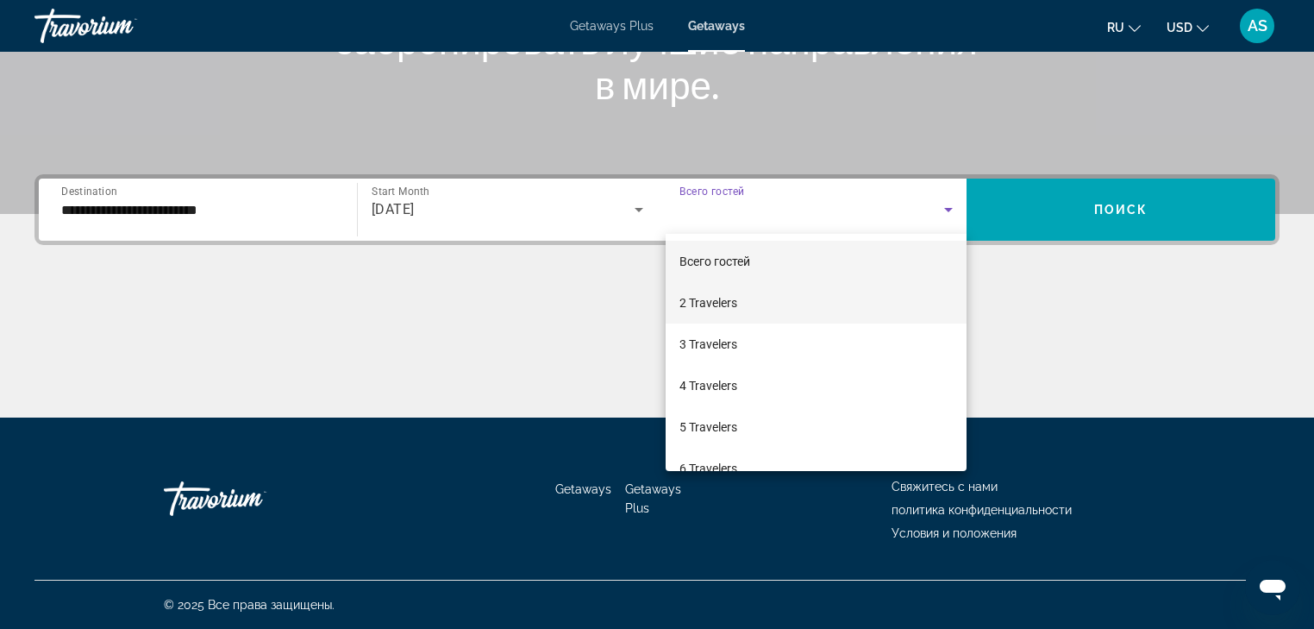
click at [776, 293] on mat-option "2 Travelers" at bounding box center [816, 302] width 301 height 41
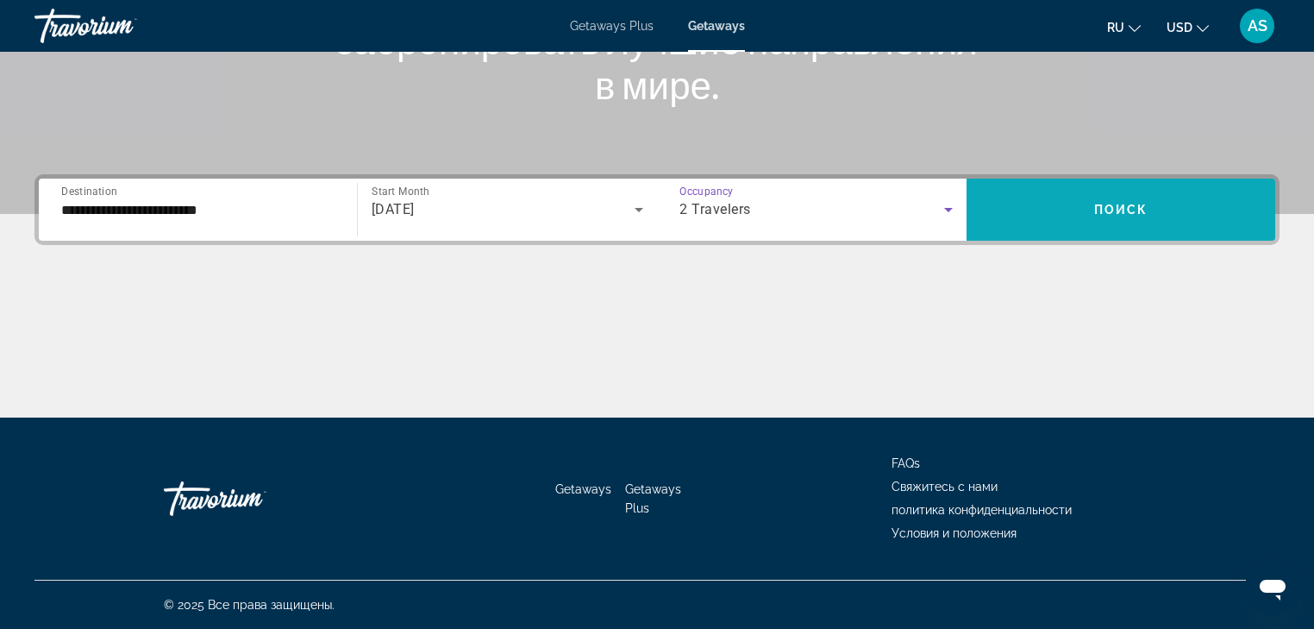
click at [1087, 208] on span "Search widget" at bounding box center [1122, 209] width 310 height 41
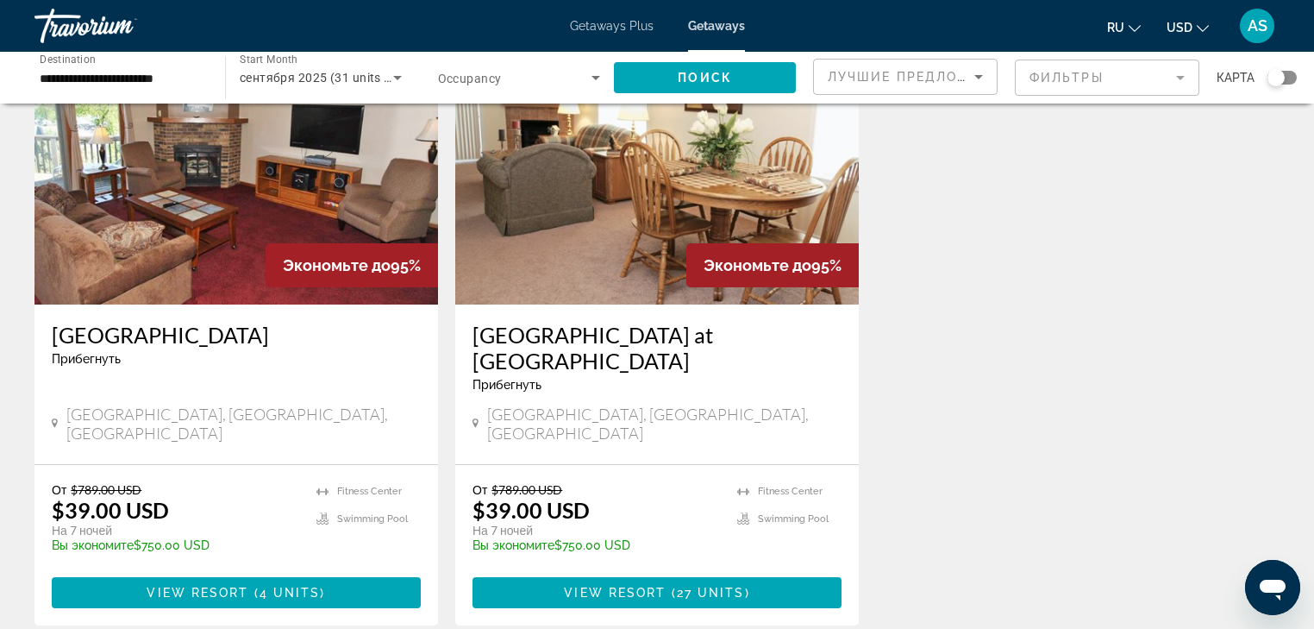
scroll to position [138, 0]
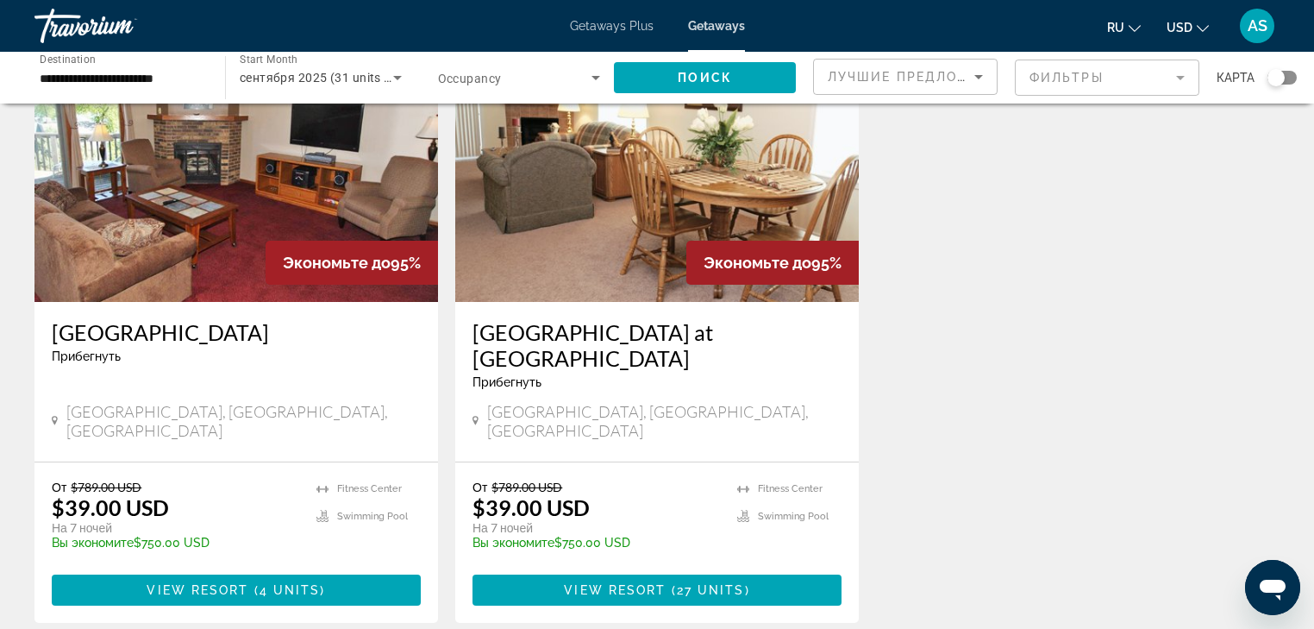
click at [264, 480] on div "От $789.00 USD $39.00 USD На 7 ночей Вы экономите $750.00 USD temp" at bounding box center [176, 521] width 248 height 82
click at [260, 583] on span "4 units" at bounding box center [290, 590] width 61 height 14
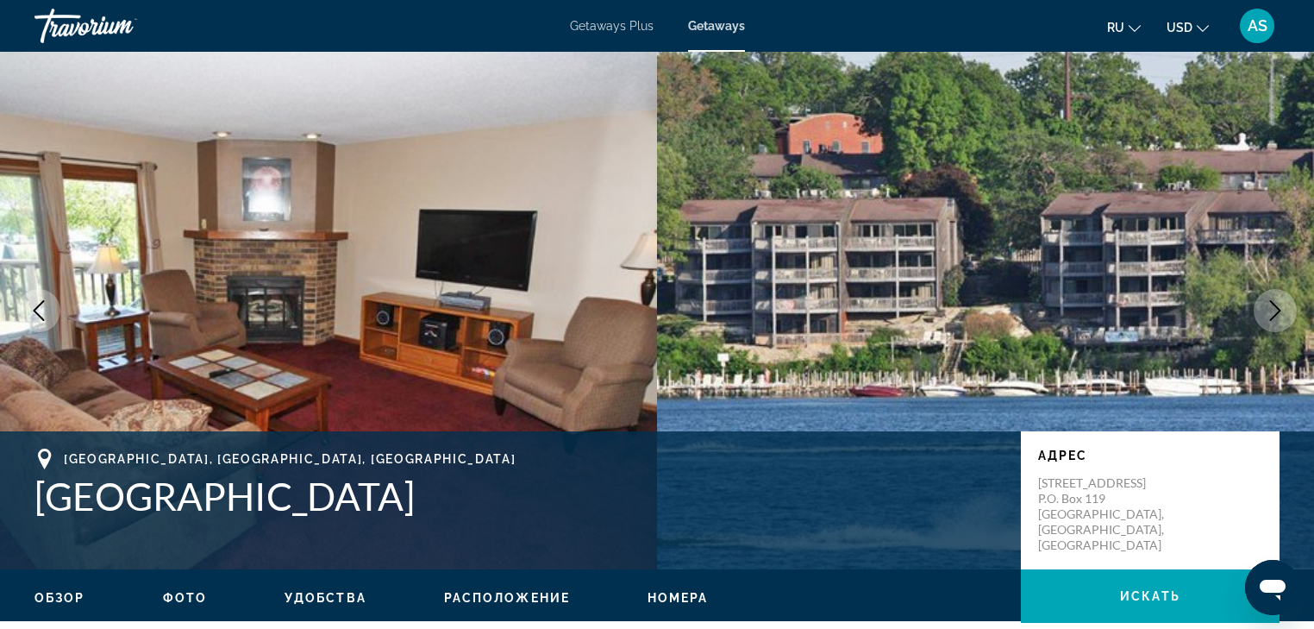
click at [1288, 310] on button "Next image" at bounding box center [1275, 310] width 43 height 43
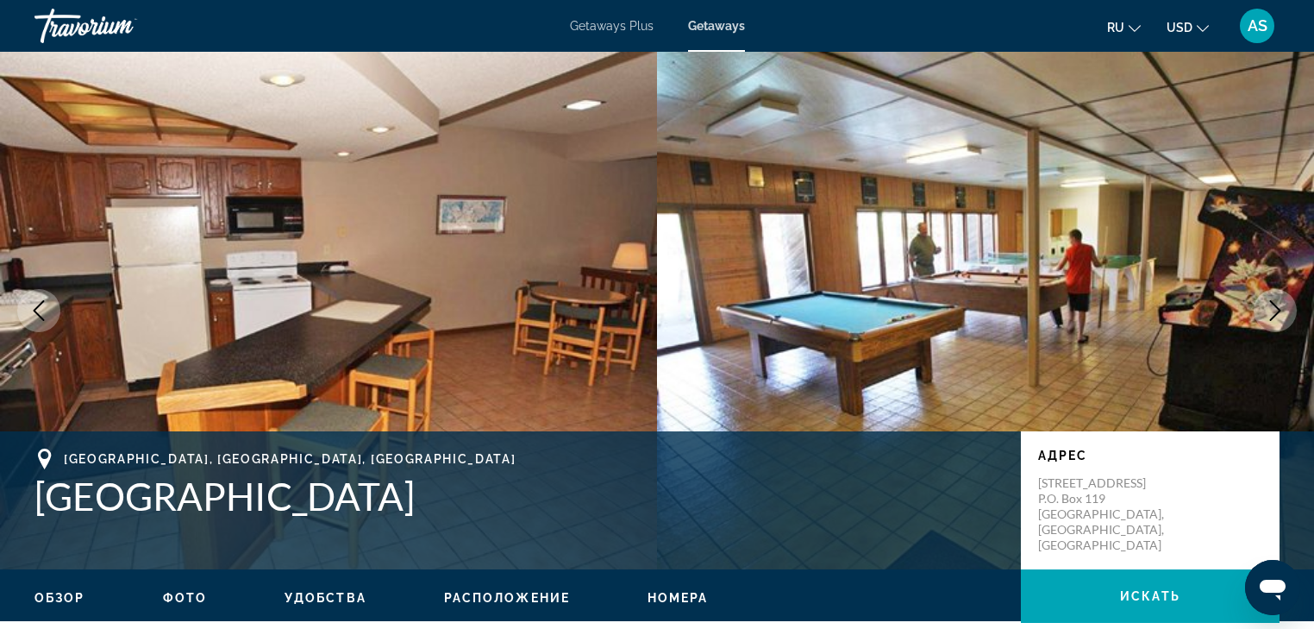
click at [1275, 310] on icon "Next image" at bounding box center [1275, 310] width 21 height 21
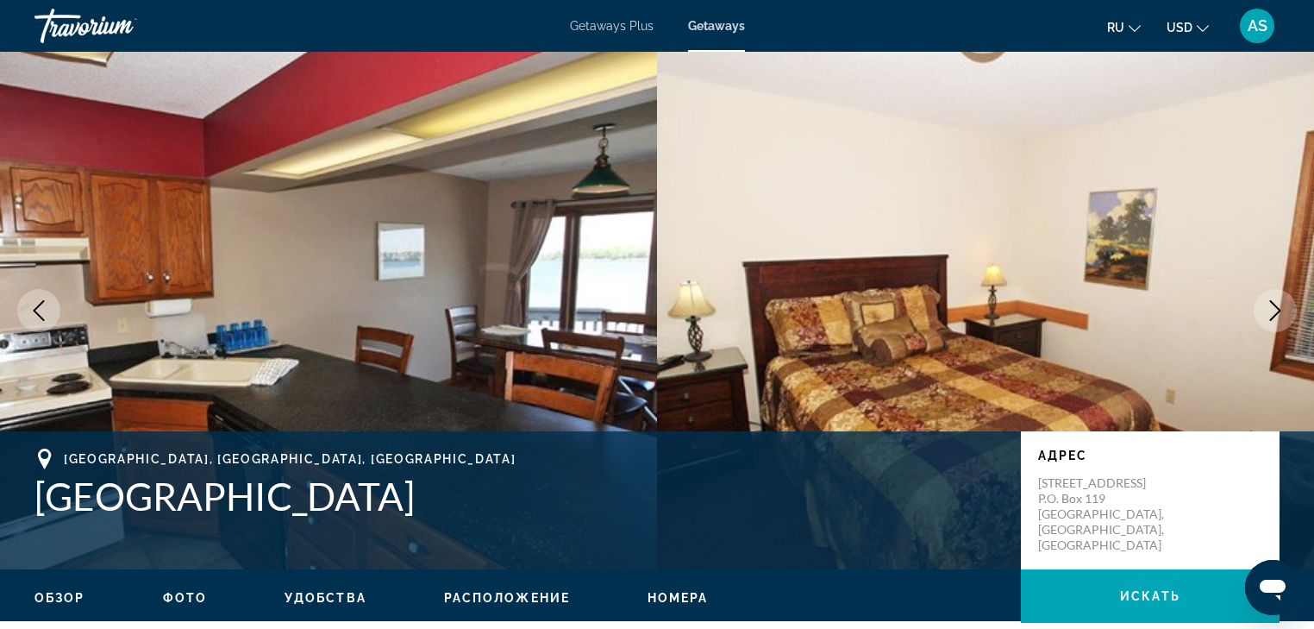
click at [1275, 310] on icon "Next image" at bounding box center [1275, 310] width 21 height 21
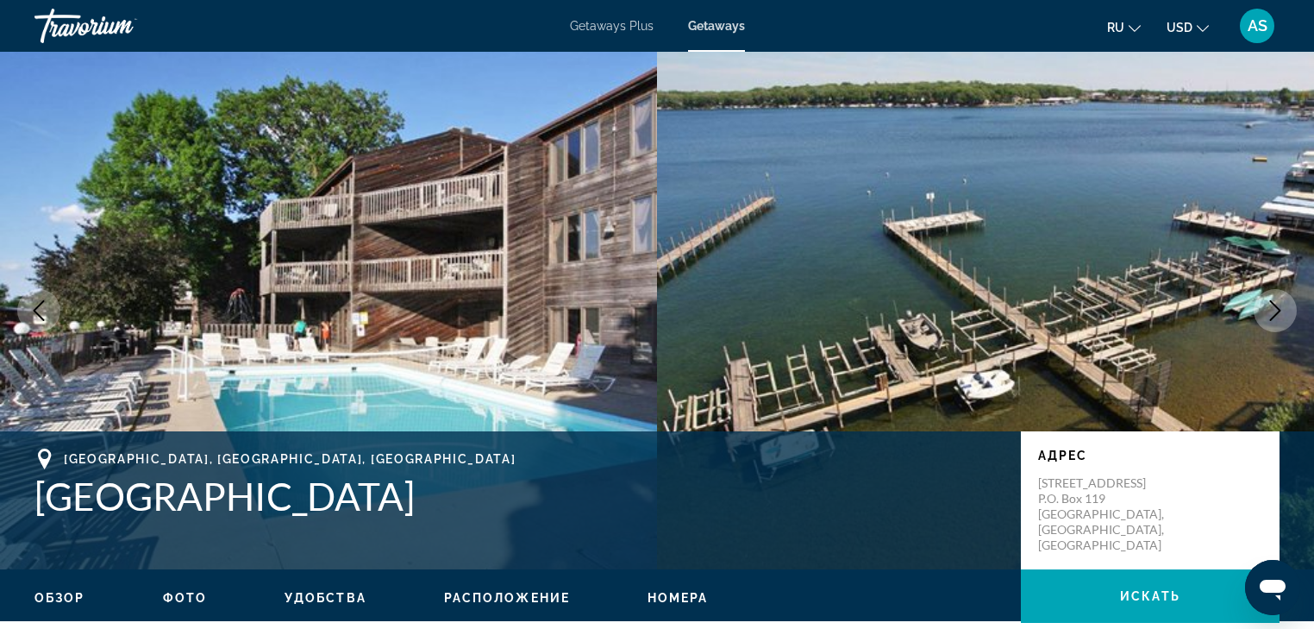
click at [1275, 310] on icon "Next image" at bounding box center [1275, 310] width 21 height 21
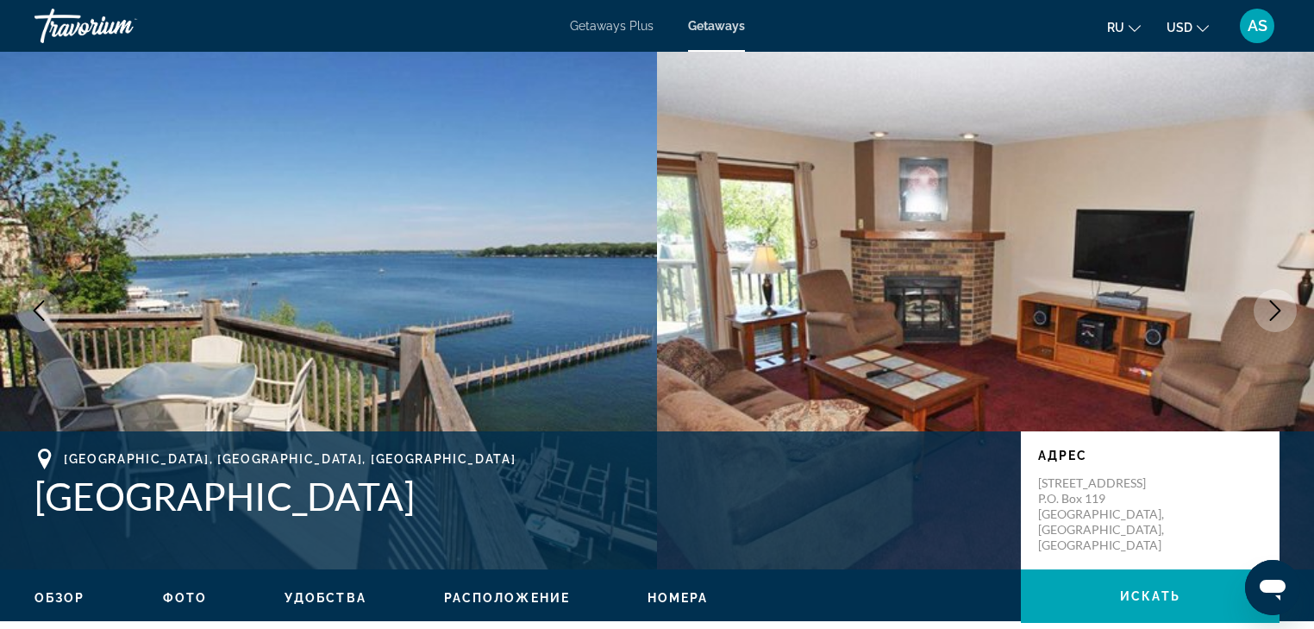
click at [1275, 310] on icon "Next image" at bounding box center [1275, 310] width 21 height 21
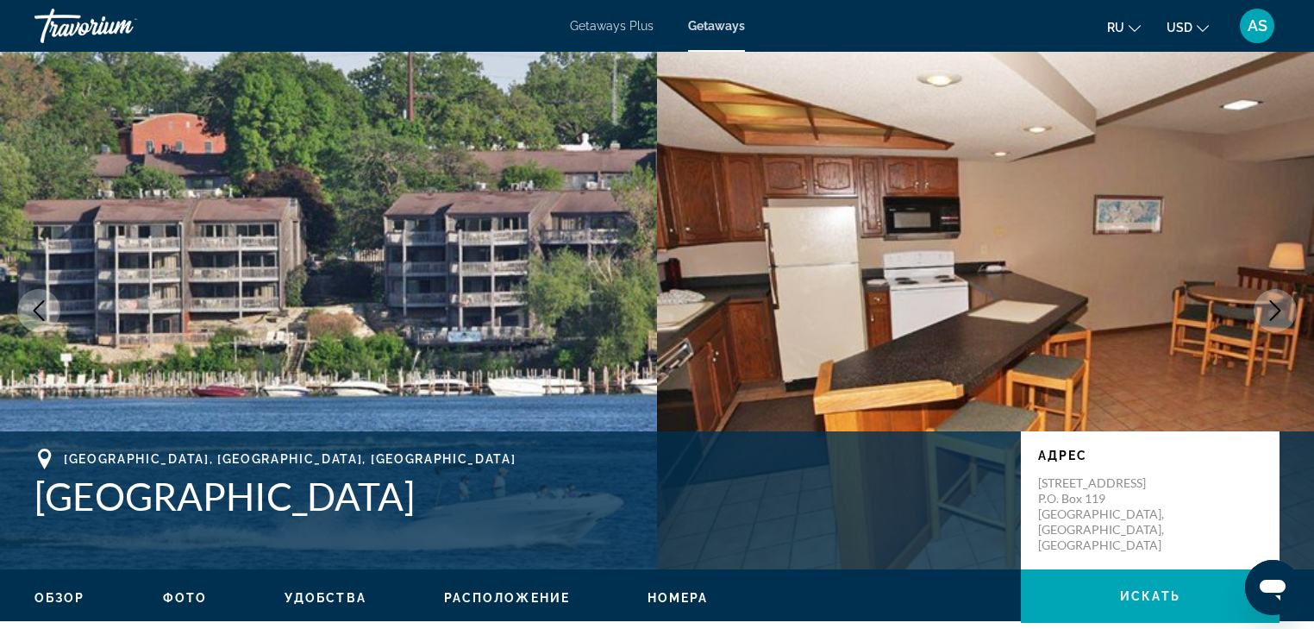
click at [1275, 310] on icon "Next image" at bounding box center [1275, 310] width 21 height 21
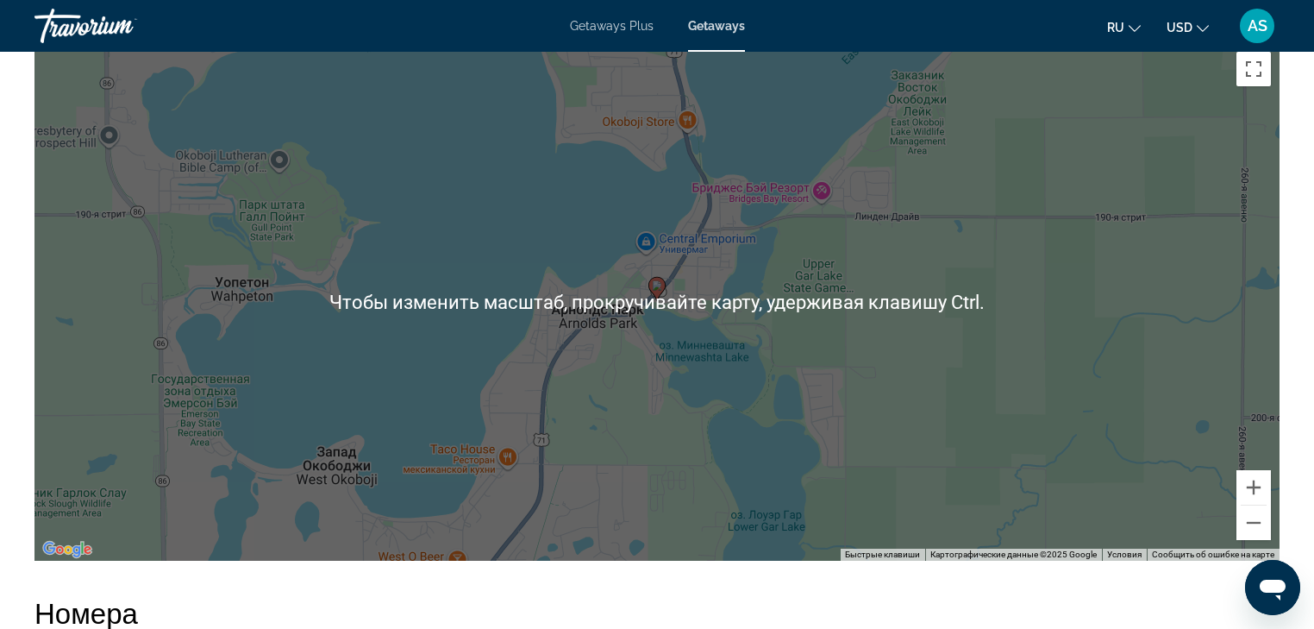
scroll to position [2139, 0]
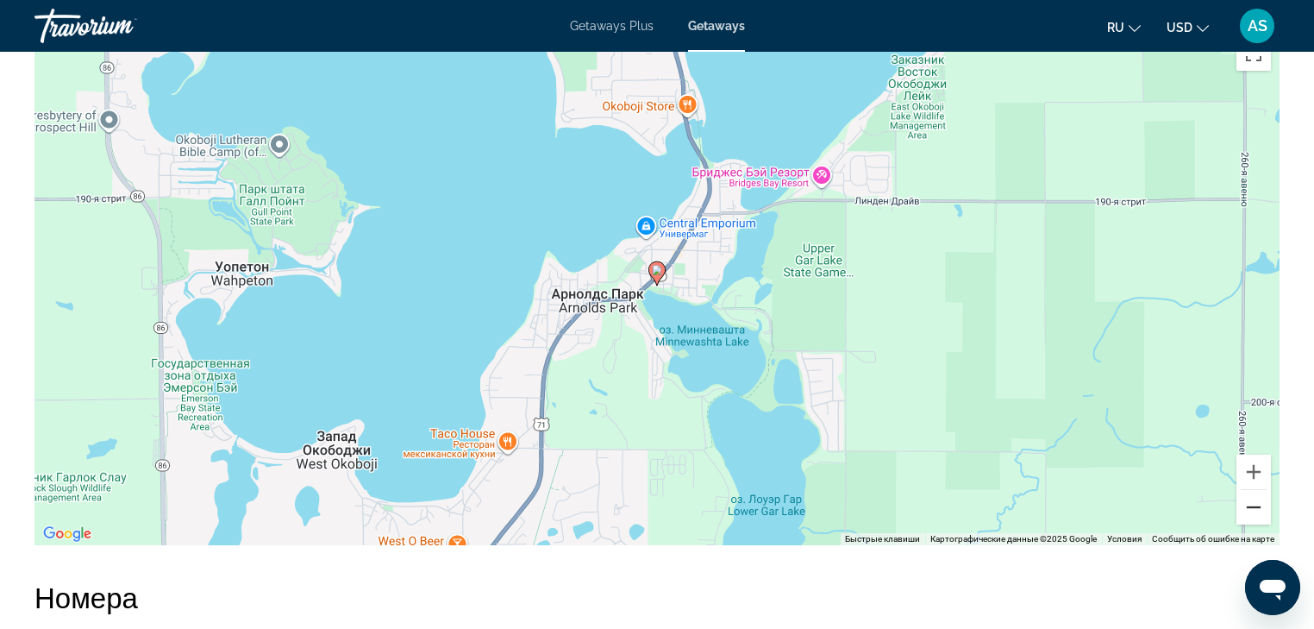
click at [1261, 512] on button "Уменьшить" at bounding box center [1254, 507] width 34 height 34
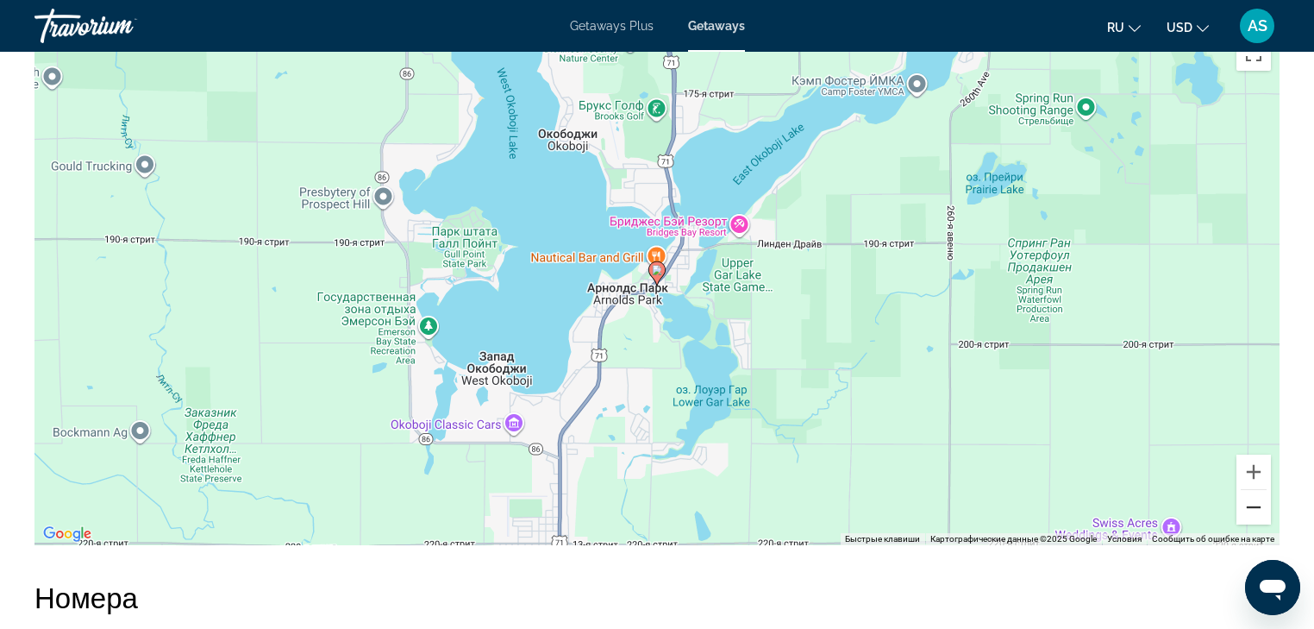
click at [1261, 512] on button "Уменьшить" at bounding box center [1254, 507] width 34 height 34
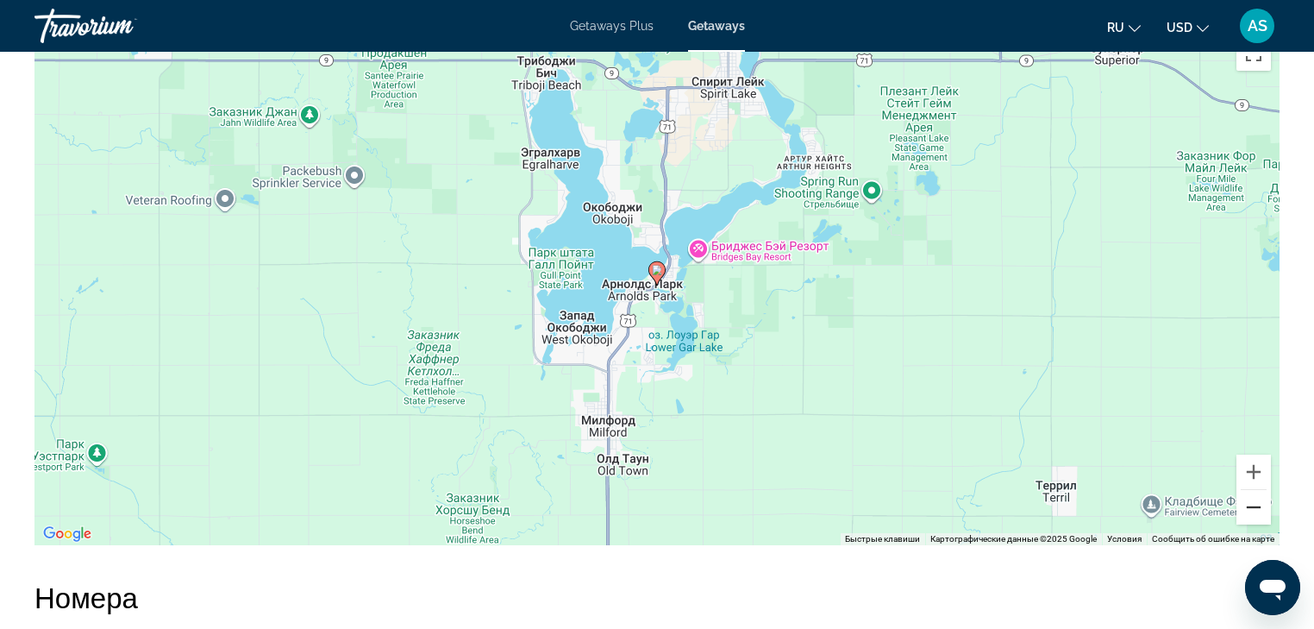
click at [1261, 512] on button "Уменьшить" at bounding box center [1254, 507] width 34 height 34
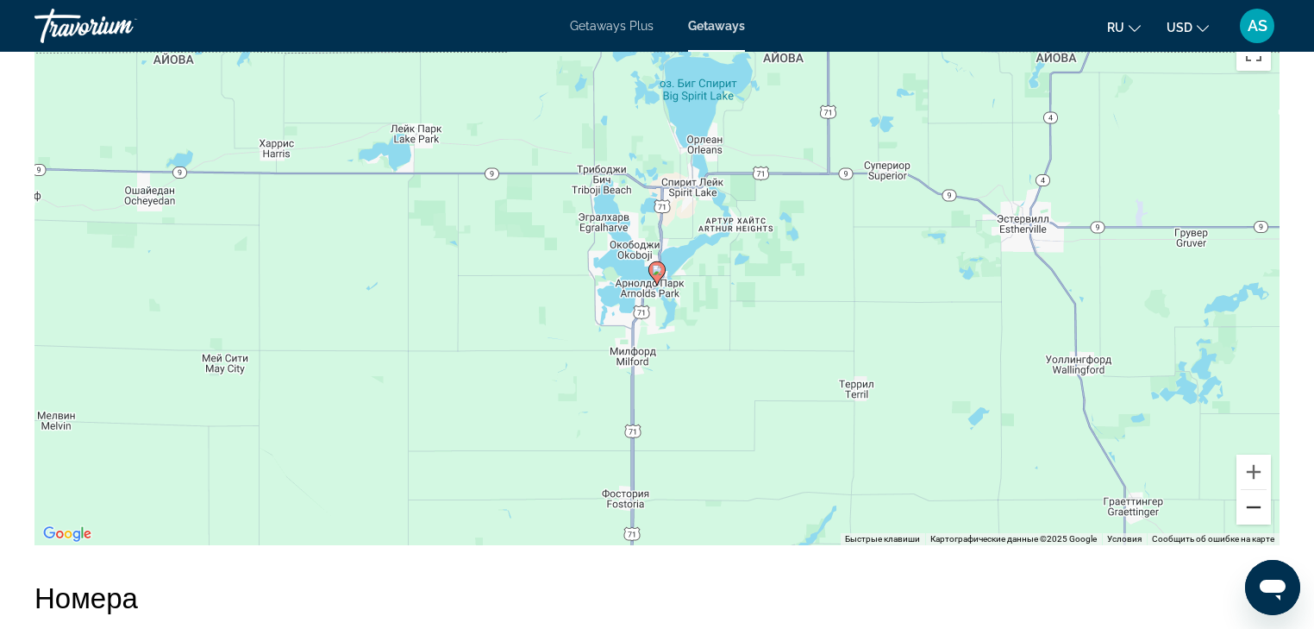
click at [1261, 512] on button "Уменьшить" at bounding box center [1254, 507] width 34 height 34
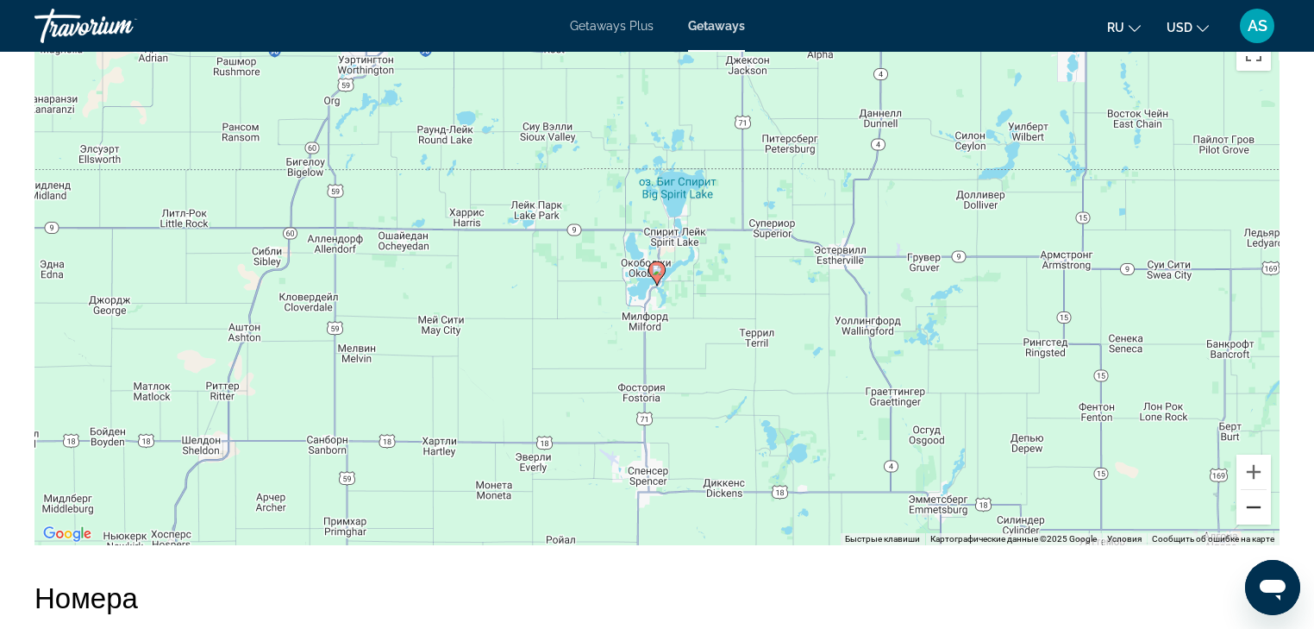
click at [1261, 512] on button "Уменьшить" at bounding box center [1254, 507] width 34 height 34
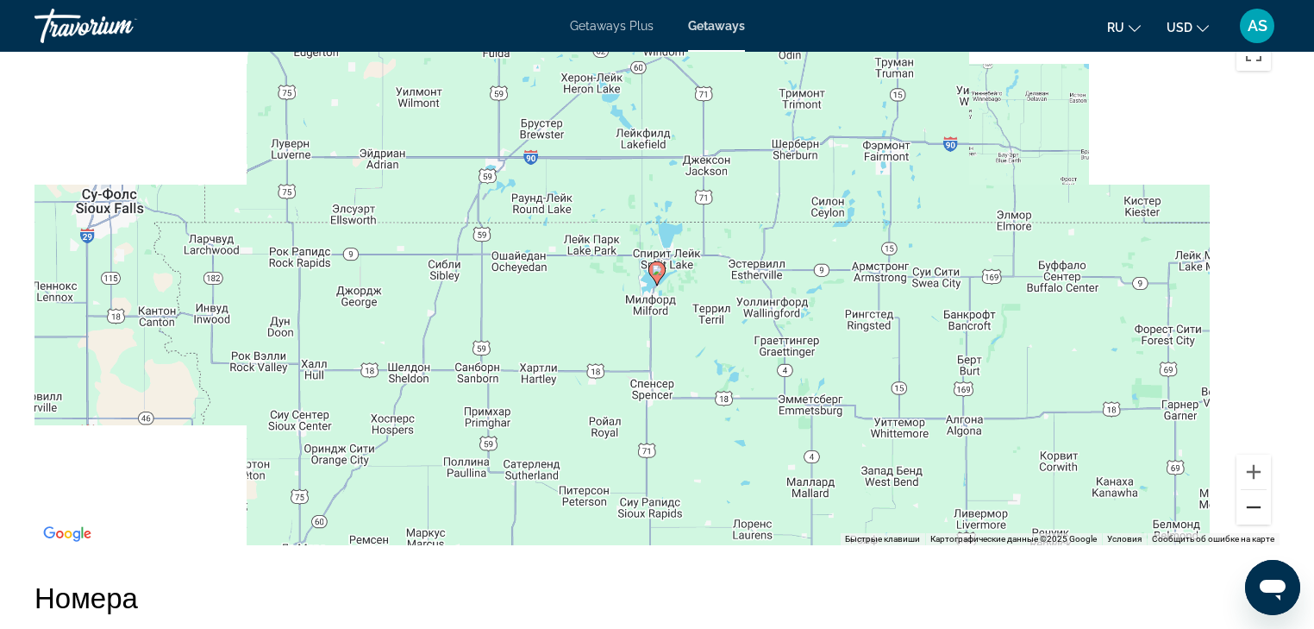
click at [1261, 512] on button "Уменьшить" at bounding box center [1254, 507] width 34 height 34
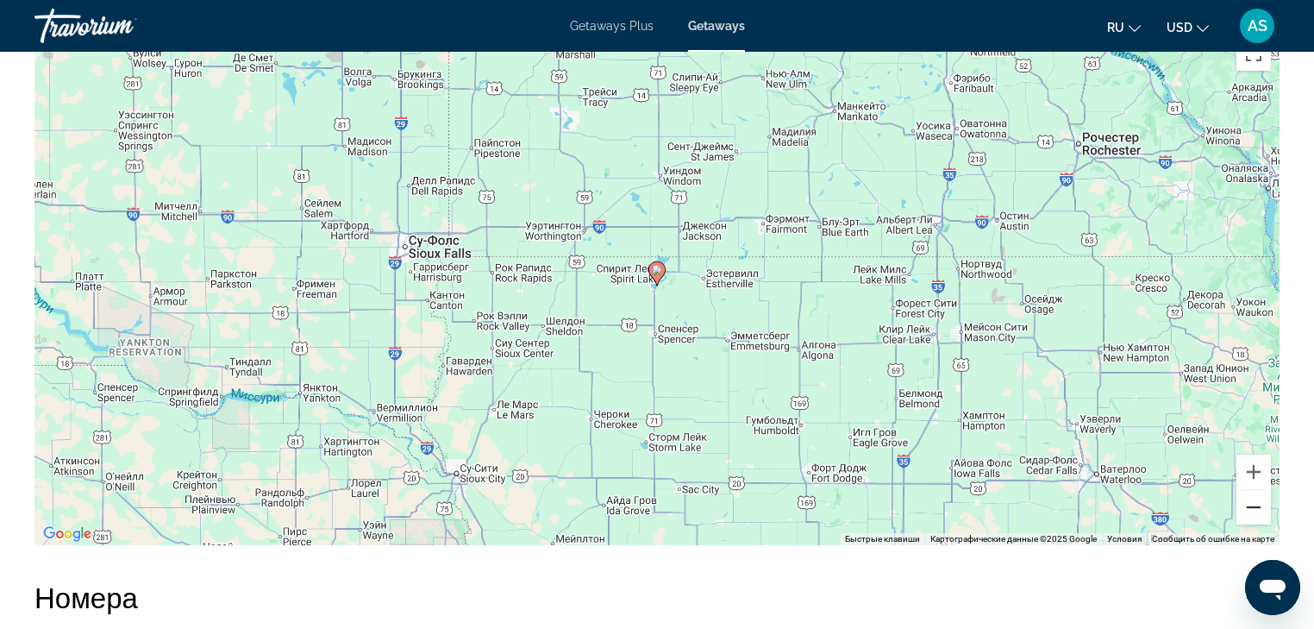
click at [1261, 512] on button "Уменьшить" at bounding box center [1254, 507] width 34 height 34
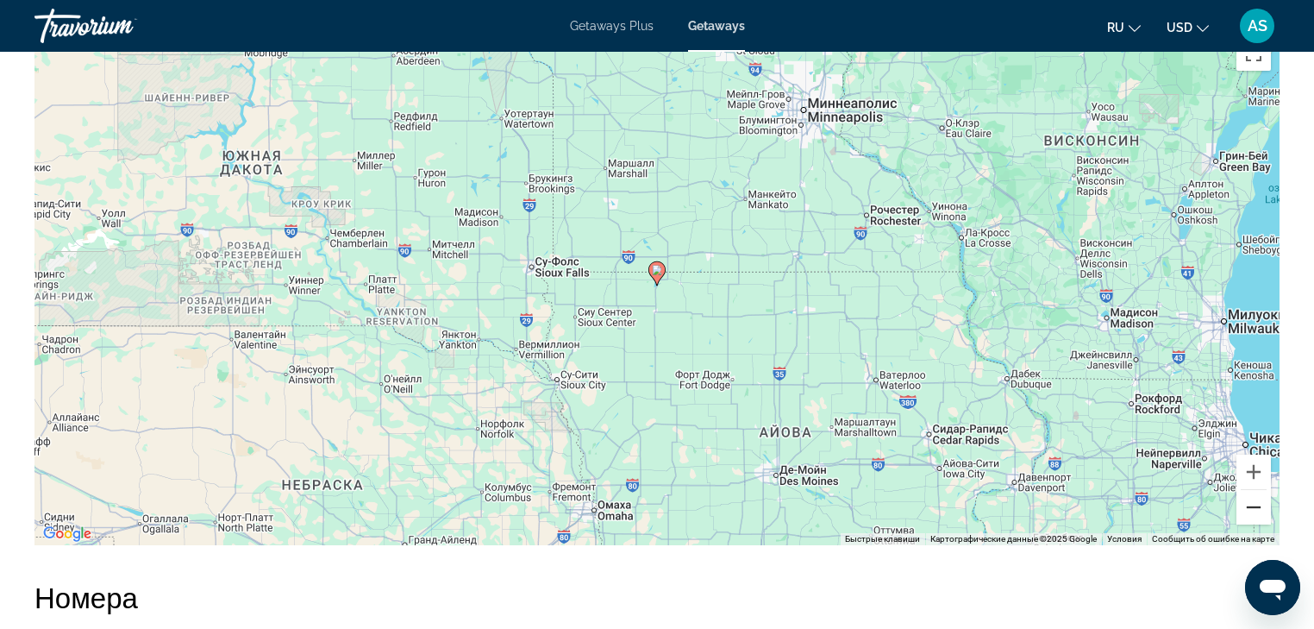
click at [1261, 512] on button "Уменьшить" at bounding box center [1254, 507] width 34 height 34
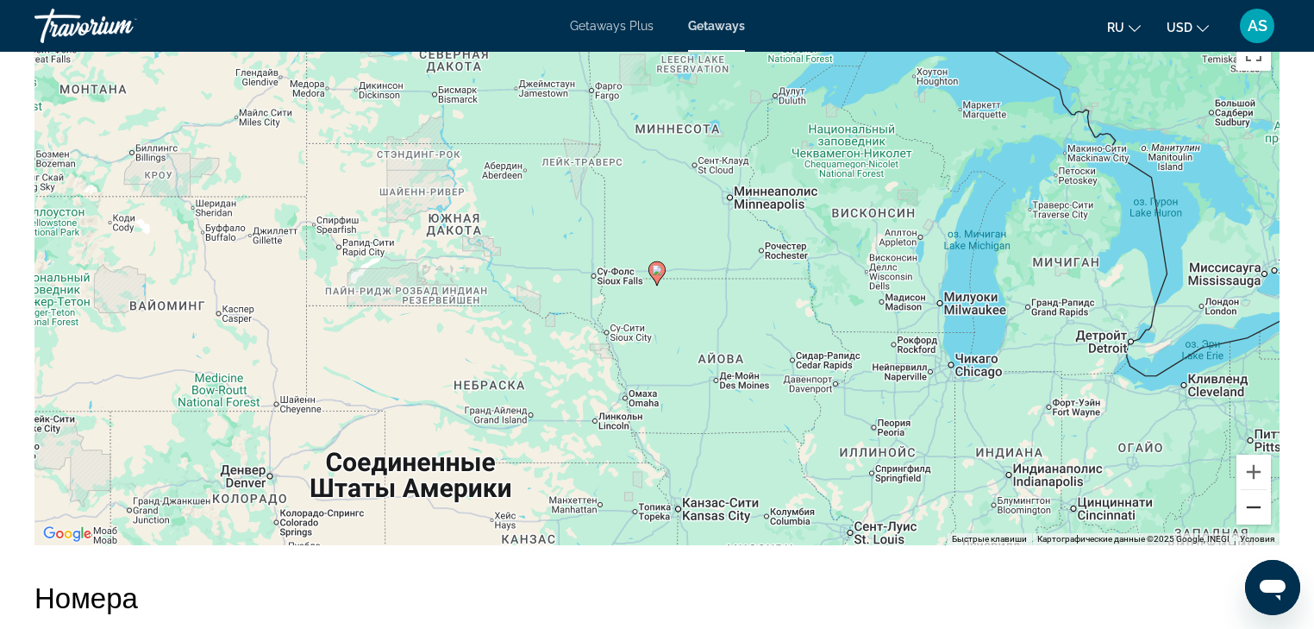
click at [1251, 505] on button "Уменьшить" at bounding box center [1254, 507] width 34 height 34
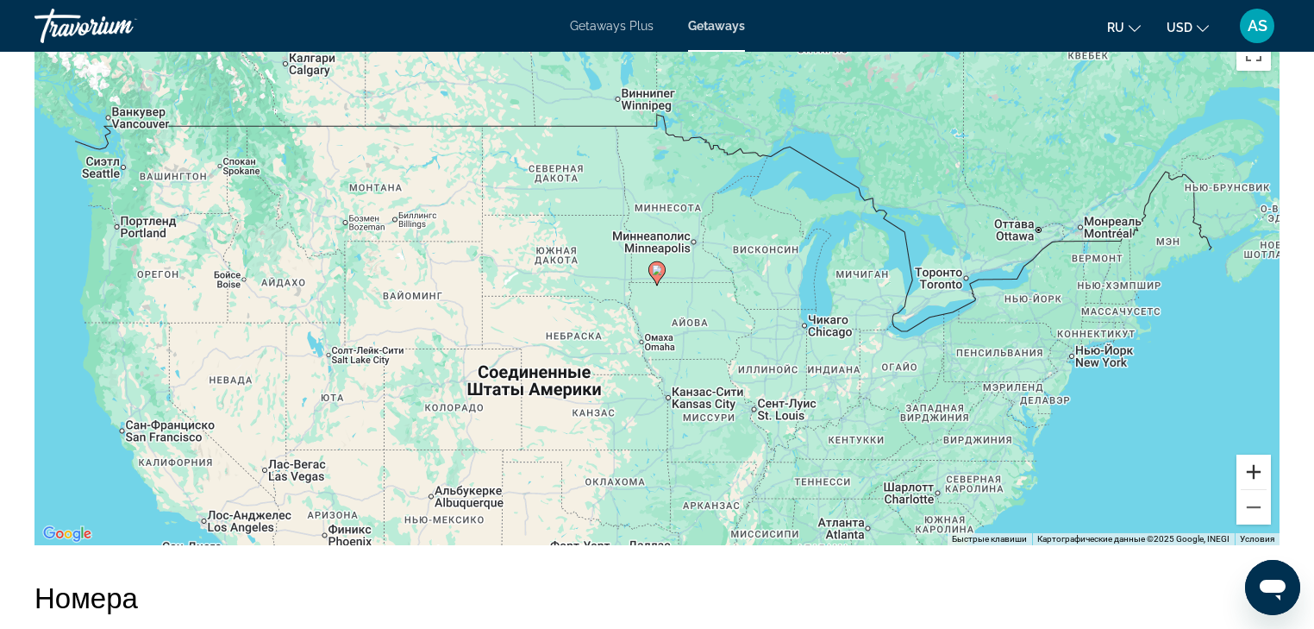
click at [1259, 461] on button "Увеличить" at bounding box center [1254, 471] width 34 height 34
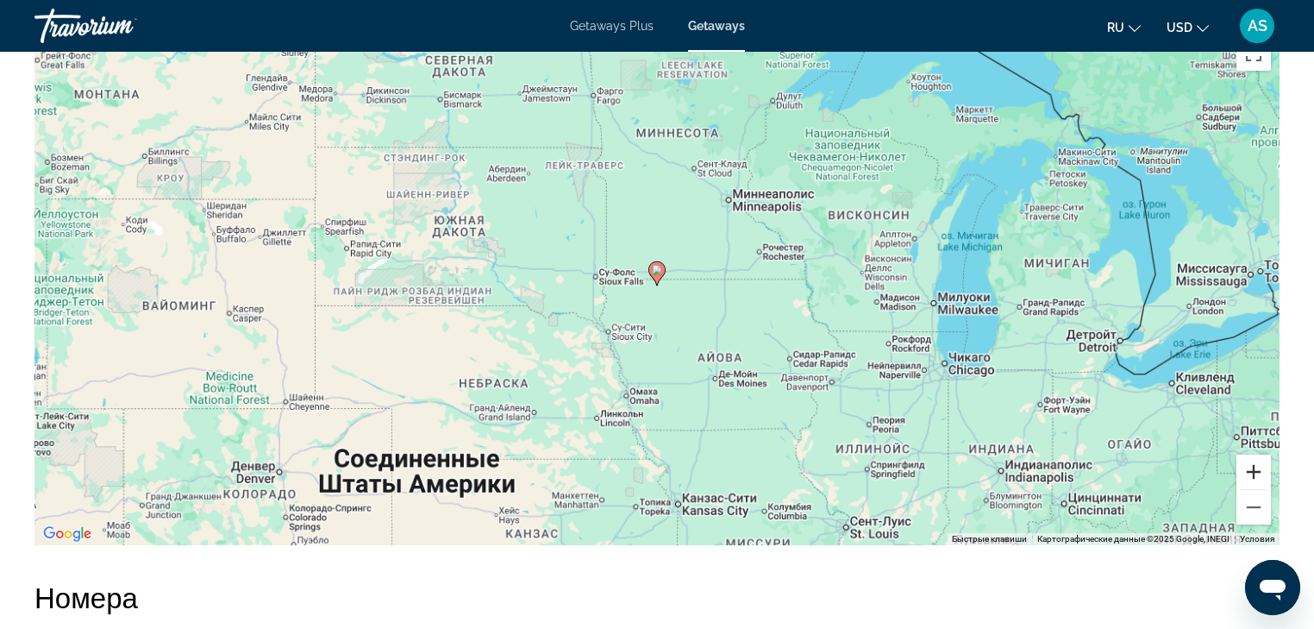
click at [1259, 461] on button "Увеличить" at bounding box center [1254, 471] width 34 height 34
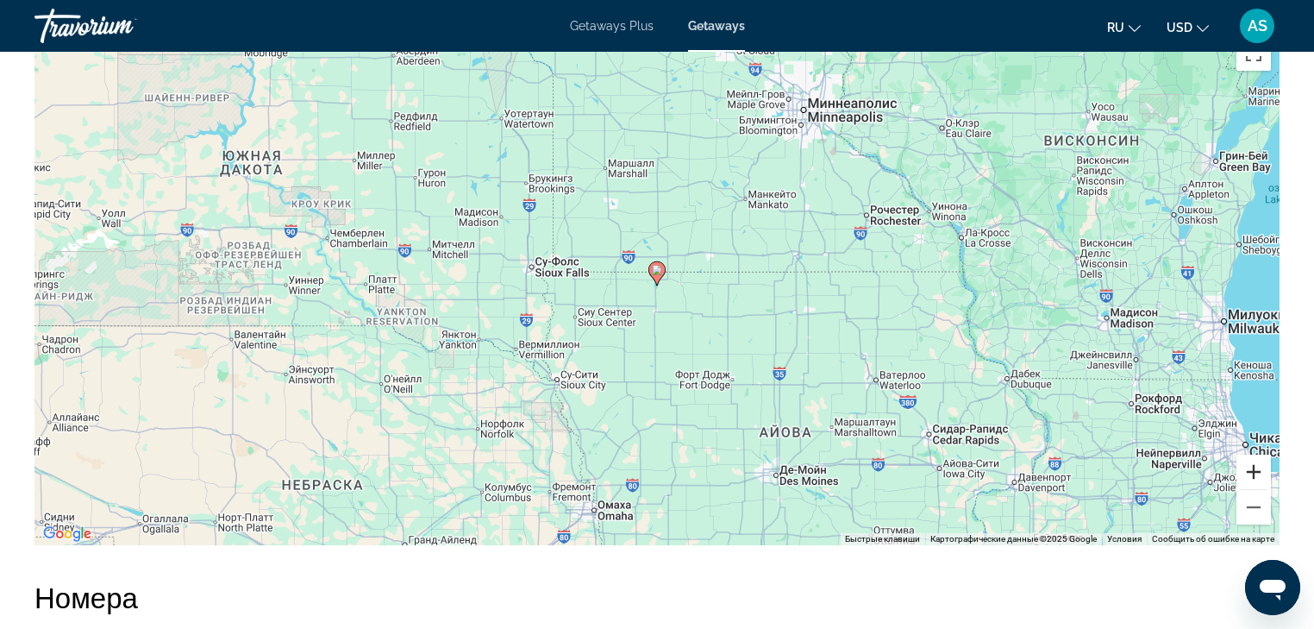
click at [1259, 461] on button "Увеличить" at bounding box center [1254, 471] width 34 height 34
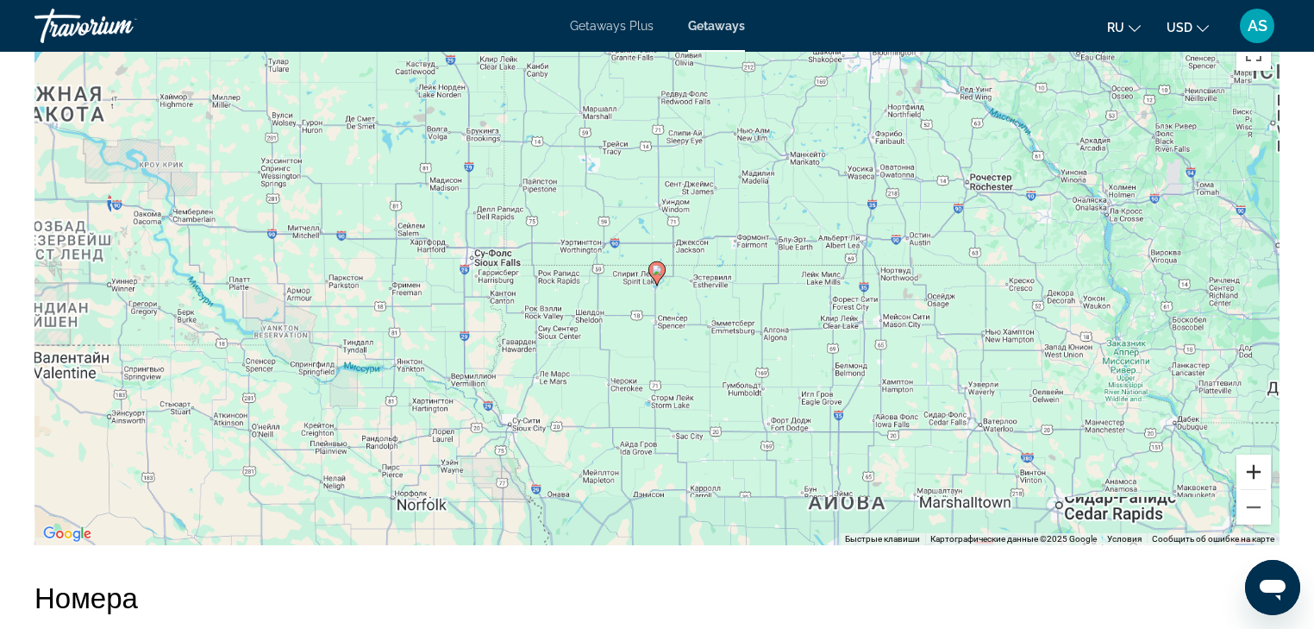
click at [1259, 461] on button "Увеличить" at bounding box center [1254, 471] width 34 height 34
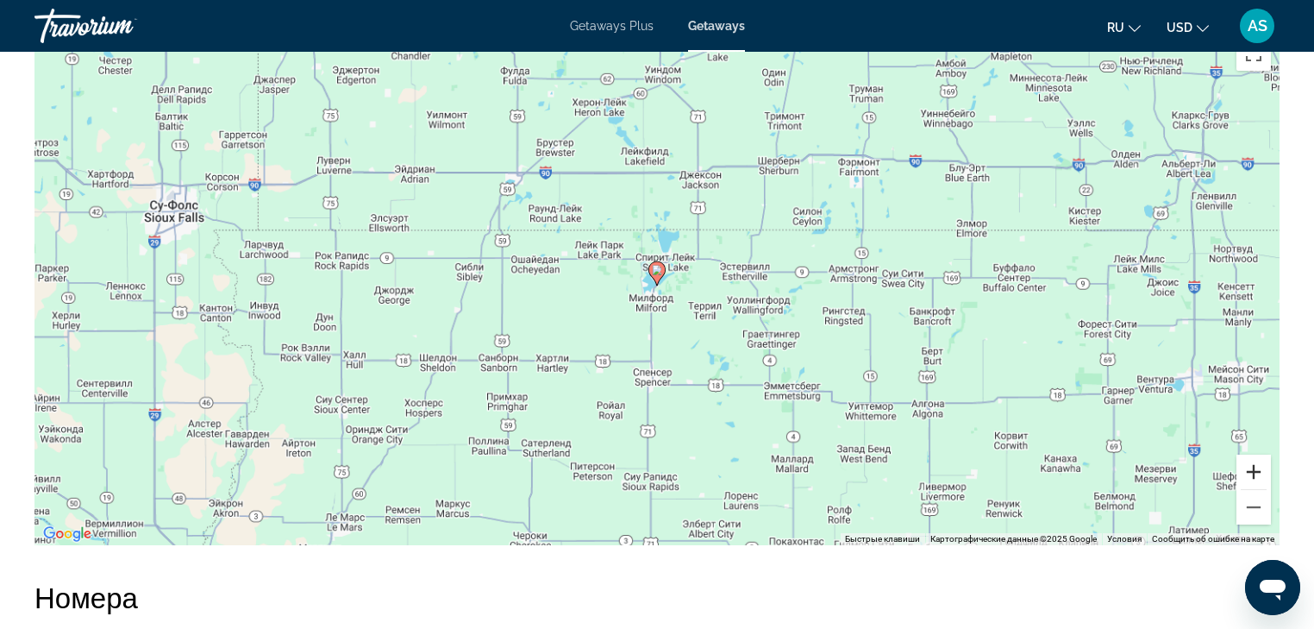
click at [1259, 461] on button "Увеличить" at bounding box center [1254, 471] width 34 height 34
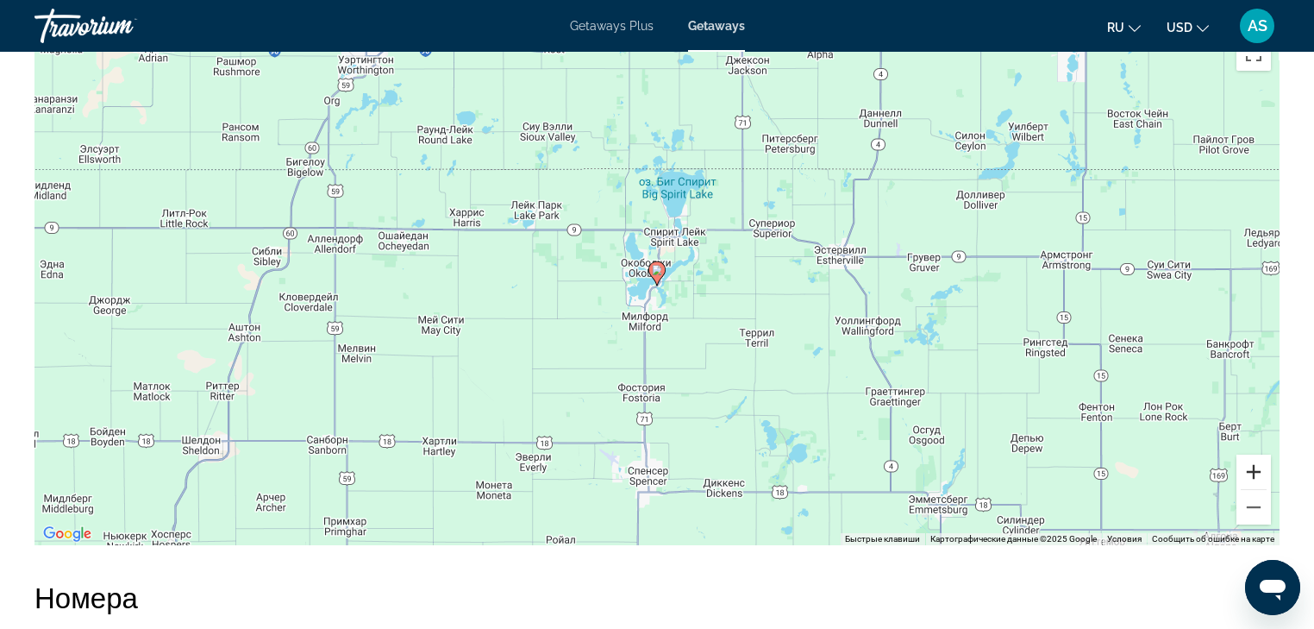
click at [1259, 461] on button "Увеличить" at bounding box center [1254, 471] width 34 height 34
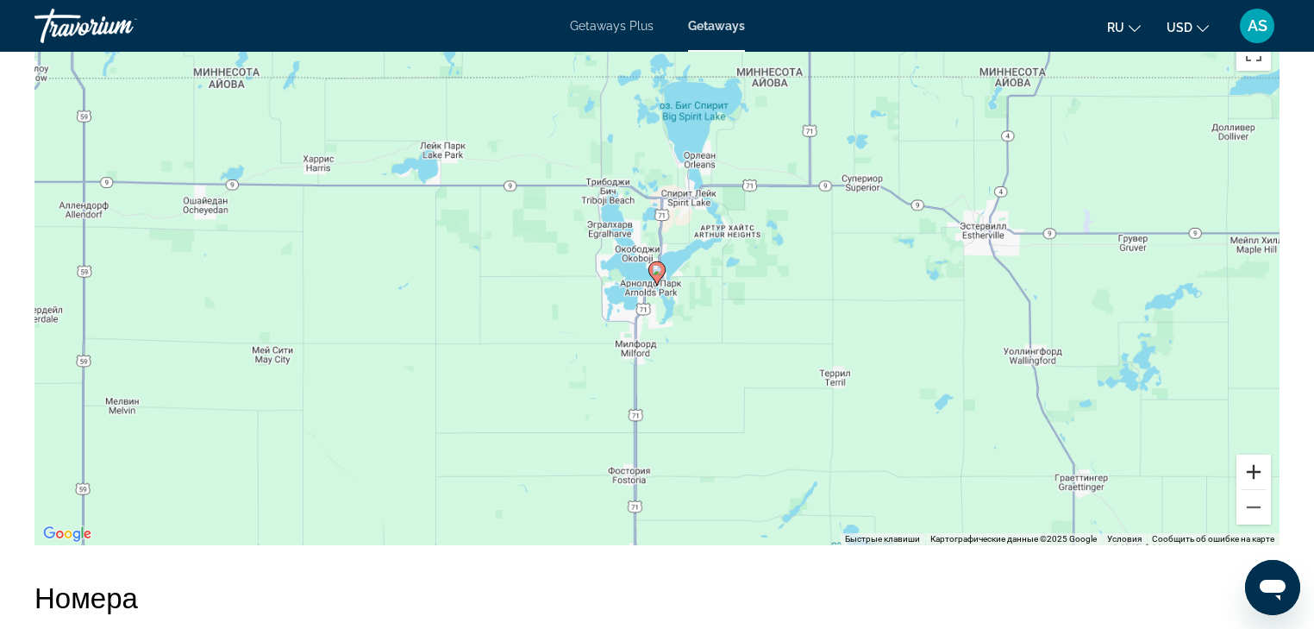
click at [1259, 461] on button "Увеличить" at bounding box center [1254, 471] width 34 height 34
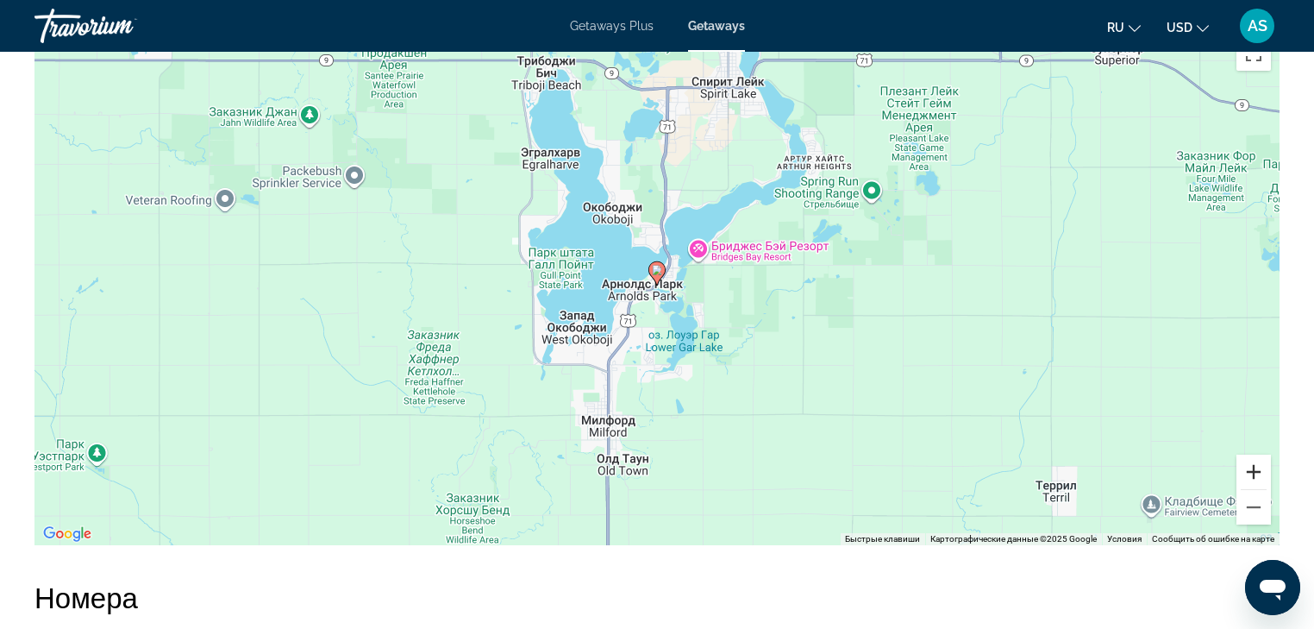
click at [1259, 461] on button "Увеличить" at bounding box center [1254, 471] width 34 height 34
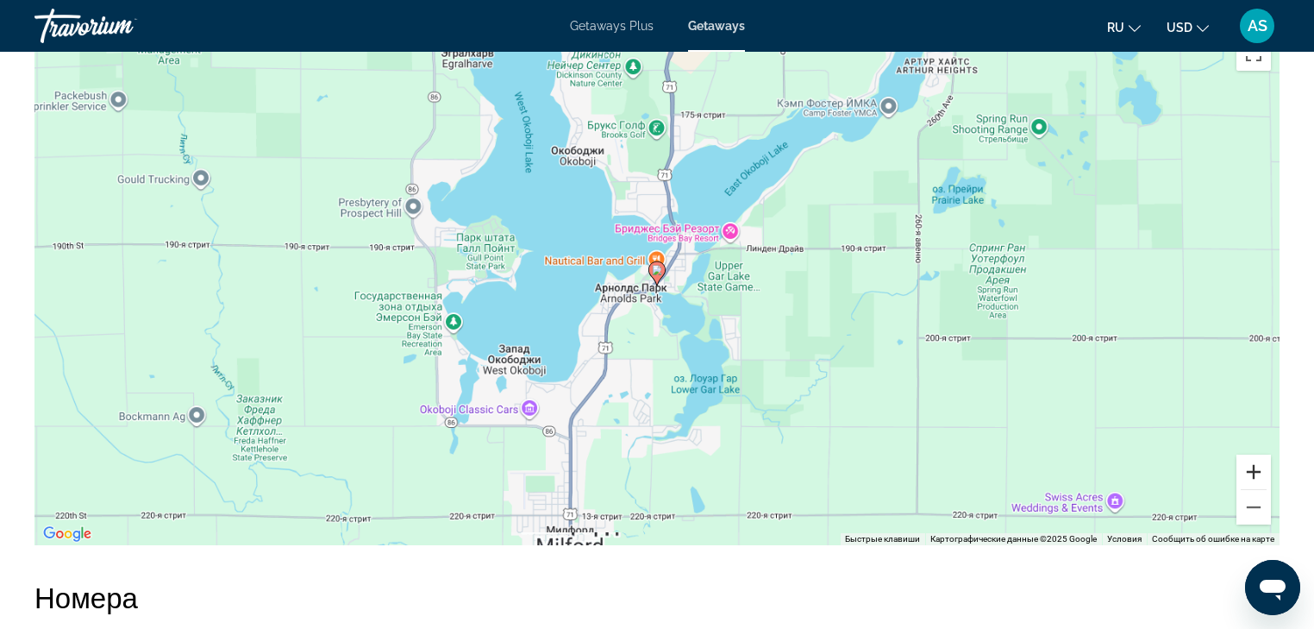
click at [1259, 461] on button "Увеличить" at bounding box center [1254, 471] width 34 height 34
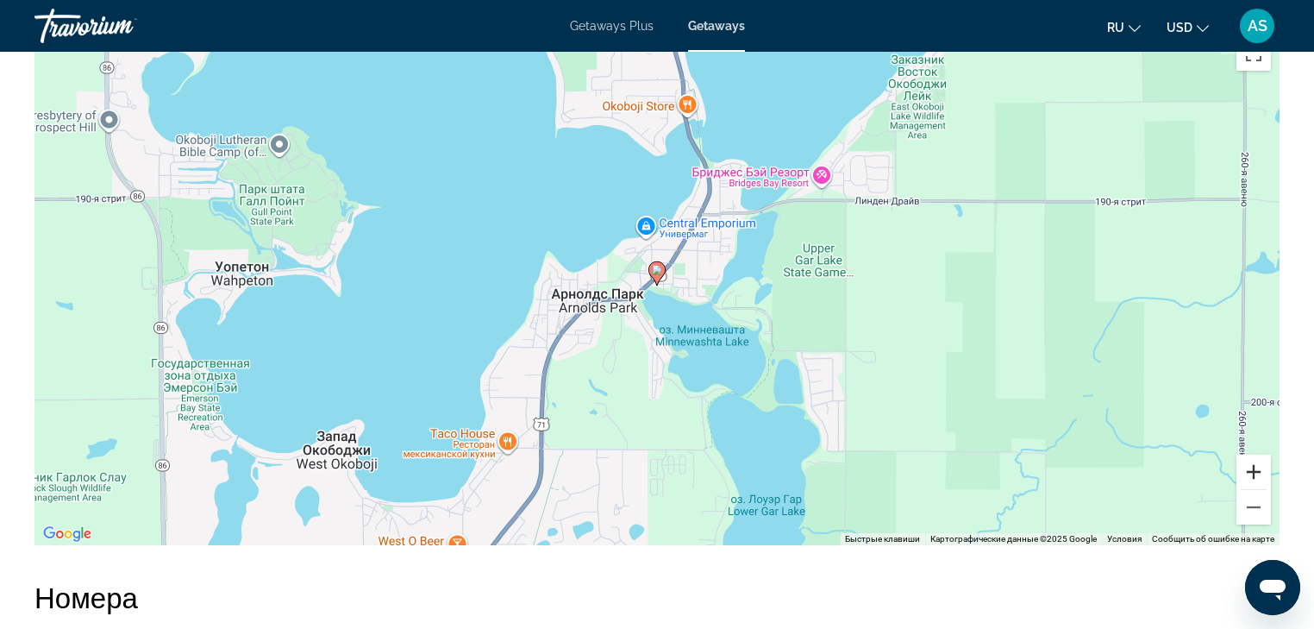
click at [1259, 461] on button "Увеличить" at bounding box center [1254, 471] width 34 height 34
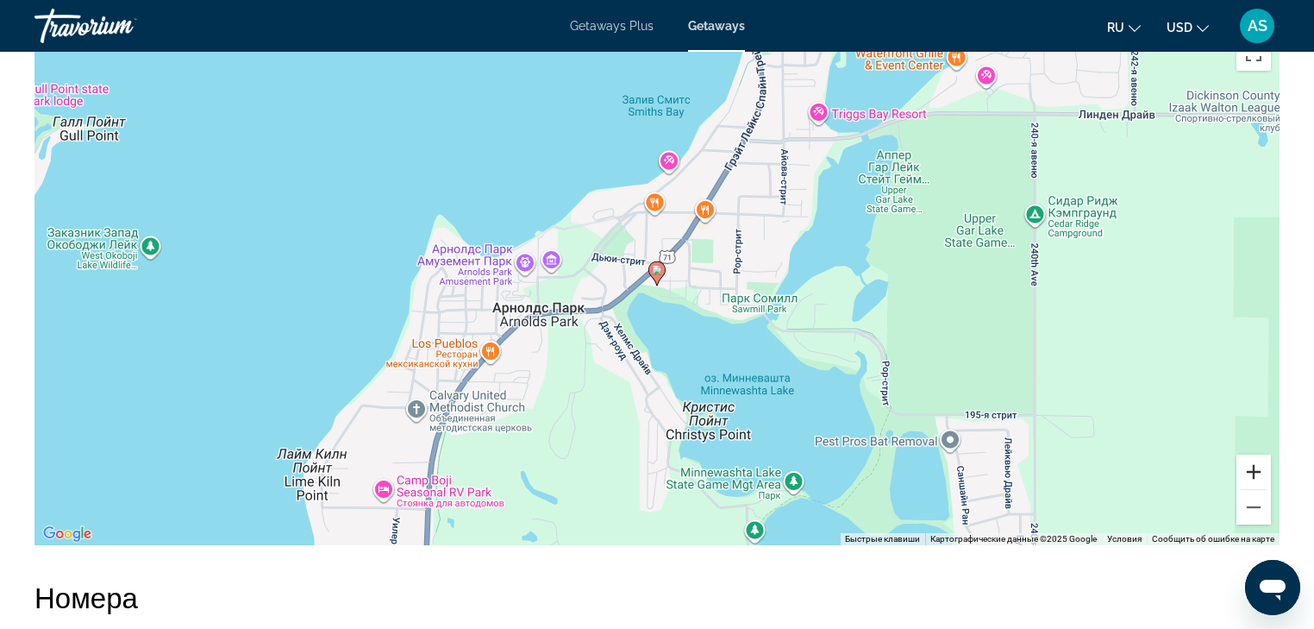
click at [1259, 461] on button "Увеличить" at bounding box center [1254, 471] width 34 height 34
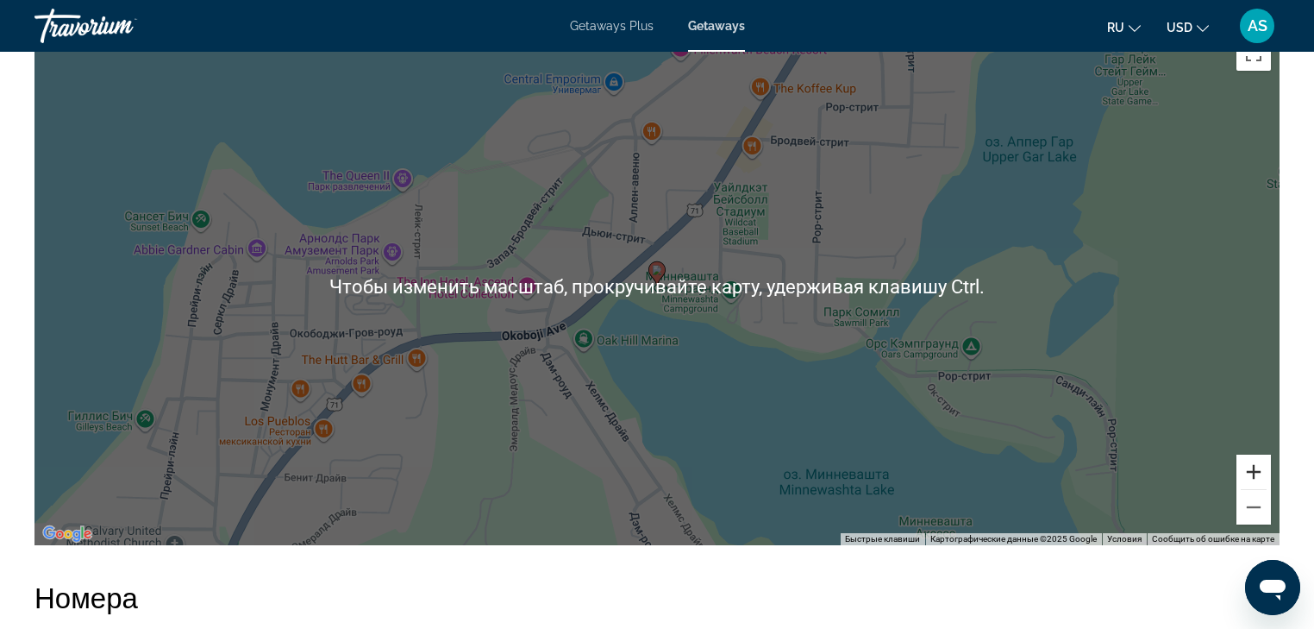
scroll to position [2208, 0]
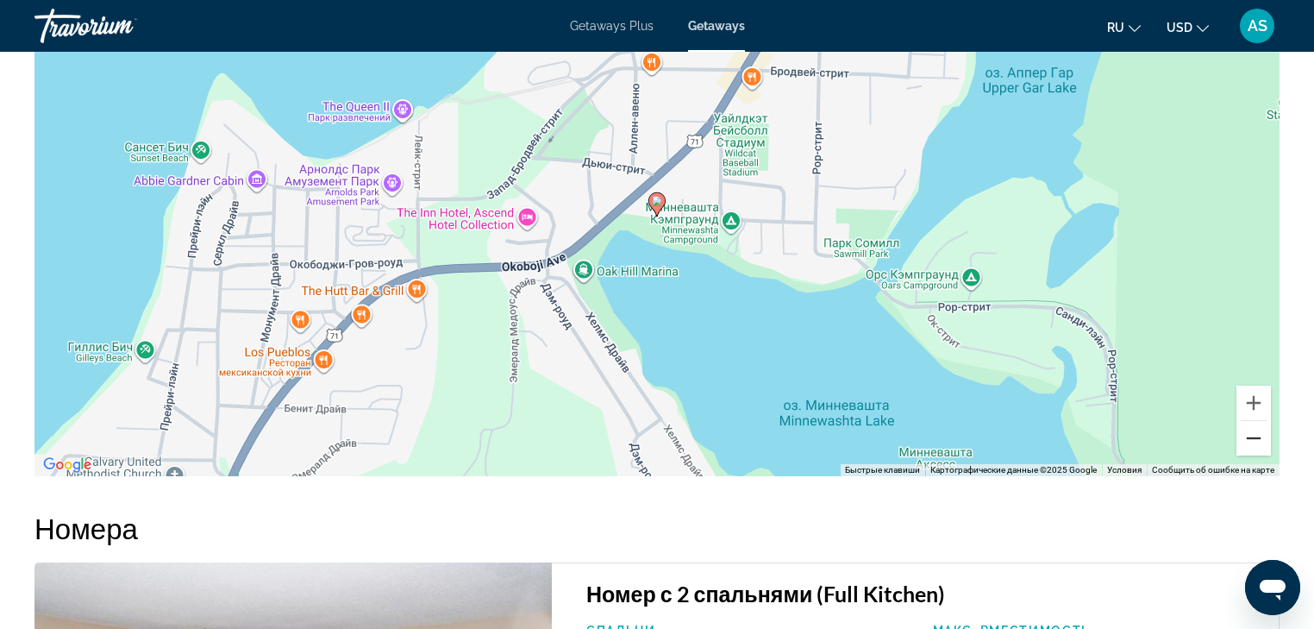
click at [1261, 435] on button "Уменьшить" at bounding box center [1254, 438] width 34 height 34
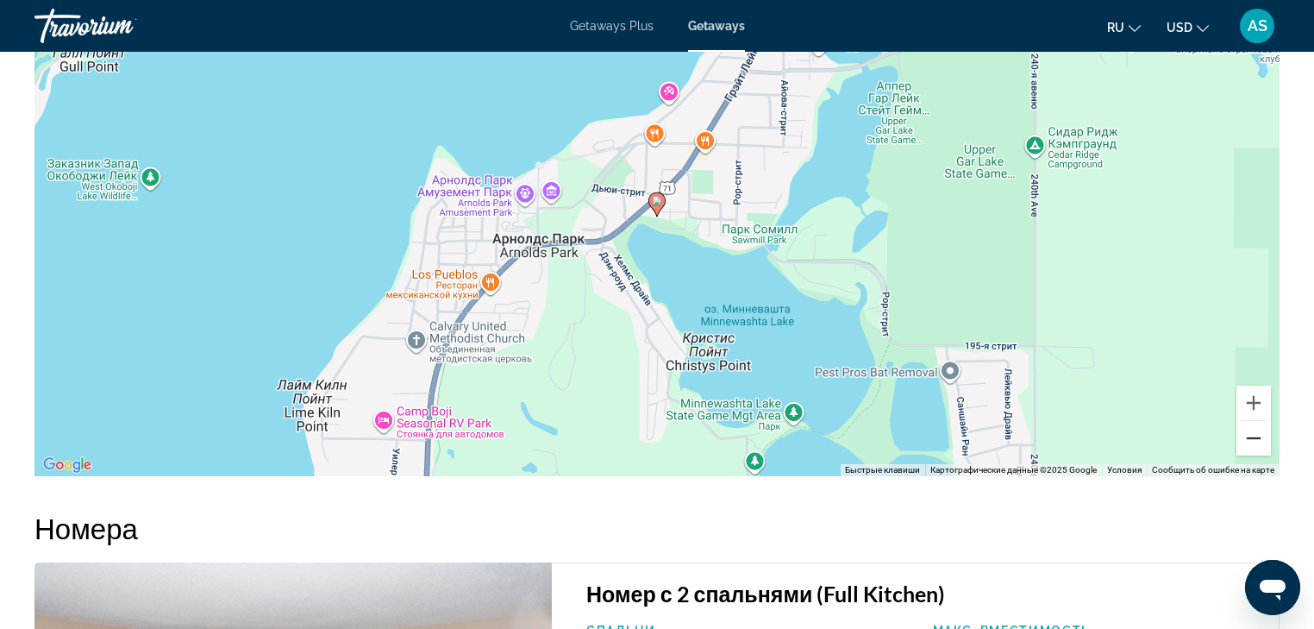
click at [1261, 435] on button "Уменьшить" at bounding box center [1254, 438] width 34 height 34
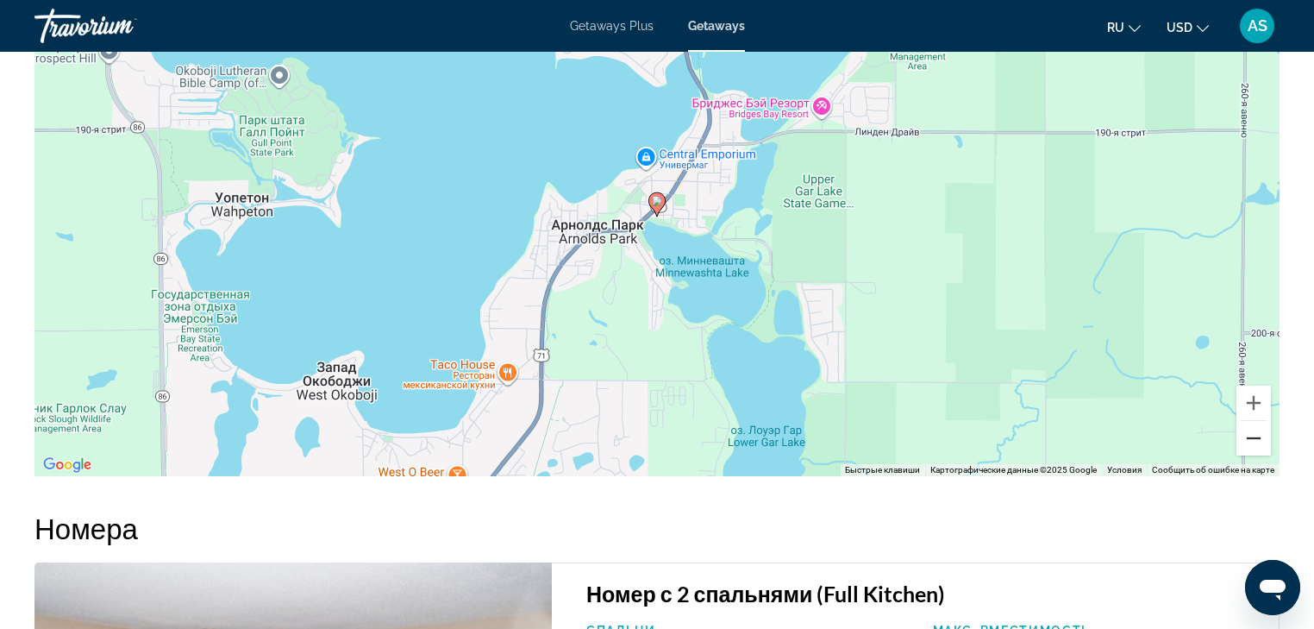
click at [1261, 435] on button "Уменьшить" at bounding box center [1254, 438] width 34 height 34
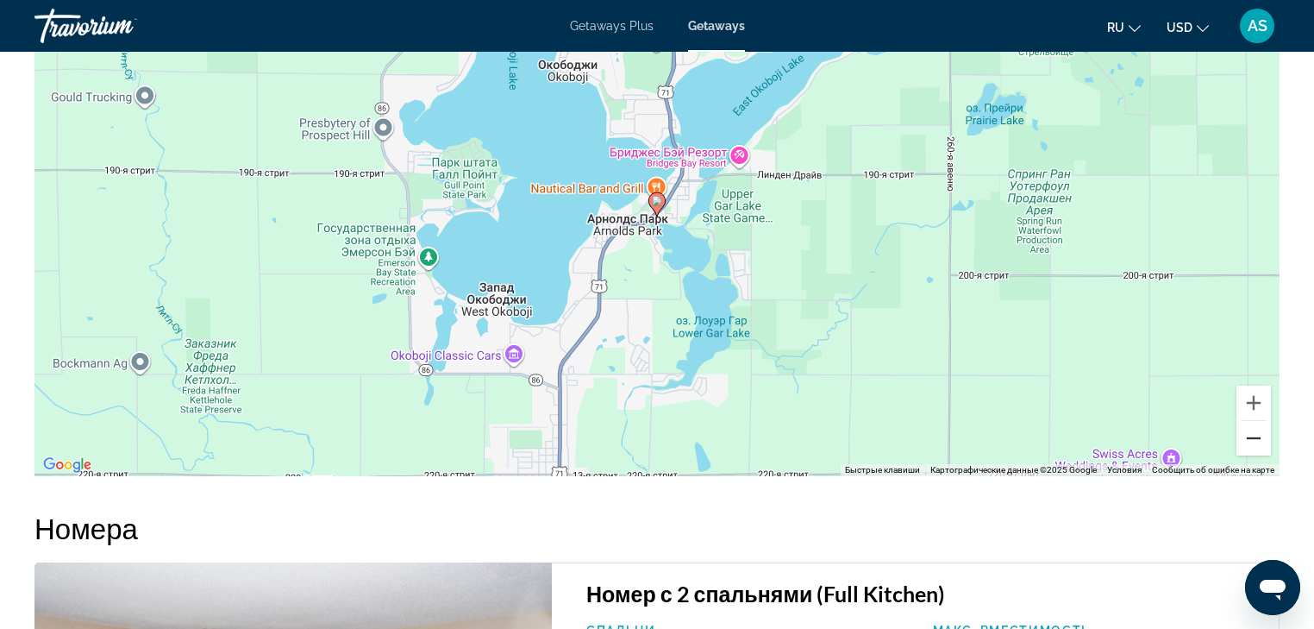
click at [1261, 435] on button "Уменьшить" at bounding box center [1254, 438] width 34 height 34
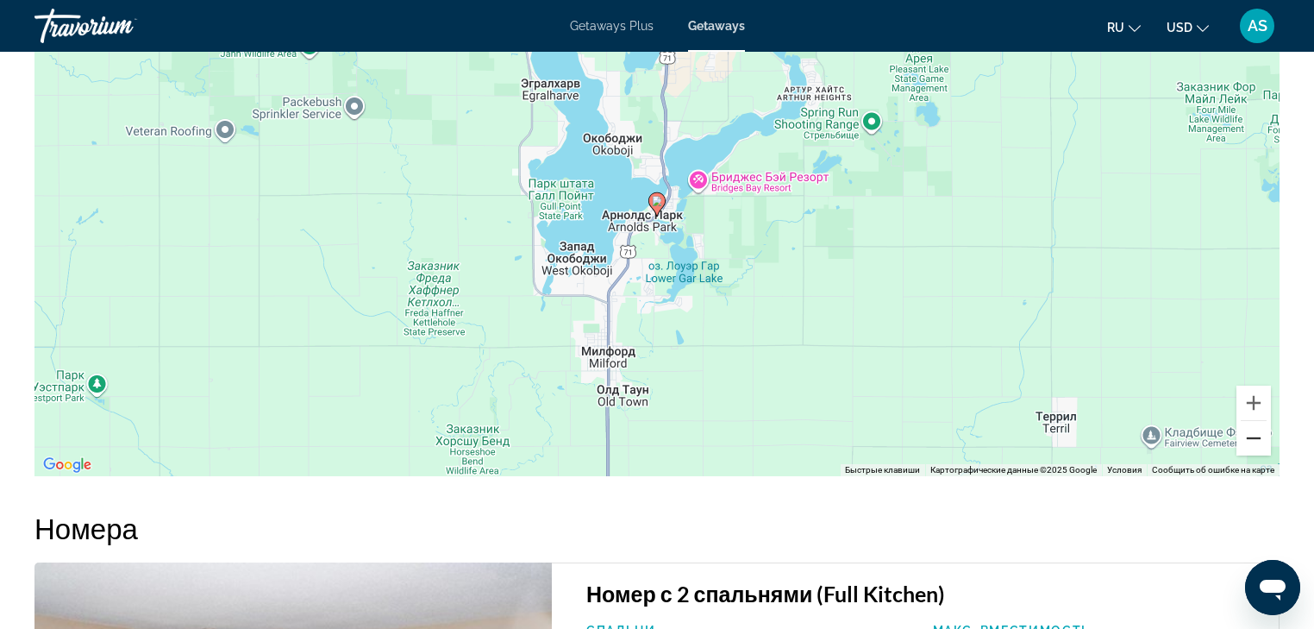
click at [1261, 435] on button "Уменьшить" at bounding box center [1254, 438] width 34 height 34
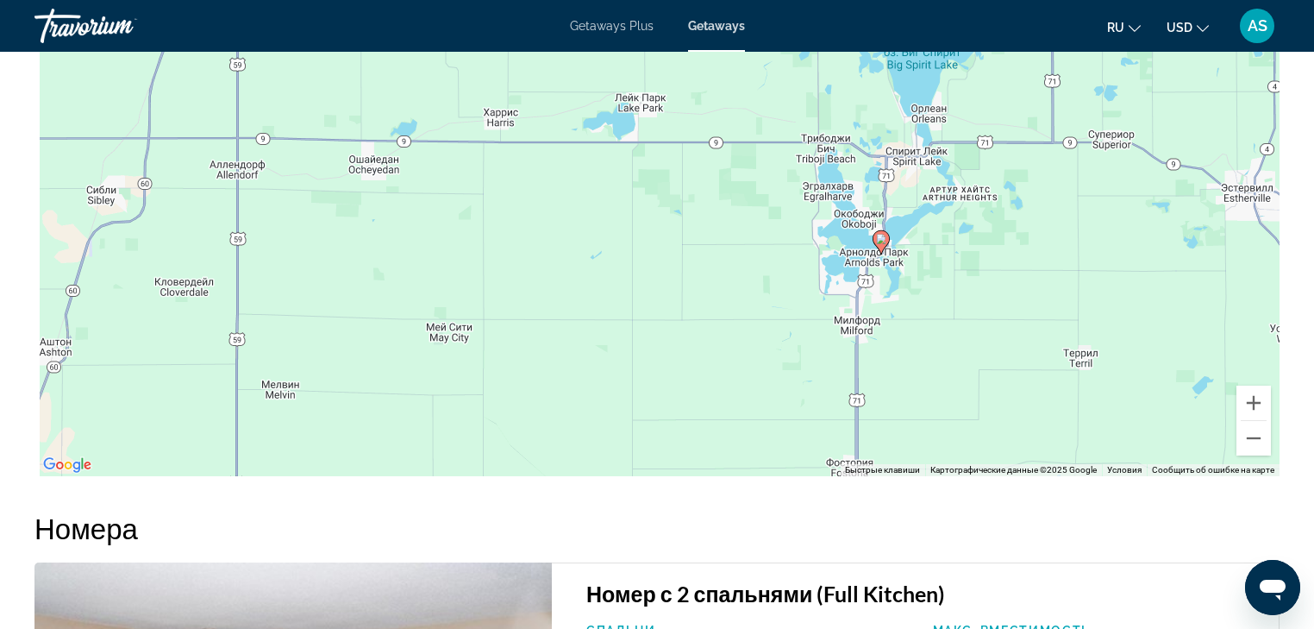
drag, startPoint x: 773, startPoint y: 283, endPoint x: 1004, endPoint y: 323, distance: 234.5
click at [1004, 323] on div "Чтобы активировать перетаскивание с помощью клавиатуры, нажмите Alt + Ввод. Пос…" at bounding box center [656, 217] width 1245 height 517
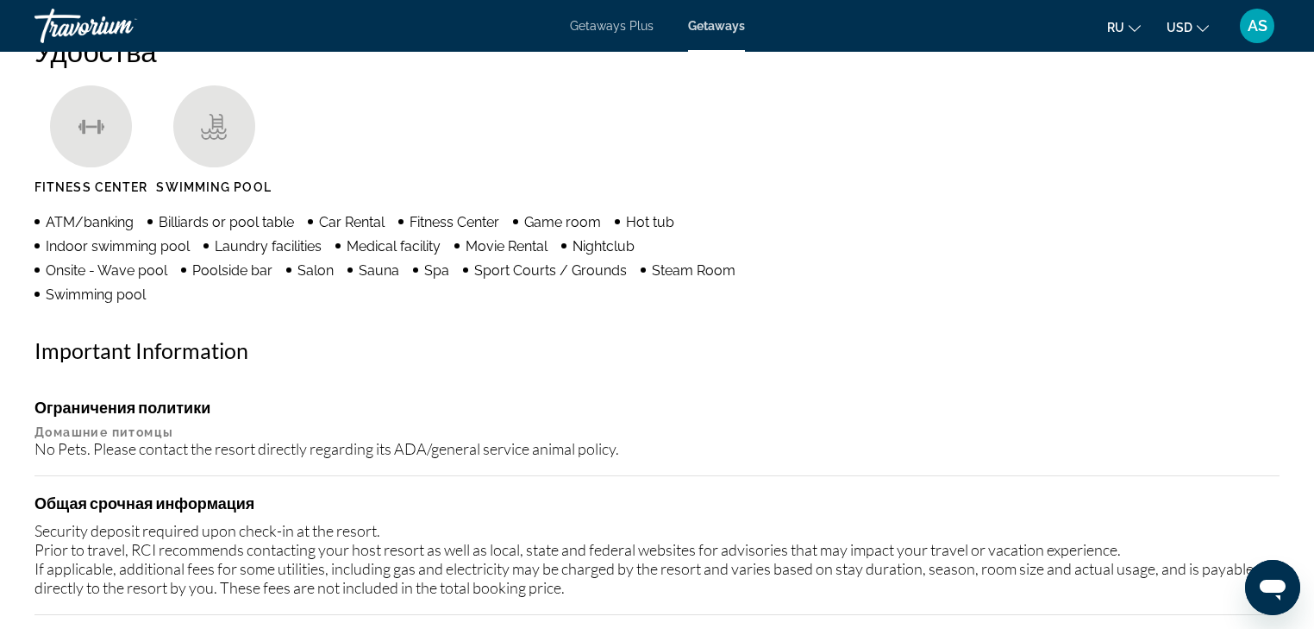
scroll to position [1379, 0]
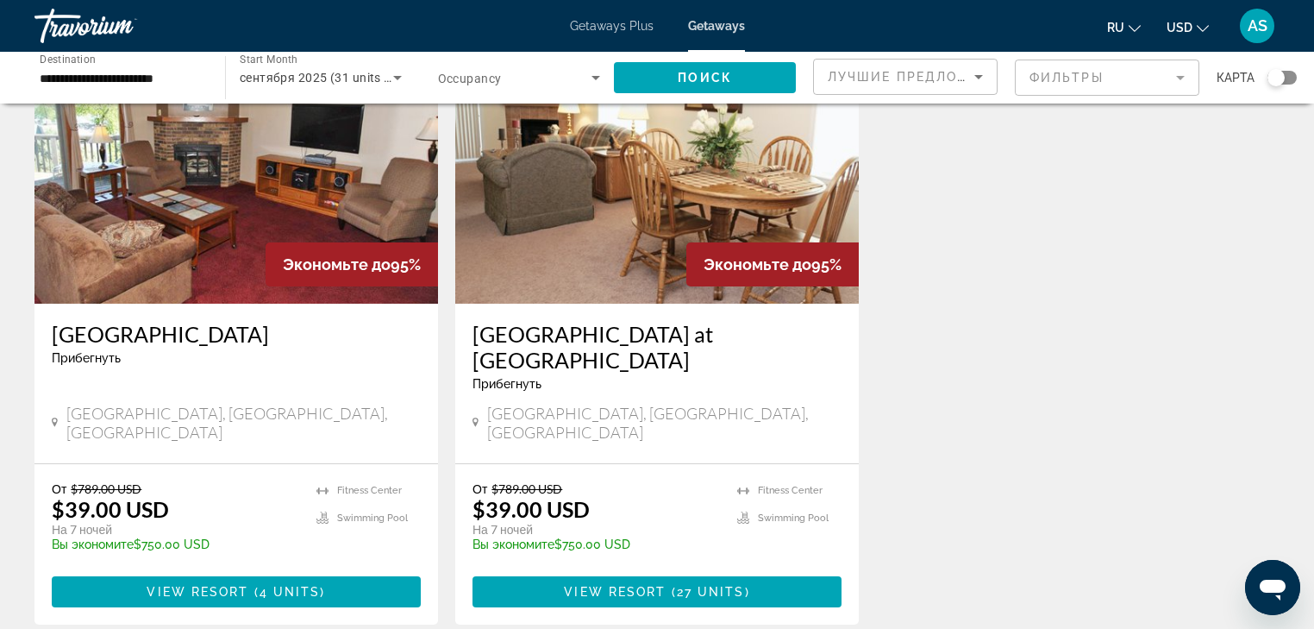
scroll to position [138, 0]
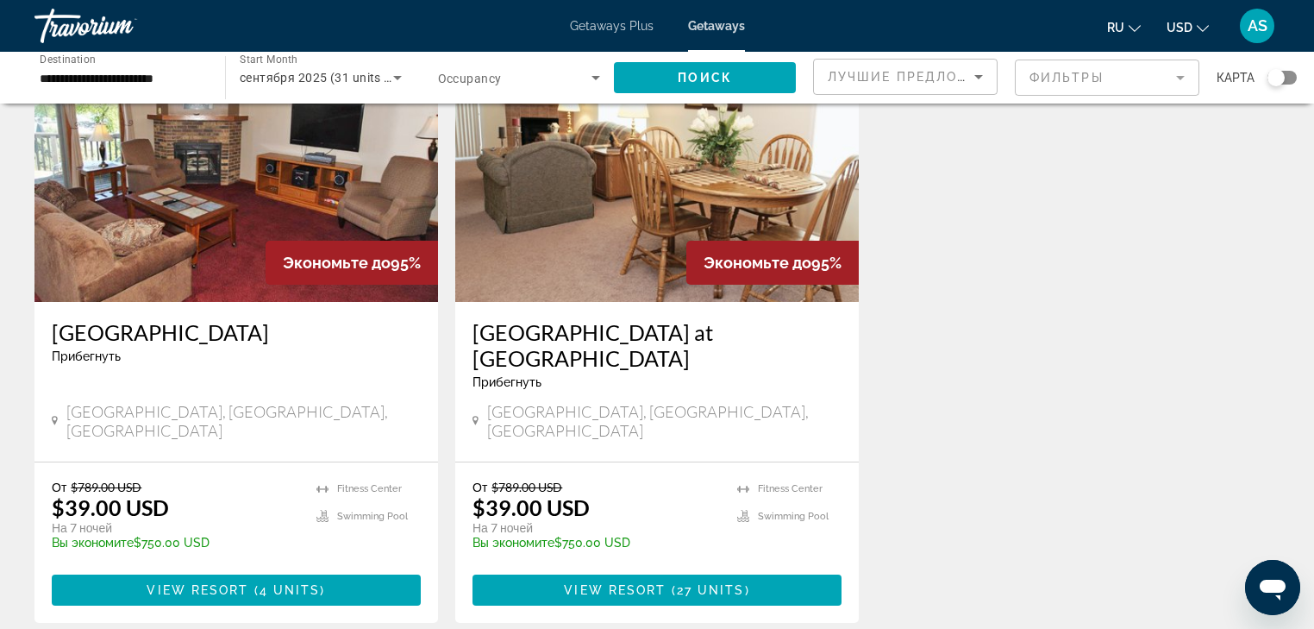
click at [614, 269] on img "Main content" at bounding box center [657, 164] width 404 height 276
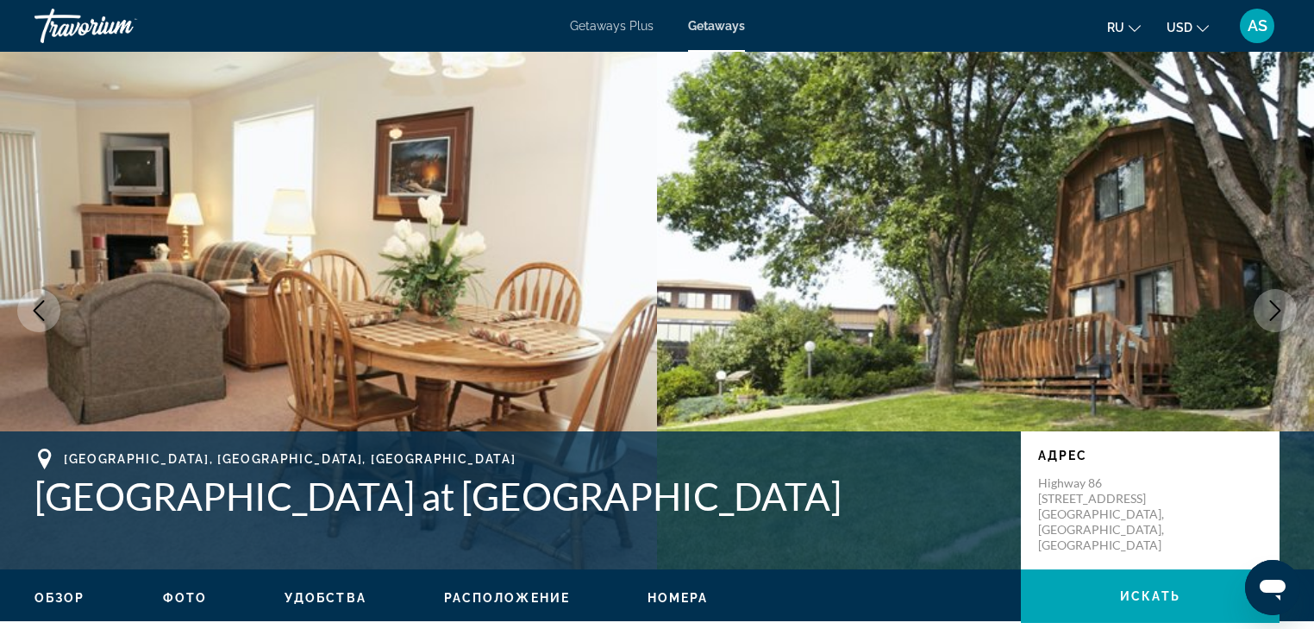
click at [1282, 308] on icon "Next image" at bounding box center [1275, 310] width 21 height 21
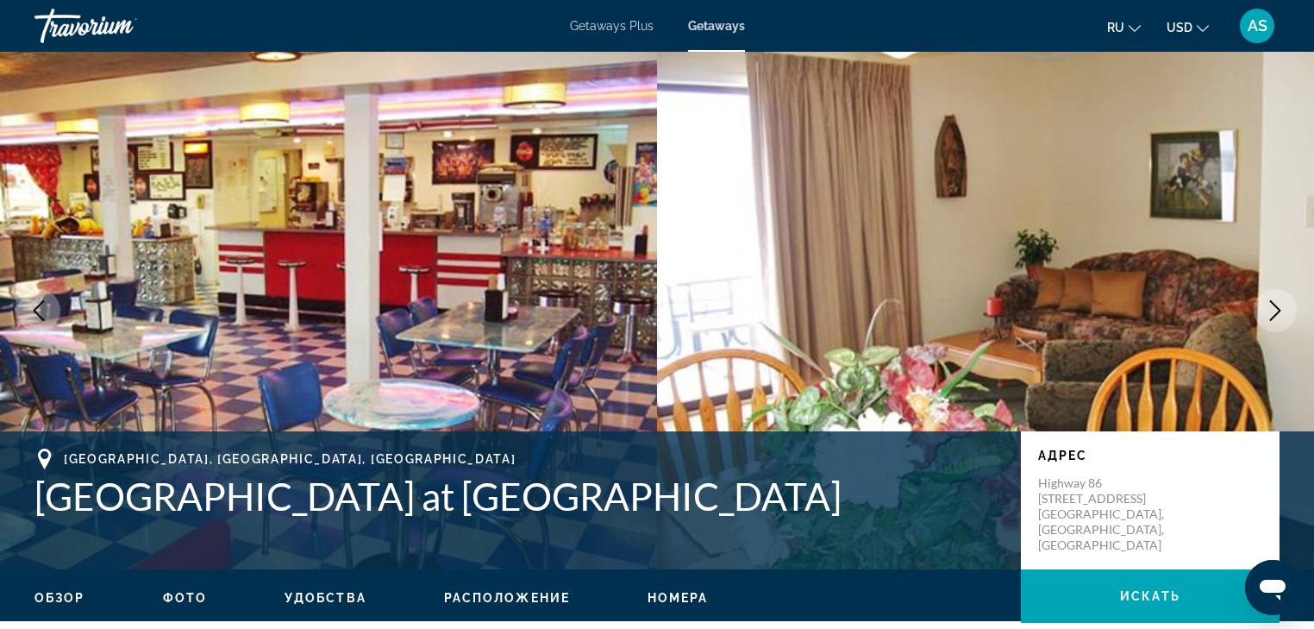
click at [1276, 312] on icon "Next image" at bounding box center [1275, 310] width 21 height 21
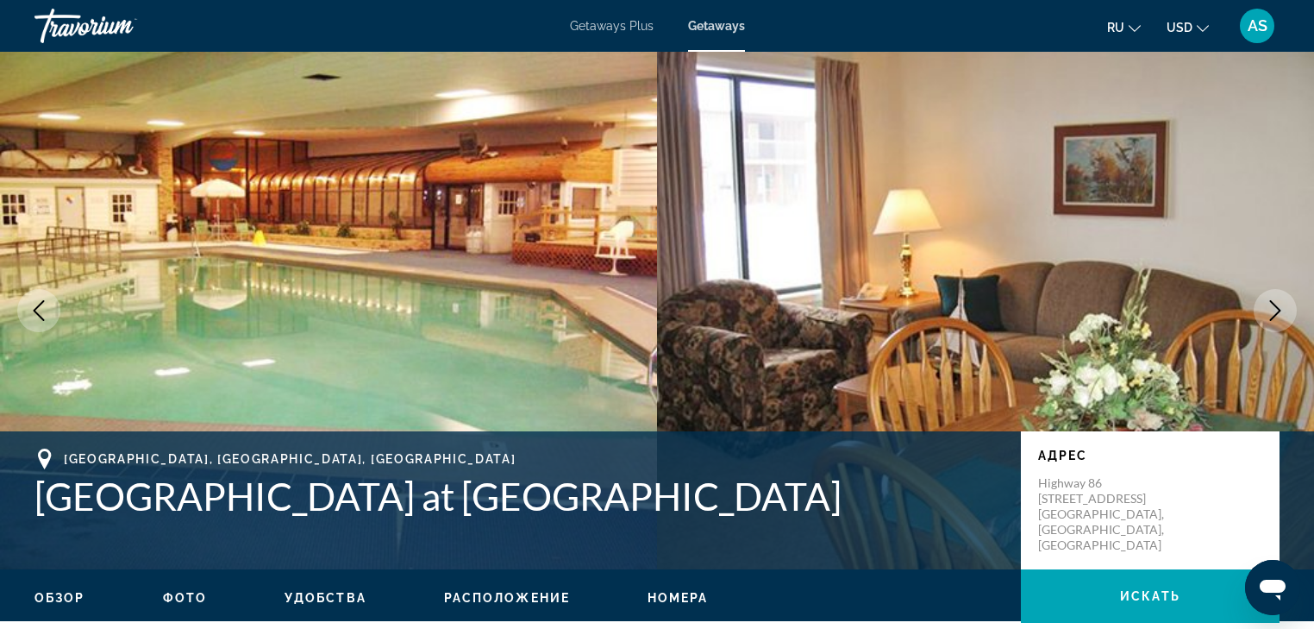
click at [1276, 312] on icon "Next image" at bounding box center [1275, 310] width 21 height 21
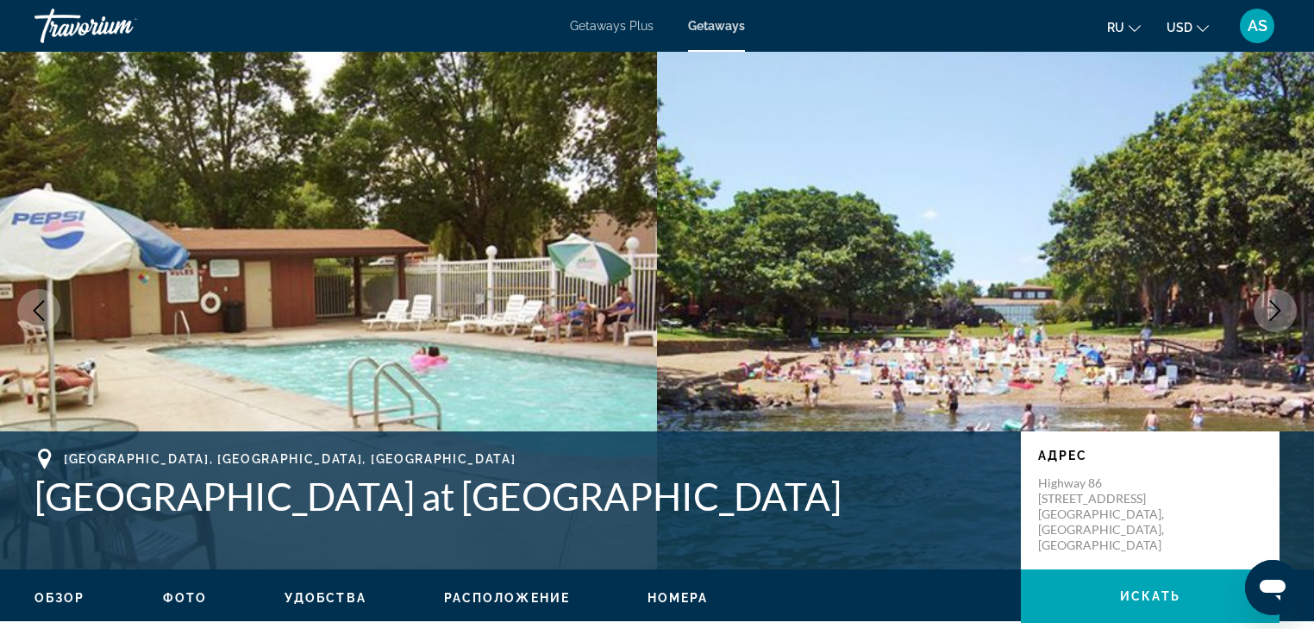
click at [1276, 312] on icon "Next image" at bounding box center [1275, 310] width 21 height 21
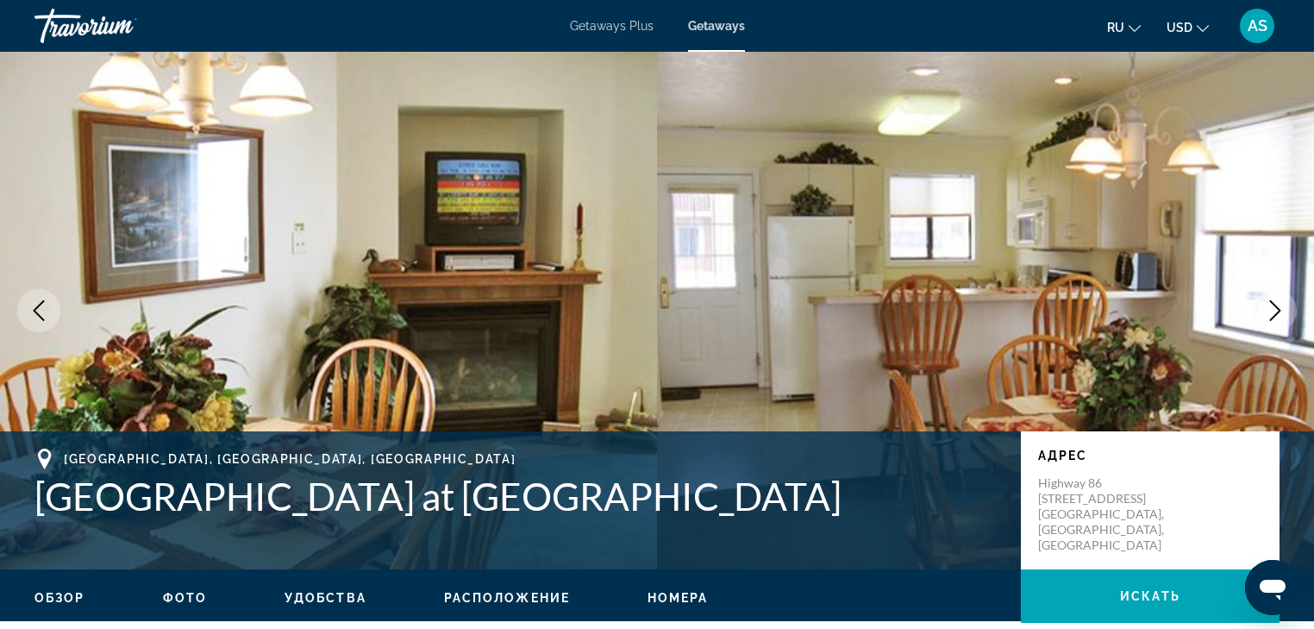
click at [1276, 312] on icon "Next image" at bounding box center [1275, 310] width 21 height 21
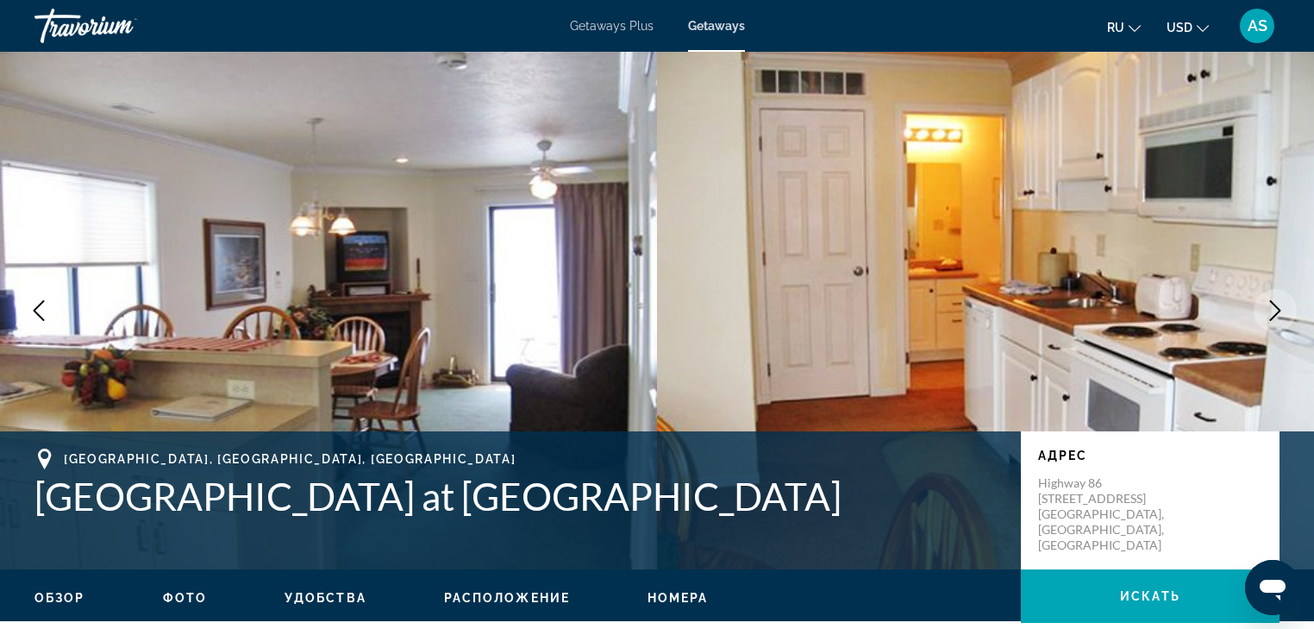
click at [1276, 312] on icon "Next image" at bounding box center [1275, 310] width 21 height 21
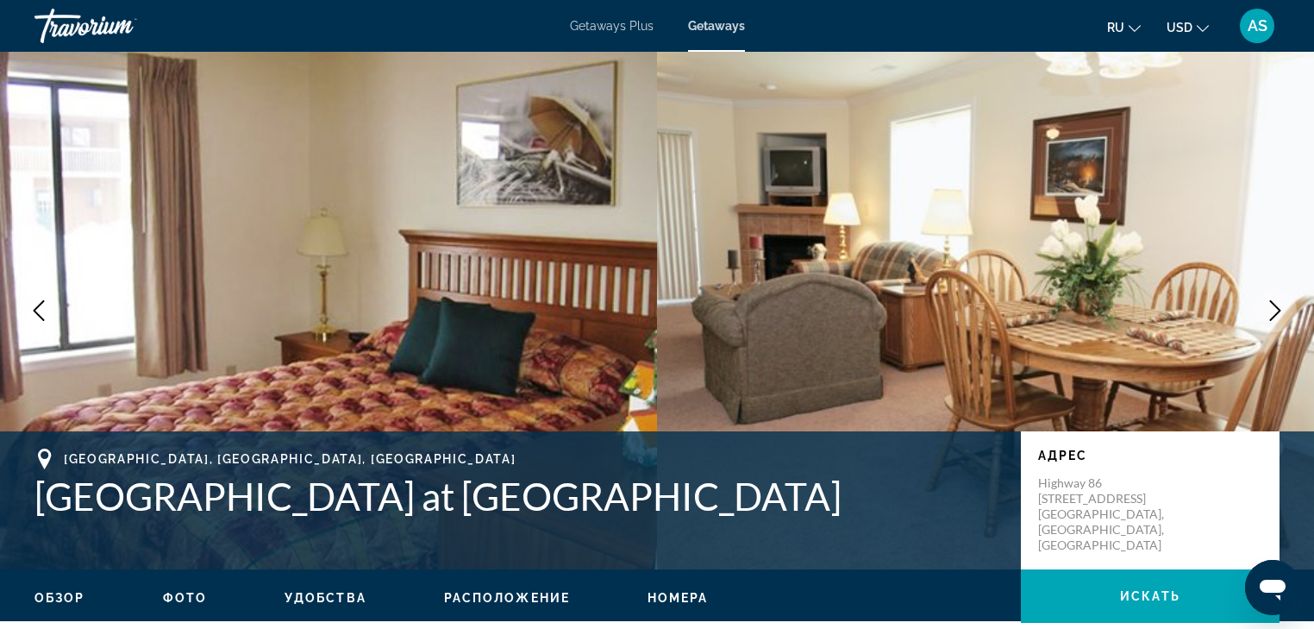
click at [1276, 312] on icon "Next image" at bounding box center [1275, 310] width 21 height 21
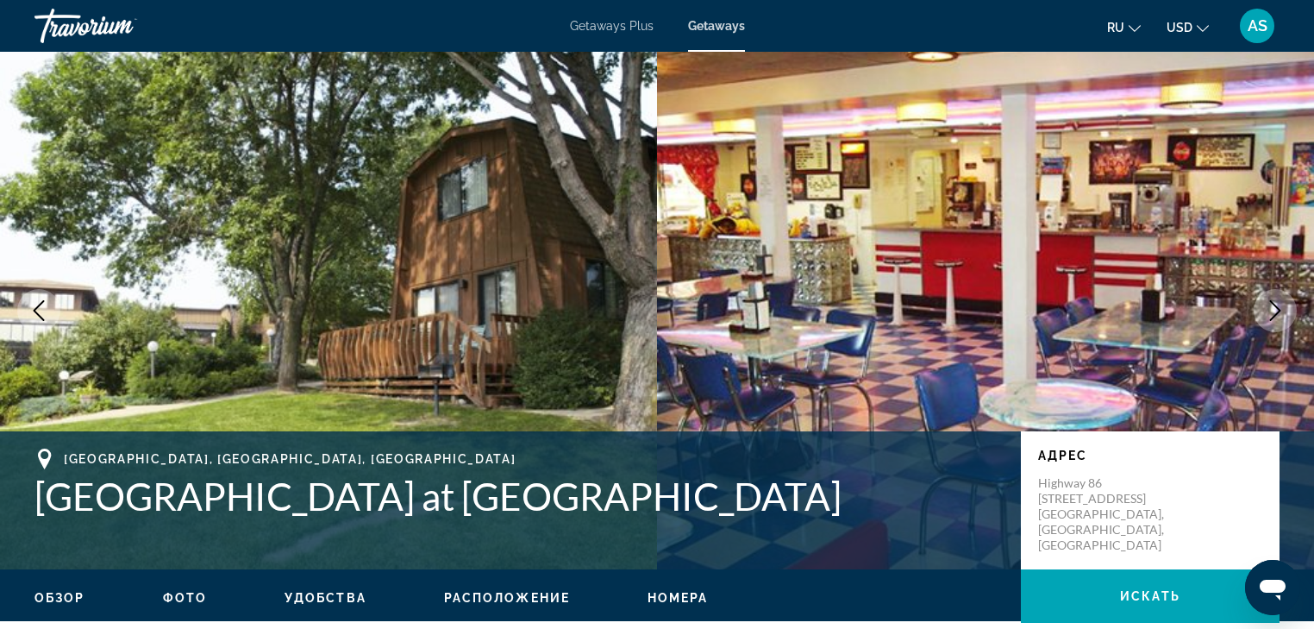
click at [1276, 312] on icon "Next image" at bounding box center [1275, 310] width 21 height 21
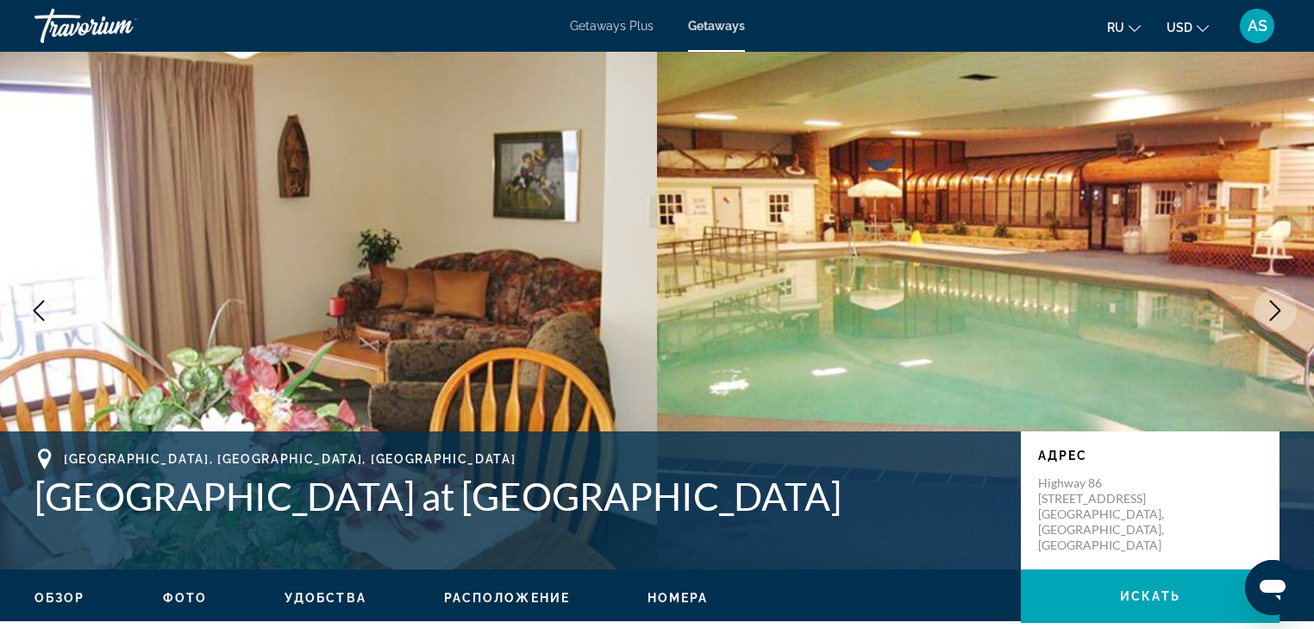
click at [1276, 312] on icon "Next image" at bounding box center [1275, 310] width 21 height 21
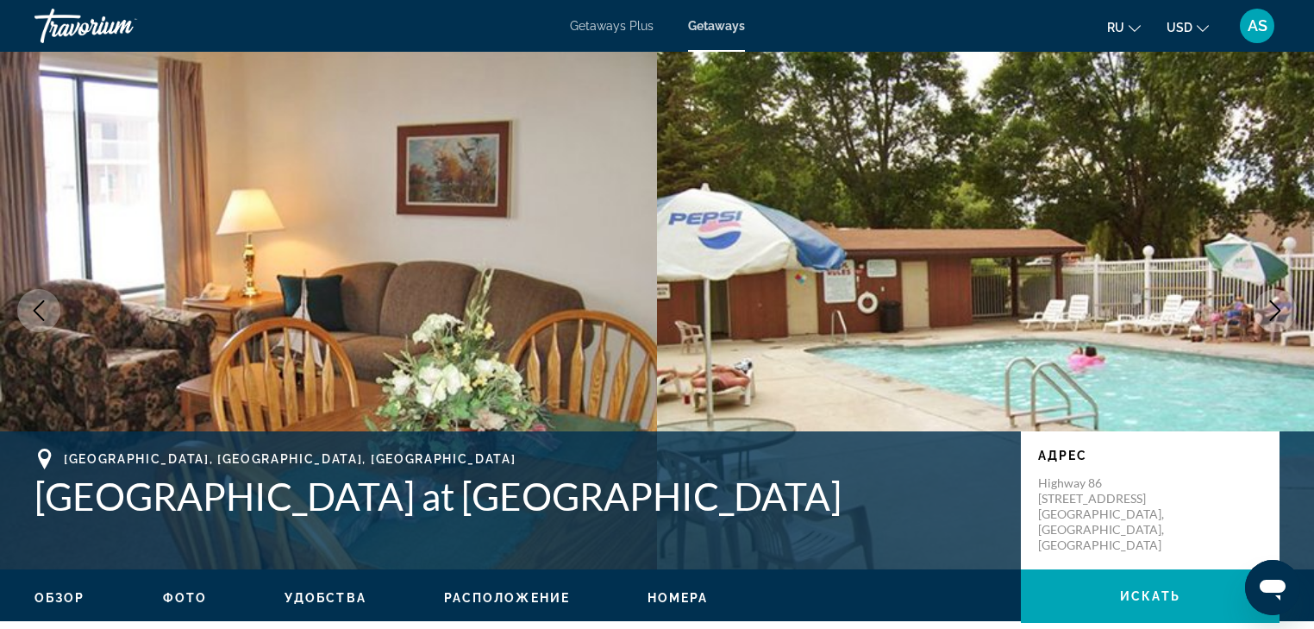
click at [1276, 312] on icon "Next image" at bounding box center [1275, 310] width 21 height 21
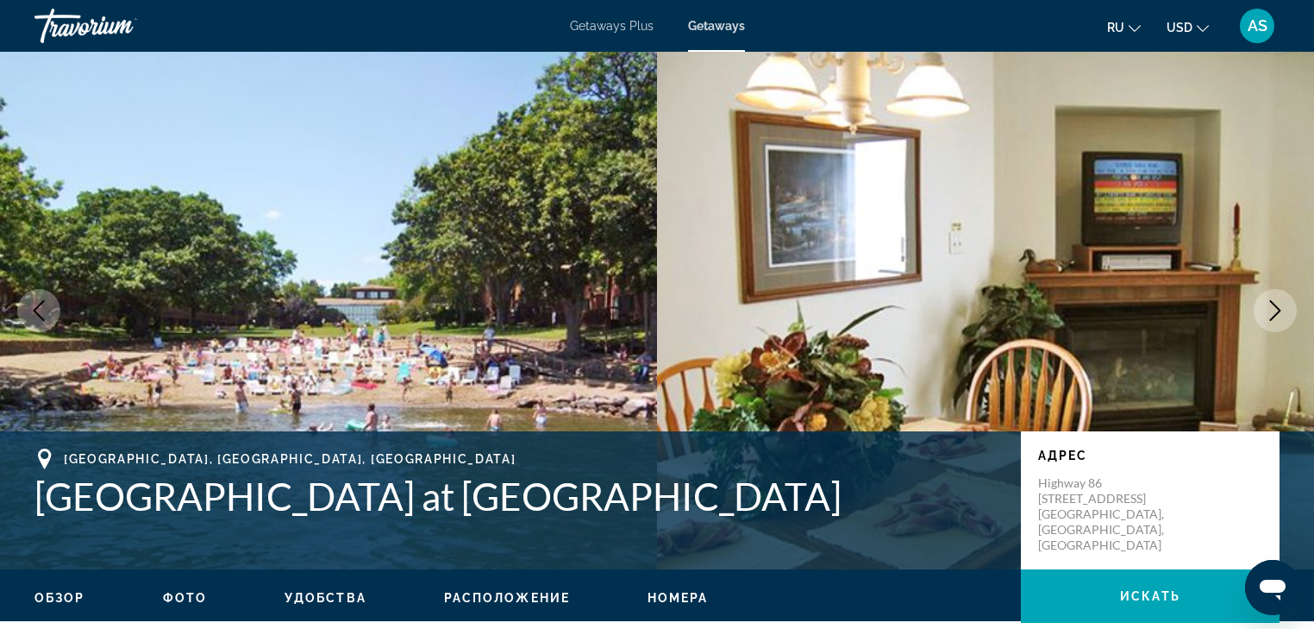
click at [1276, 312] on icon "Next image" at bounding box center [1275, 310] width 21 height 21
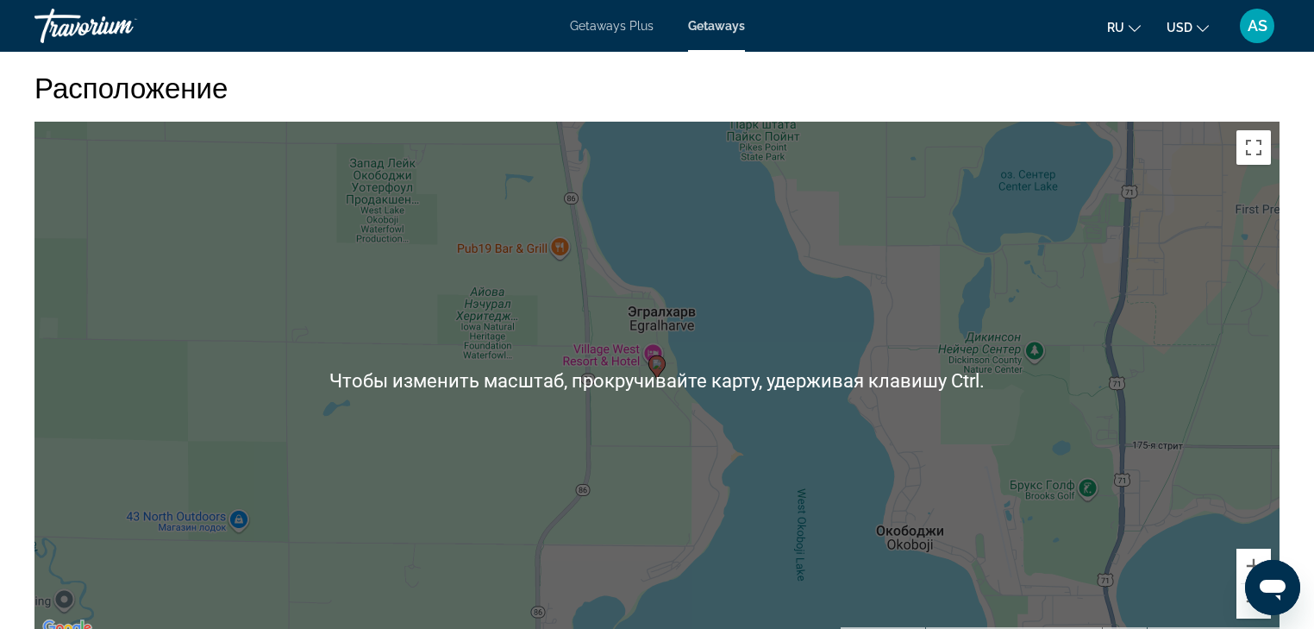
scroll to position [2415, 0]
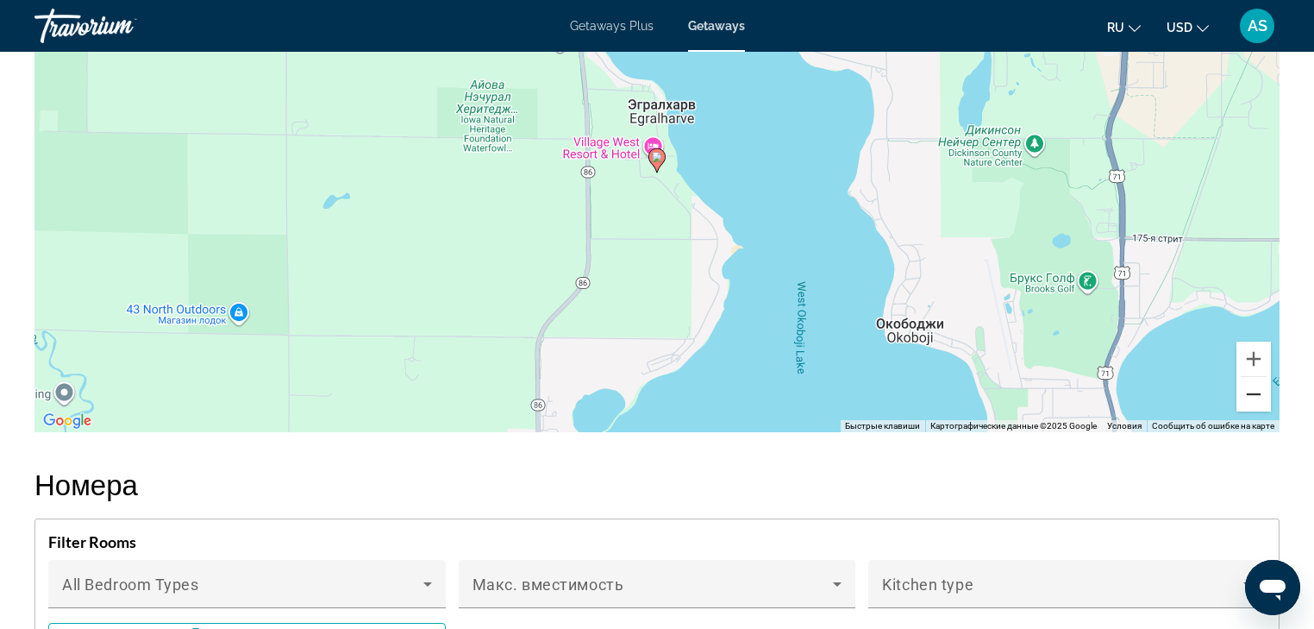
click at [1263, 397] on button "Уменьшить" at bounding box center [1254, 394] width 34 height 34
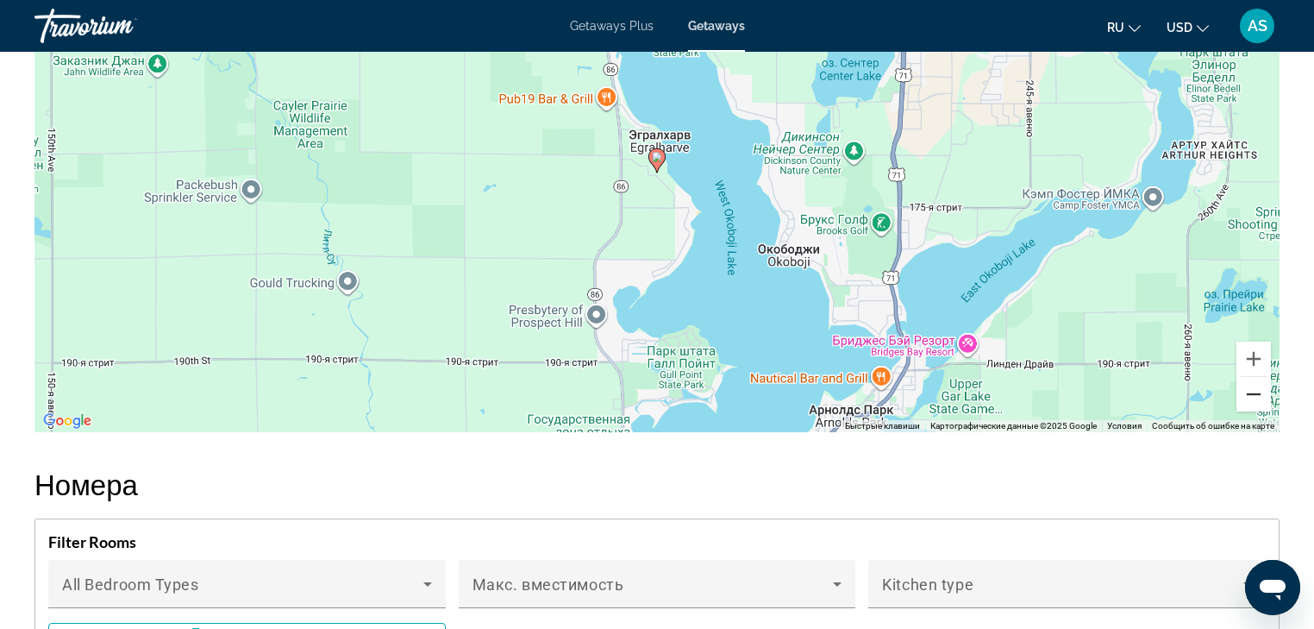
click at [1263, 397] on button "Уменьшить" at bounding box center [1254, 394] width 34 height 34
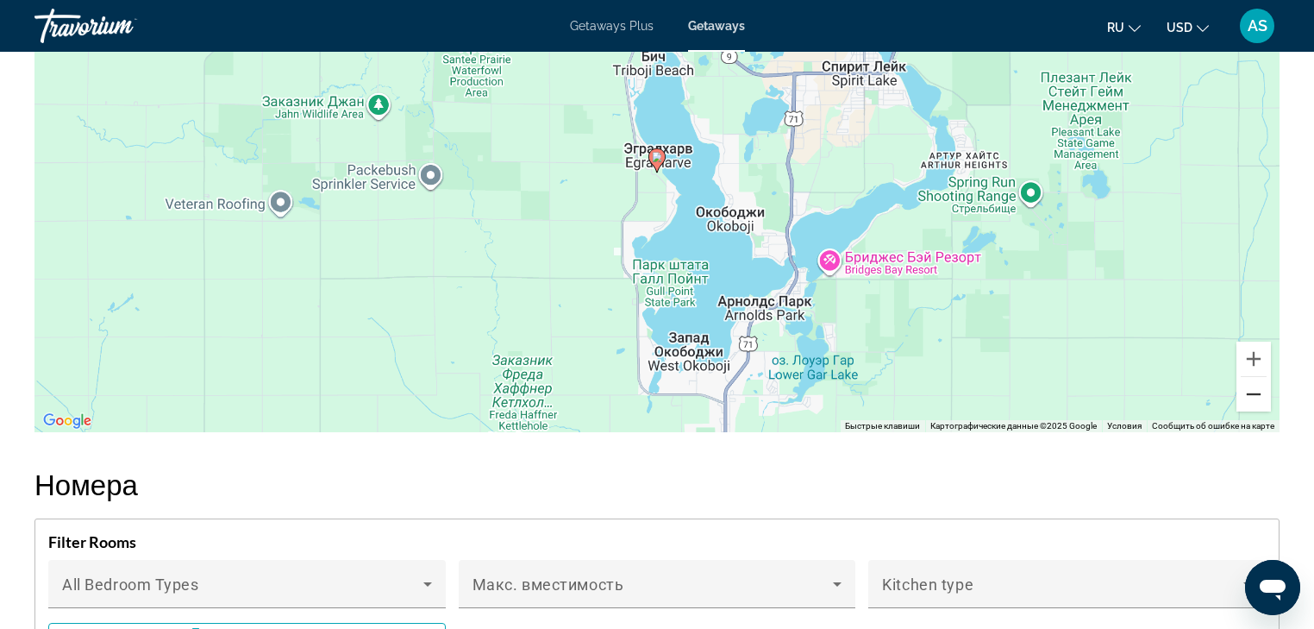
click at [1263, 397] on button "Уменьшить" at bounding box center [1254, 394] width 34 height 34
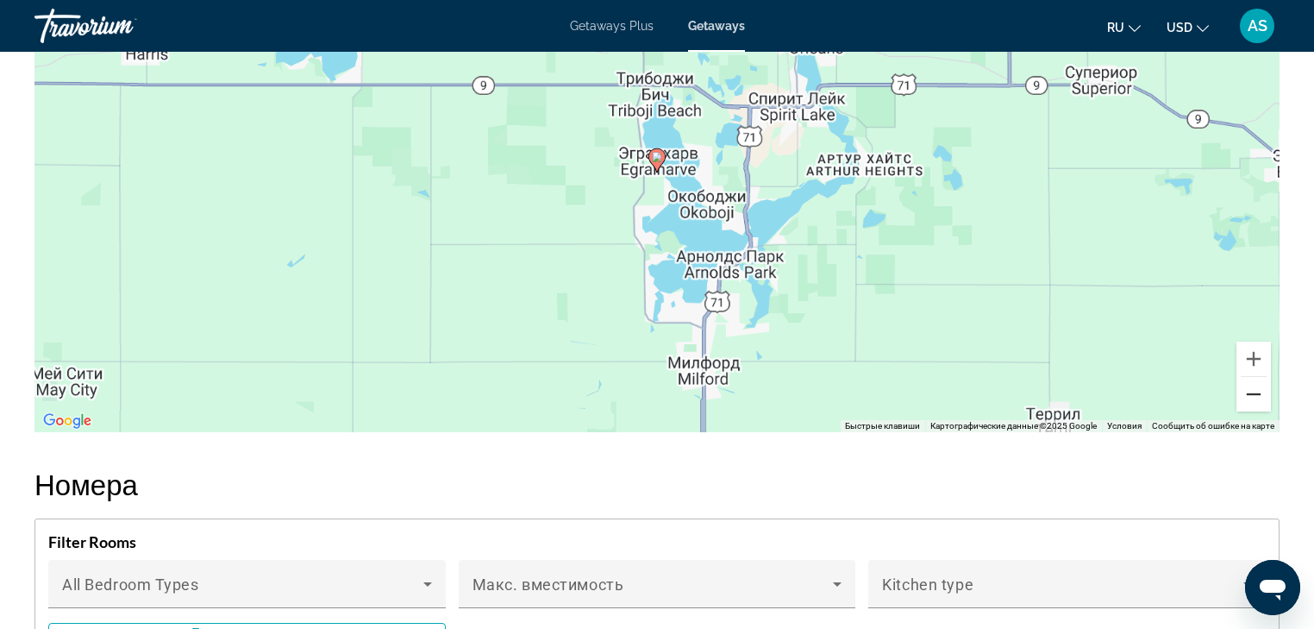
click at [1263, 397] on button "Уменьшить" at bounding box center [1254, 394] width 34 height 34
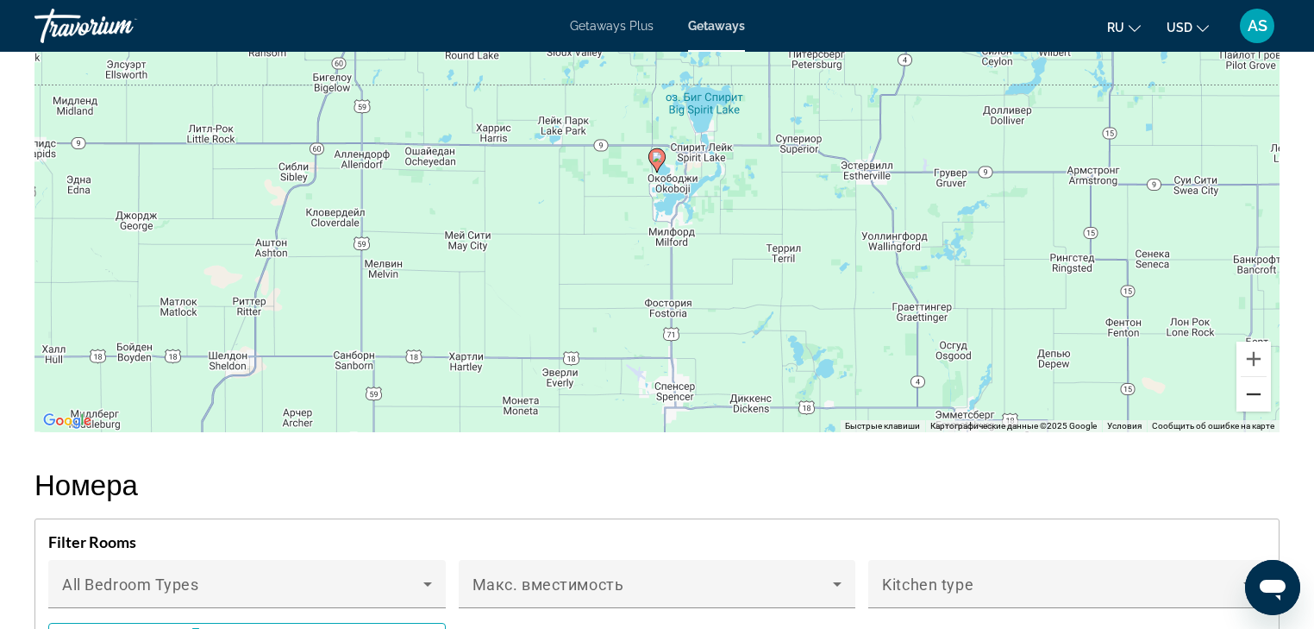
click at [1263, 397] on button "Уменьшить" at bounding box center [1254, 394] width 34 height 34
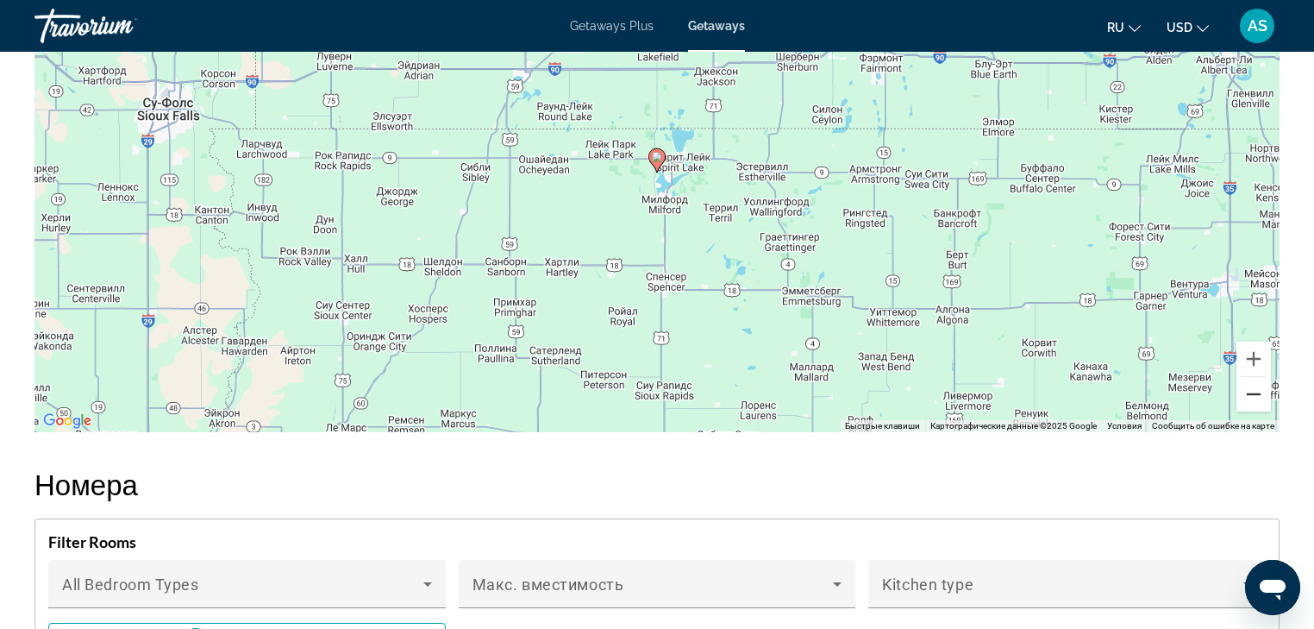
click at [1263, 397] on button "Уменьшить" at bounding box center [1254, 394] width 34 height 34
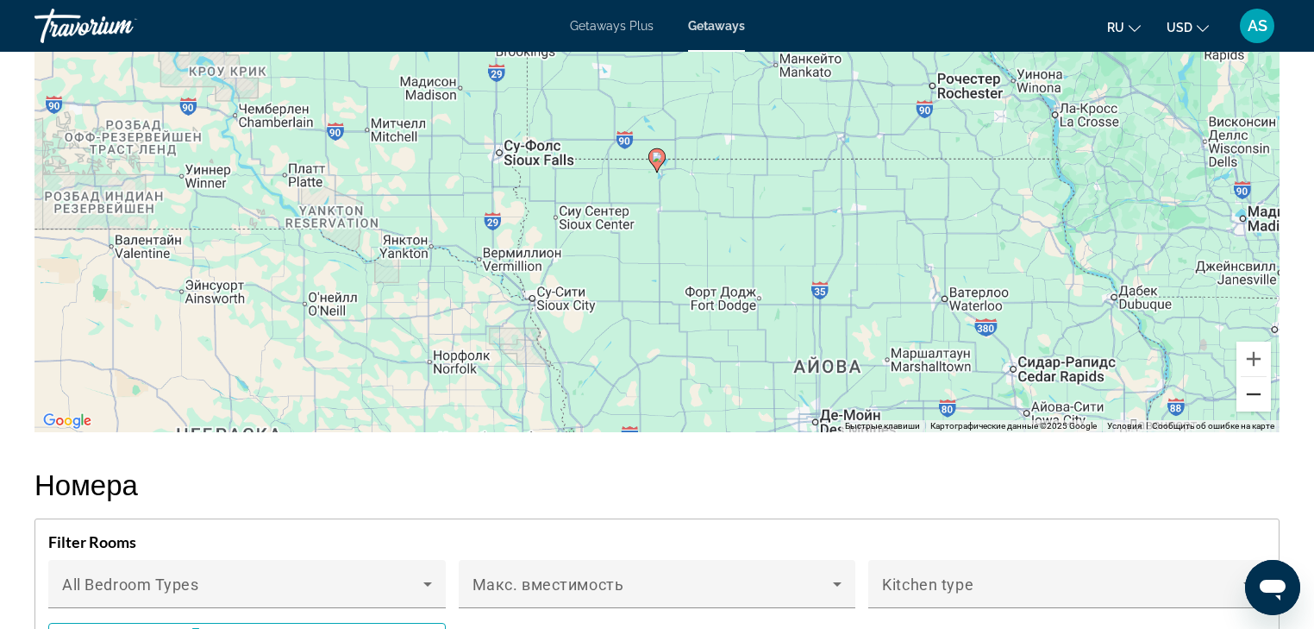
click at [1263, 397] on button "Уменьшить" at bounding box center [1254, 394] width 34 height 34
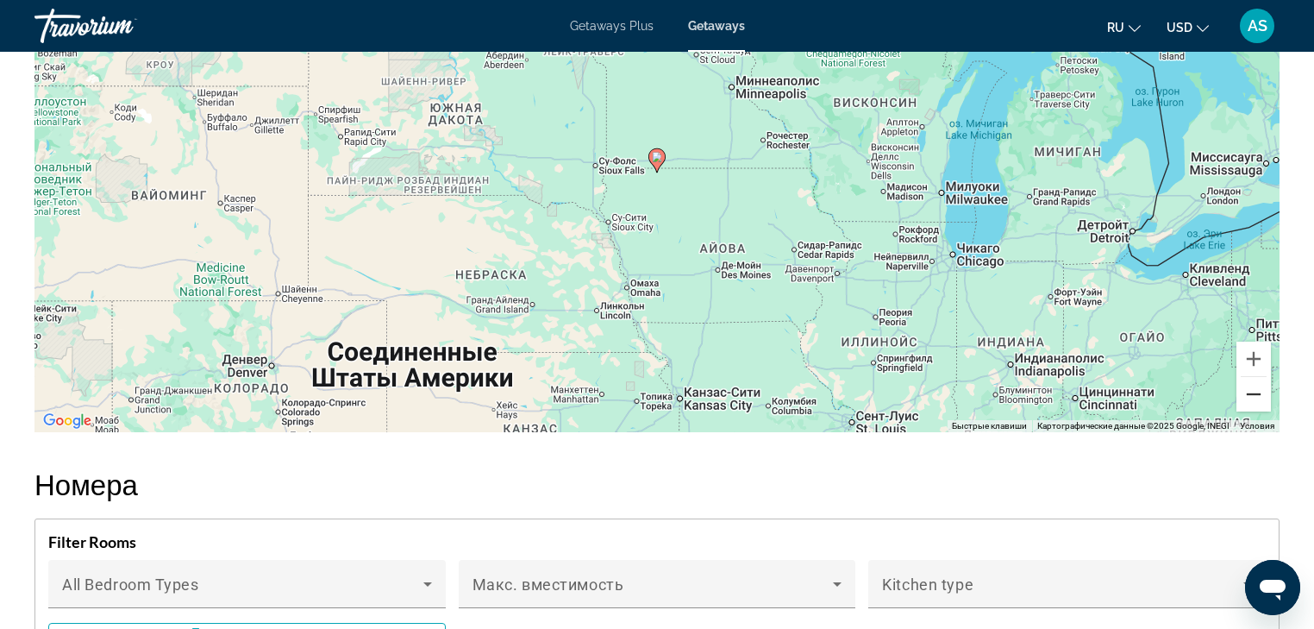
click at [1263, 397] on button "Уменьшить" at bounding box center [1254, 394] width 34 height 34
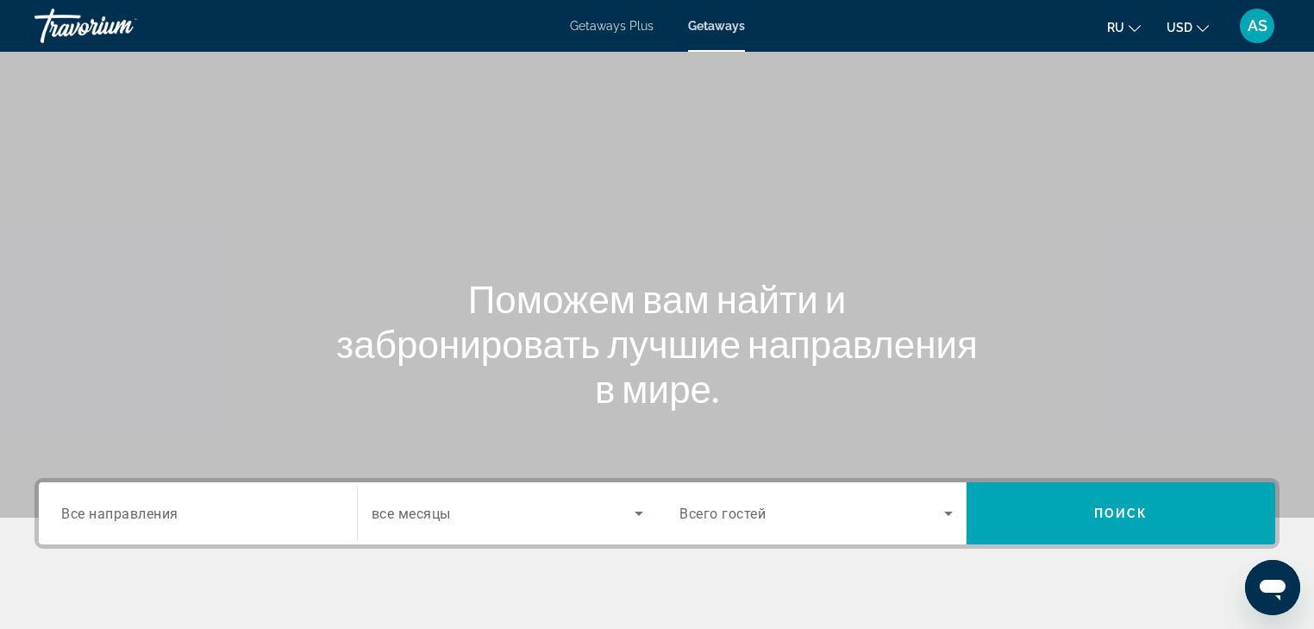
click at [62, 511] on span "Все направления" at bounding box center [119, 513] width 117 height 16
click at [62, 511] on input "Destination Все направления" at bounding box center [197, 514] width 273 height 21
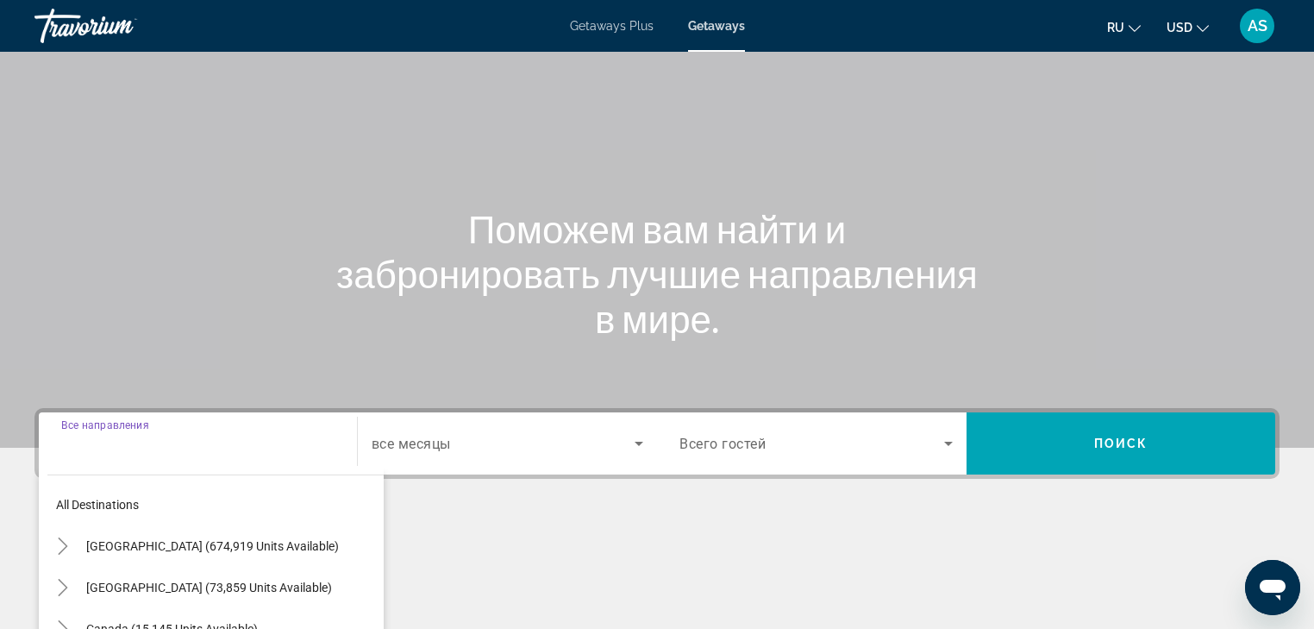
scroll to position [304, 0]
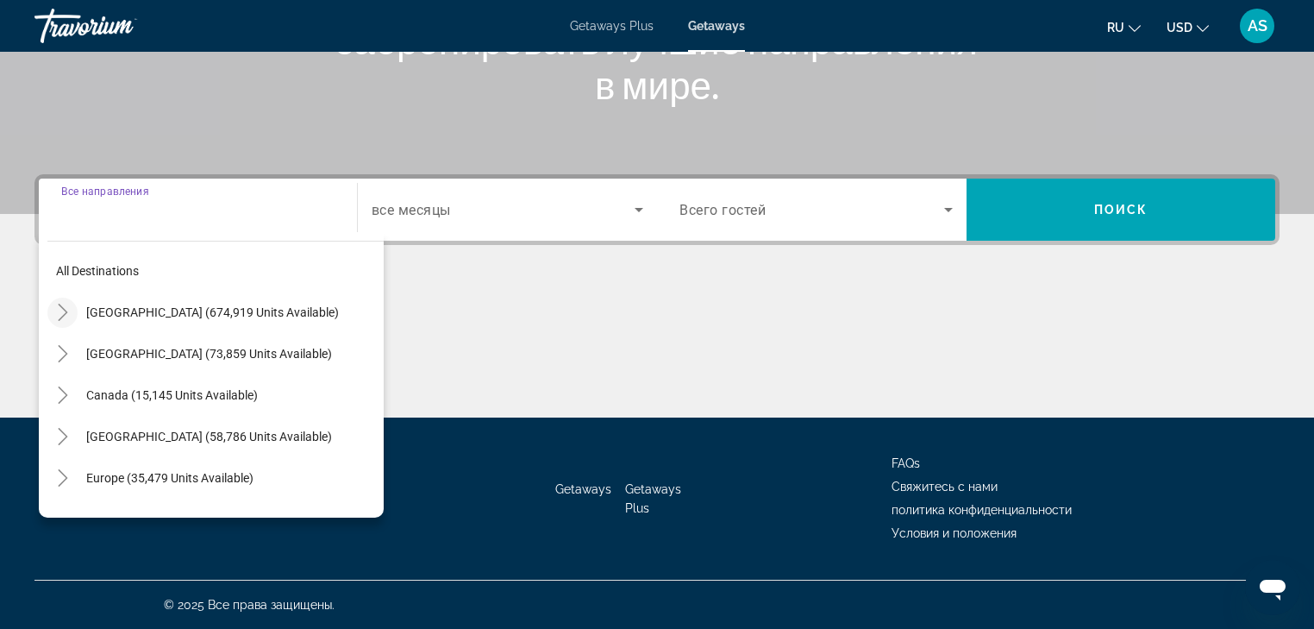
click at [62, 315] on icon "Toggle United States (674,919 units available)" at bounding box center [62, 312] width 9 height 17
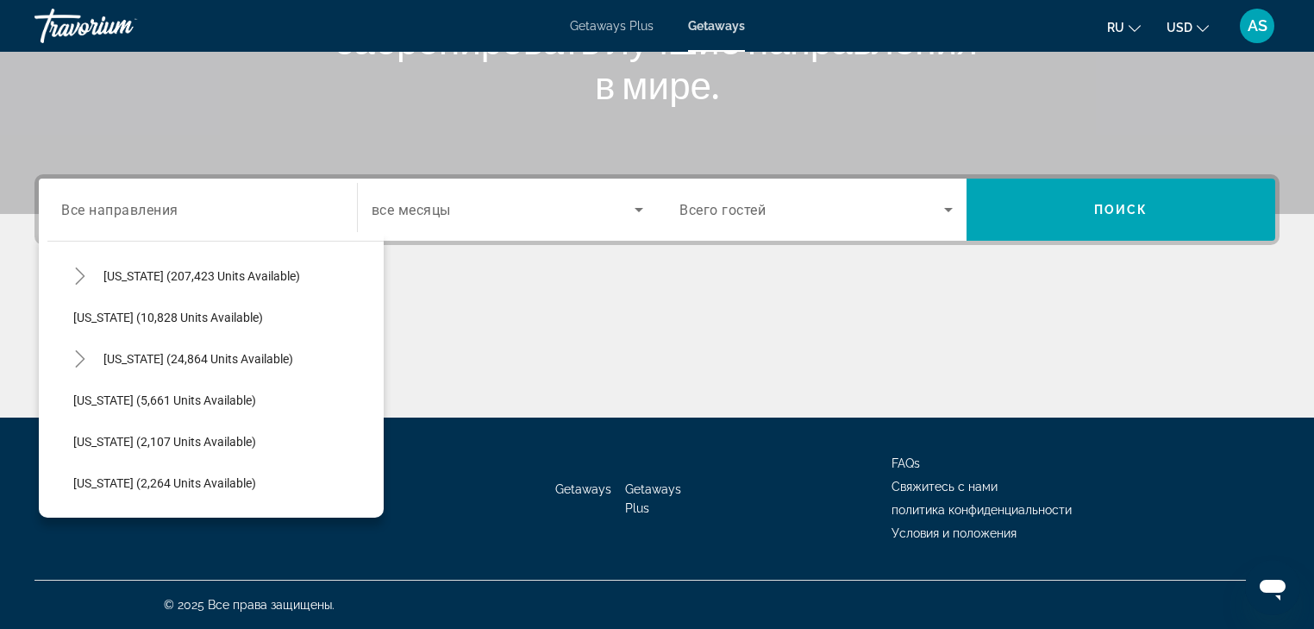
scroll to position [395, 0]
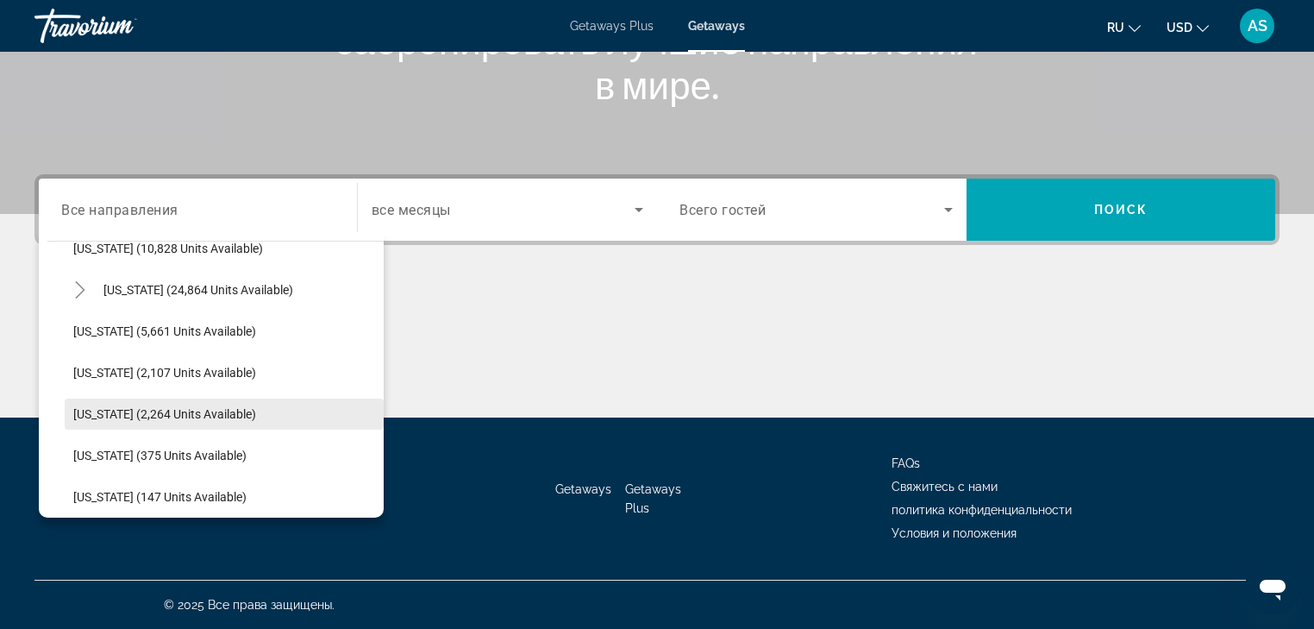
click at [90, 417] on span "[US_STATE] (2,264 units available)" at bounding box center [164, 414] width 183 height 14
type input "**********"
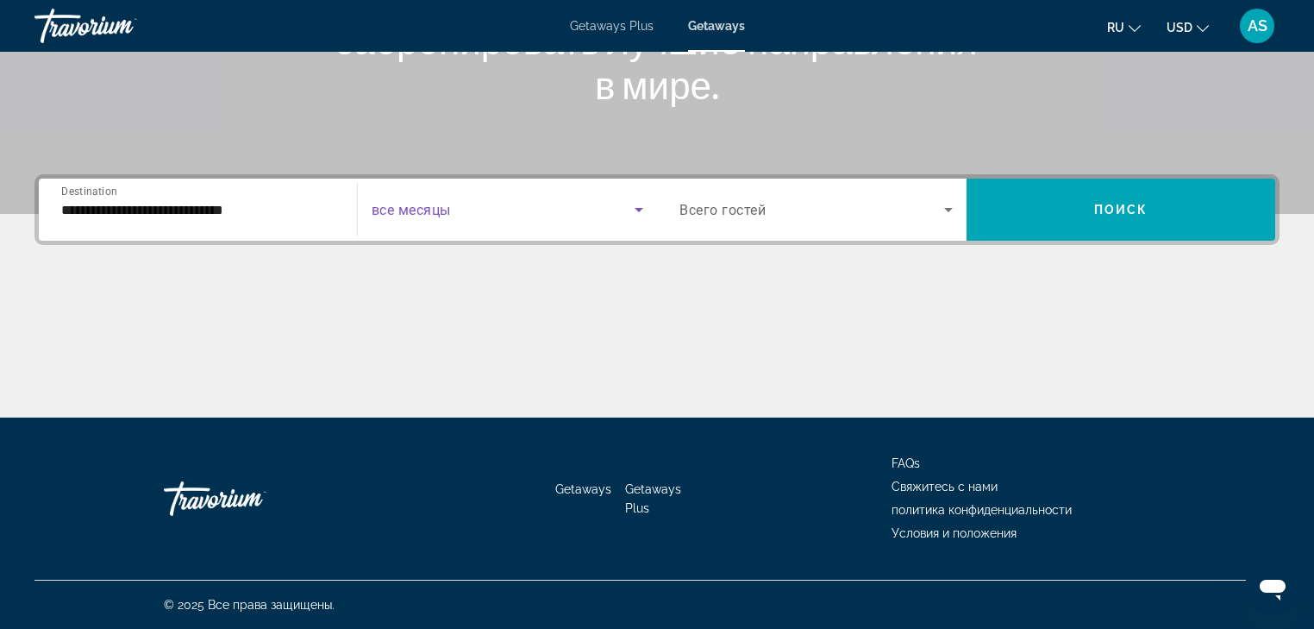
click at [645, 206] on icon "Search widget" at bounding box center [639, 209] width 21 height 21
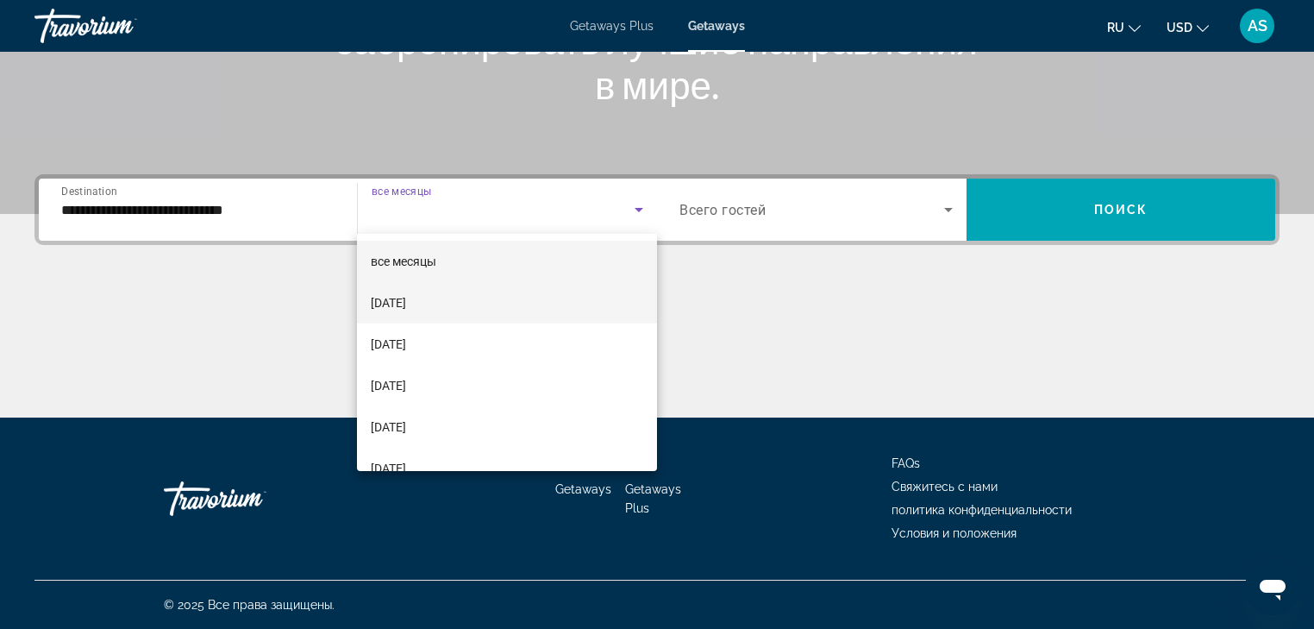
click at [406, 302] on span "[DATE]" at bounding box center [388, 302] width 35 height 21
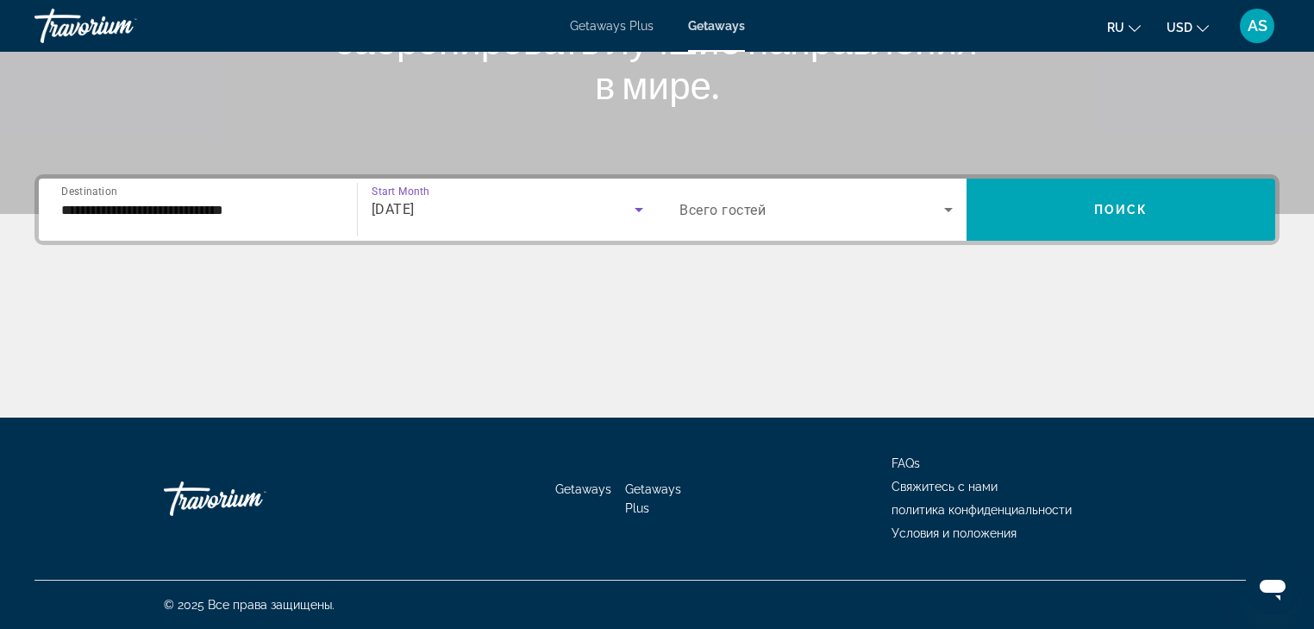
click at [943, 204] on icon "Search widget" at bounding box center [948, 209] width 21 height 21
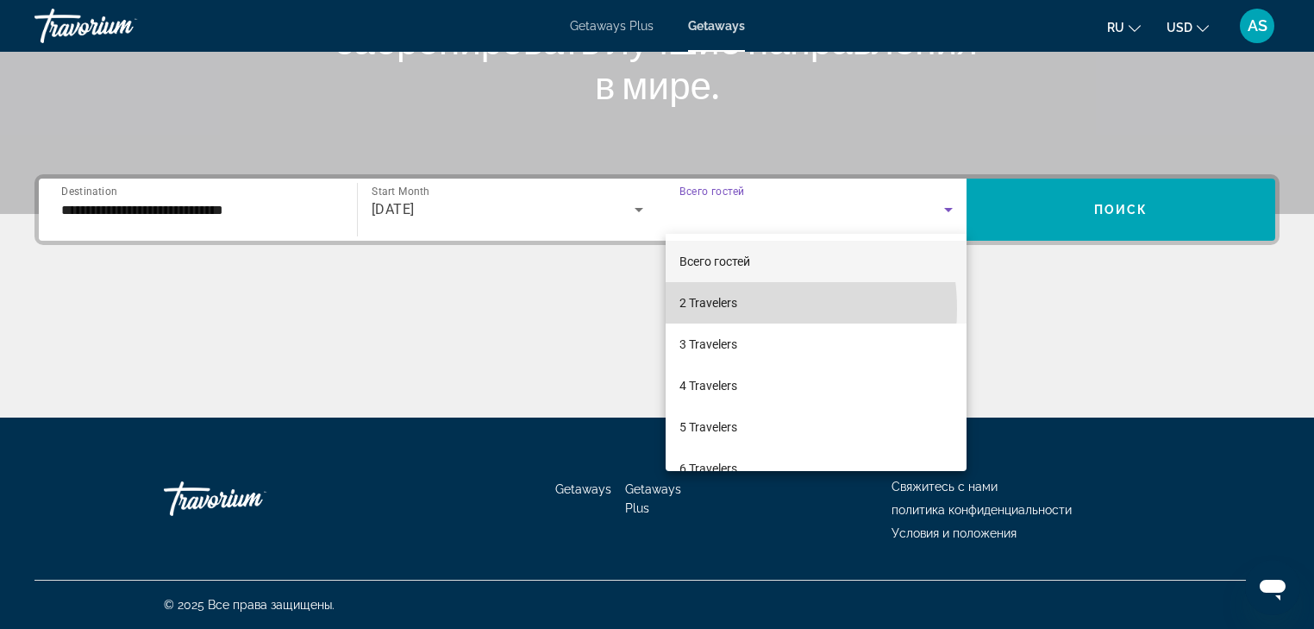
click at [724, 309] on span "2 Travelers" at bounding box center [709, 302] width 58 height 21
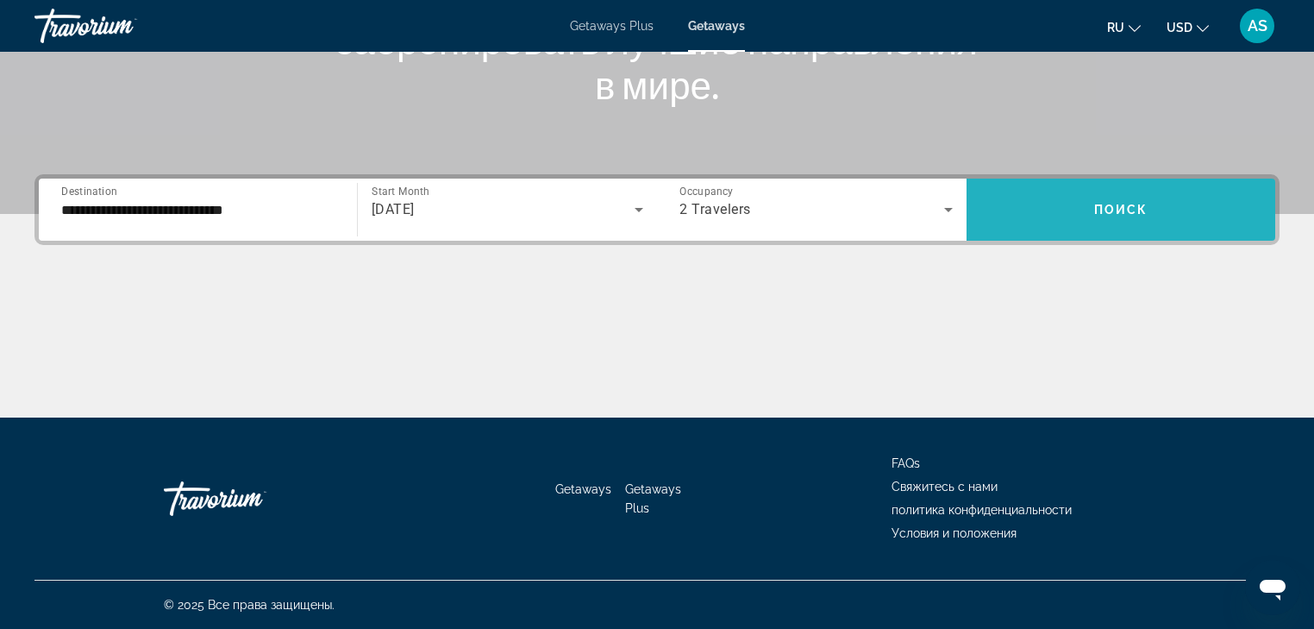
click at [1132, 210] on span "Поиск" at bounding box center [1121, 210] width 54 height 14
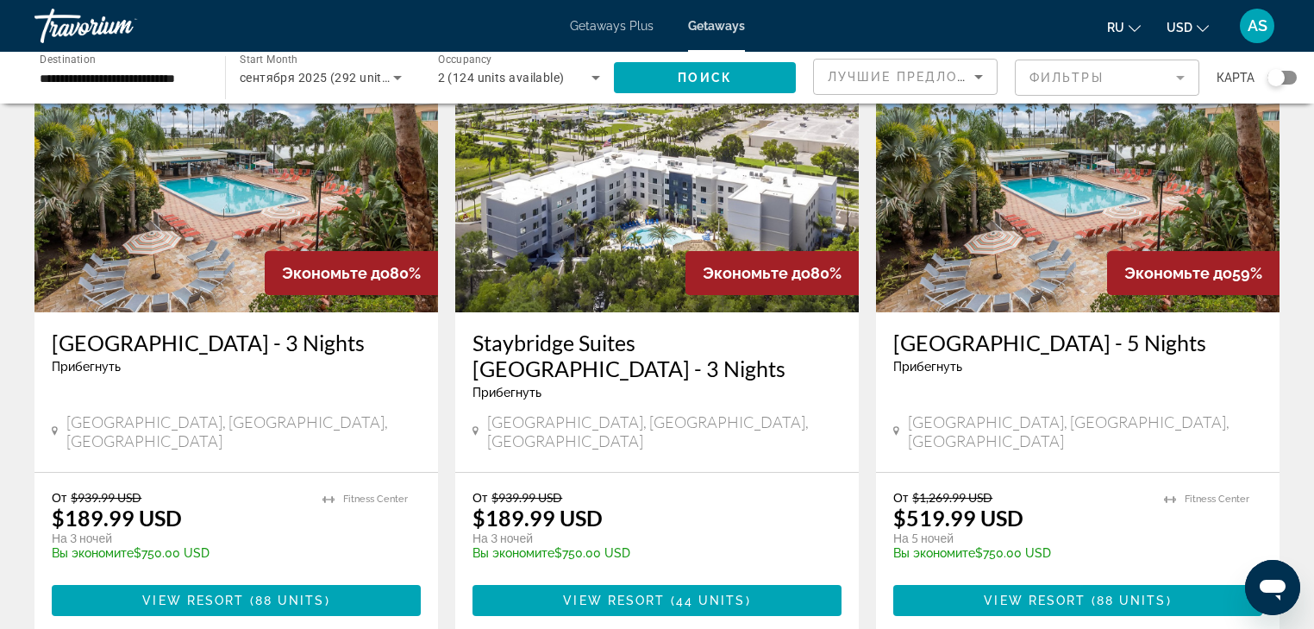
scroll to position [138, 0]
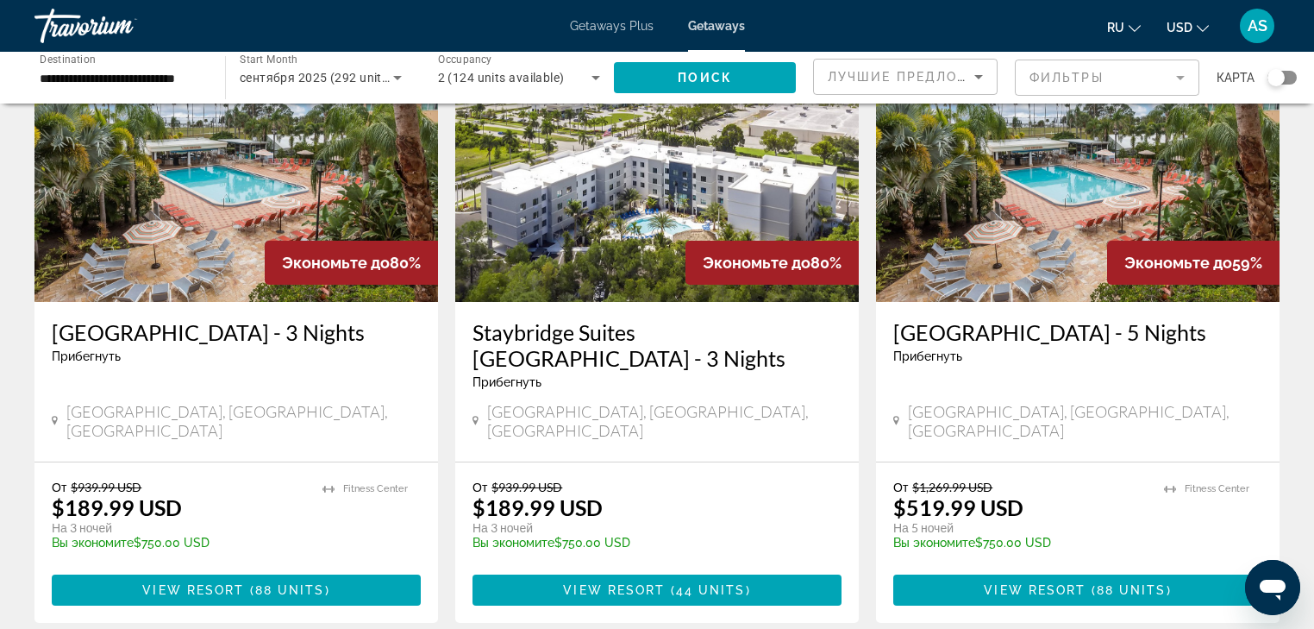
click at [660, 498] on div "От $939.99 USD $189.99 USD На 3 ночей Вы экономите $750.00 USD temp" at bounding box center [649, 521] width 352 height 82
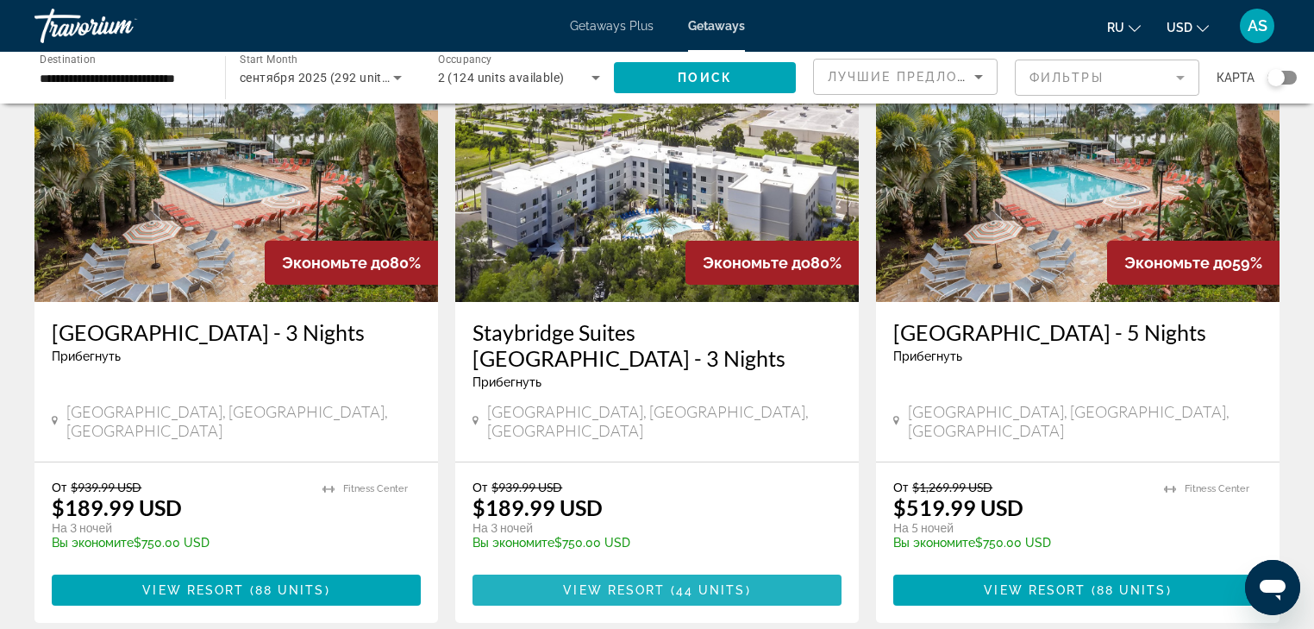
click at [608, 583] on span "View Resort" at bounding box center [614, 590] width 102 height 14
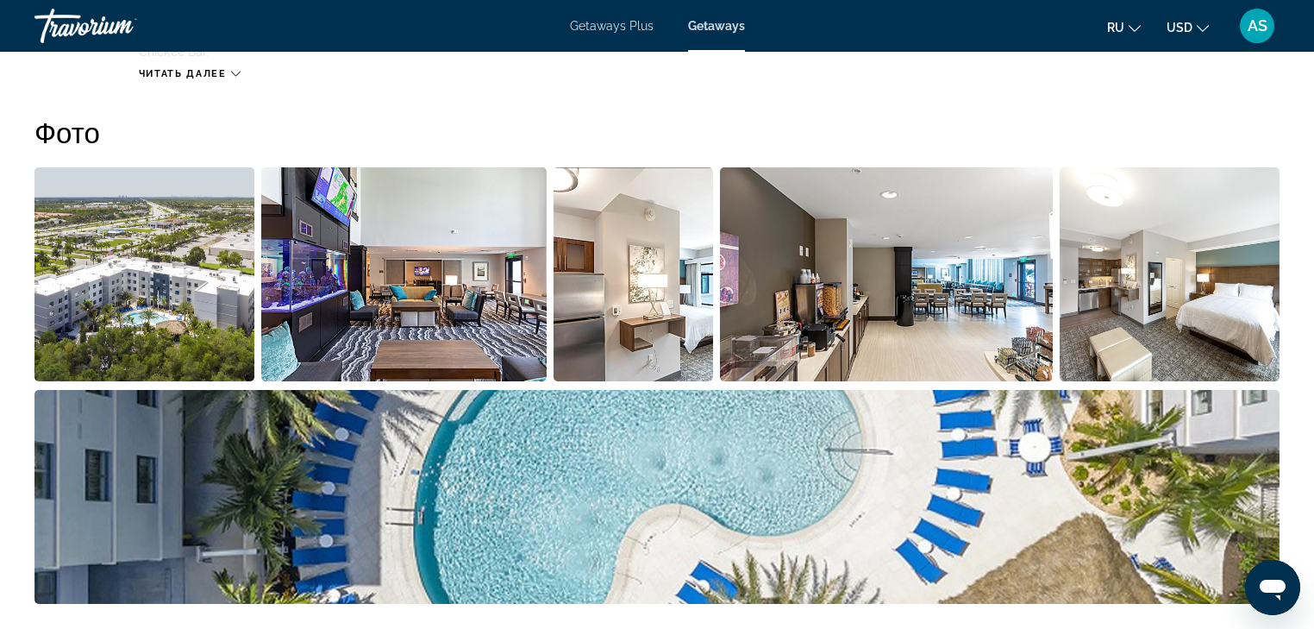
scroll to position [759, 0]
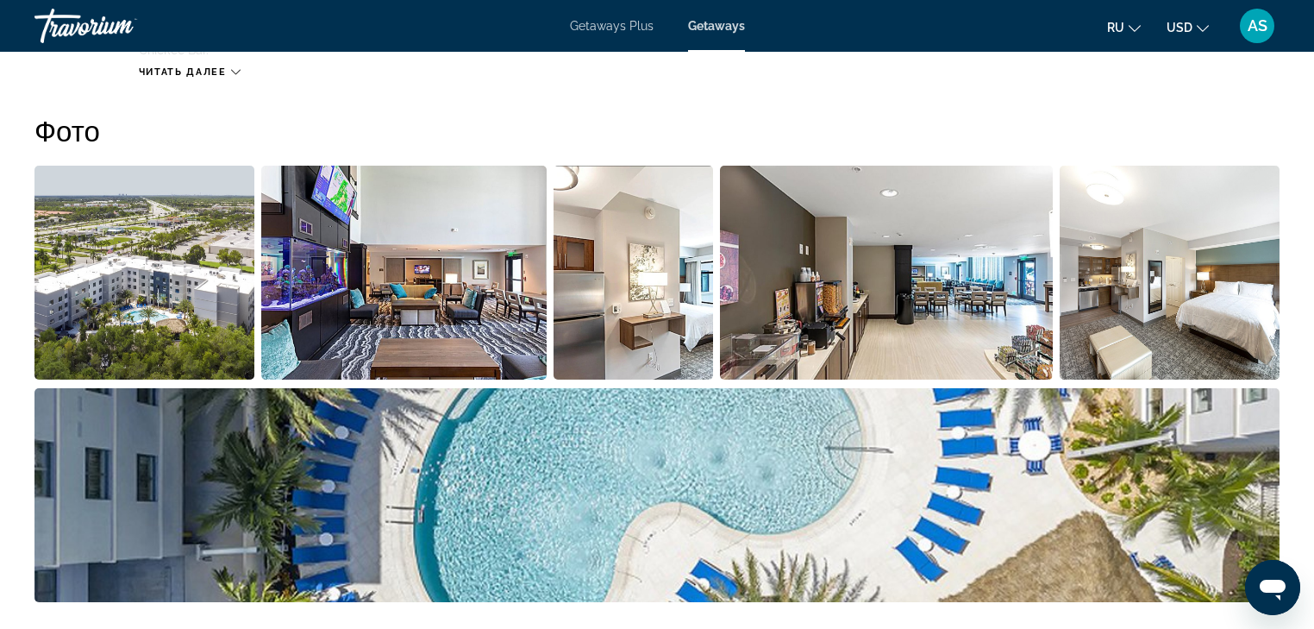
click at [422, 266] on img "Open full-screen image slider" at bounding box center [403, 273] width 285 height 214
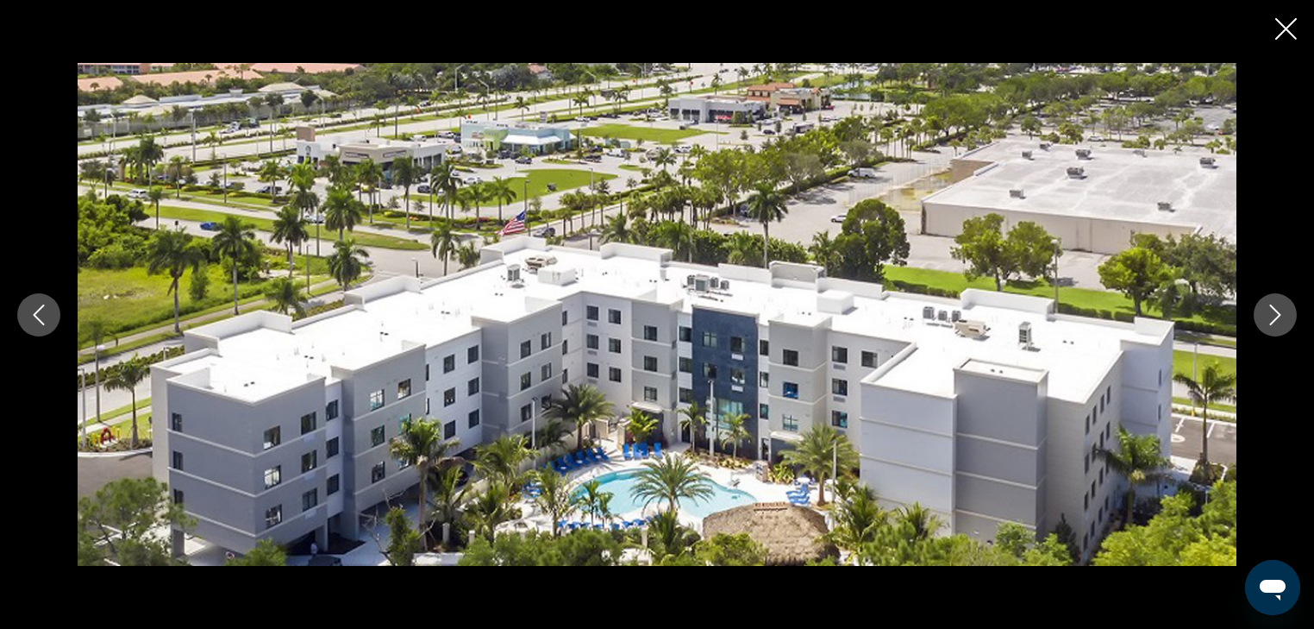
click at [1265, 324] on icon "Next image" at bounding box center [1275, 314] width 21 height 21
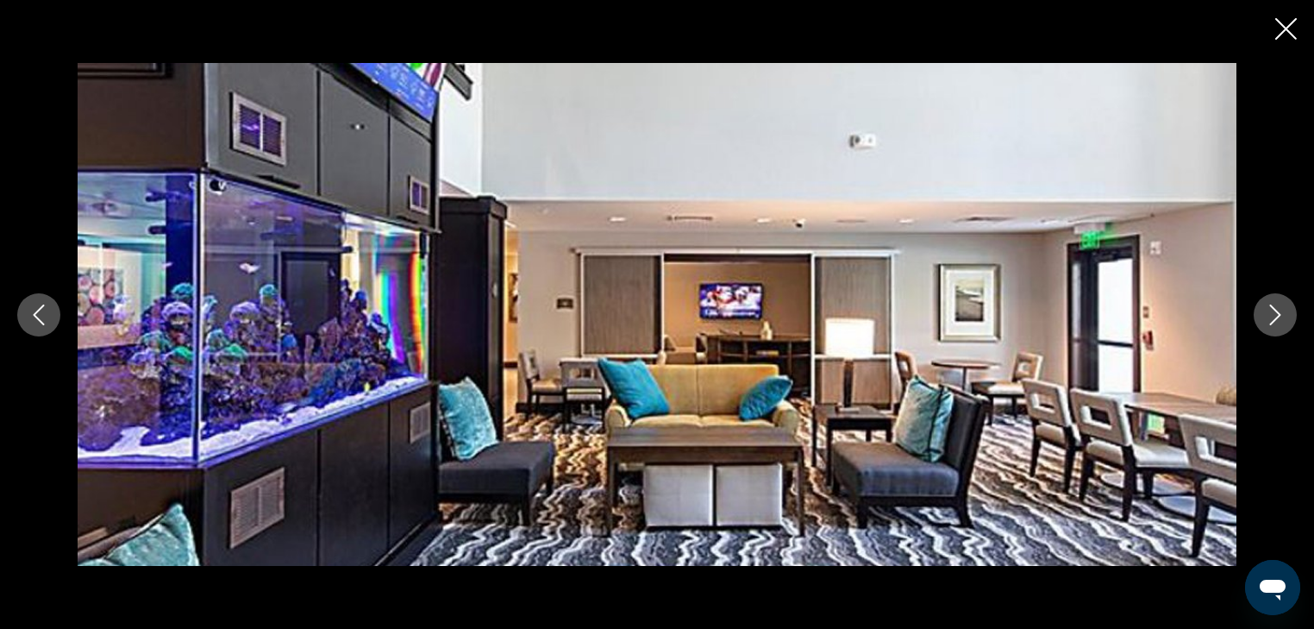
click at [1265, 324] on icon "Next image" at bounding box center [1275, 314] width 21 height 21
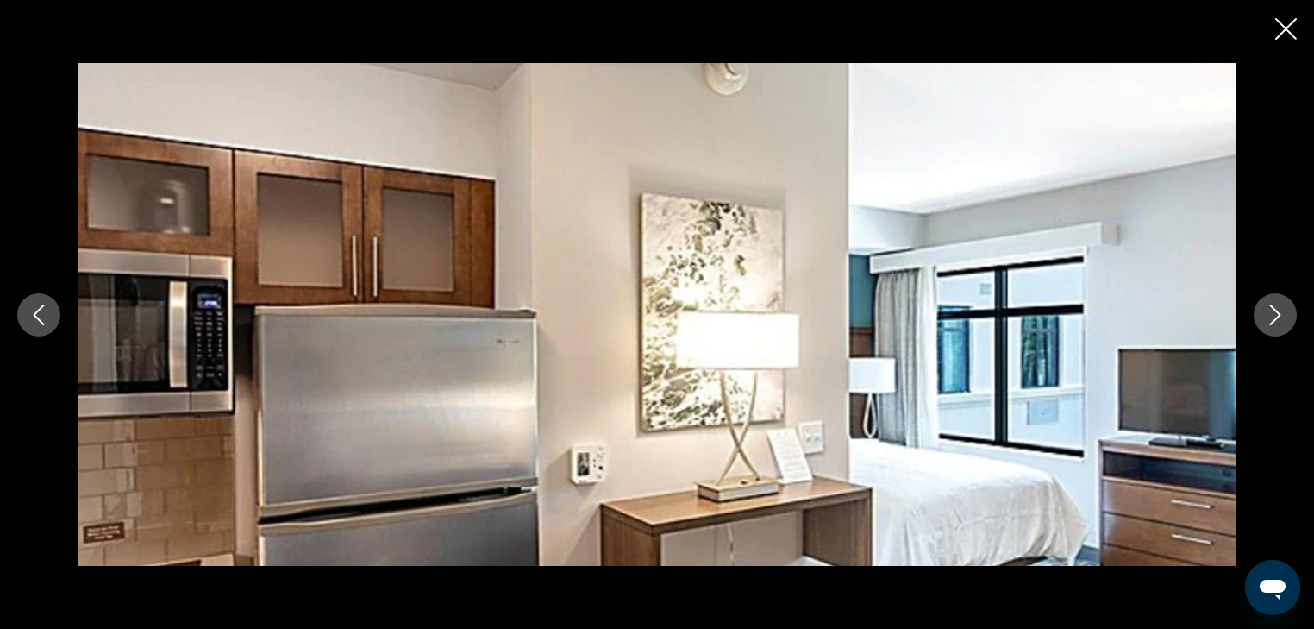
click at [1265, 324] on icon "Next image" at bounding box center [1275, 314] width 21 height 21
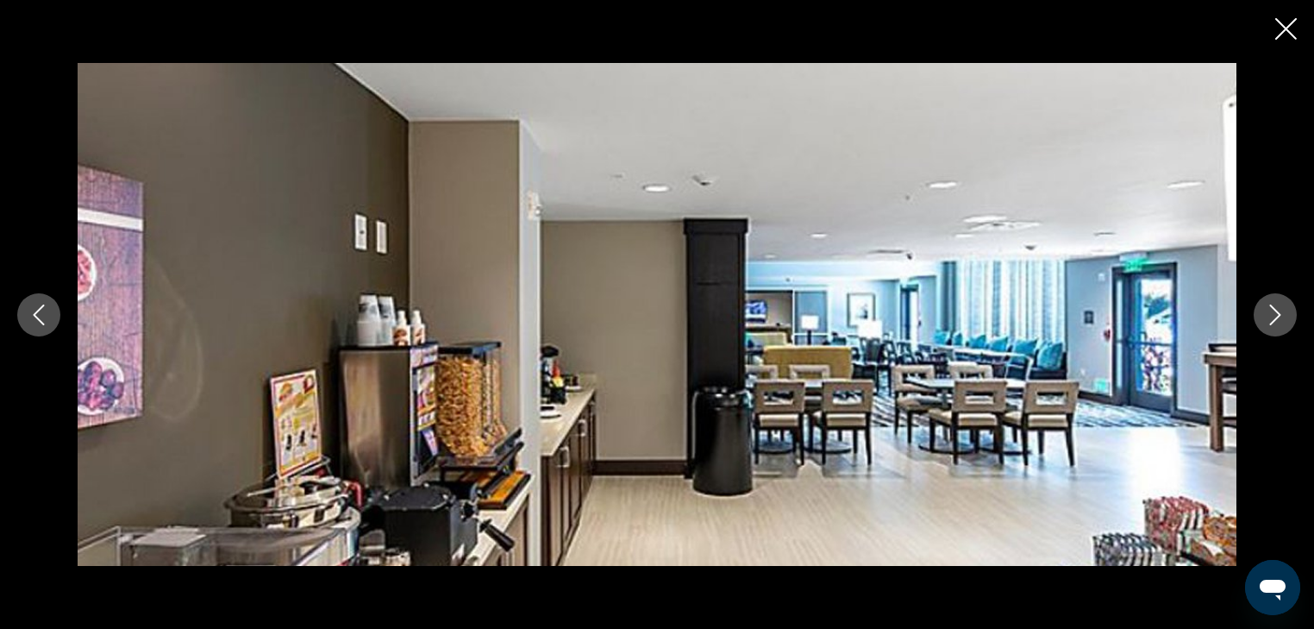
click at [1265, 324] on icon "Next image" at bounding box center [1275, 314] width 21 height 21
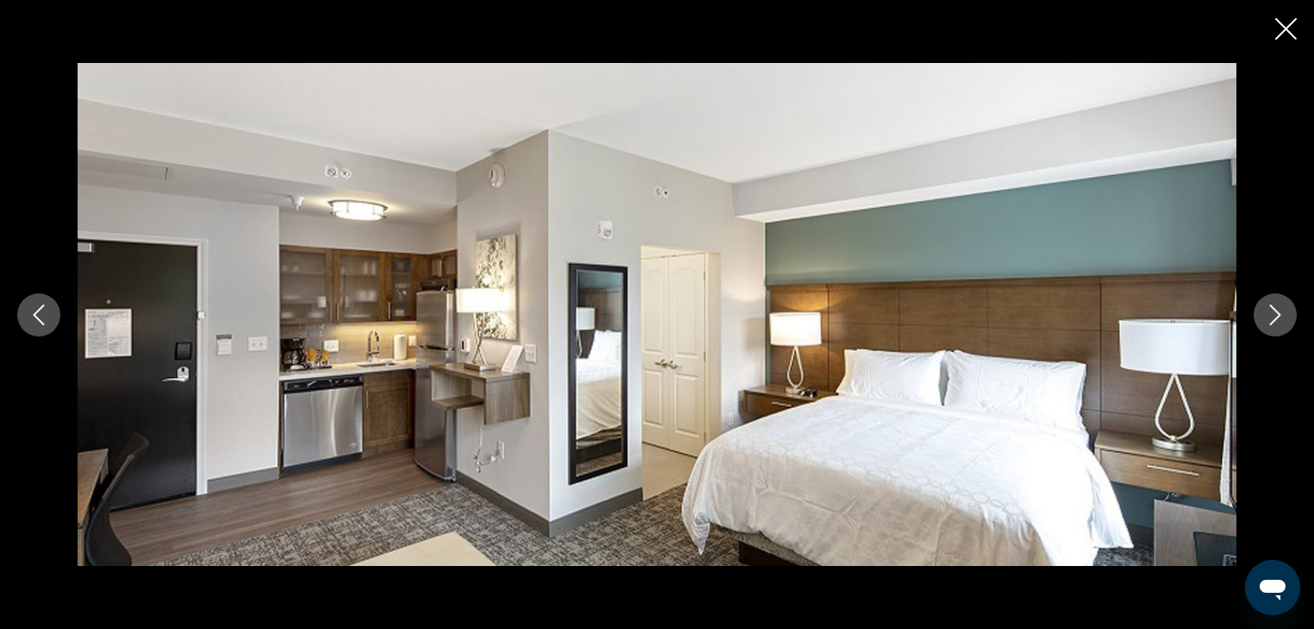
click at [1265, 324] on icon "Next image" at bounding box center [1275, 314] width 21 height 21
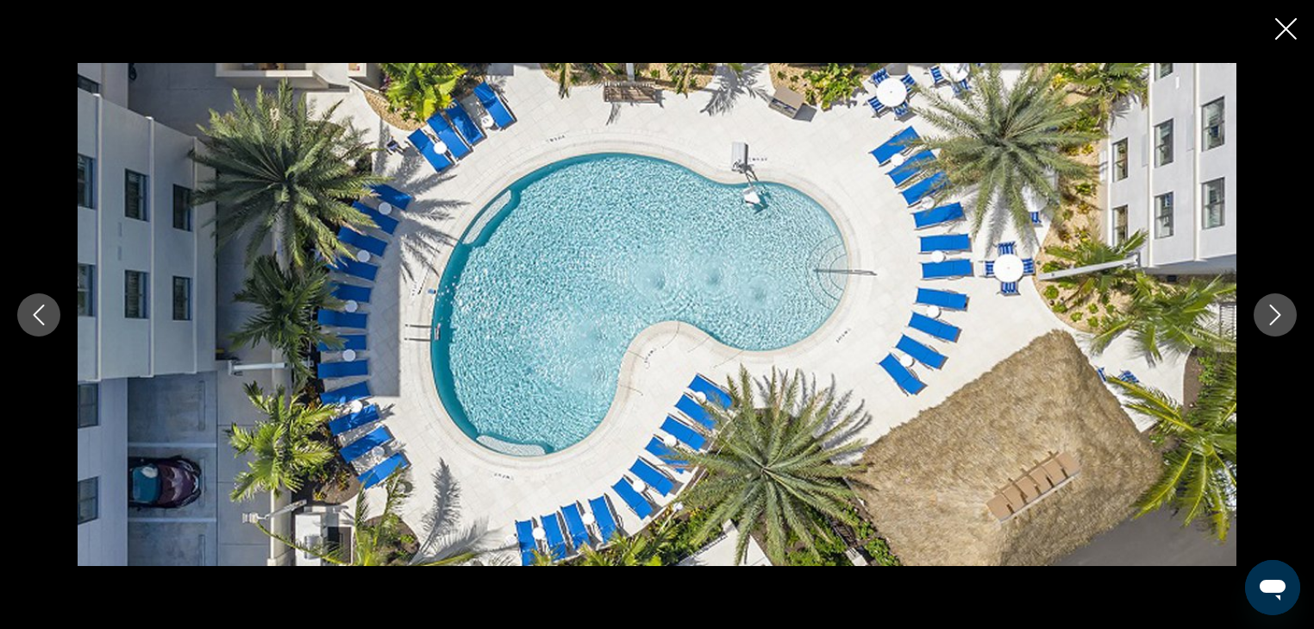
click at [1265, 324] on icon "Next image" at bounding box center [1275, 314] width 21 height 21
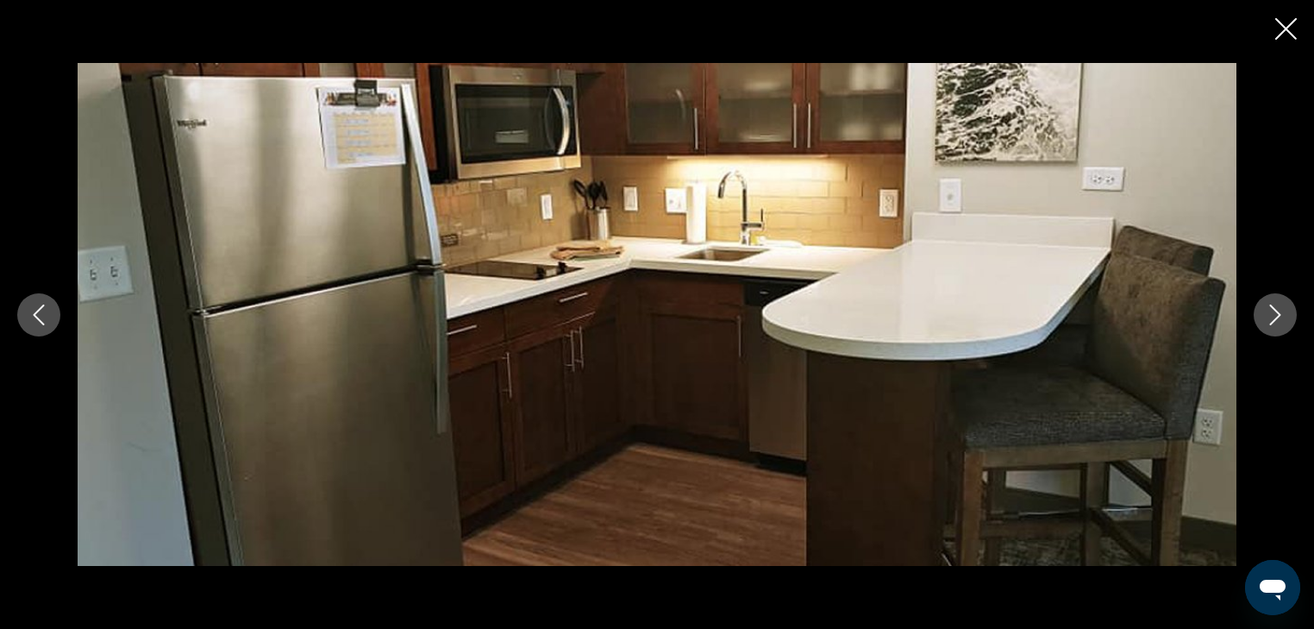
click at [1265, 324] on icon "Next image" at bounding box center [1275, 314] width 21 height 21
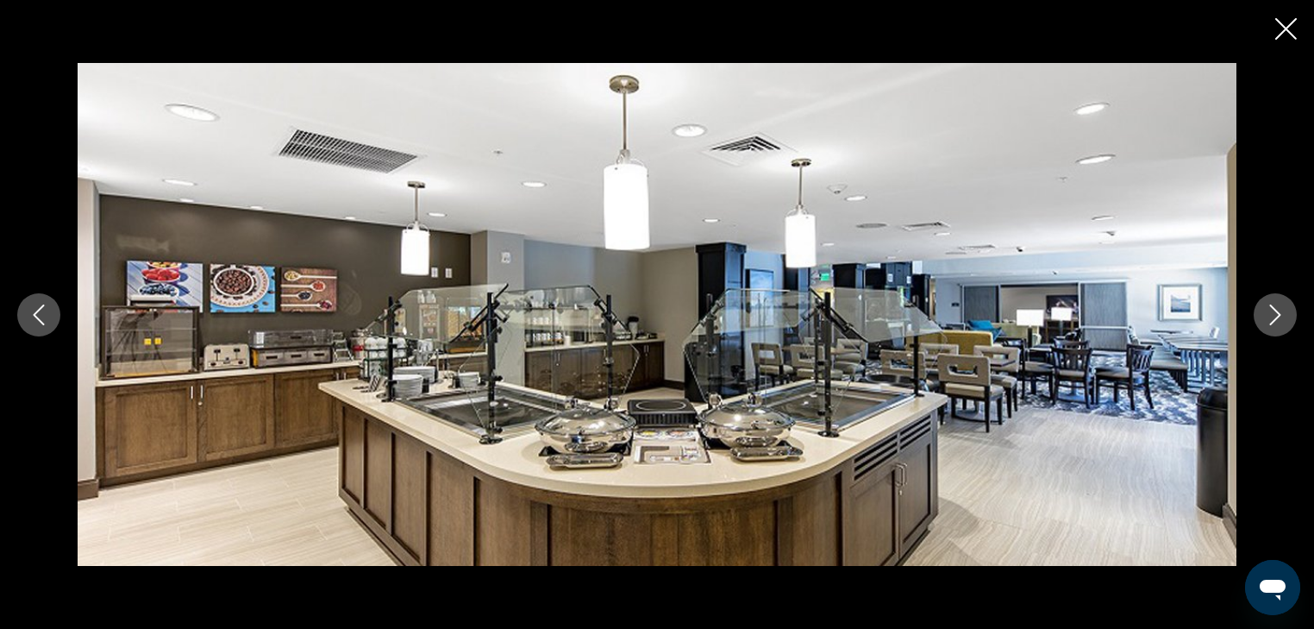
click at [1265, 324] on icon "Next image" at bounding box center [1275, 314] width 21 height 21
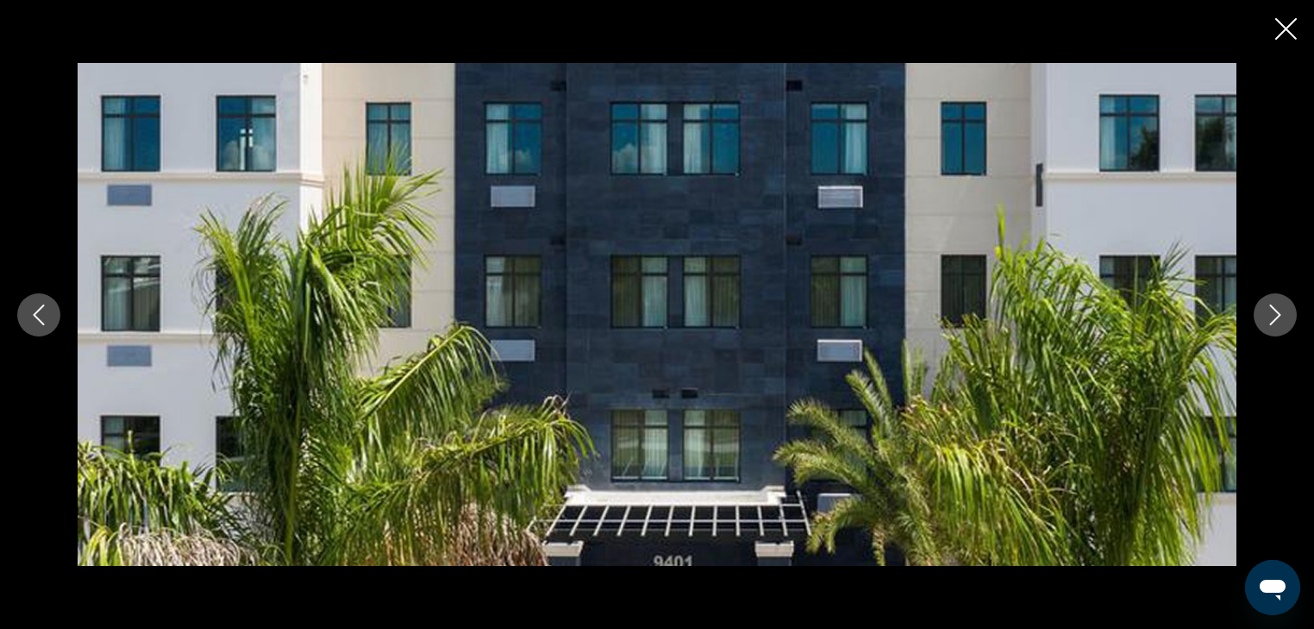
click at [1265, 324] on icon "Next image" at bounding box center [1275, 314] width 21 height 21
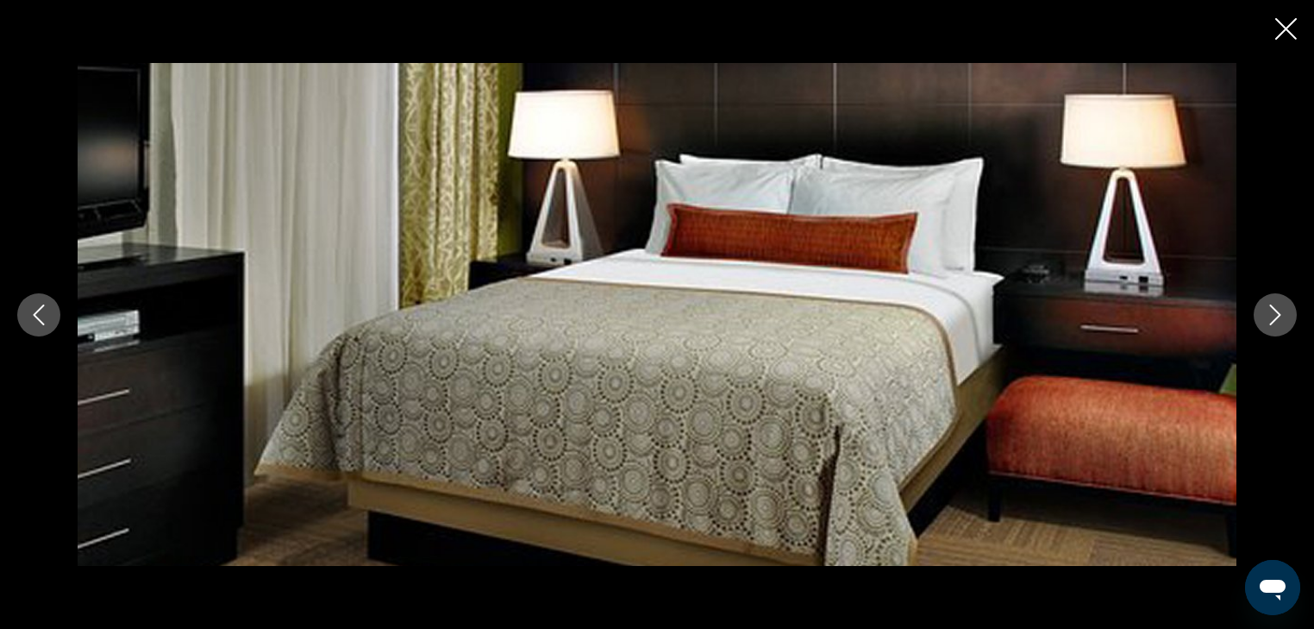
click at [1265, 324] on icon "Next image" at bounding box center [1275, 314] width 21 height 21
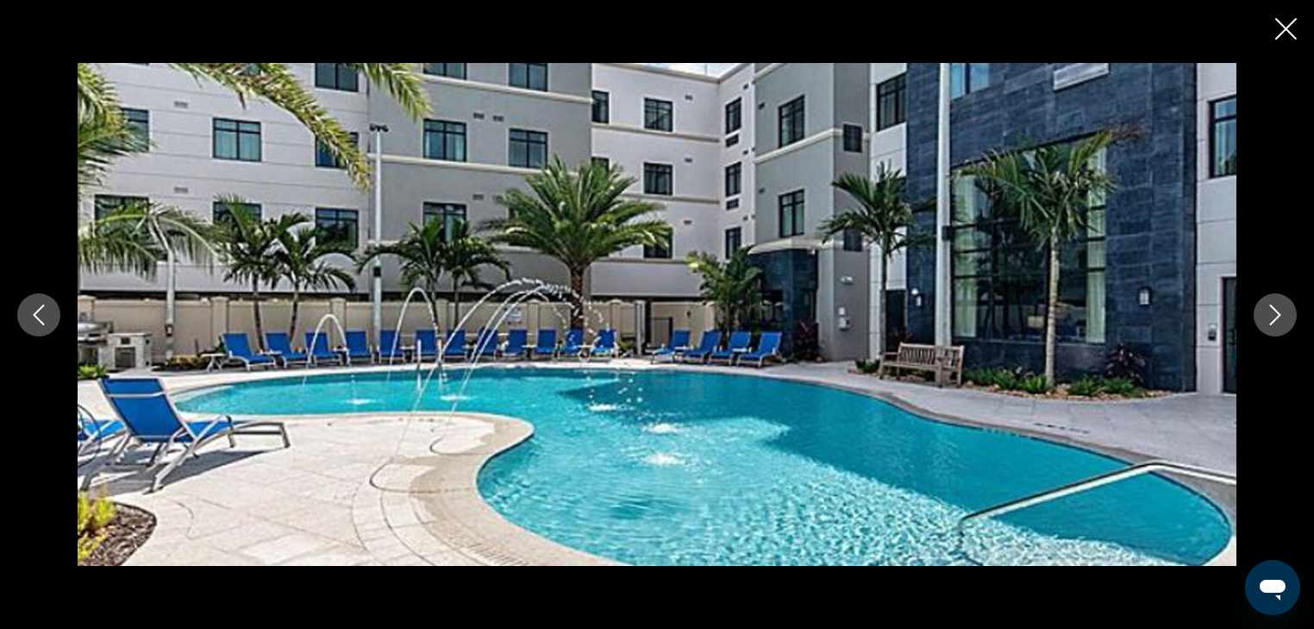
click at [1265, 324] on icon "Next image" at bounding box center [1275, 314] width 21 height 21
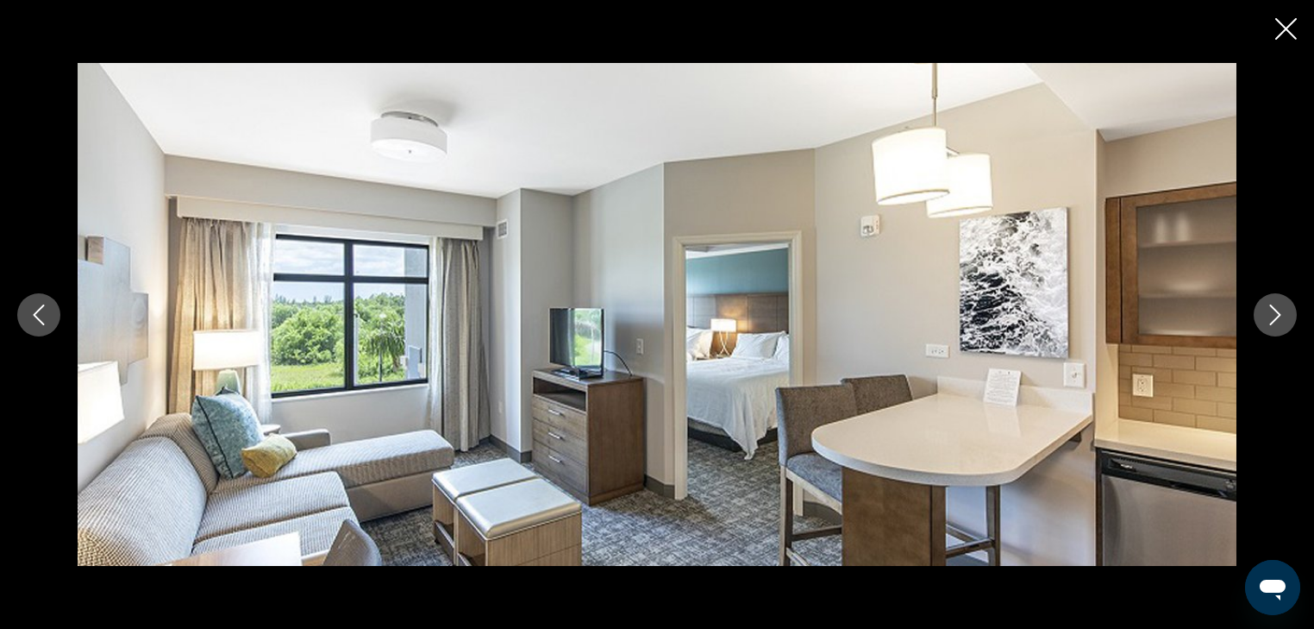
click at [1265, 324] on icon "Next image" at bounding box center [1275, 314] width 21 height 21
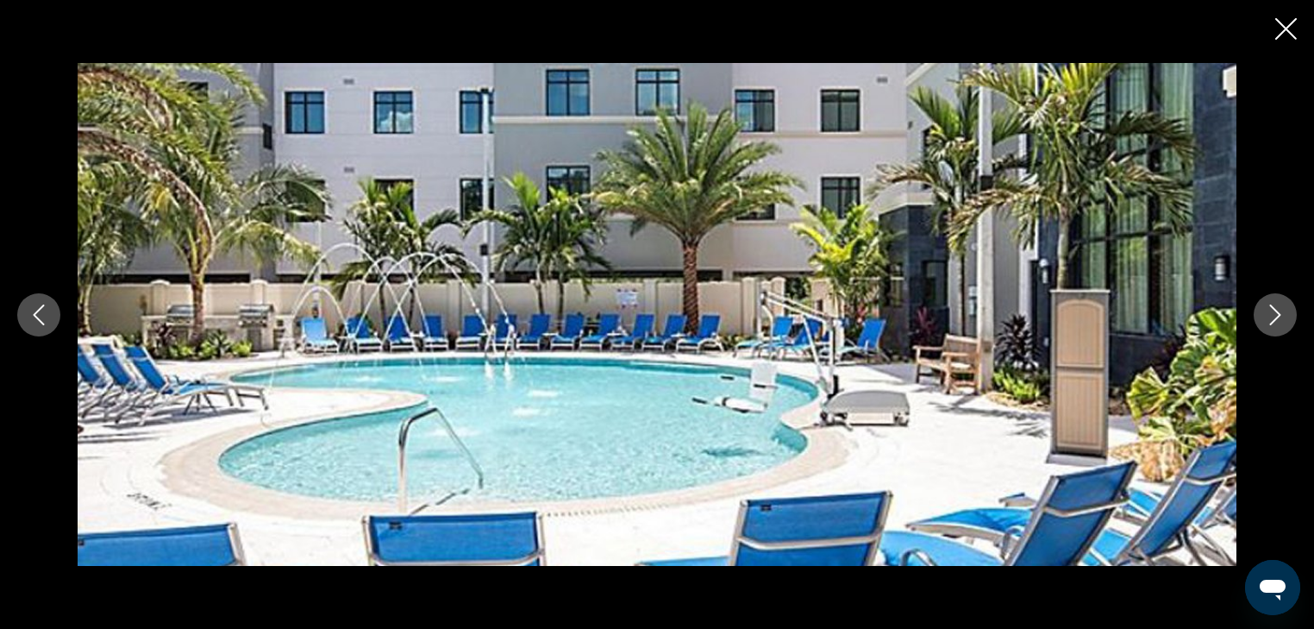
click at [1265, 324] on icon "Next image" at bounding box center [1275, 314] width 21 height 21
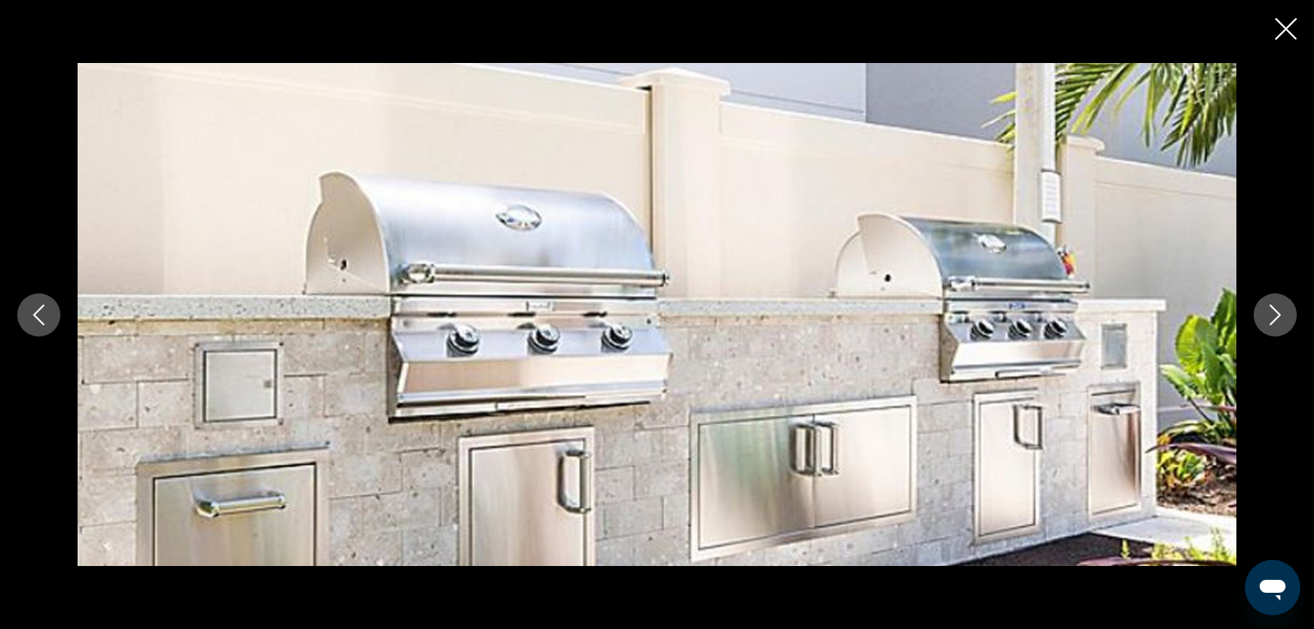
click at [1265, 324] on icon "Next image" at bounding box center [1275, 314] width 21 height 21
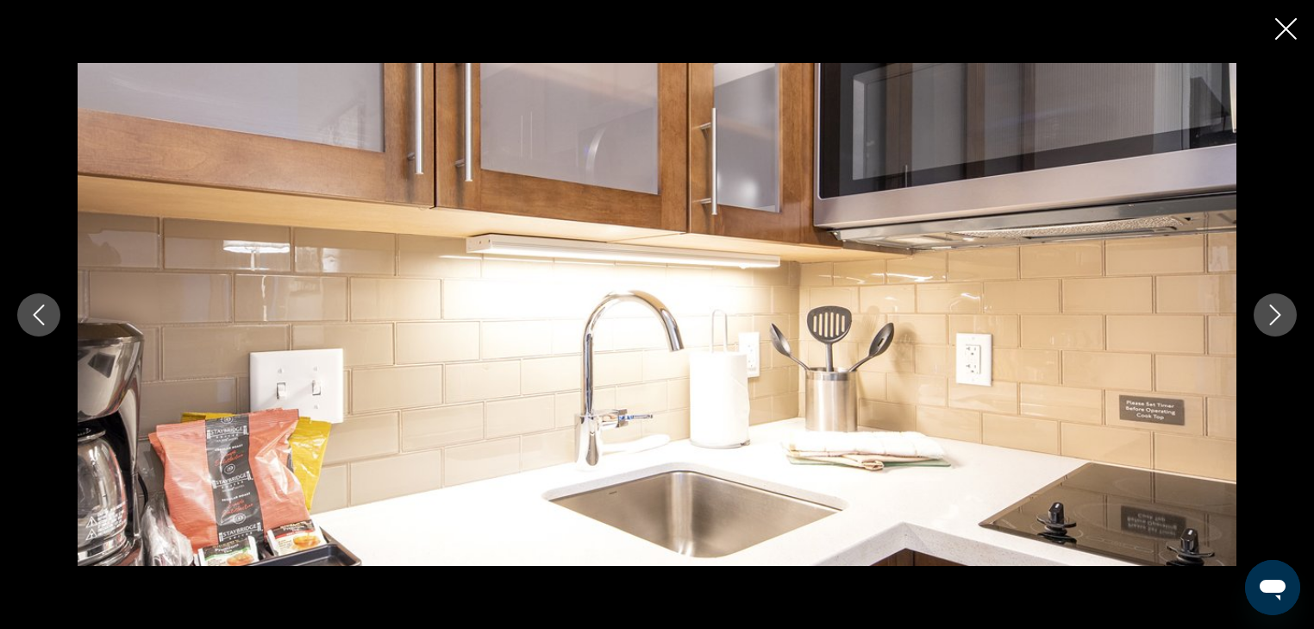
click at [1265, 324] on icon "Next image" at bounding box center [1275, 314] width 21 height 21
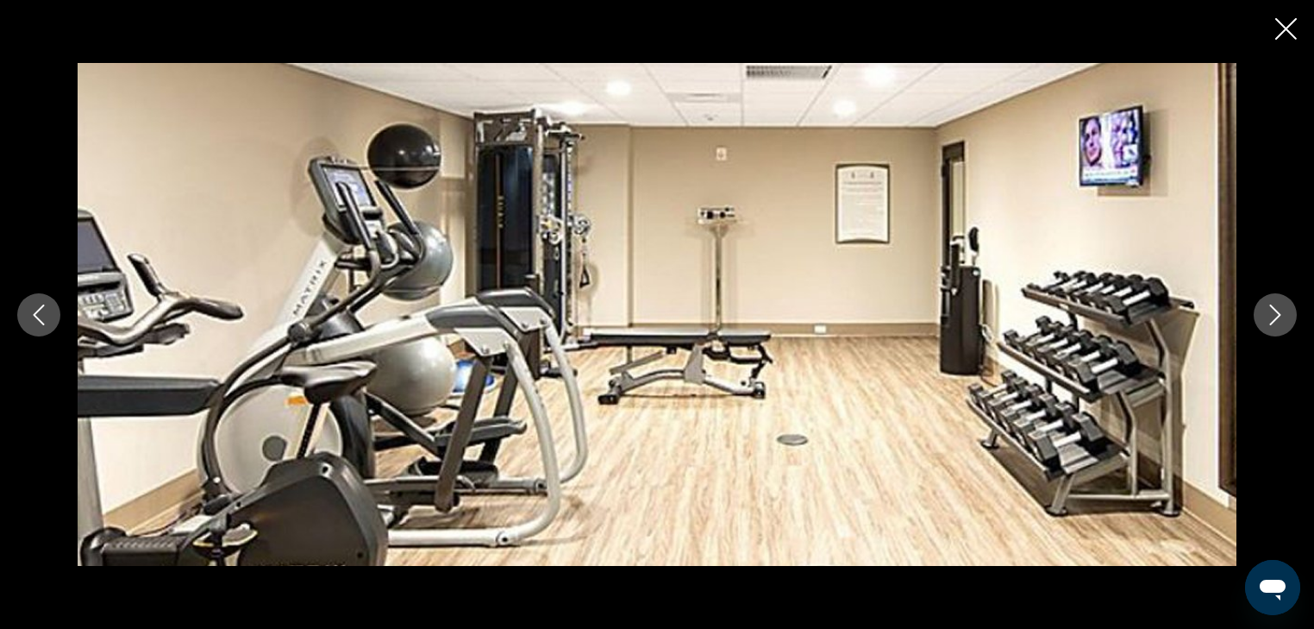
click at [1265, 324] on icon "Next image" at bounding box center [1275, 314] width 21 height 21
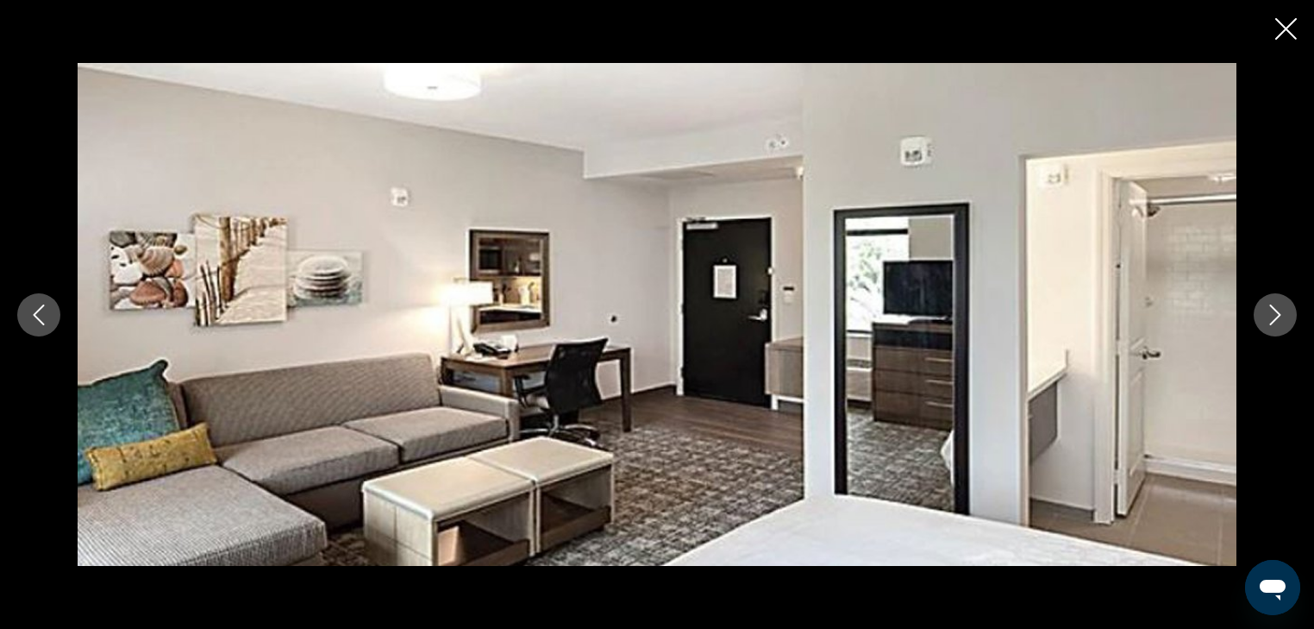
click at [1265, 324] on icon "Next image" at bounding box center [1275, 314] width 21 height 21
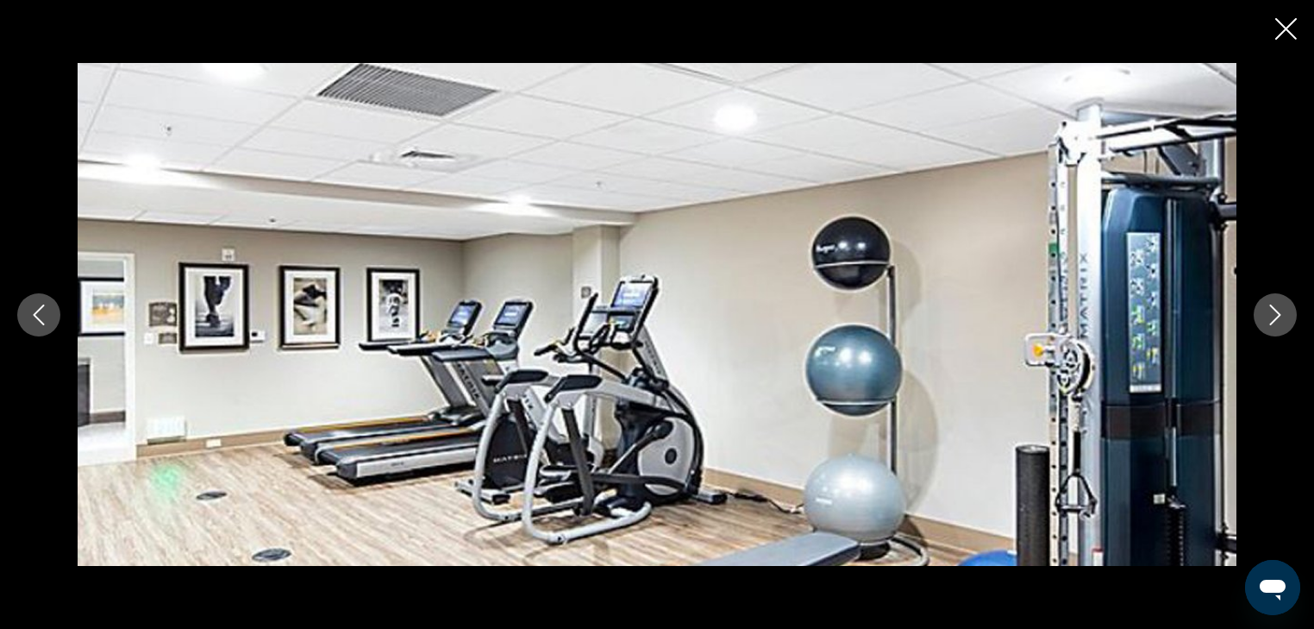
click at [1265, 324] on icon "Next image" at bounding box center [1275, 314] width 21 height 21
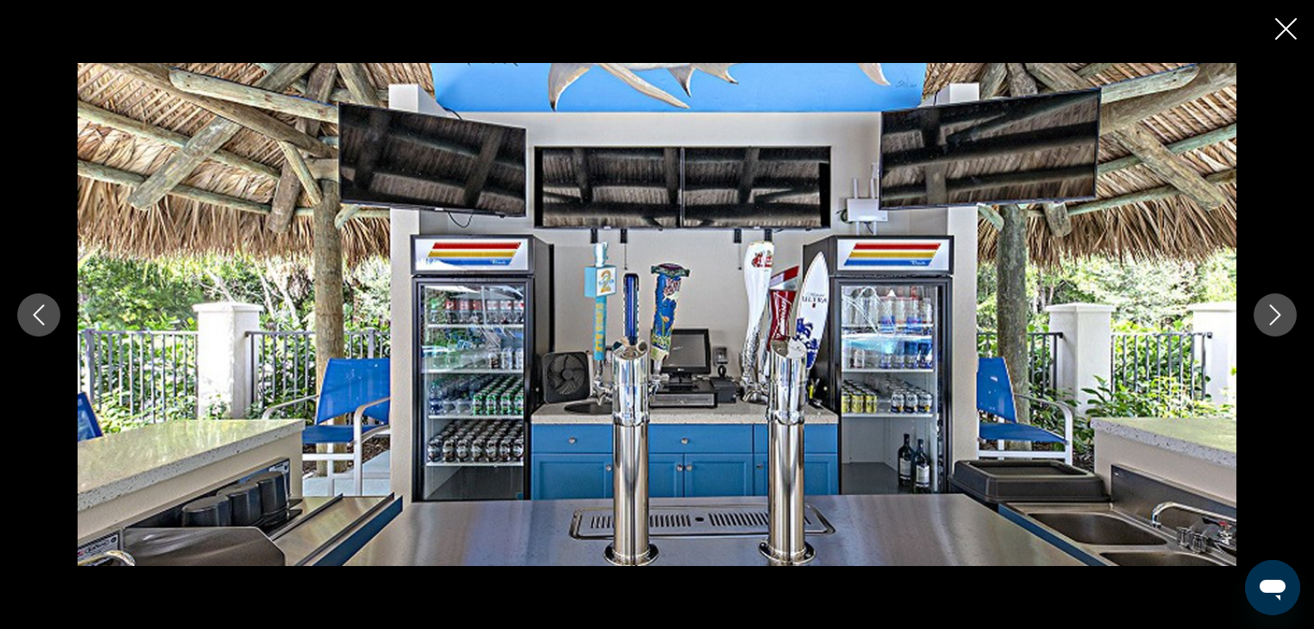
click at [1265, 324] on icon "Next image" at bounding box center [1275, 314] width 21 height 21
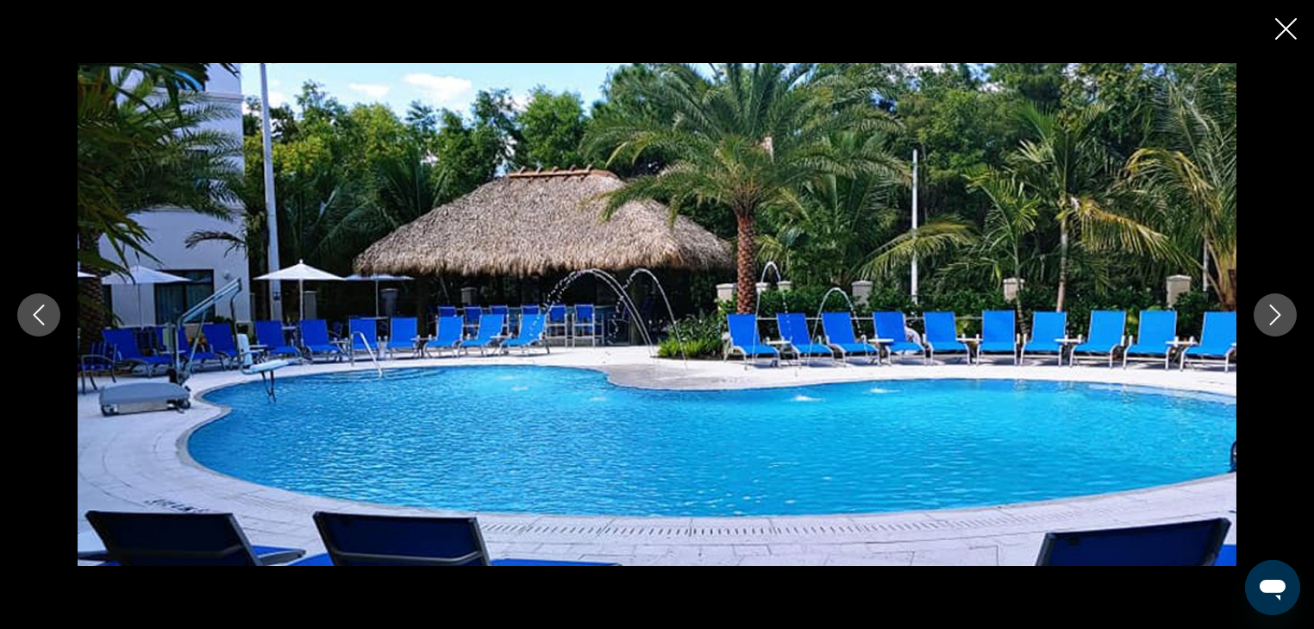
click at [1265, 324] on icon "Next image" at bounding box center [1275, 314] width 21 height 21
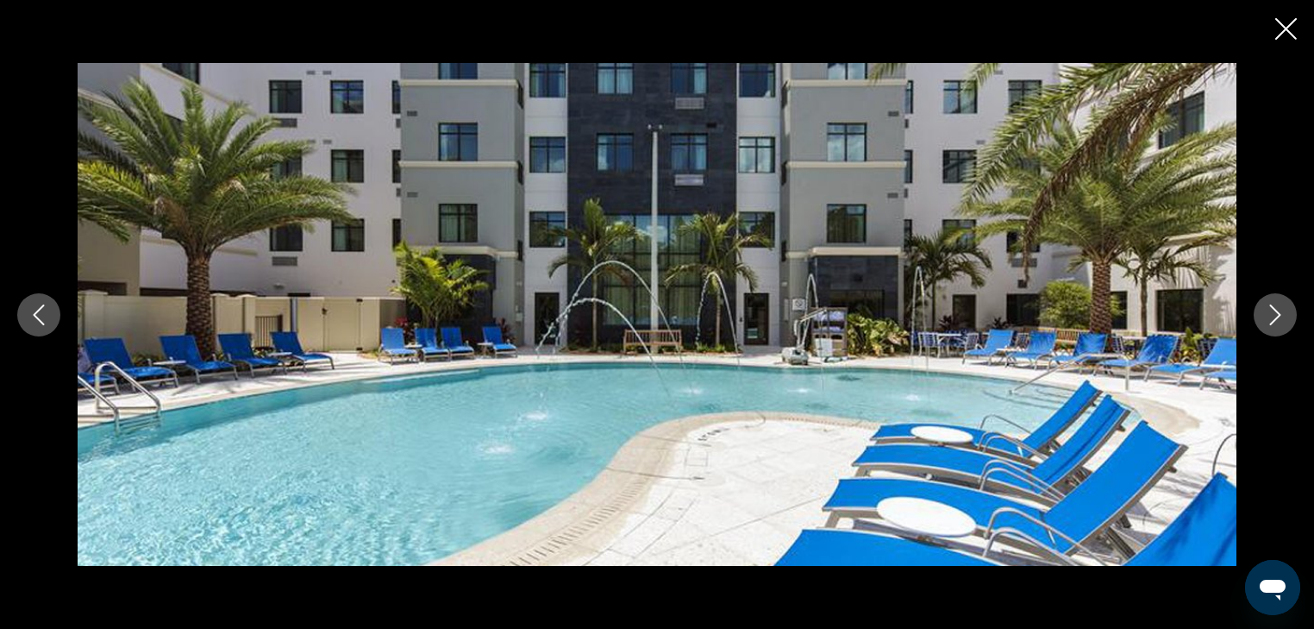
click at [1265, 324] on icon "Next image" at bounding box center [1275, 314] width 21 height 21
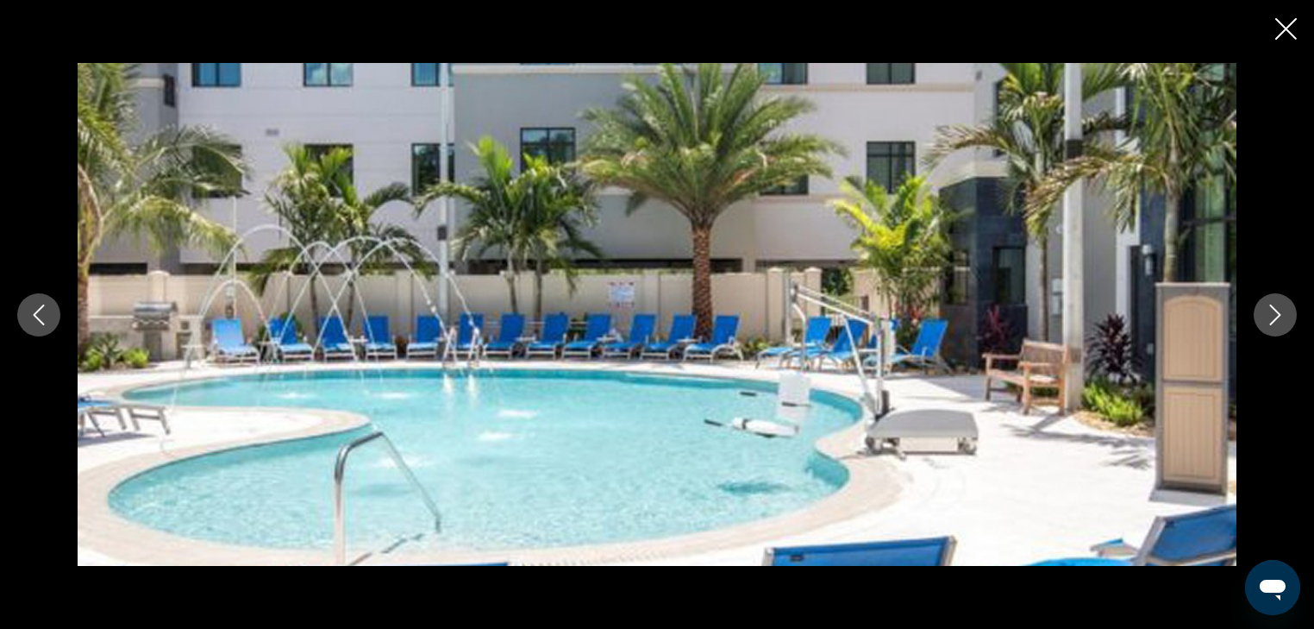
click at [1265, 324] on icon "Next image" at bounding box center [1275, 314] width 21 height 21
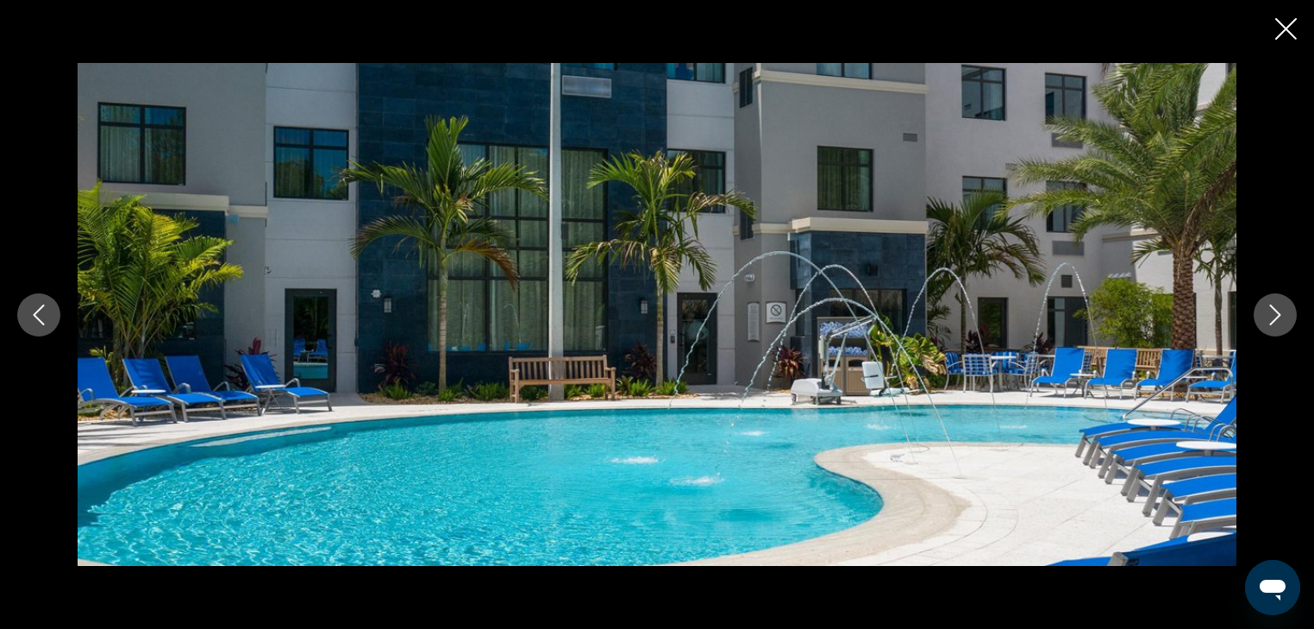
click at [1280, 32] on icon "Close slideshow" at bounding box center [1287, 29] width 22 height 22
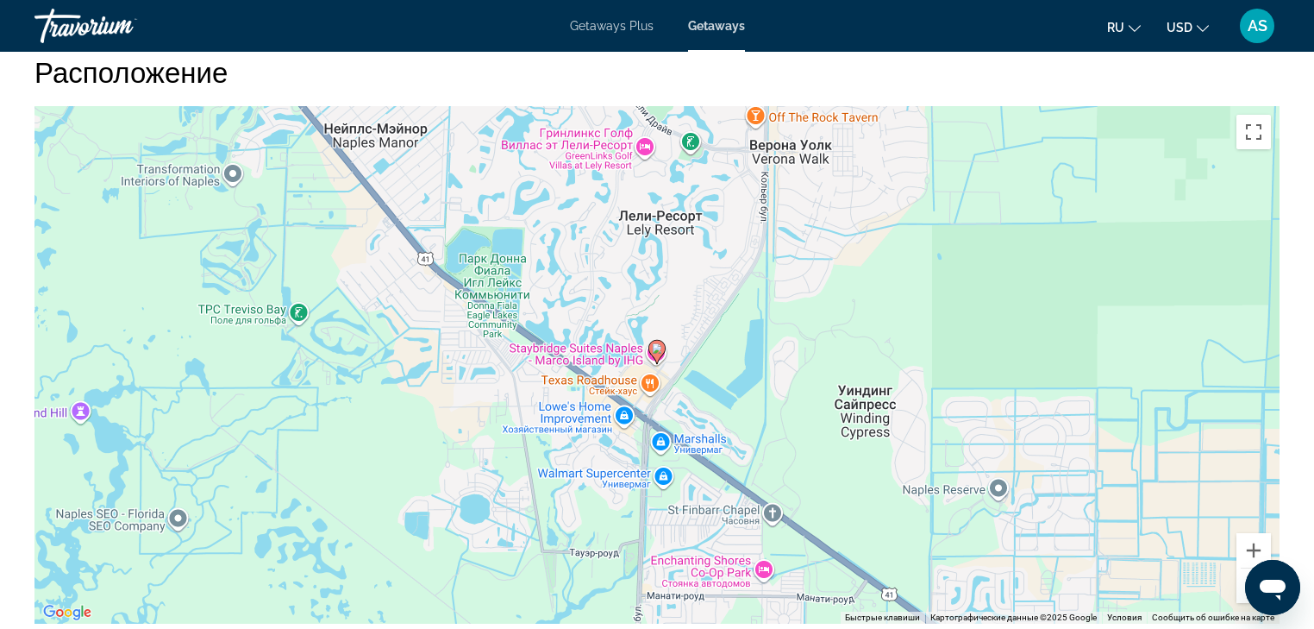
scroll to position [1794, 0]
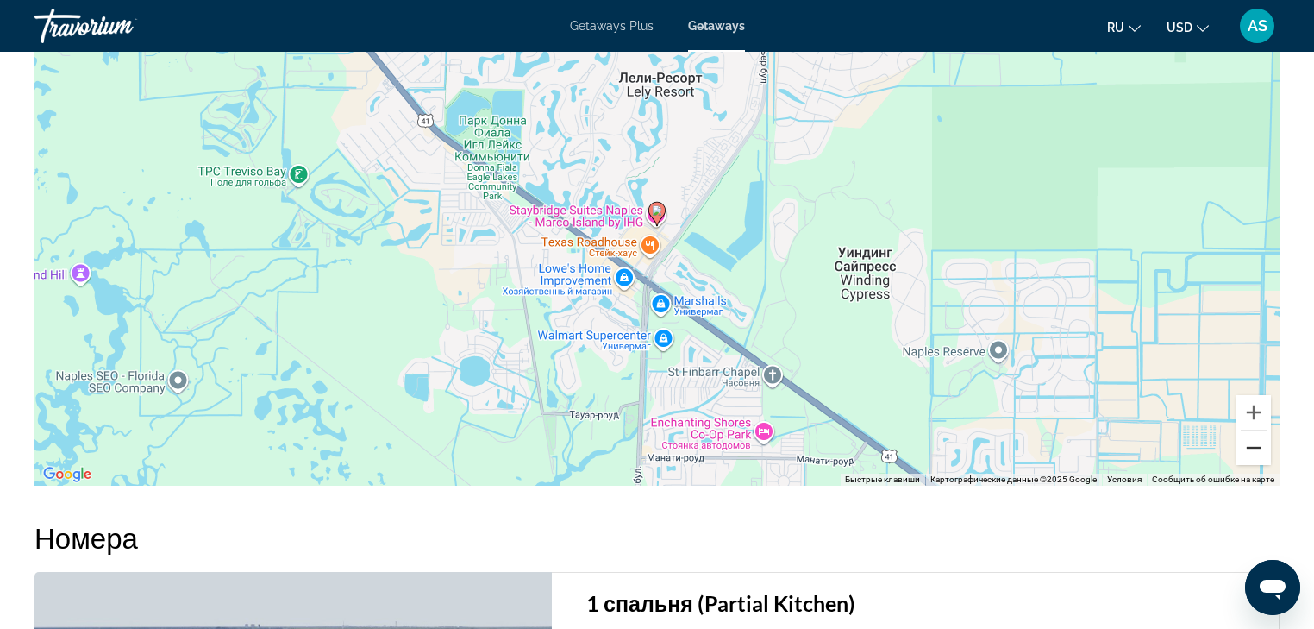
click at [1249, 448] on button "Уменьшить" at bounding box center [1254, 447] width 34 height 34
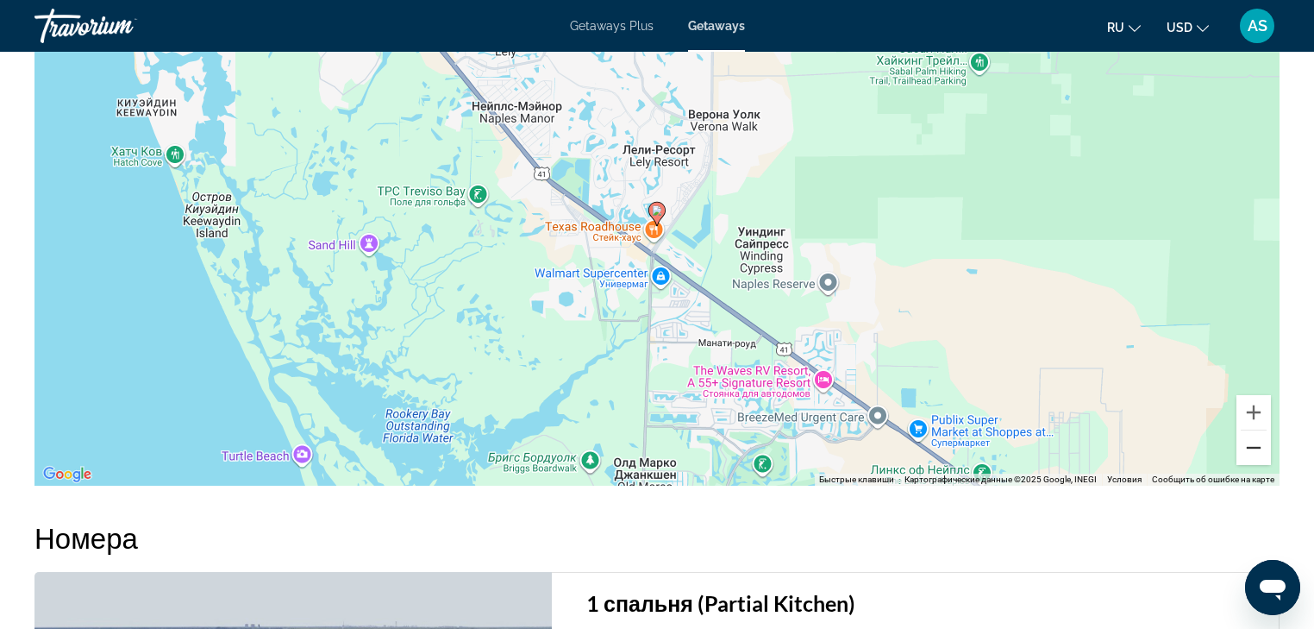
click at [1249, 448] on button "Уменьшить" at bounding box center [1254, 447] width 34 height 34
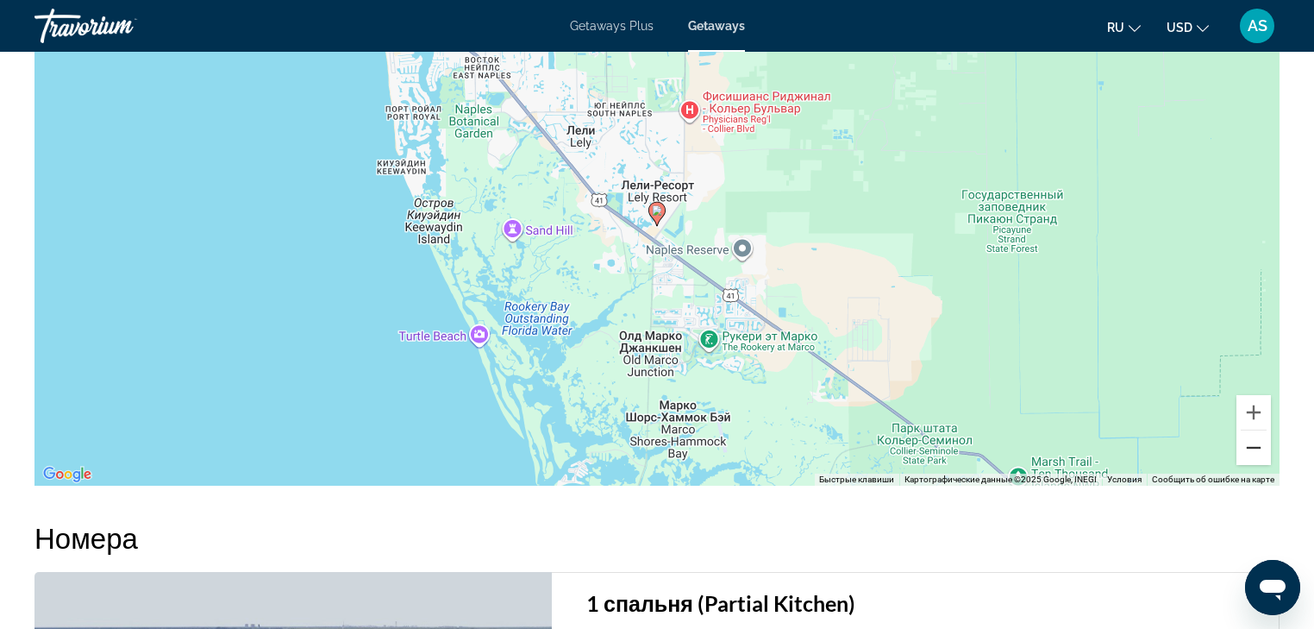
click at [1249, 448] on button "Уменьшить" at bounding box center [1254, 447] width 34 height 34
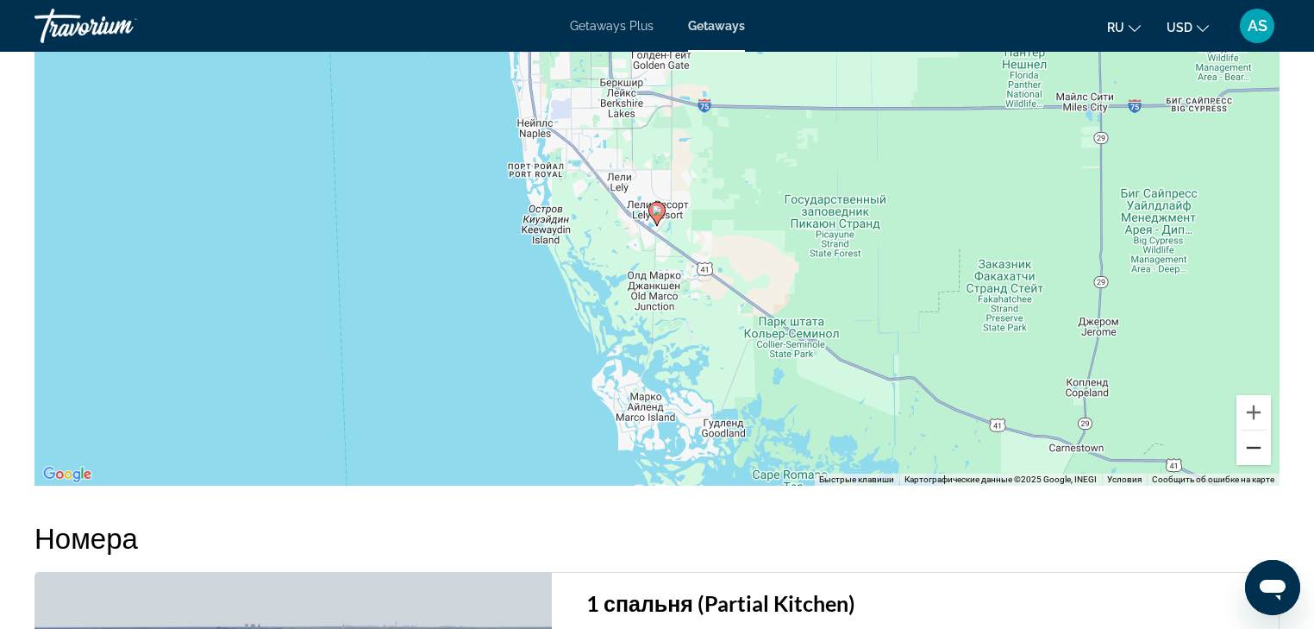
click at [1249, 448] on button "Уменьшить" at bounding box center [1254, 447] width 34 height 34
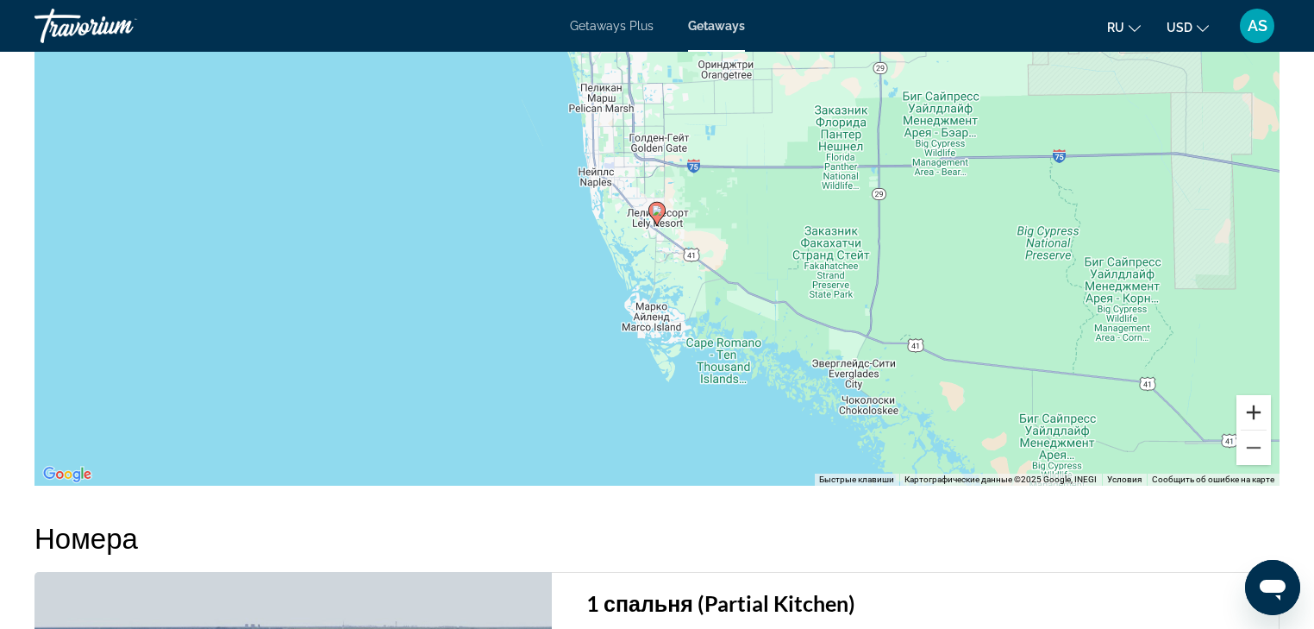
click at [1260, 408] on button "Увеличить" at bounding box center [1254, 412] width 34 height 34
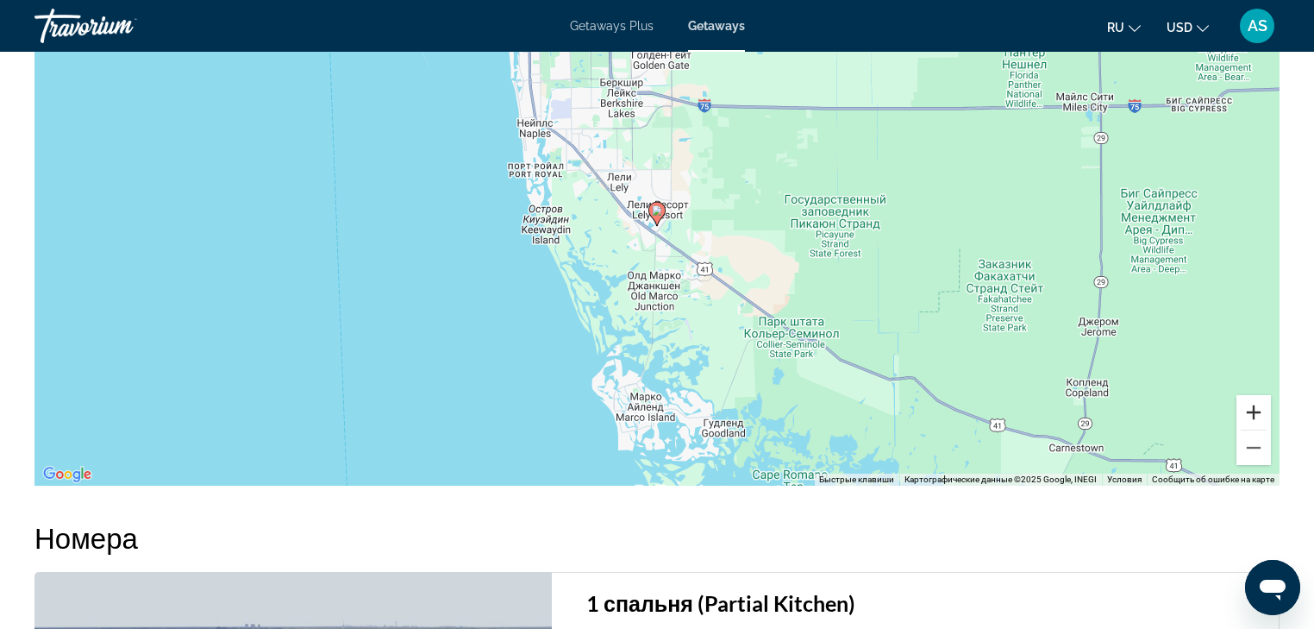
click at [1260, 408] on button "Увеличить" at bounding box center [1254, 412] width 34 height 34
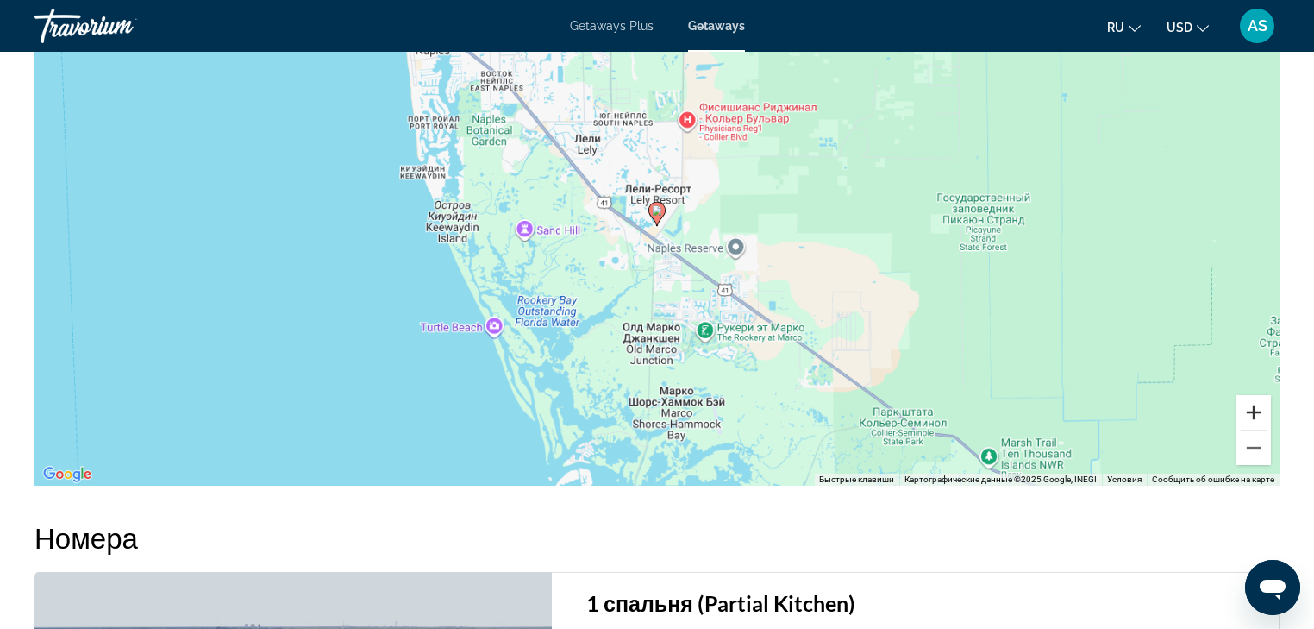
click at [1260, 408] on button "Увеличить" at bounding box center [1254, 412] width 34 height 34
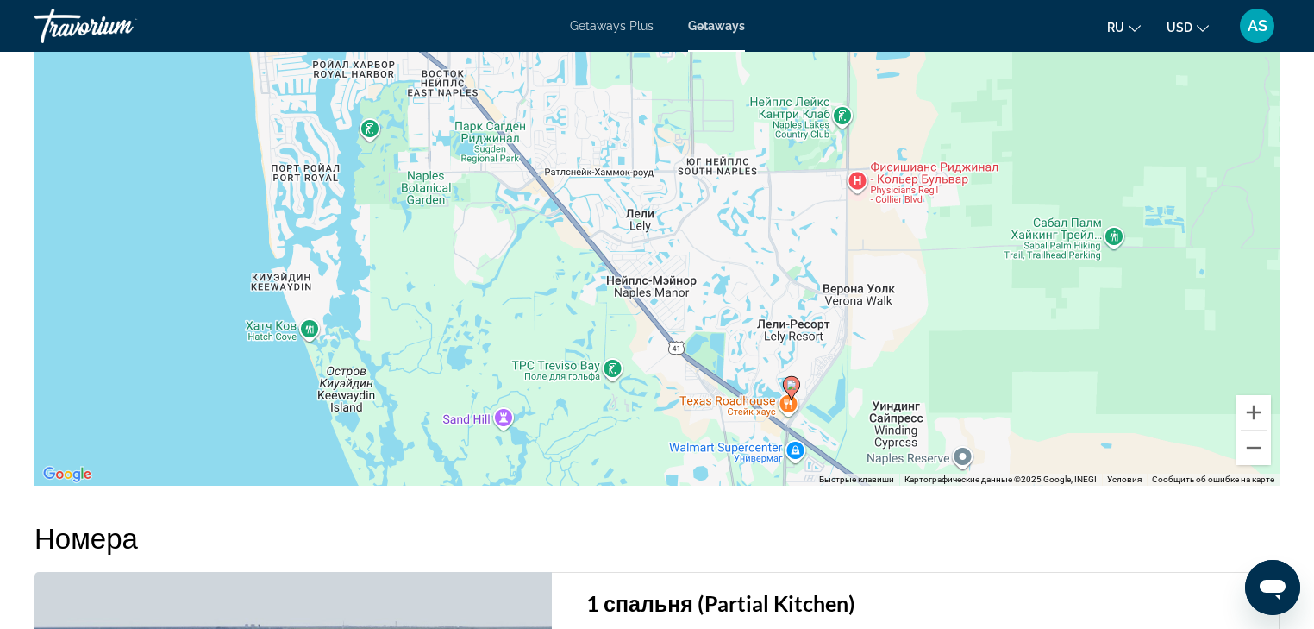
drag, startPoint x: 614, startPoint y: 269, endPoint x: 467, endPoint y: 279, distance: 147.8
click at [748, 445] on div "Чтобы активировать перетаскивание с помощью клавиатуры, нажмите Alt + Ввод. Пос…" at bounding box center [656, 226] width 1245 height 517
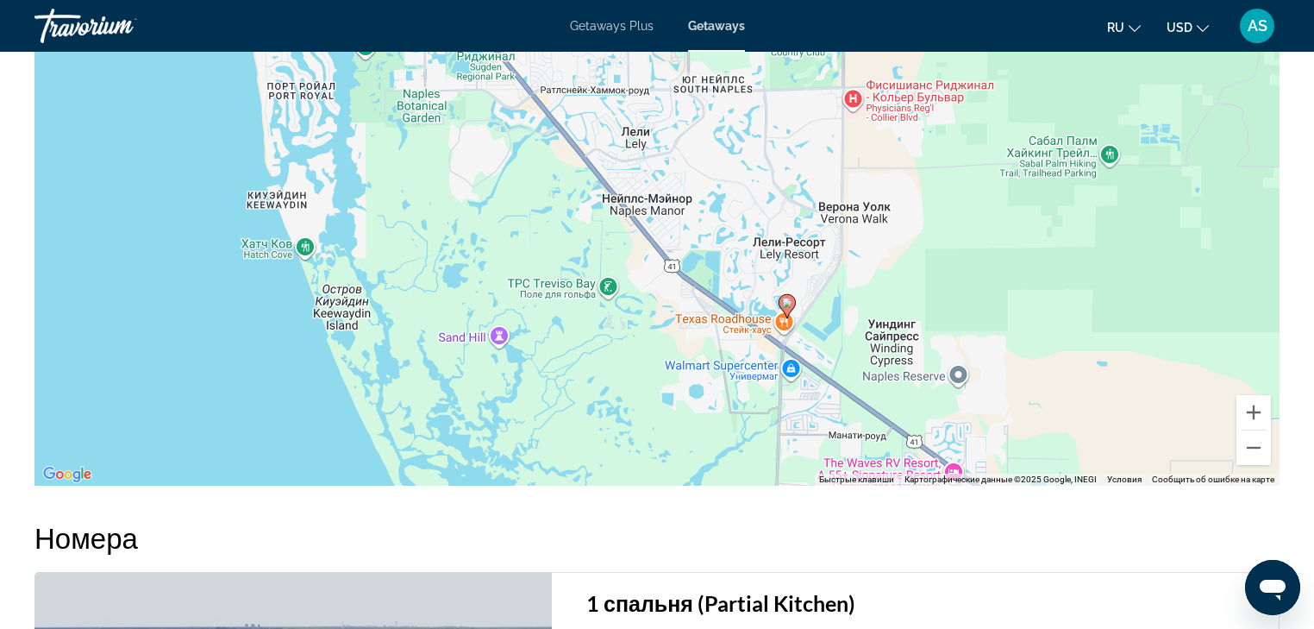
drag, startPoint x: 415, startPoint y: 165, endPoint x: 403, endPoint y: 53, distance: 111.9
click at [403, 53] on div "Чтобы активировать перетаскивание с помощью клавиатуры, нажмите Alt + Ввод. Пос…" at bounding box center [656, 226] width 1245 height 517
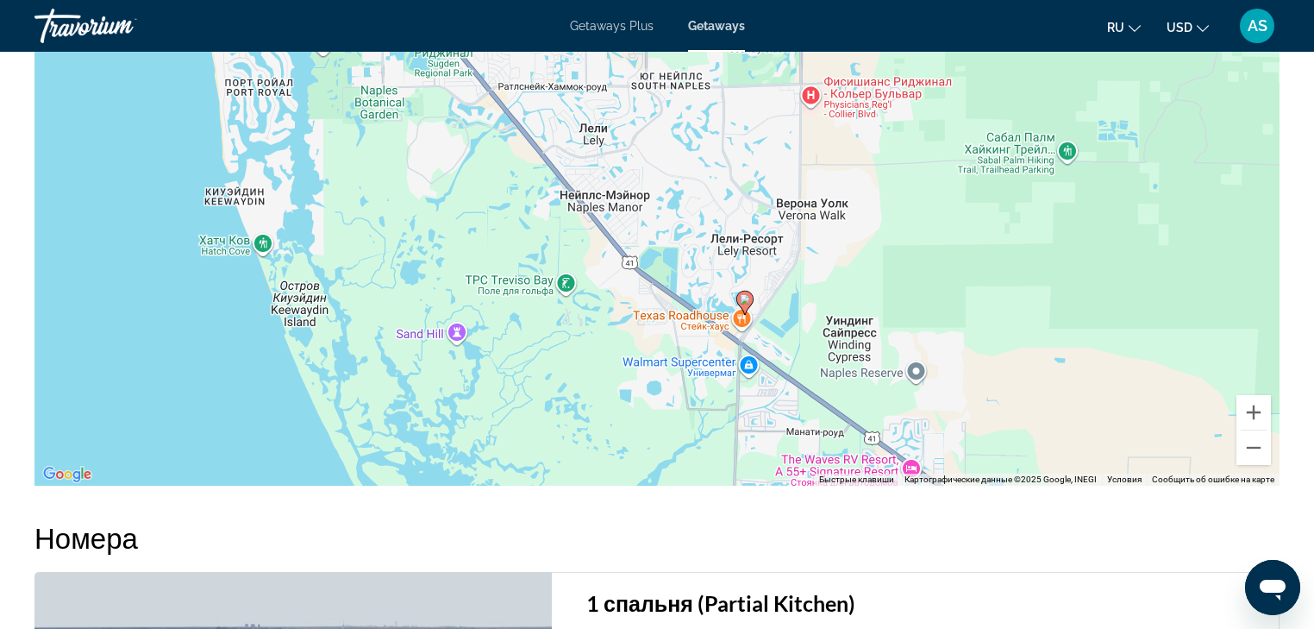
drag, startPoint x: 607, startPoint y: 282, endPoint x: 832, endPoint y: 398, distance: 253.0
click at [722, 390] on div "Чтобы активировать перетаскивание с помощью клавиатуры, нажмите Alt + Ввод. Пос…" at bounding box center [656, 226] width 1245 height 517
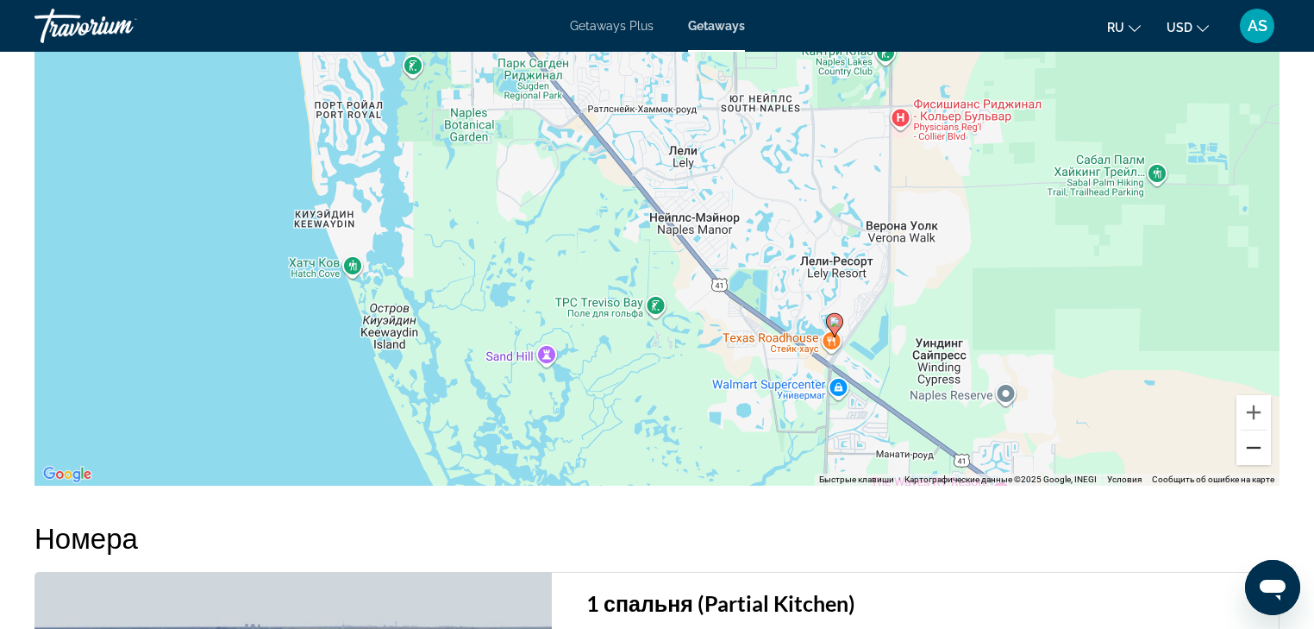
click at [1257, 451] on button "Уменьшить" at bounding box center [1254, 447] width 34 height 34
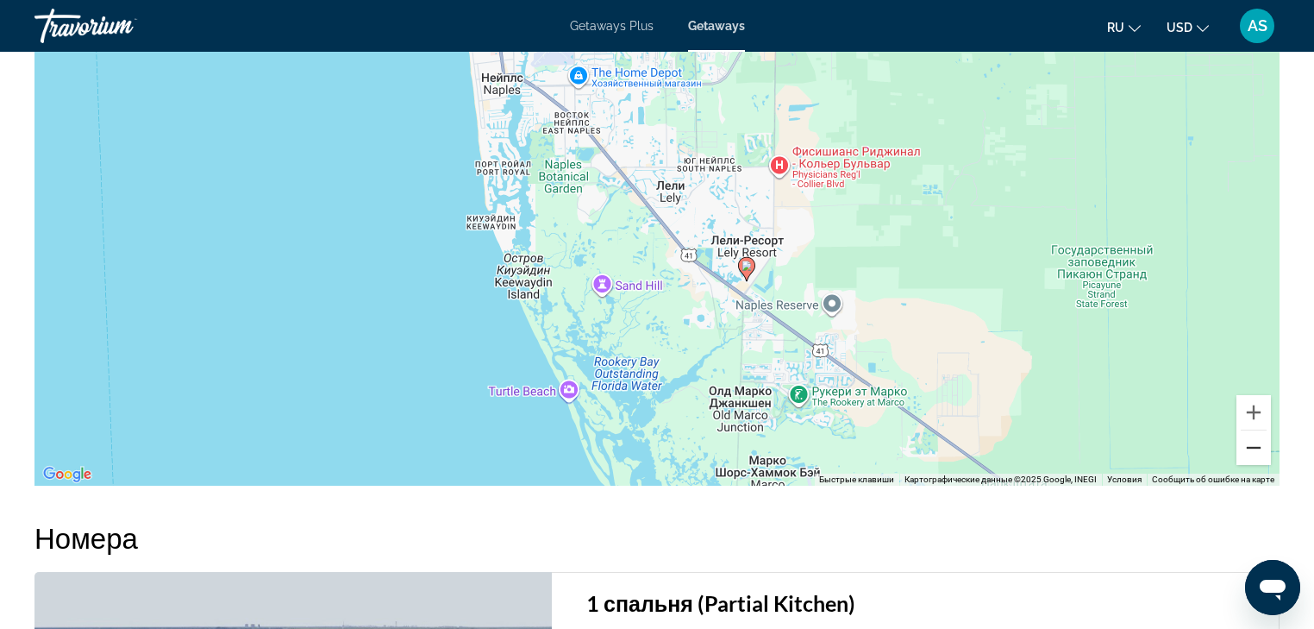
click at [1257, 450] on button "Уменьшить" at bounding box center [1254, 447] width 34 height 34
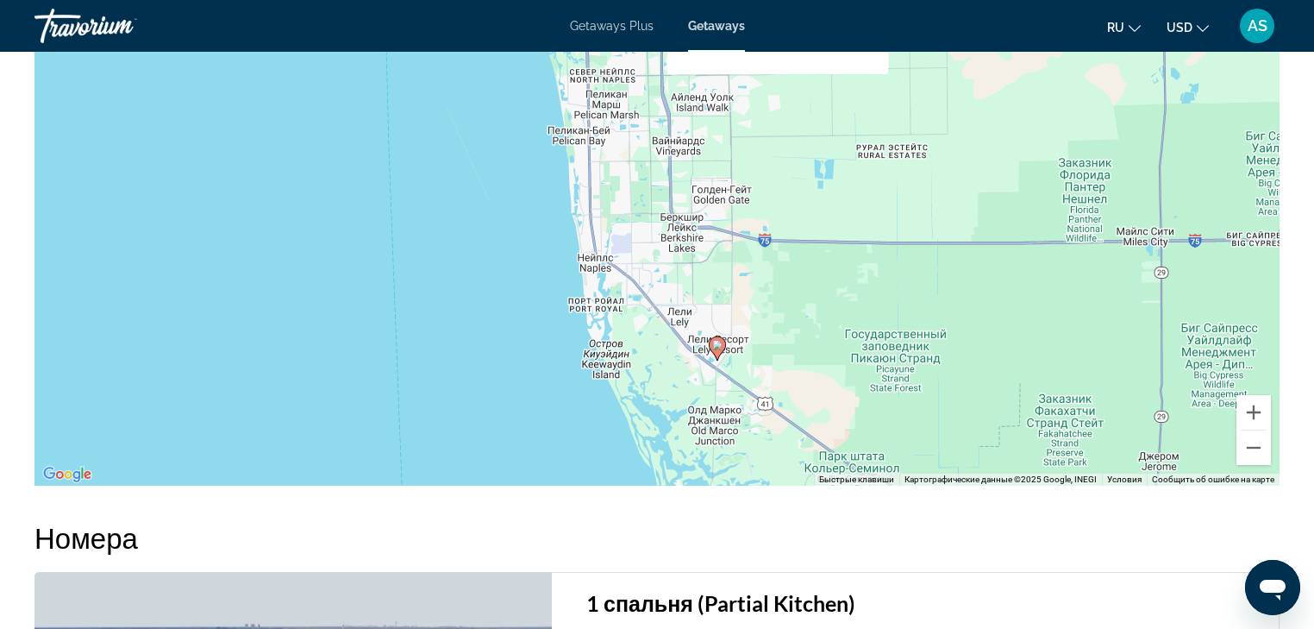
drag, startPoint x: 668, startPoint y: 172, endPoint x: 682, endPoint y: 293, distance: 122.5
click at [683, 293] on div "Чтобы активировать перетаскивание с помощью клавиатуры, нажмите Alt + Ввод. Пос…" at bounding box center [656, 226] width 1245 height 517
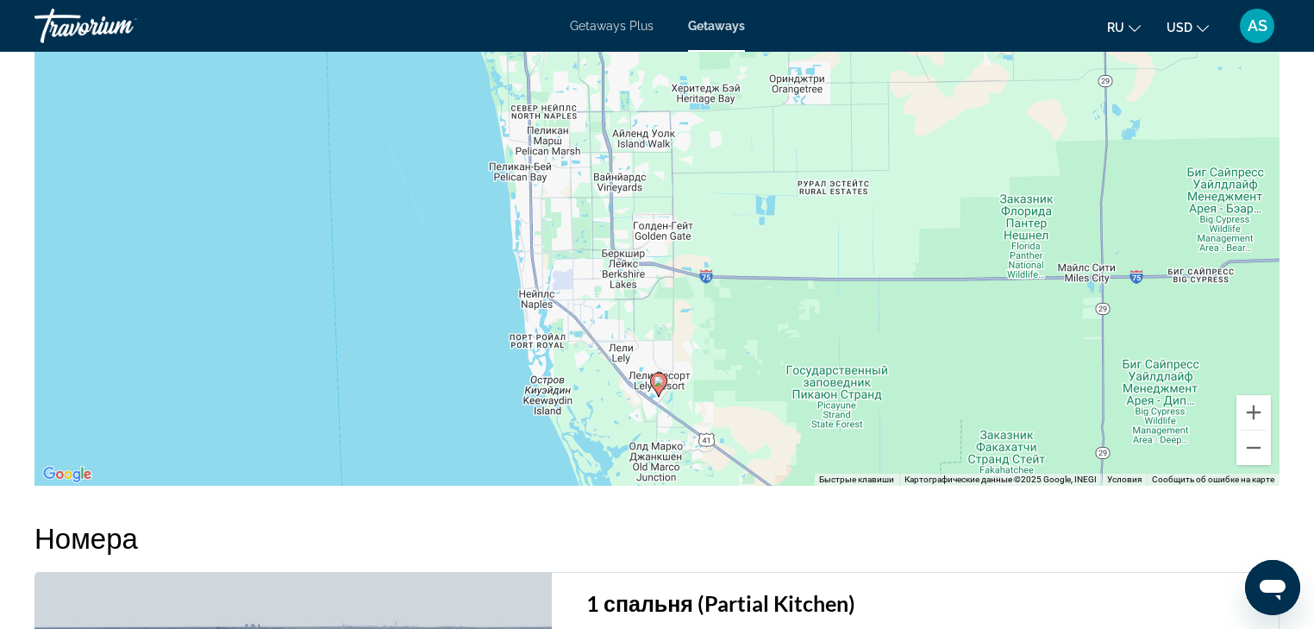
drag, startPoint x: 749, startPoint y: 300, endPoint x: 704, endPoint y: 335, distance: 57.1
click at [704, 335] on div "Чтобы активировать перетаскивание с помощью клавиатуры, нажмите Alt + Ввод. Пос…" at bounding box center [656, 226] width 1245 height 517
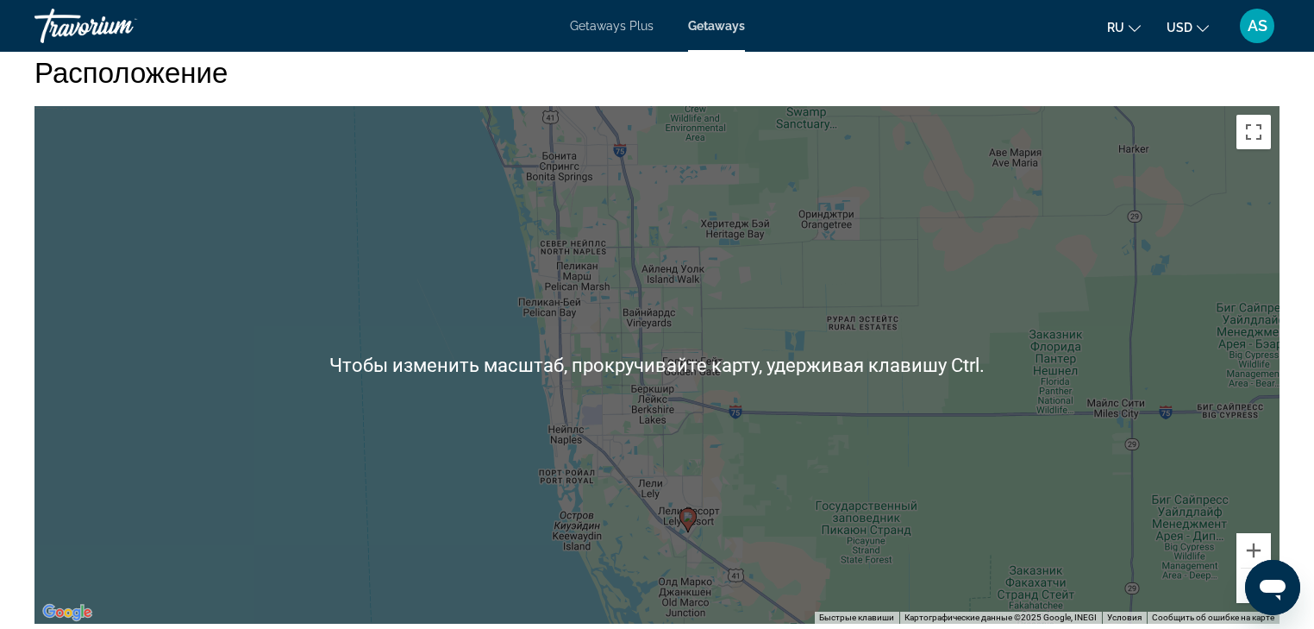
scroll to position [1725, 0]
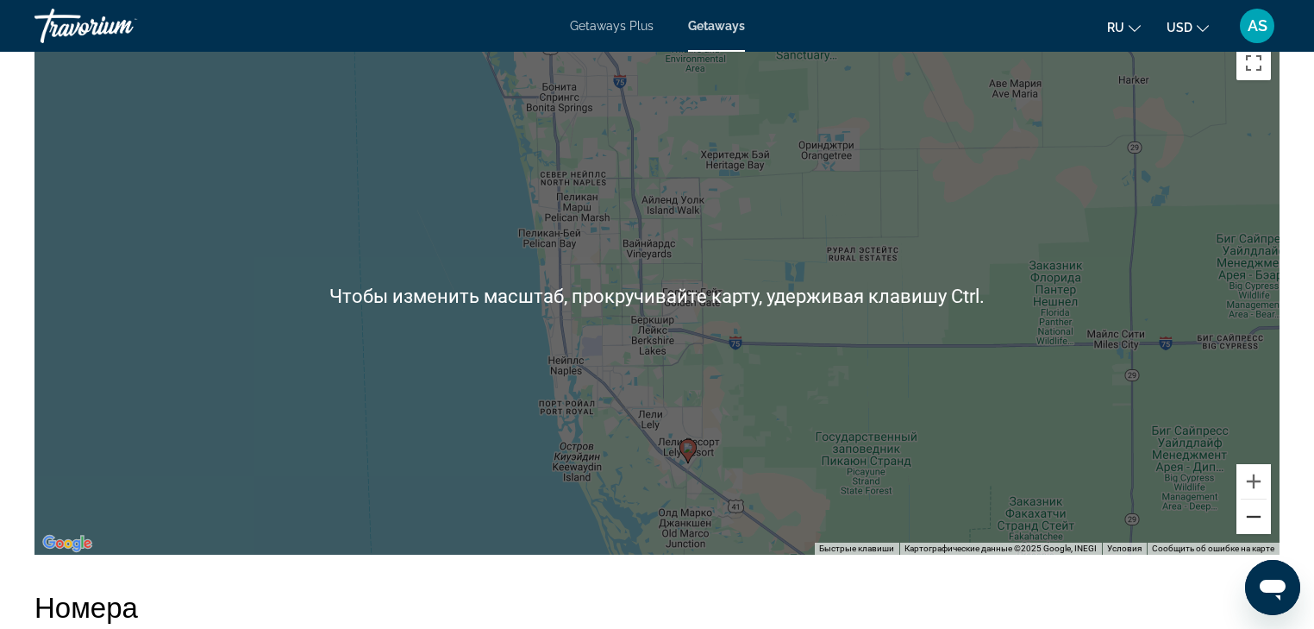
click at [1251, 511] on button "Уменьшить" at bounding box center [1254, 516] width 34 height 34
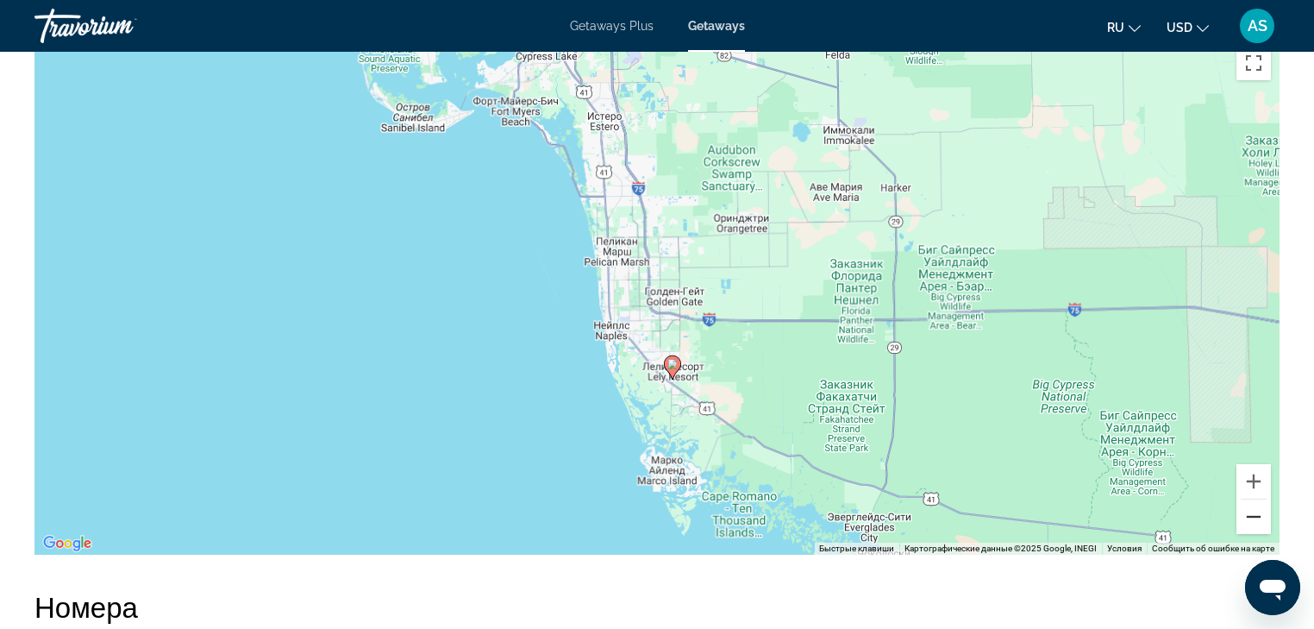
click at [1251, 511] on button "Уменьшить" at bounding box center [1254, 516] width 34 height 34
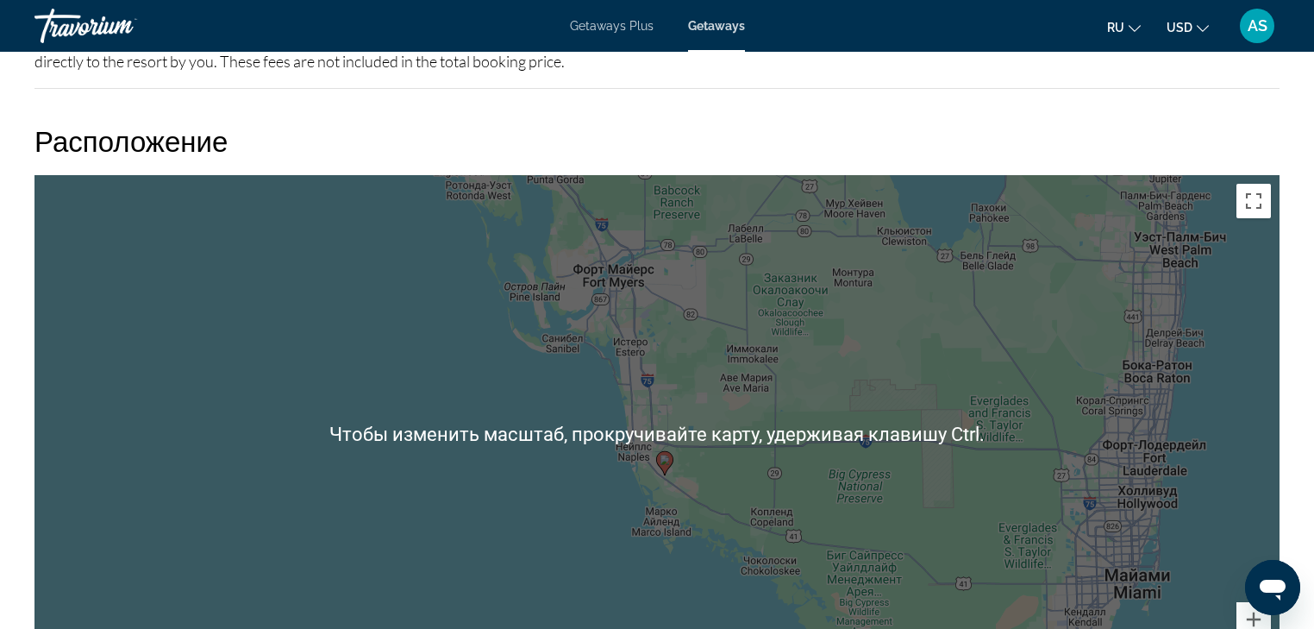
scroll to position [1656, 0]
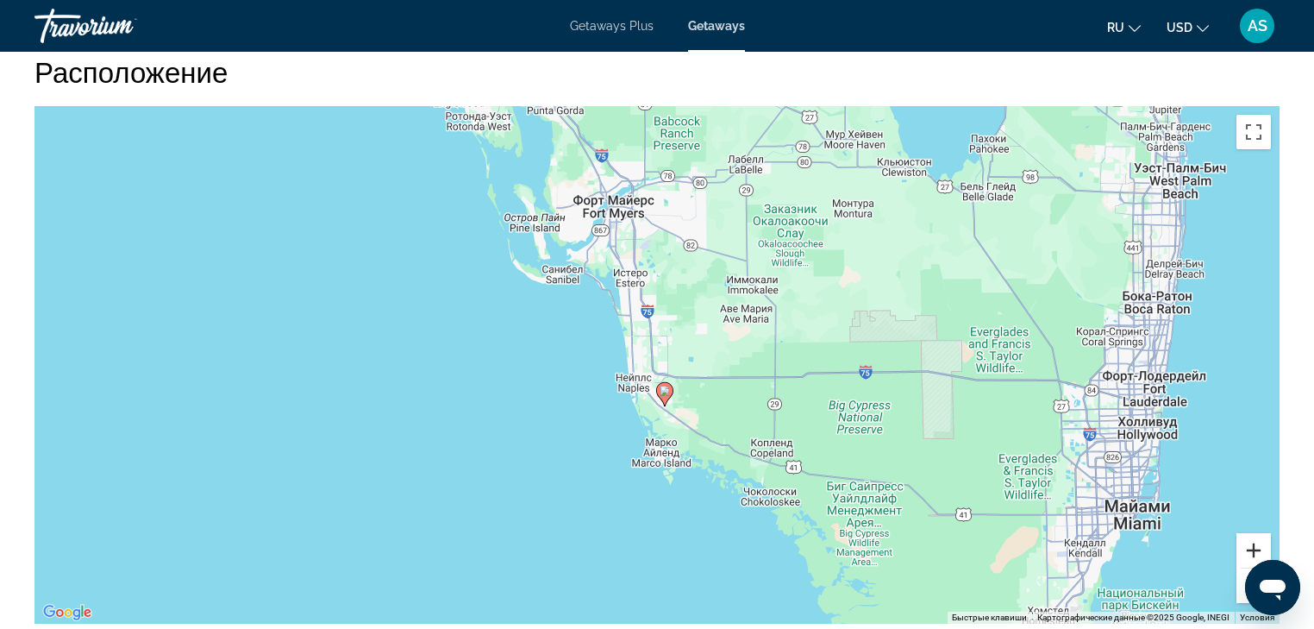
click at [1252, 537] on button "Увеличить" at bounding box center [1254, 550] width 34 height 34
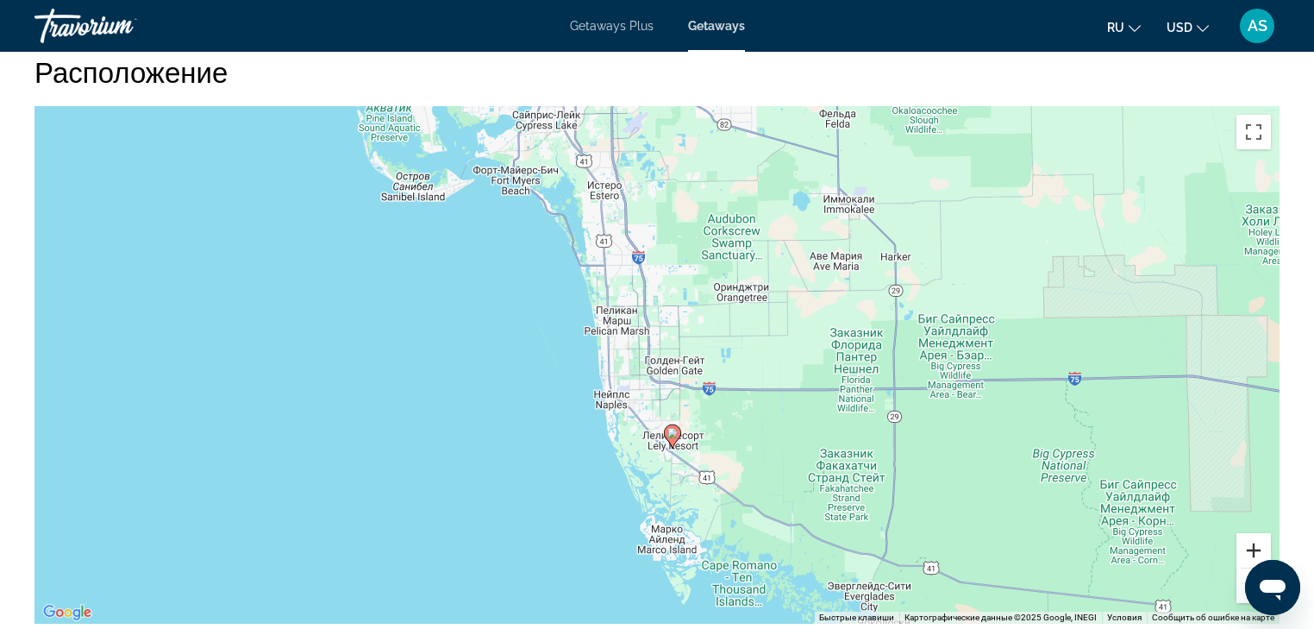
click at [1252, 537] on button "Увеличить" at bounding box center [1254, 550] width 34 height 34
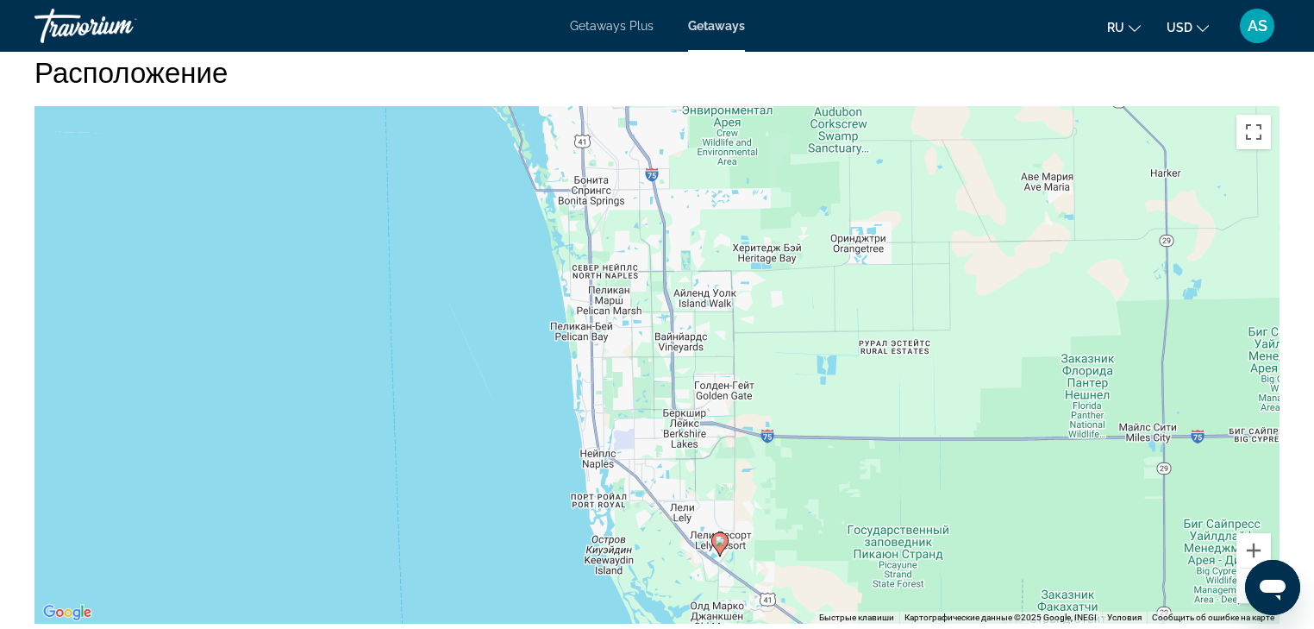
click at [869, 518] on div "Чтобы активировать перетаскивание с помощью клавиатуры, нажмите Alt + Ввод. Пос…" at bounding box center [656, 364] width 1245 height 517
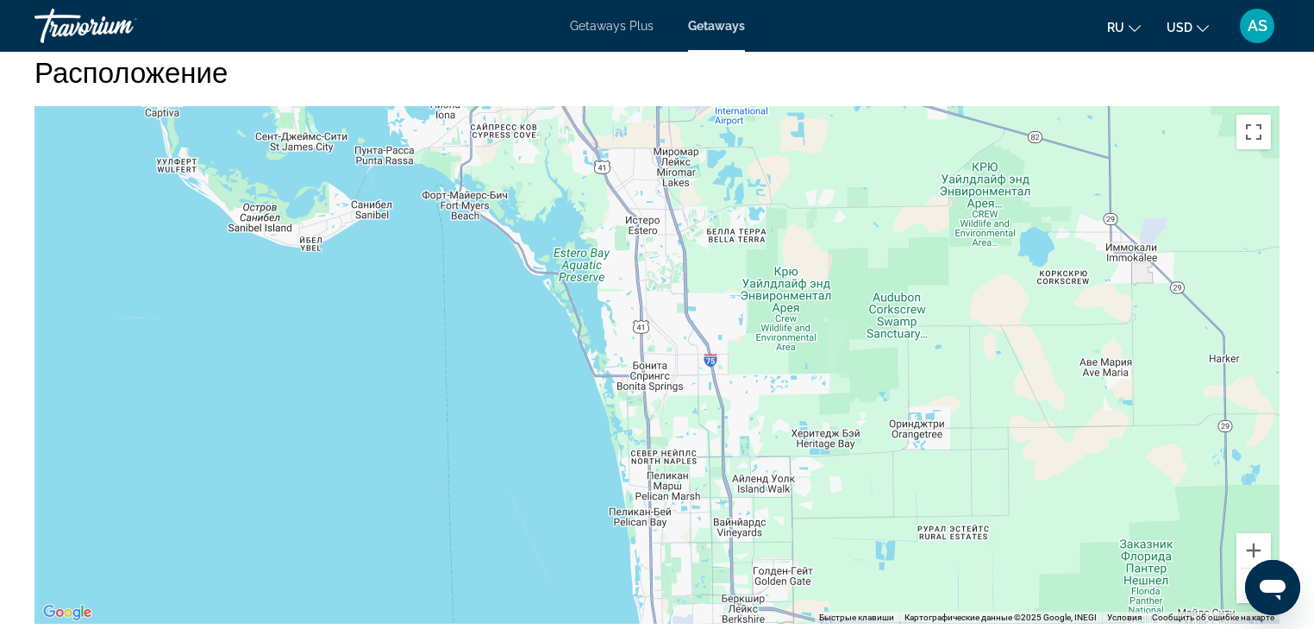
drag, startPoint x: 797, startPoint y: 355, endPoint x: 835, endPoint y: 548, distance: 196.0
click at [873, 612] on div "Чтобы активировать перетаскивание с помощью клавиатуры, нажмите Alt + Ввод. Пос…" at bounding box center [656, 364] width 1245 height 517
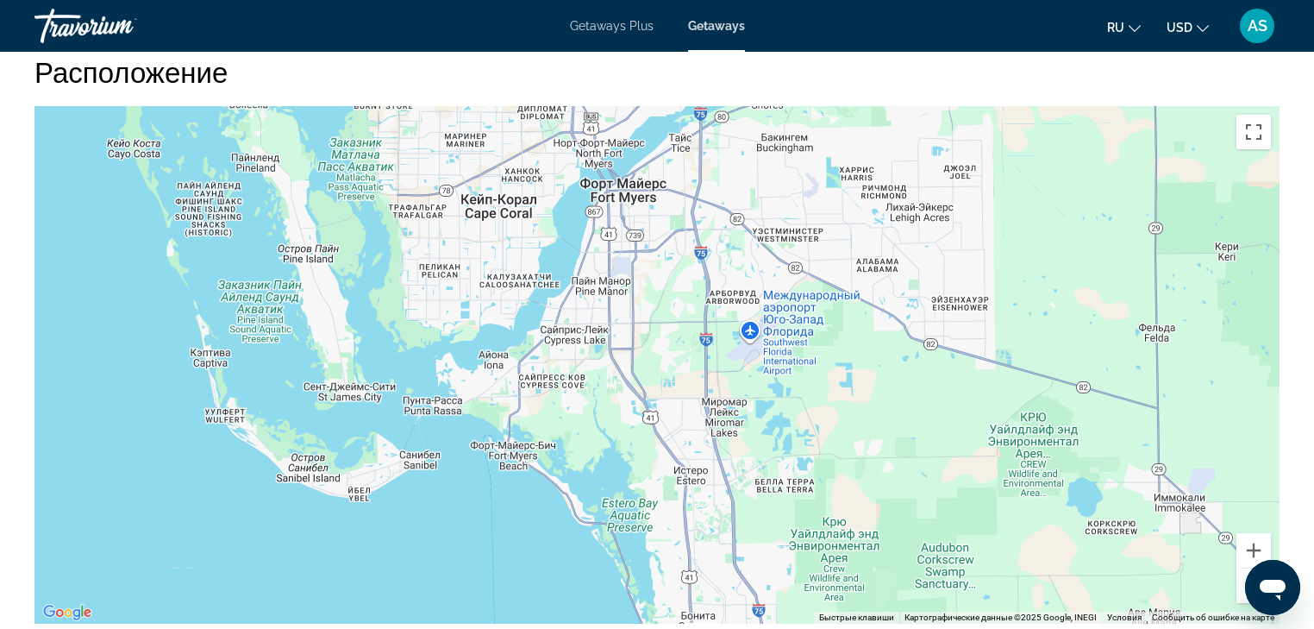
drag, startPoint x: 752, startPoint y: 367, endPoint x: 785, endPoint y: 553, distance: 189.1
click at [785, 553] on div "Main content" at bounding box center [656, 364] width 1245 height 517
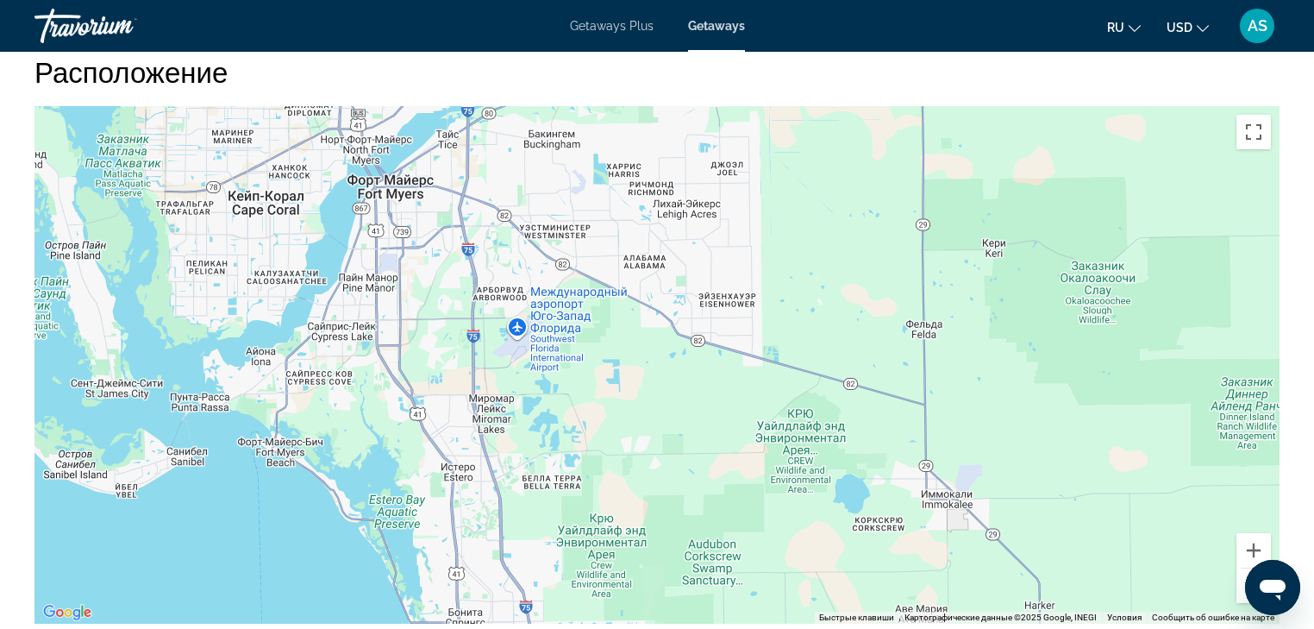
drag, startPoint x: 910, startPoint y: 379, endPoint x: 672, endPoint y: 376, distance: 238.1
click at [672, 376] on div "Main content" at bounding box center [656, 364] width 1245 height 517
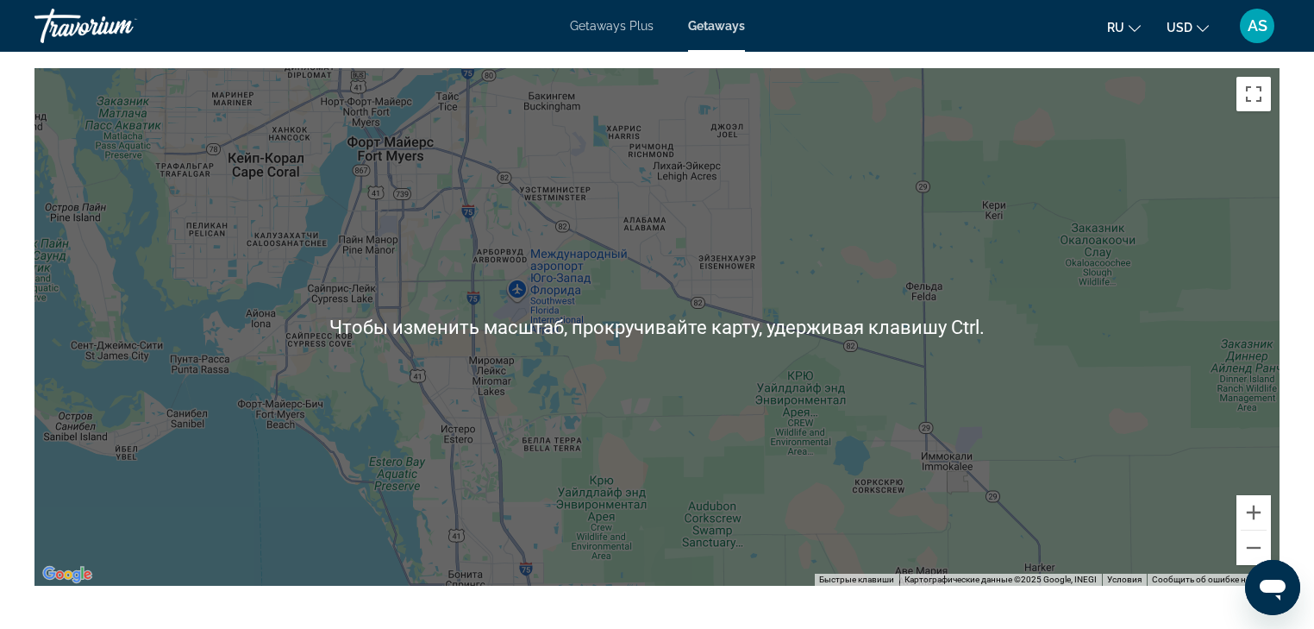
scroll to position [1725, 0]
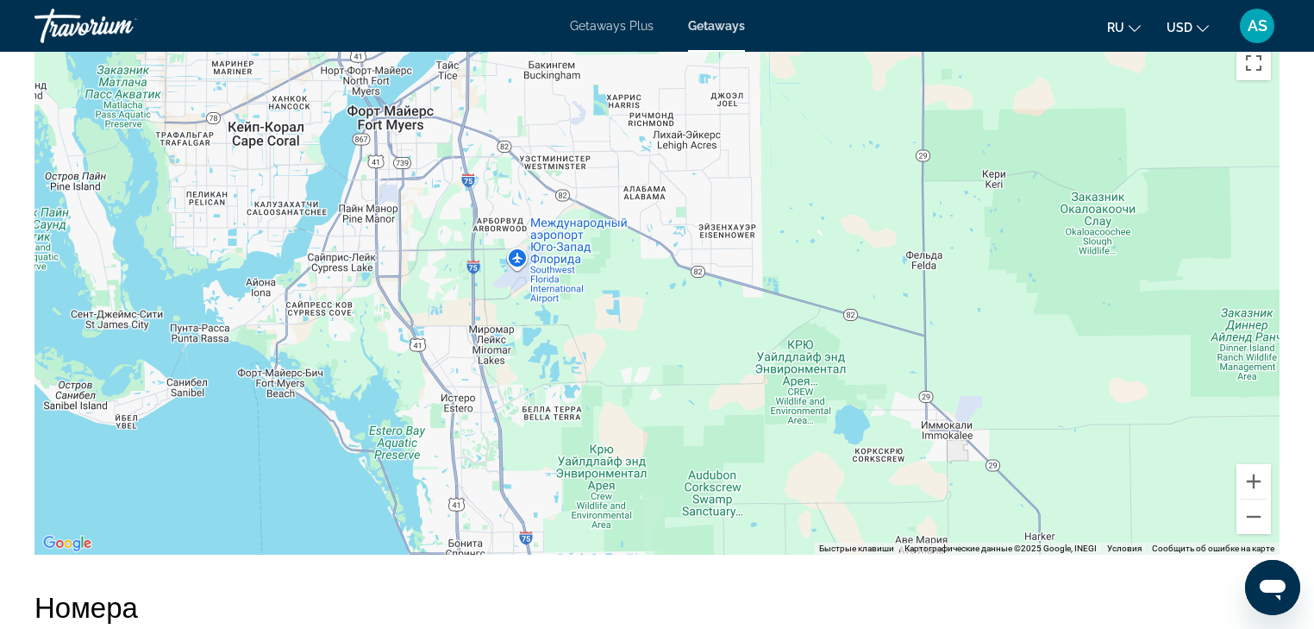
click at [555, 263] on div "Main content" at bounding box center [656, 295] width 1245 height 517
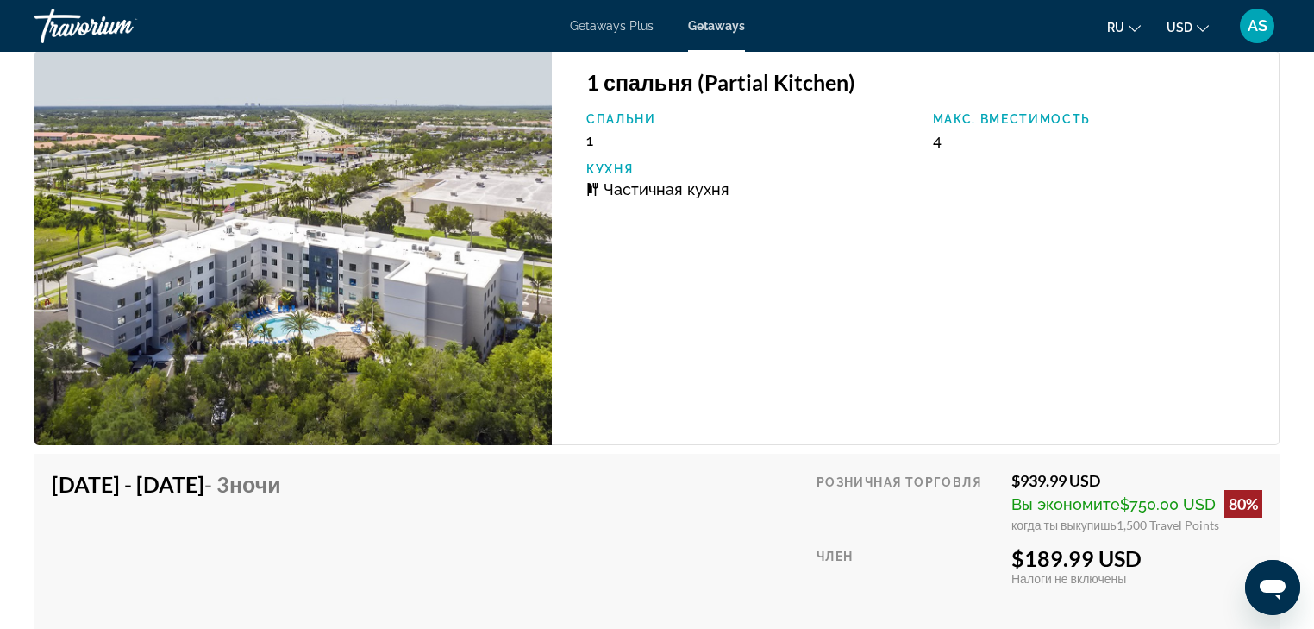
scroll to position [2363, 0]
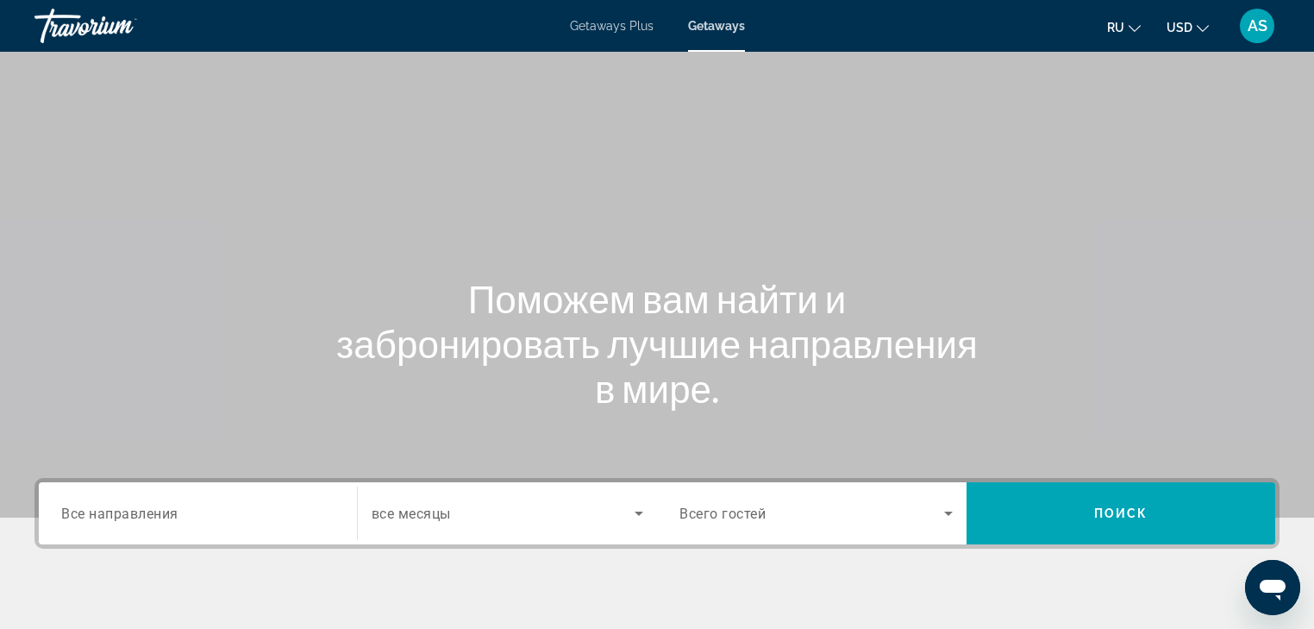
click at [63, 511] on span "Все направления" at bounding box center [119, 513] width 117 height 16
click at [63, 511] on input "Destination Все направления" at bounding box center [197, 514] width 273 height 21
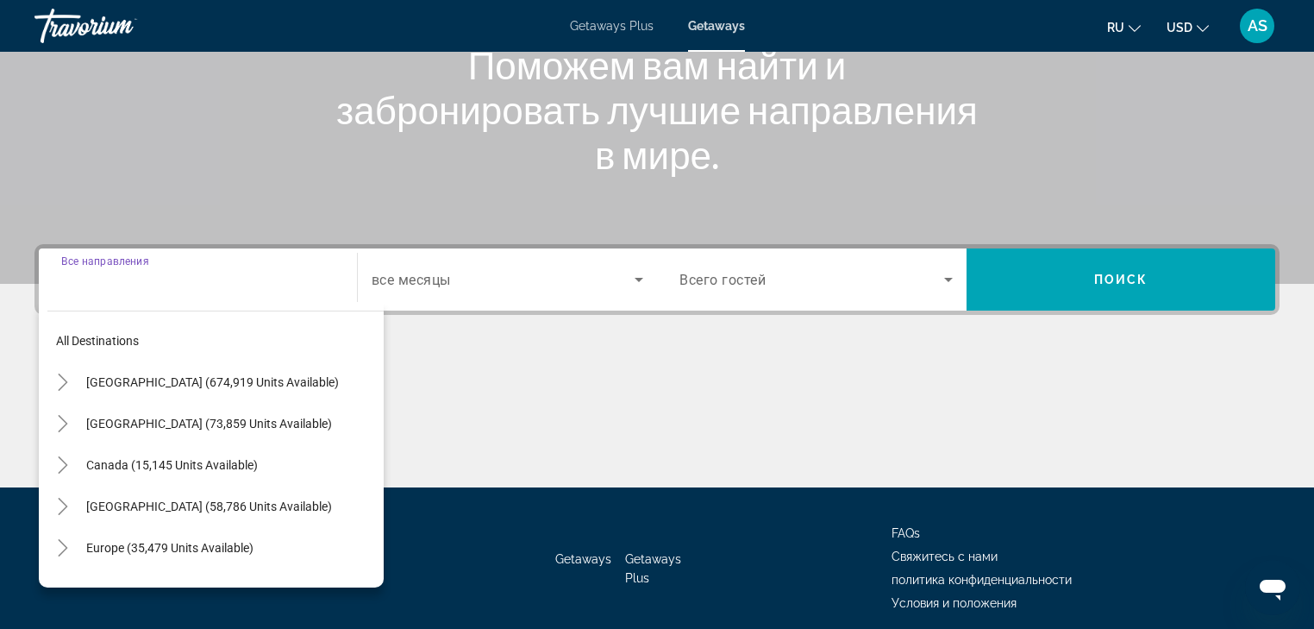
scroll to position [304, 0]
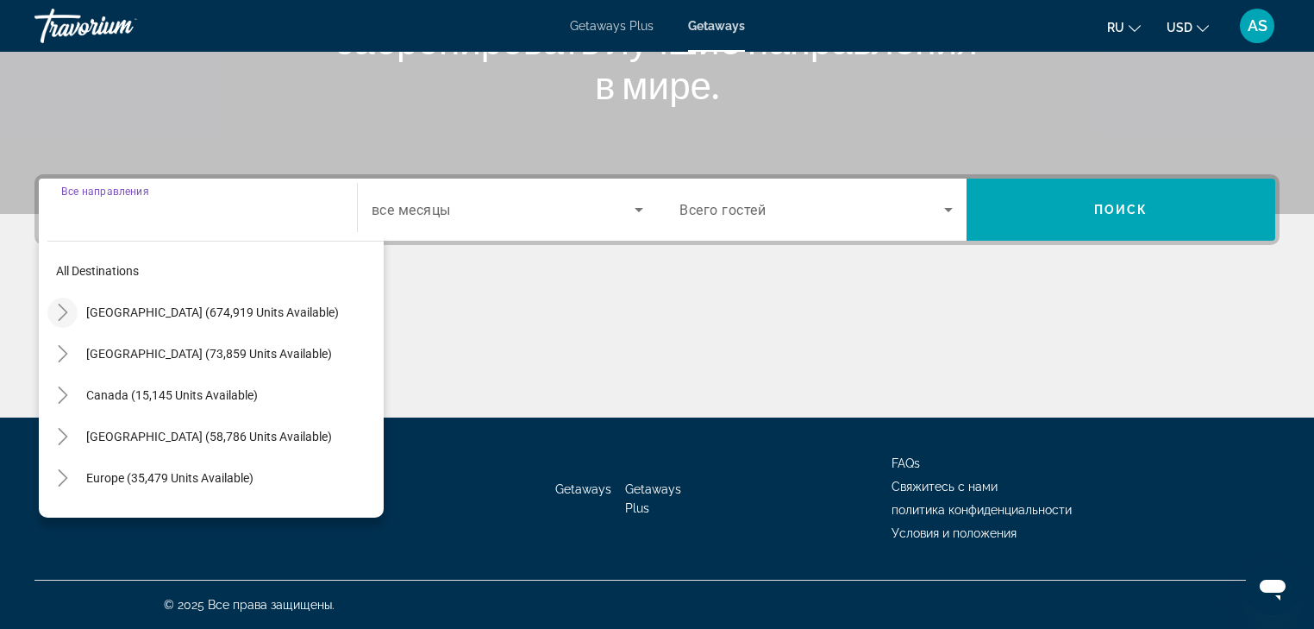
click at [54, 307] on icon "Toggle United States (674,919 units available)" at bounding box center [62, 312] width 17 height 17
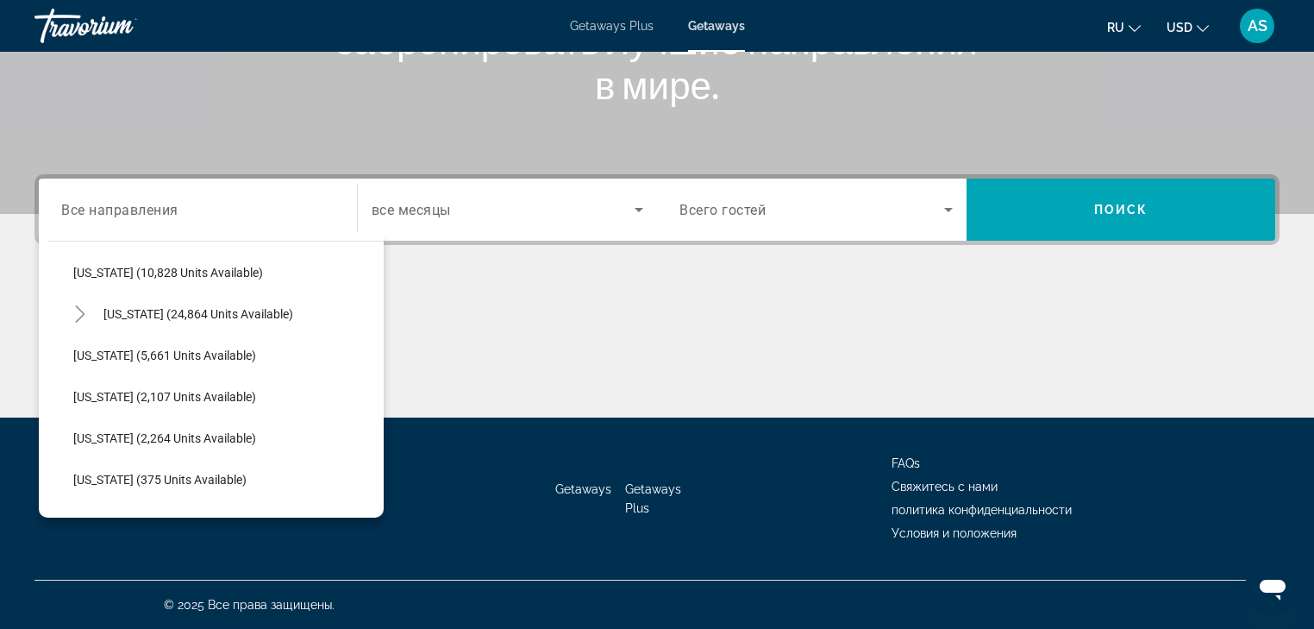
scroll to position [395, 0]
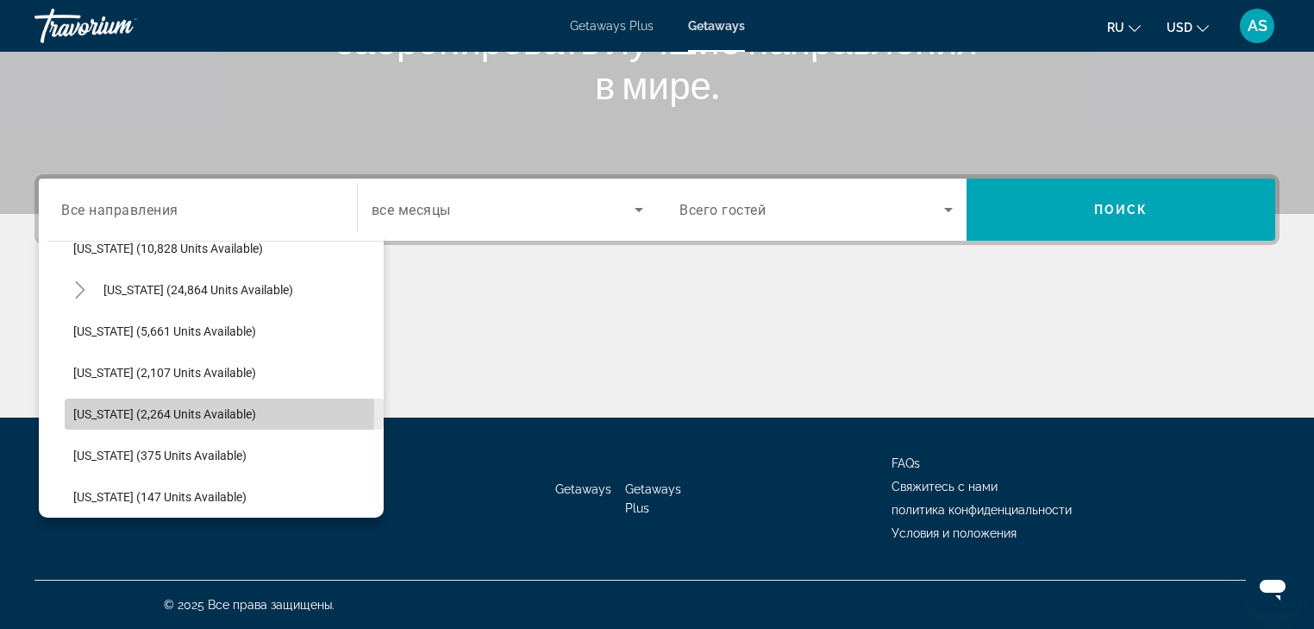
click at [91, 409] on span "[US_STATE] (2,264 units available)" at bounding box center [164, 414] width 183 height 14
type input "**********"
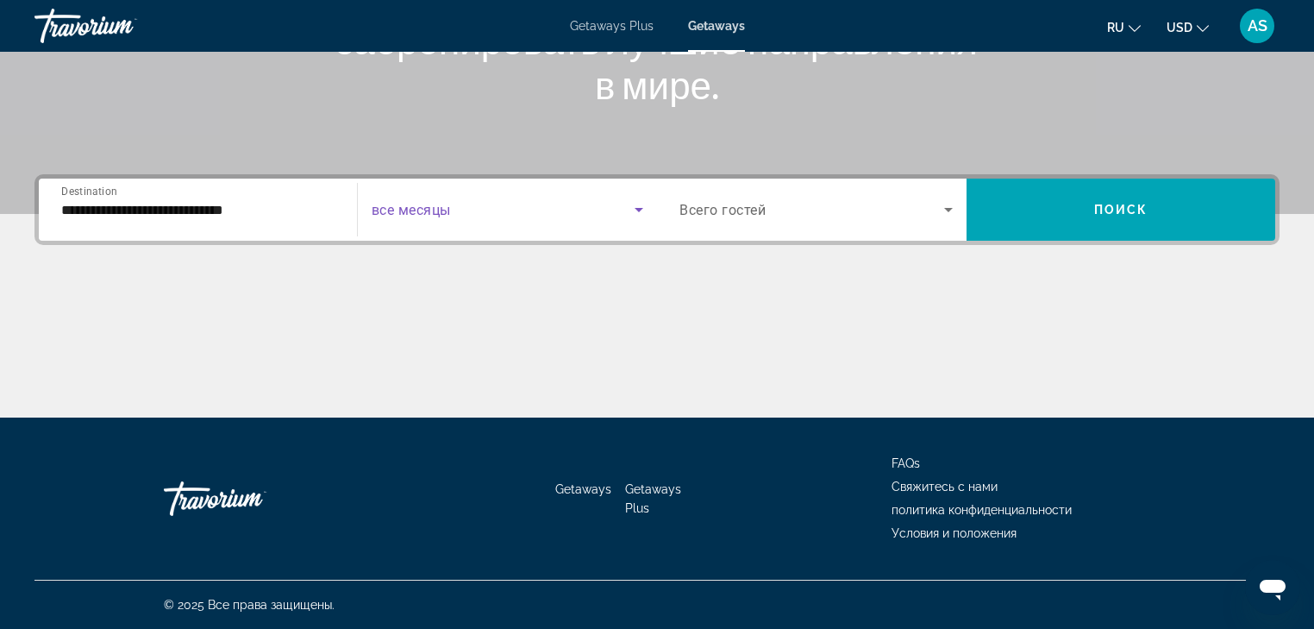
click at [636, 204] on icon "Search widget" at bounding box center [639, 209] width 21 height 21
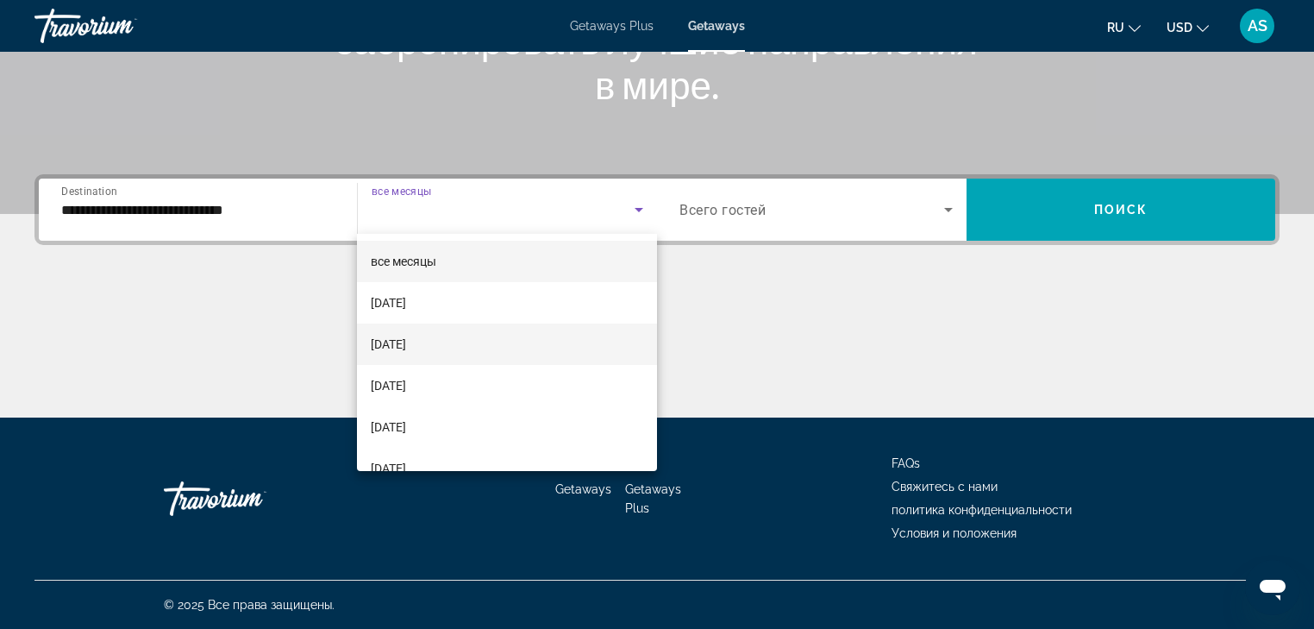
click at [401, 341] on span "[DATE]" at bounding box center [388, 344] width 35 height 21
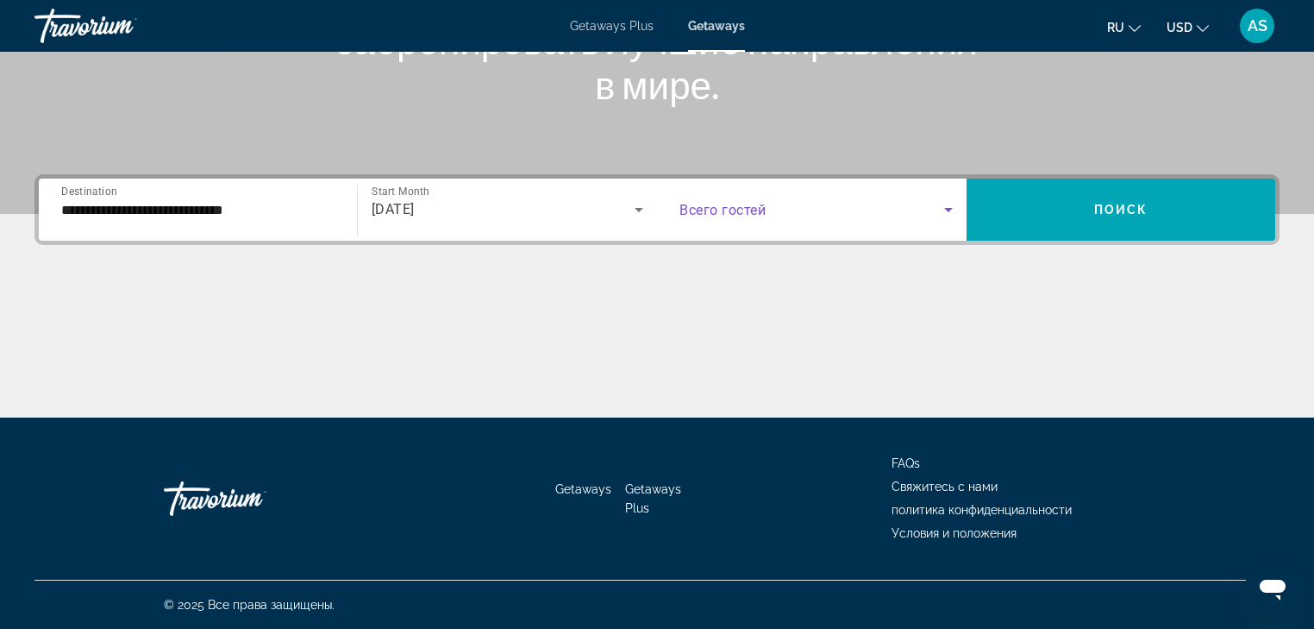
click at [952, 207] on icon "Search widget" at bounding box center [948, 209] width 21 height 21
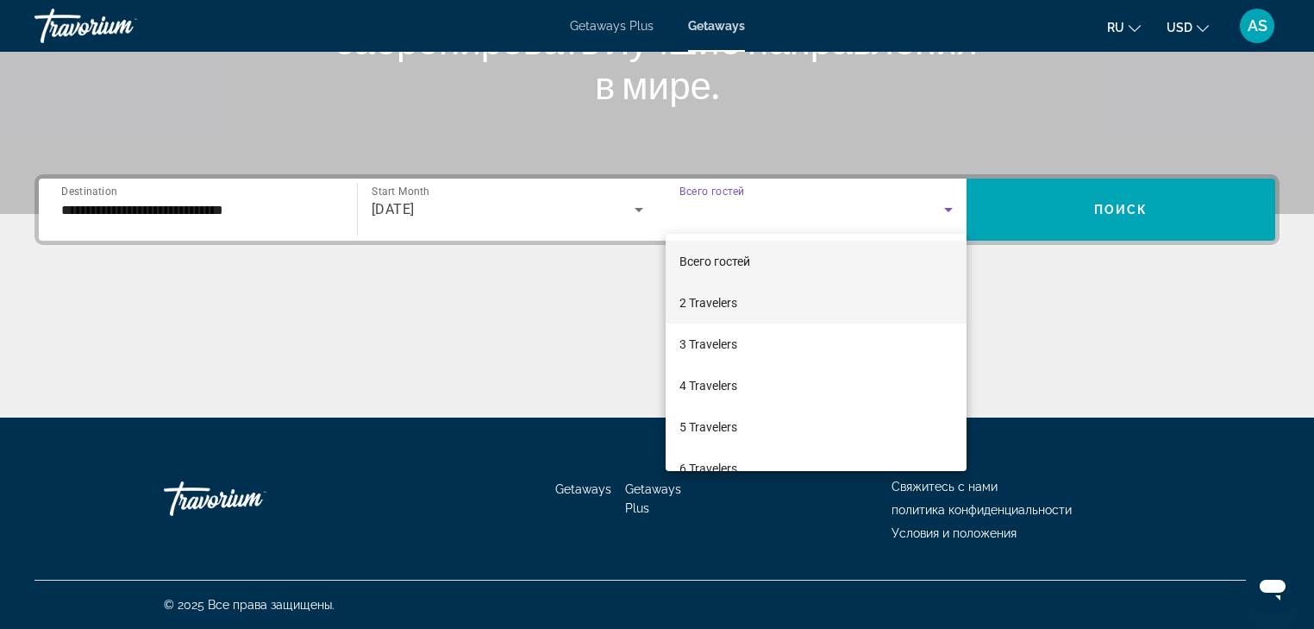
click at [726, 300] on span "2 Travelers" at bounding box center [709, 302] width 58 height 21
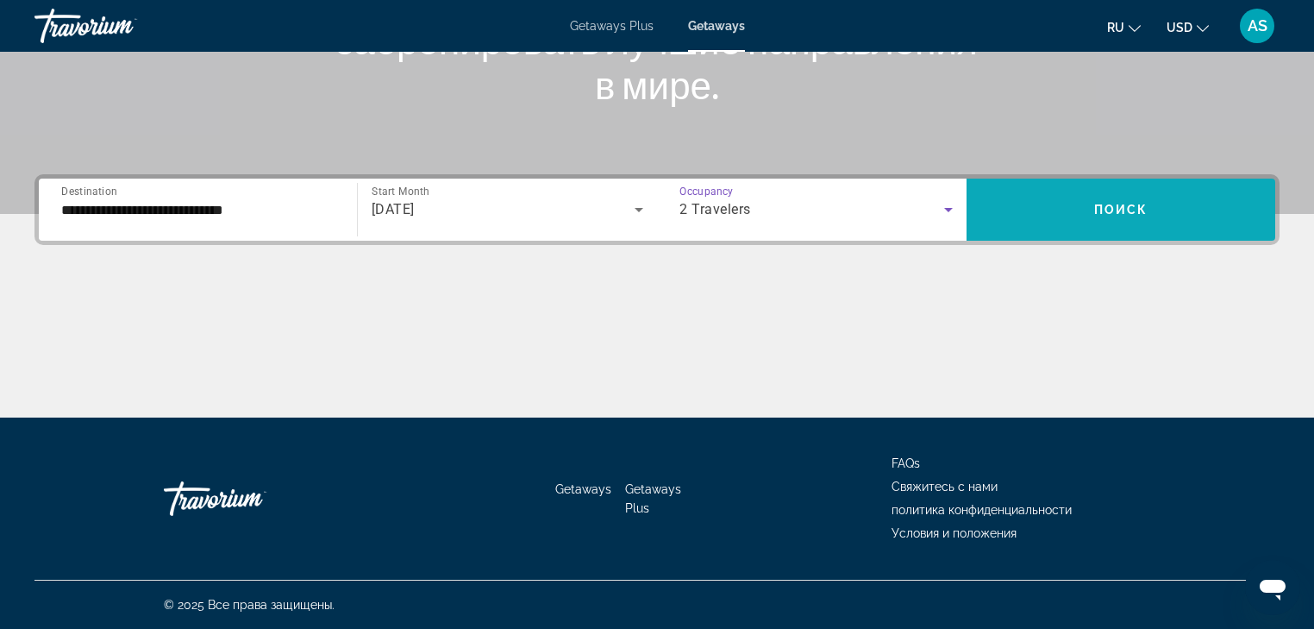
click at [1135, 212] on span "Поиск" at bounding box center [1121, 210] width 54 height 14
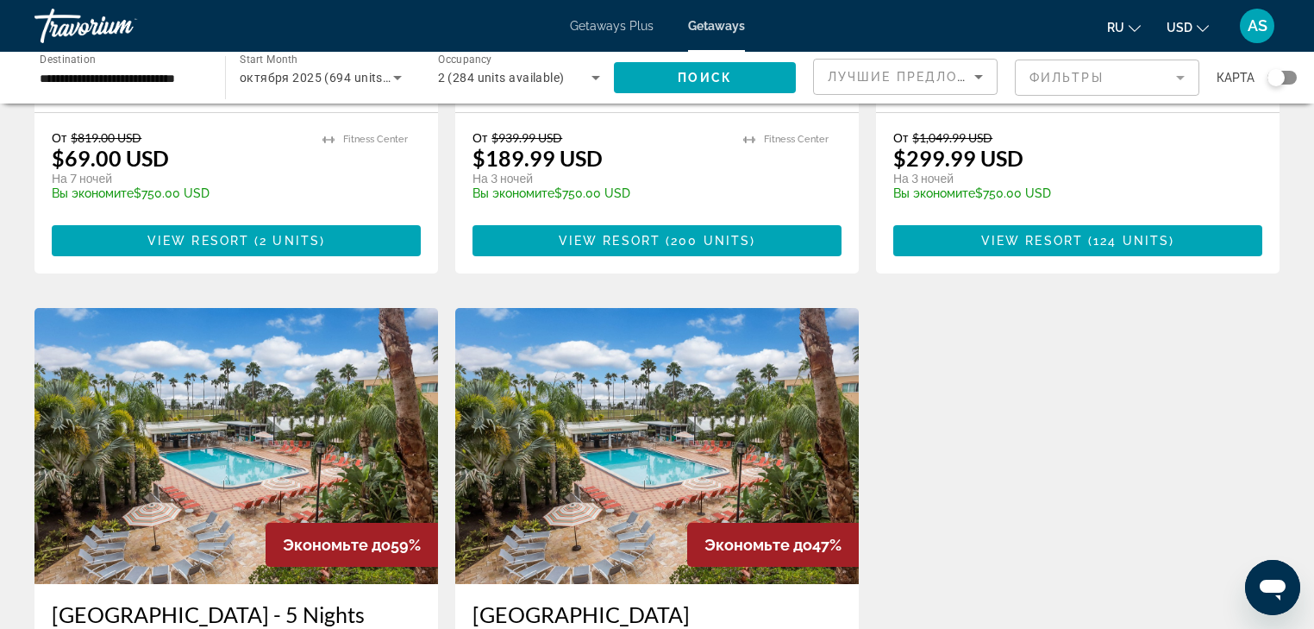
scroll to position [73, 0]
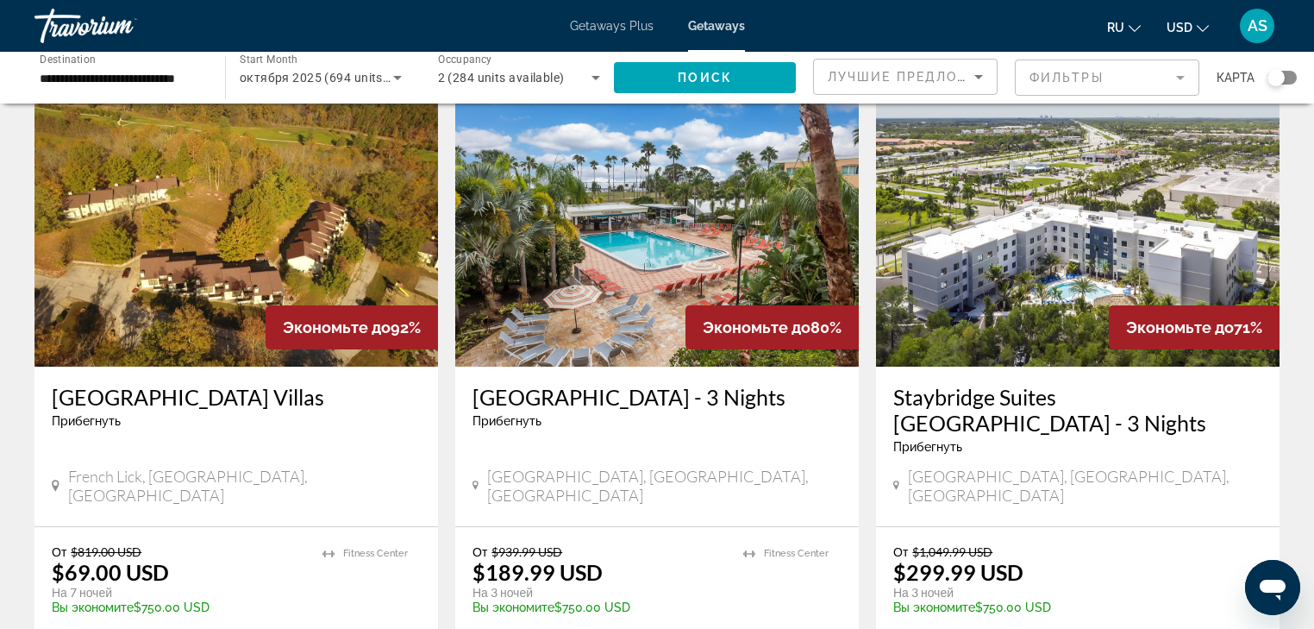
click at [250, 276] on img "Main content" at bounding box center [236, 229] width 404 height 276
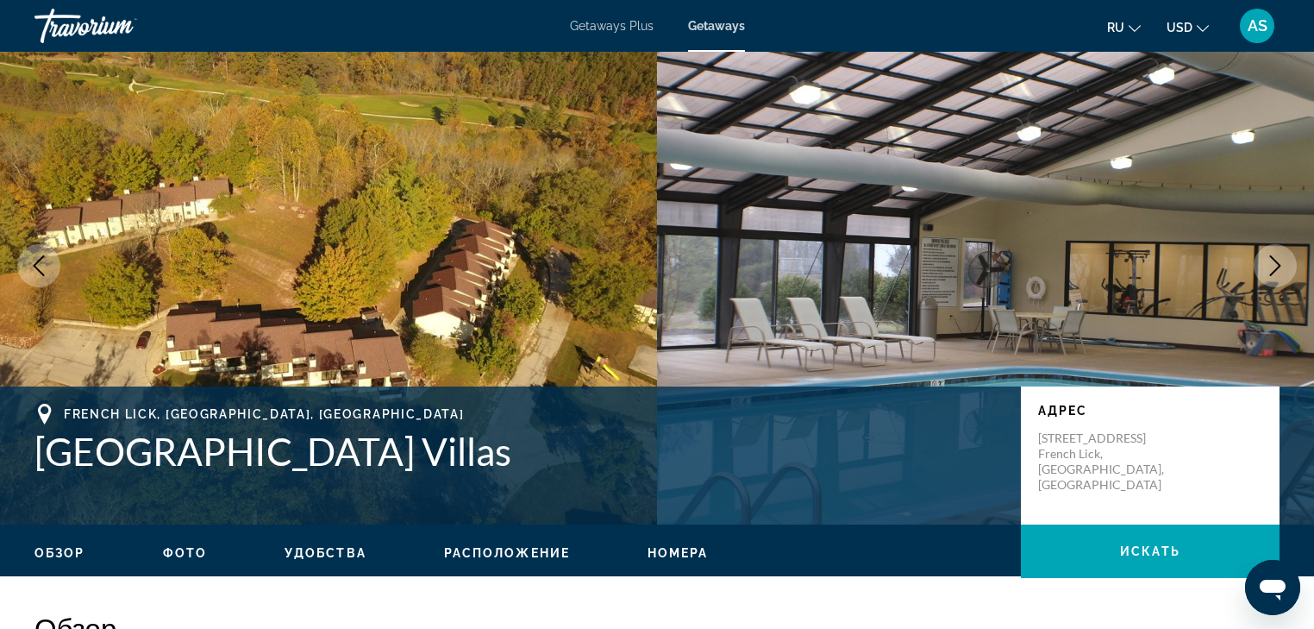
scroll to position [69, 0]
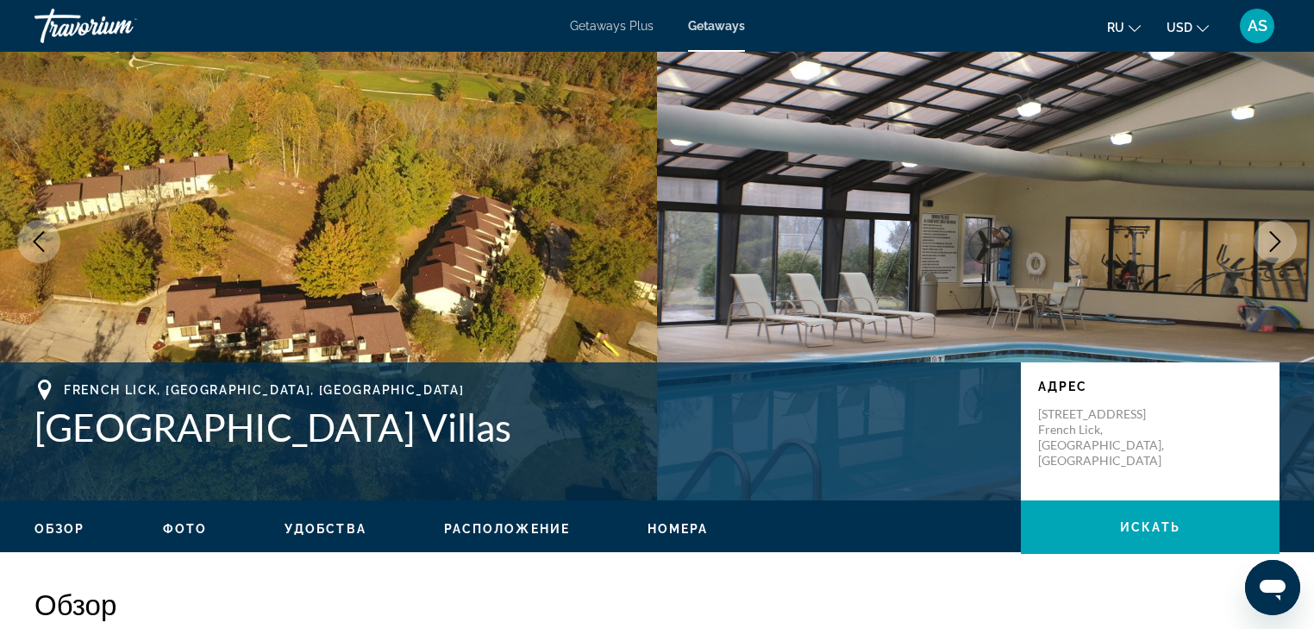
click at [1276, 238] on icon "Next image" at bounding box center [1275, 241] width 21 height 21
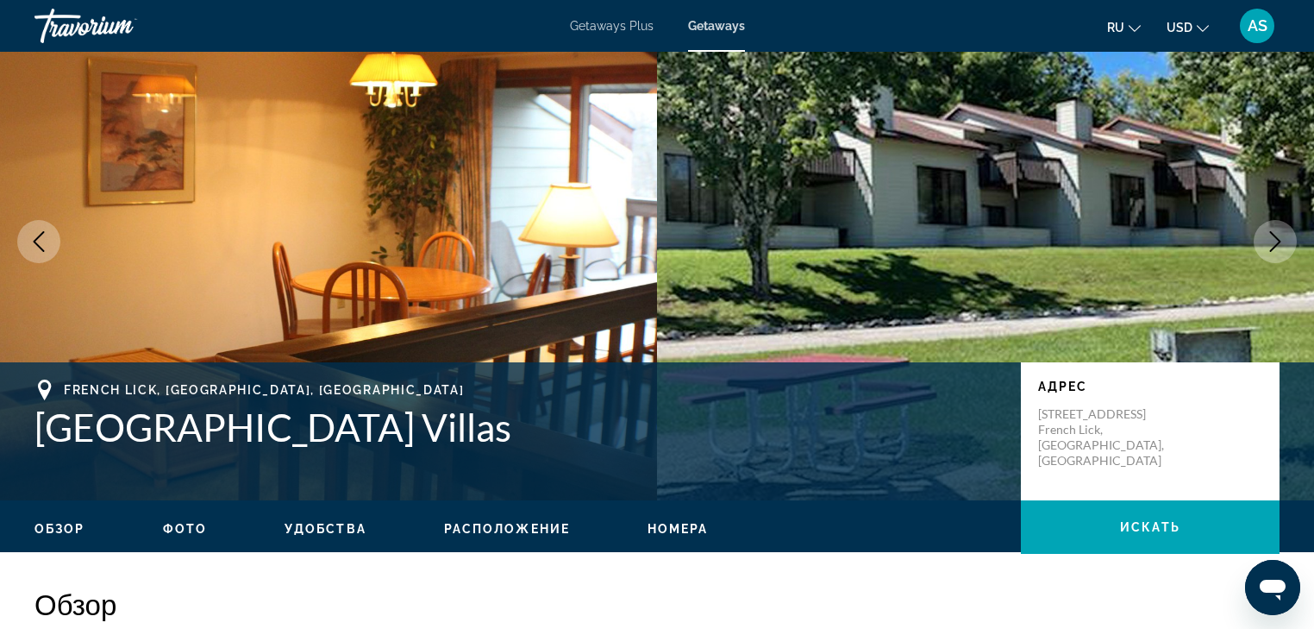
click at [1276, 238] on icon "Next image" at bounding box center [1275, 241] width 21 height 21
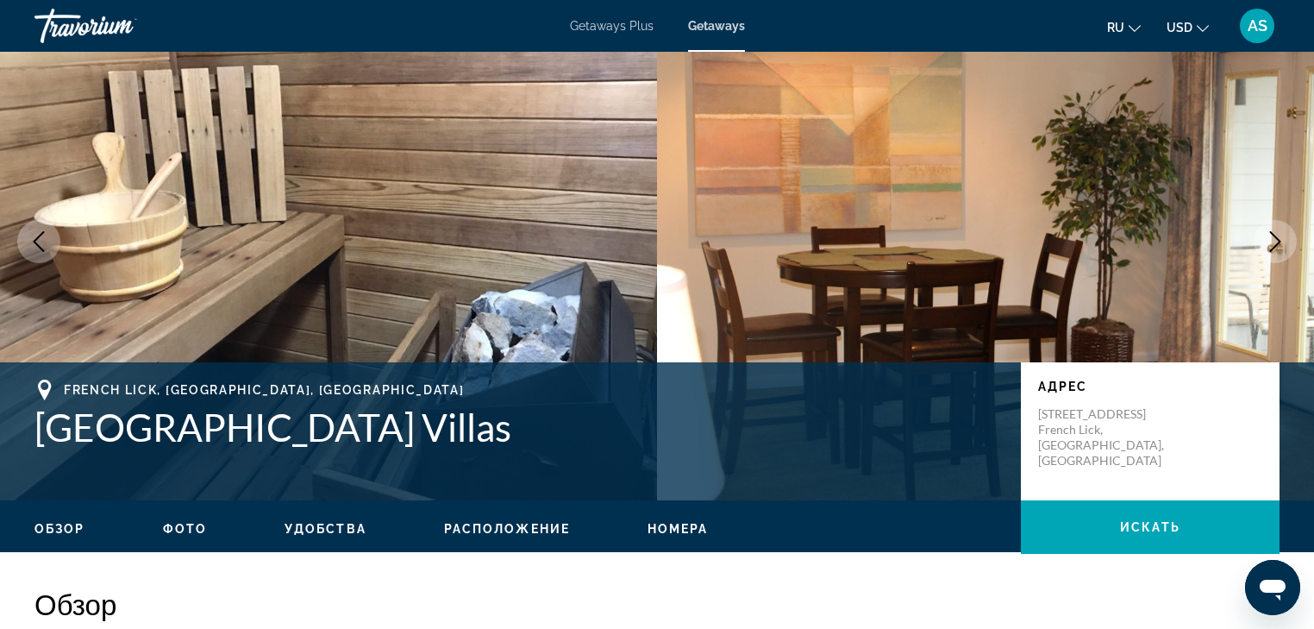
click at [1276, 238] on icon "Next image" at bounding box center [1275, 241] width 21 height 21
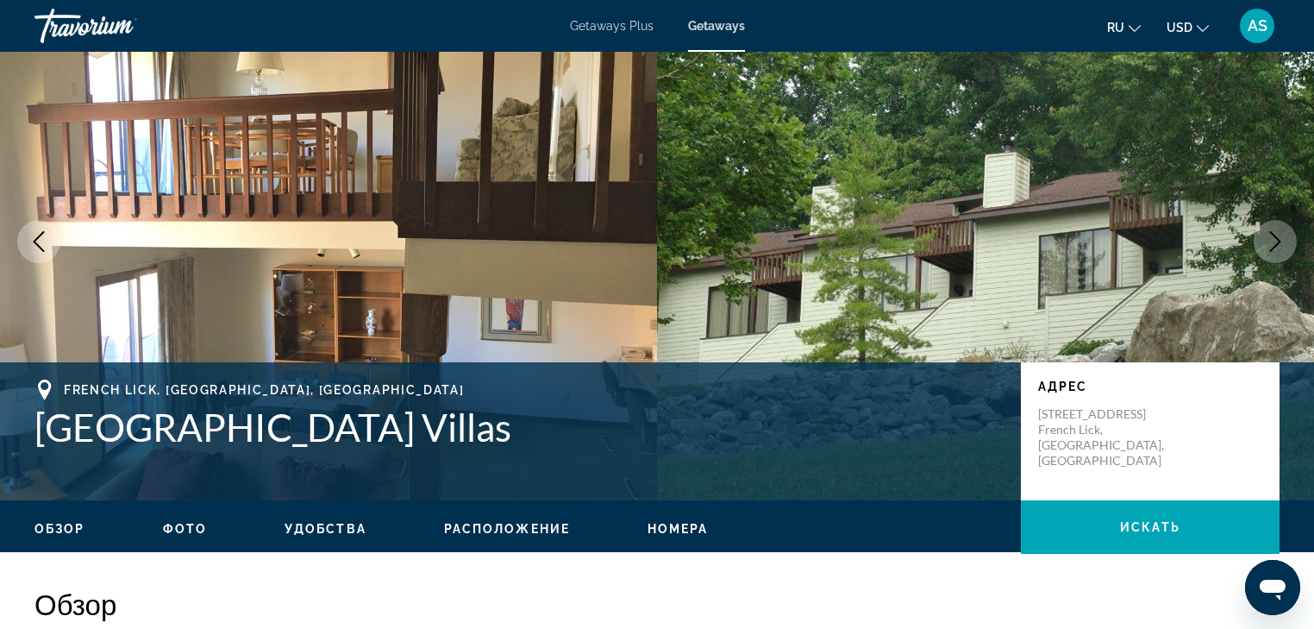
click at [1276, 238] on icon "Next image" at bounding box center [1275, 241] width 21 height 21
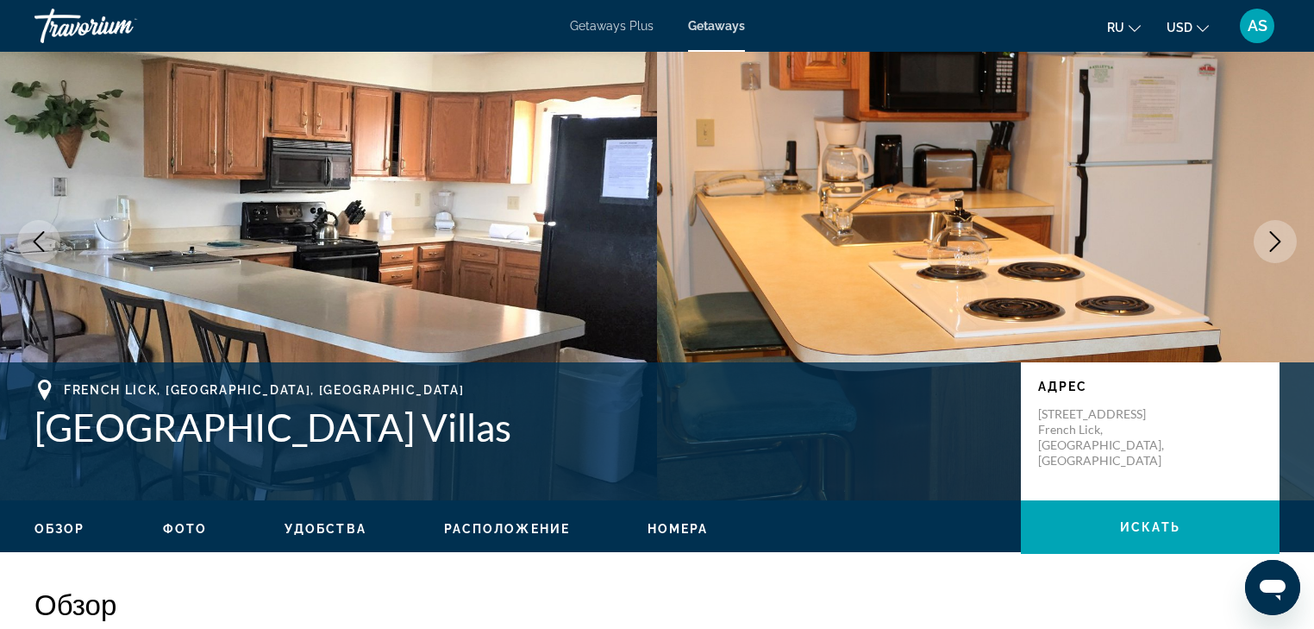
click at [1276, 238] on icon "Next image" at bounding box center [1275, 241] width 21 height 21
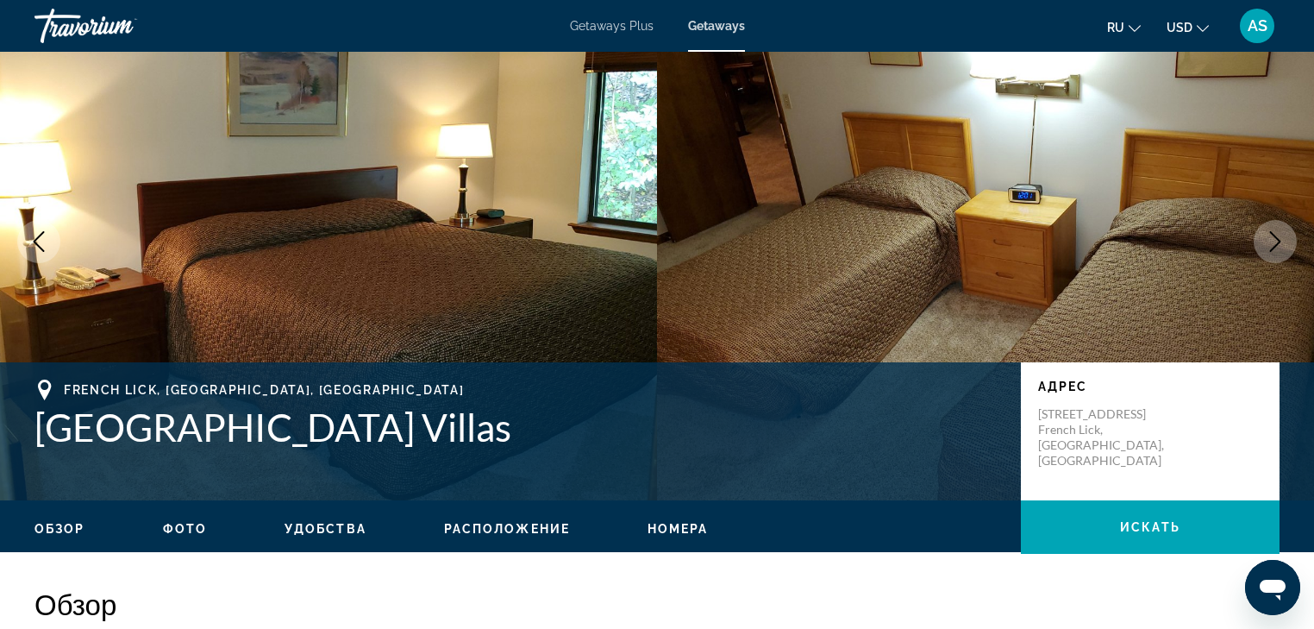
click at [1276, 238] on icon "Next image" at bounding box center [1275, 241] width 21 height 21
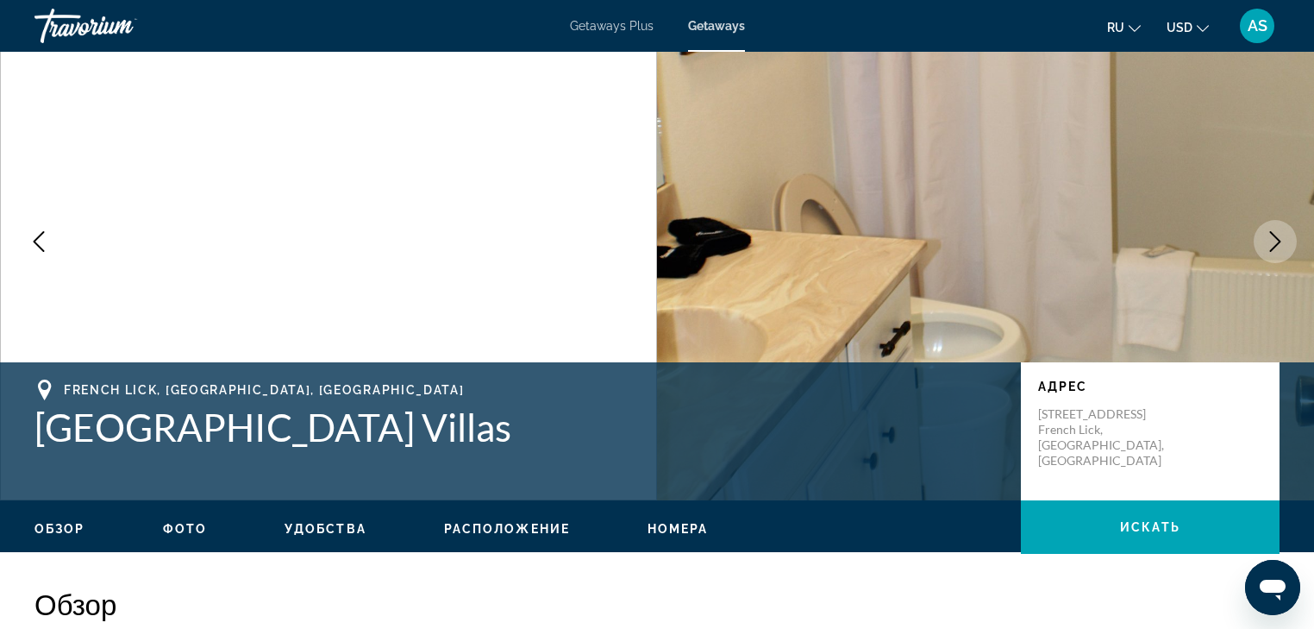
click at [1276, 238] on icon "Next image" at bounding box center [1275, 241] width 21 height 21
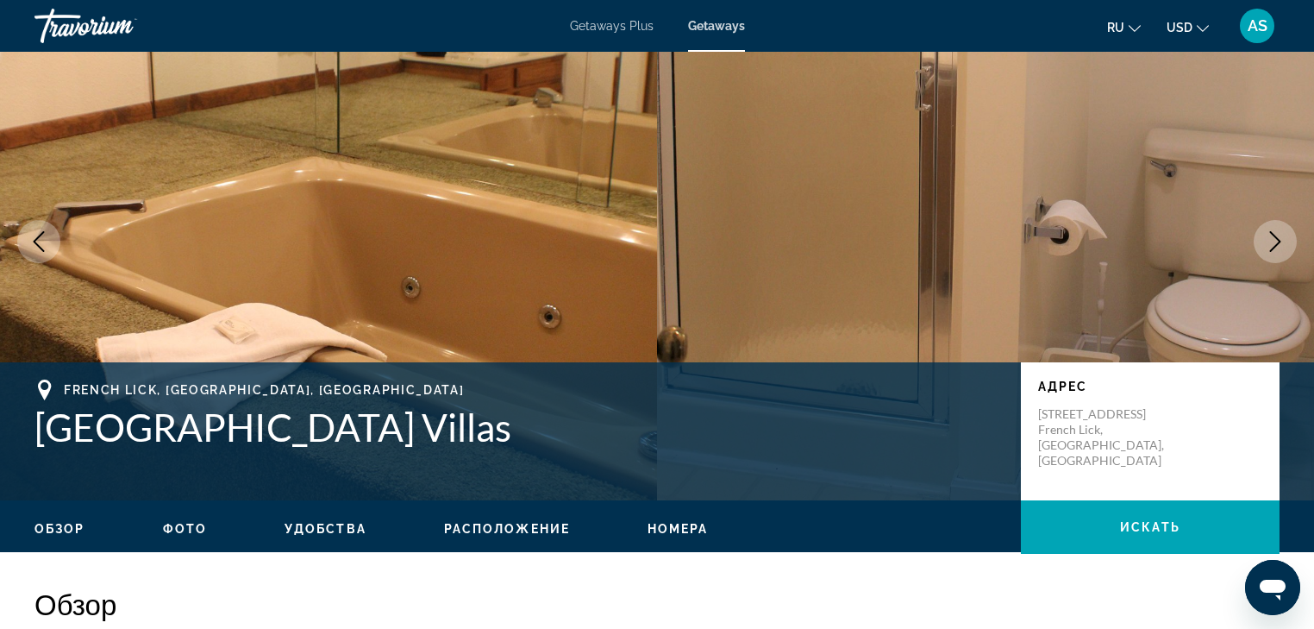
click at [1276, 238] on icon "Next image" at bounding box center [1275, 241] width 21 height 21
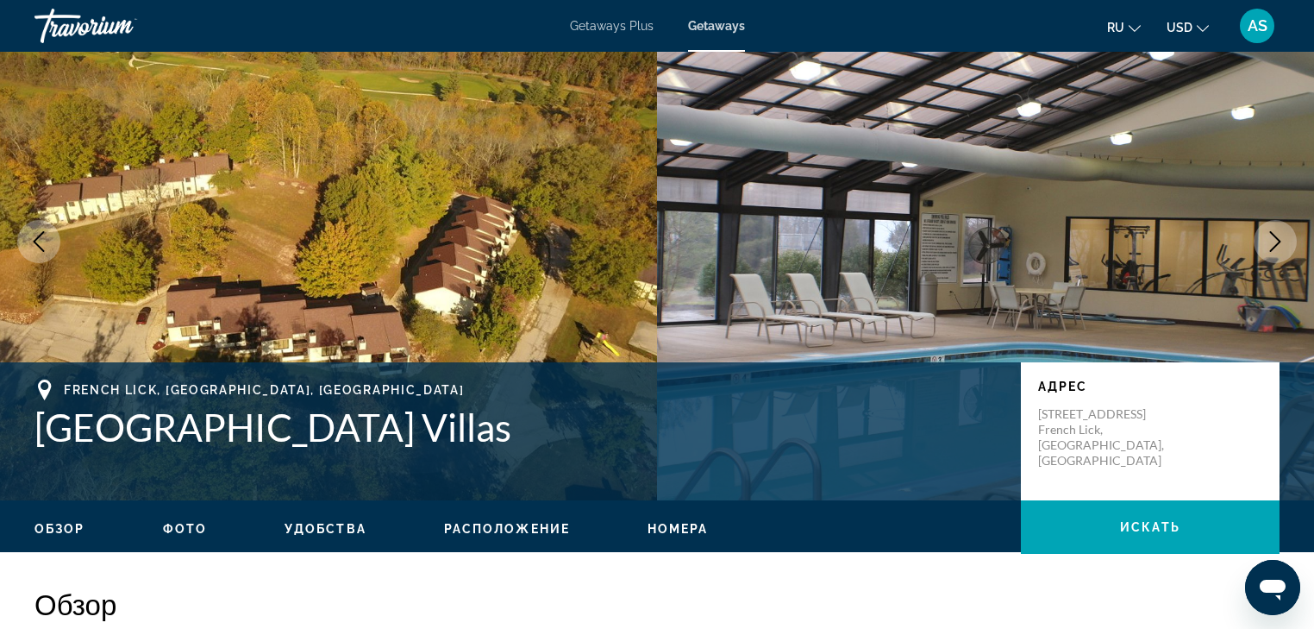
click at [1276, 238] on icon "Next image" at bounding box center [1275, 241] width 21 height 21
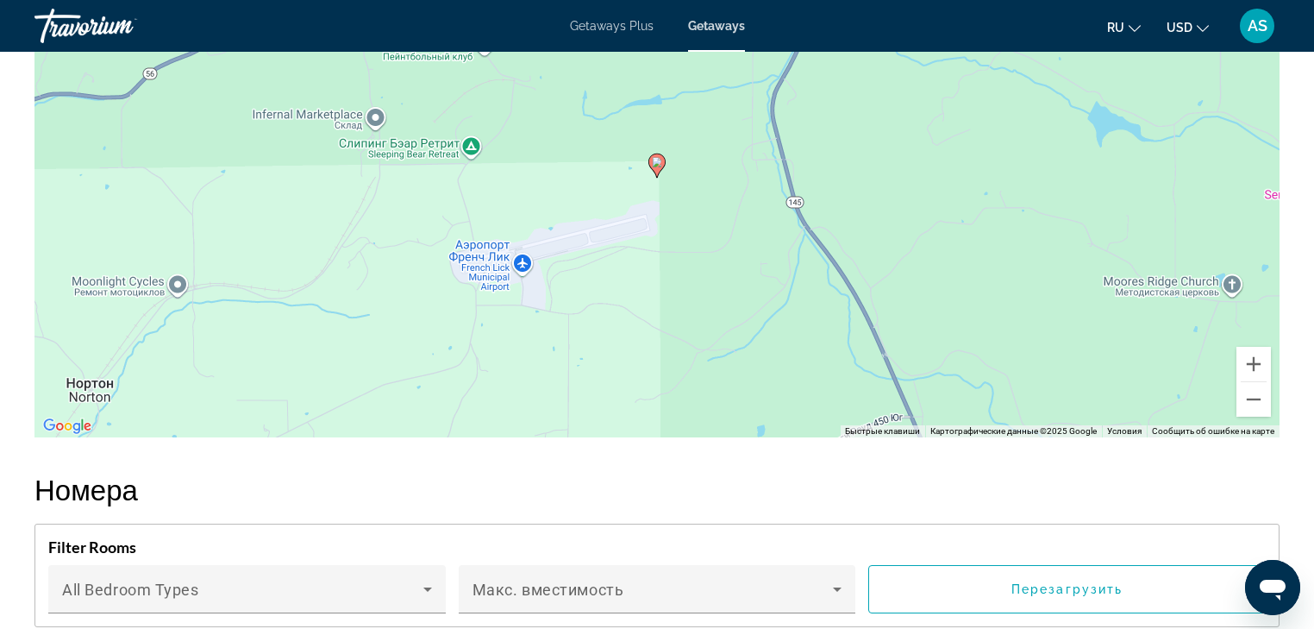
scroll to position [2484, 0]
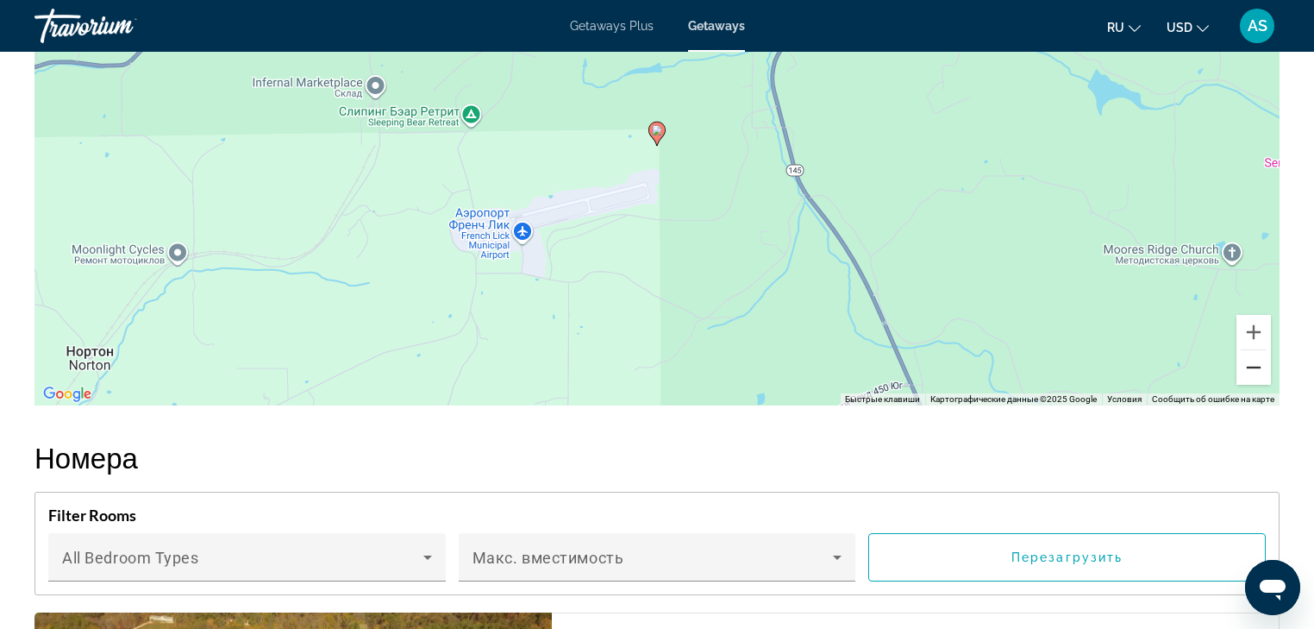
click at [1251, 369] on button "Уменьшить" at bounding box center [1254, 367] width 34 height 34
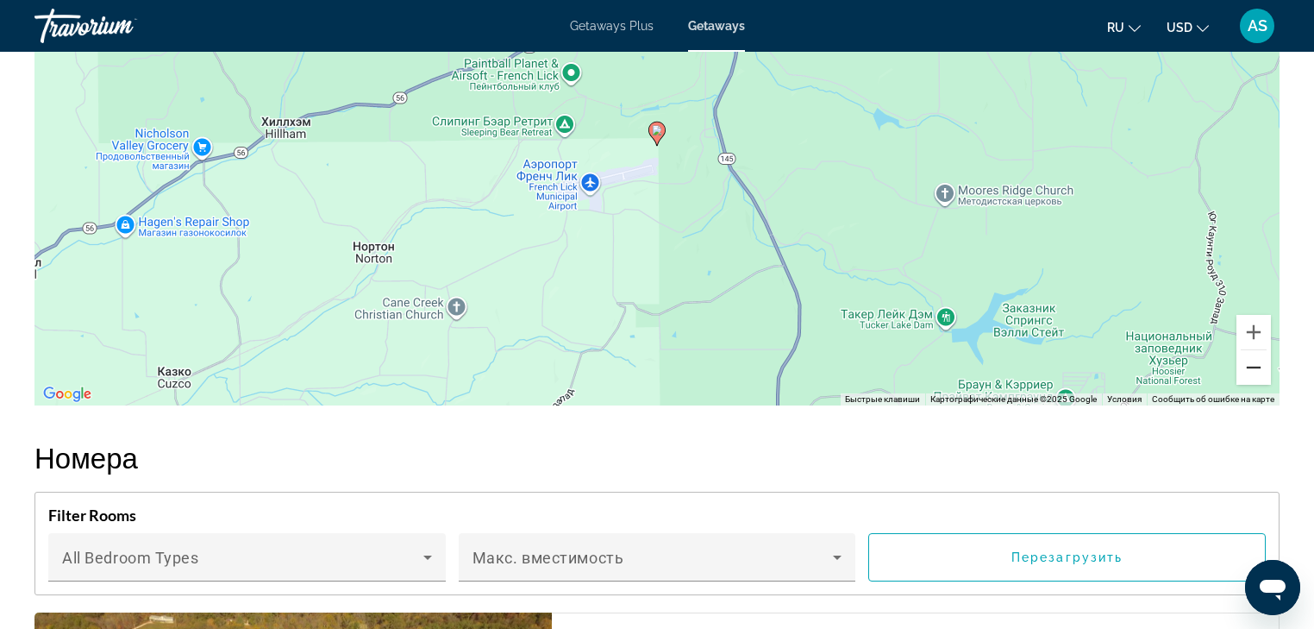
click at [1251, 369] on button "Уменьшить" at bounding box center [1254, 367] width 34 height 34
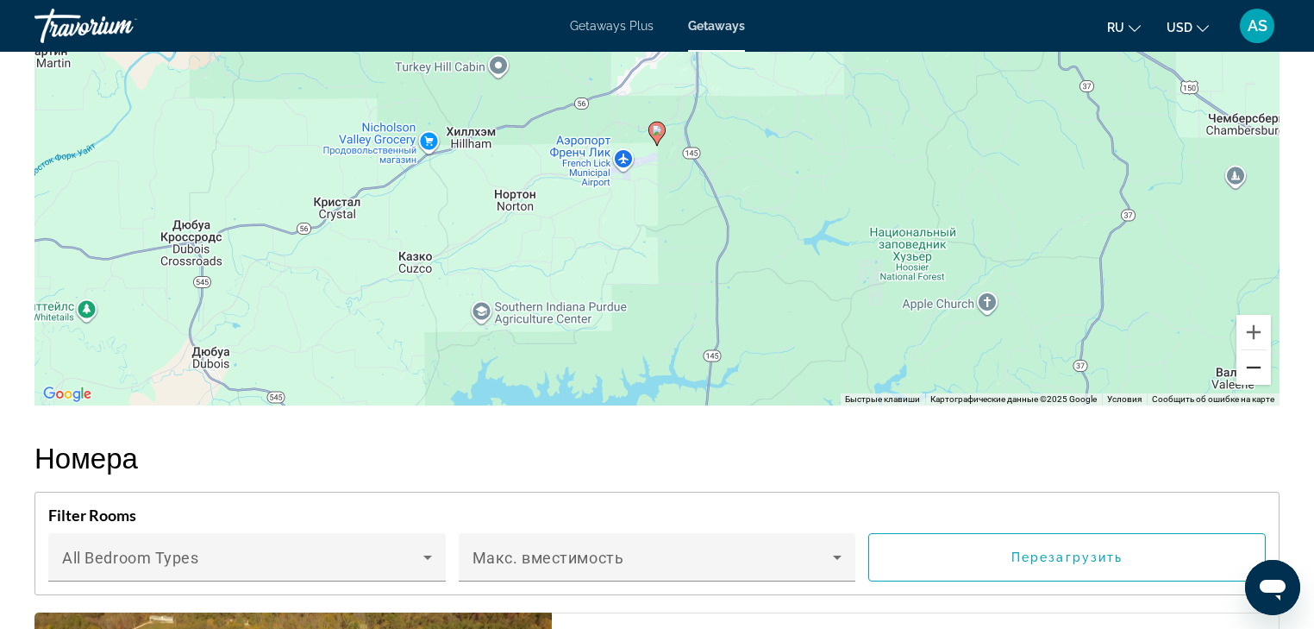
click at [1251, 369] on button "Уменьшить" at bounding box center [1254, 367] width 34 height 34
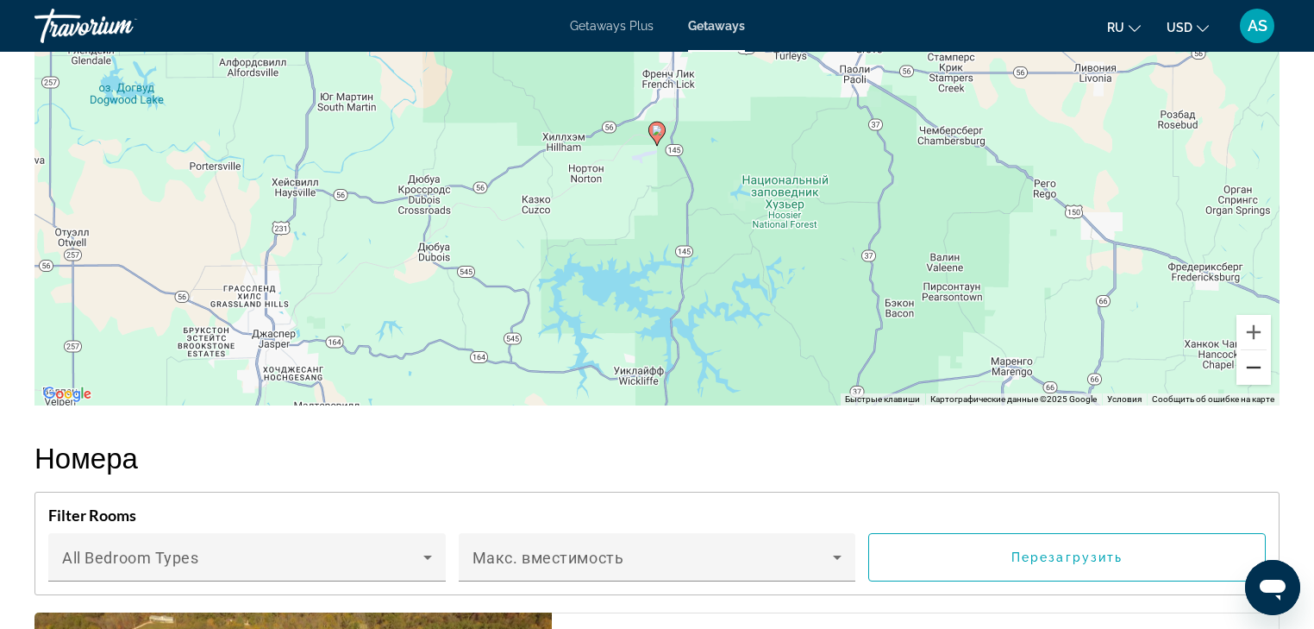
click at [1251, 369] on button "Уменьшить" at bounding box center [1254, 367] width 34 height 34
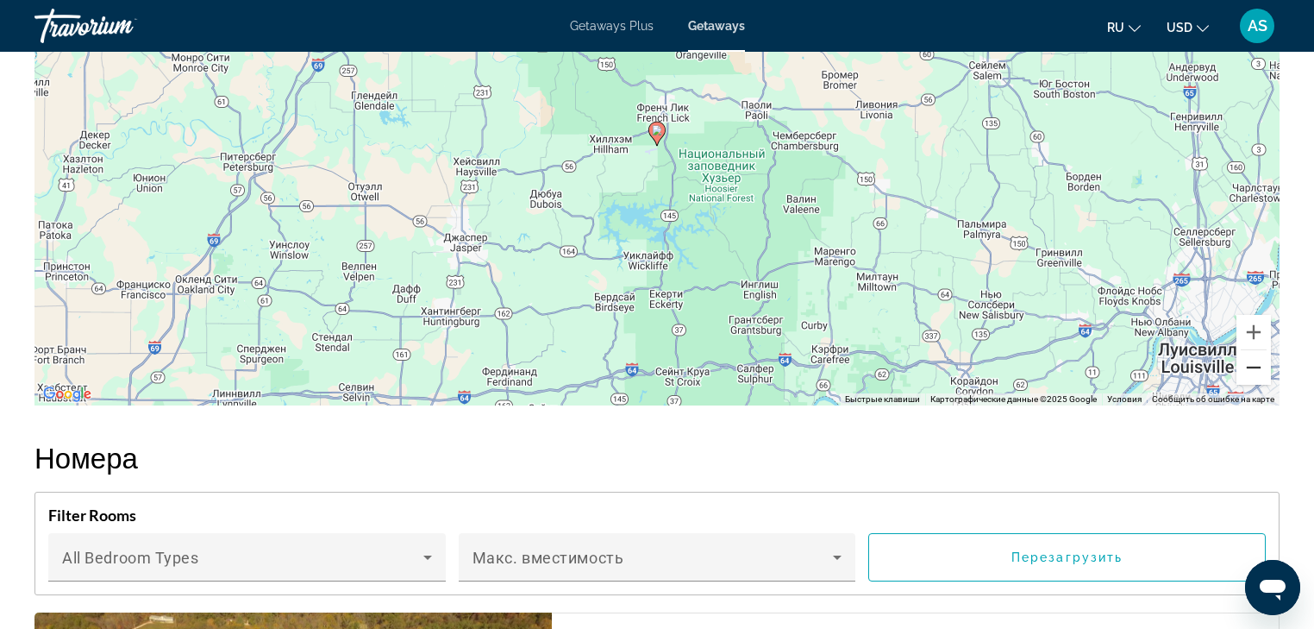
click at [1251, 369] on button "Уменьшить" at bounding box center [1254, 367] width 34 height 34
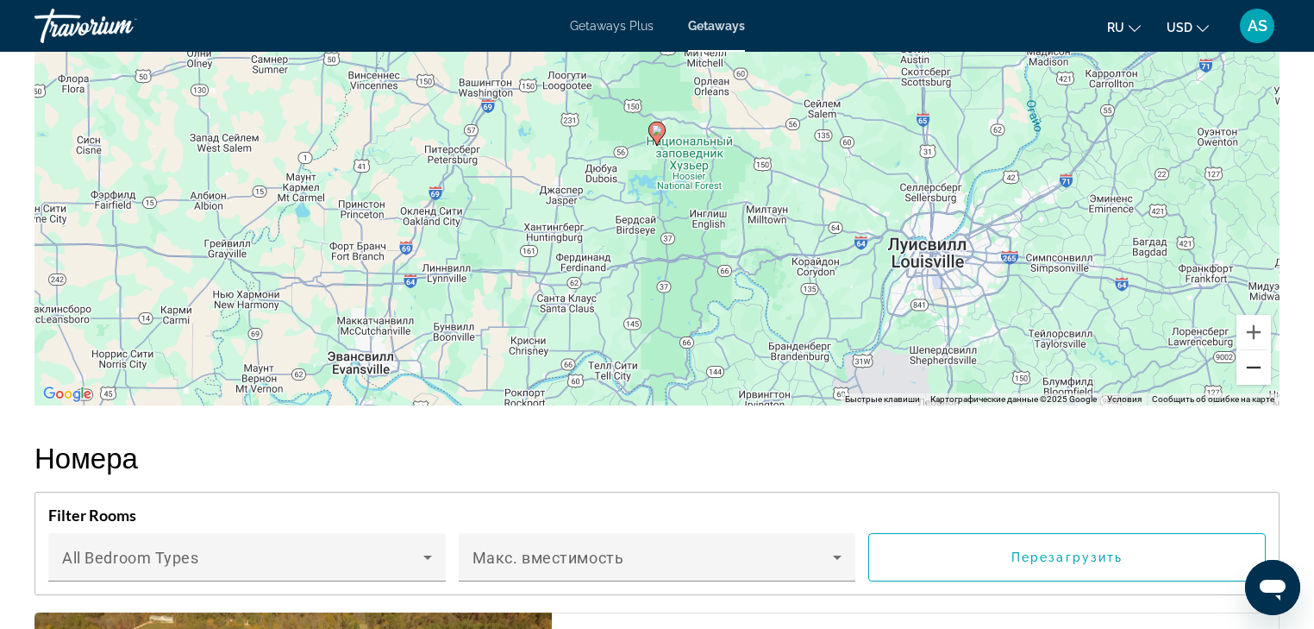
click at [1251, 369] on button "Уменьшить" at bounding box center [1254, 367] width 34 height 34
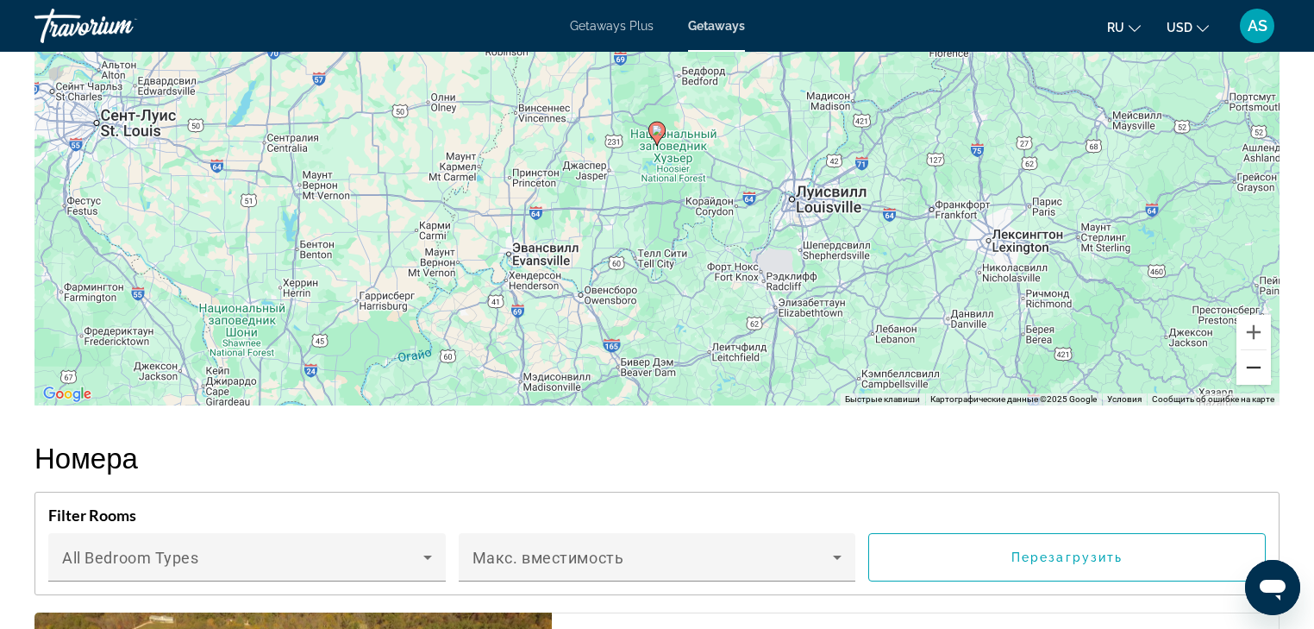
click at [1251, 369] on button "Уменьшить" at bounding box center [1254, 367] width 34 height 34
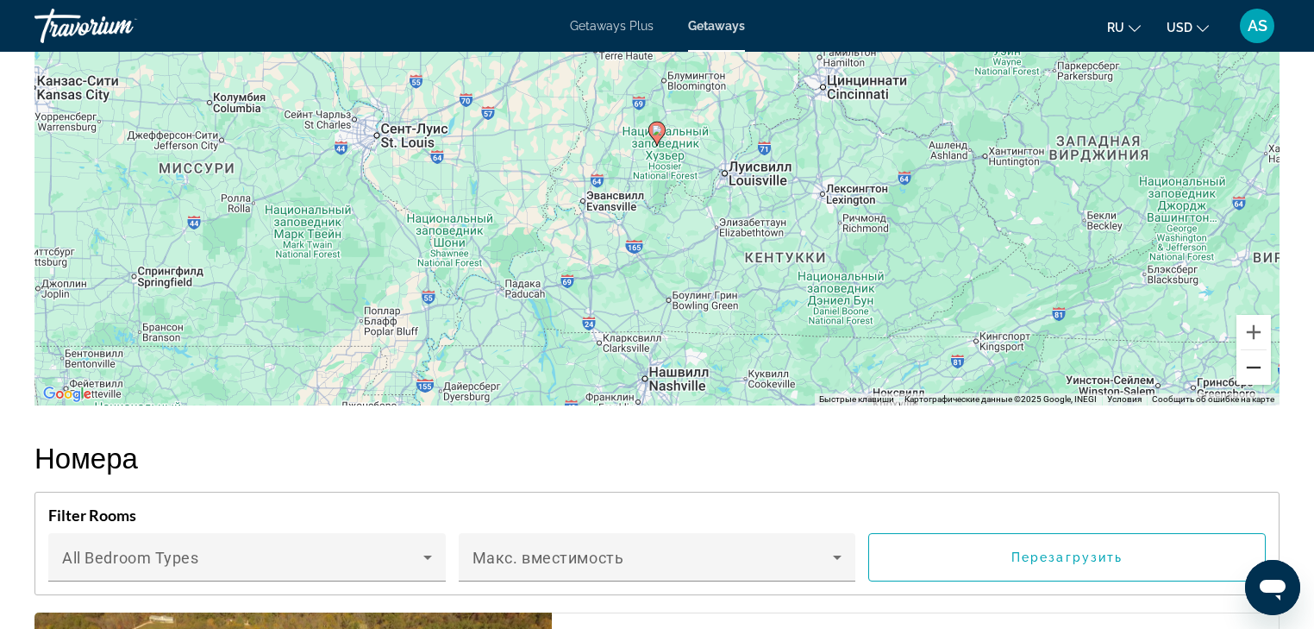
click at [1251, 369] on button "Уменьшить" at bounding box center [1254, 367] width 34 height 34
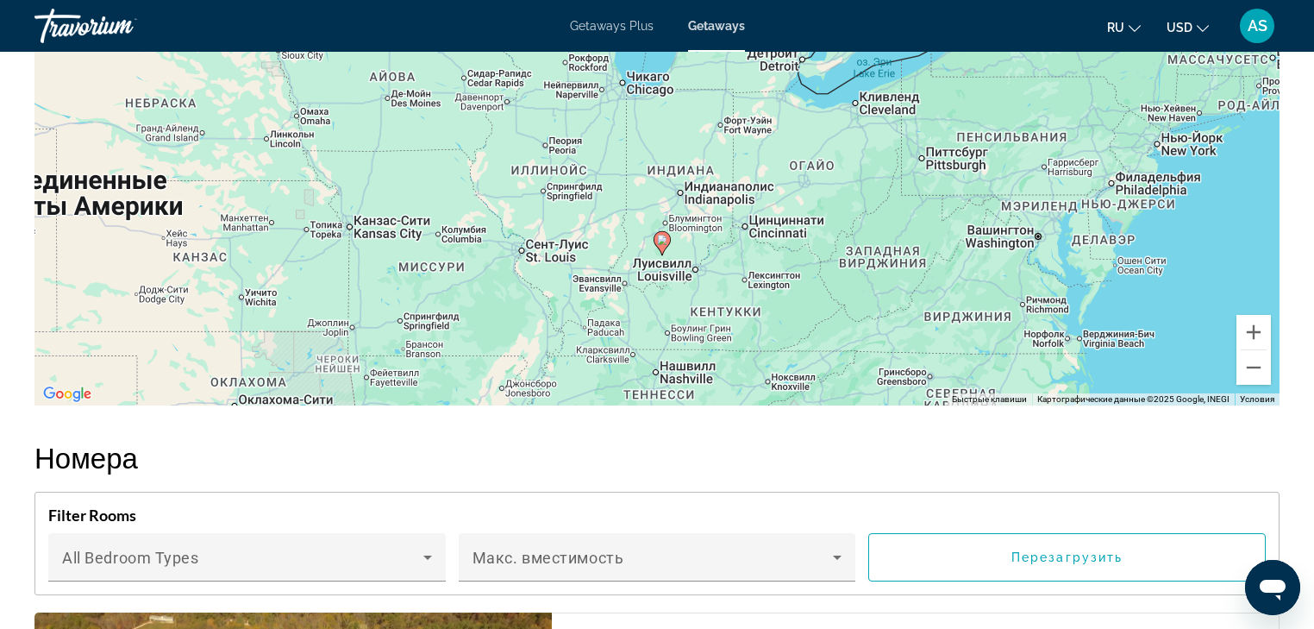
drag, startPoint x: 724, startPoint y: 177, endPoint x: 730, endPoint y: 286, distance: 109.6
click at [730, 286] on div "Чтобы активировать перетаскивание с помощью клавиатуры, нажмите Alt + Ввод. Пос…" at bounding box center [656, 146] width 1245 height 517
click at [1252, 328] on button "Увеличить" at bounding box center [1254, 332] width 34 height 34
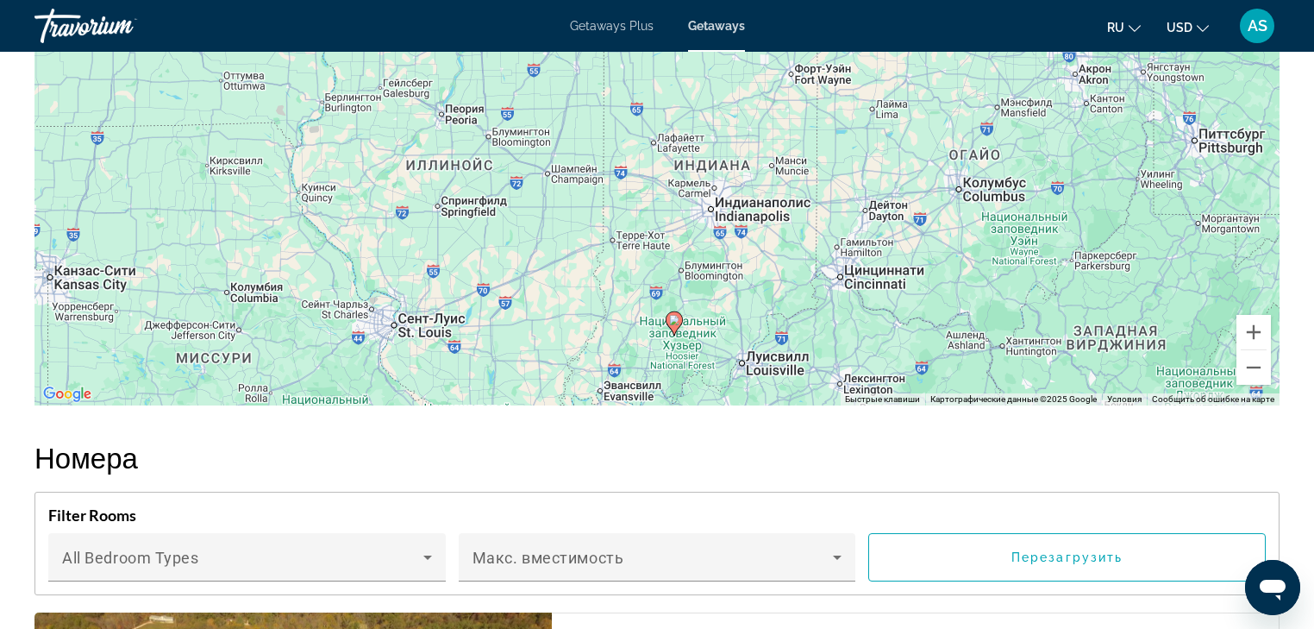
drag, startPoint x: 771, startPoint y: 312, endPoint x: 783, endPoint y: 265, distance: 48.9
click at [783, 265] on div "Чтобы активировать перетаскивание с помощью клавиатуры, нажмите Alt + Ввод. Пос…" at bounding box center [656, 146] width 1245 height 517
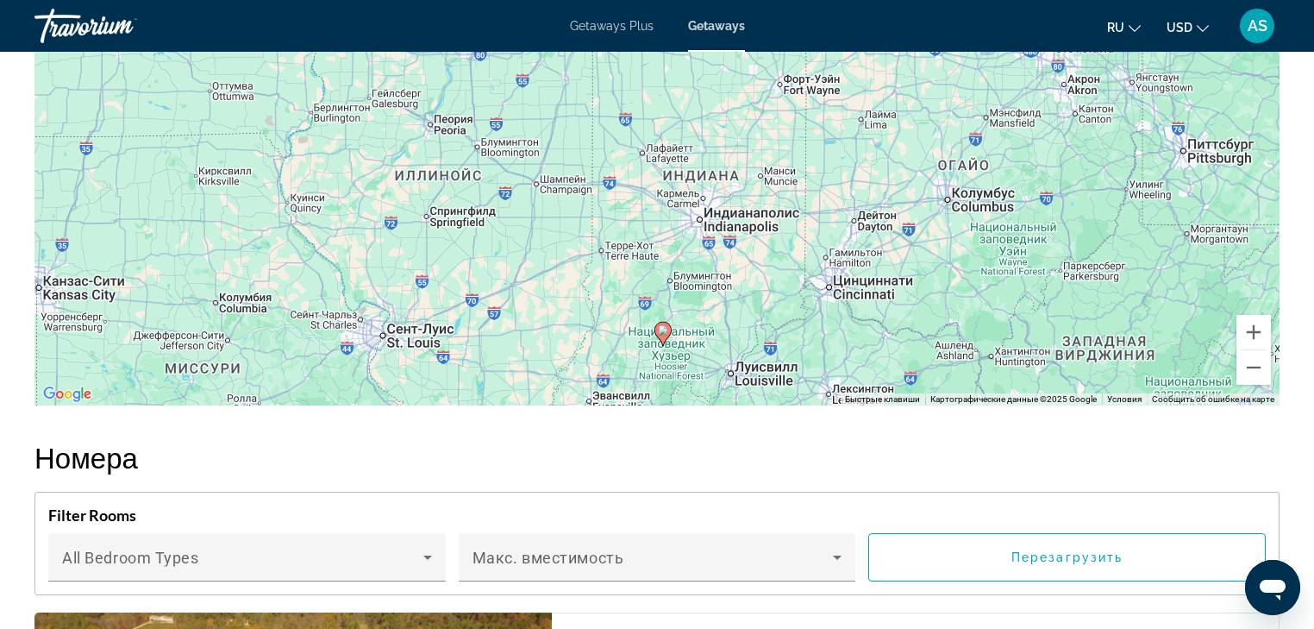
drag, startPoint x: 769, startPoint y: 126, endPoint x: 759, endPoint y: 138, distance: 15.9
click at [759, 138] on div "Чтобы активировать перетаскивание с помощью клавиатуры, нажмите Alt + Ввод. Пос…" at bounding box center [656, 146] width 1245 height 517
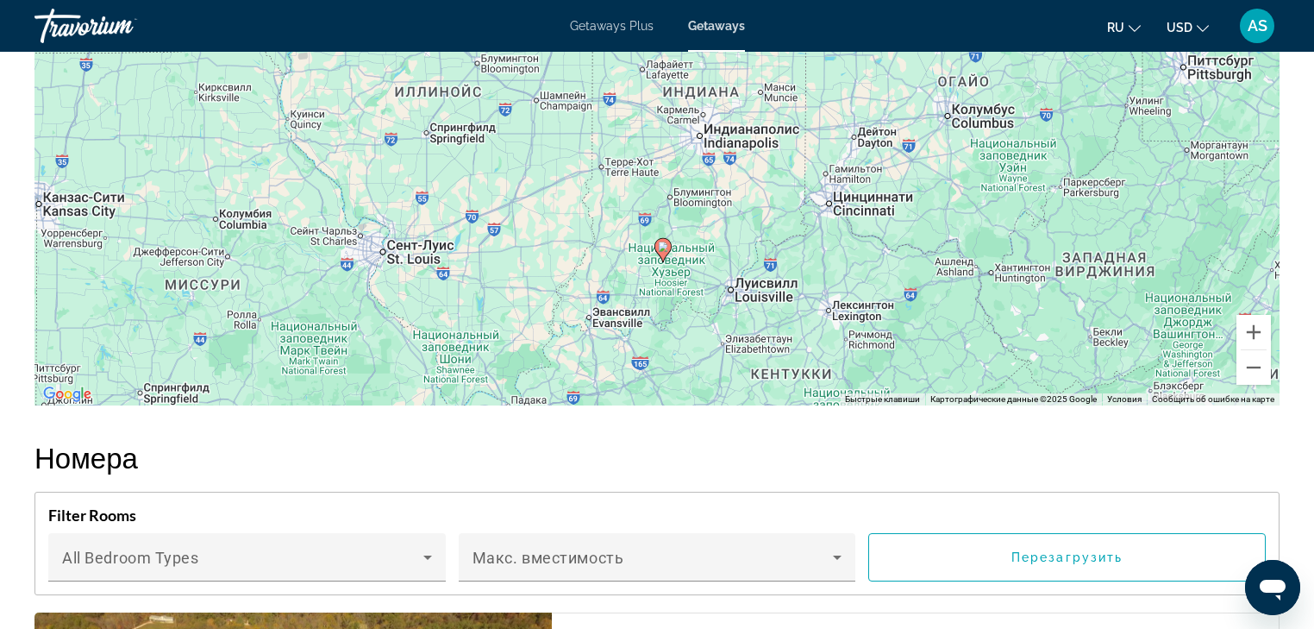
drag, startPoint x: 738, startPoint y: 326, endPoint x: 737, endPoint y: 241, distance: 84.5
click at [737, 241] on div "Чтобы активировать перетаскивание с помощью клавиатуры, нажмите Alt + Ввод. Пос…" at bounding box center [656, 146] width 1245 height 517
click at [1256, 326] on button "Увеличить" at bounding box center [1254, 332] width 34 height 34
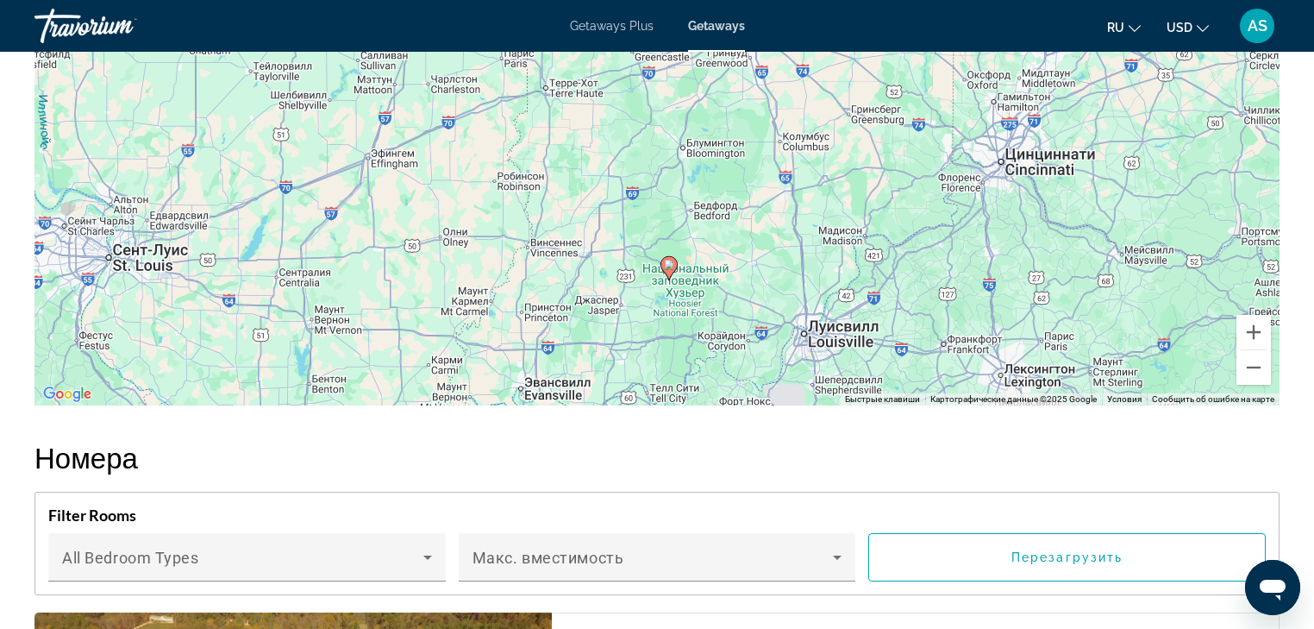
drag, startPoint x: 824, startPoint y: 297, endPoint x: 843, endPoint y: 100, distance: 197.5
click at [844, 103] on div "Чтобы активировать перетаскивание с помощью клавиатуры, нажмите Alt + Ввод. Пос…" at bounding box center [656, 146] width 1245 height 517
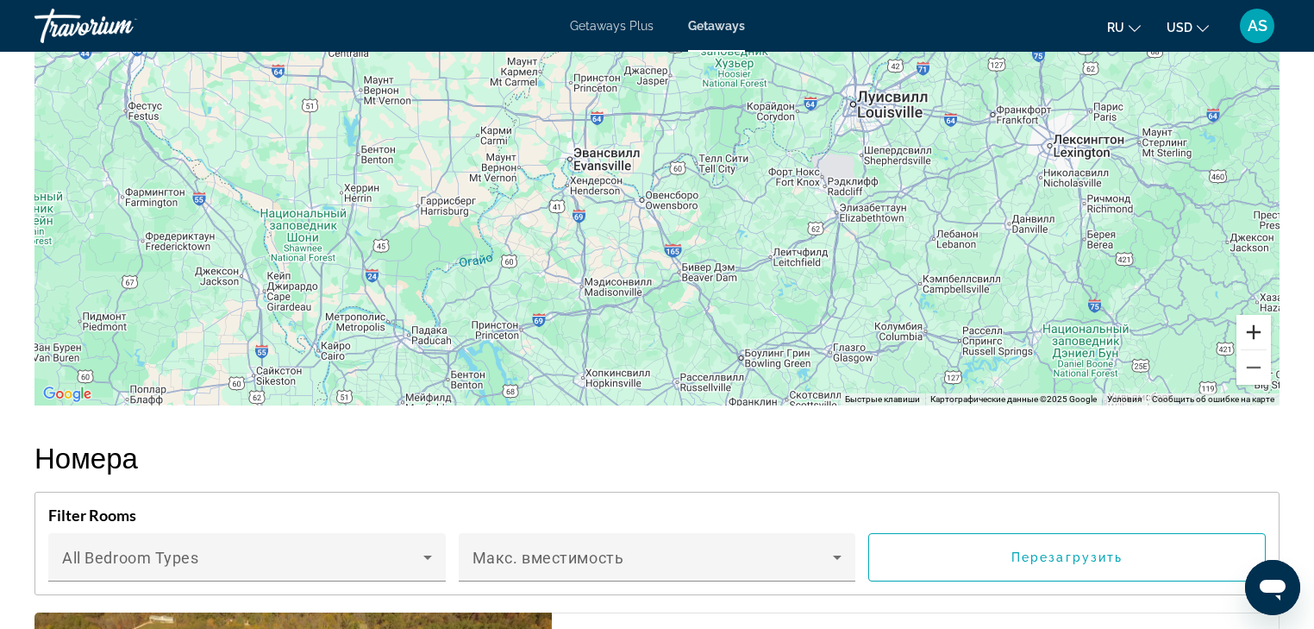
click at [1247, 330] on button "Увеличить" at bounding box center [1254, 332] width 34 height 34
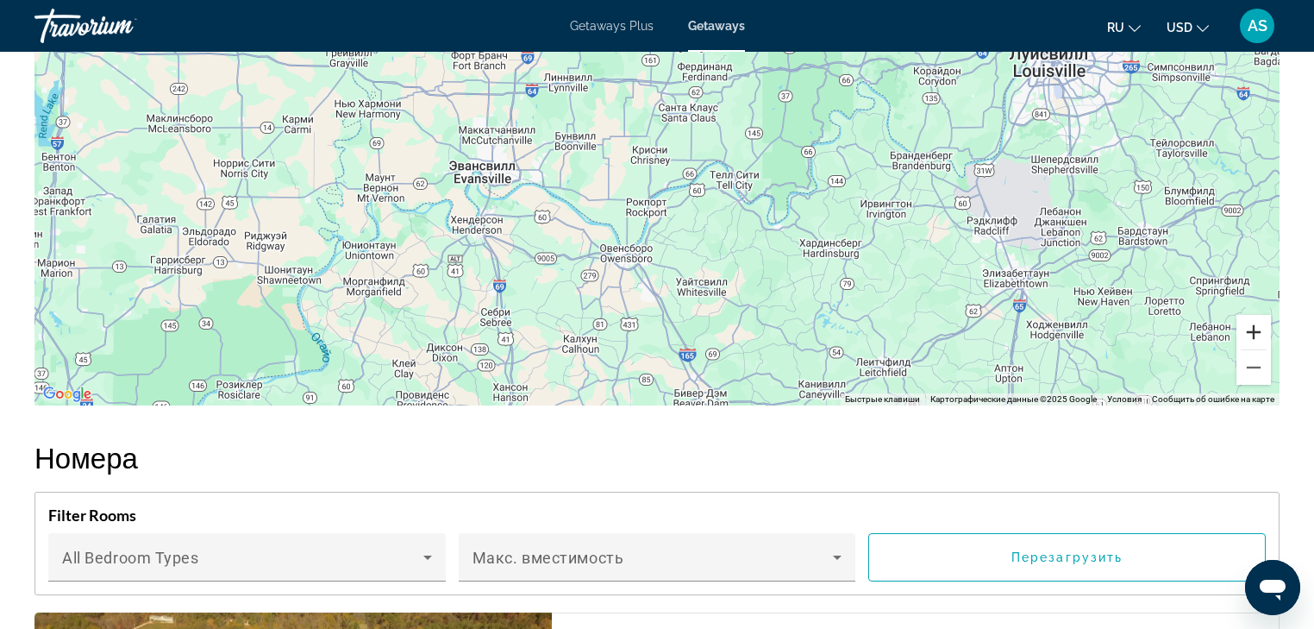
click at [1247, 329] on button "Увеличить" at bounding box center [1254, 332] width 34 height 34
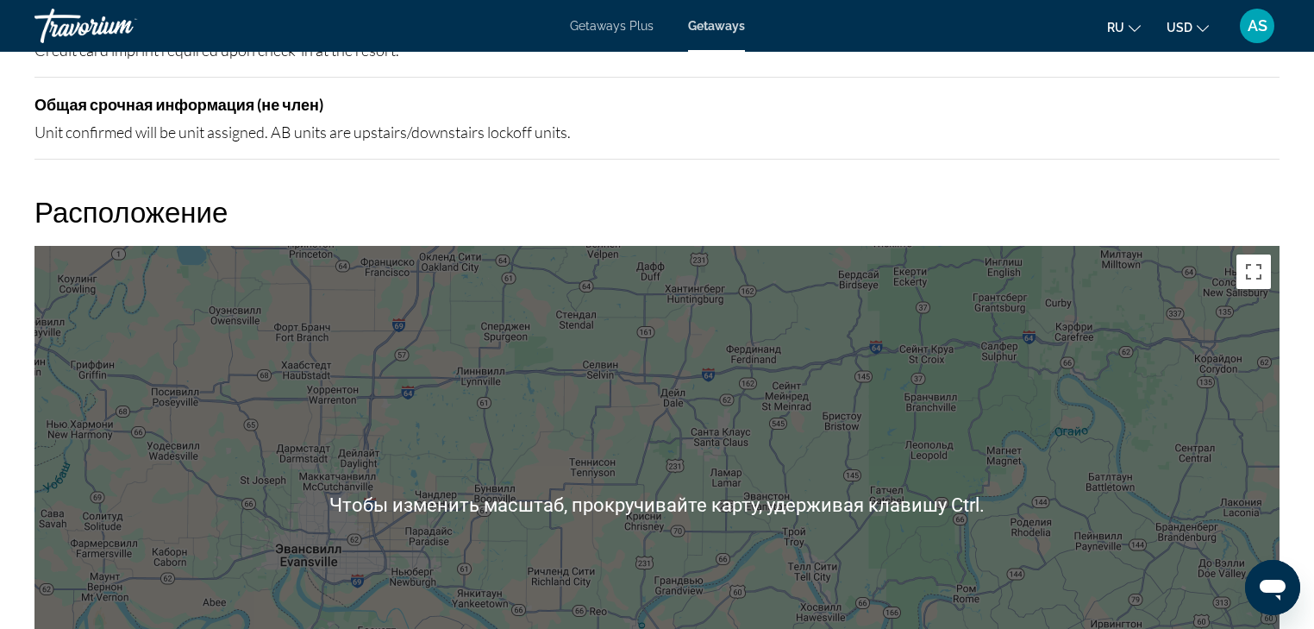
scroll to position [2346, 0]
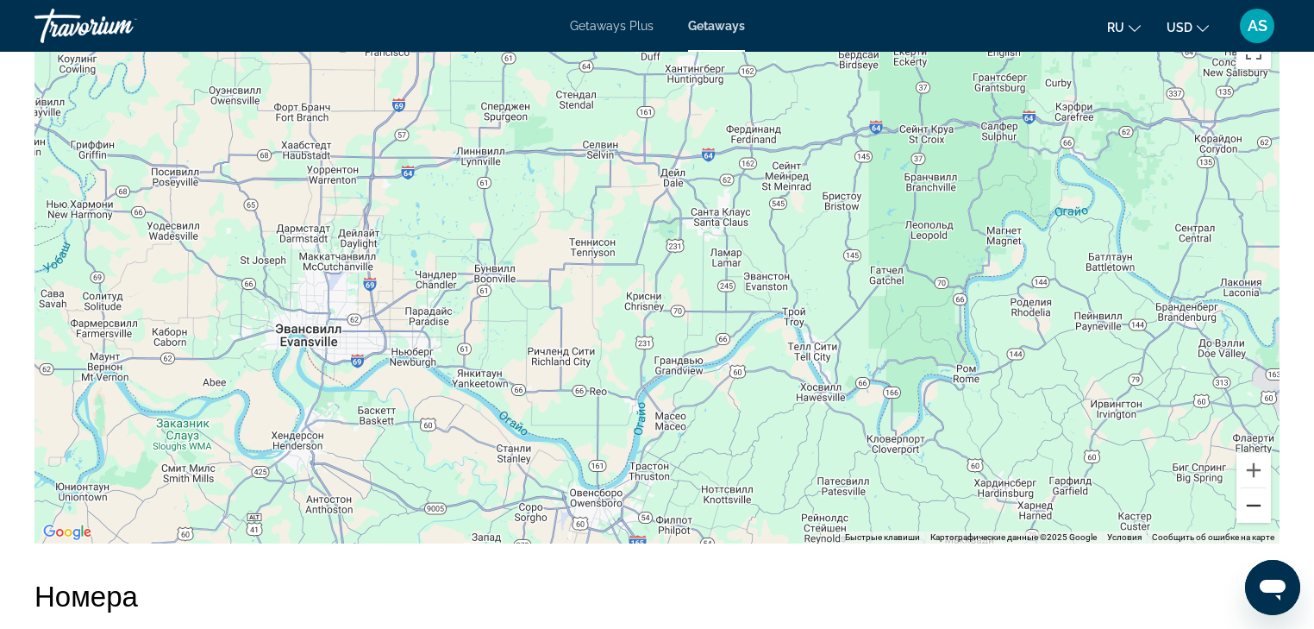
click at [1253, 493] on button "Уменьшить" at bounding box center [1254, 505] width 34 height 34
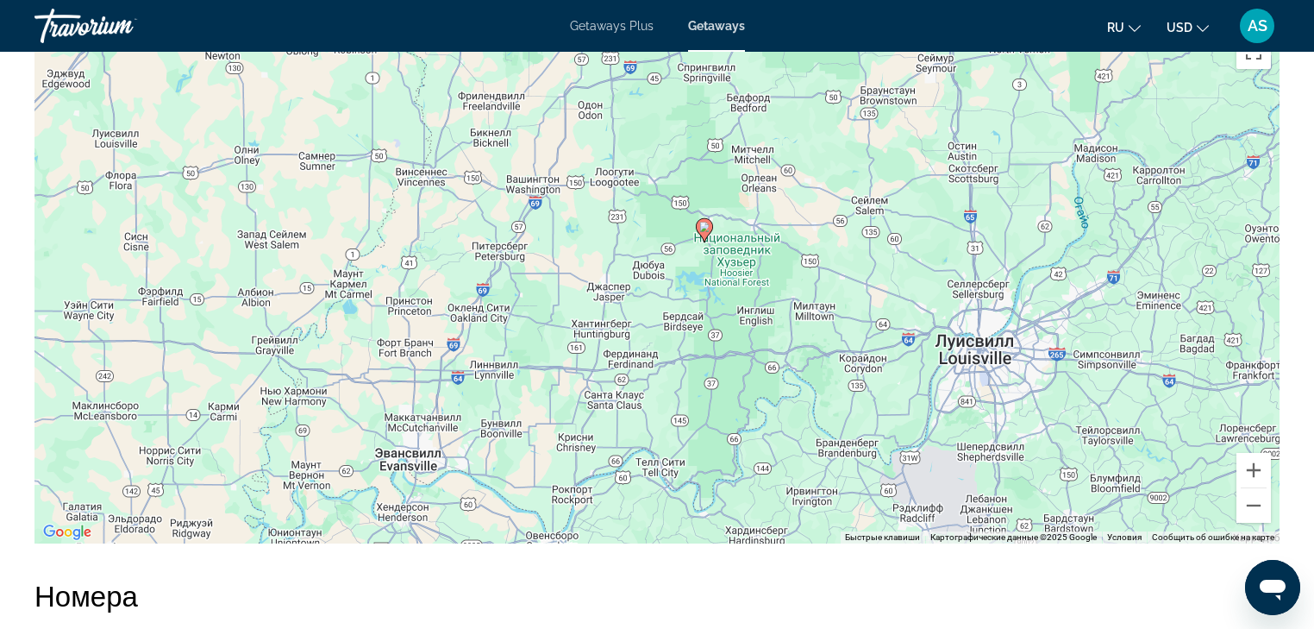
drag, startPoint x: 956, startPoint y: 314, endPoint x: 881, endPoint y: 434, distance: 141.9
click at [890, 440] on div "Чтобы активировать перетаскивание с помощью клавиатуры, нажмите Alt + Ввод. Пос…" at bounding box center [656, 284] width 1245 height 517
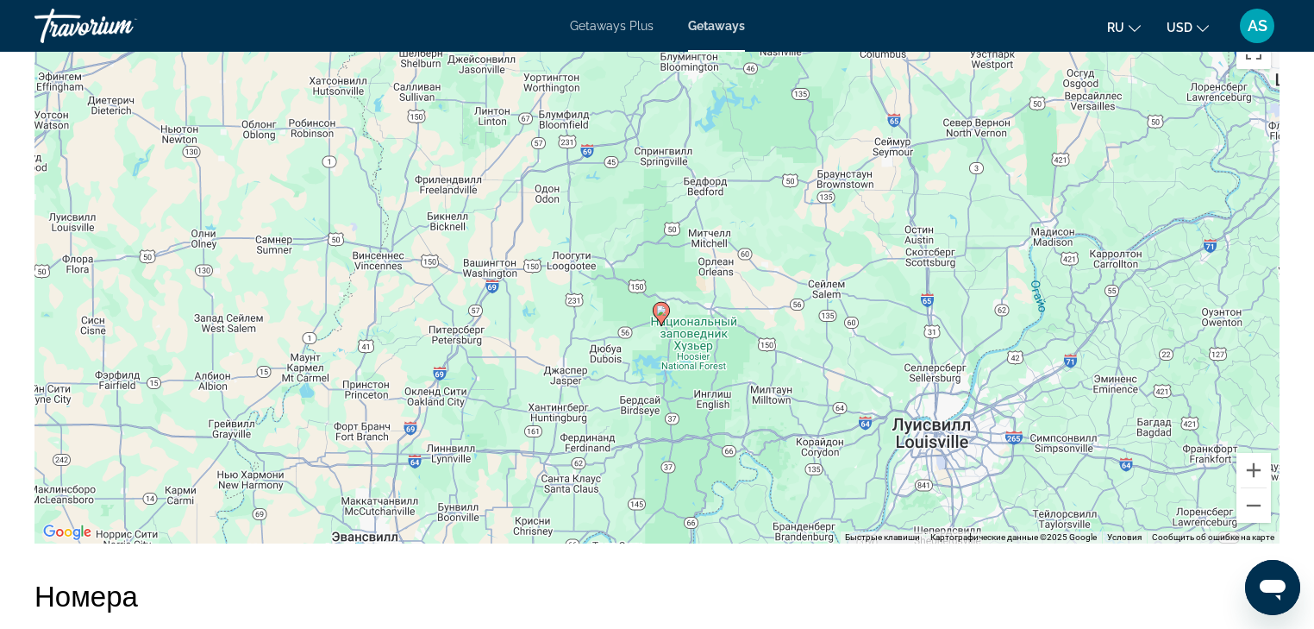
drag, startPoint x: 710, startPoint y: 260, endPoint x: 698, endPoint y: 304, distance: 44.8
click at [698, 304] on div "Чтобы активировать перетаскивание с помощью клавиатуры, нажмите Alt + Ввод. Пос…" at bounding box center [656, 284] width 1245 height 517
click at [1251, 468] on button "Увеличить" at bounding box center [1254, 470] width 34 height 34
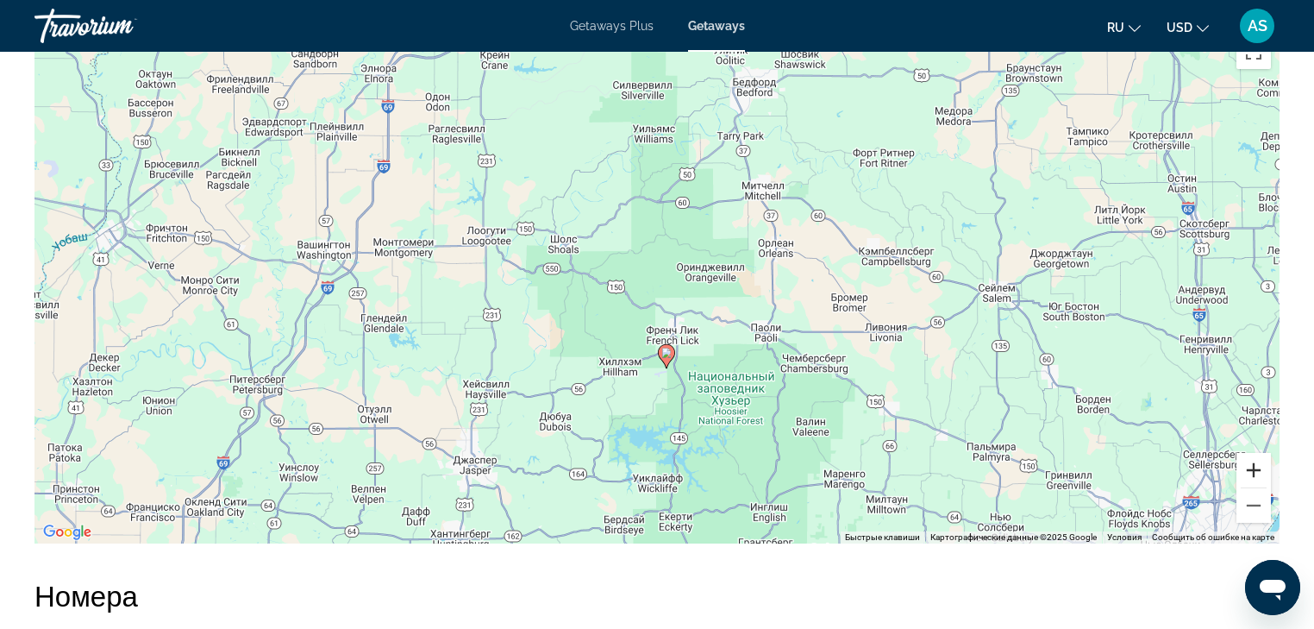
click at [1251, 468] on button "Увеличить" at bounding box center [1254, 470] width 34 height 34
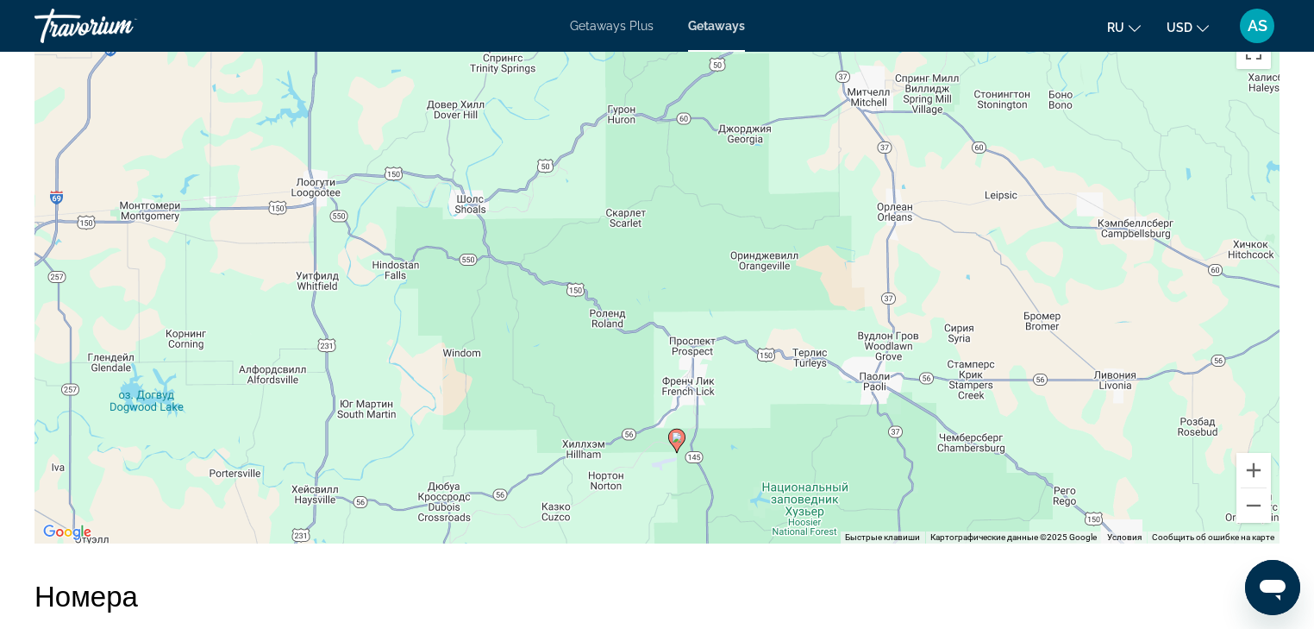
drag, startPoint x: 942, startPoint y: 399, endPoint x: 929, endPoint y: 279, distance: 121.4
click at [929, 279] on div "Чтобы активировать перетаскивание с помощью клавиатуры, нажмите Alt + Ввод. Пос…" at bounding box center [656, 284] width 1245 height 517
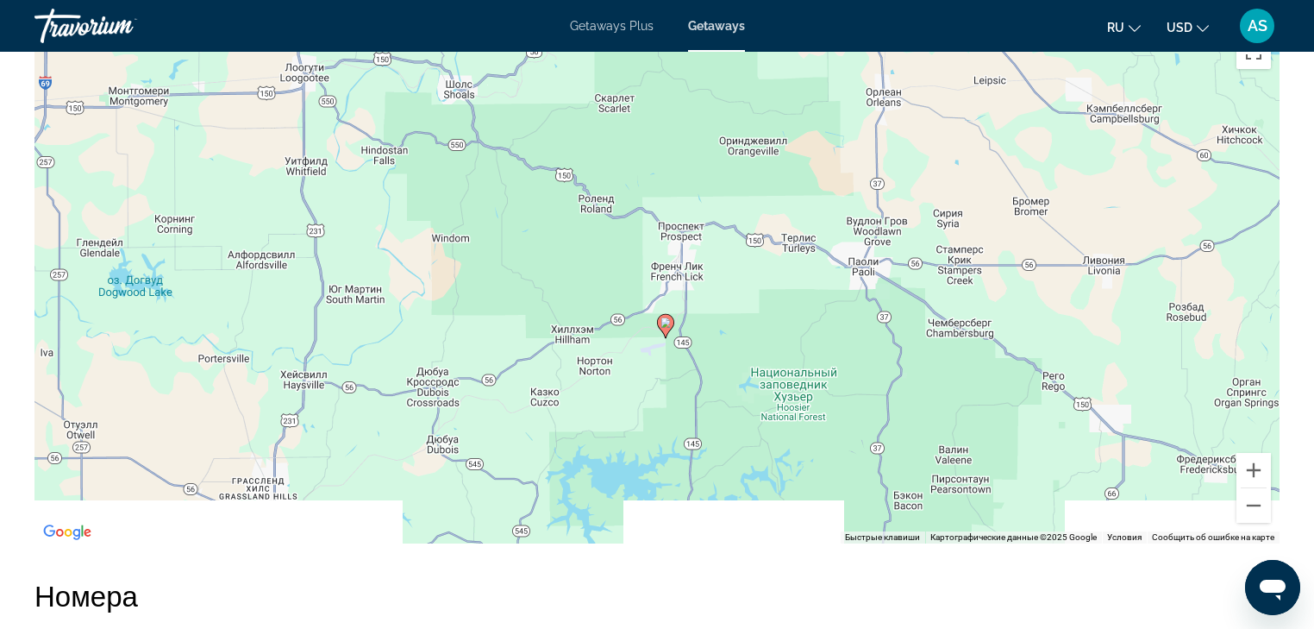
click at [926, 246] on div "Чтобы активировать перетаскивание с помощью клавиатуры, нажмите Alt + Ввод. Пос…" at bounding box center [656, 284] width 1245 height 517
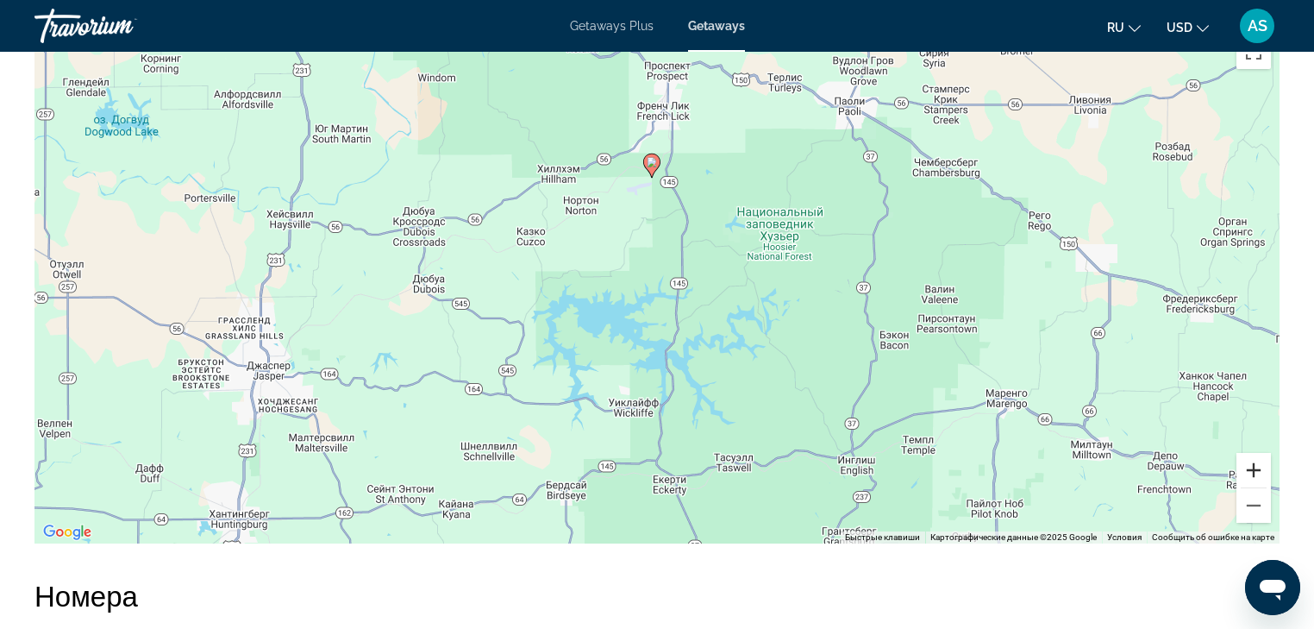
click at [1248, 471] on button "Увеличить" at bounding box center [1254, 470] width 34 height 34
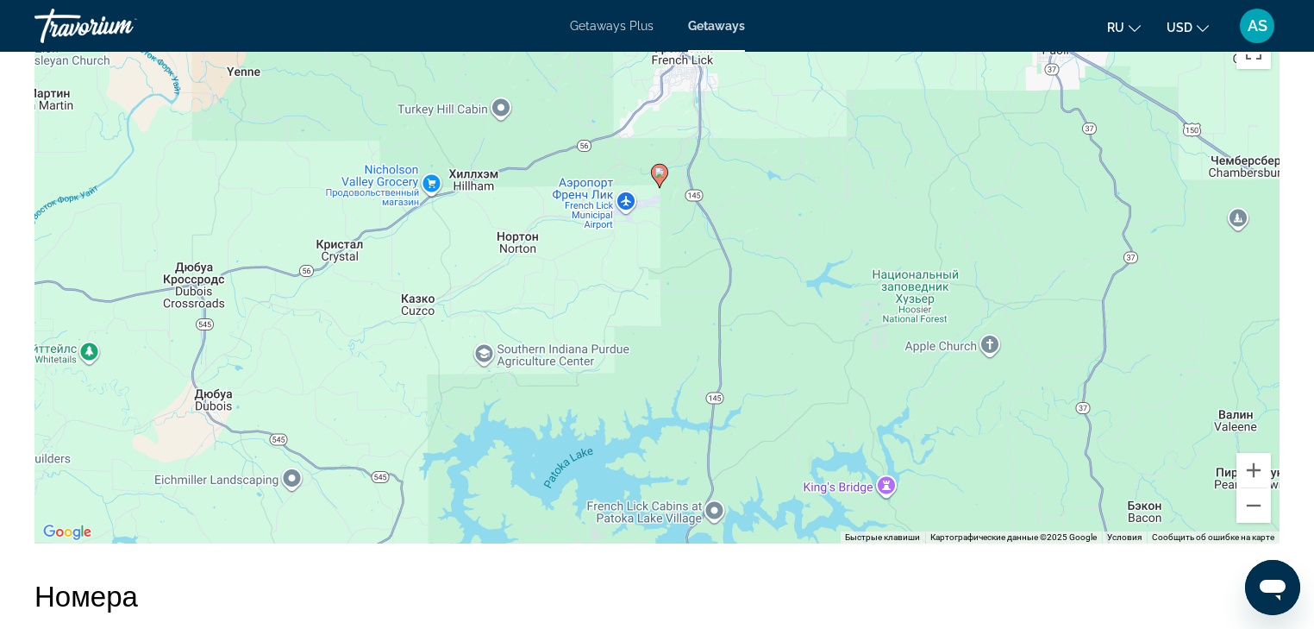
drag, startPoint x: 873, startPoint y: 212, endPoint x: 893, endPoint y: 383, distance: 172.0
click at [893, 383] on div "Чтобы активировать перетаскивание с помощью клавиатуры, нажмите Alt + Ввод. Пос…" at bounding box center [656, 284] width 1245 height 517
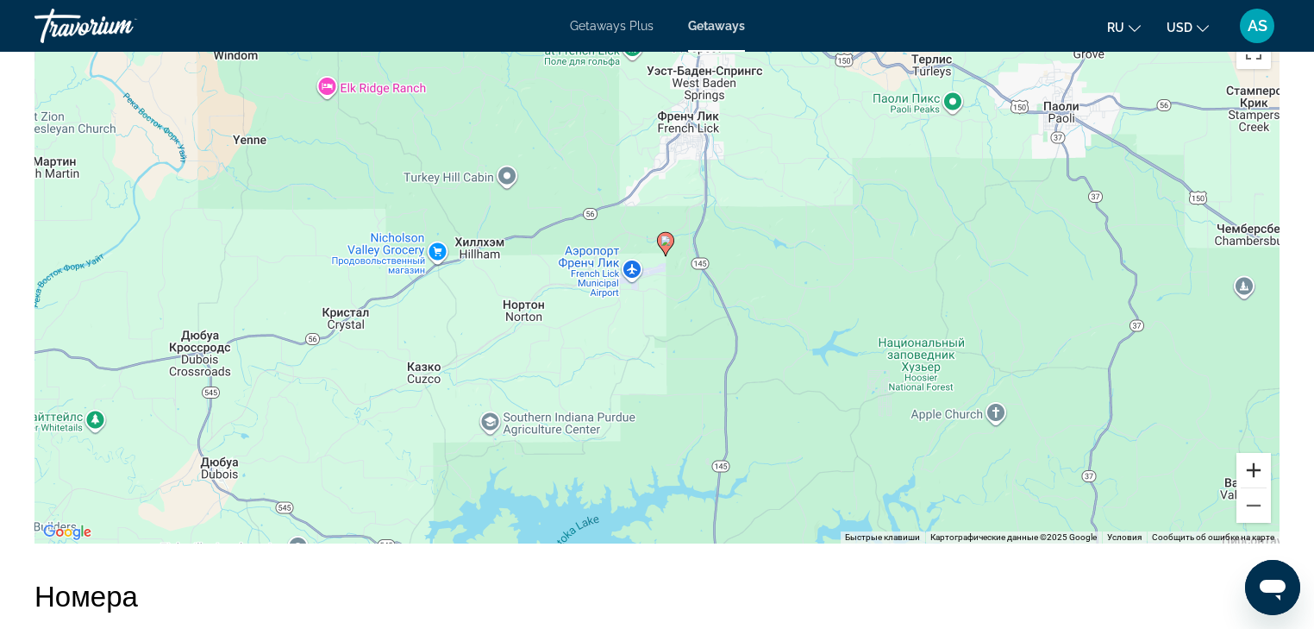
click at [1251, 467] on button "Увеличить" at bounding box center [1254, 470] width 34 height 34
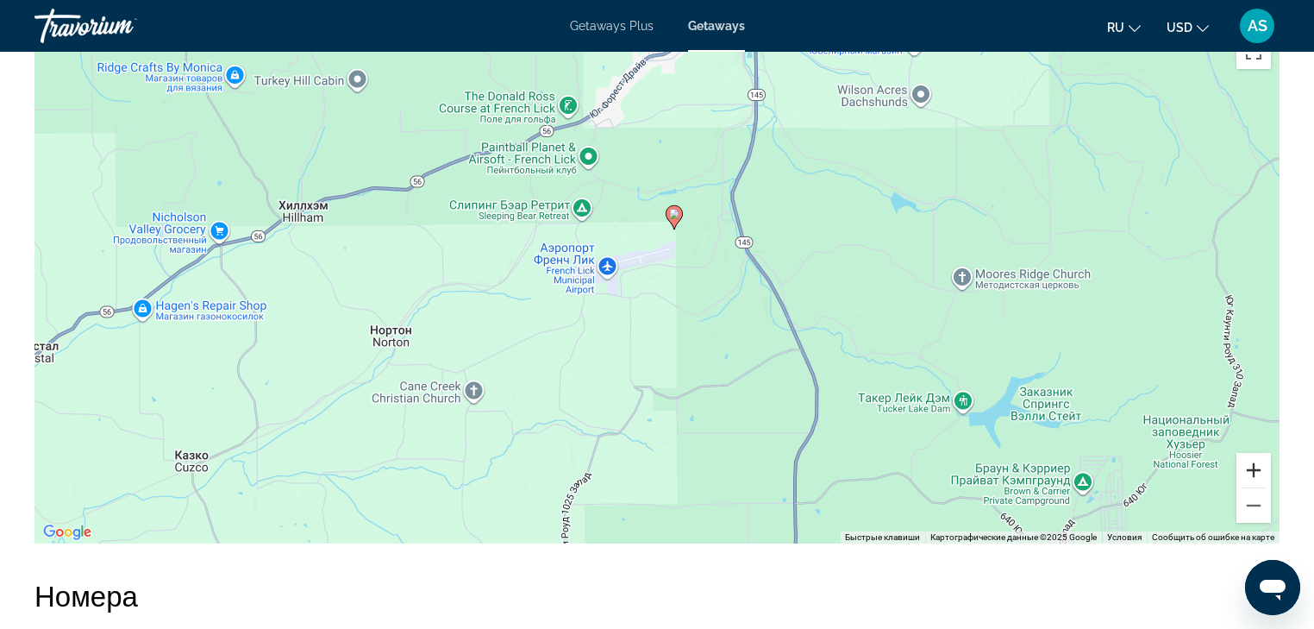
click at [1249, 459] on button "Увеличить" at bounding box center [1254, 470] width 34 height 34
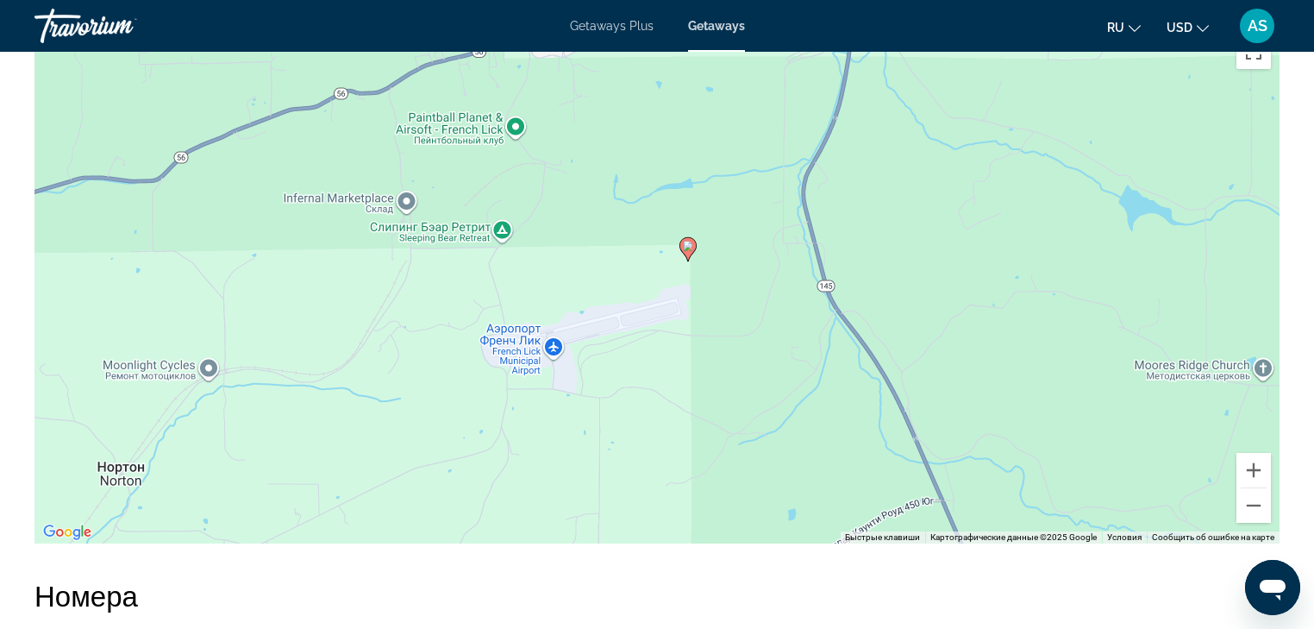
drag, startPoint x: 728, startPoint y: 183, endPoint x: 721, endPoint y: 280, distance: 97.7
click at [721, 280] on div "Чтобы активировать перетаскивание с помощью клавиатуры, нажмите Alt + Ввод. Пос…" at bounding box center [656, 284] width 1245 height 517
click at [1256, 500] on button "Уменьшить" at bounding box center [1254, 505] width 34 height 34
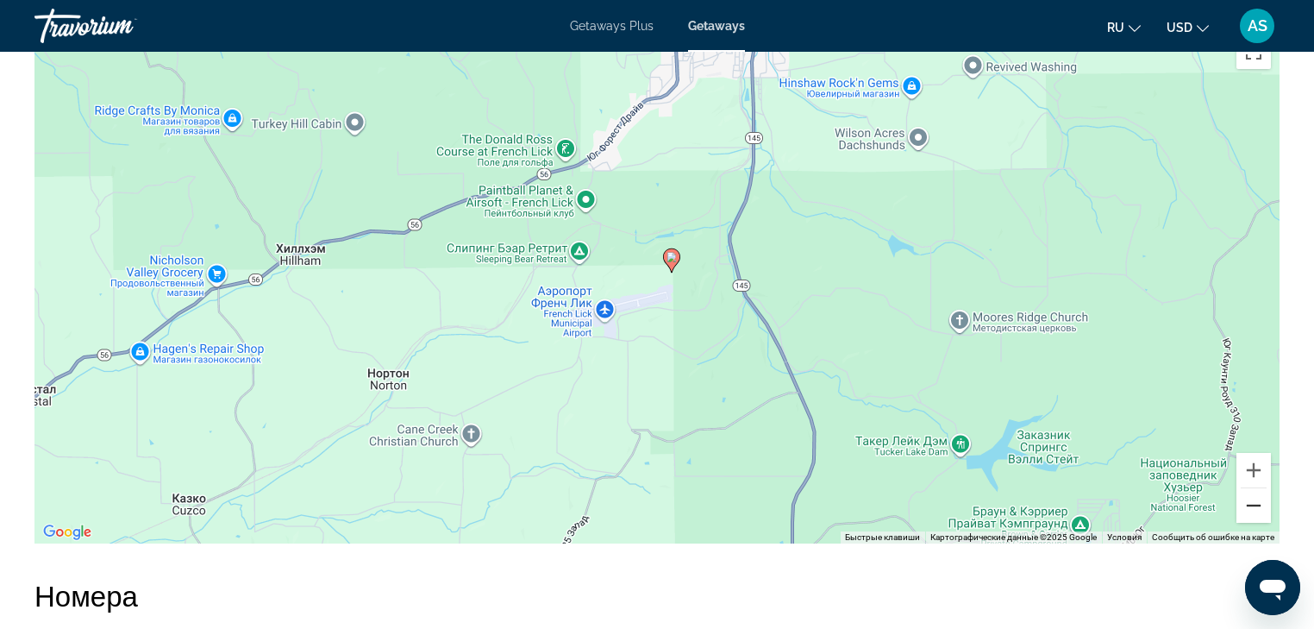
click at [1256, 500] on button "Уменьшить" at bounding box center [1254, 505] width 34 height 34
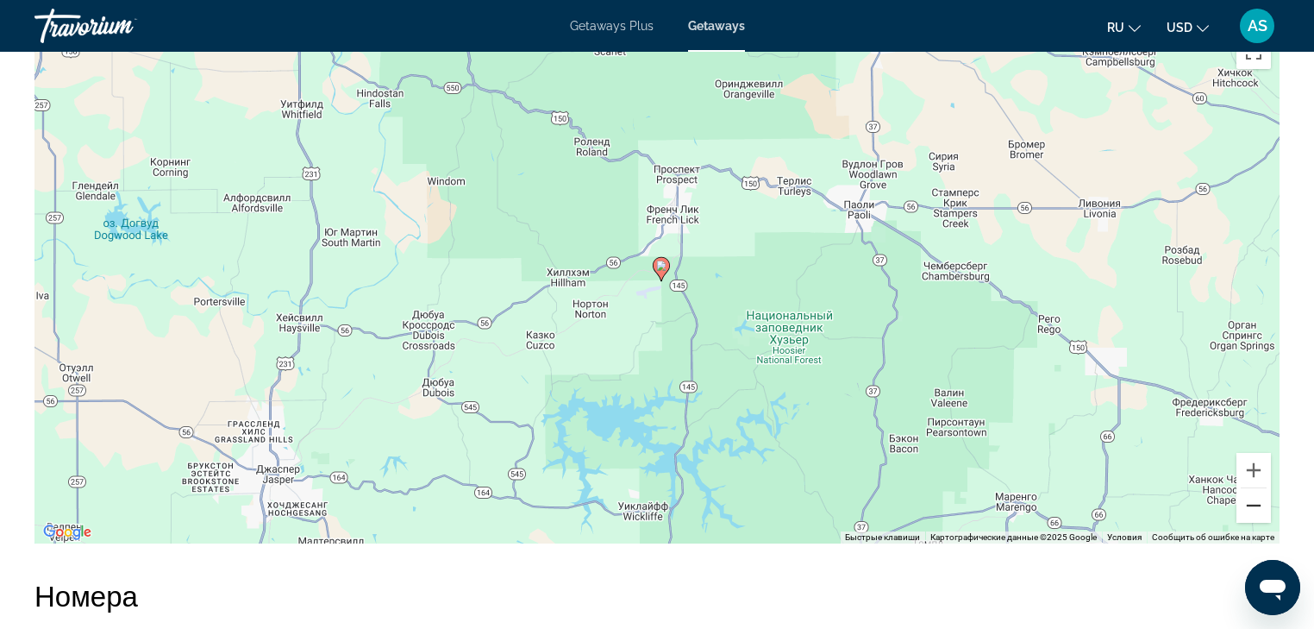
click at [1256, 500] on button "Уменьшить" at bounding box center [1254, 505] width 34 height 34
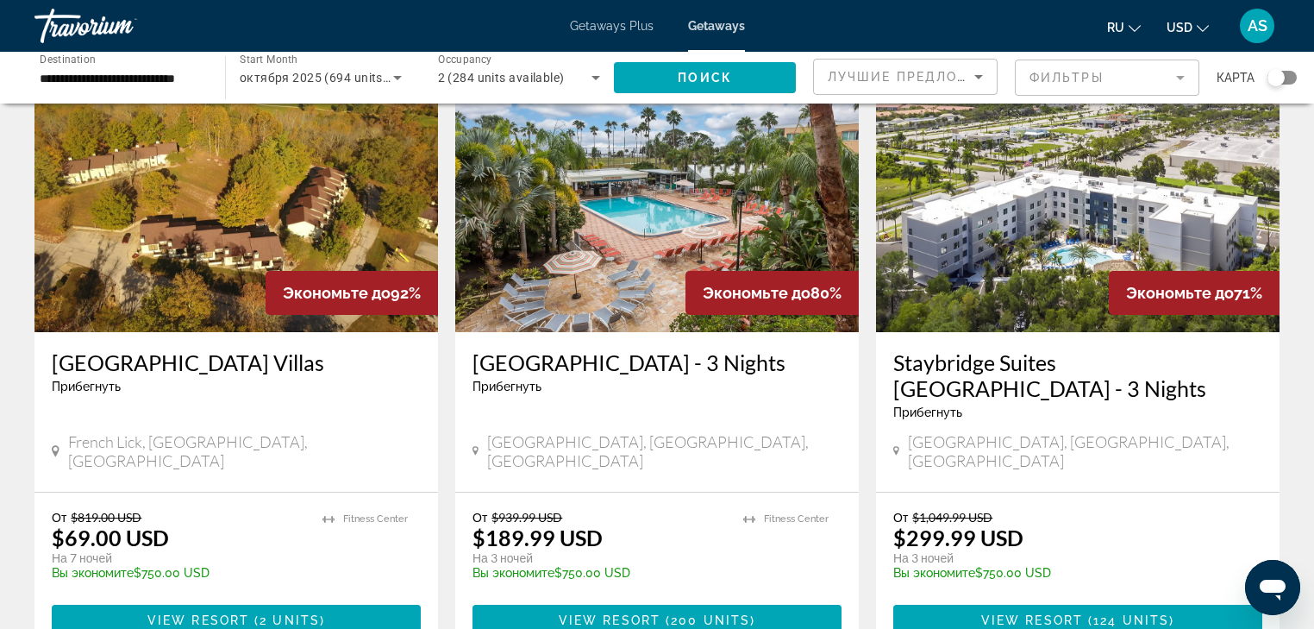
scroll to position [138, 0]
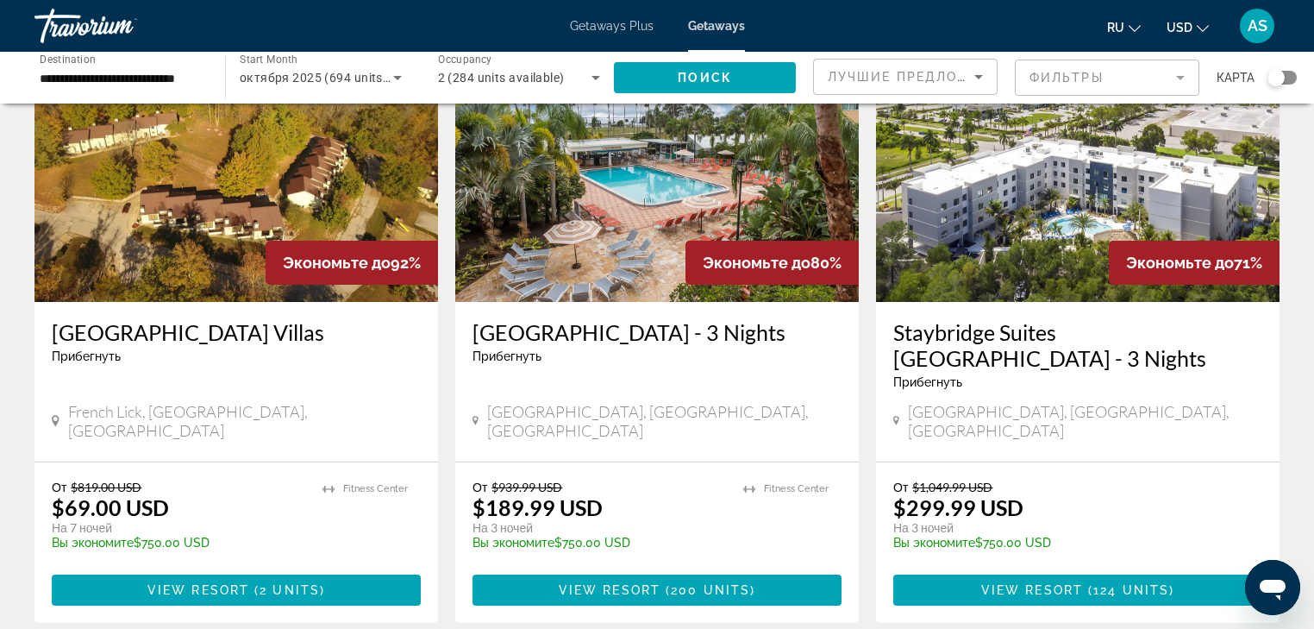
click at [71, 83] on input "**********" at bounding box center [121, 78] width 163 height 21
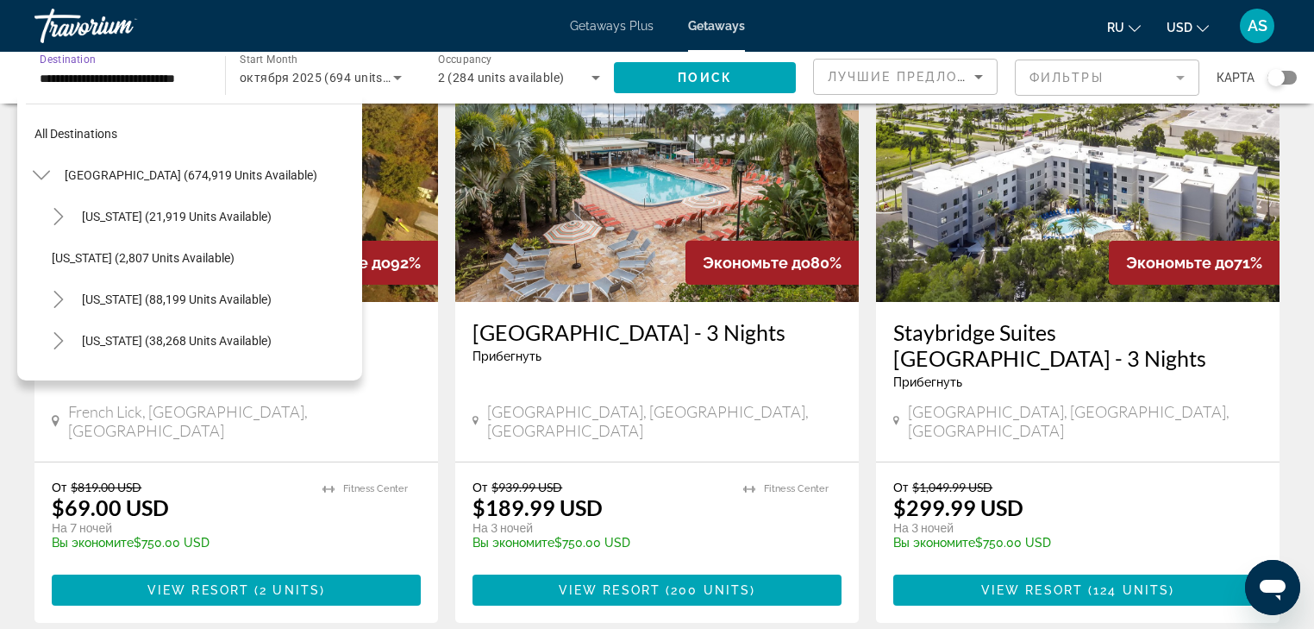
scroll to position [434, 0]
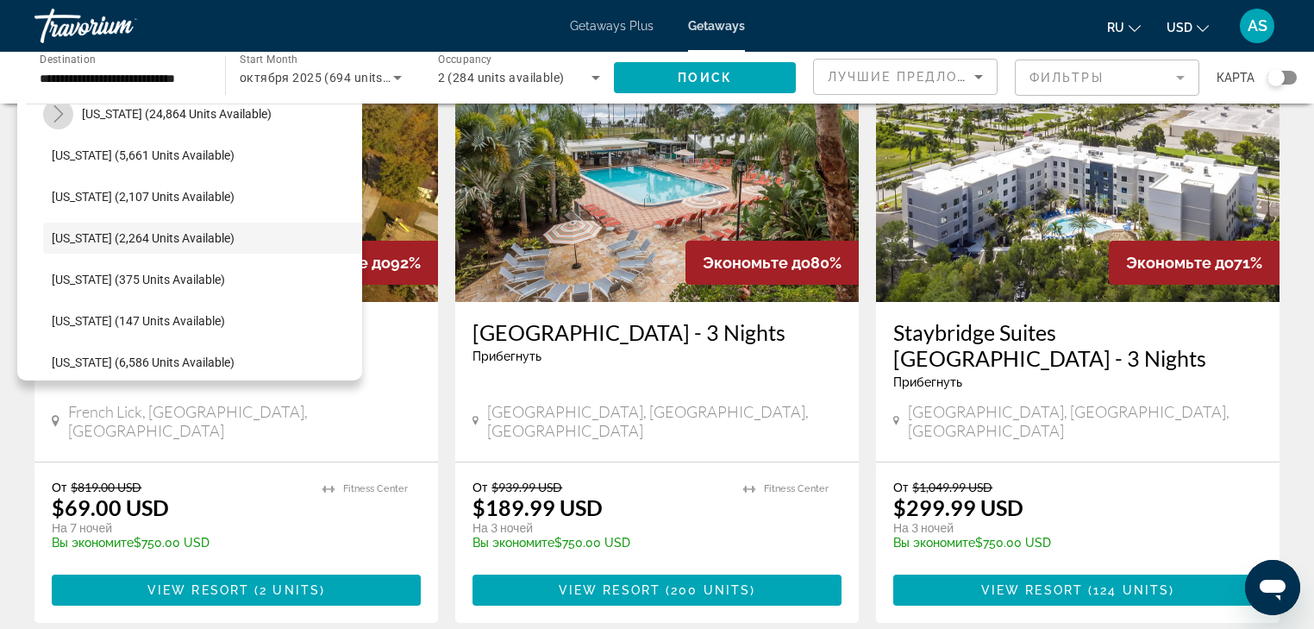
click at [54, 111] on icon "Toggle Hawaii (24,864 units available)" at bounding box center [58, 113] width 17 height 17
click at [59, 112] on icon "Toggle Hawaii (24,864 units available)" at bounding box center [58, 113] width 17 height 17
click at [379, 351] on div "Прибегнуть - Это курорт только для взрослых" at bounding box center [236, 356] width 369 height 14
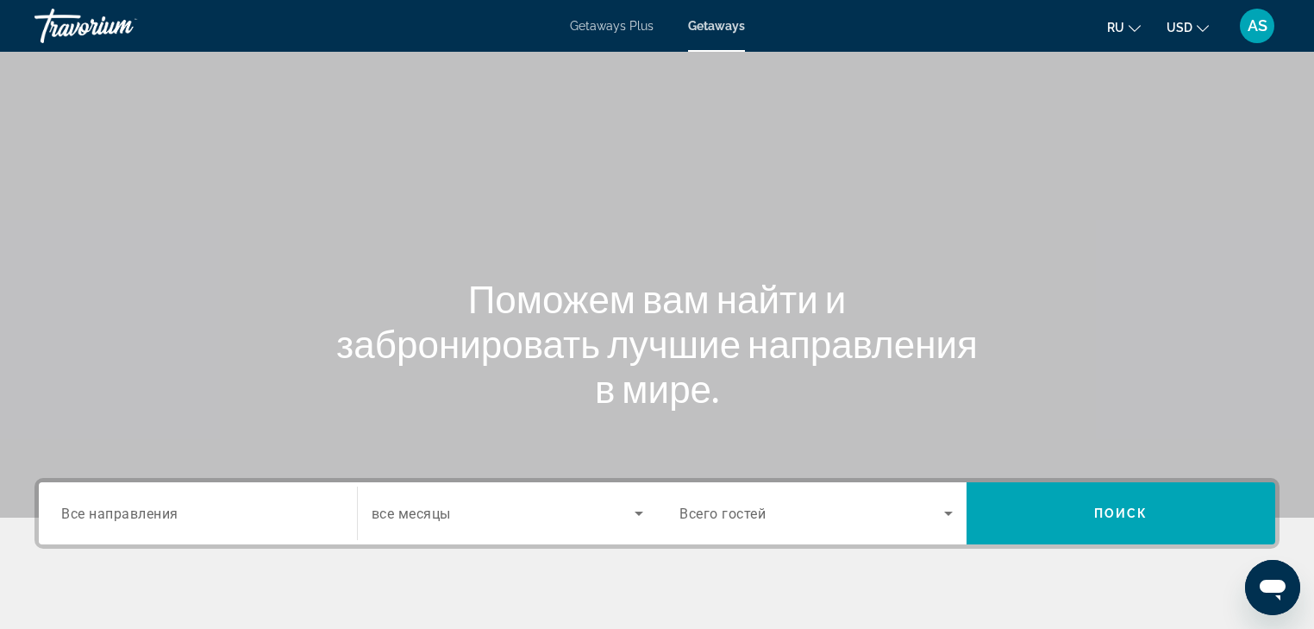
click at [88, 500] on div "Search widget" at bounding box center [197, 513] width 273 height 49
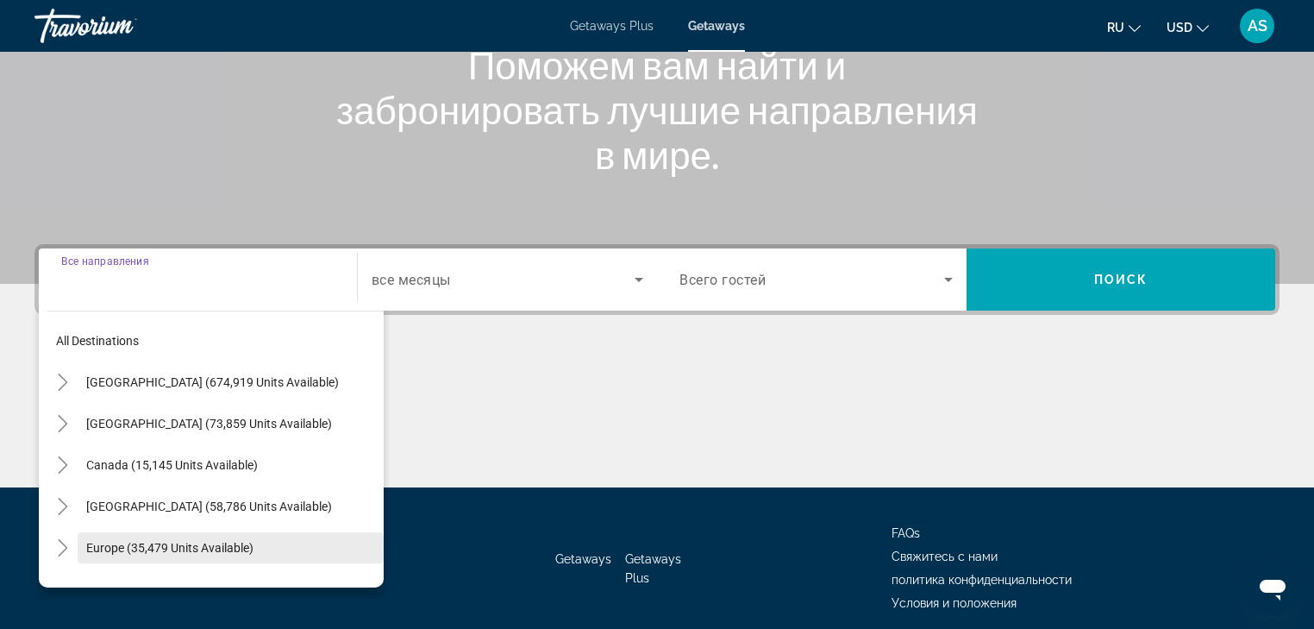
scroll to position [304, 0]
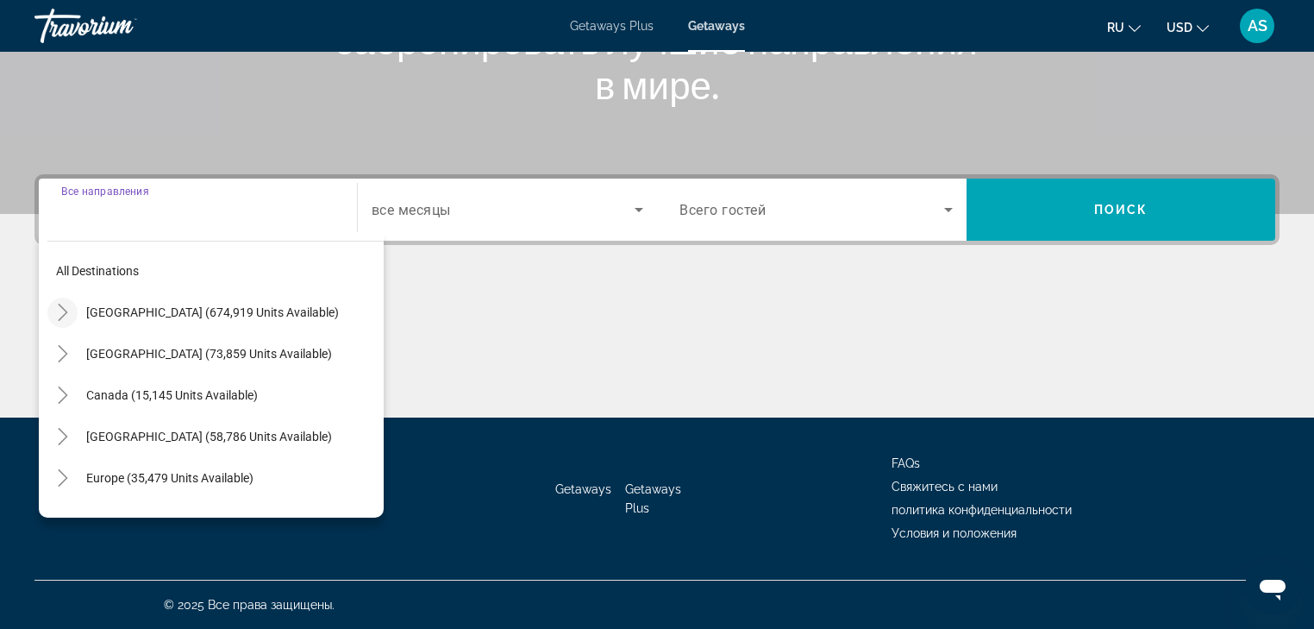
click at [65, 317] on icon "Toggle United States (674,919 units available)" at bounding box center [62, 312] width 17 height 17
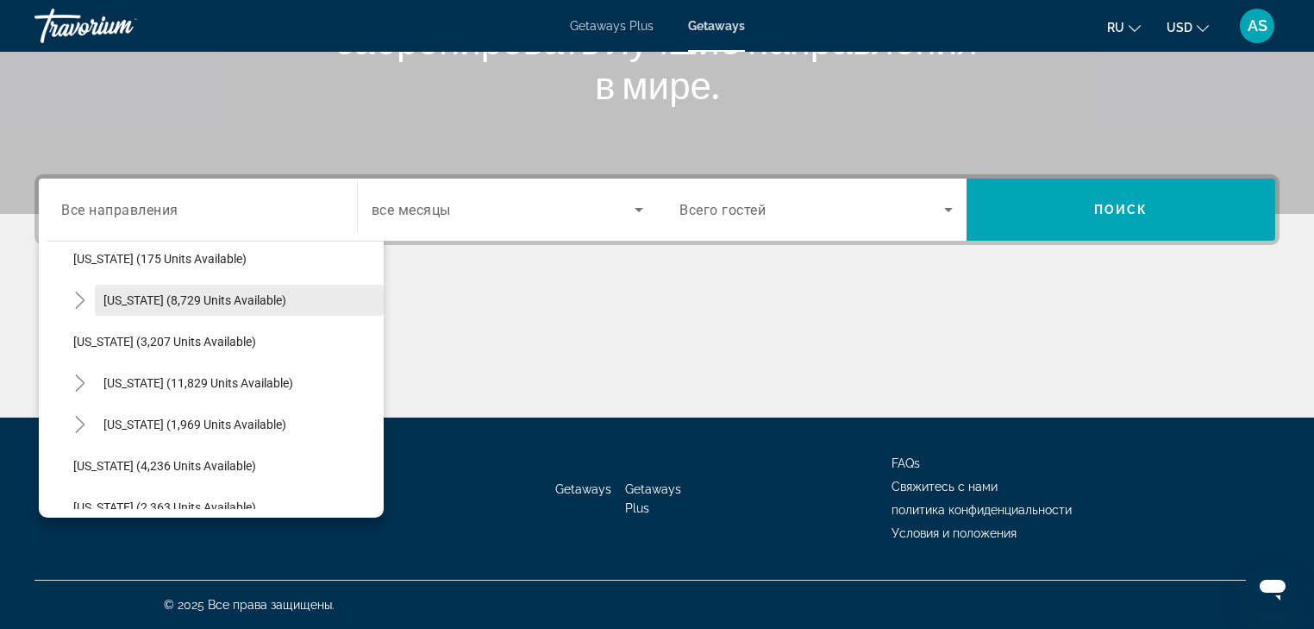
scroll to position [947, 0]
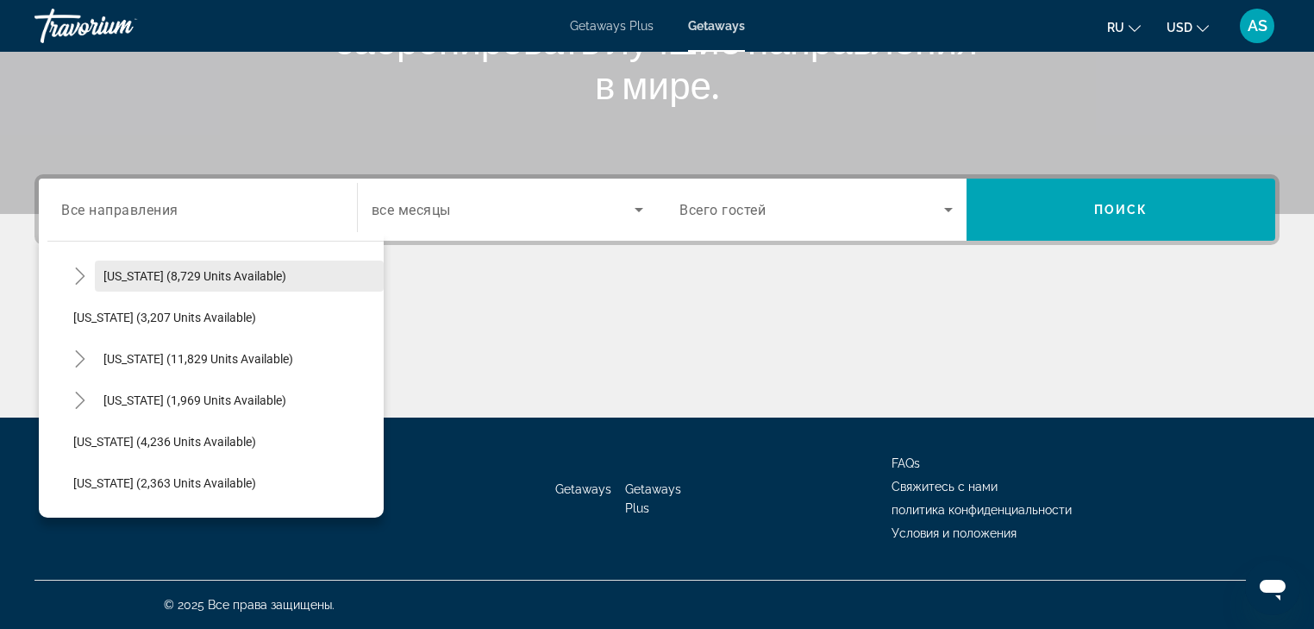
click at [145, 270] on span "[US_STATE] (8,729 units available)" at bounding box center [194, 276] width 183 height 14
type input "**********"
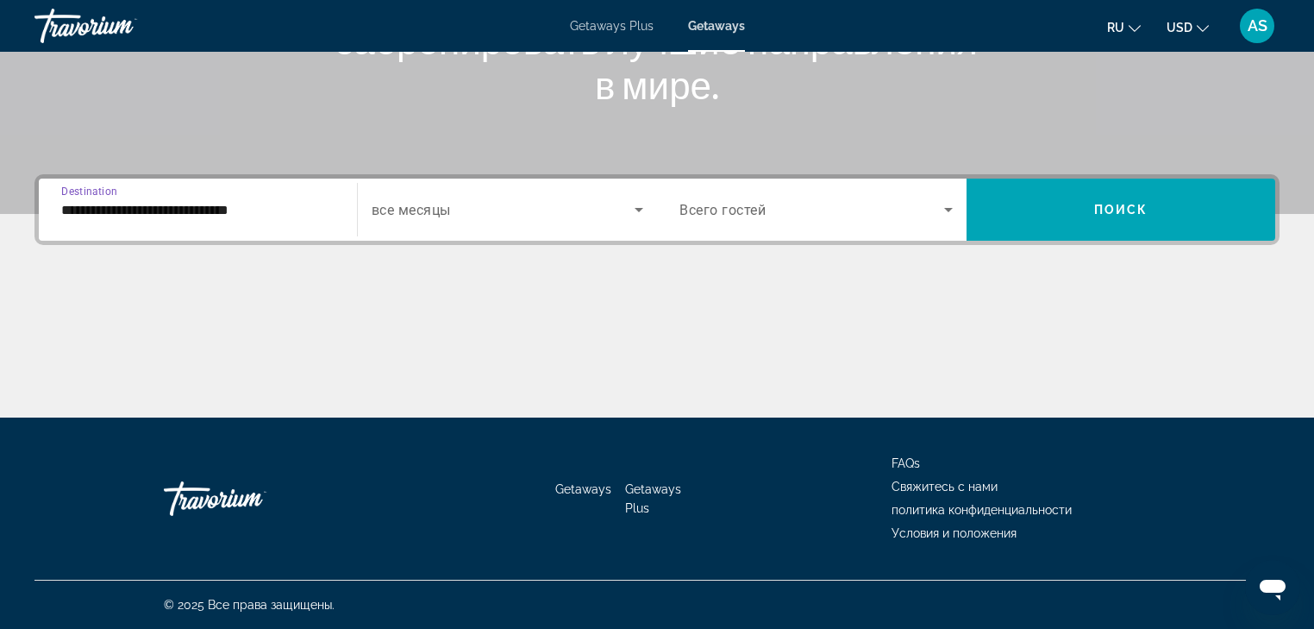
click at [641, 207] on icon "Search widget" at bounding box center [639, 209] width 21 height 21
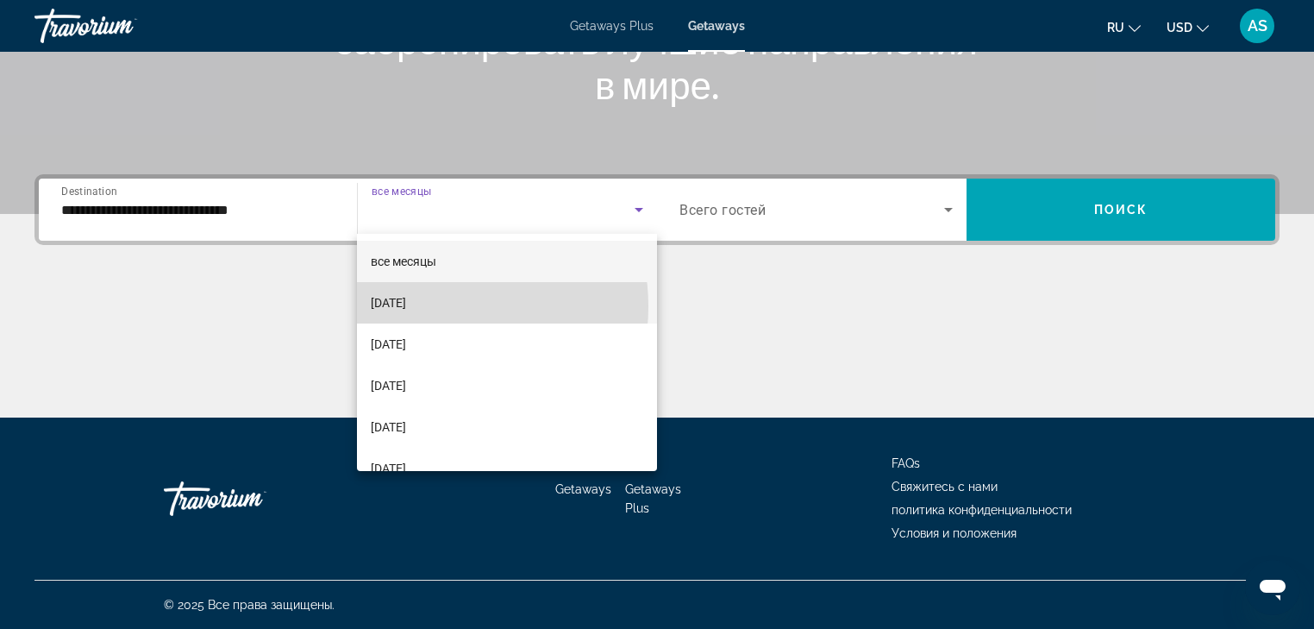
click at [406, 306] on span "[DATE]" at bounding box center [388, 302] width 35 height 21
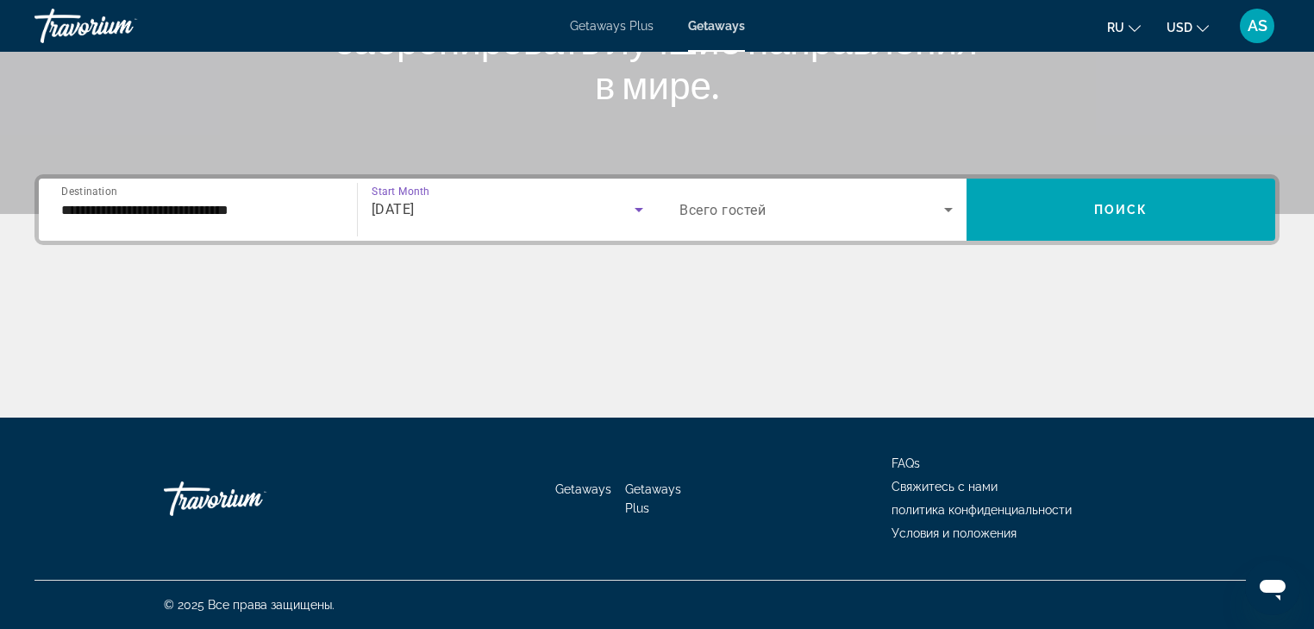
click at [949, 210] on icon "Search widget" at bounding box center [948, 210] width 9 height 4
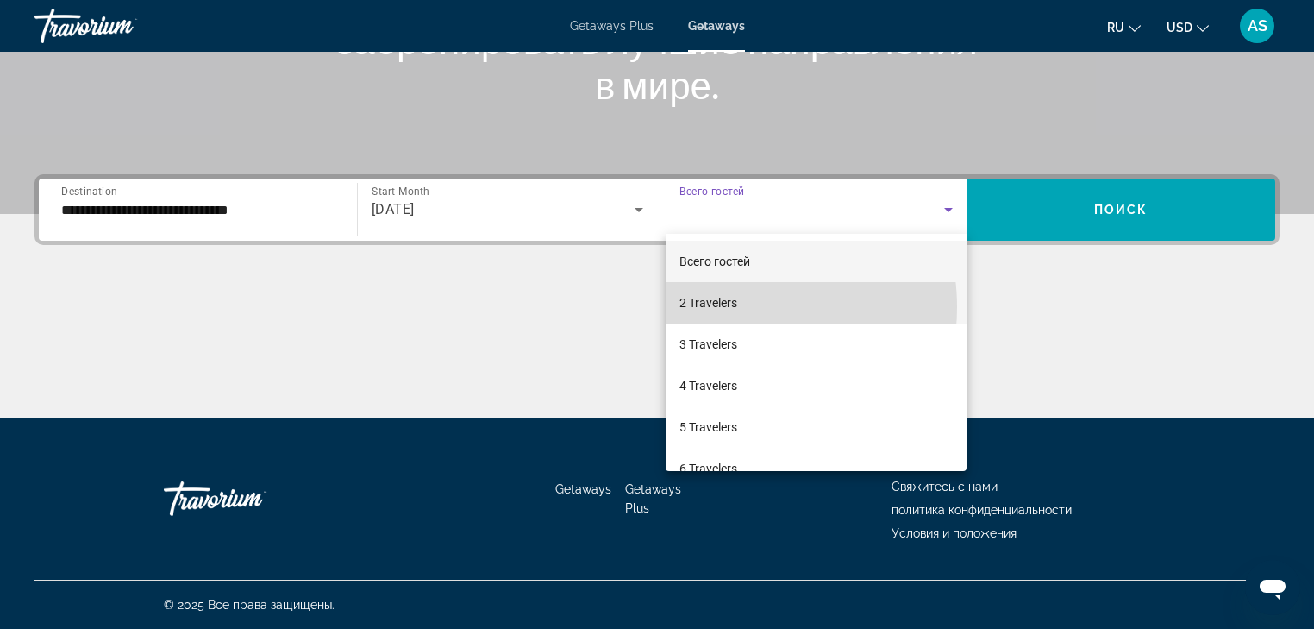
click at [727, 307] on span "2 Travelers" at bounding box center [709, 302] width 58 height 21
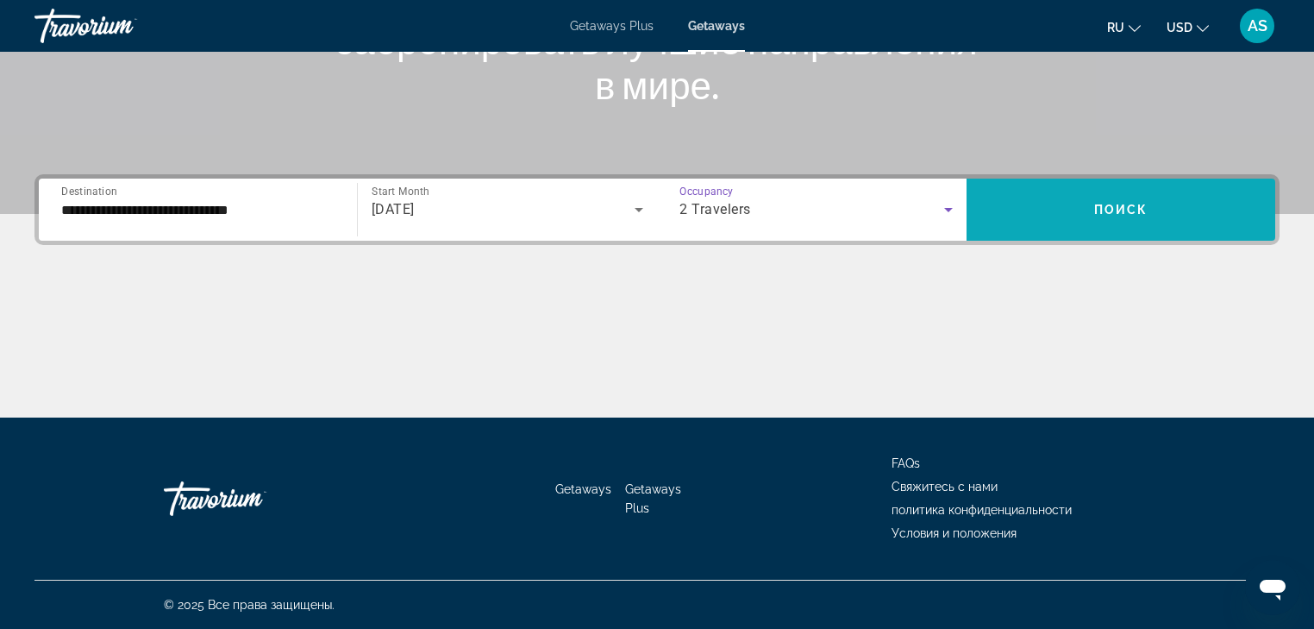
click at [1121, 208] on span "Поиск" at bounding box center [1121, 210] width 54 height 14
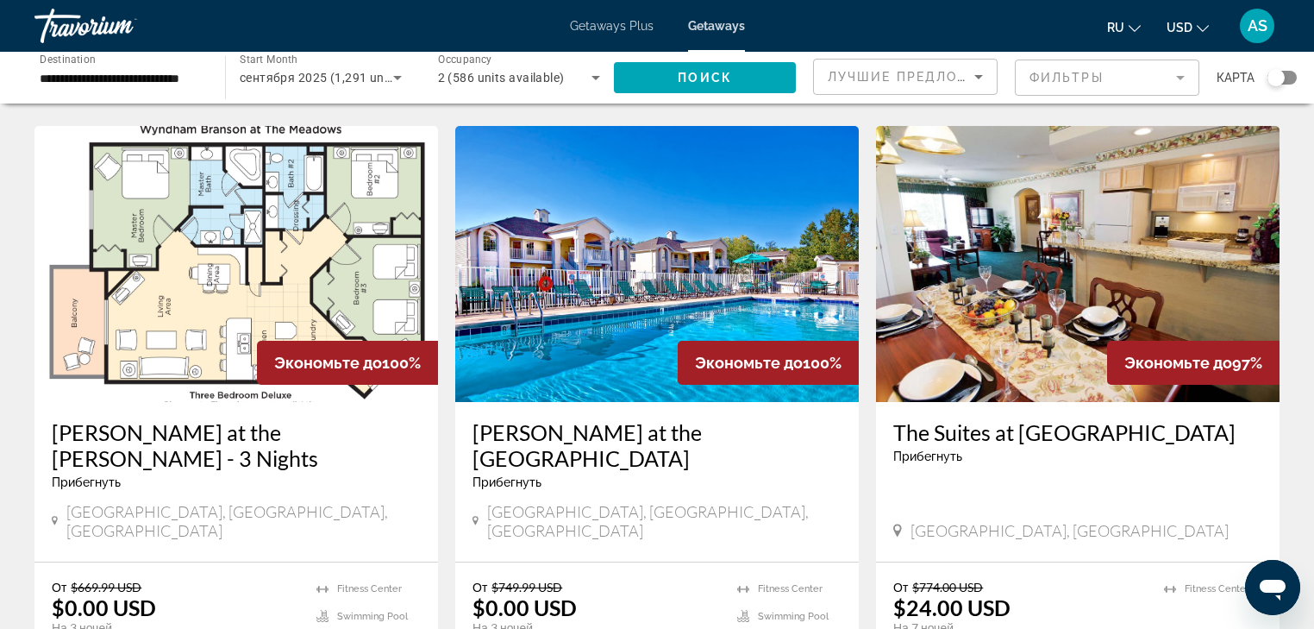
scroll to position [690, 0]
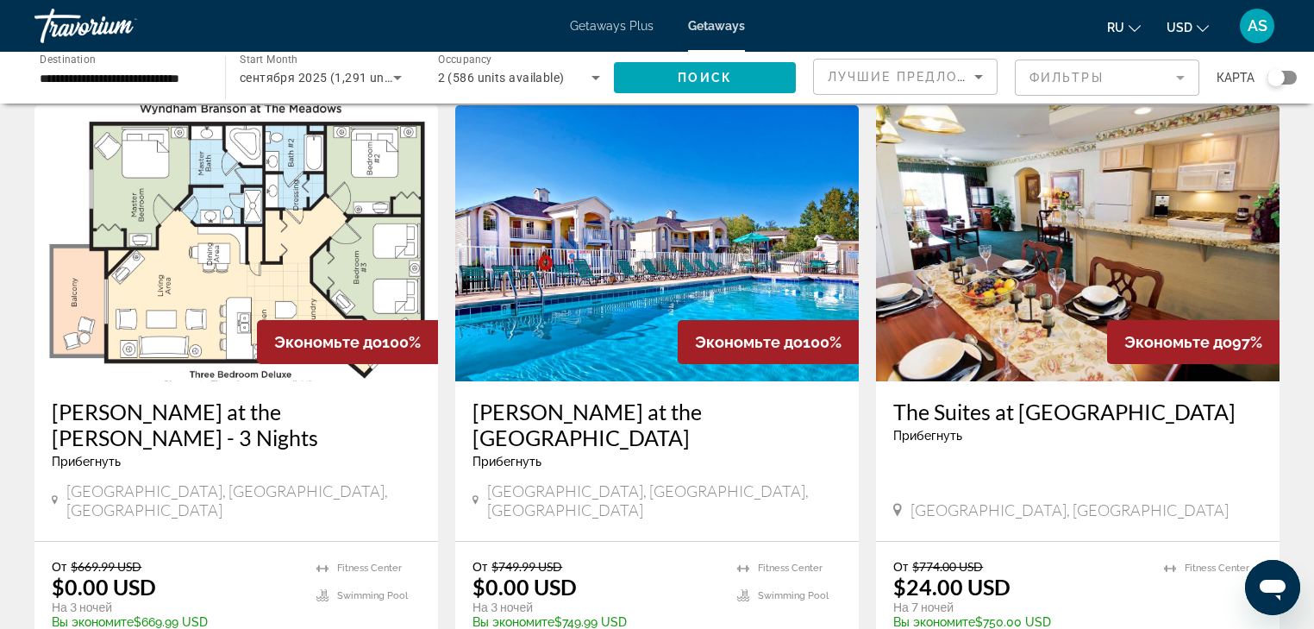
click at [631, 258] on img "Main content" at bounding box center [657, 243] width 404 height 276
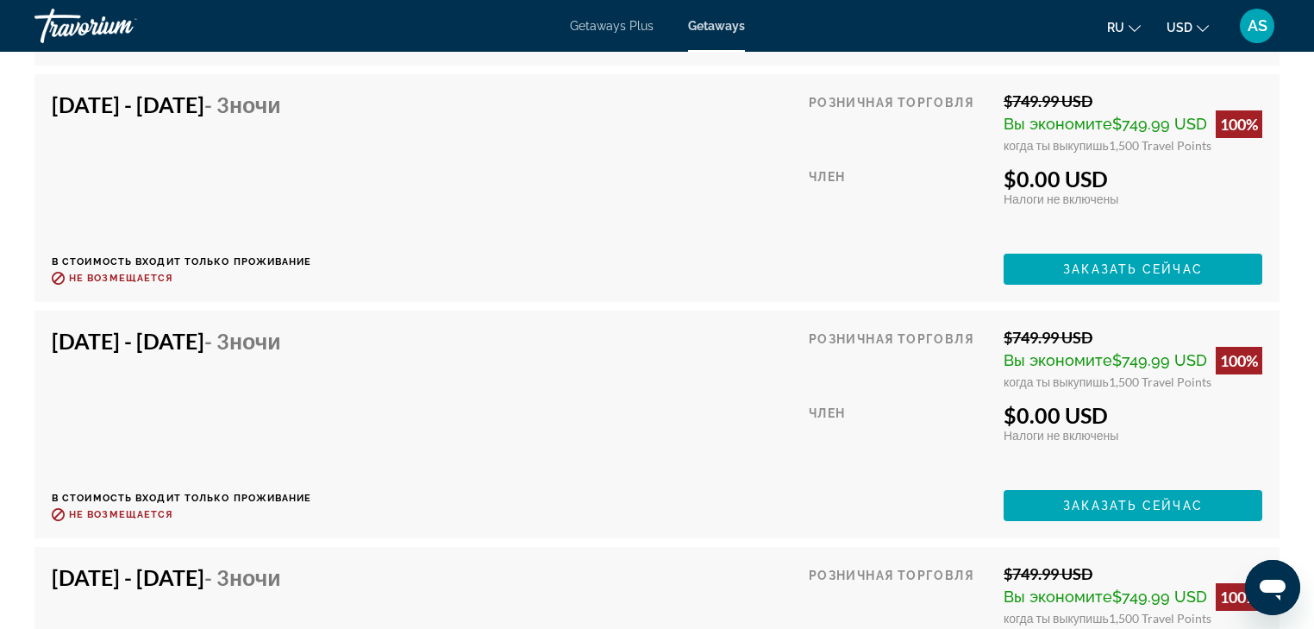
scroll to position [7313, 0]
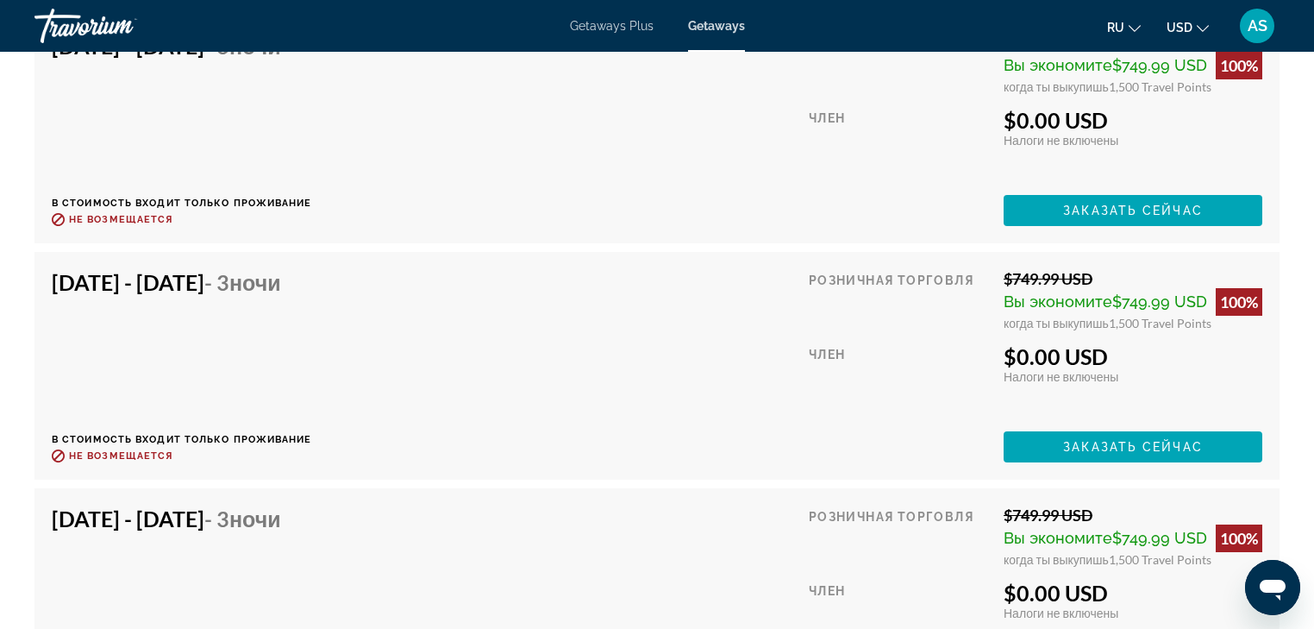
click at [438, 280] on div "[DATE] - [DATE] - 3 ночи В стоимость входит только проживание Возврат до : Не в…" at bounding box center [657, 365] width 1211 height 193
click at [291, 280] on div "[DATE] - [DATE] - 3 ночи" at bounding box center [176, 286] width 248 height 34
click at [1087, 440] on span "Заказать сейчас" at bounding box center [1133, 447] width 140 height 14
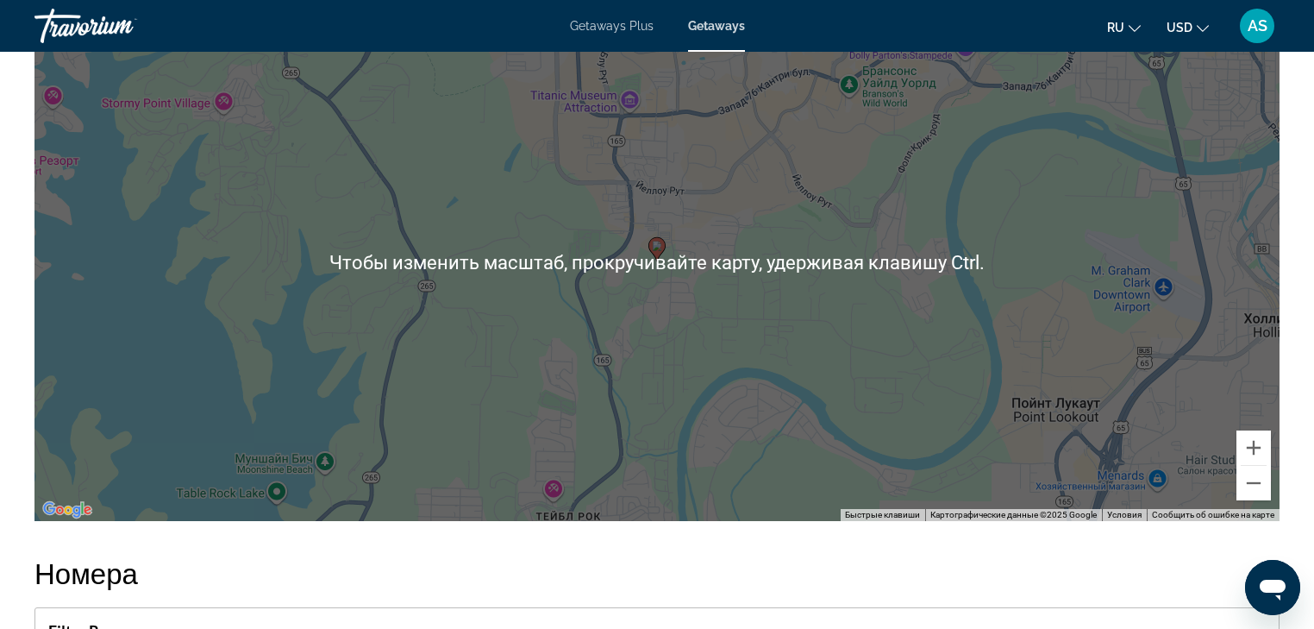
scroll to position [2622, 0]
click at [1257, 465] on button "Уменьшить" at bounding box center [1254, 482] width 34 height 34
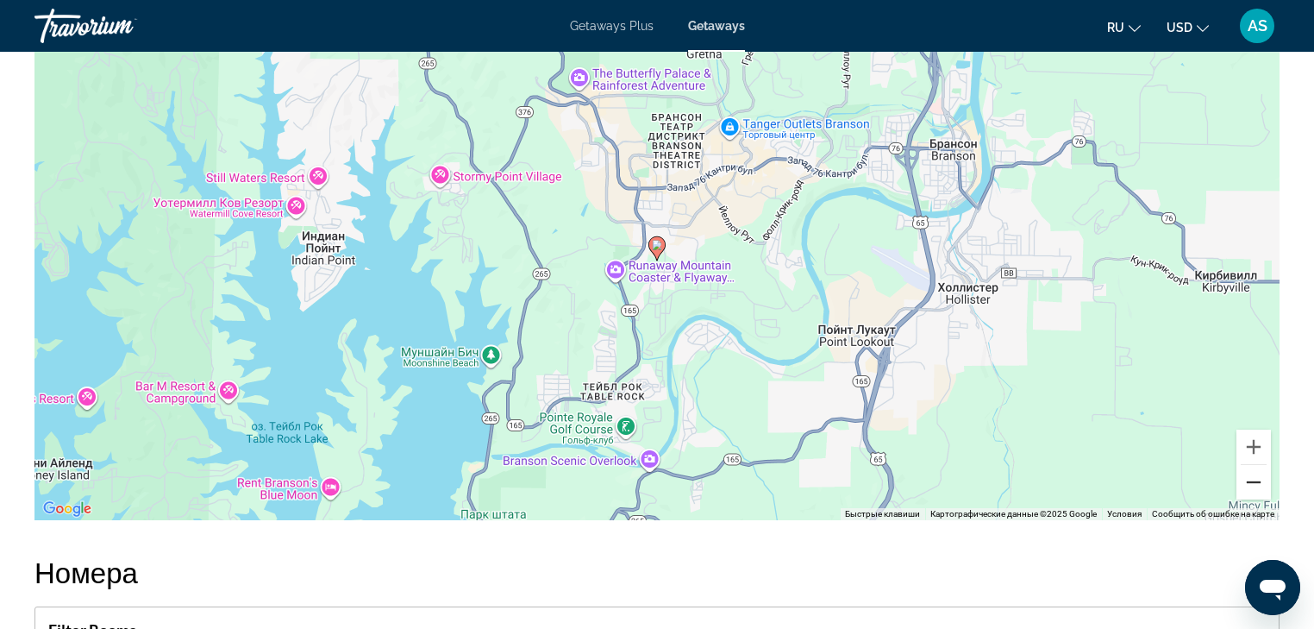
click at [1257, 465] on button "Уменьшить" at bounding box center [1254, 482] width 34 height 34
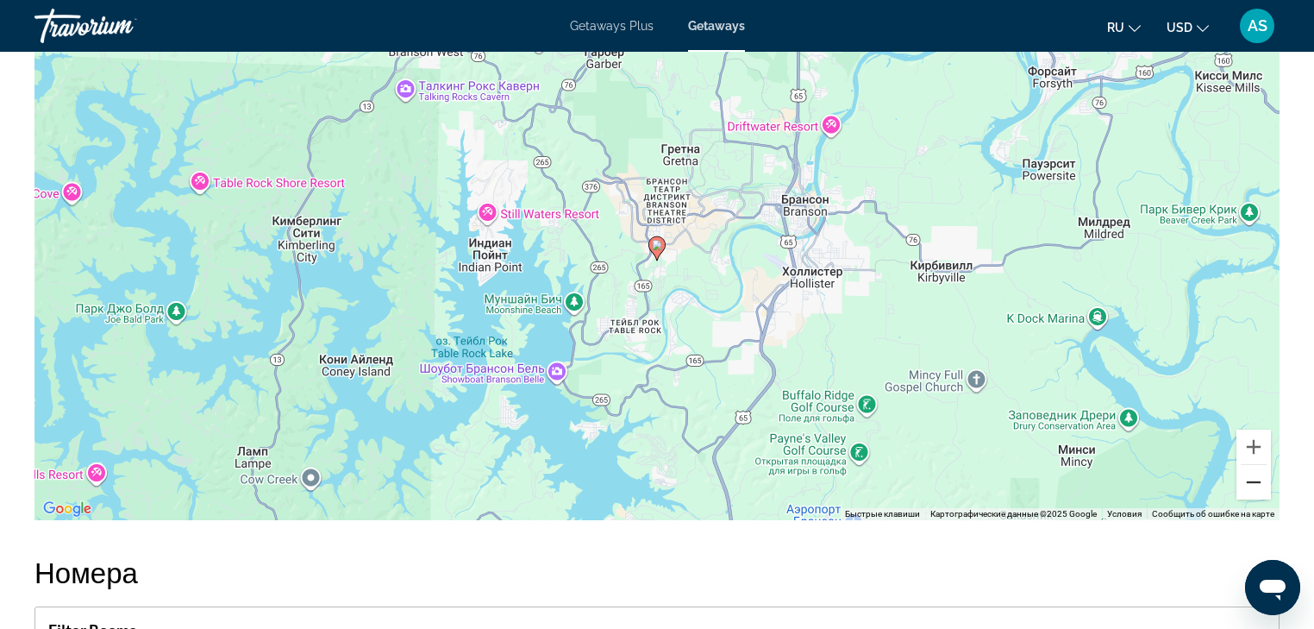
click at [1257, 465] on button "Уменьшить" at bounding box center [1254, 482] width 34 height 34
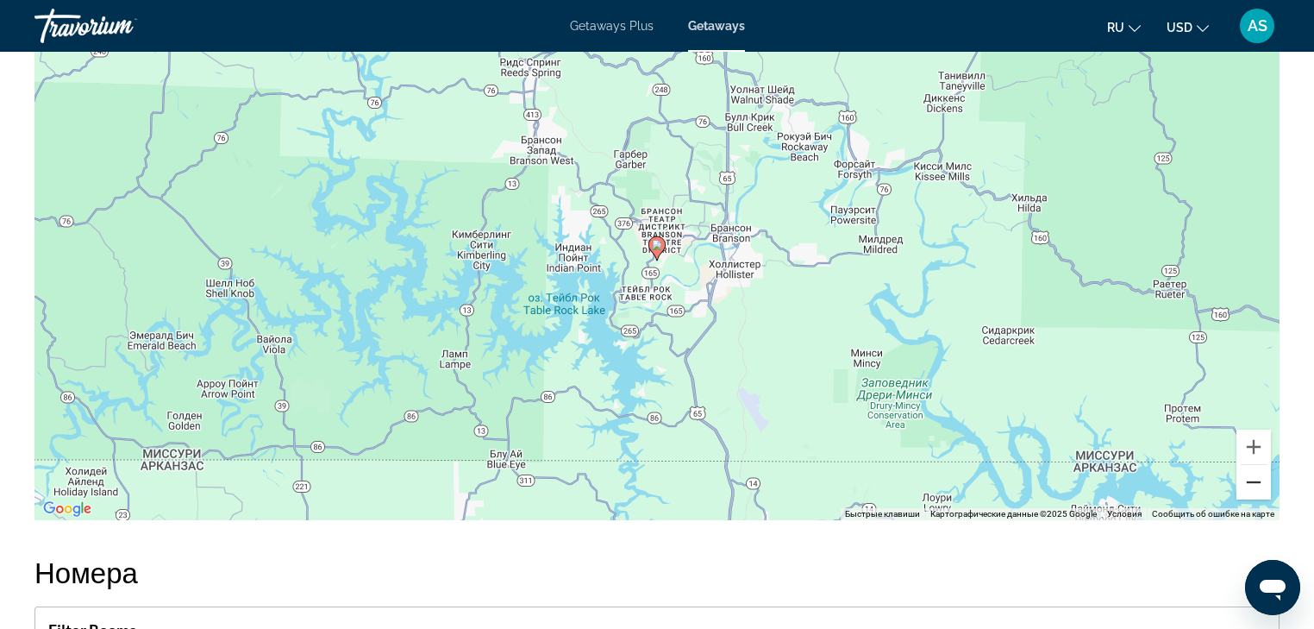
click at [1257, 465] on button "Уменьшить" at bounding box center [1254, 482] width 34 height 34
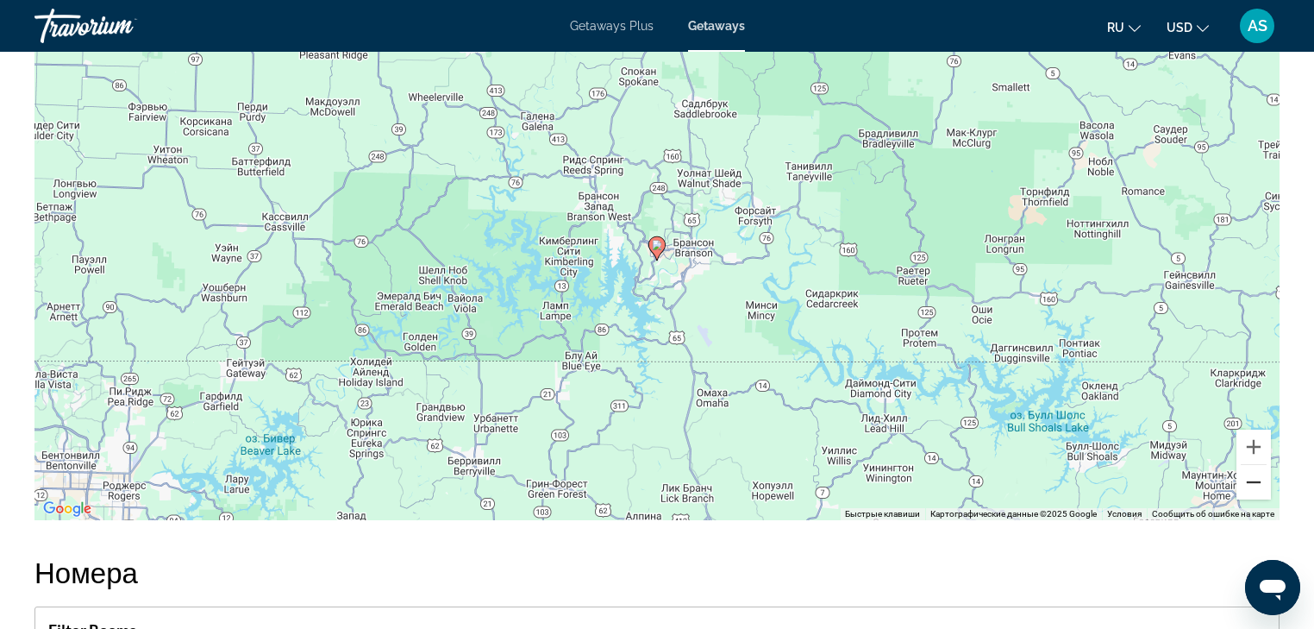
click at [1257, 465] on button "Уменьшить" at bounding box center [1254, 482] width 34 height 34
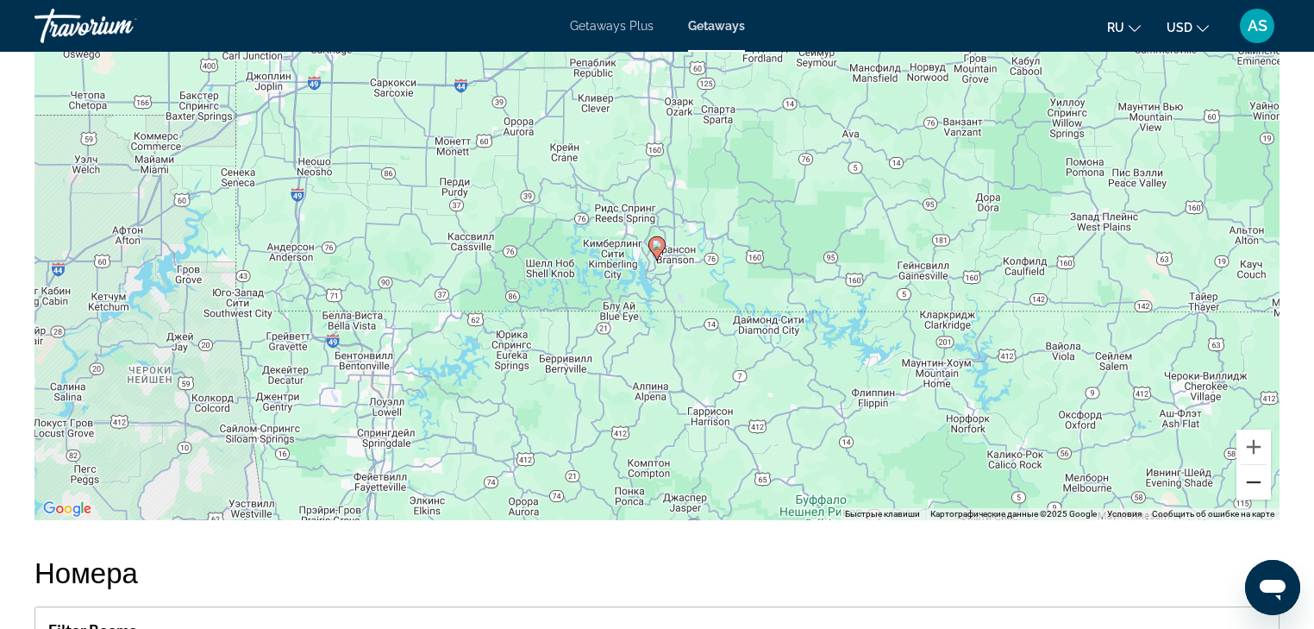
click at [1257, 465] on button "Уменьшить" at bounding box center [1254, 482] width 34 height 34
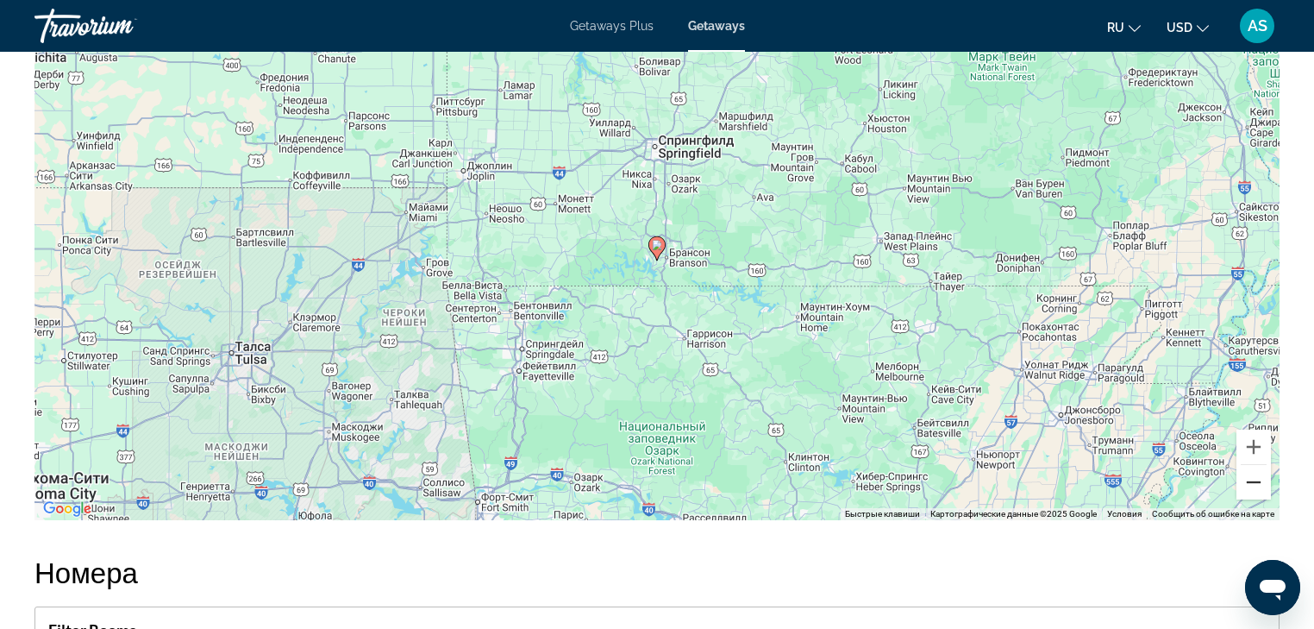
click at [1257, 465] on button "Уменьшить" at bounding box center [1254, 482] width 34 height 34
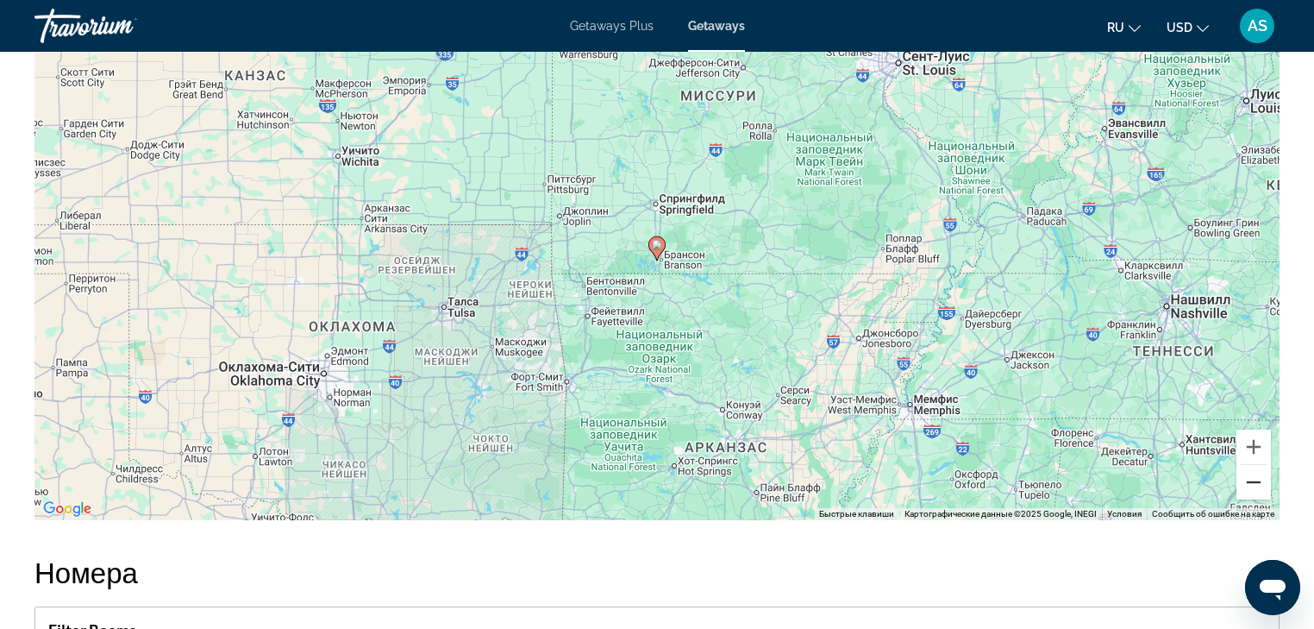
click at [1257, 465] on button "Уменьшить" at bounding box center [1254, 482] width 34 height 34
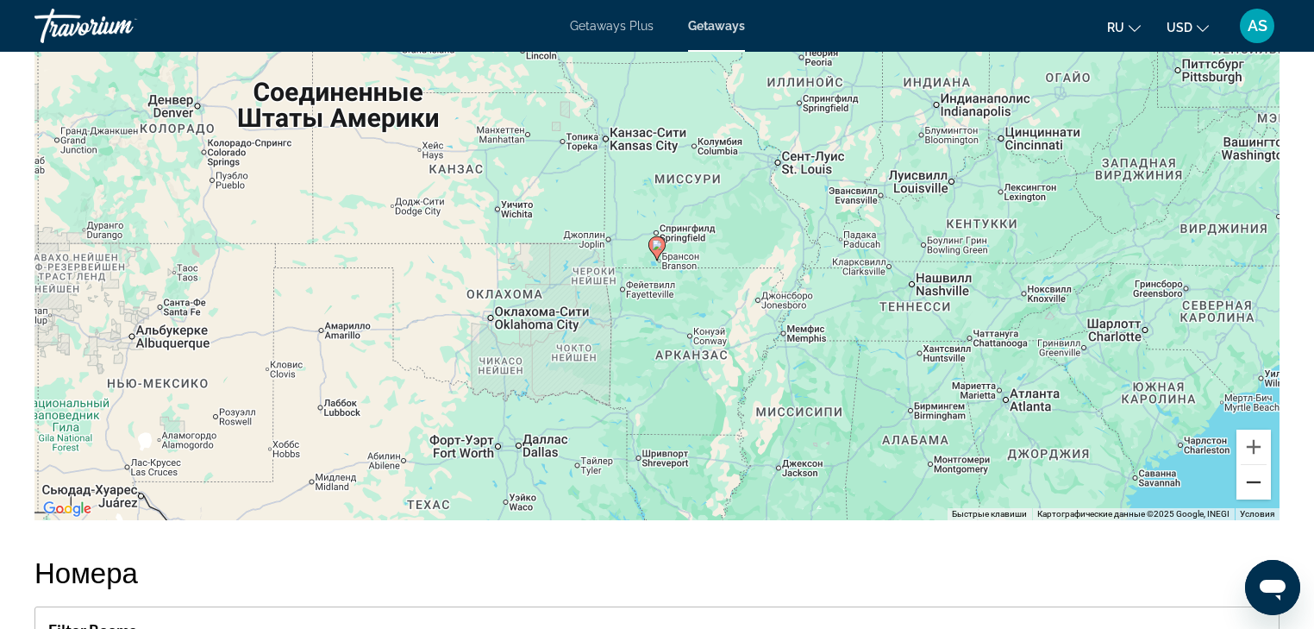
click at [1257, 465] on button "Уменьшить" at bounding box center [1254, 482] width 34 height 34
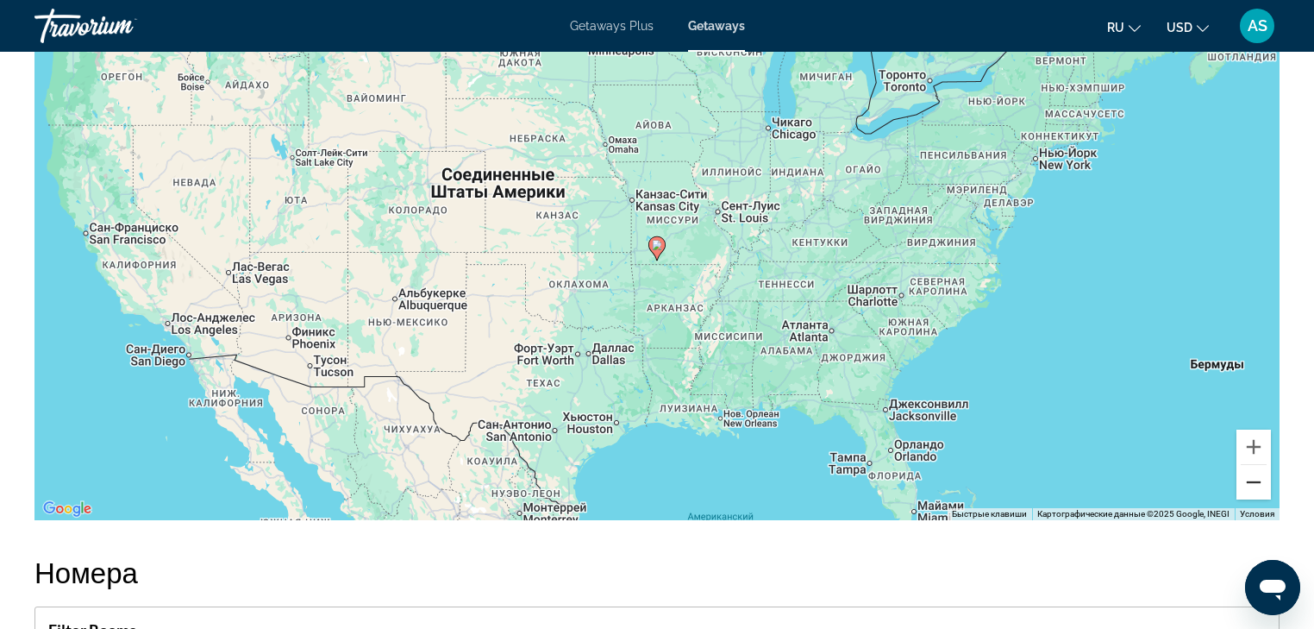
click at [1257, 465] on button "Уменьшить" at bounding box center [1254, 482] width 34 height 34
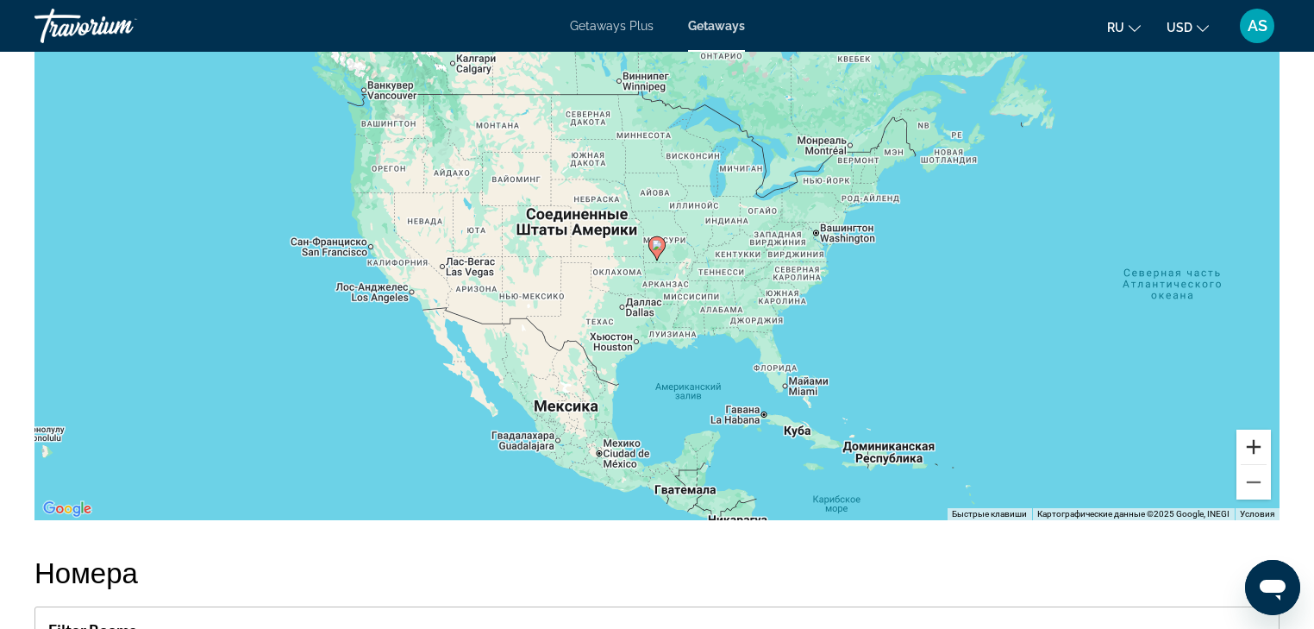
click at [1253, 429] on button "Увеличить" at bounding box center [1254, 446] width 34 height 34
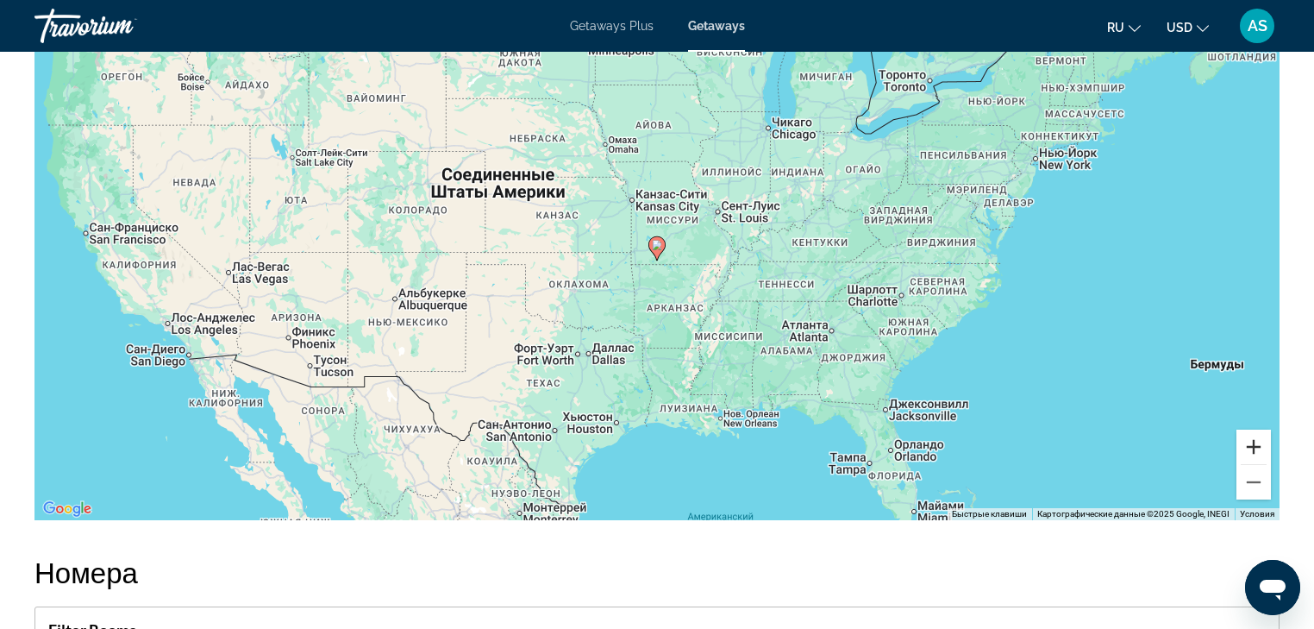
click at [1253, 429] on button "Увеличить" at bounding box center [1254, 446] width 34 height 34
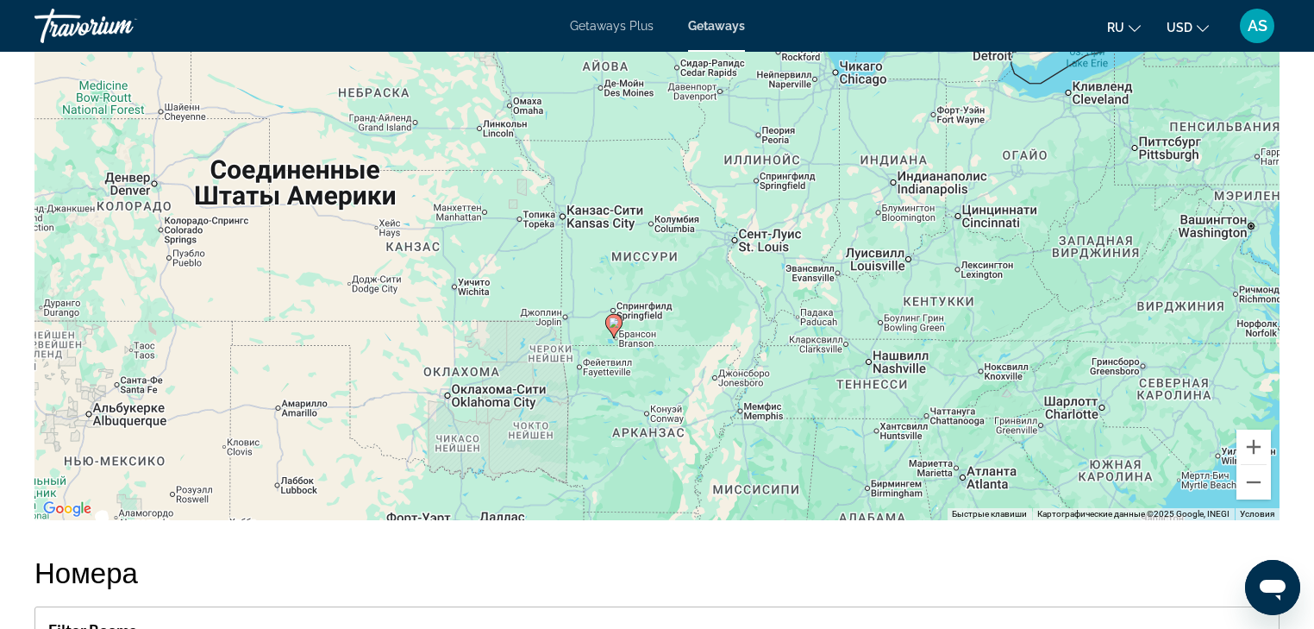
drag, startPoint x: 769, startPoint y: 187, endPoint x: 698, endPoint y: 304, distance: 136.7
click at [698, 304] on div "Чтобы активировать перетаскивание с помощью клавиатуры, нажмите Alt + Ввод. Пос…" at bounding box center [656, 261] width 1245 height 517
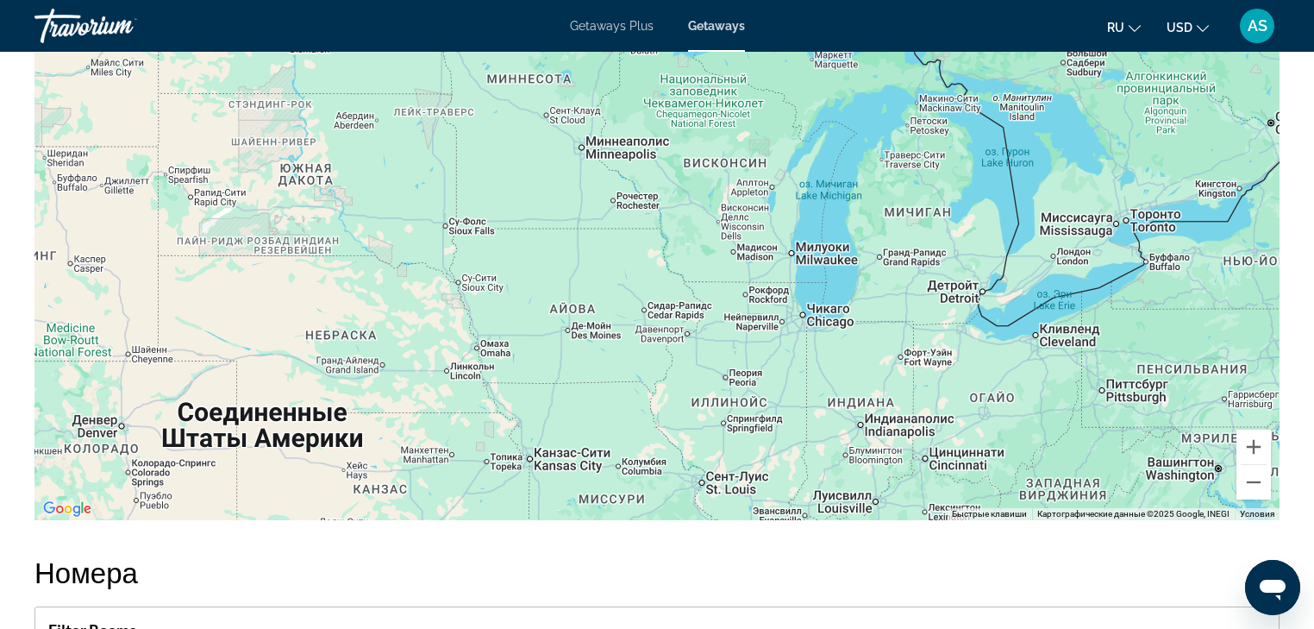
drag, startPoint x: 831, startPoint y: 205, endPoint x: 849, endPoint y: 414, distance: 209.4
click at [849, 414] on div "Чтобы активировать перетаскивание с помощью клавиатуры, нажмите Alt + Ввод. Пос…" at bounding box center [656, 261] width 1245 height 517
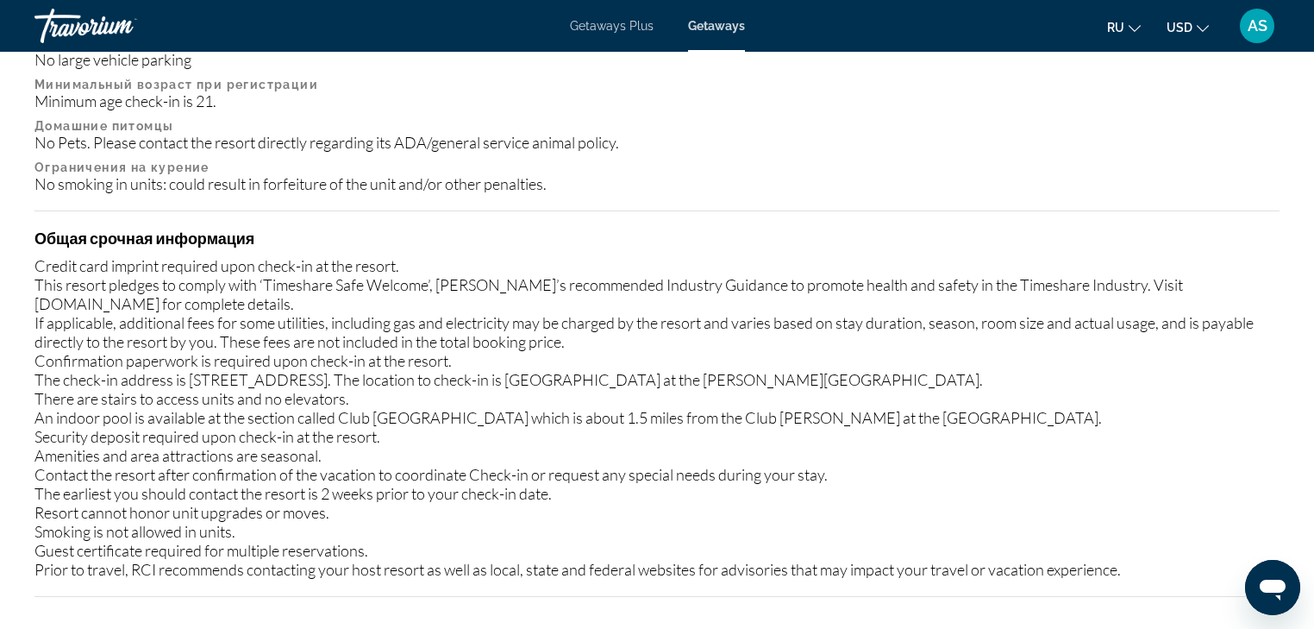
scroll to position [1863, 0]
